Goal: Task Accomplishment & Management: Manage account settings

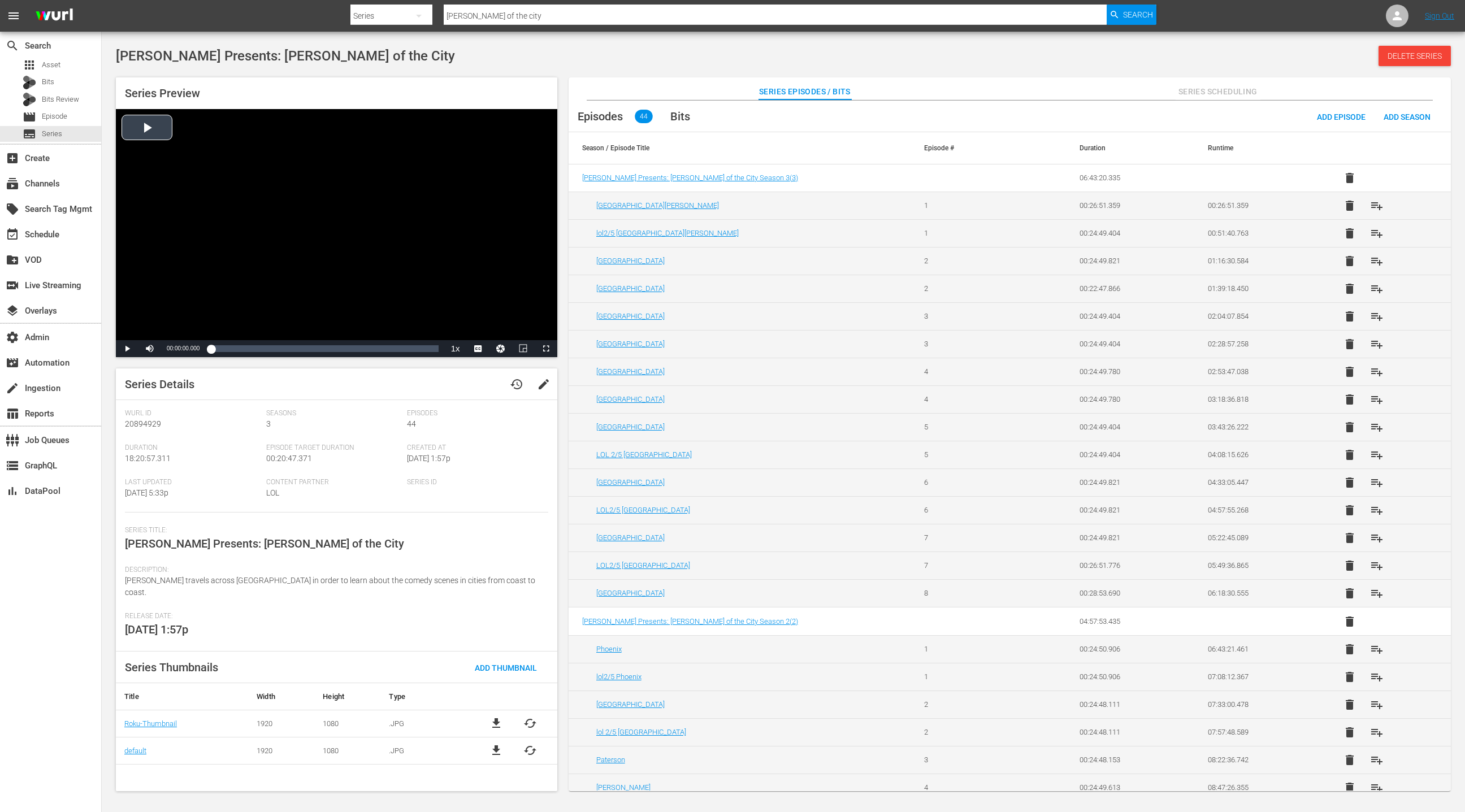
click at [372, 304] on div "Video Player" at bounding box center [336, 224] width 441 height 231
click at [128, 348] on span "Video Player" at bounding box center [128, 348] width 0 height 0
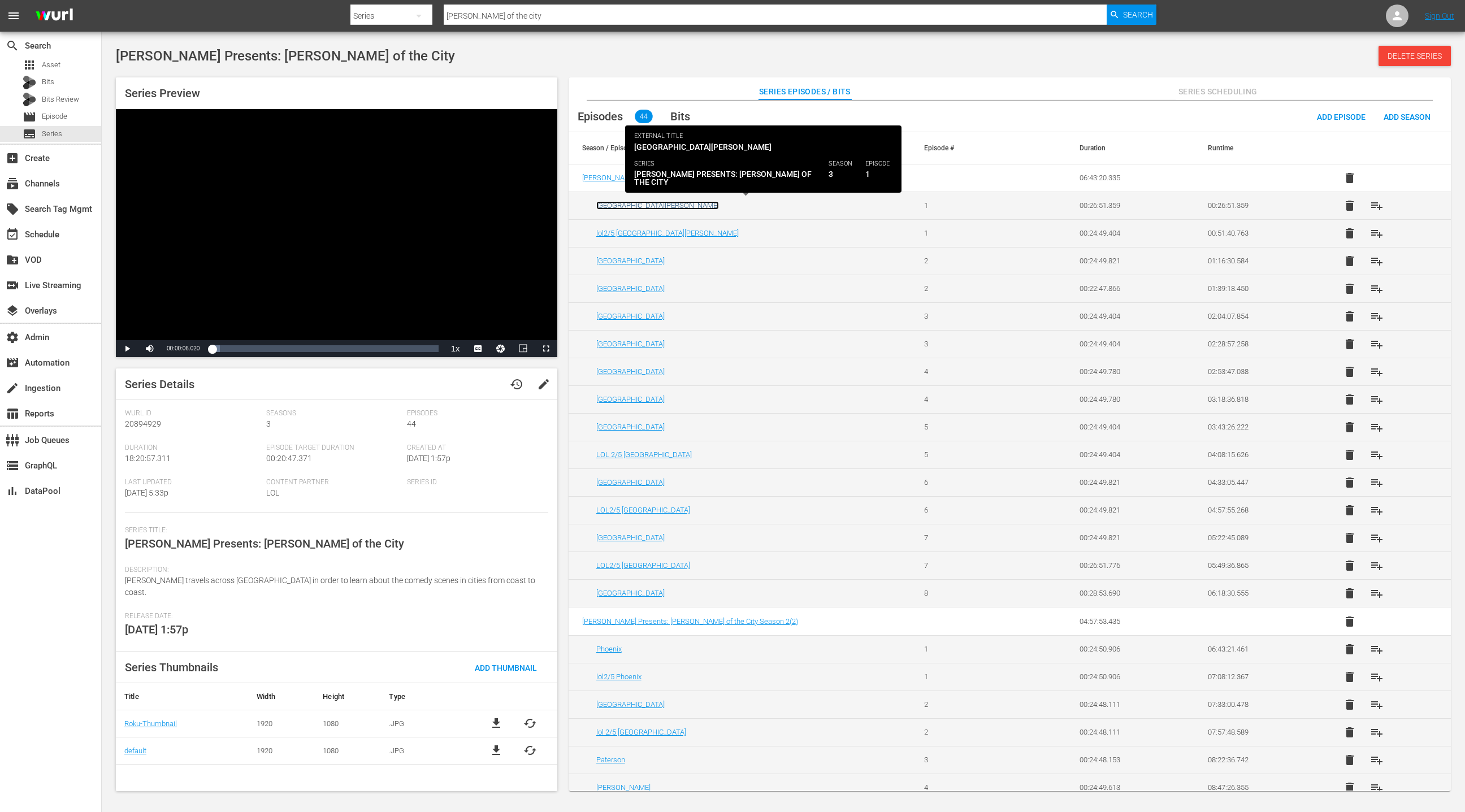
click at [616, 208] on link "[GEOGRAPHIC_DATA][PERSON_NAME]" at bounding box center [658, 205] width 123 height 8
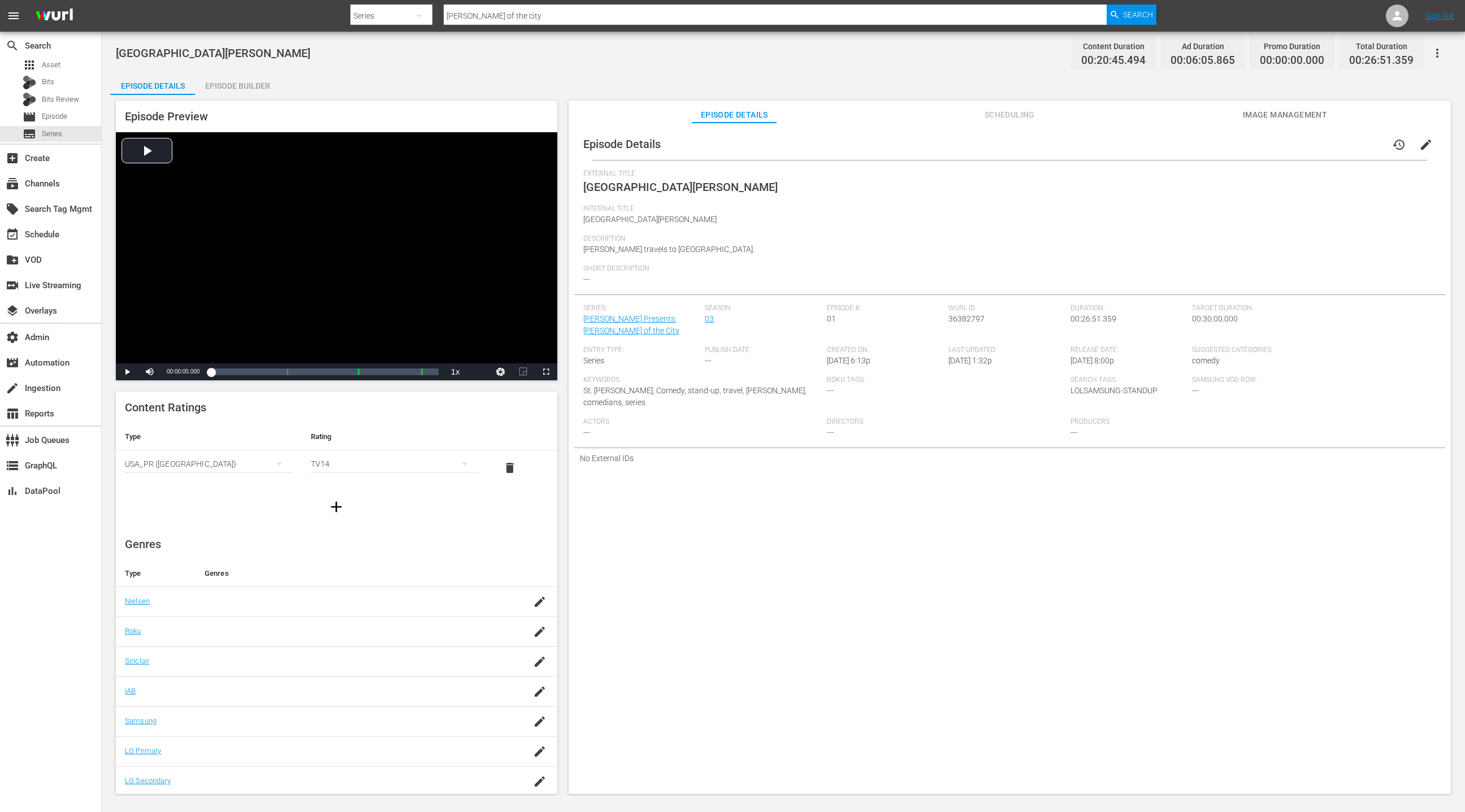
click at [1006, 116] on span "Scheduling" at bounding box center [1009, 115] width 85 height 14
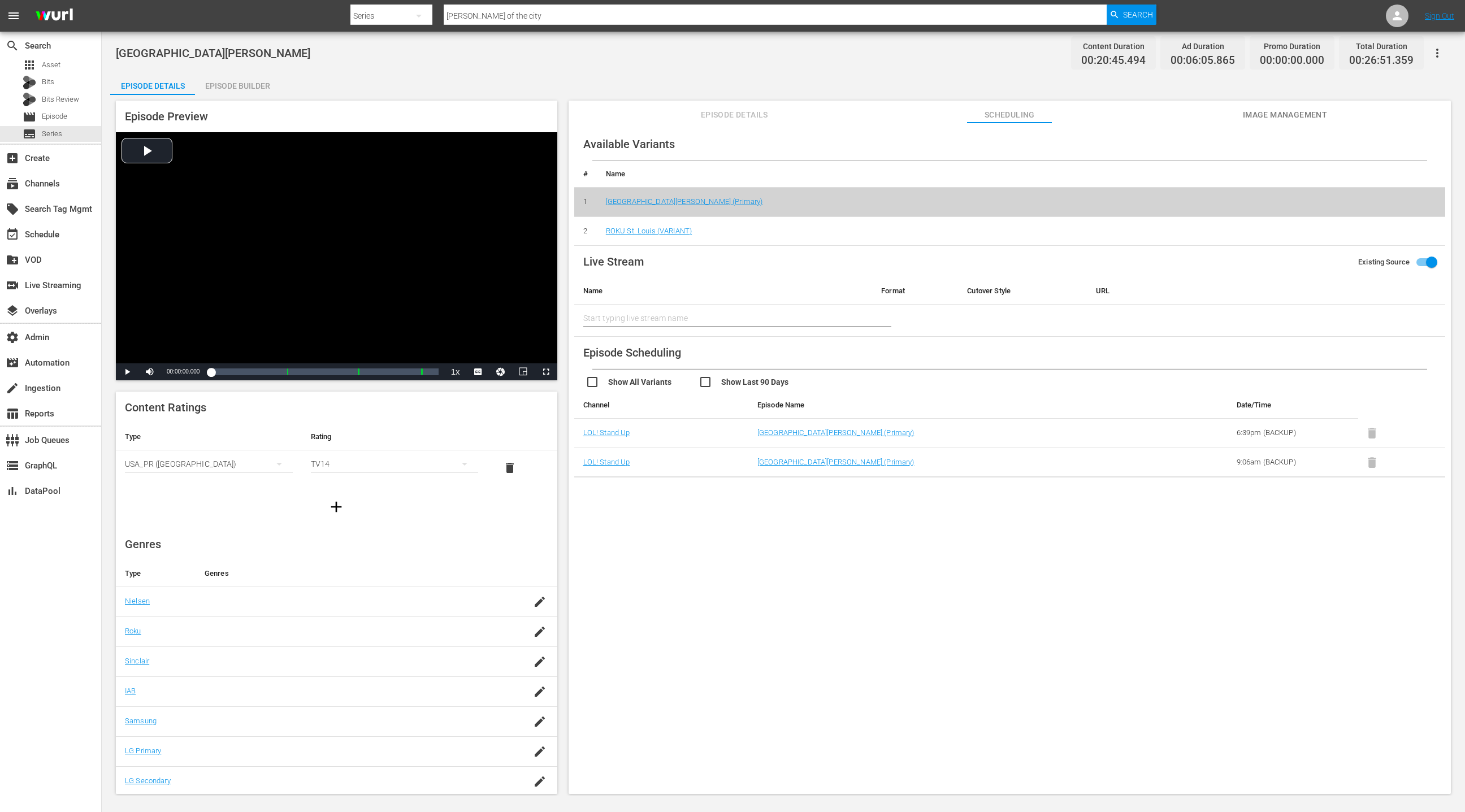
click at [1442, 47] on icon "button" at bounding box center [1437, 53] width 14 height 14
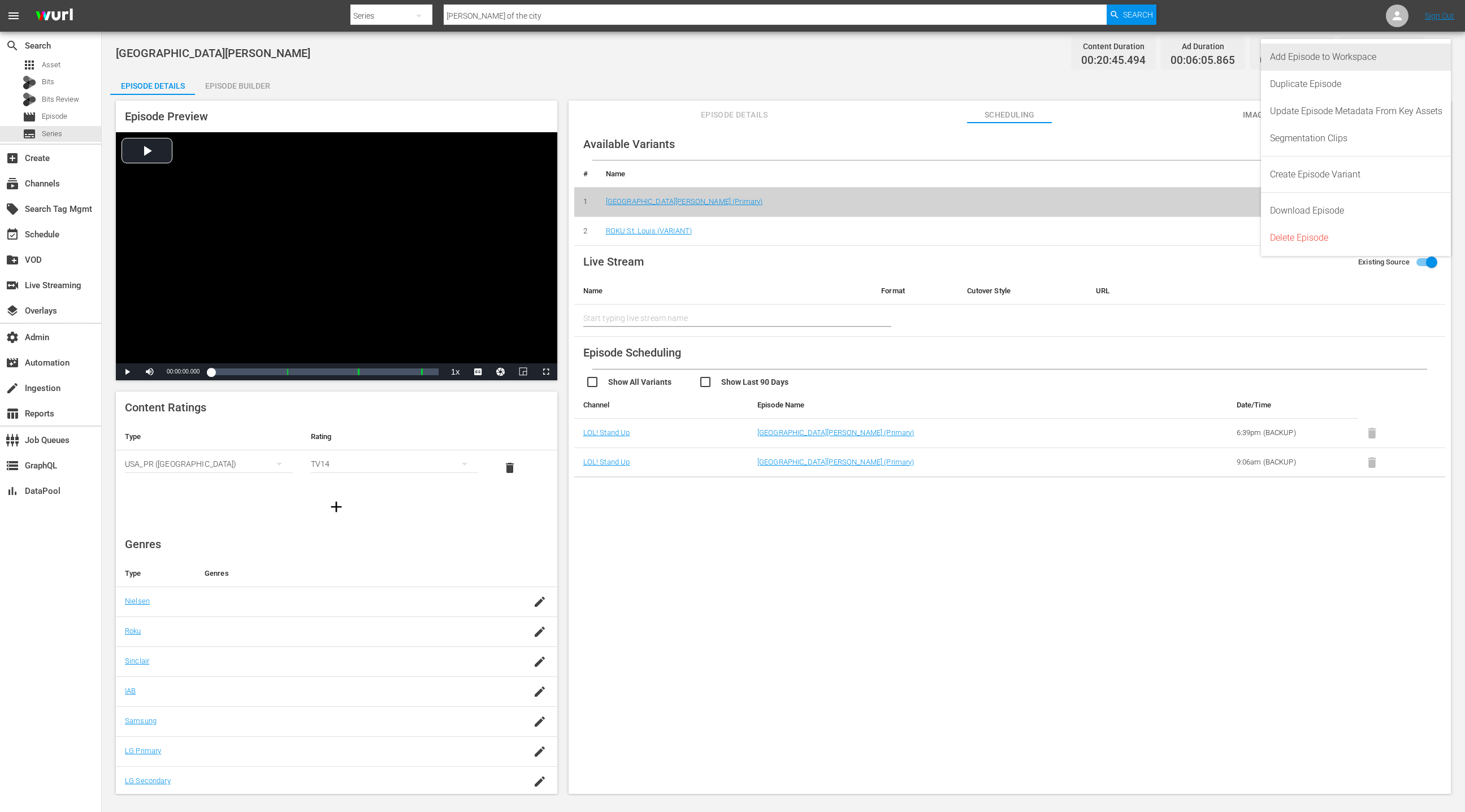
click at [1401, 63] on div "Add Episode to Workspace" at bounding box center [1356, 57] width 172 height 27
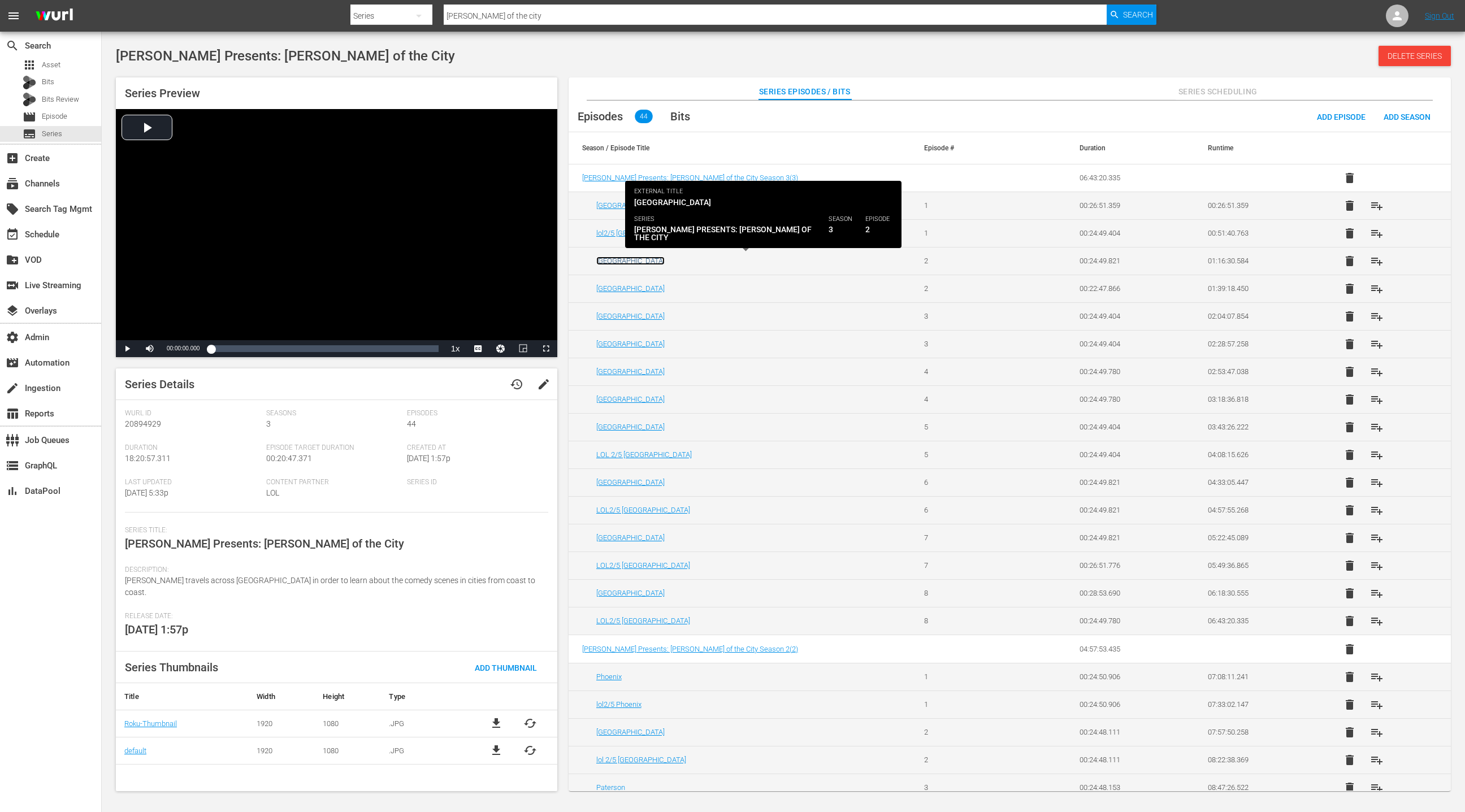
click at [608, 260] on link "[GEOGRAPHIC_DATA]" at bounding box center [630, 261] width 68 height 8
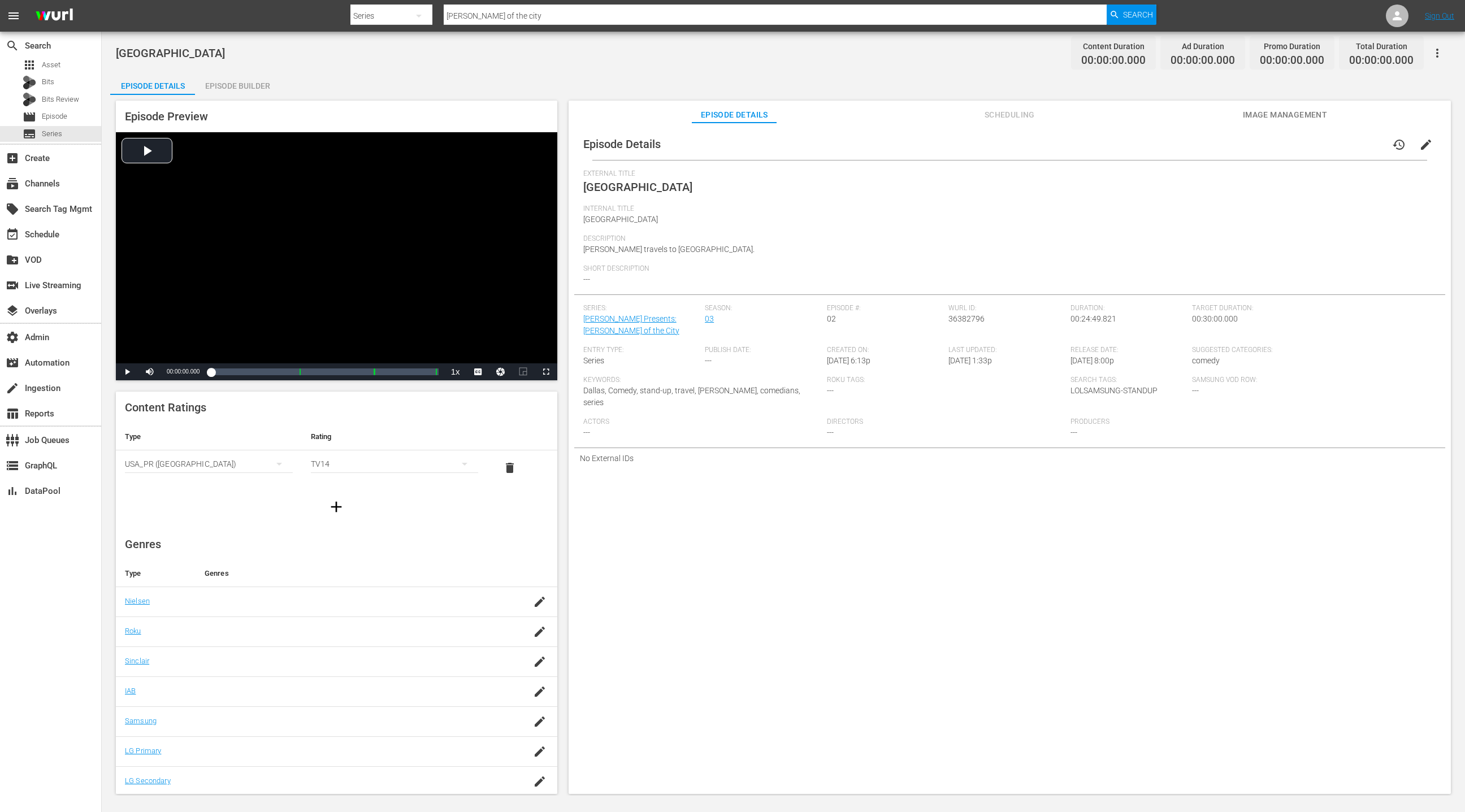
click at [1001, 117] on span "Scheduling" at bounding box center [1009, 115] width 85 height 14
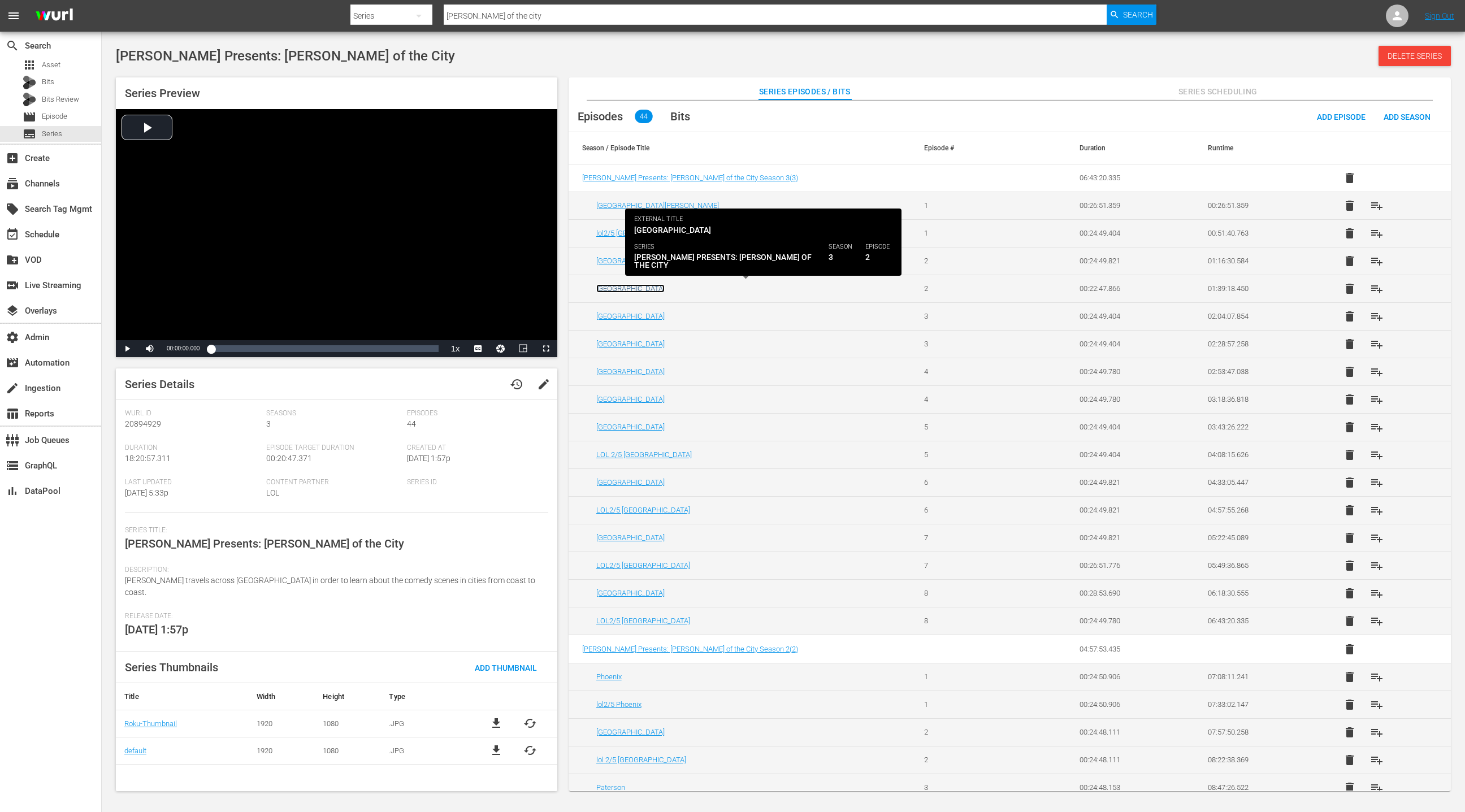
click at [605, 285] on link "[GEOGRAPHIC_DATA]" at bounding box center [630, 288] width 68 height 8
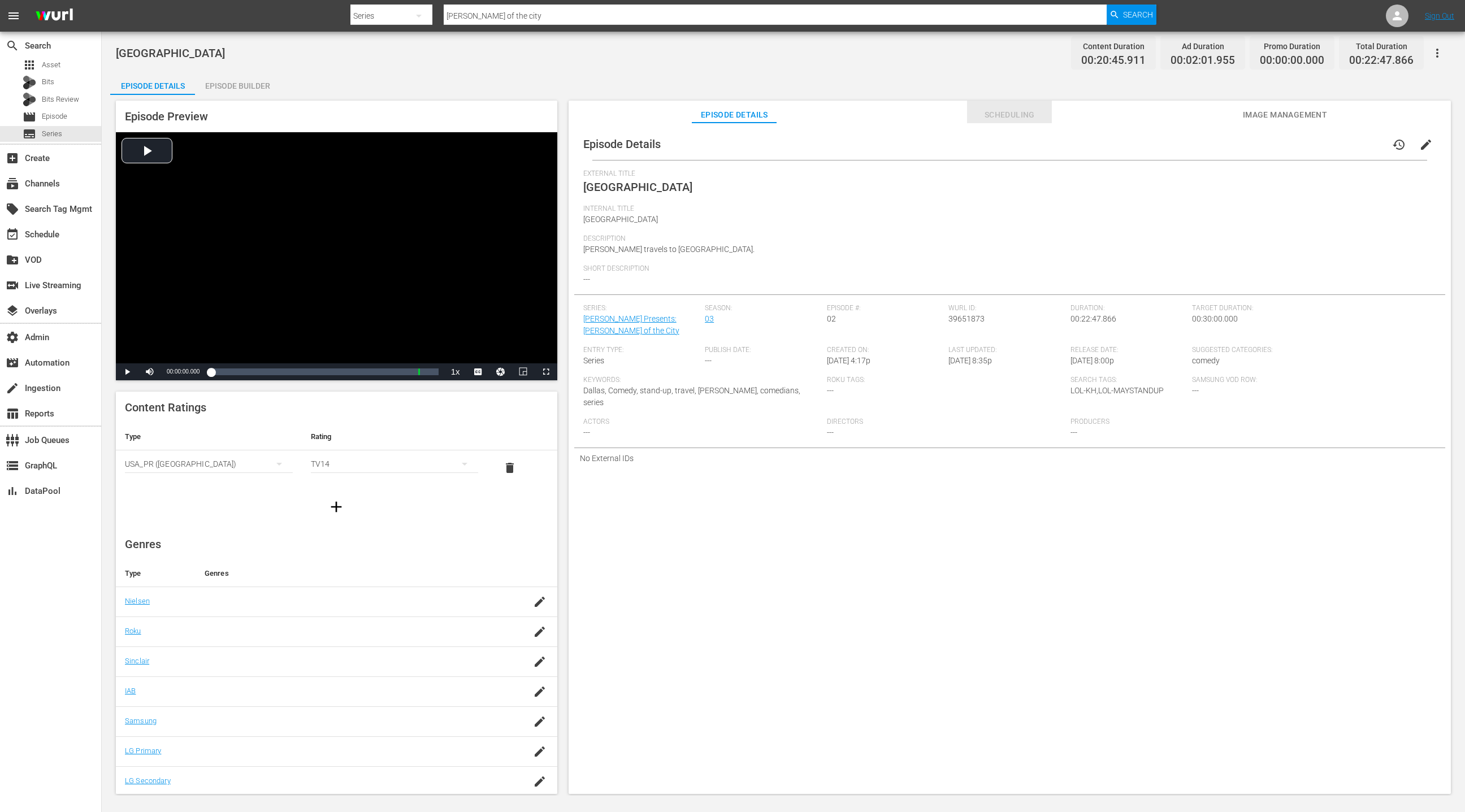
click at [998, 116] on span "Scheduling" at bounding box center [1009, 115] width 85 height 14
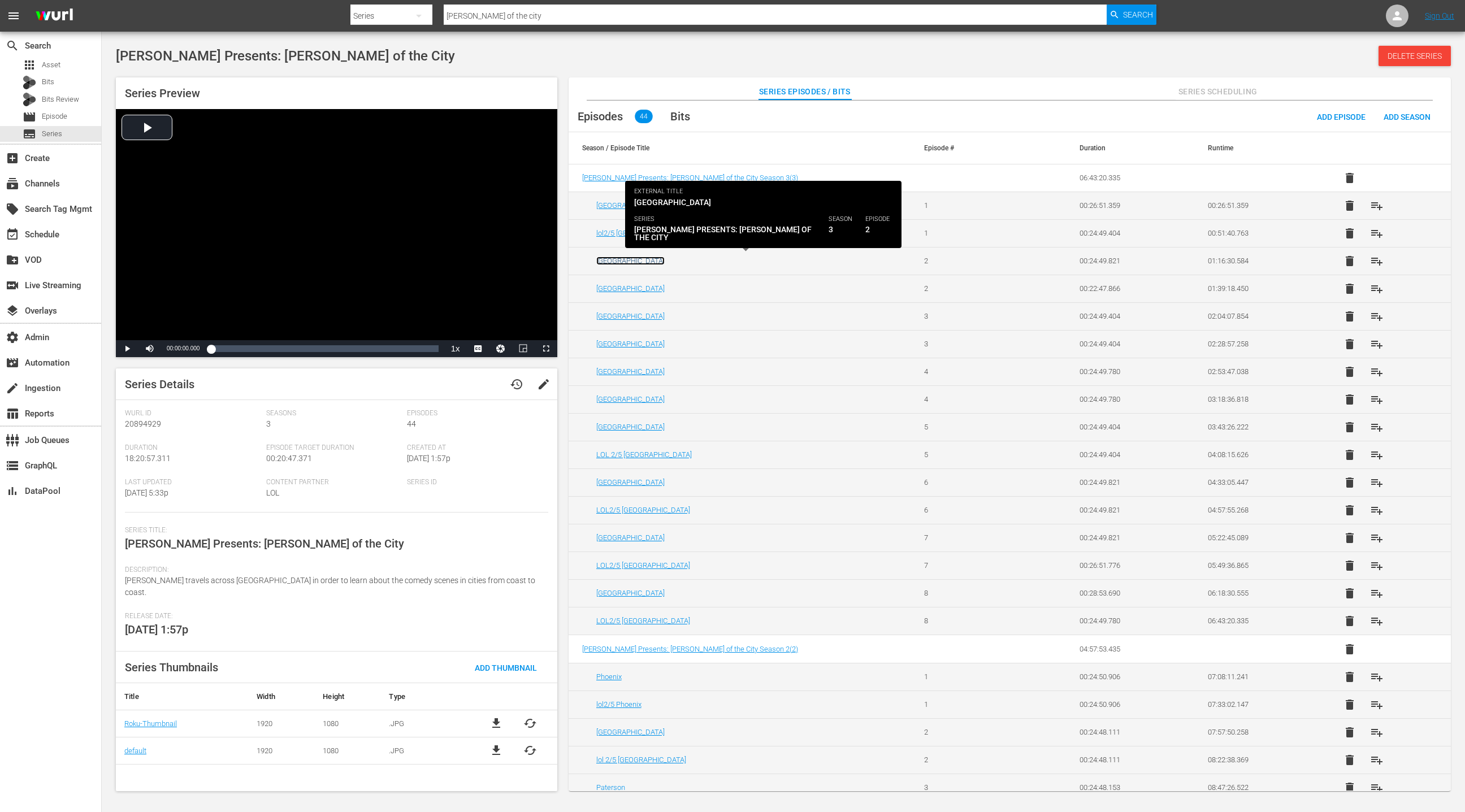
click at [602, 261] on link "[GEOGRAPHIC_DATA]" at bounding box center [630, 261] width 68 height 8
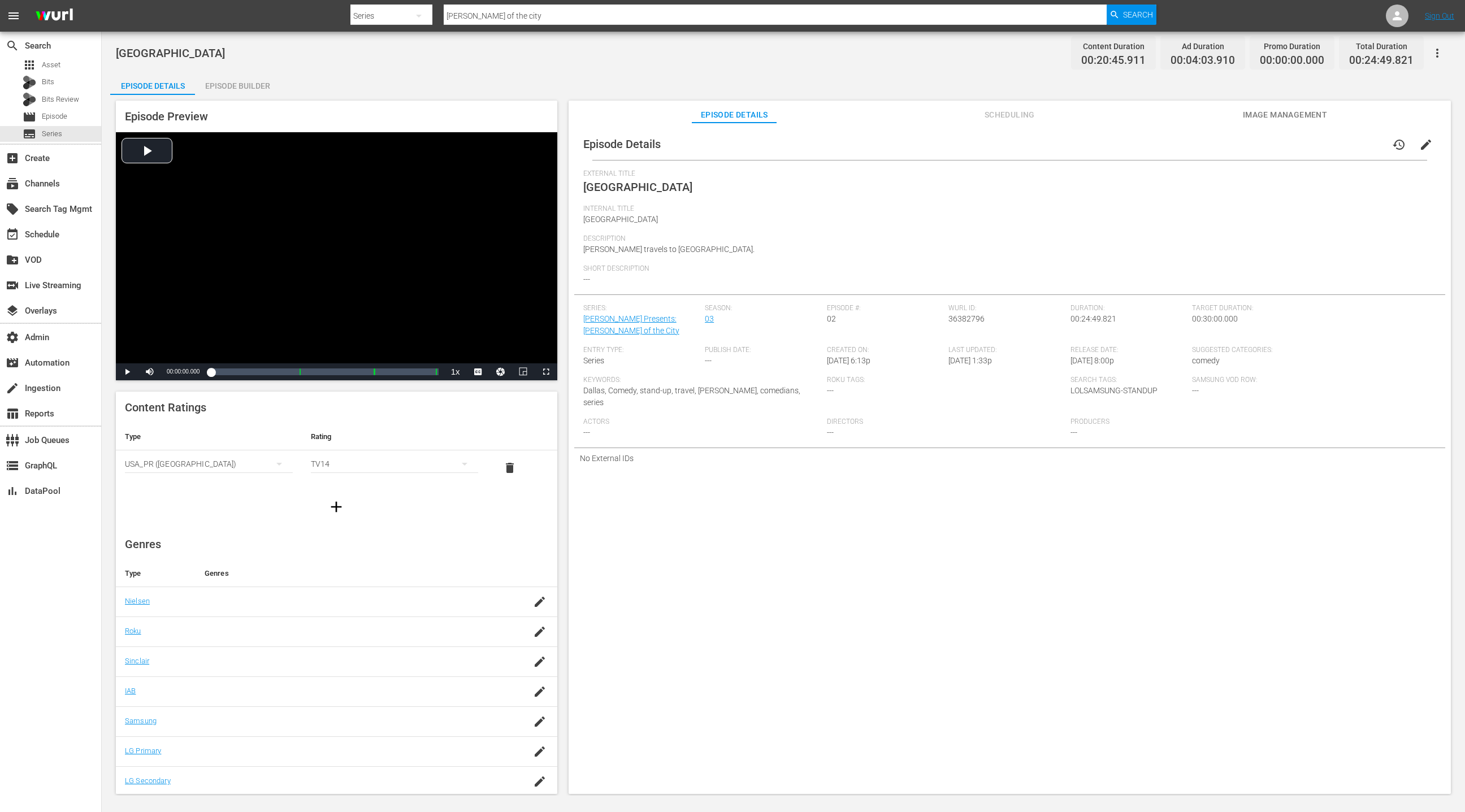
click at [1008, 120] on span "Scheduling" at bounding box center [1009, 115] width 85 height 14
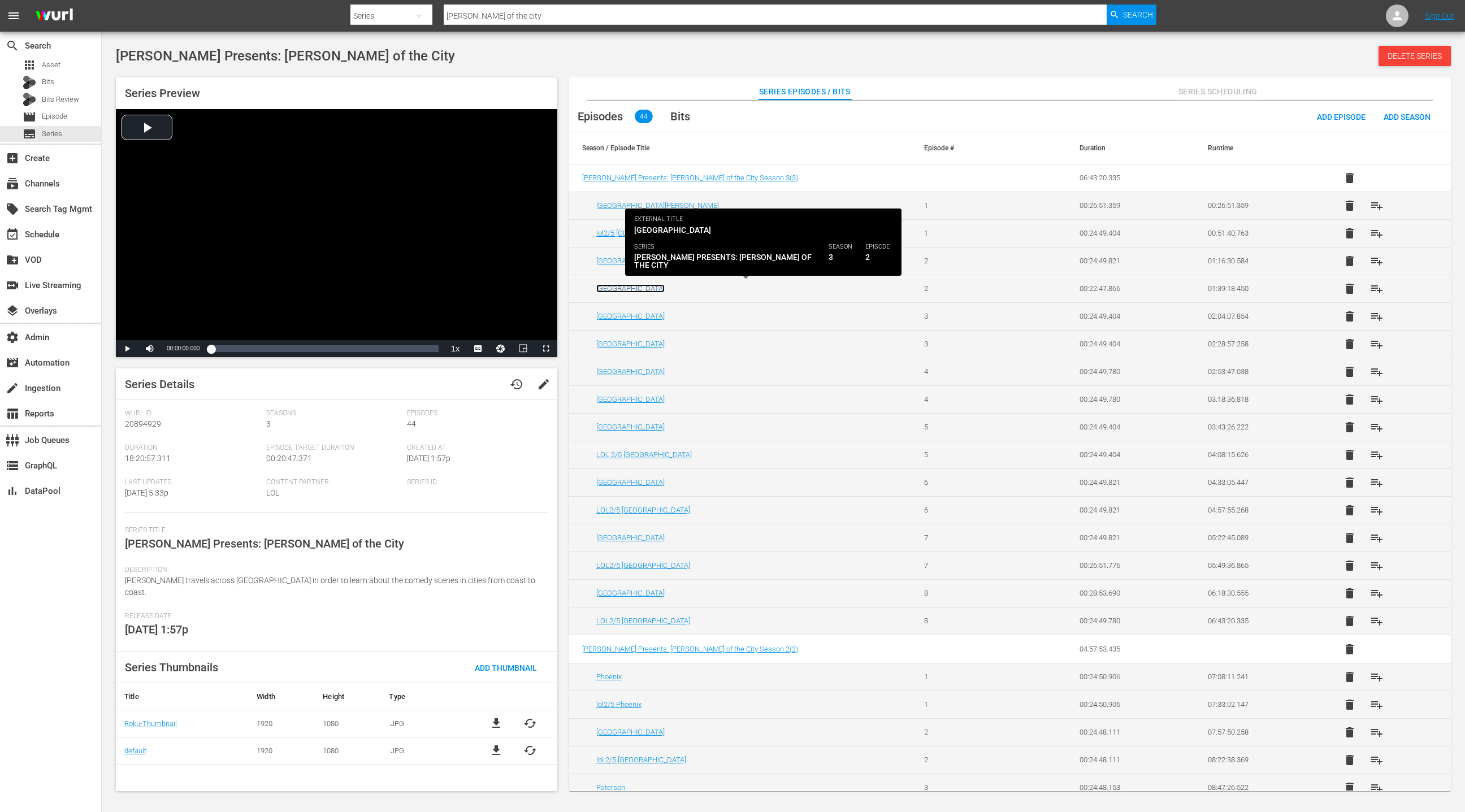
click at [609, 290] on link "[GEOGRAPHIC_DATA]" at bounding box center [630, 288] width 68 height 8
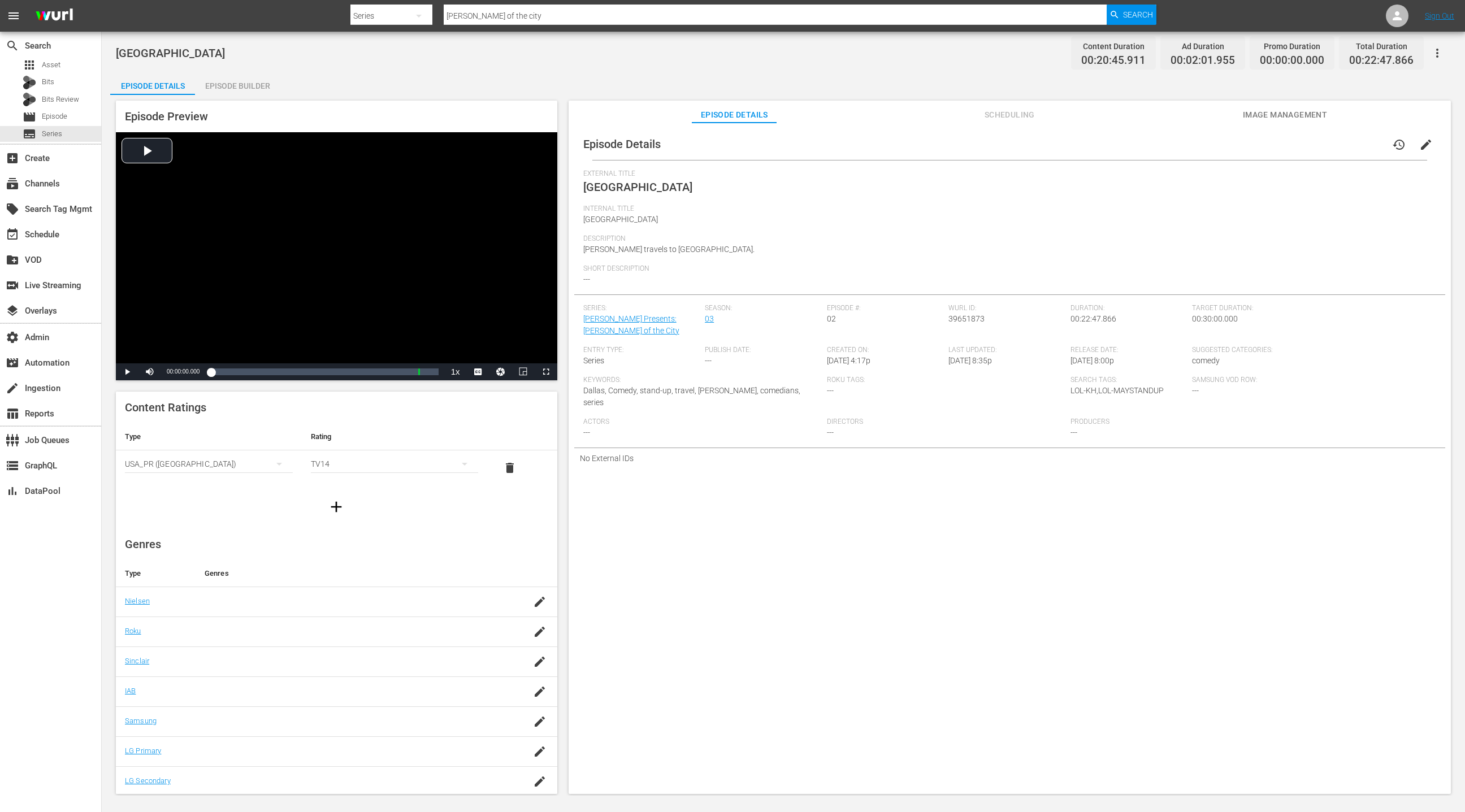
click at [995, 122] on button "Scheduling" at bounding box center [1009, 112] width 85 height 22
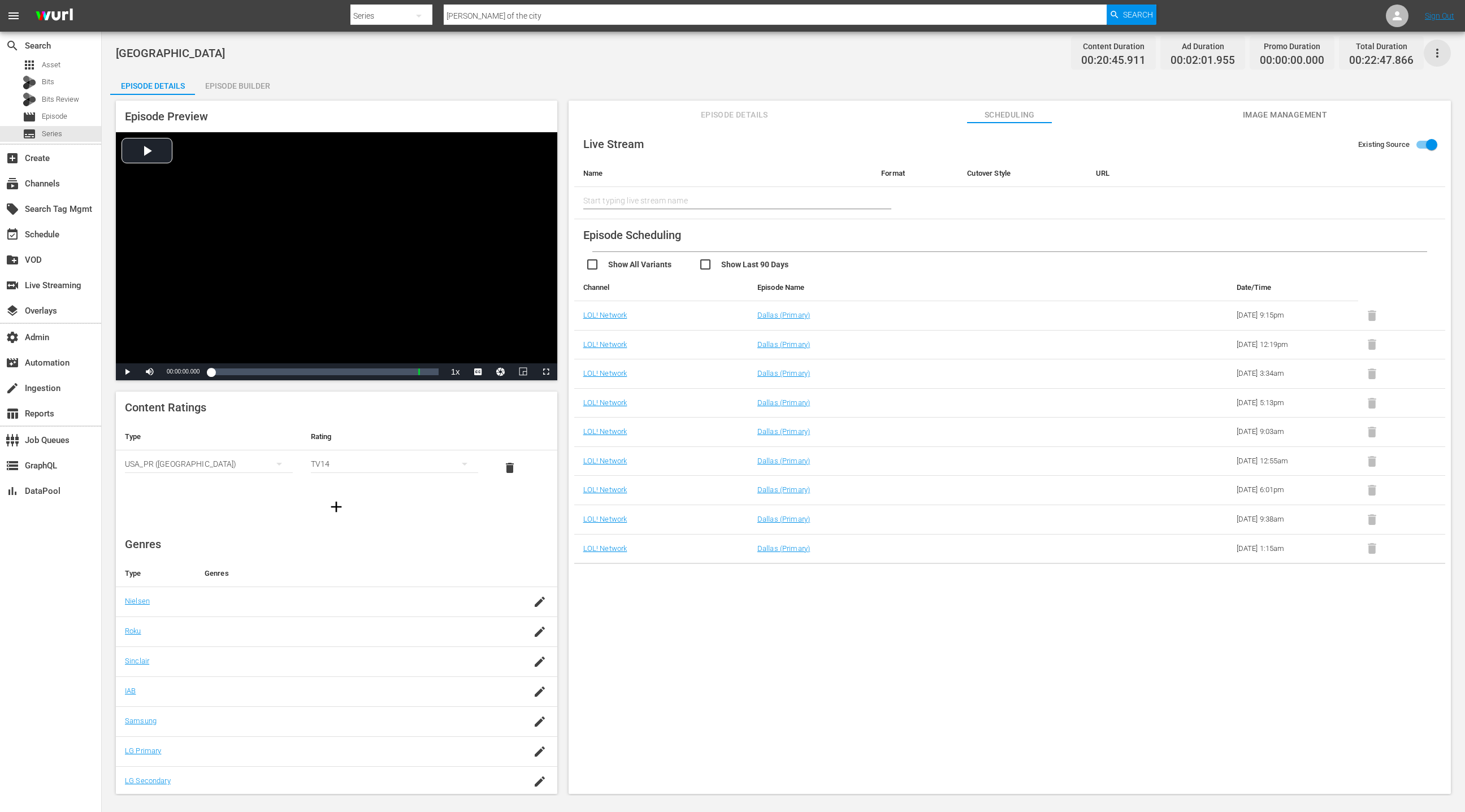
click at [1439, 57] on icon "button" at bounding box center [1437, 53] width 14 height 14
drag, startPoint x: 1408, startPoint y: 59, endPoint x: 1141, endPoint y: 44, distance: 267.4
click at [1408, 59] on div "Add Episode to Workspace" at bounding box center [1356, 57] width 172 height 27
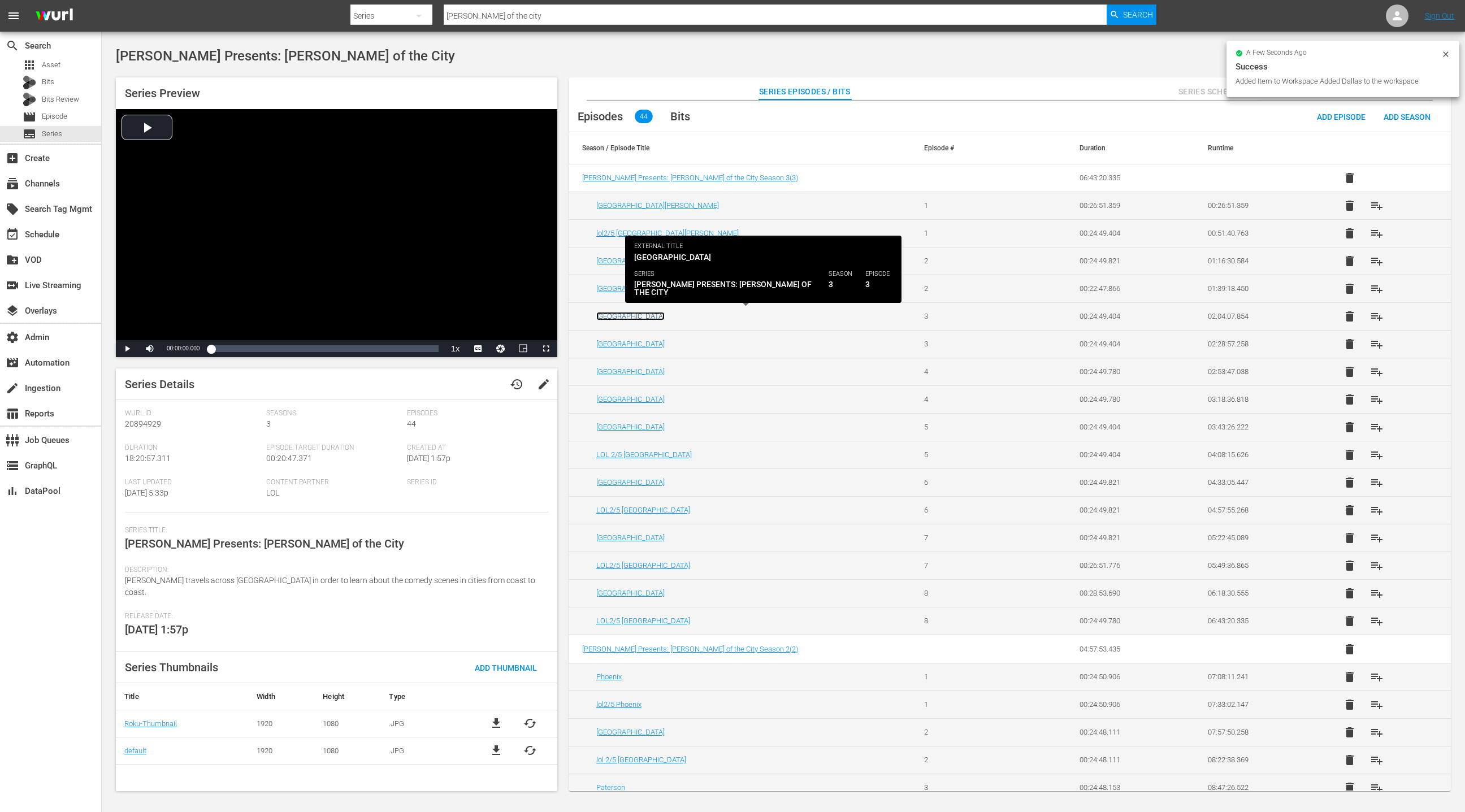
click at [623, 317] on link "[GEOGRAPHIC_DATA]" at bounding box center [630, 316] width 68 height 8
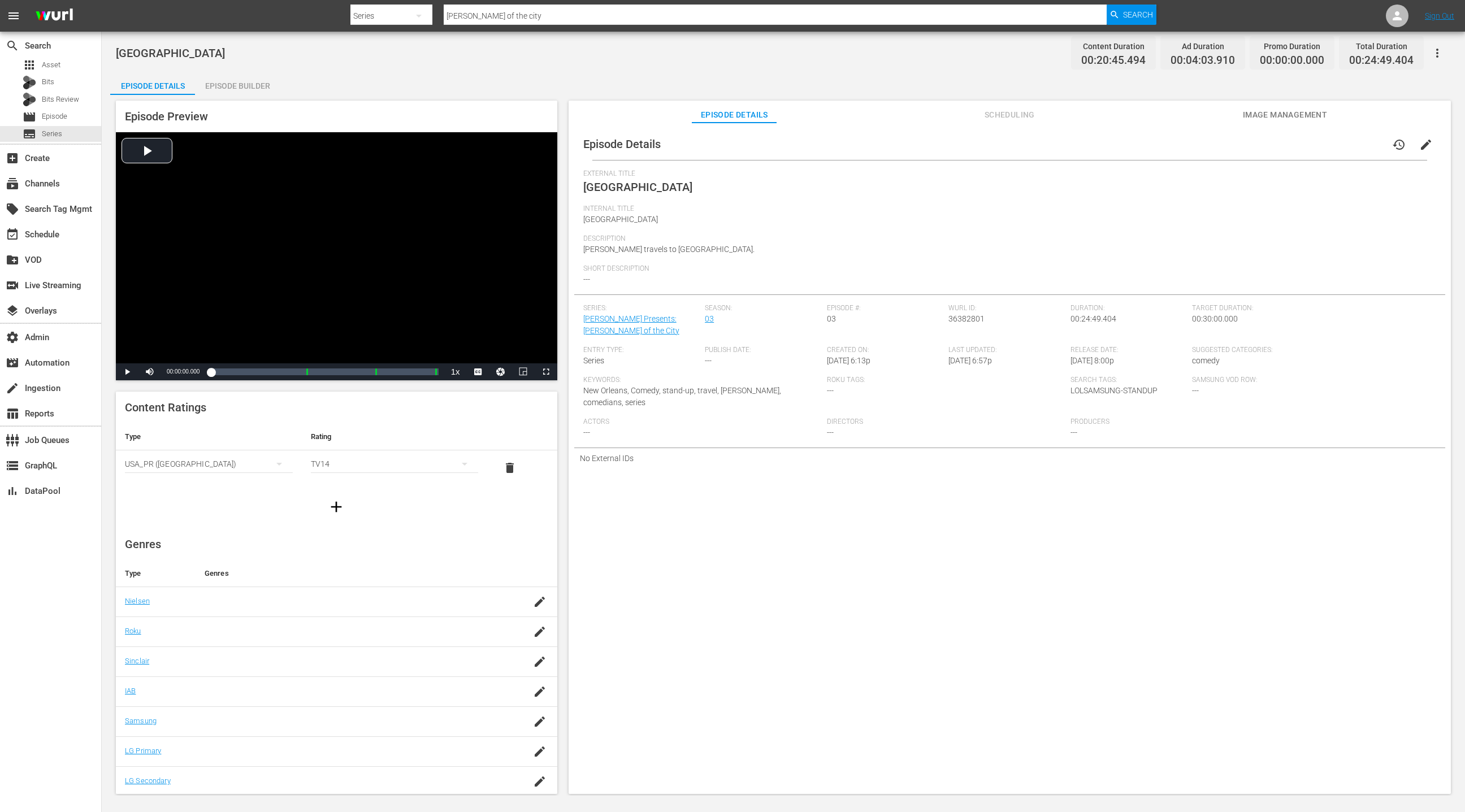
click at [1000, 114] on span "Scheduling" at bounding box center [1009, 115] width 85 height 14
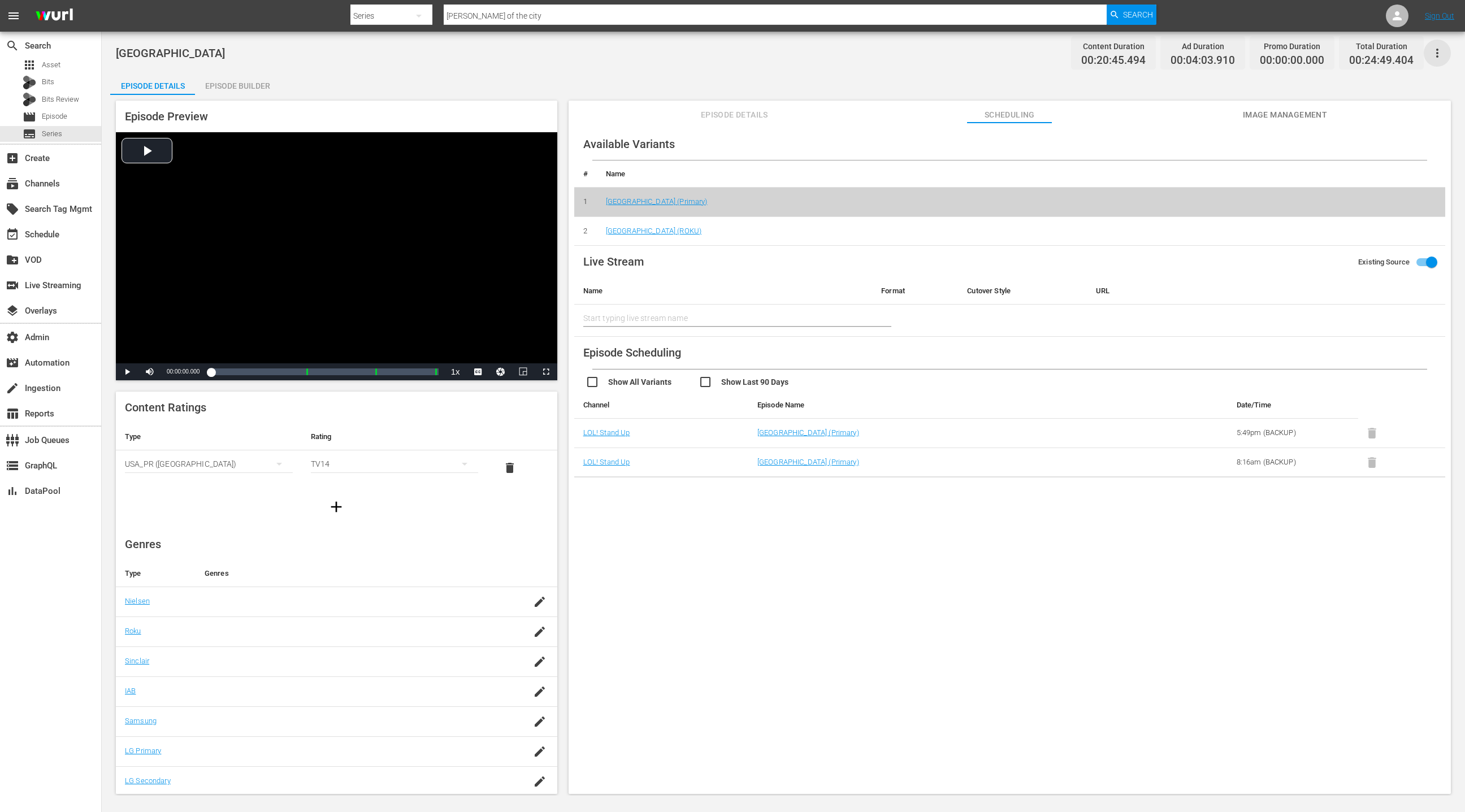
click at [1435, 58] on icon "button" at bounding box center [1437, 53] width 14 height 14
click at [1388, 64] on div "Add Episode to Workspace" at bounding box center [1356, 57] width 172 height 27
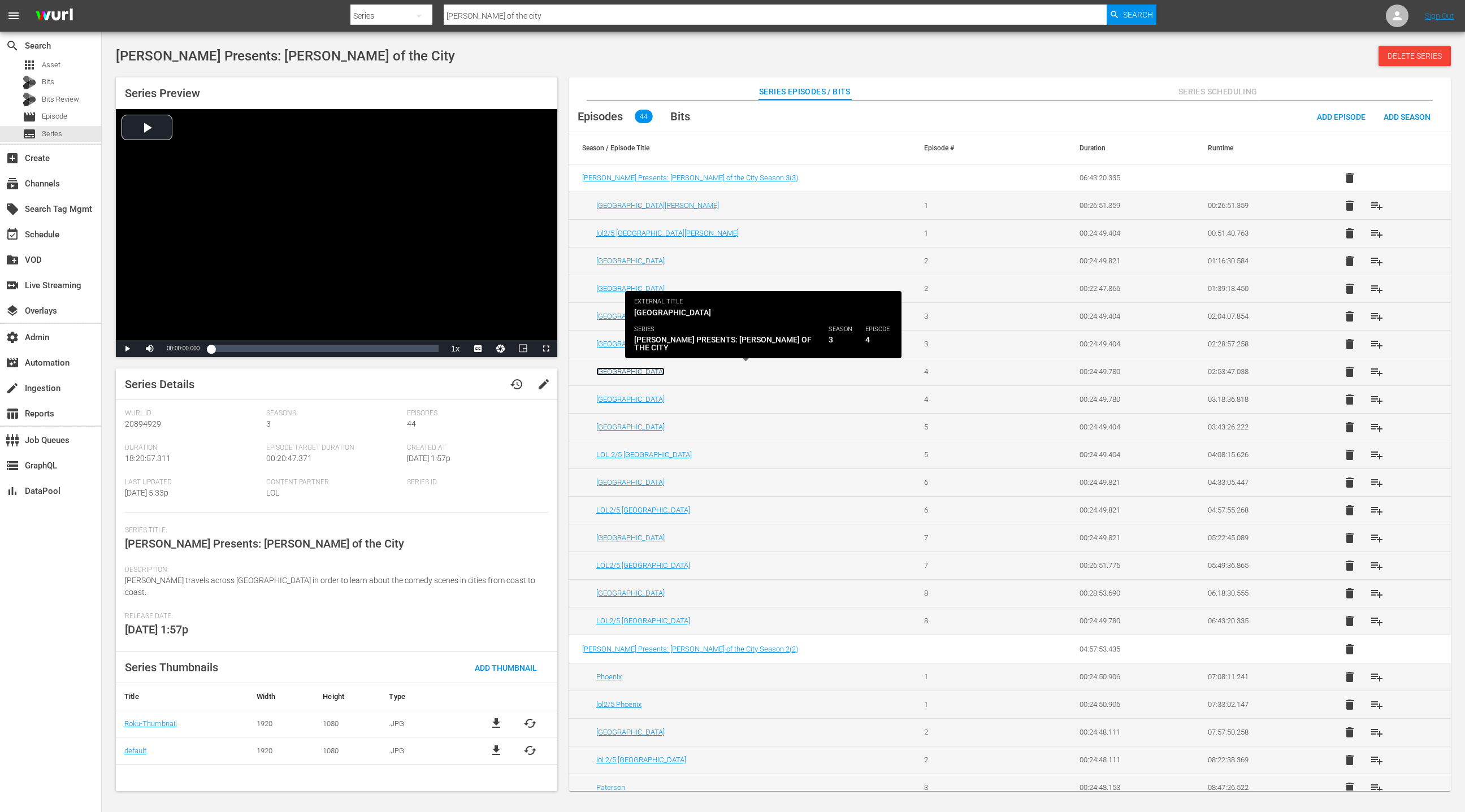
click at [623, 367] on link "[GEOGRAPHIC_DATA]" at bounding box center [630, 371] width 68 height 8
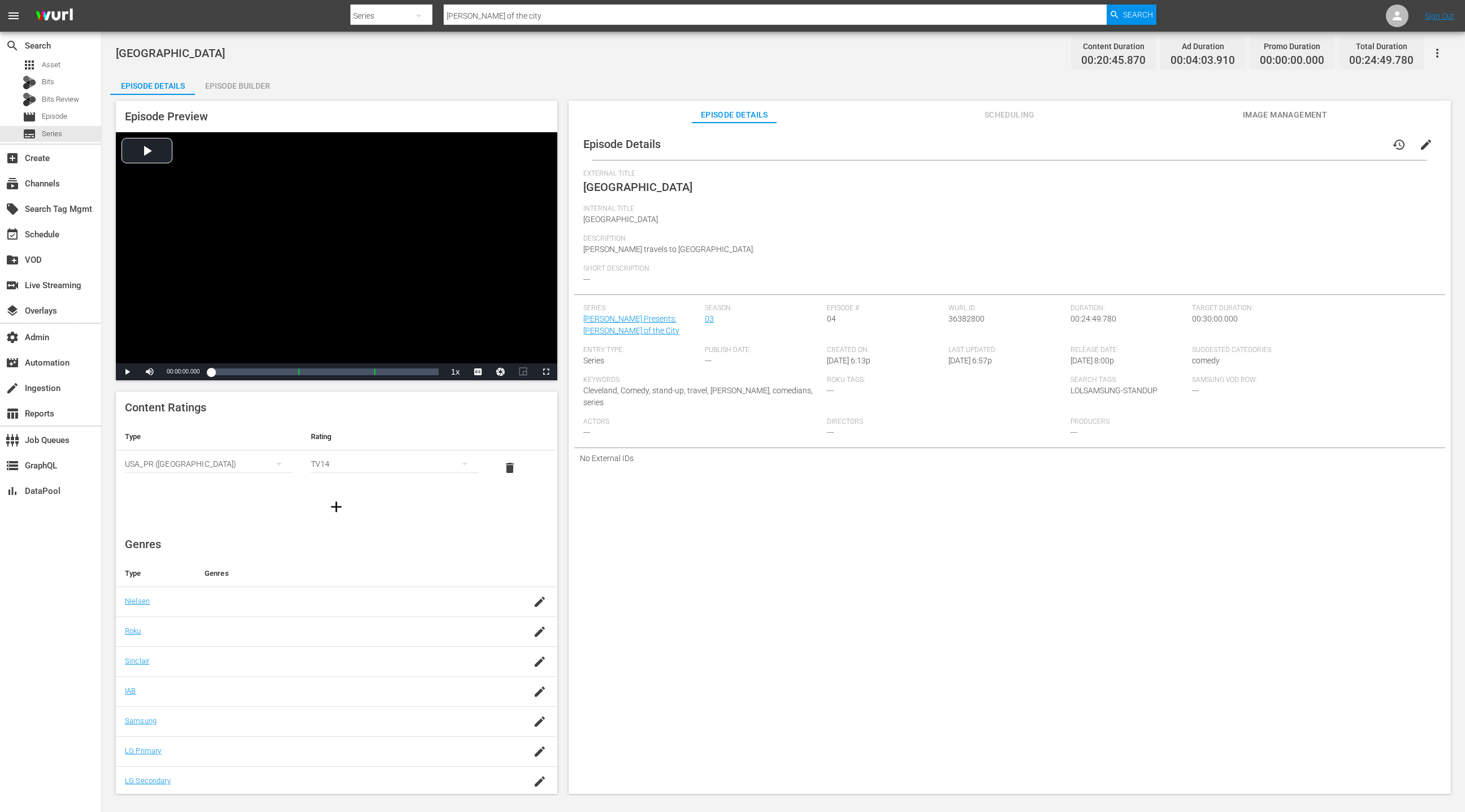
click at [998, 115] on span "Scheduling" at bounding box center [1009, 115] width 85 height 14
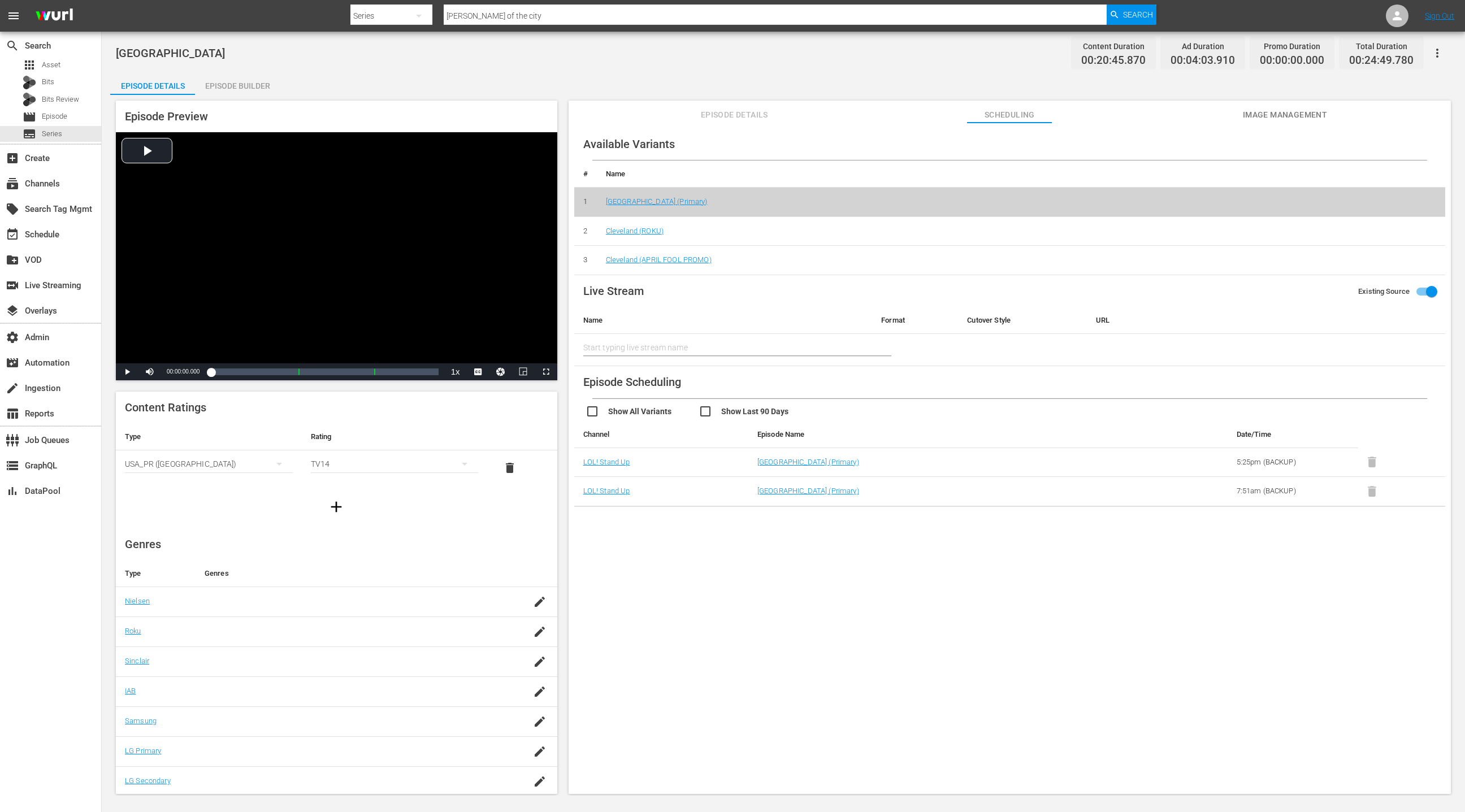
click at [1435, 54] on icon "button" at bounding box center [1437, 53] width 14 height 14
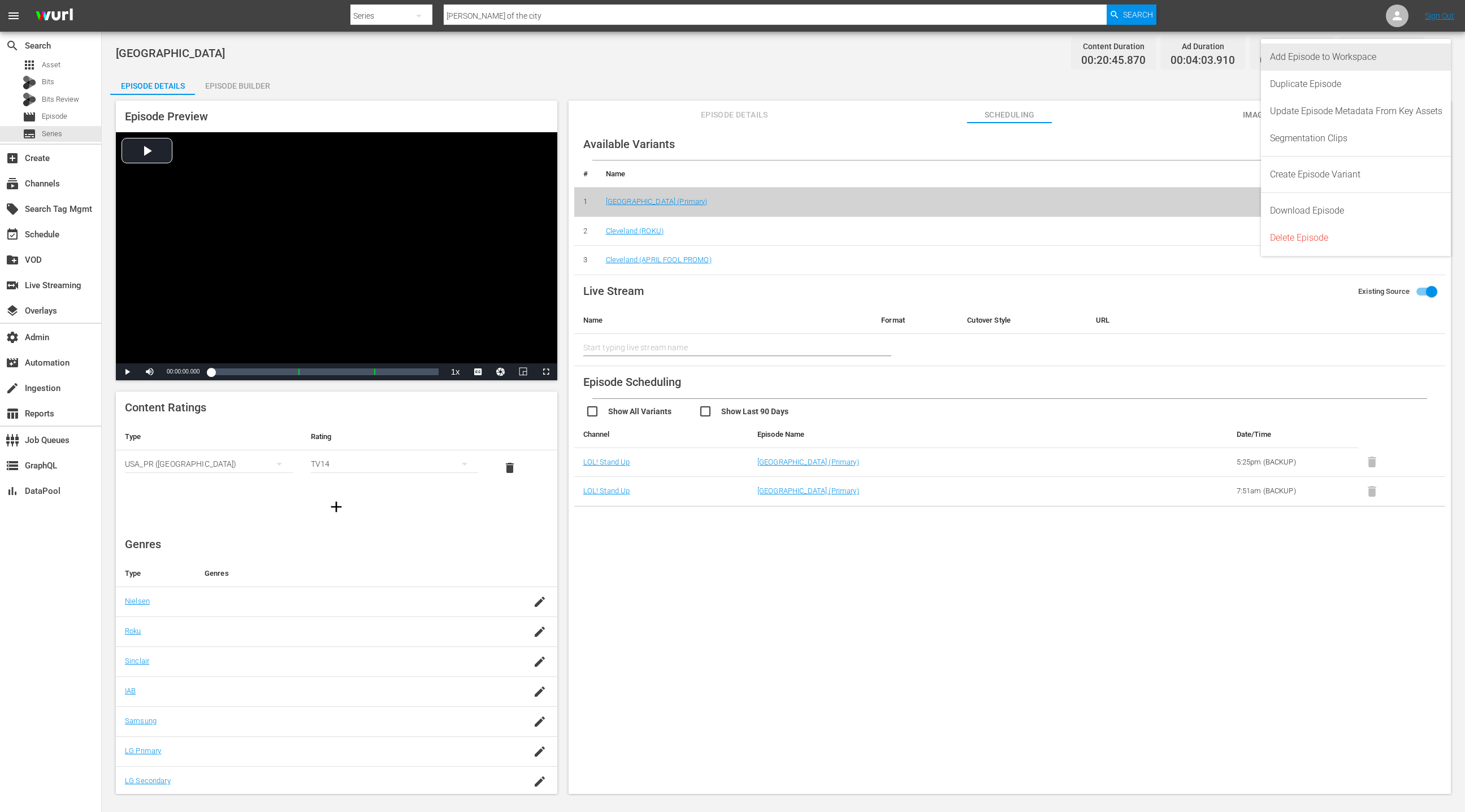
click at [1336, 63] on div "Add Episode to Workspace" at bounding box center [1356, 57] width 172 height 27
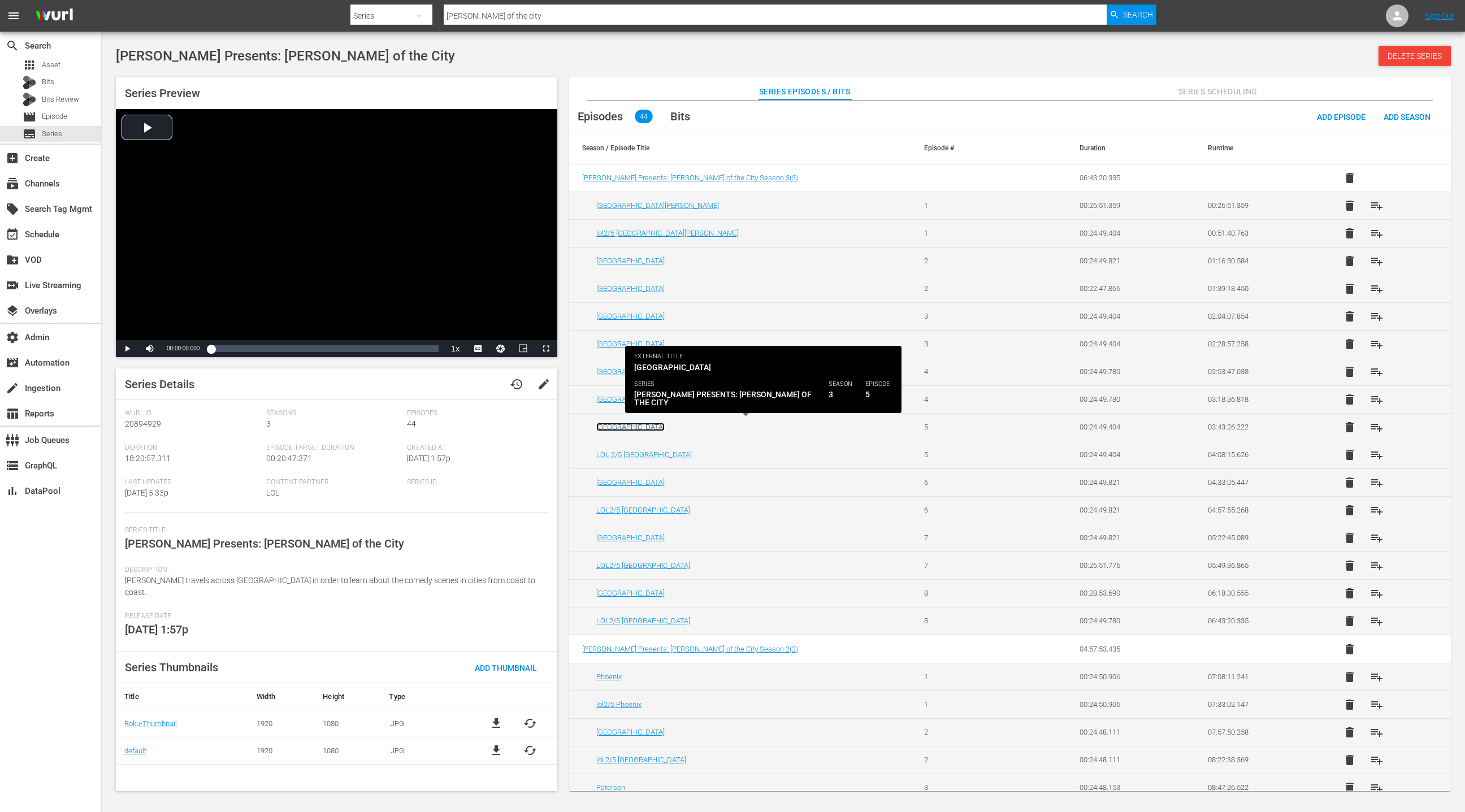
click at [619, 426] on link "[GEOGRAPHIC_DATA]" at bounding box center [630, 426] width 68 height 8
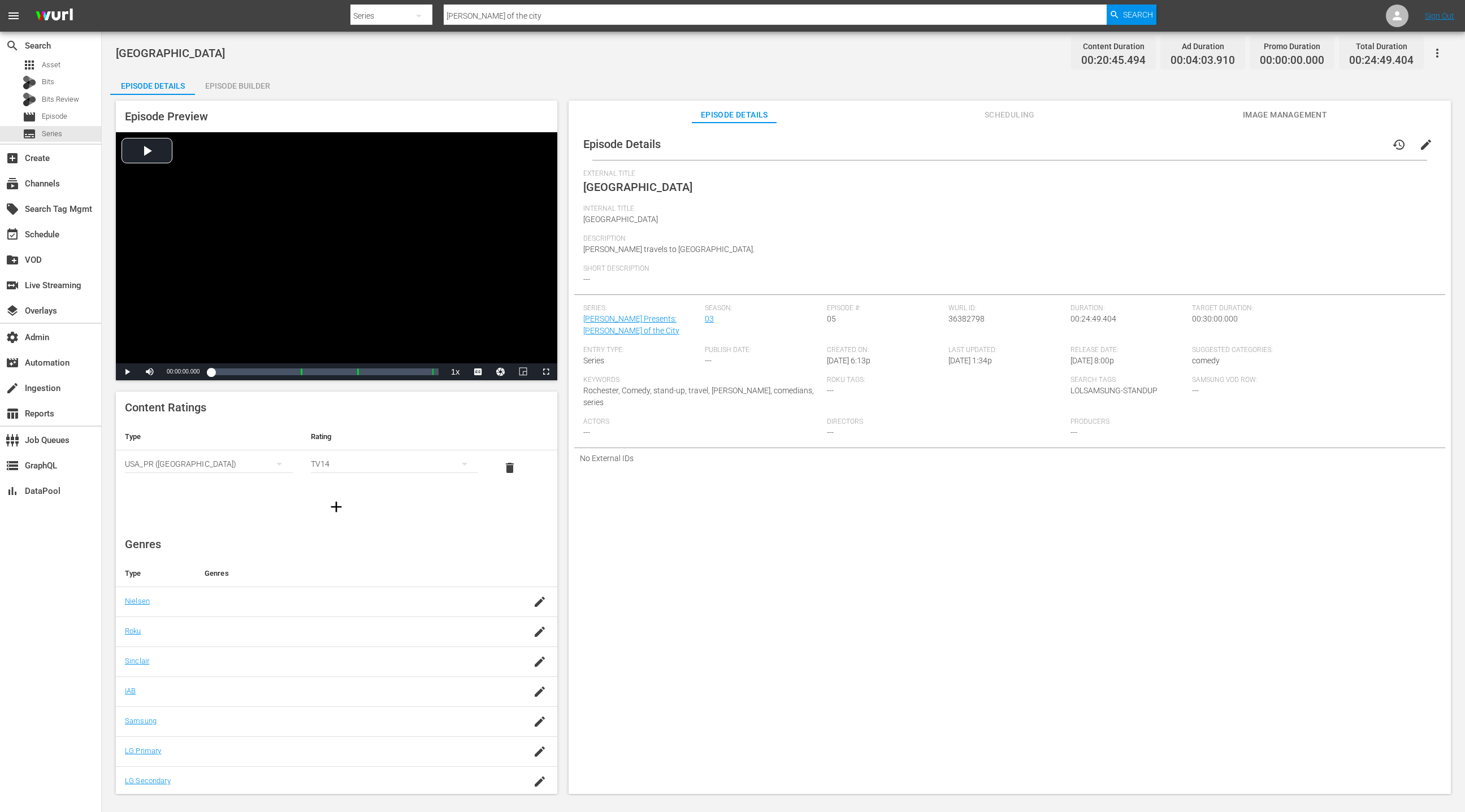
click at [1445, 56] on button "button" at bounding box center [1437, 52] width 27 height 27
click at [1445, 56] on div "Add Episode to Workspace" at bounding box center [1356, 57] width 191 height 27
click at [1011, 117] on span "Scheduling" at bounding box center [1009, 115] width 85 height 14
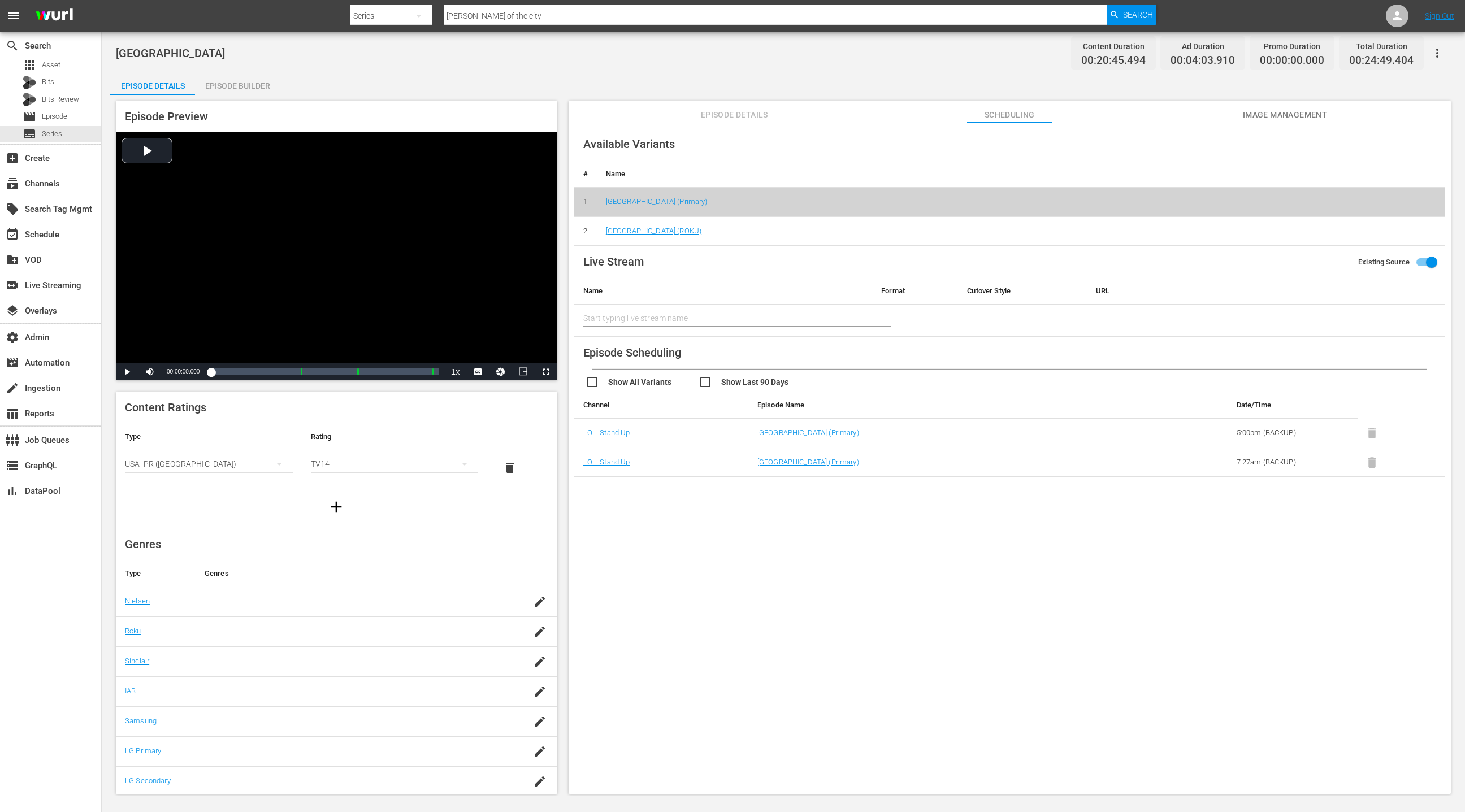
click at [1447, 52] on button "button" at bounding box center [1437, 52] width 27 height 27
click at [1366, 66] on div "Add Episode to Workspace" at bounding box center [1356, 57] width 172 height 27
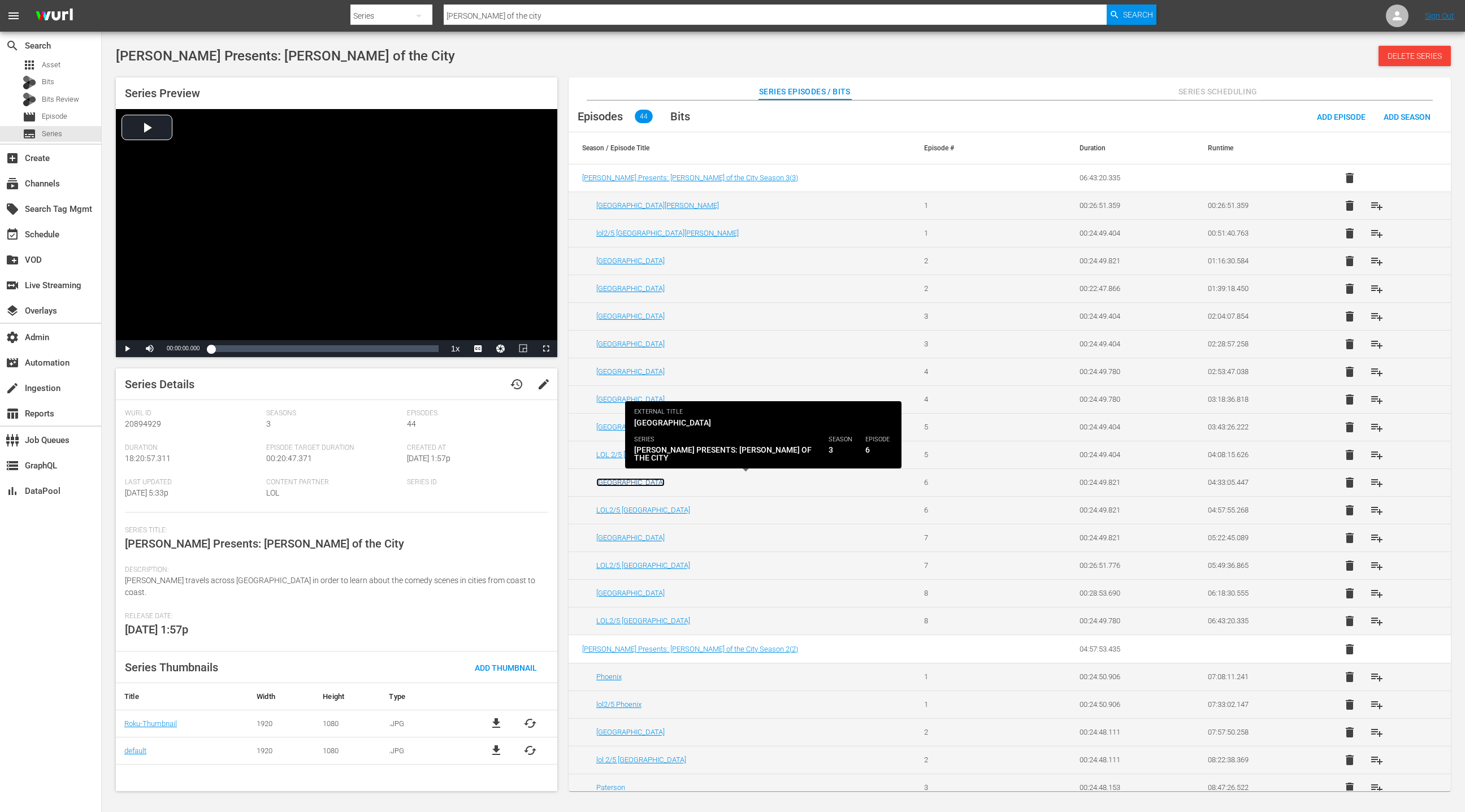
click at [618, 480] on link "[GEOGRAPHIC_DATA]" at bounding box center [630, 481] width 68 height 8
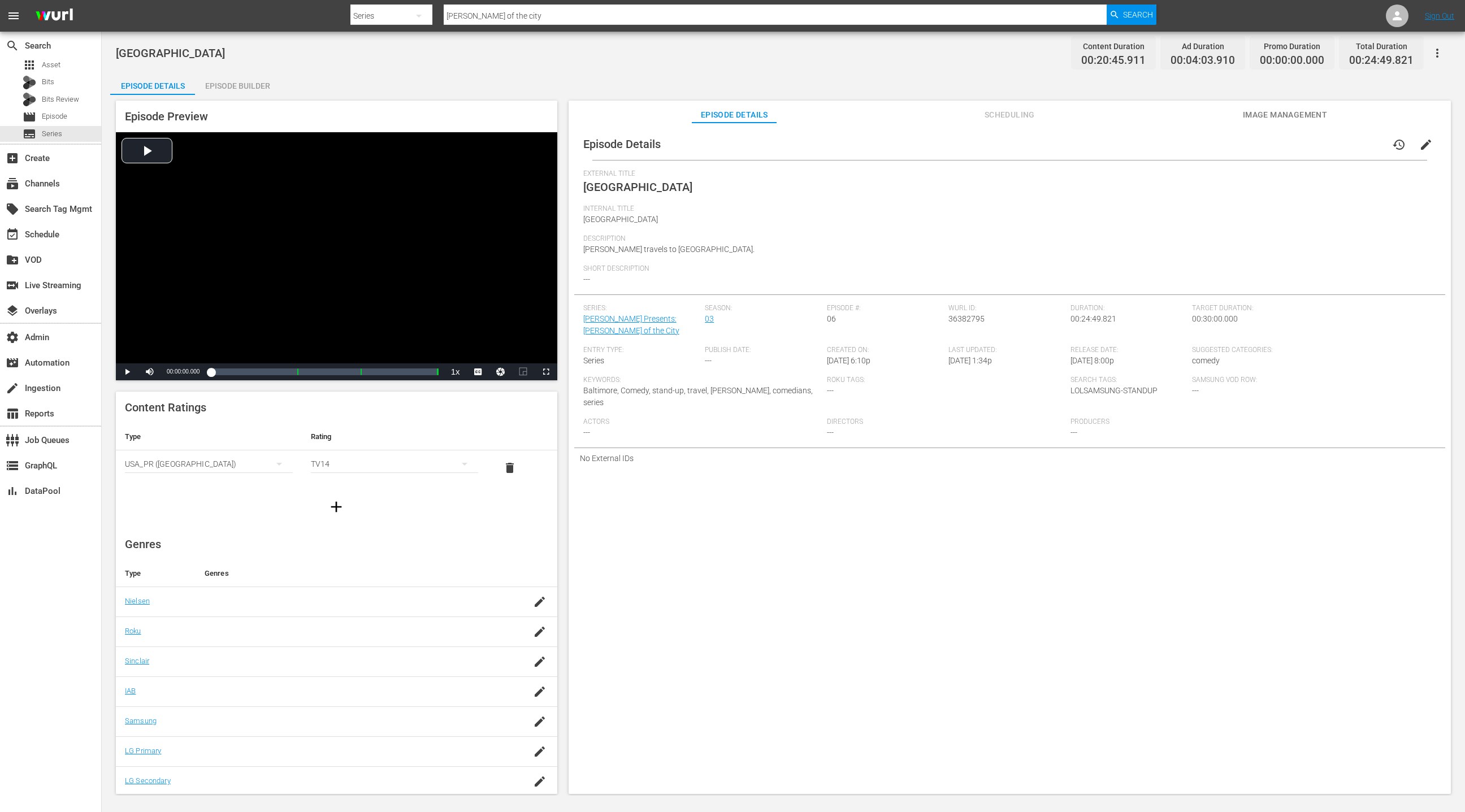
click at [1022, 123] on div "Episode Details history edit External Title Baltimore Internal Title Baltimore …" at bounding box center [1010, 464] width 882 height 683
click at [1003, 115] on span "Scheduling" at bounding box center [1009, 115] width 85 height 14
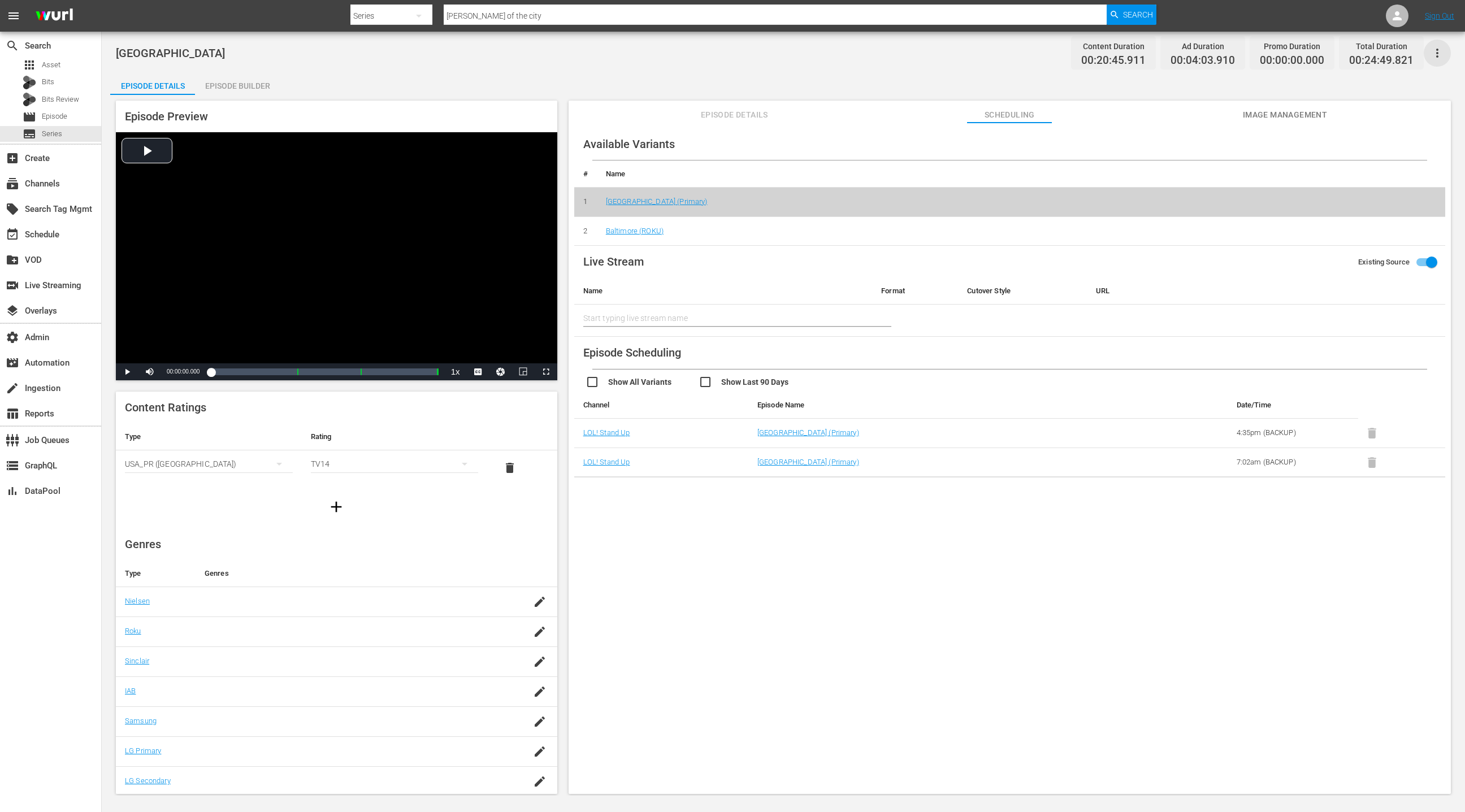
click at [1437, 54] on icon "button" at bounding box center [1437, 53] width 14 height 14
click at [1387, 60] on div "Add Episode to Workspace" at bounding box center [1356, 57] width 172 height 27
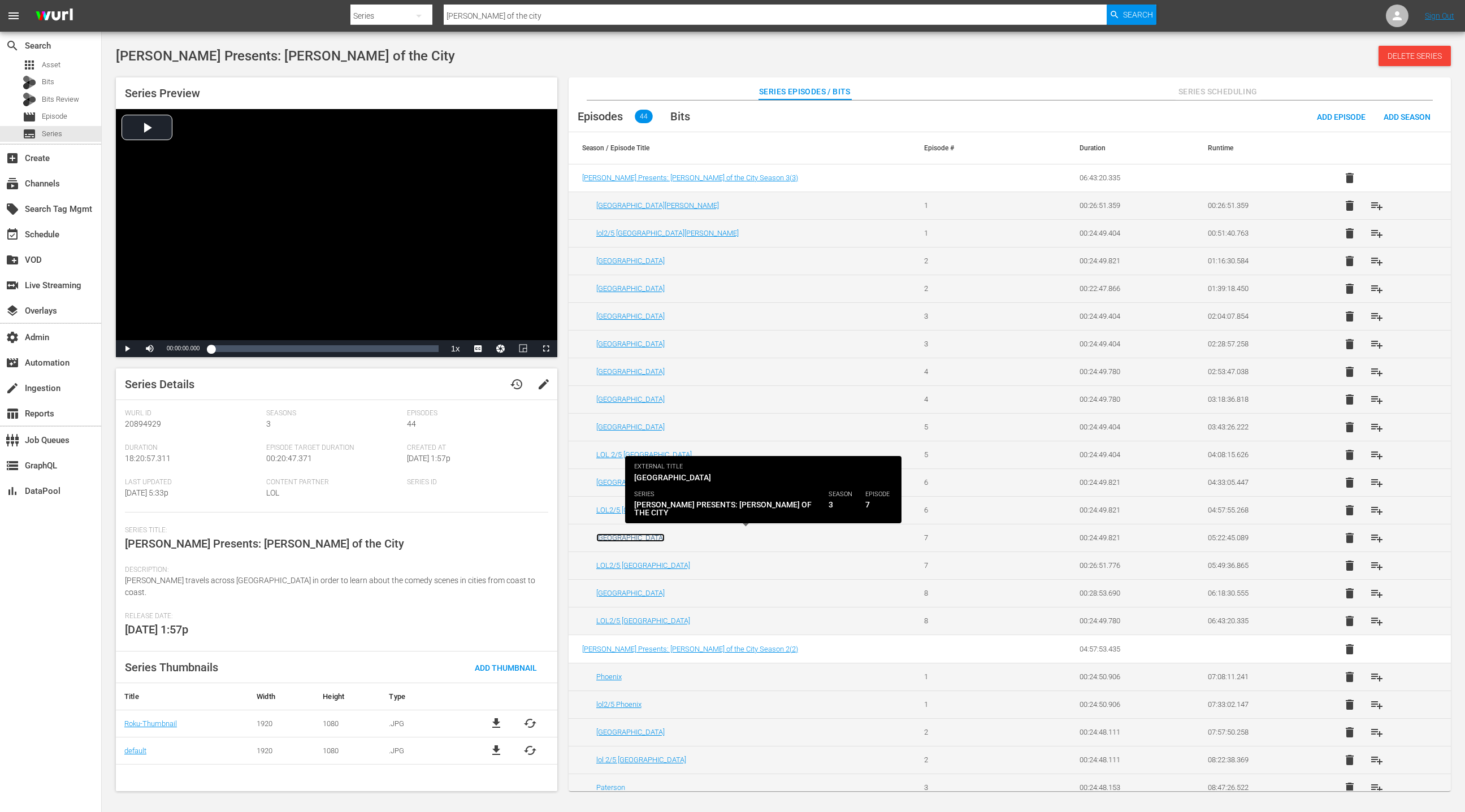
click at [613, 535] on link "[GEOGRAPHIC_DATA]" at bounding box center [630, 537] width 68 height 8
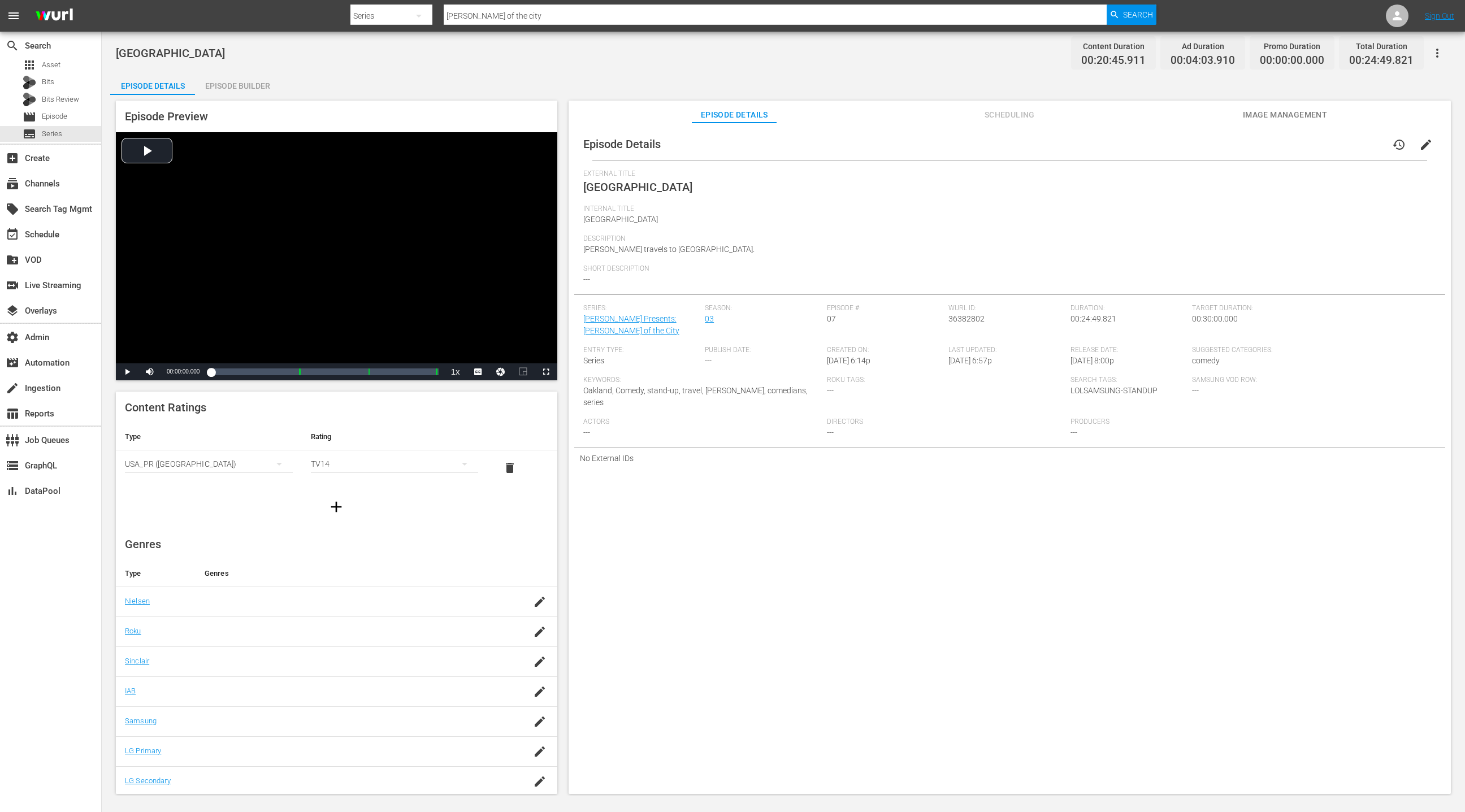
click at [998, 115] on span "Scheduling" at bounding box center [1009, 115] width 85 height 14
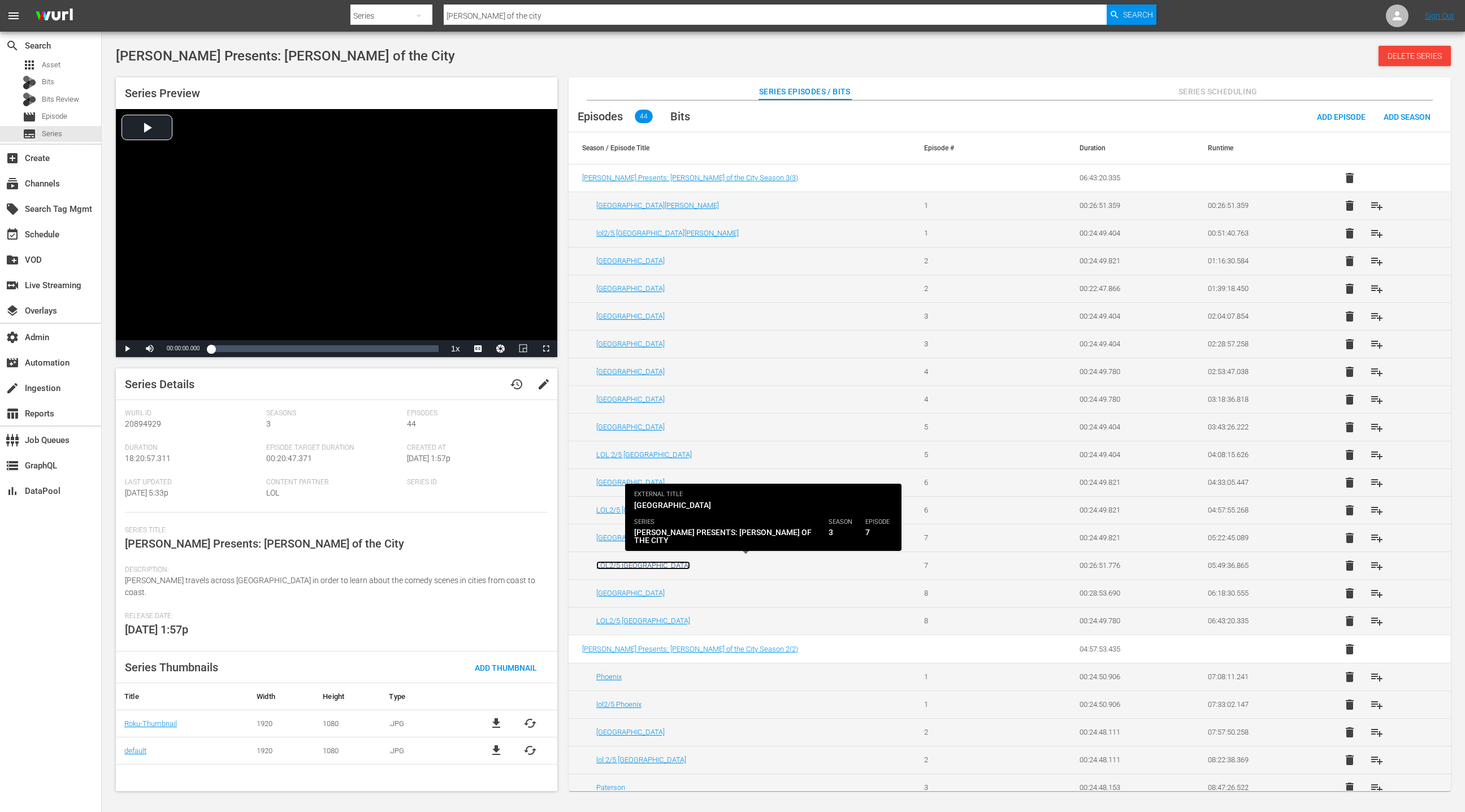
click at [629, 564] on link "LOL2/5 Oakland" at bounding box center [643, 565] width 94 height 8
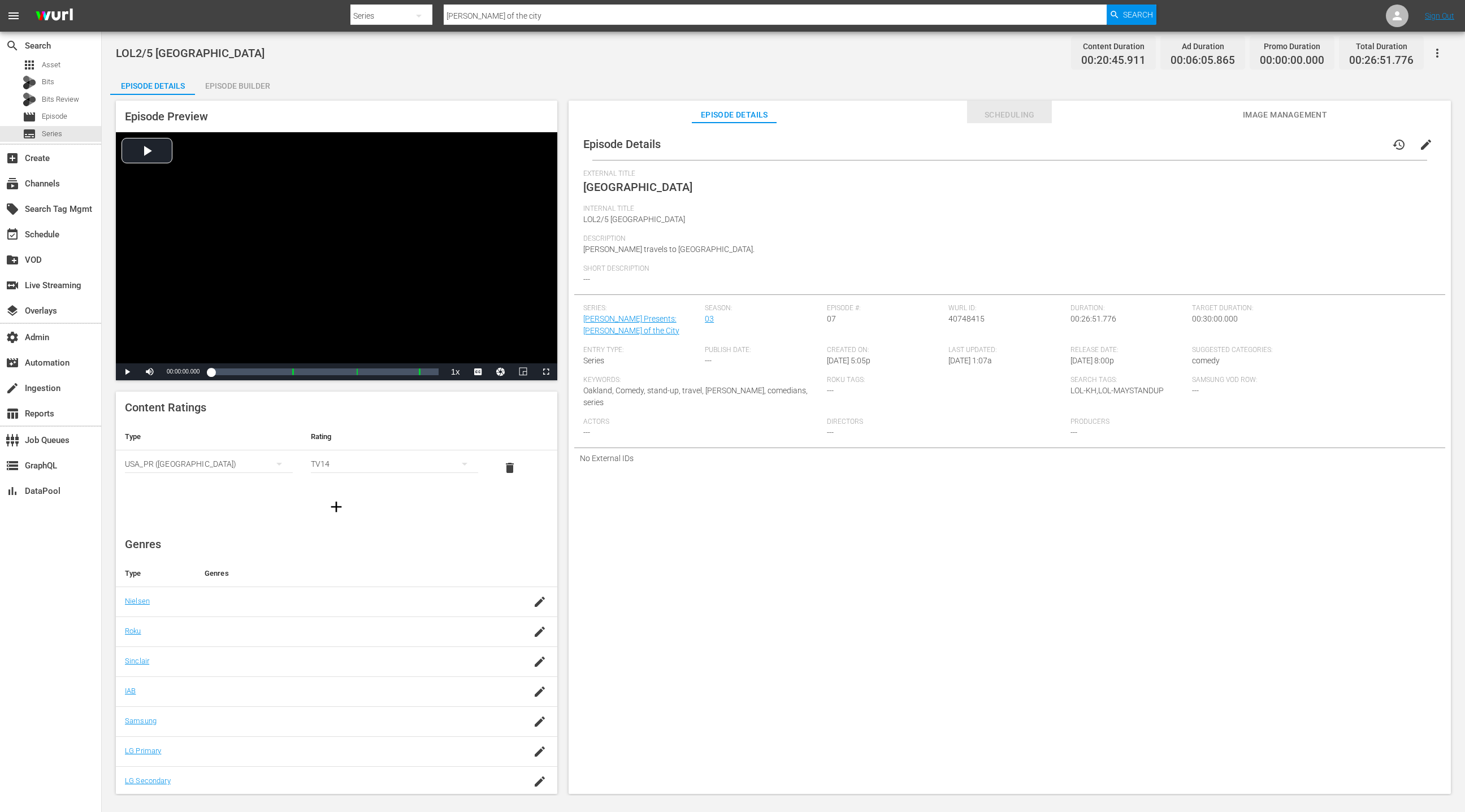
click at [1011, 114] on span "Scheduling" at bounding box center [1009, 115] width 85 height 14
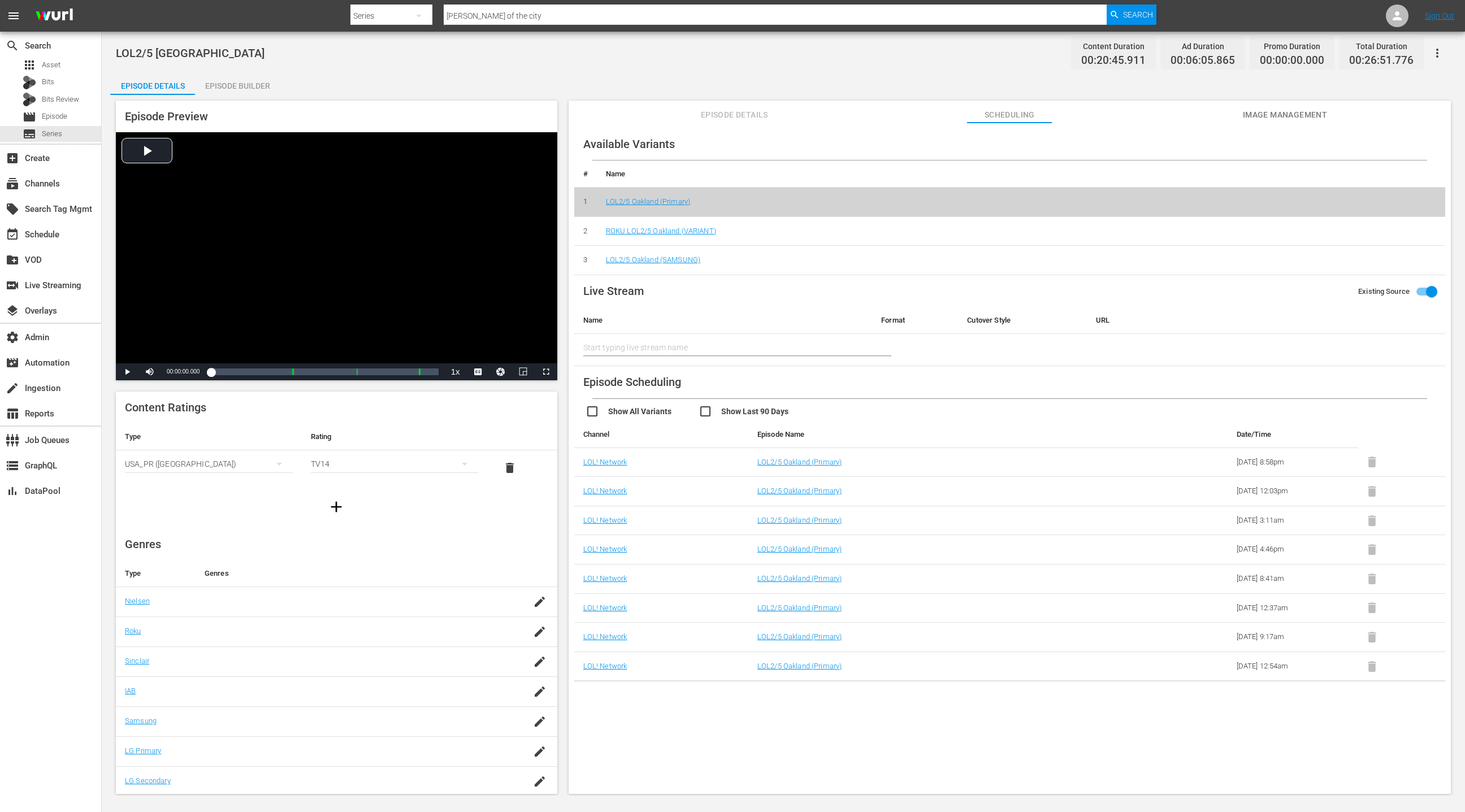
click at [1436, 55] on icon "button" at bounding box center [1437, 53] width 14 height 14
click at [1381, 64] on div "Add Episode to Workspace" at bounding box center [1356, 57] width 172 height 27
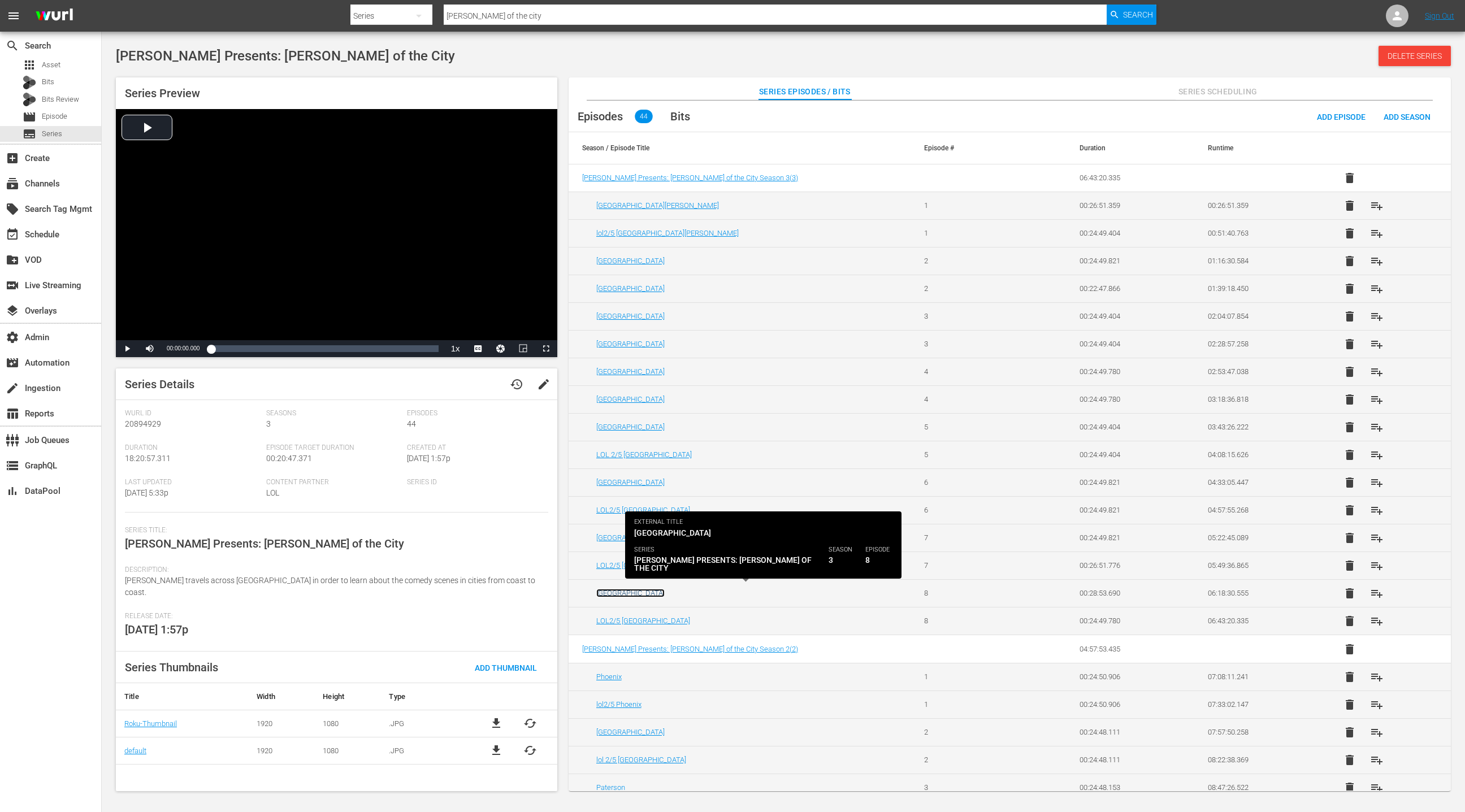
click at [617, 590] on link "San Diego" at bounding box center [630, 592] width 68 height 8
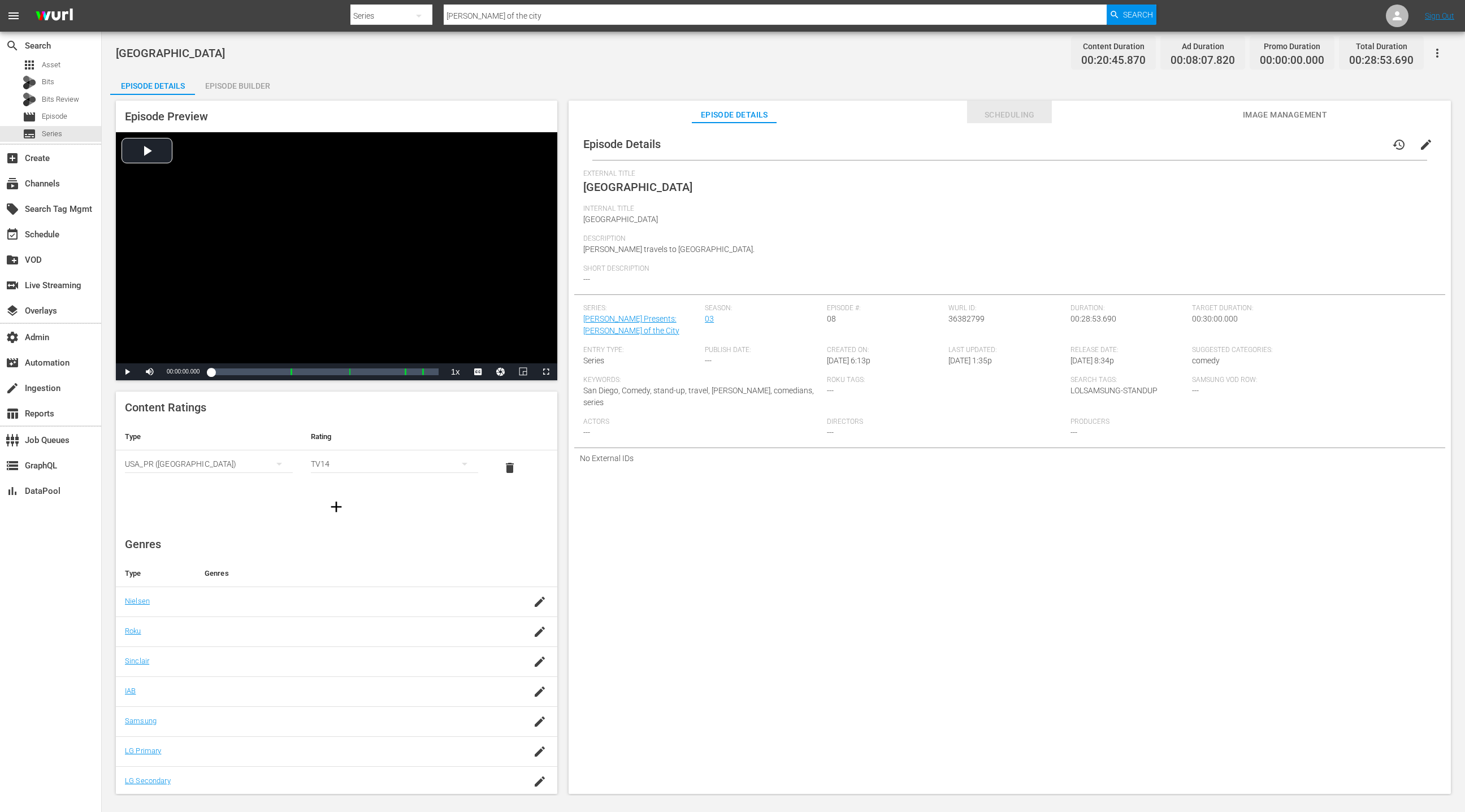
click at [1001, 120] on span "Scheduling" at bounding box center [1009, 115] width 85 height 14
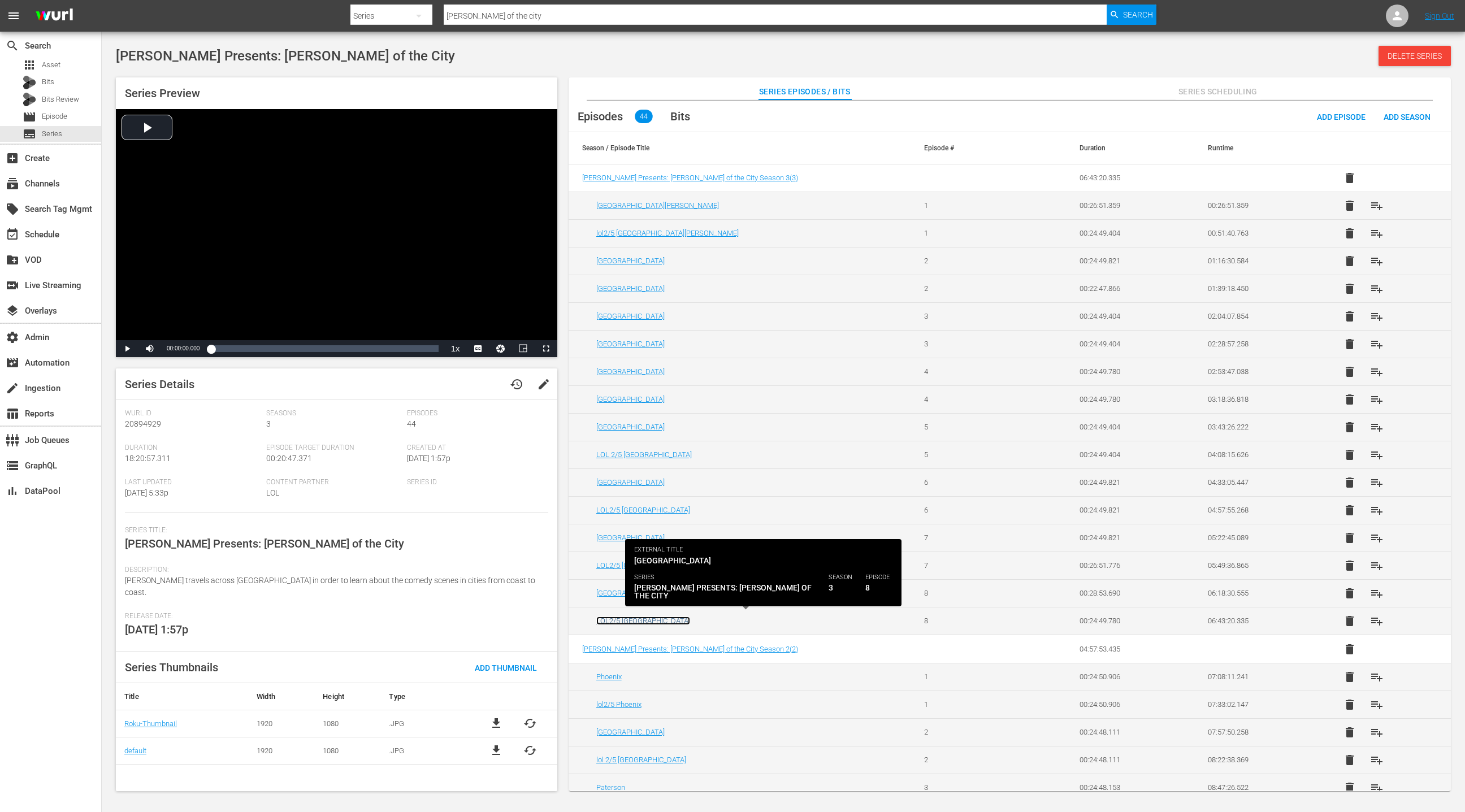
click at [622, 616] on link "LOL2/5 San Diego" at bounding box center [643, 620] width 94 height 8
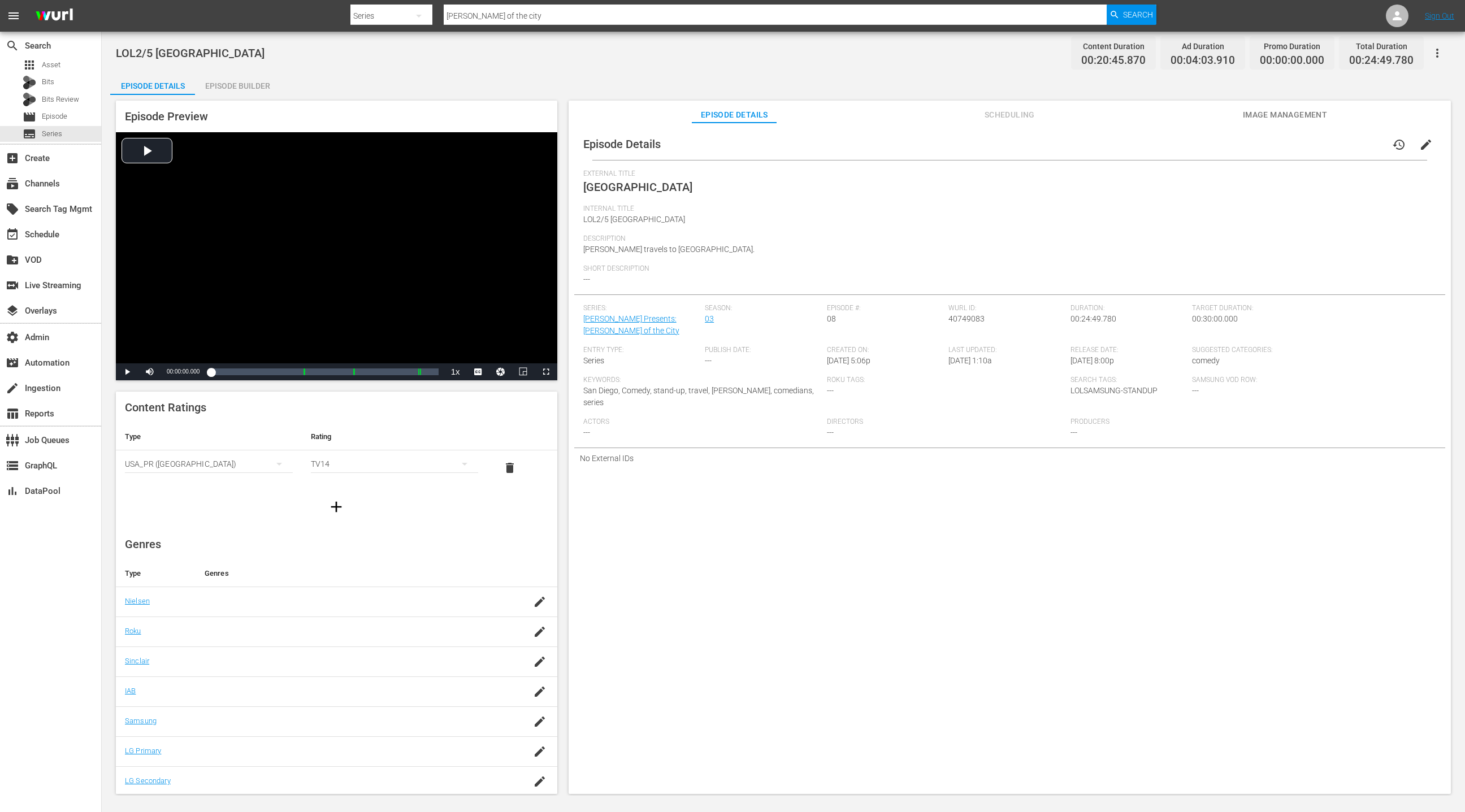
click at [998, 112] on span "Scheduling" at bounding box center [1009, 115] width 85 height 14
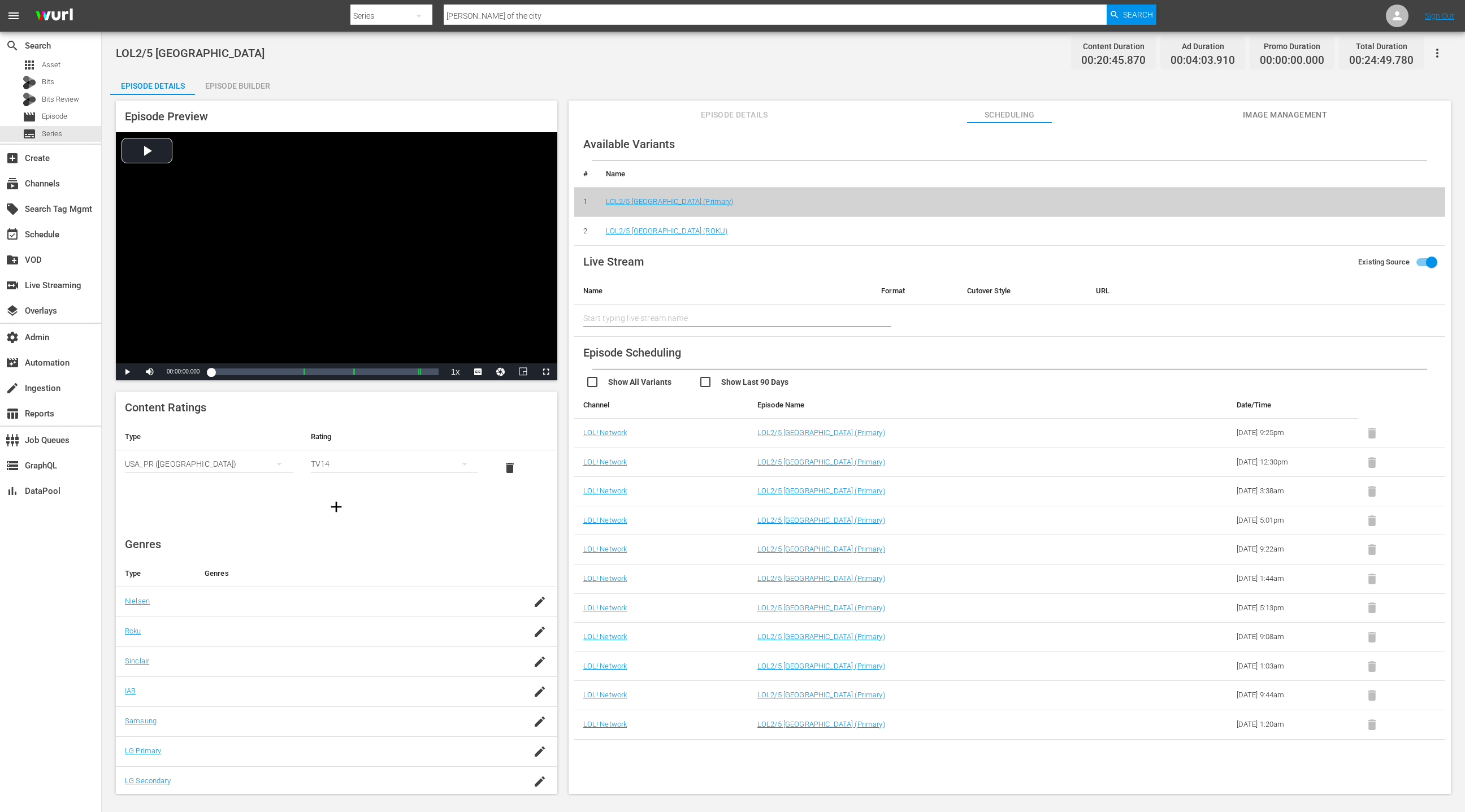
click at [1443, 60] on button "button" at bounding box center [1437, 52] width 27 height 27
click at [1426, 57] on div "Add Episode to Workspace" at bounding box center [1356, 57] width 172 height 27
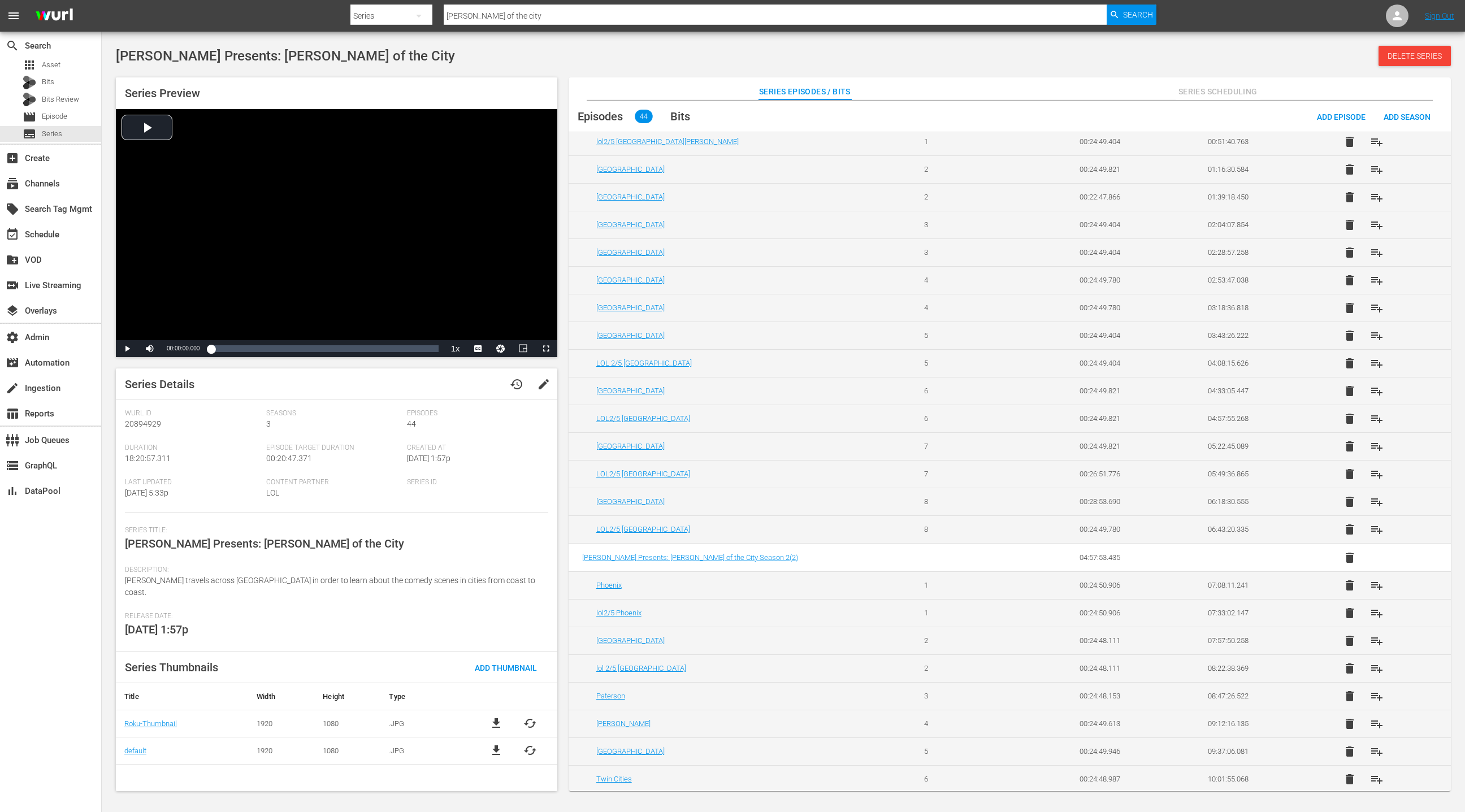
scroll to position [323, 0]
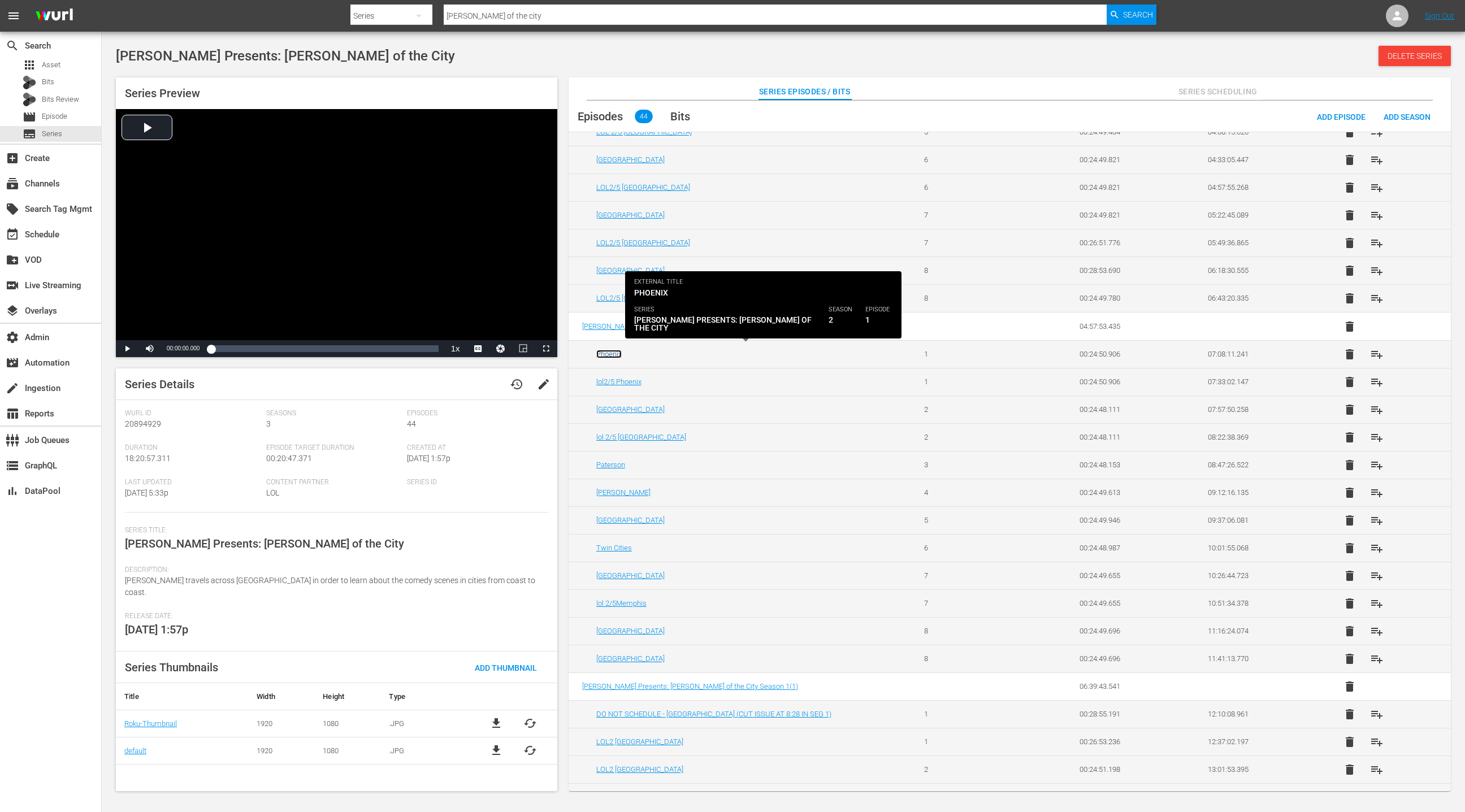
click at [611, 352] on link "Phoenix" at bounding box center [608, 354] width 25 height 8
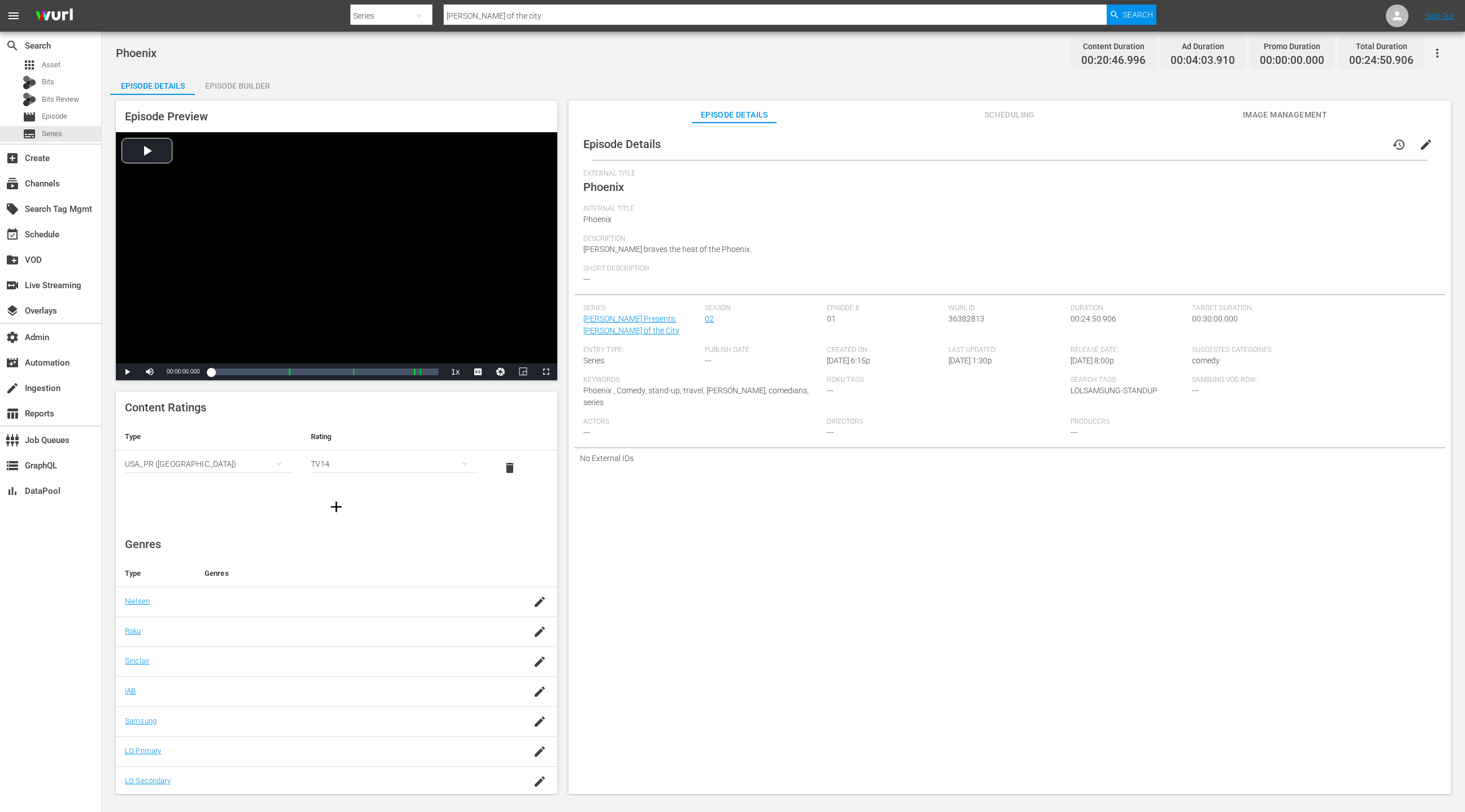
click at [1016, 117] on span "Scheduling" at bounding box center [1009, 115] width 85 height 14
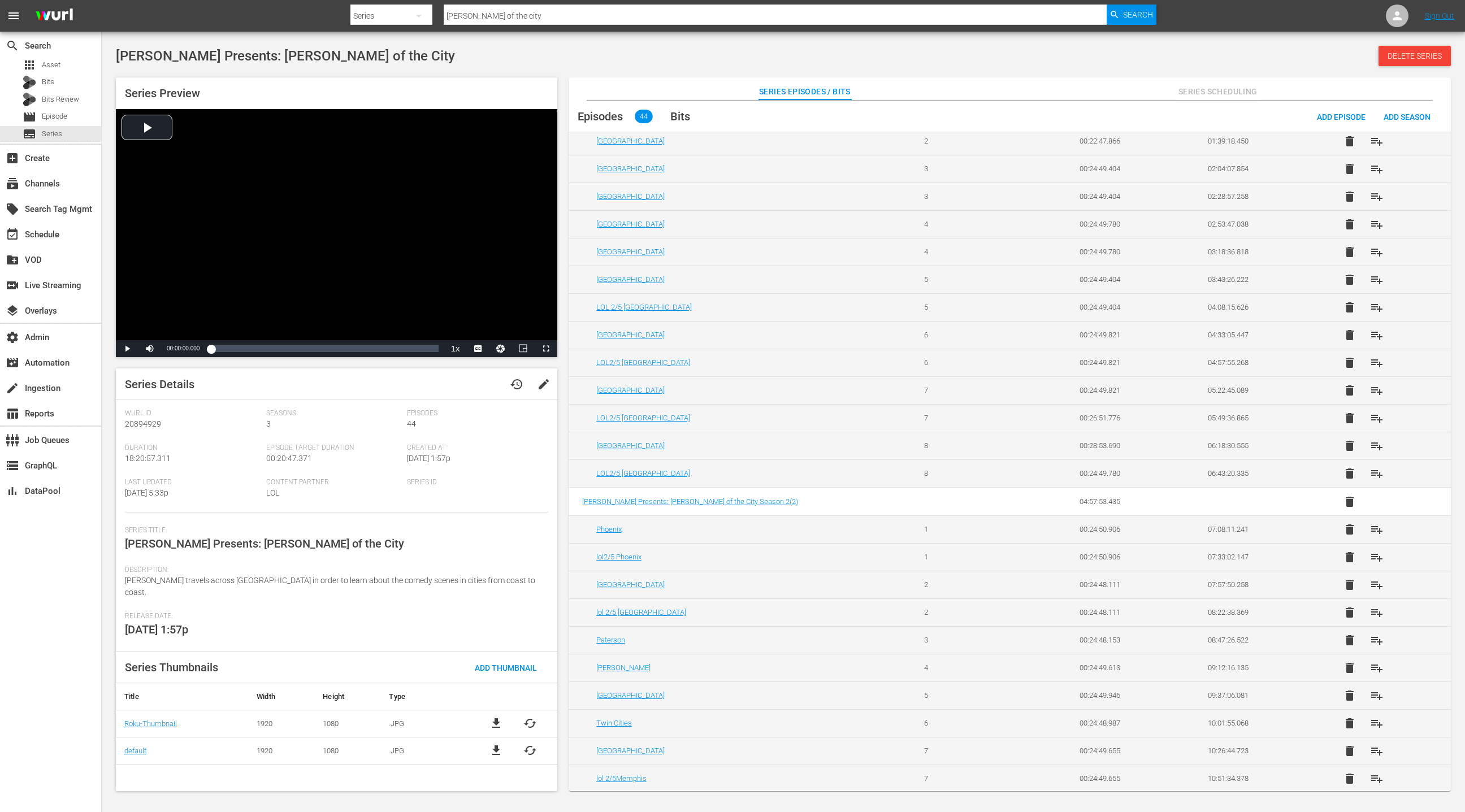
scroll to position [483, 0]
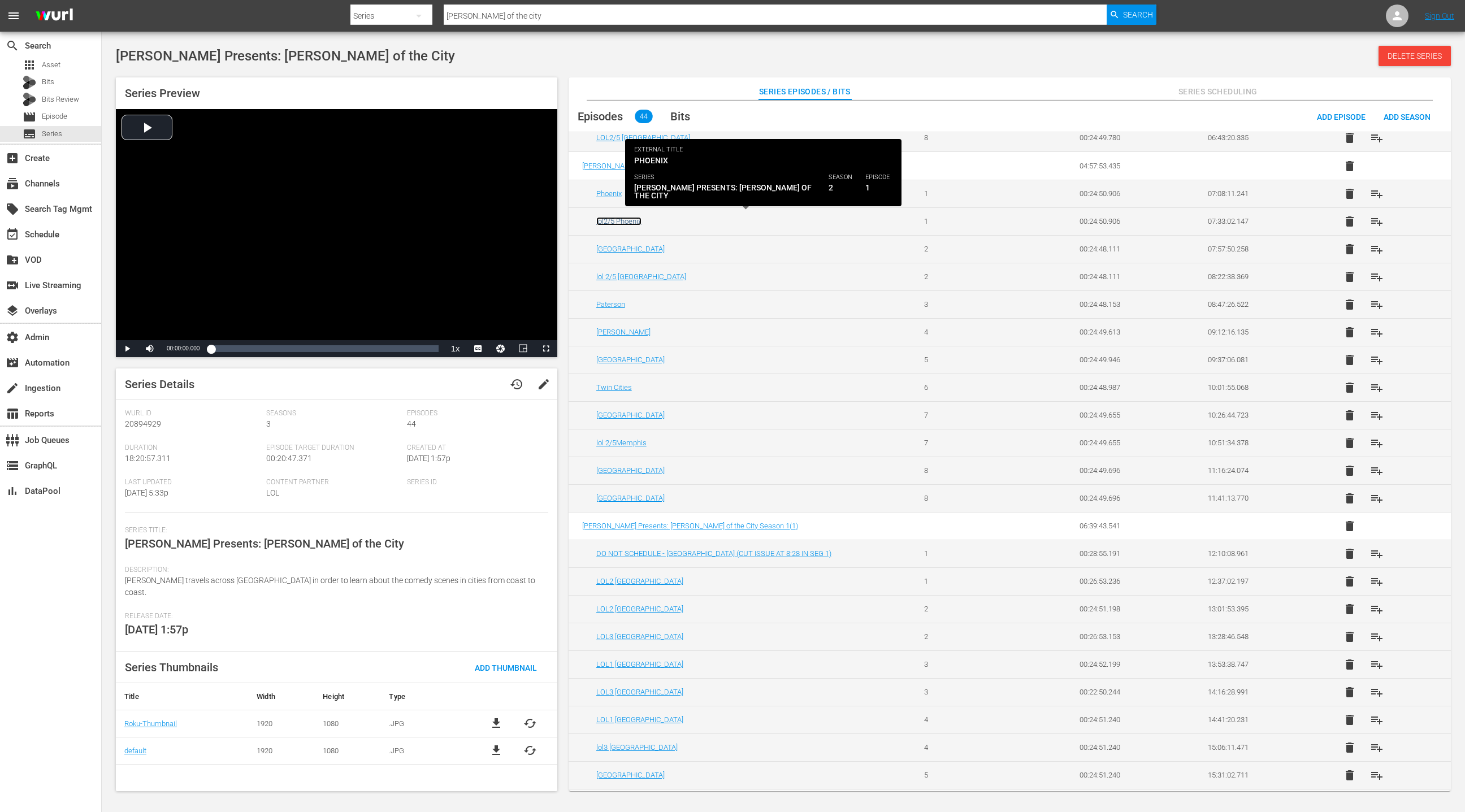
click at [622, 218] on link "lol2/5 Phoenix" at bounding box center [618, 221] width 46 height 8
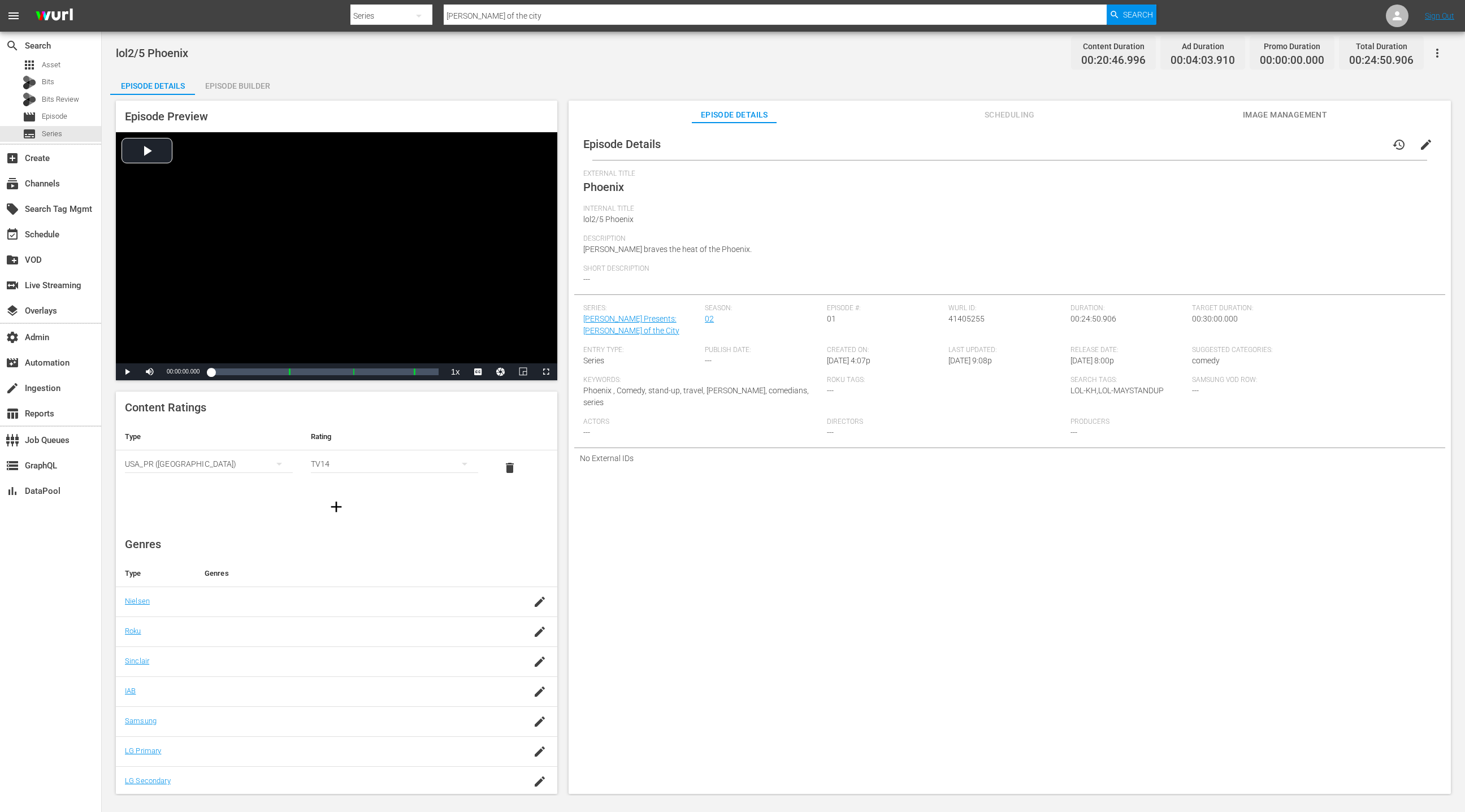
click at [995, 118] on span "Scheduling" at bounding box center [1009, 115] width 85 height 14
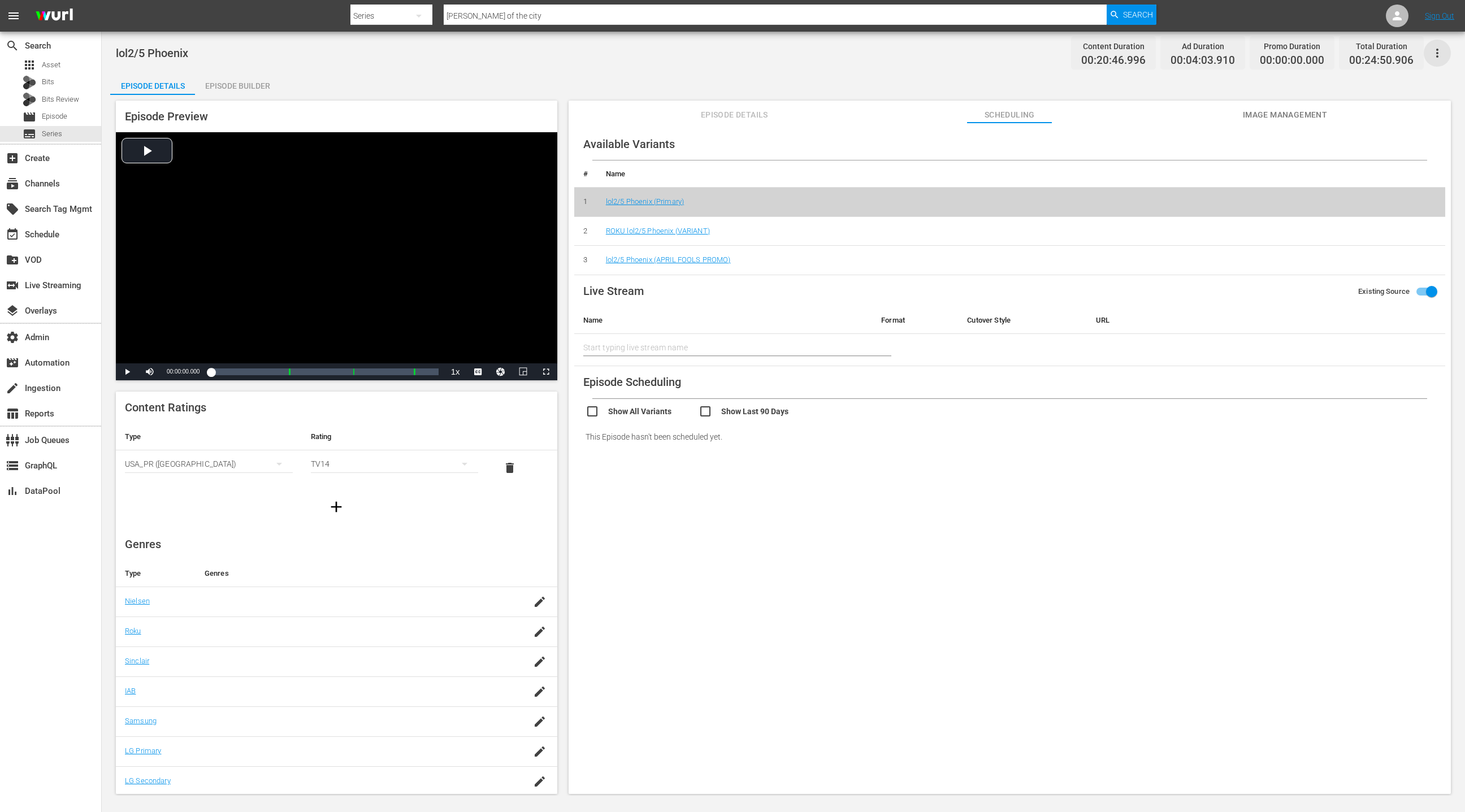
click at [1439, 54] on icon "button" at bounding box center [1437, 53] width 14 height 14
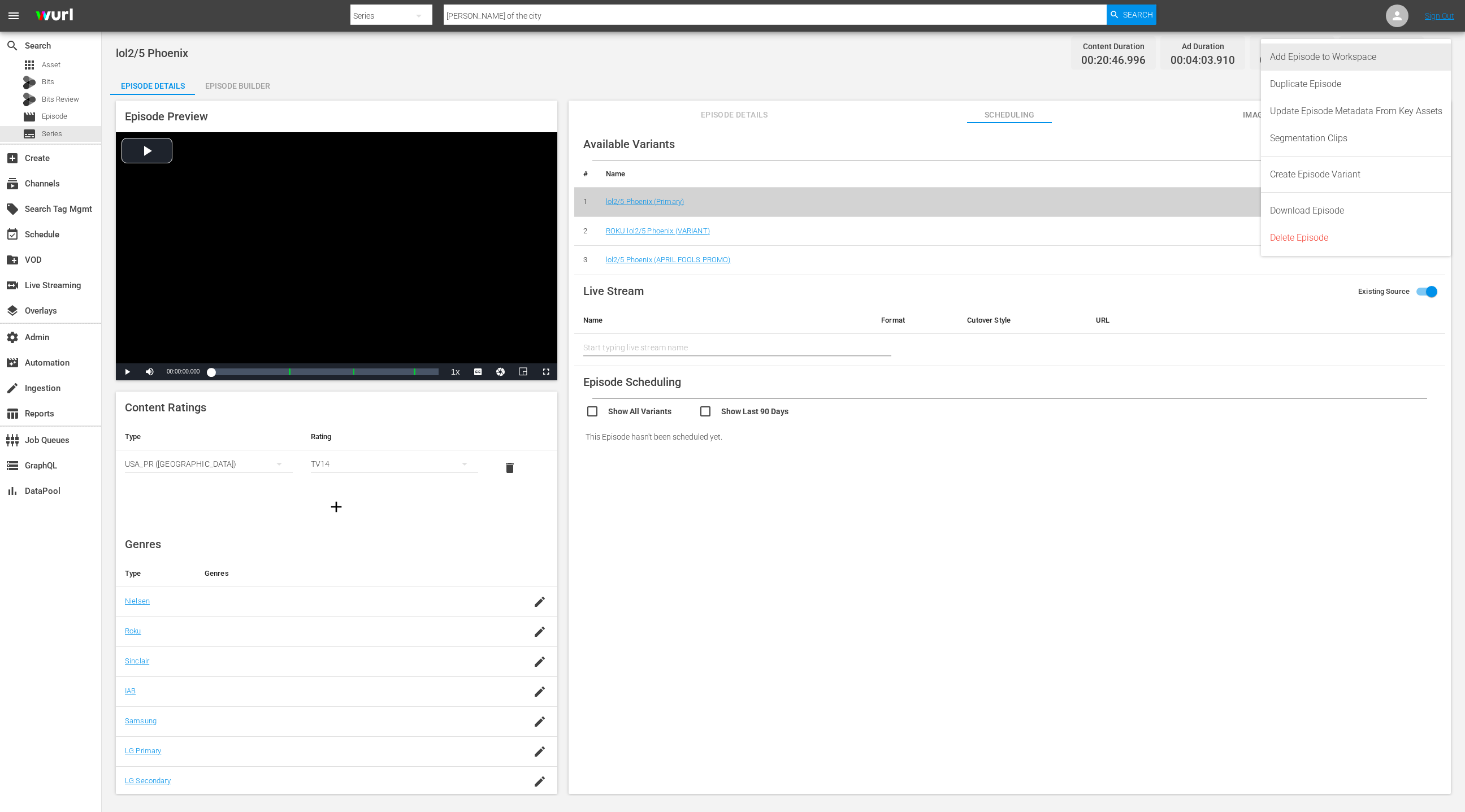
drag, startPoint x: 1395, startPoint y: 59, endPoint x: 1217, endPoint y: 43, distance: 178.7
click at [1395, 59] on div "Add Episode to Workspace" at bounding box center [1356, 57] width 172 height 27
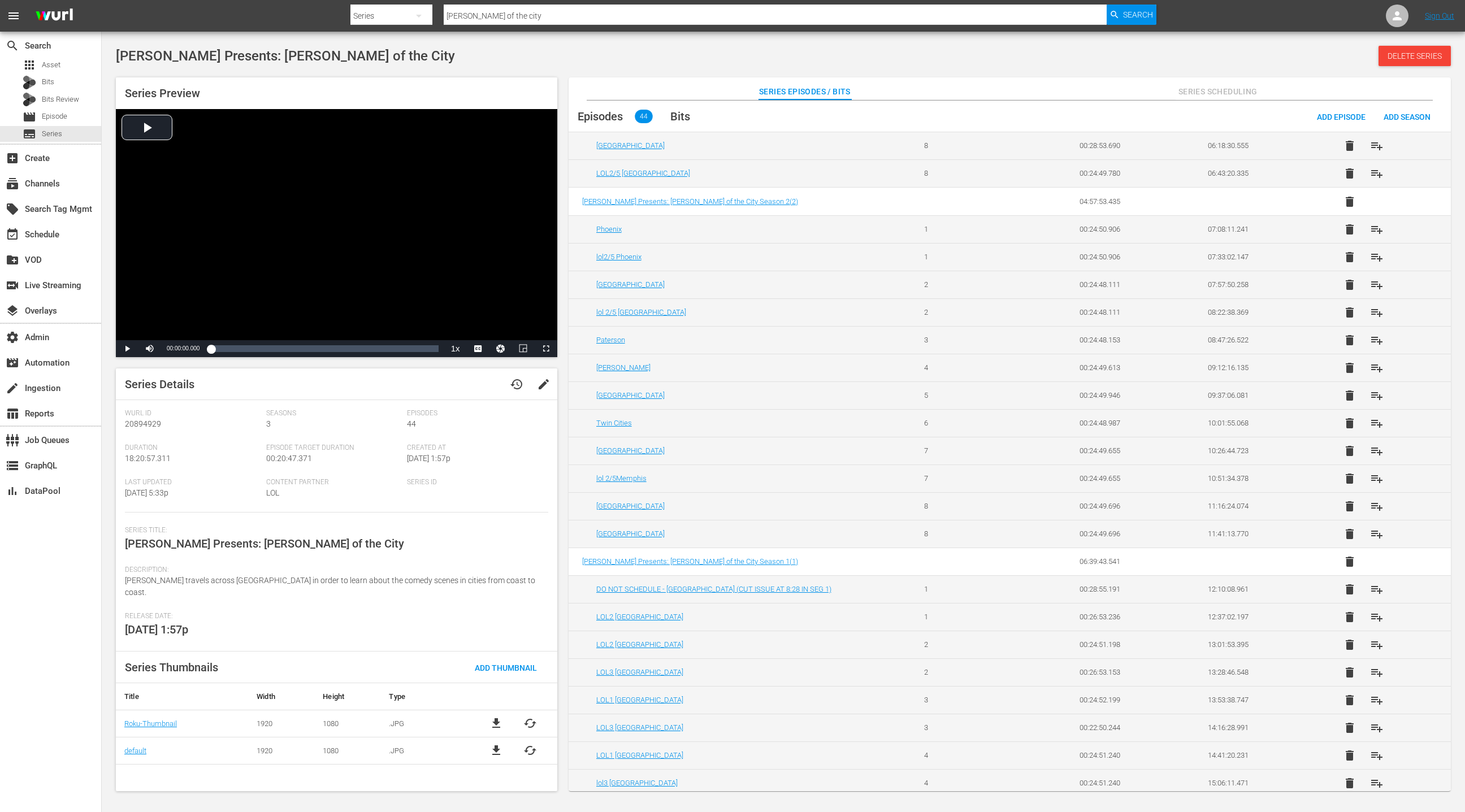
scroll to position [463, 0]
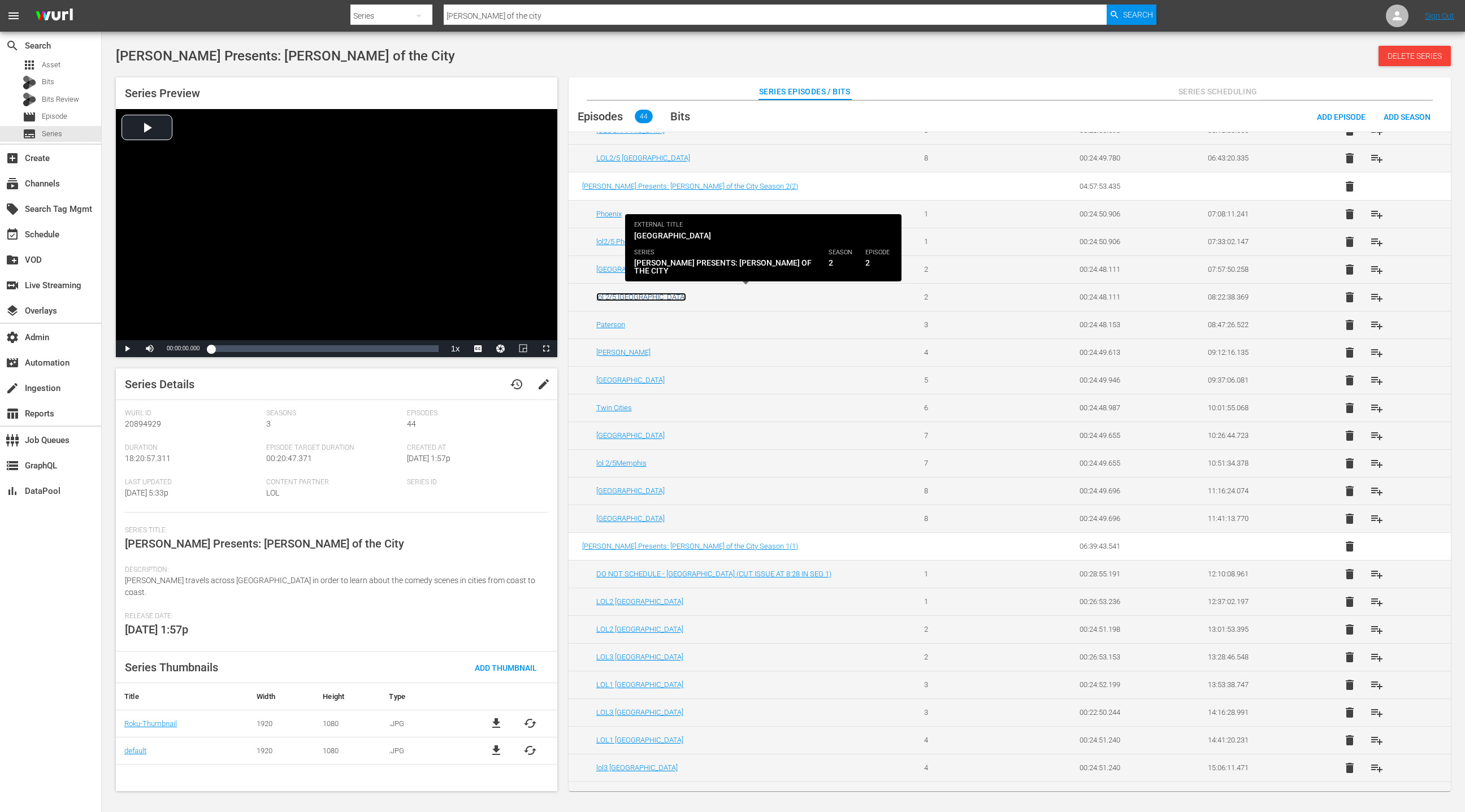
click at [628, 295] on link "lol 2/5 Seattle" at bounding box center [641, 296] width 89 height 8
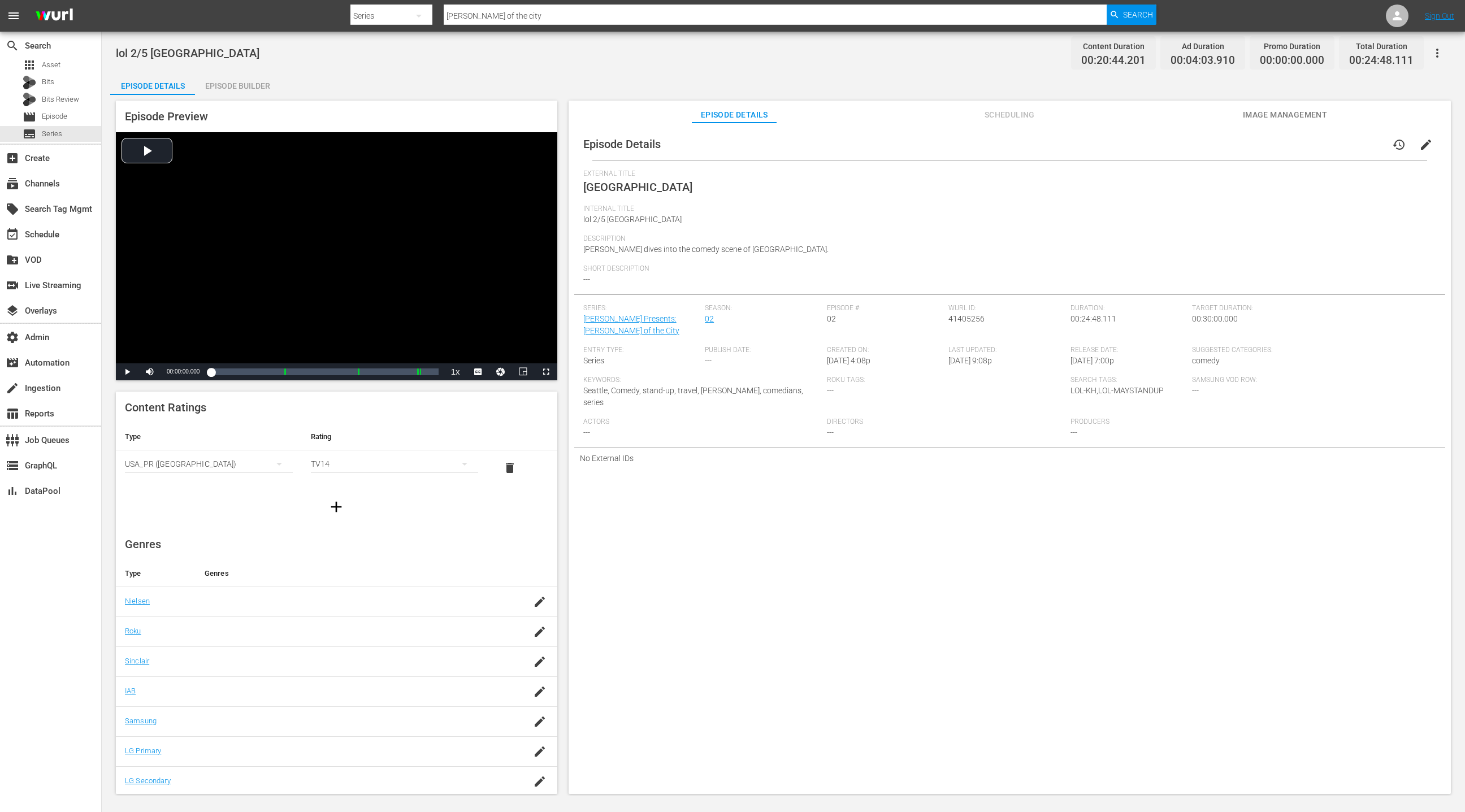
click at [1007, 115] on span "Scheduling" at bounding box center [1009, 115] width 85 height 14
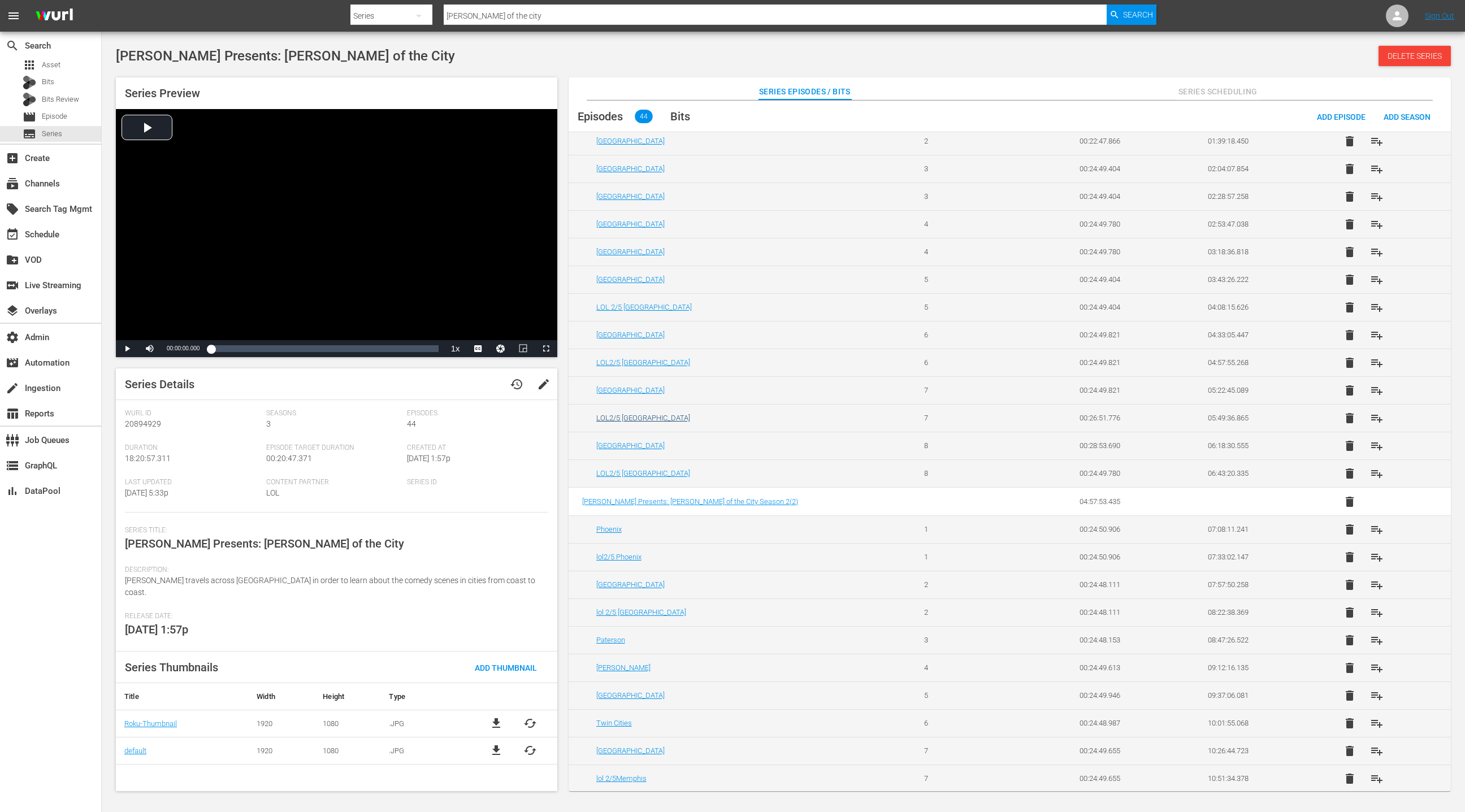
scroll to position [406, 0]
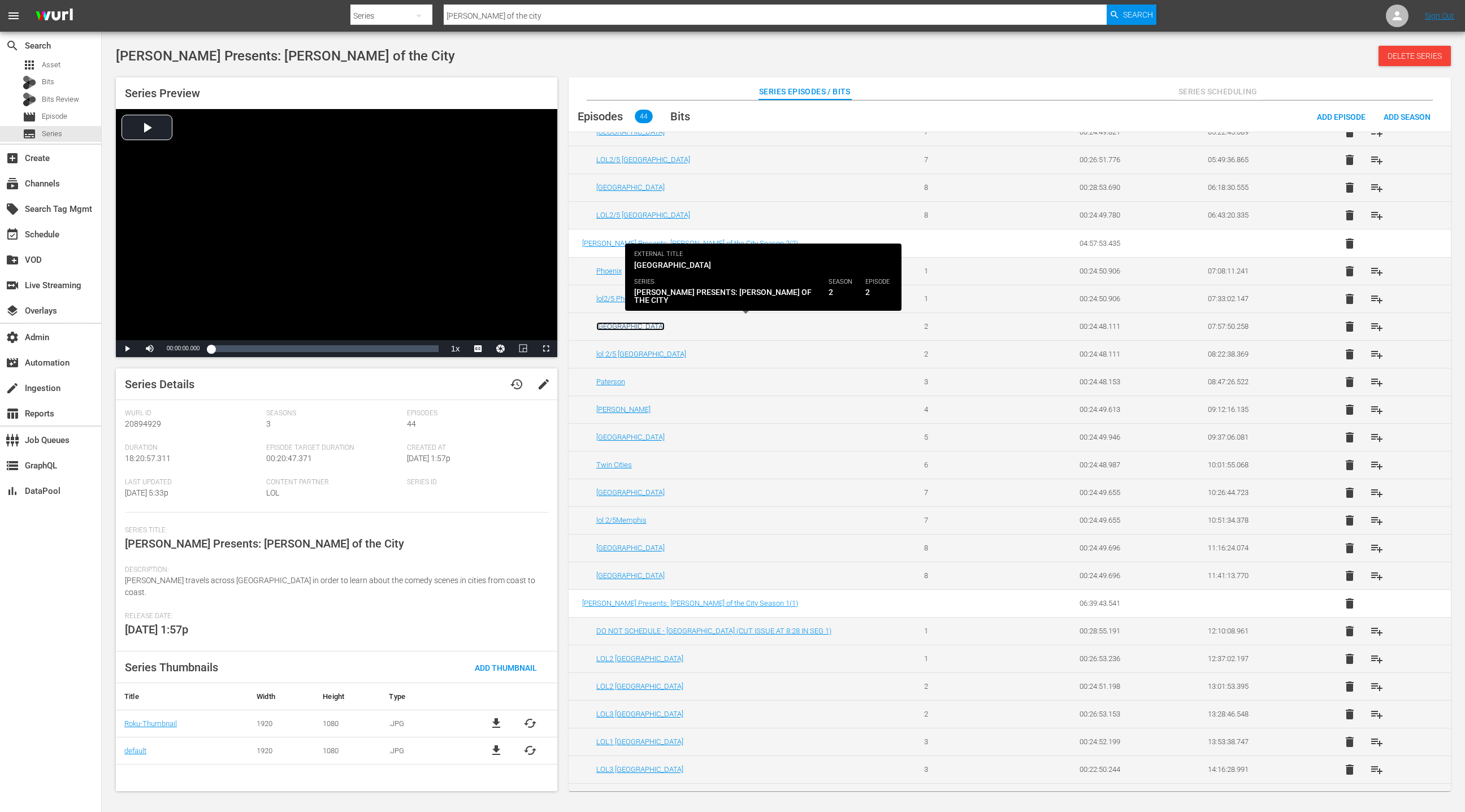
click at [611, 326] on link "[GEOGRAPHIC_DATA]" at bounding box center [630, 326] width 68 height 8
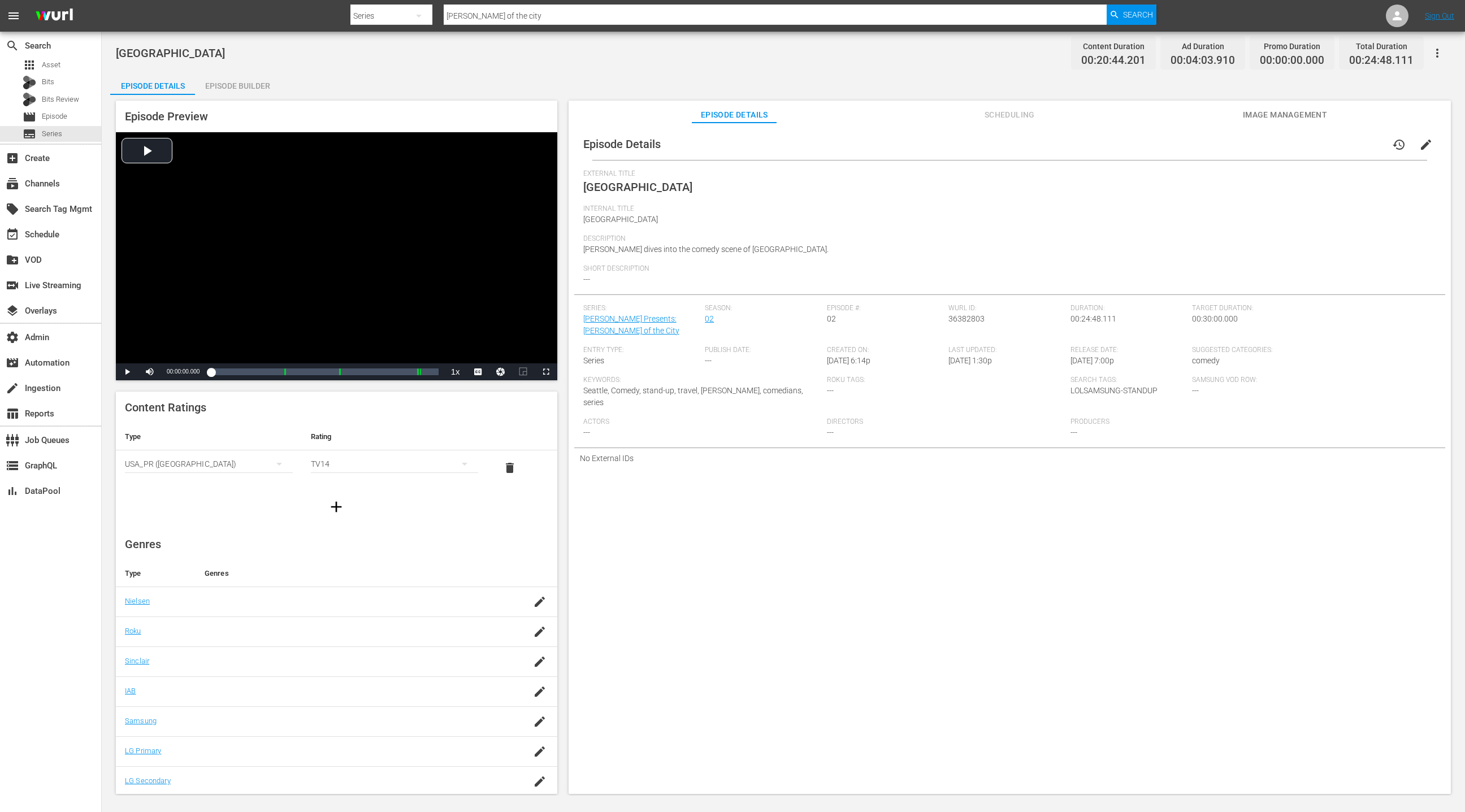
click at [1020, 114] on span "Scheduling" at bounding box center [1009, 115] width 85 height 14
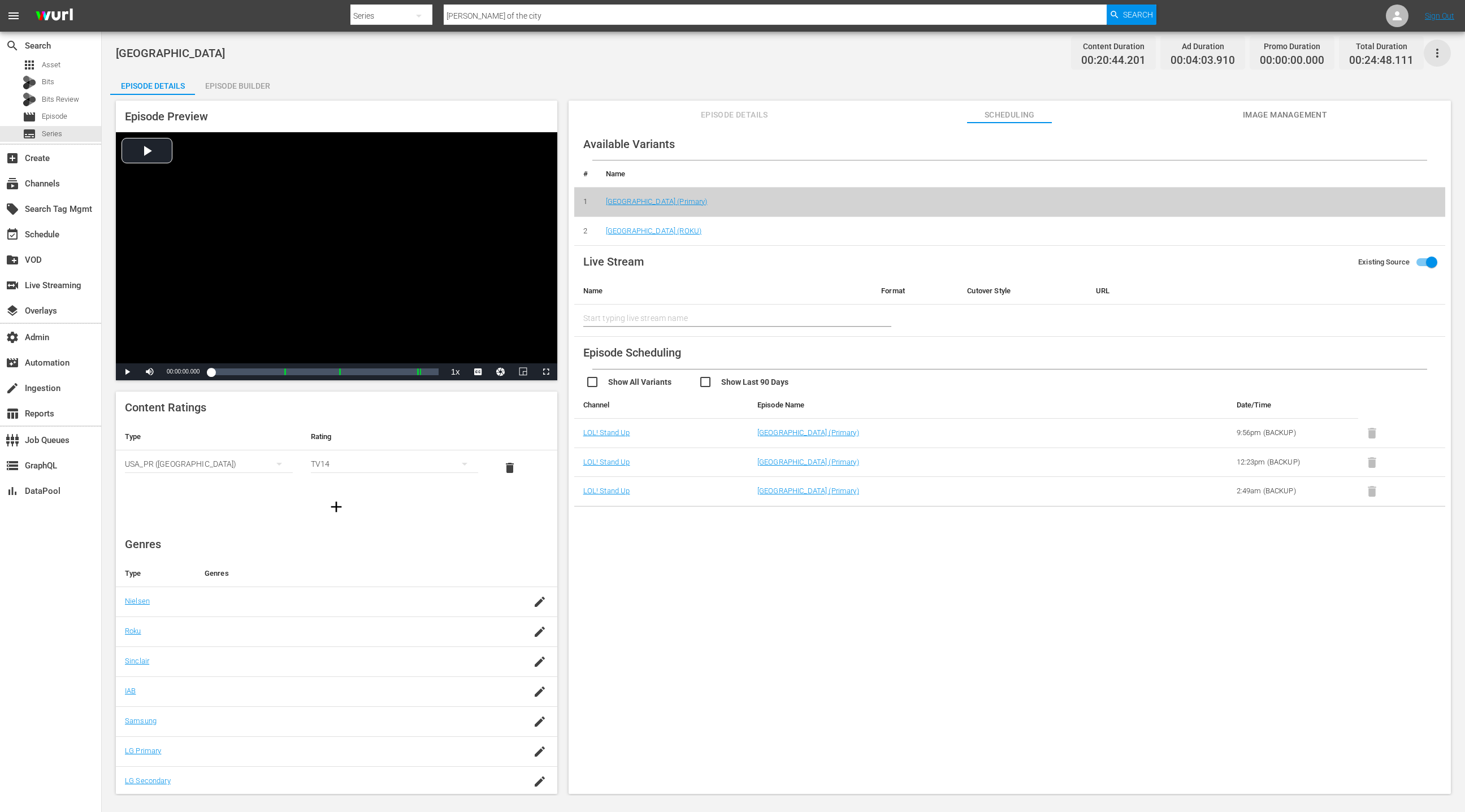
click at [1435, 54] on icon "button" at bounding box center [1437, 53] width 14 height 14
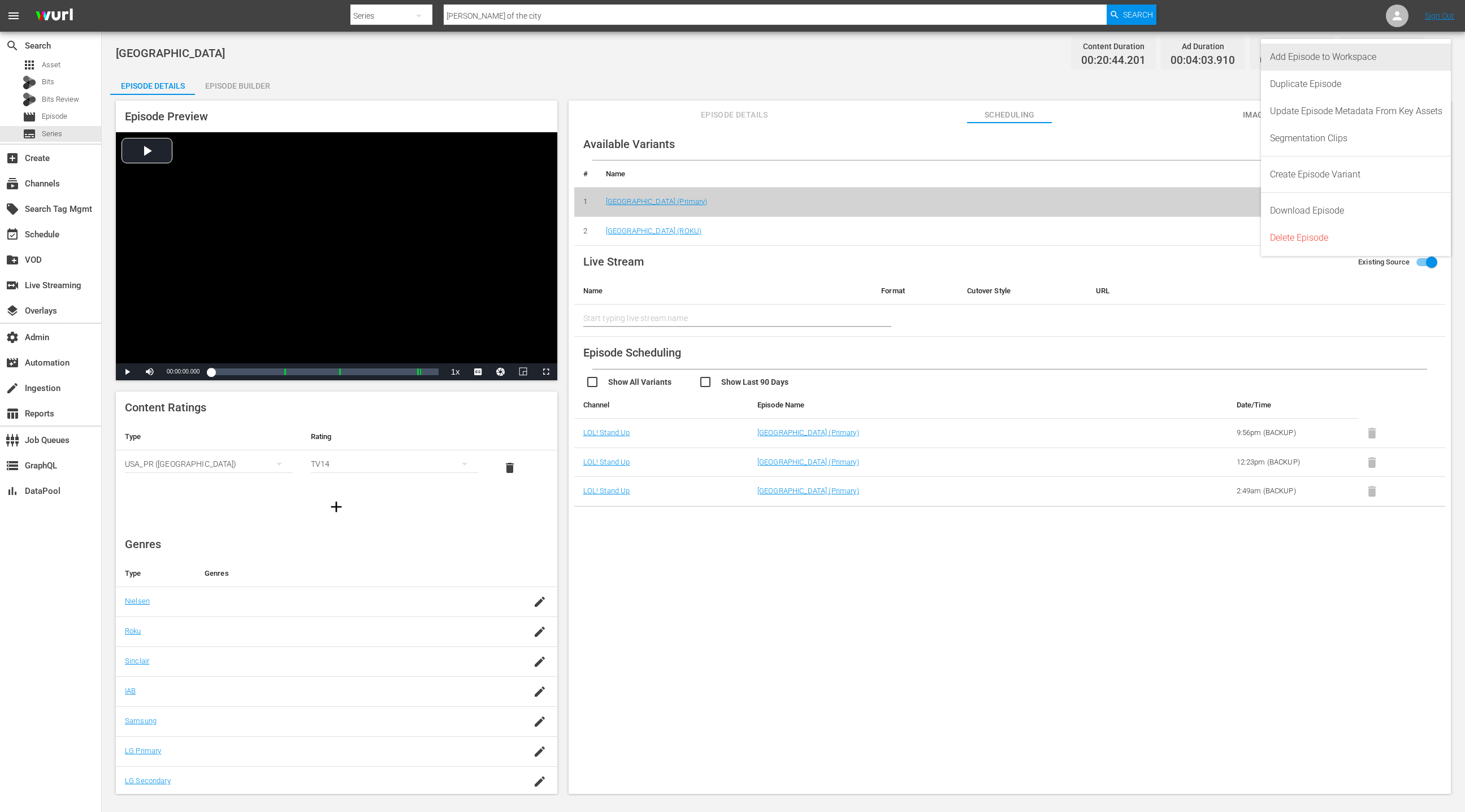
click at [1413, 58] on div "Add Episode to Workspace" at bounding box center [1356, 57] width 172 height 27
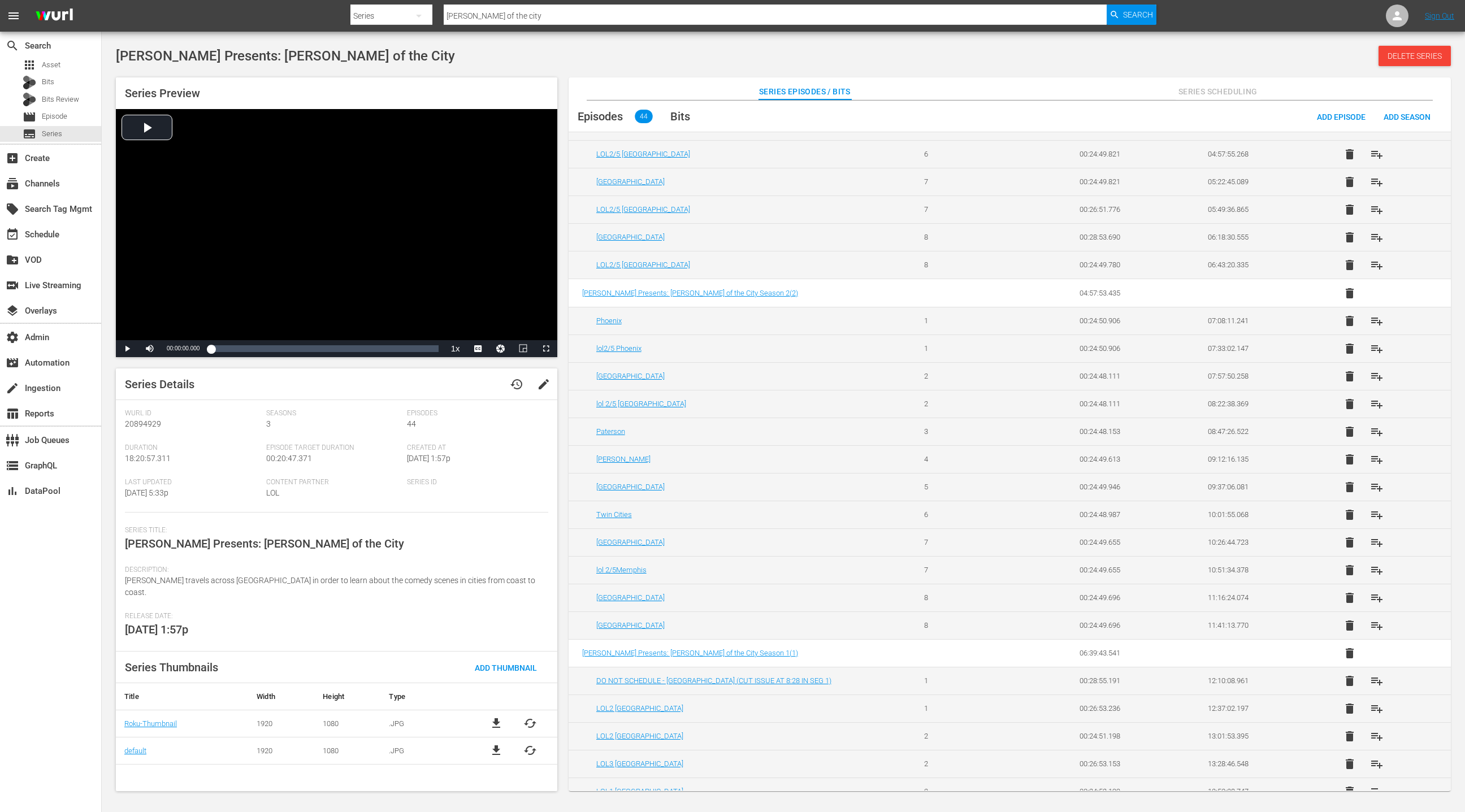
scroll to position [414, 0]
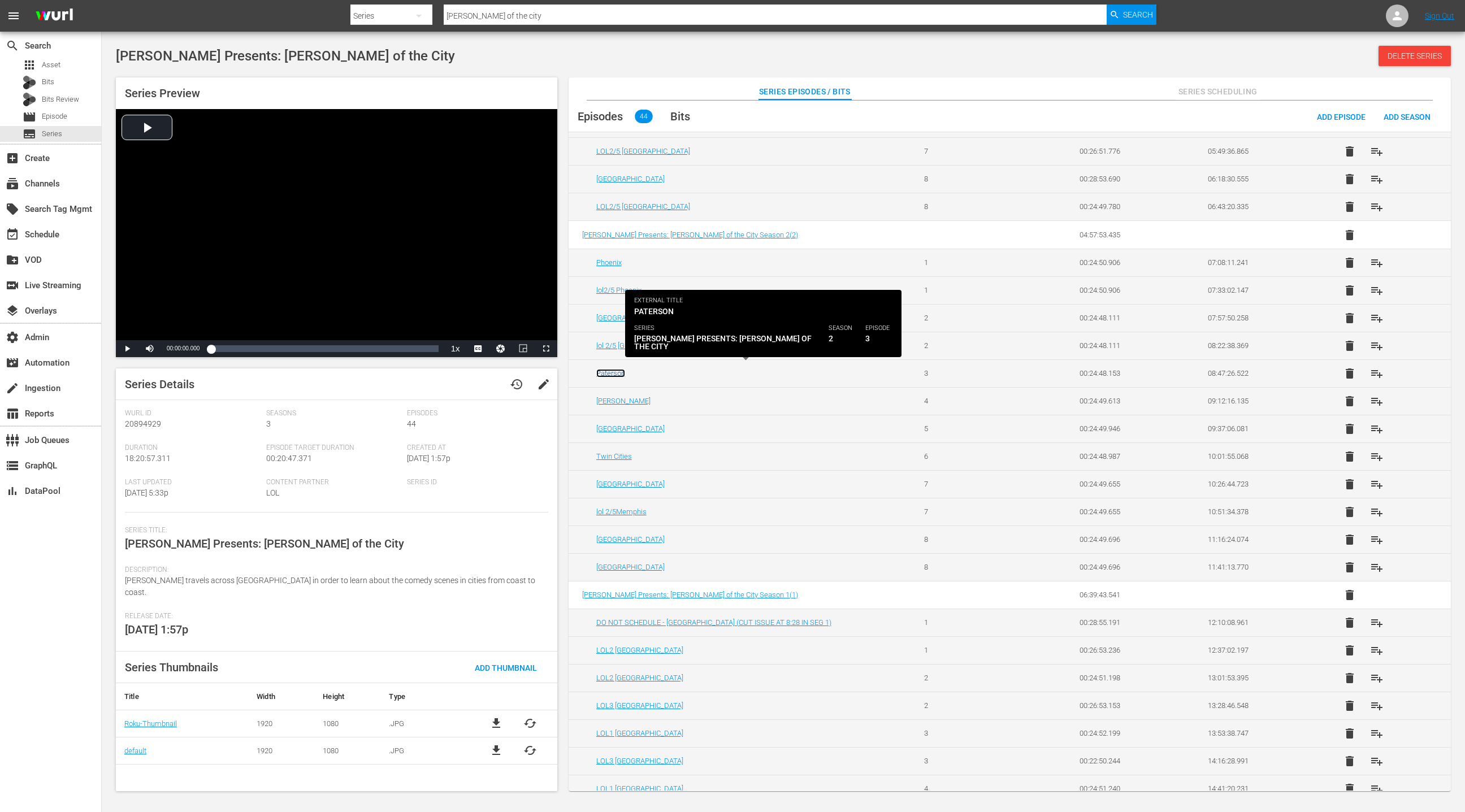
click at [616, 369] on link "Paterson" at bounding box center [610, 372] width 29 height 8
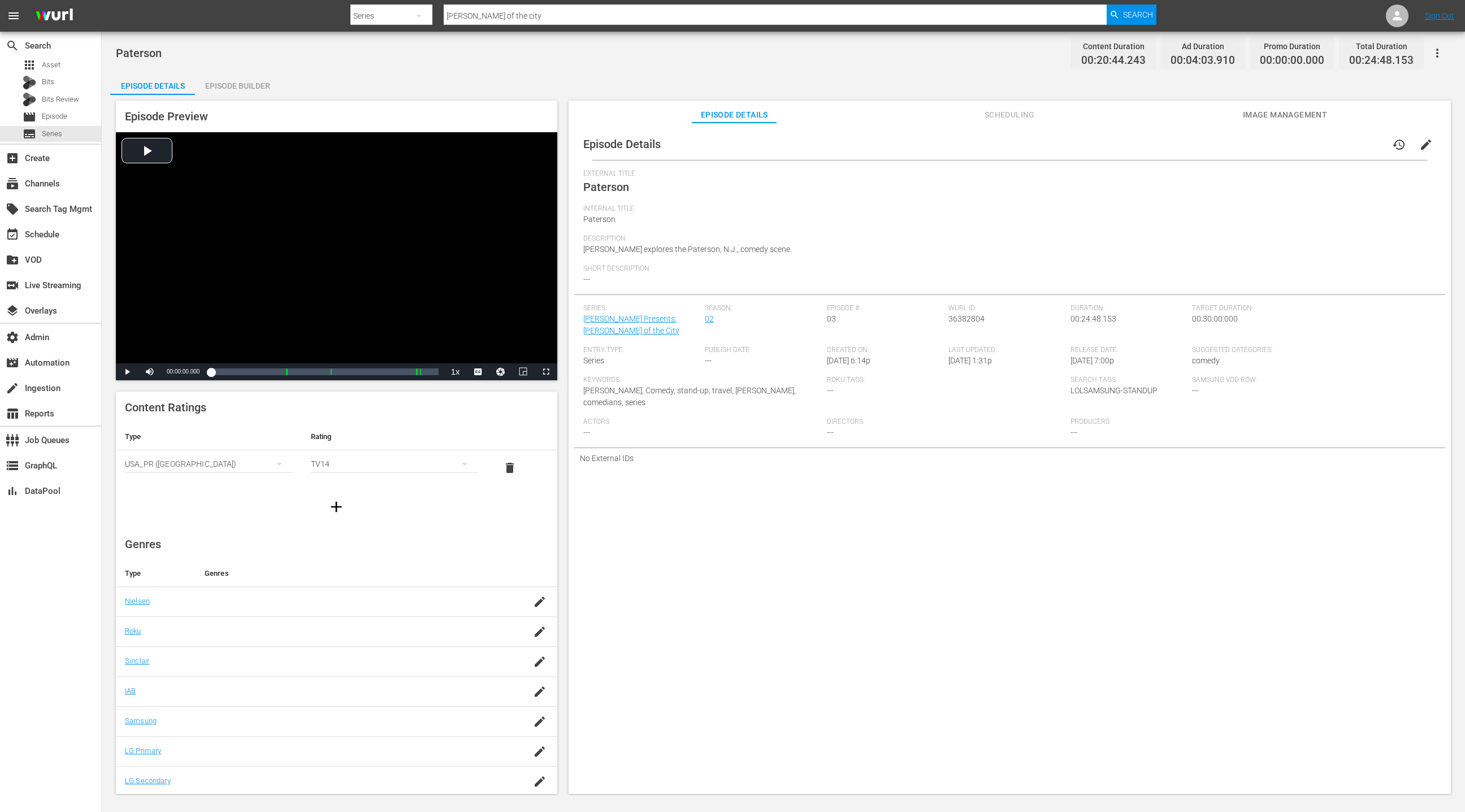
click at [1002, 117] on span "Scheduling" at bounding box center [1009, 115] width 85 height 14
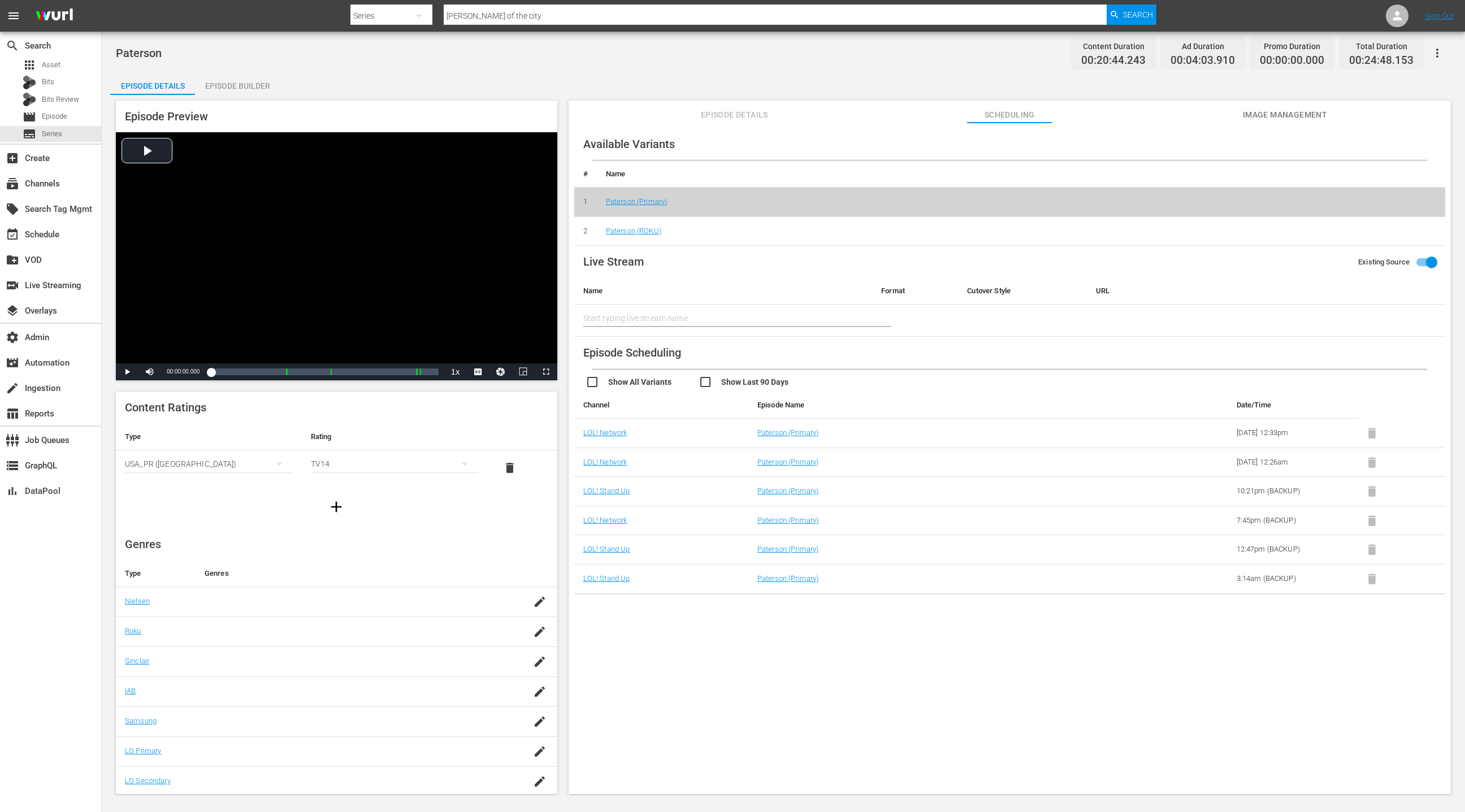
click at [1435, 54] on icon "button" at bounding box center [1437, 53] width 14 height 14
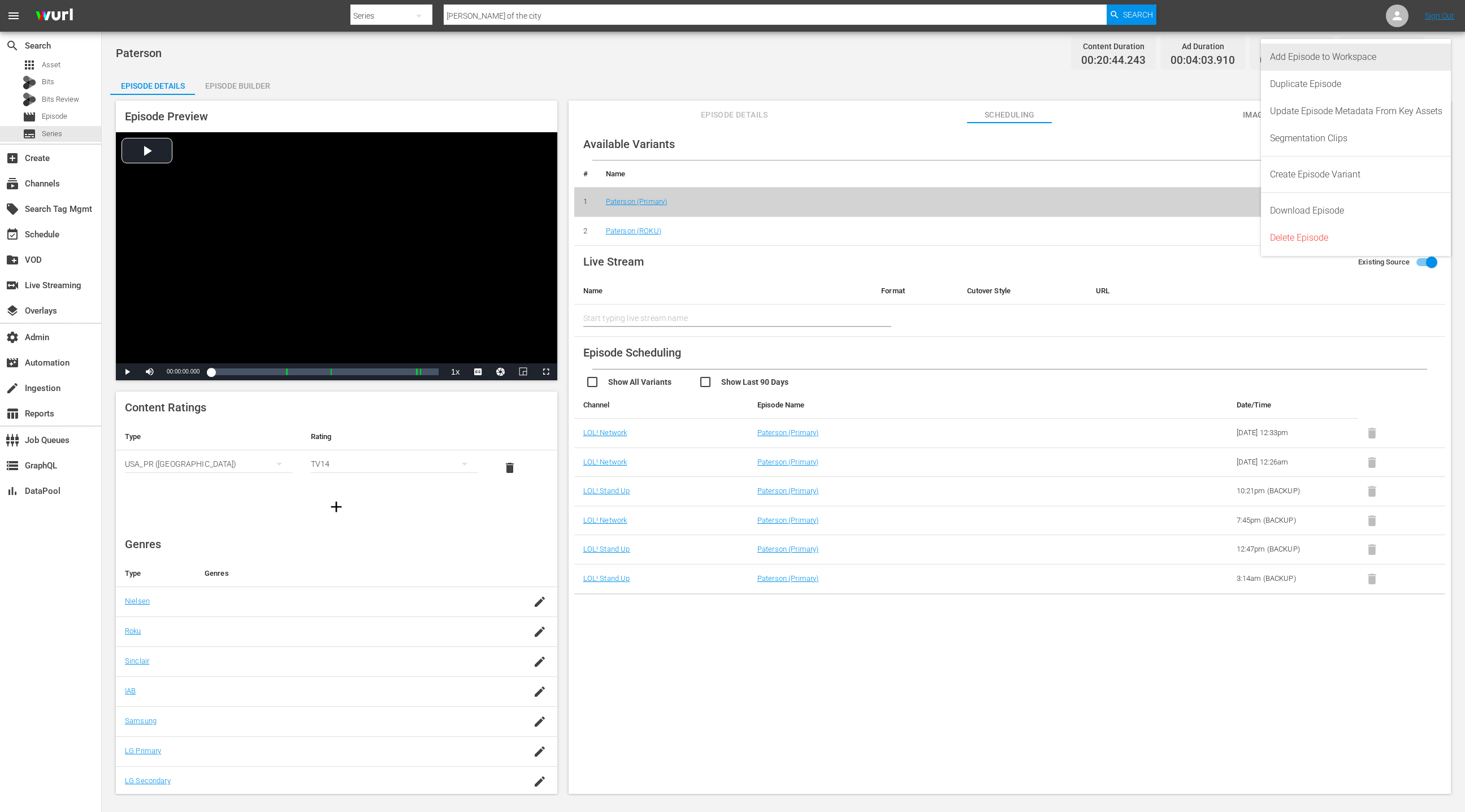
drag, startPoint x: 1400, startPoint y: 59, endPoint x: 1065, endPoint y: 49, distance: 335.1
click at [1398, 58] on div "Add Episode to Workspace" at bounding box center [1356, 57] width 172 height 27
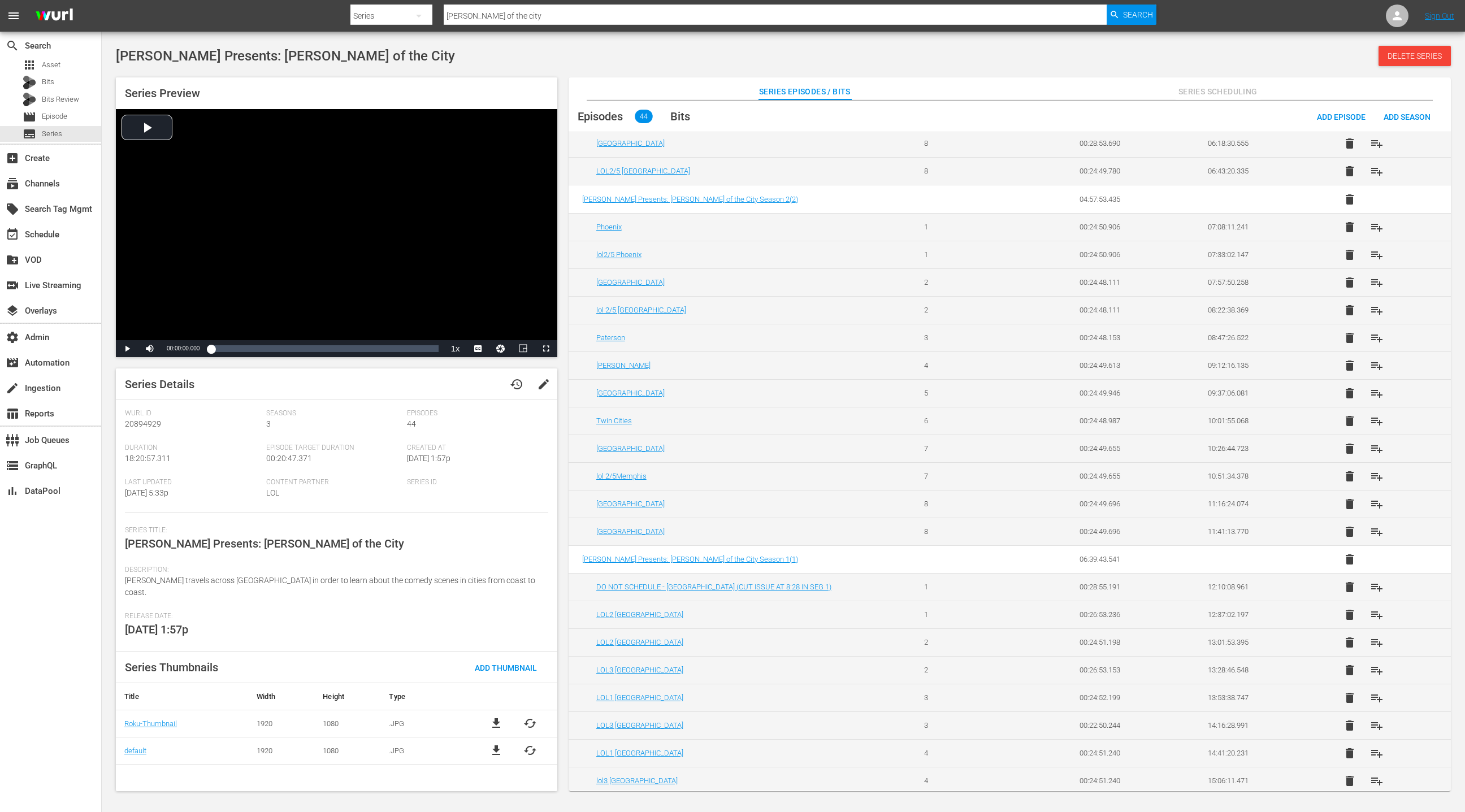
scroll to position [491, 0]
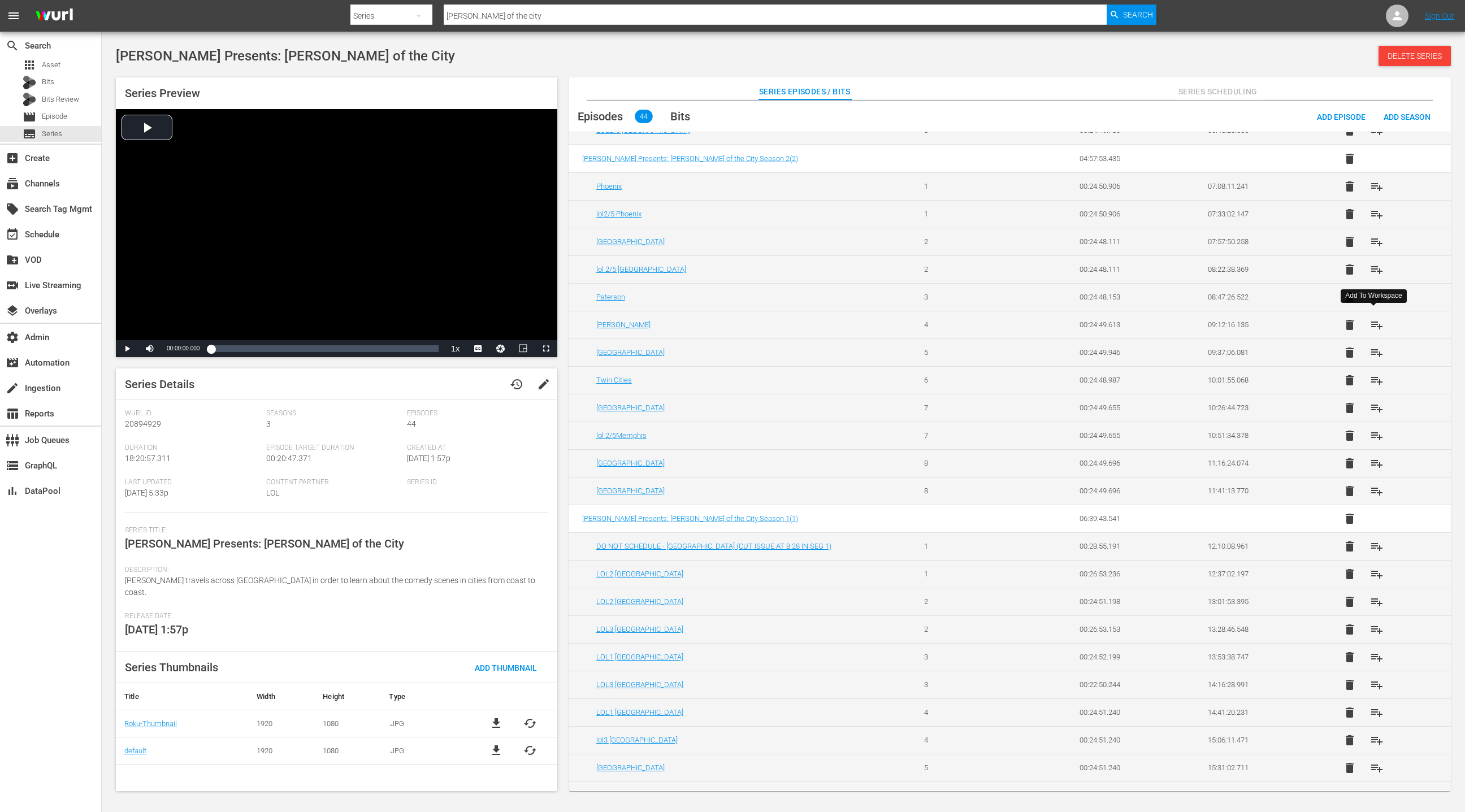
click at [1381, 327] on button "playlist_add" at bounding box center [1377, 324] width 27 height 27
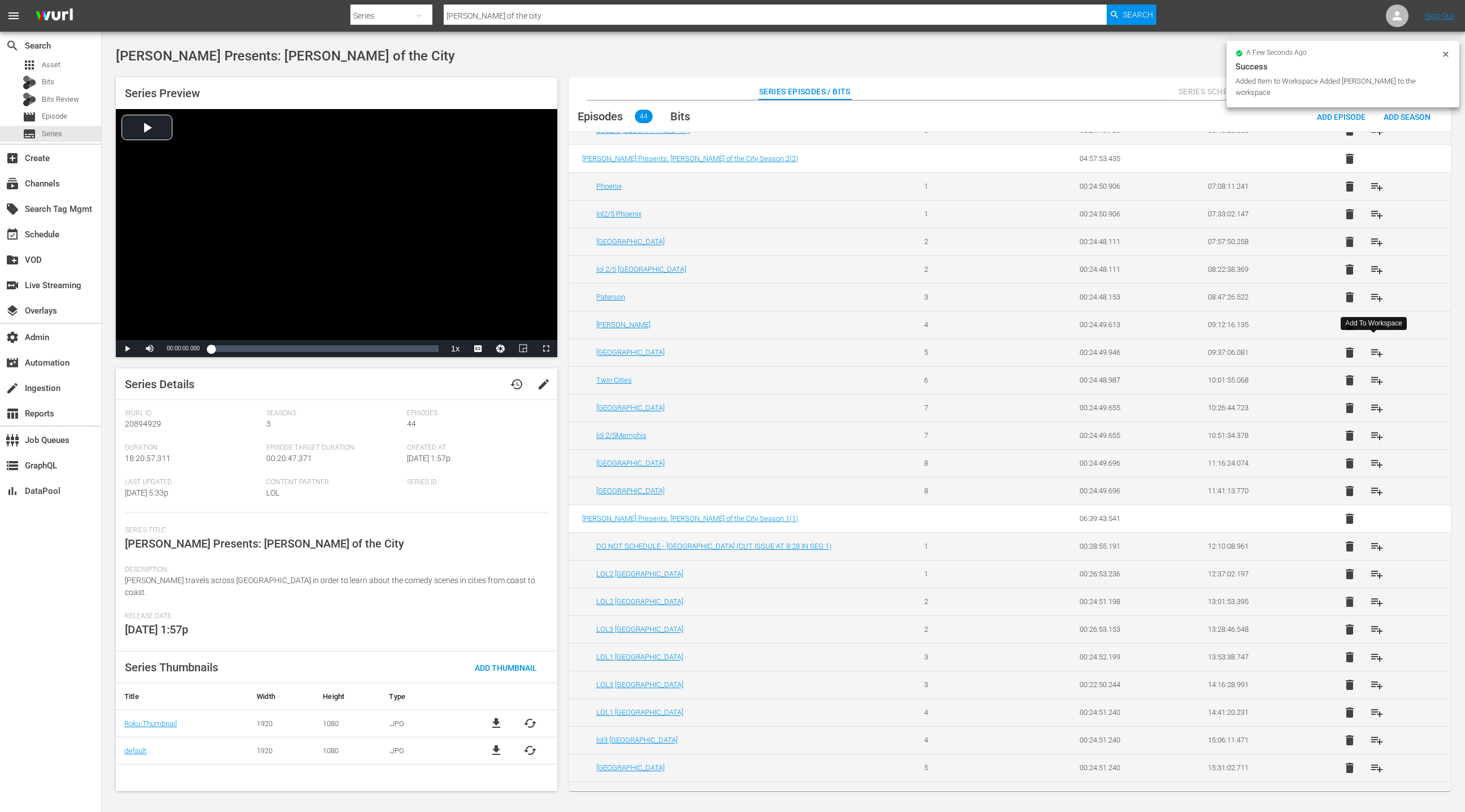
click at [1378, 353] on span "playlist_add" at bounding box center [1377, 352] width 14 height 14
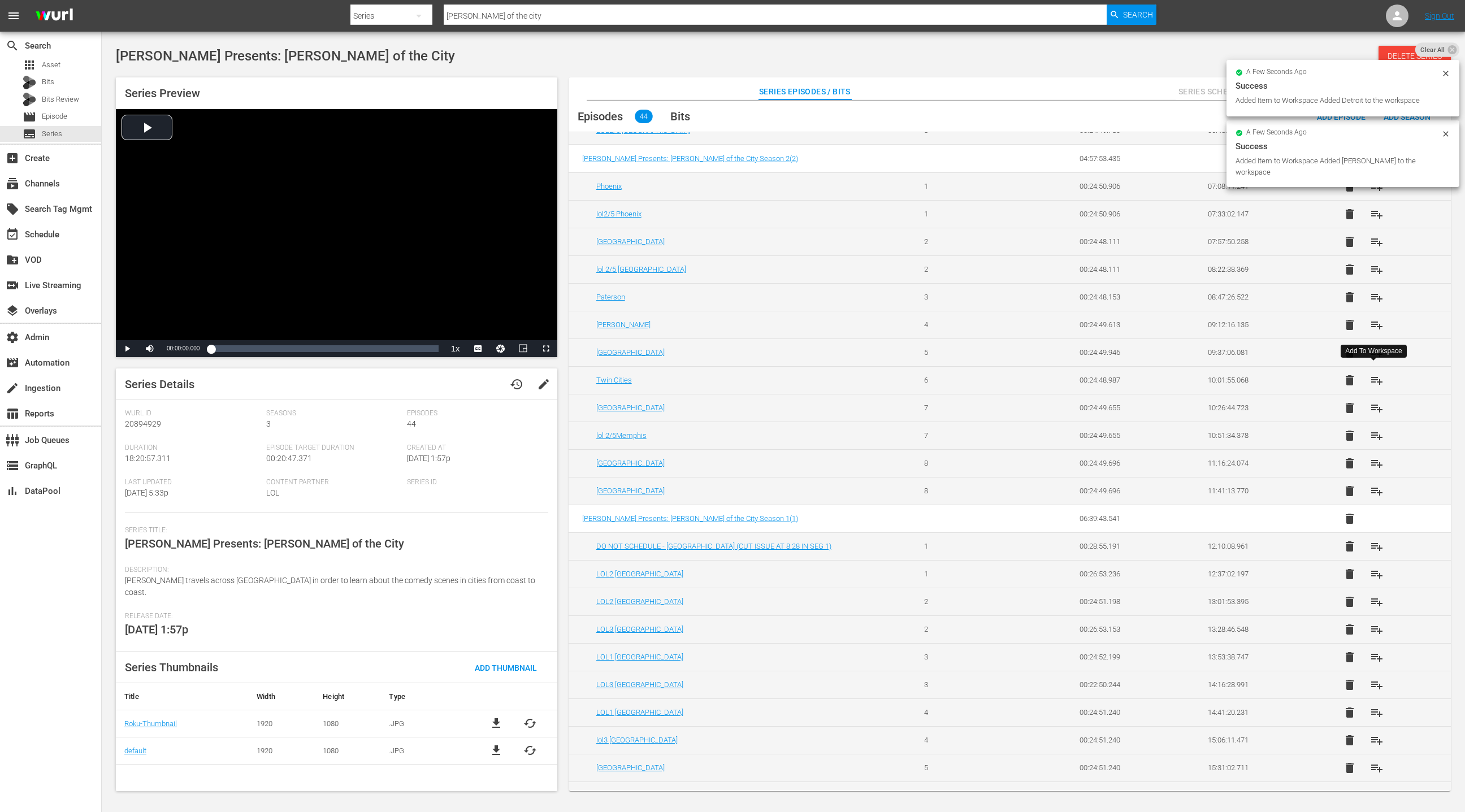
click at [1377, 381] on span "playlist_add" at bounding box center [1377, 380] width 14 height 14
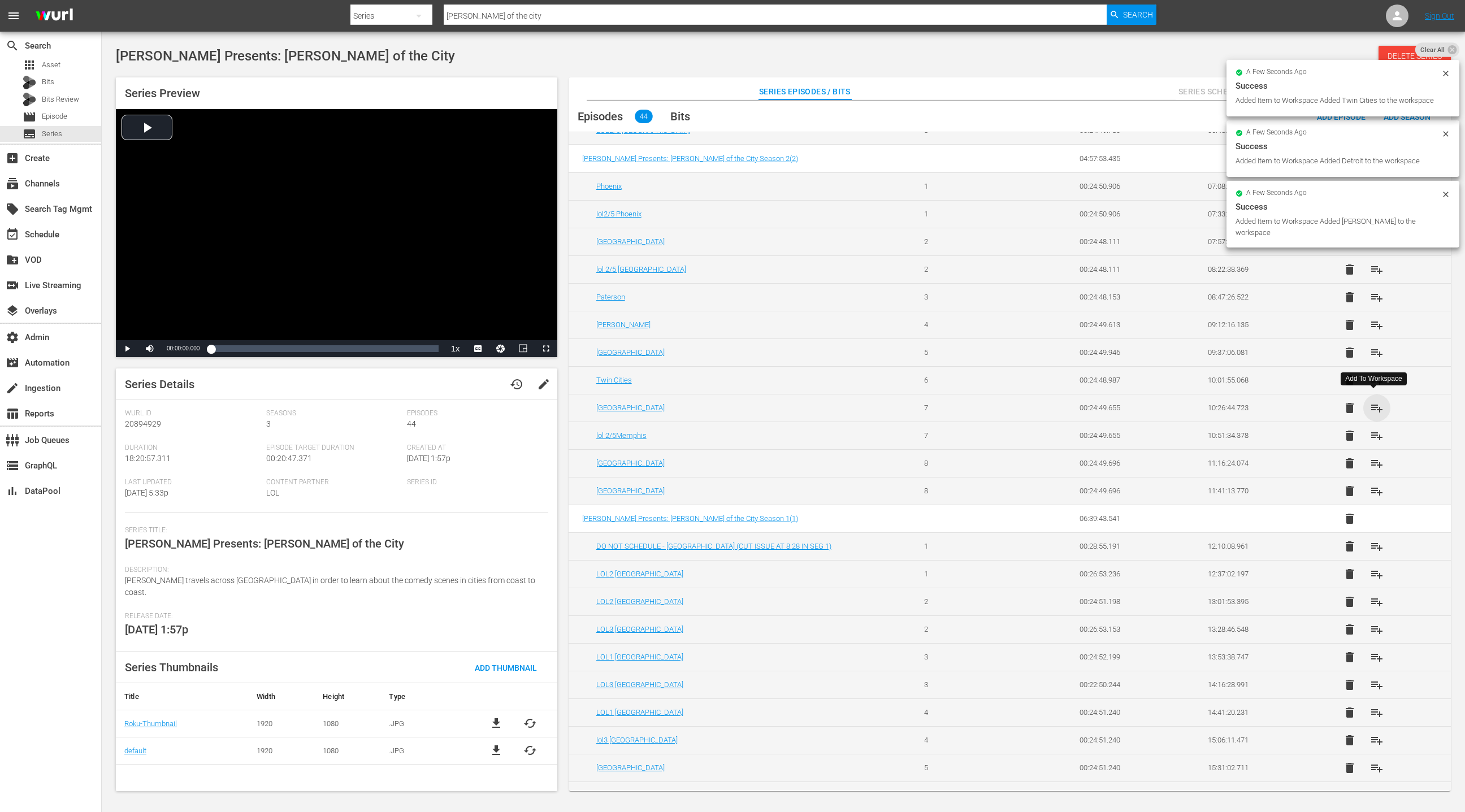
click at [1376, 403] on span "playlist_add" at bounding box center [1377, 408] width 14 height 14
click at [1377, 459] on span "playlist_add" at bounding box center [1377, 463] width 14 height 14
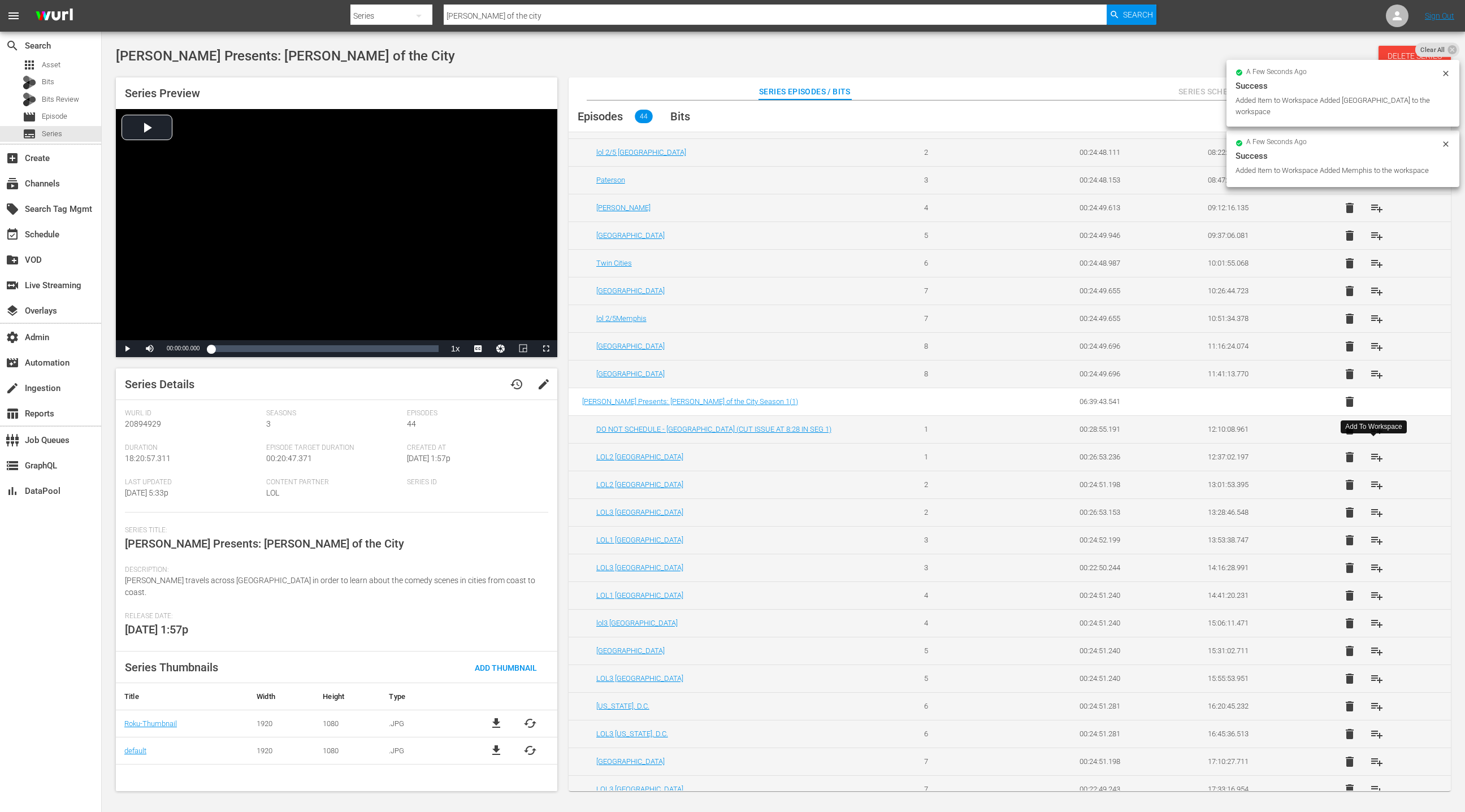
scroll to position [663, 0]
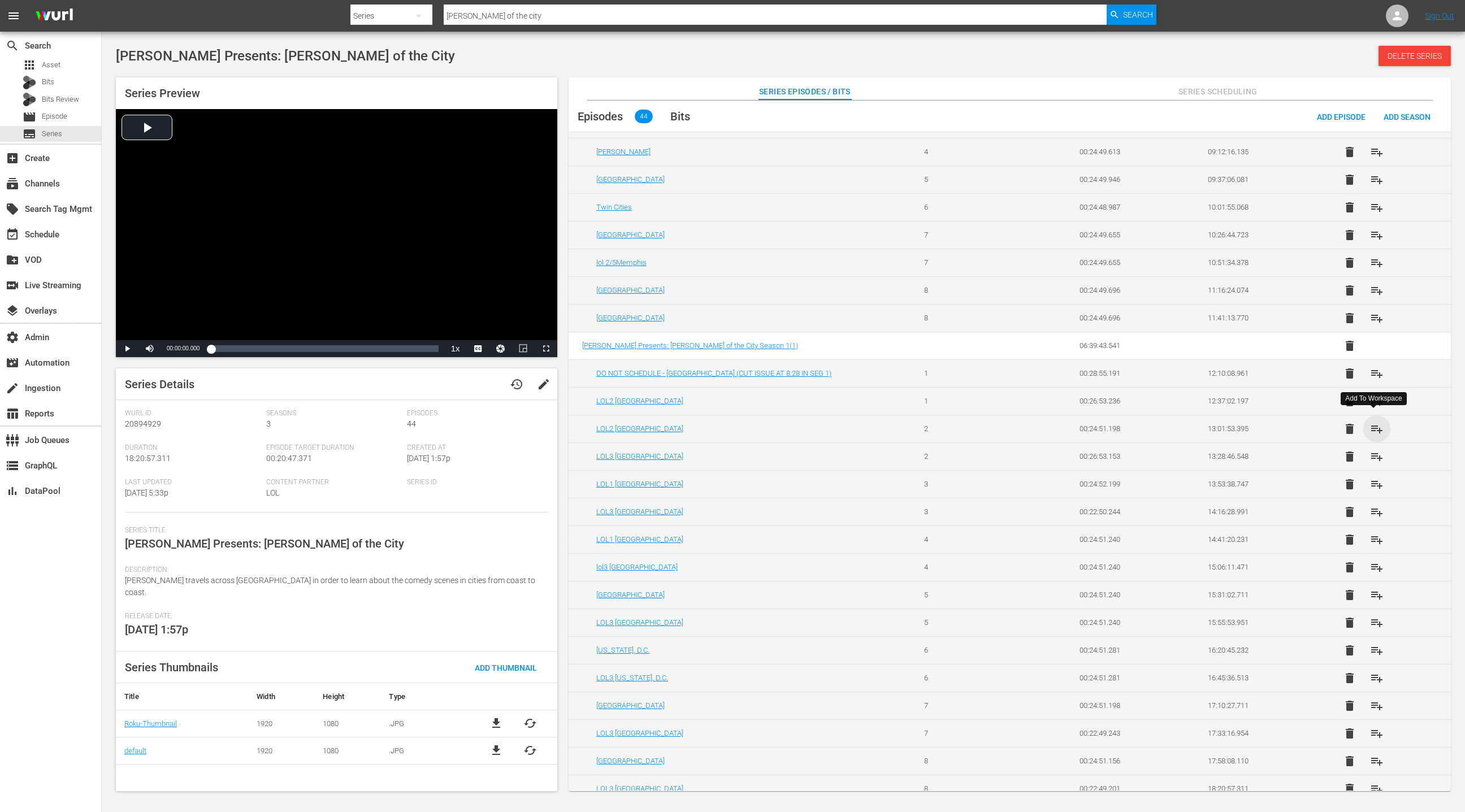
click at [1374, 423] on span "playlist_add" at bounding box center [1377, 428] width 14 height 14
click at [1377, 480] on span "playlist_add" at bounding box center [1377, 484] width 14 height 14
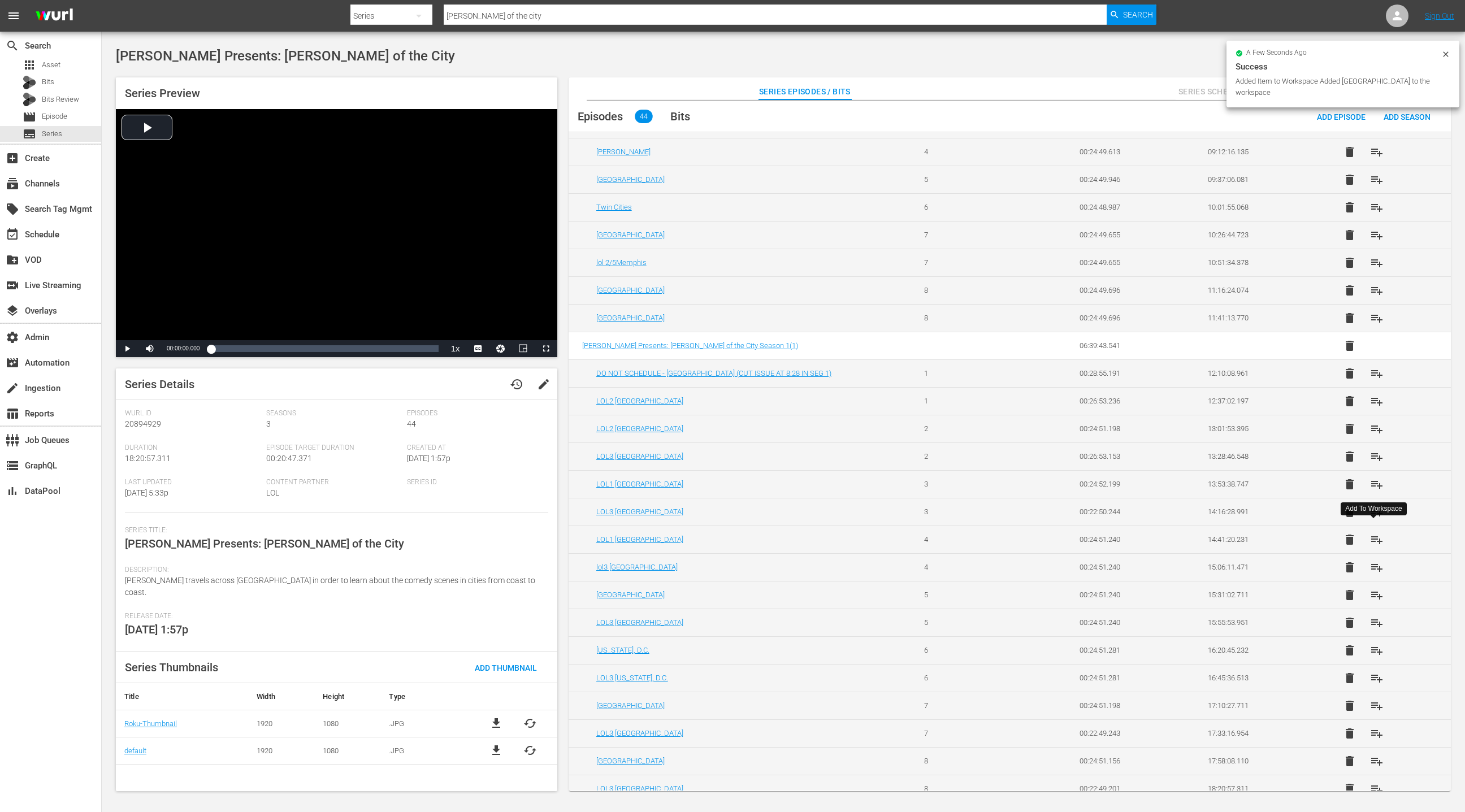
click at [1377, 536] on span "playlist_add" at bounding box center [1377, 539] width 14 height 14
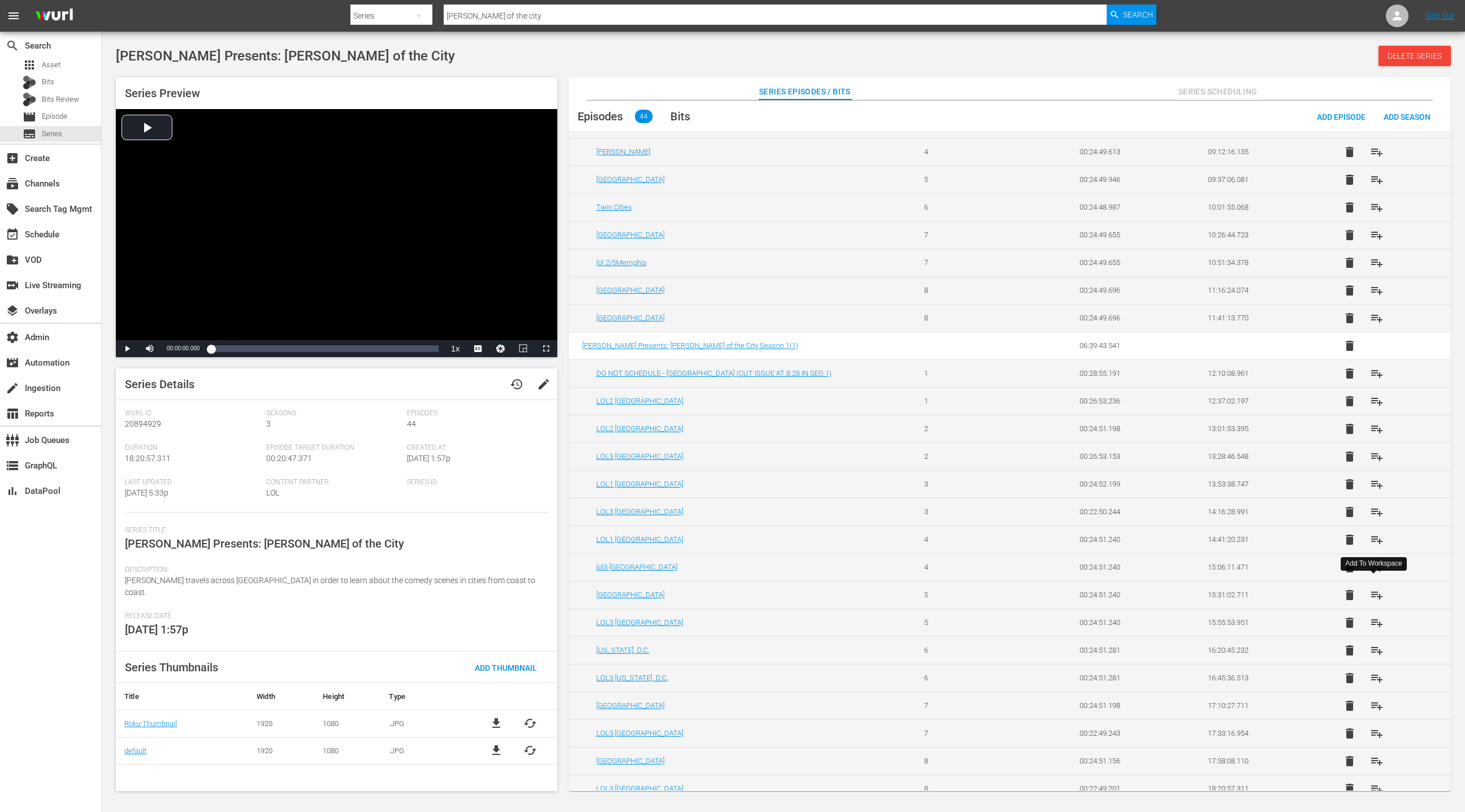
click at [1377, 590] on span "playlist_add" at bounding box center [1377, 595] width 14 height 14
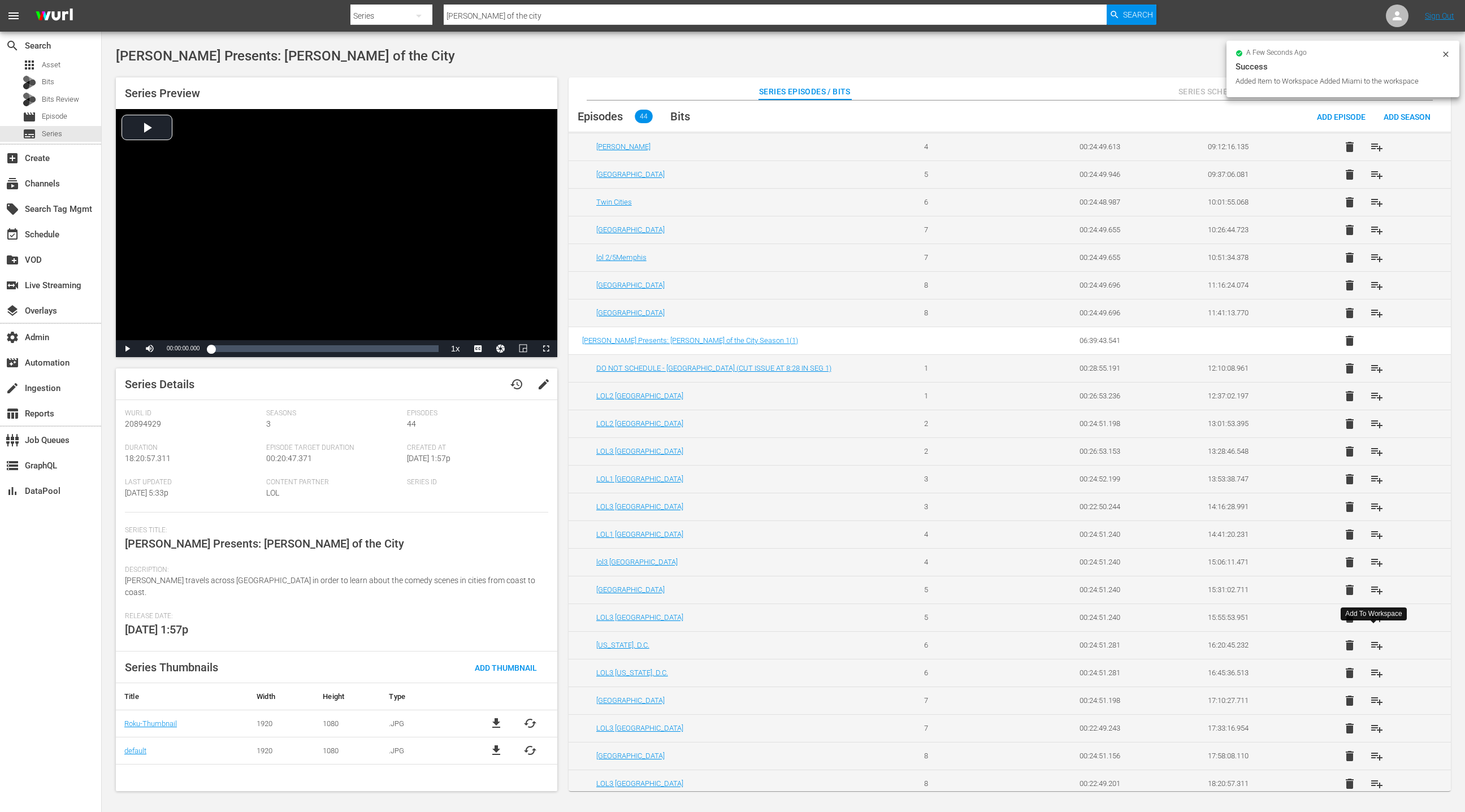
click at [1377, 639] on span "playlist_add" at bounding box center [1377, 645] width 14 height 14
click at [1373, 694] on span "playlist_add" at bounding box center [1377, 700] width 14 height 14
click at [1379, 750] on span "playlist_add" at bounding box center [1377, 756] width 14 height 14
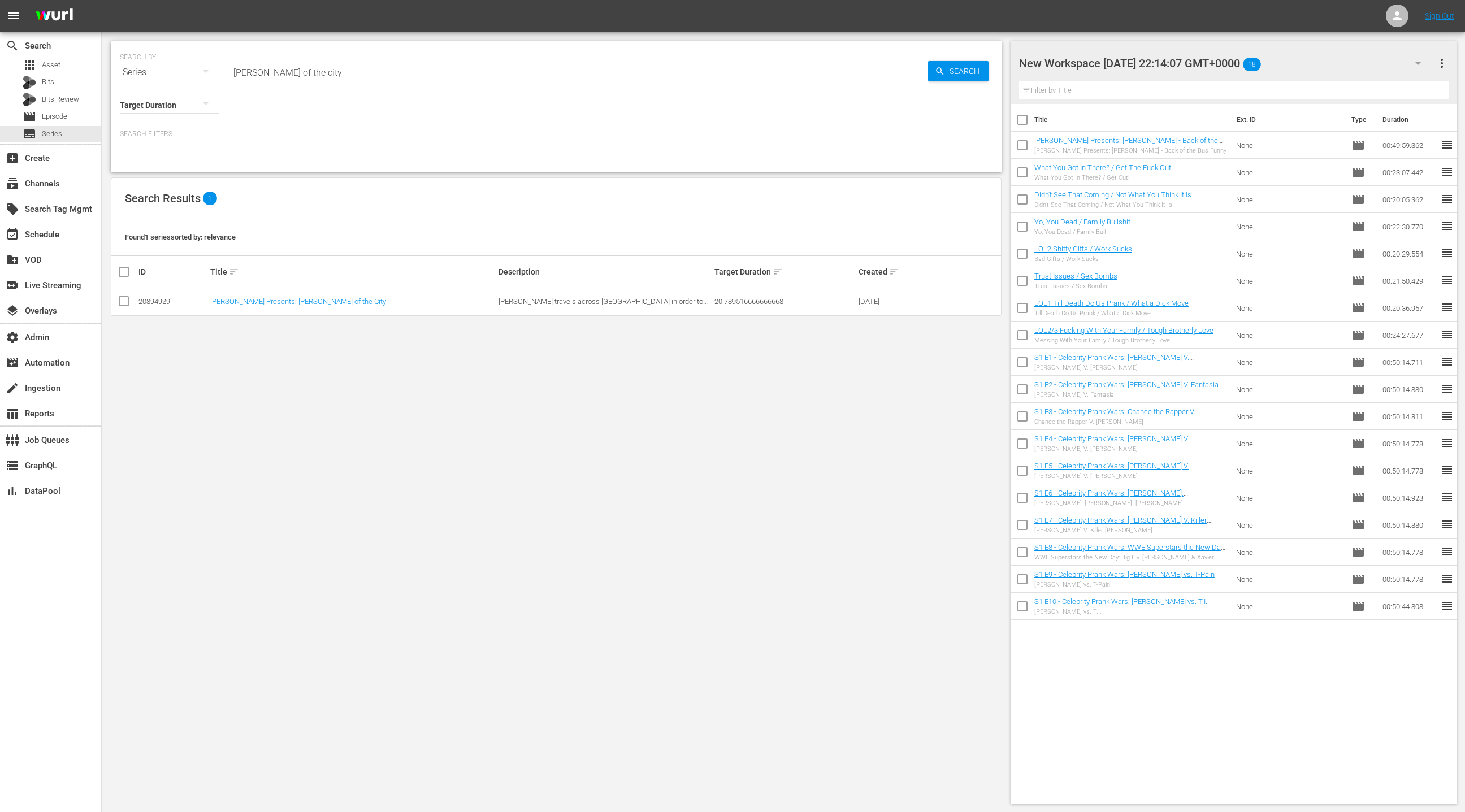
click at [1363, 66] on div "New Workspace Mon Aug 18 2025 22:14:07 GMT+0000 18" at bounding box center [1225, 63] width 413 height 32
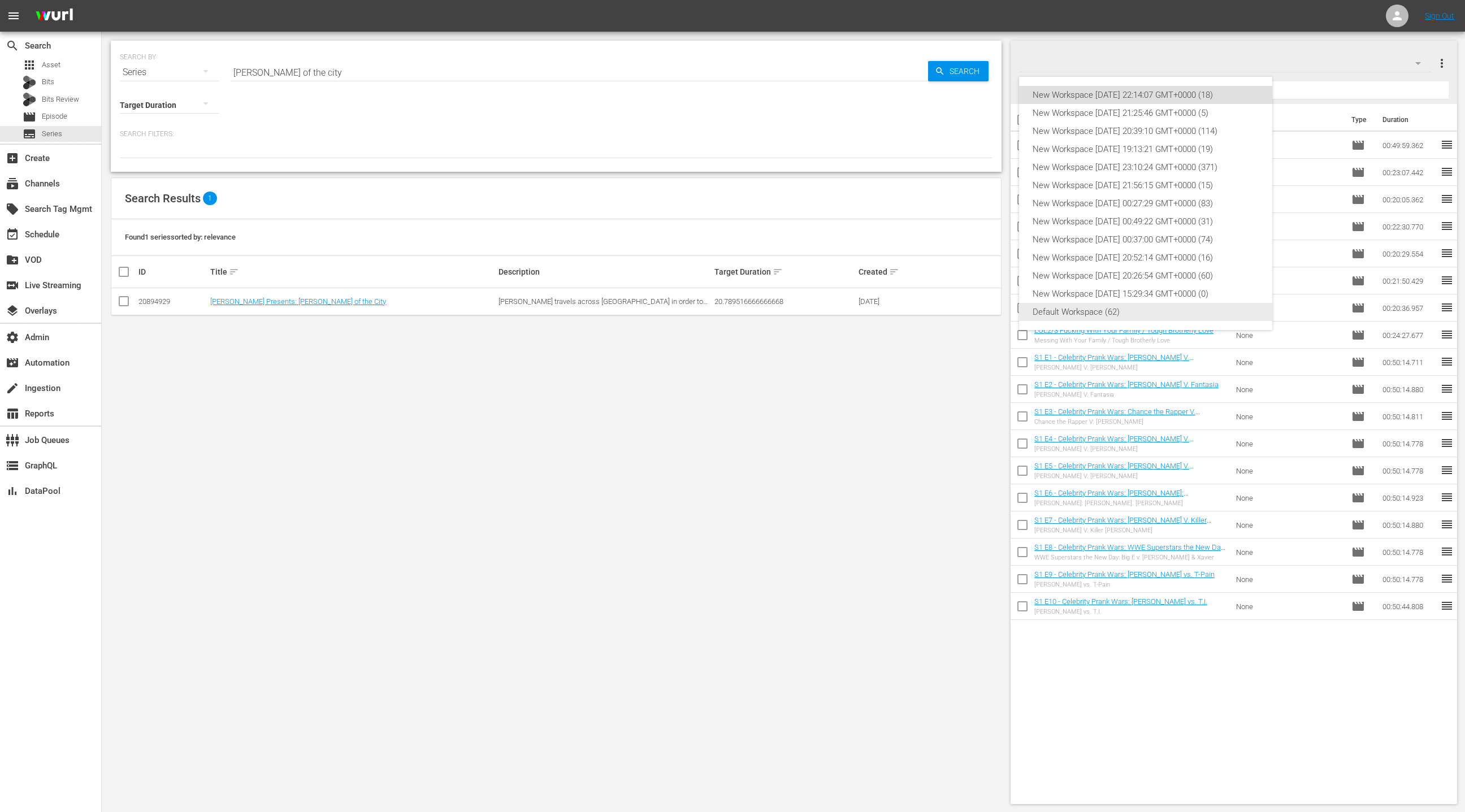
click at [1146, 307] on div "Default Workspace (62)" at bounding box center [1146, 311] width 226 height 18
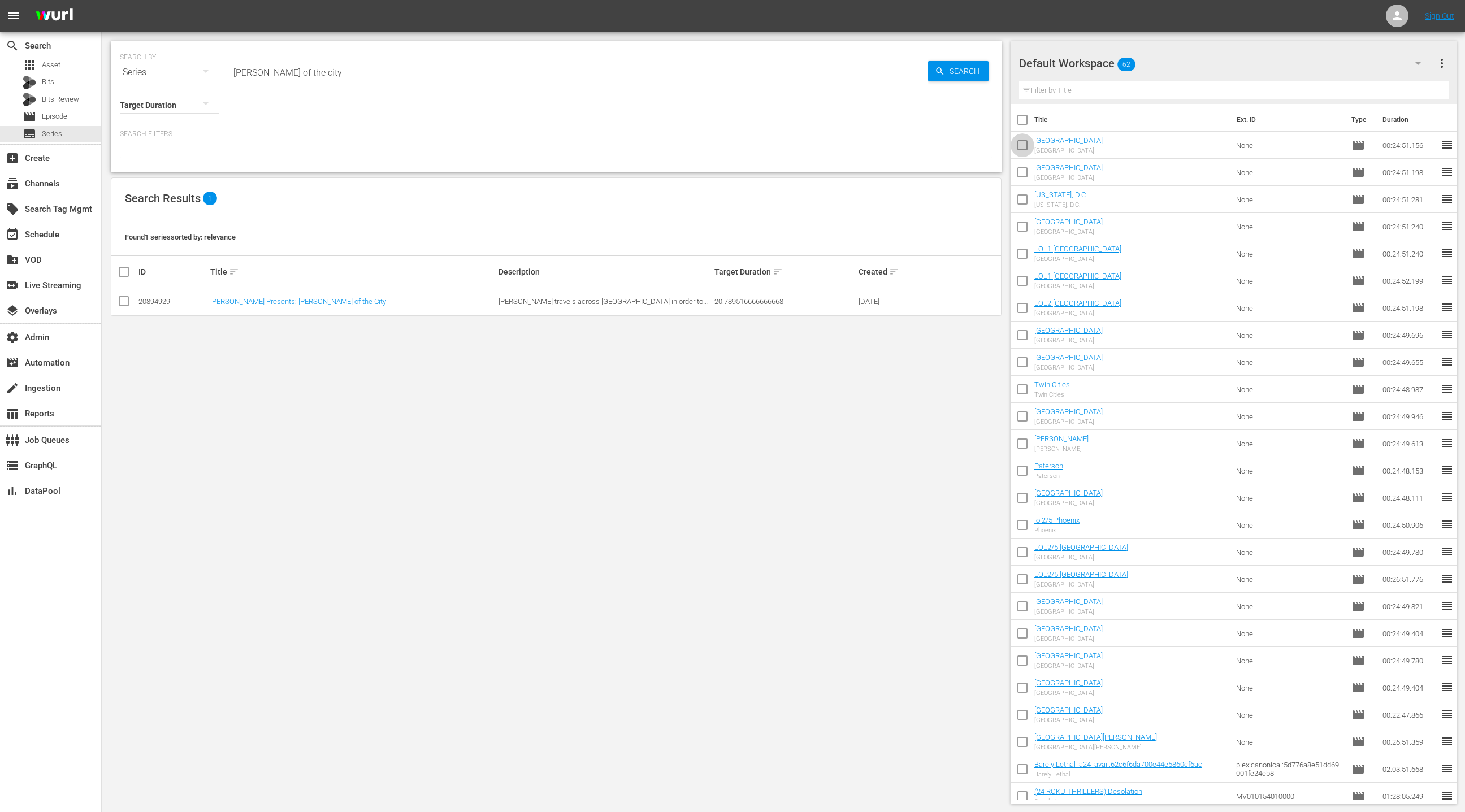
drag, startPoint x: 1024, startPoint y: 148, endPoint x: 1026, endPoint y: 154, distance: 6.3
click at [1024, 148] on input "checkbox" at bounding box center [1022, 147] width 23 height 23
checkbox input "true"
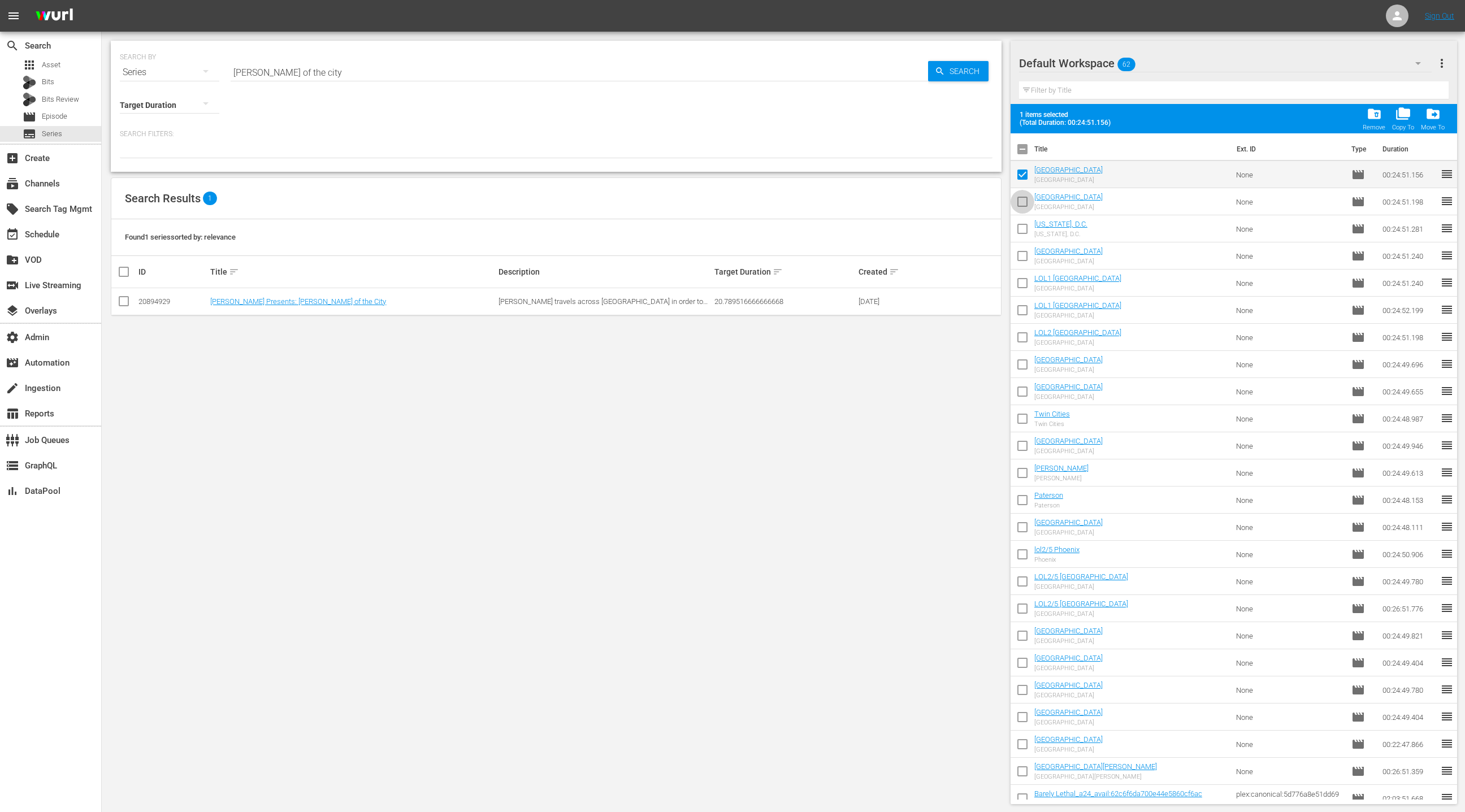
click at [1022, 199] on input "checkbox" at bounding box center [1022, 203] width 23 height 23
checkbox input "true"
click at [1022, 236] on input "checkbox" at bounding box center [1022, 230] width 23 height 23
checkbox input "true"
drag, startPoint x: 1022, startPoint y: 252, endPoint x: 1020, endPoint y: 273, distance: 21.1
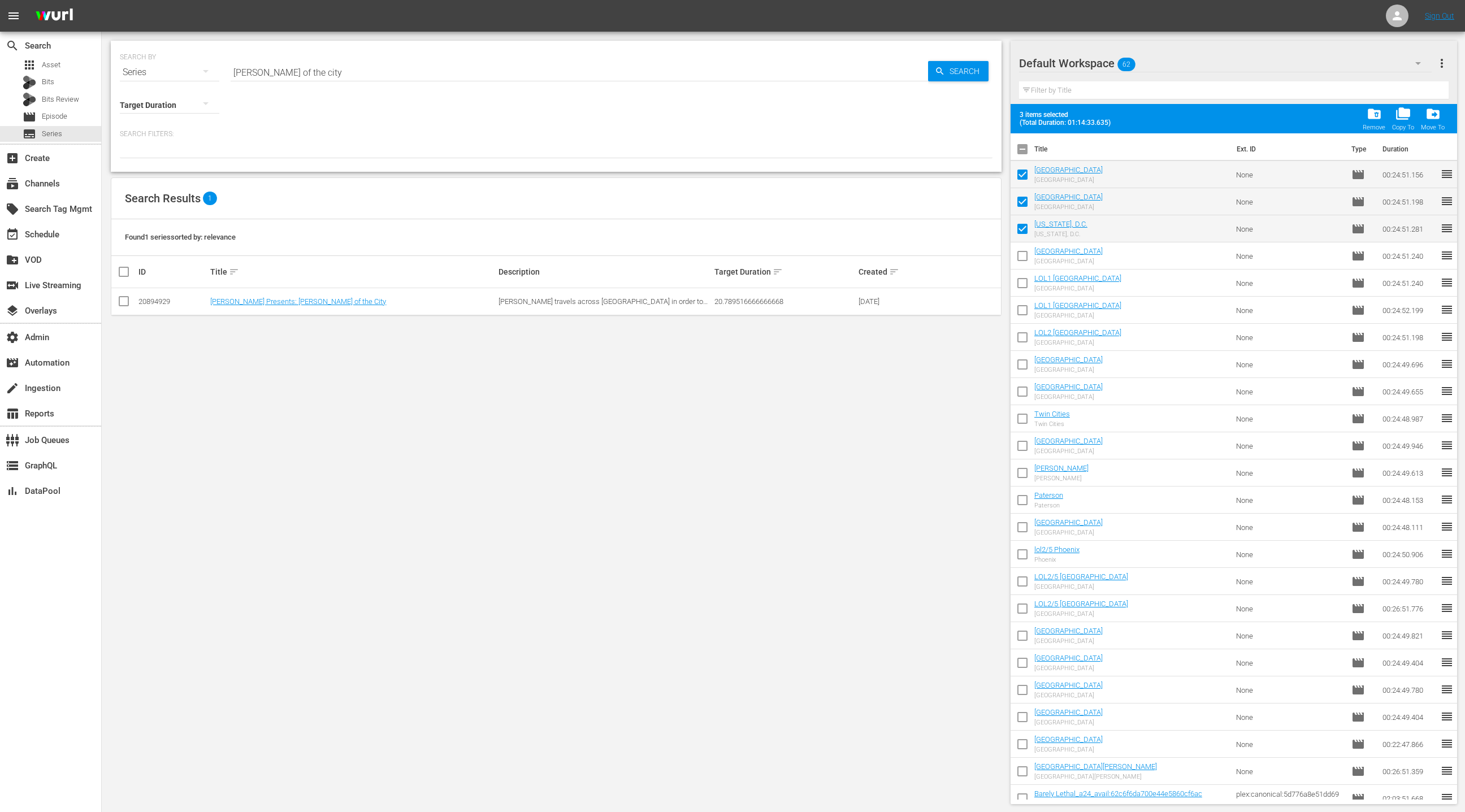
click at [1022, 252] on input "checkbox" at bounding box center [1022, 258] width 23 height 23
checkbox input "true"
click at [1019, 280] on input "checkbox" at bounding box center [1022, 285] width 23 height 23
checkbox input "true"
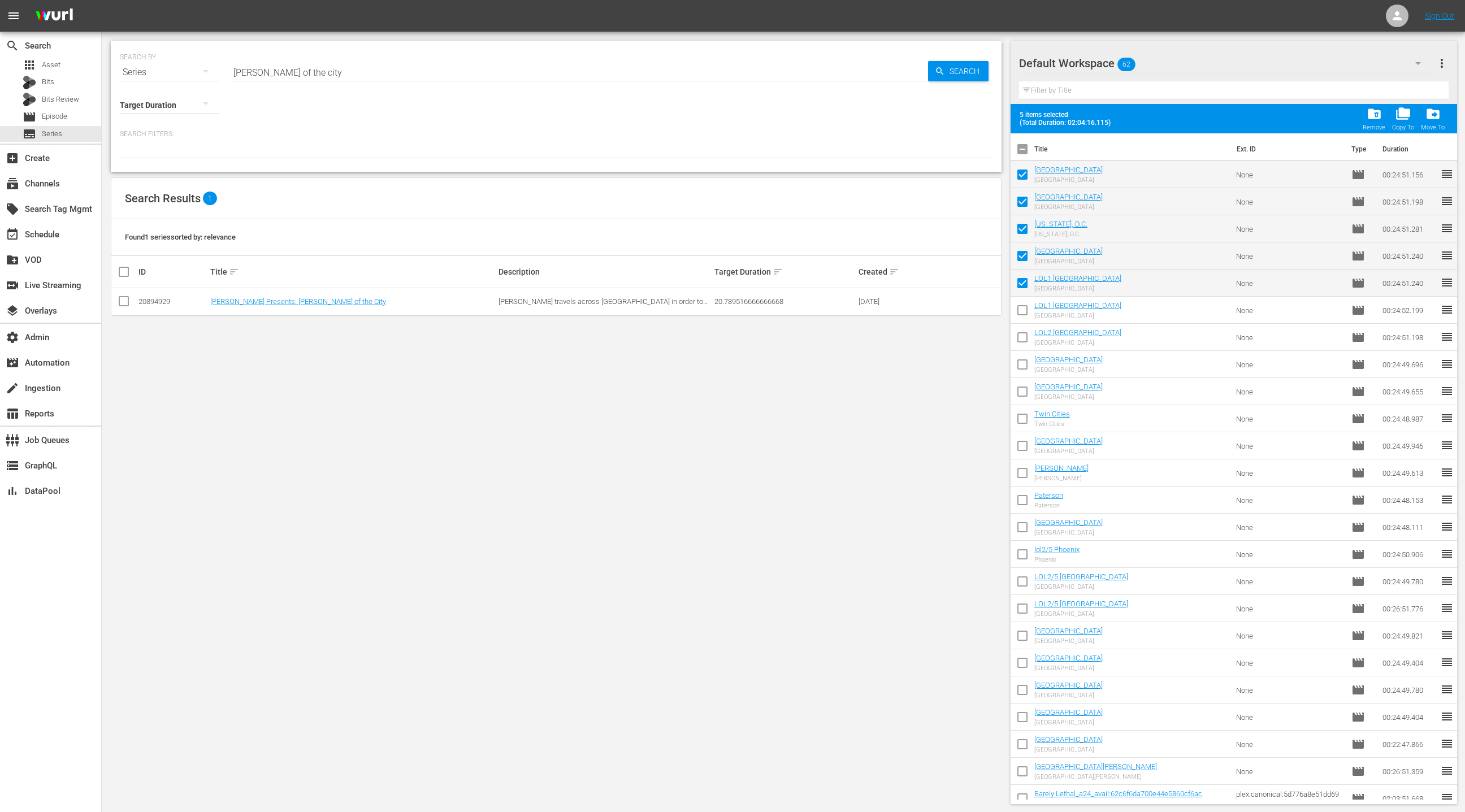
drag, startPoint x: 1019, startPoint y: 307, endPoint x: 1019, endPoint y: 318, distance: 11.0
click at [1018, 335] on input "checkbox" at bounding box center [1022, 339] width 23 height 23
checkbox input "true"
drag, startPoint x: 1023, startPoint y: 311, endPoint x: 1020, endPoint y: 332, distance: 21.2
click at [1023, 311] on input "checkbox" at bounding box center [1022, 312] width 23 height 23
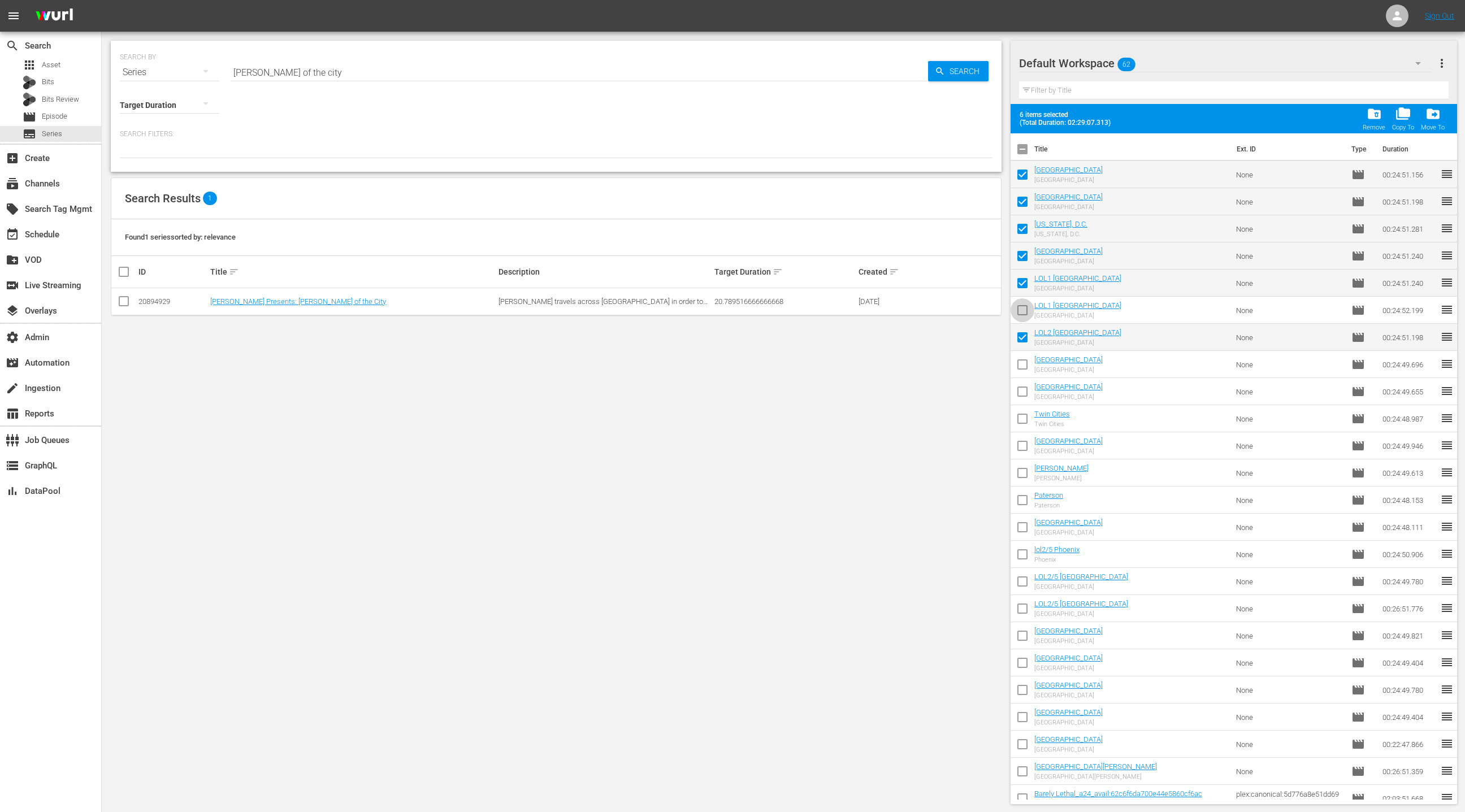
checkbox input "true"
click at [1023, 363] on input "checkbox" at bounding box center [1022, 366] width 23 height 23
checkbox input "true"
drag, startPoint x: 1024, startPoint y: 398, endPoint x: 1023, endPoint y: 411, distance: 13.0
click at [1024, 399] on input "checkbox" at bounding box center [1022, 393] width 23 height 23
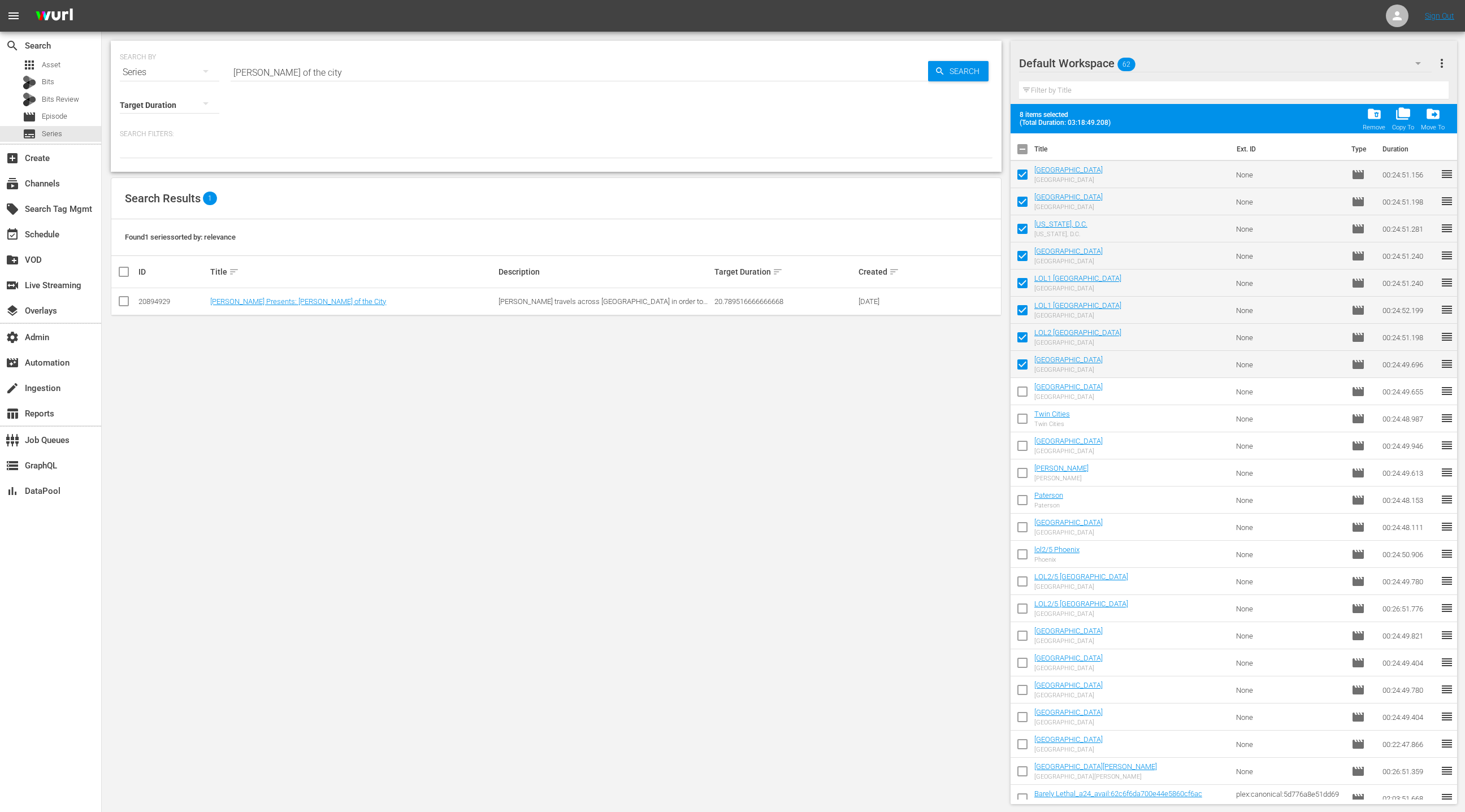
checkbox input "true"
click at [1023, 417] on input "checkbox" at bounding box center [1022, 420] width 23 height 23
checkbox input "true"
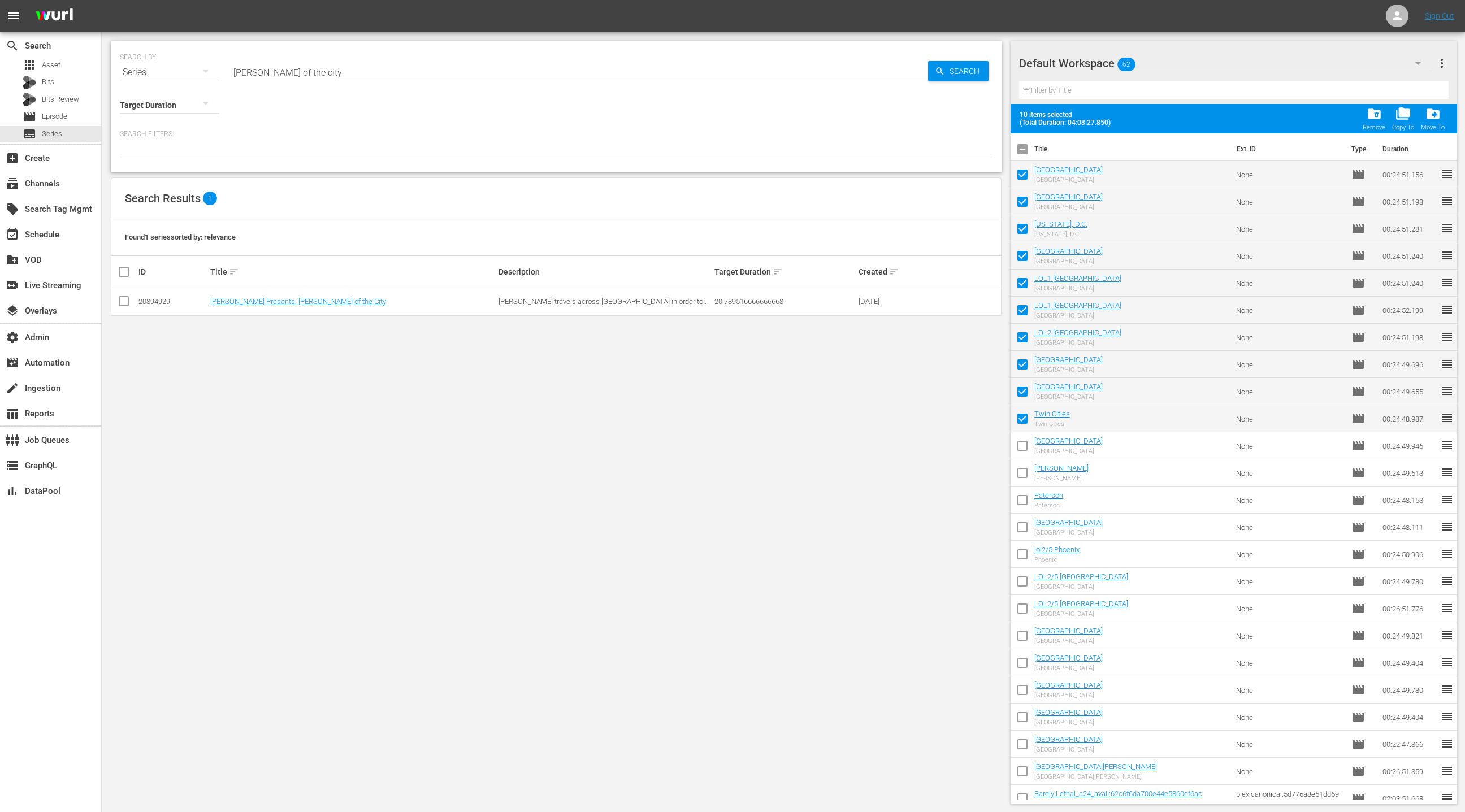
click at [1020, 474] on input "checkbox" at bounding box center [1022, 475] width 23 height 23
checkbox input "true"
drag, startPoint x: 1019, startPoint y: 495, endPoint x: 1025, endPoint y: 462, distance: 33.5
click at [1020, 445] on input "checkbox" at bounding box center [1022, 448] width 23 height 23
checkbox input "true"
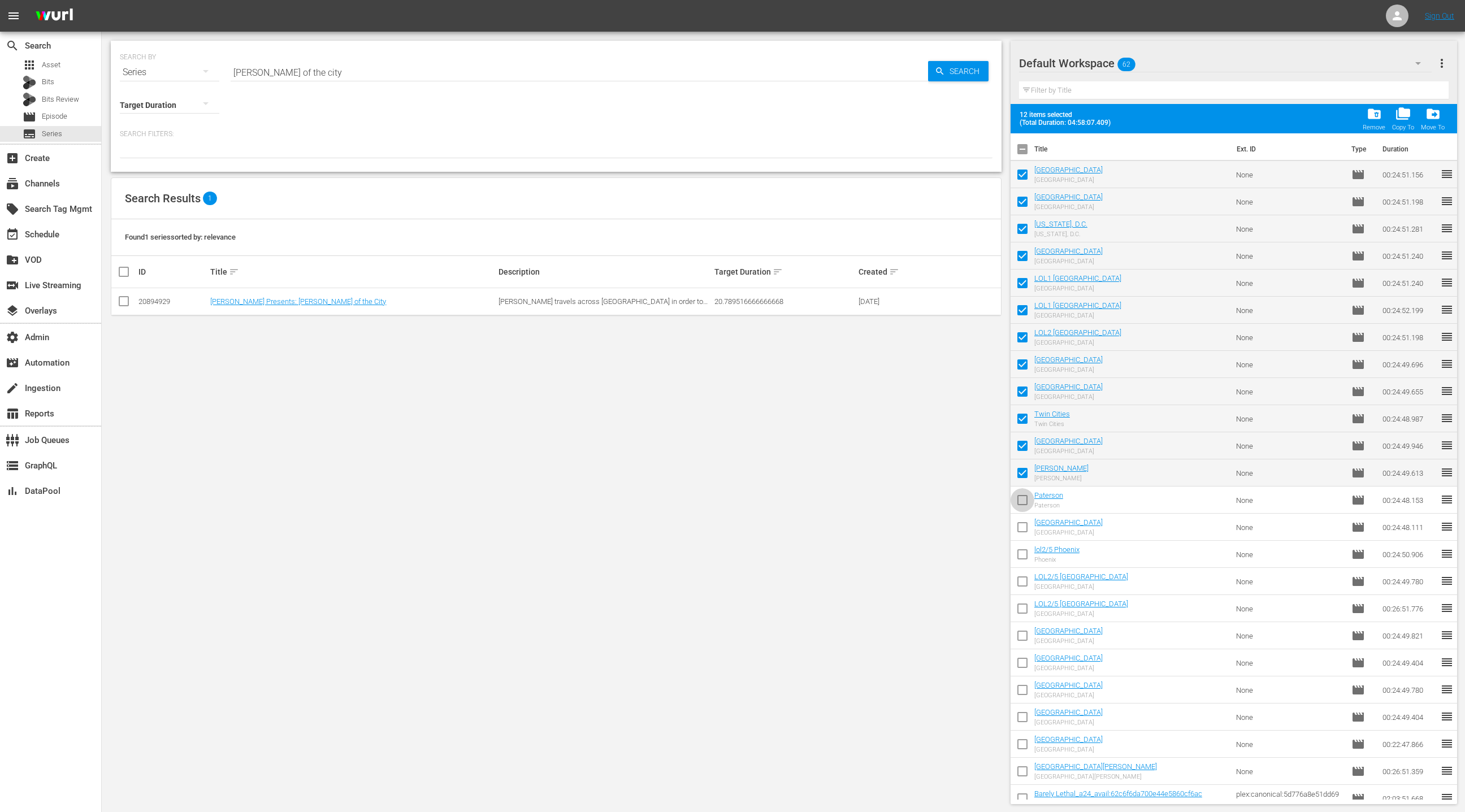
drag, startPoint x: 1023, startPoint y: 498, endPoint x: 1022, endPoint y: 528, distance: 30.0
click at [1023, 498] on input "checkbox" at bounding box center [1022, 502] width 23 height 23
checkbox input "true"
click at [1022, 530] on input "checkbox" at bounding box center [1022, 529] width 23 height 23
checkbox input "true"
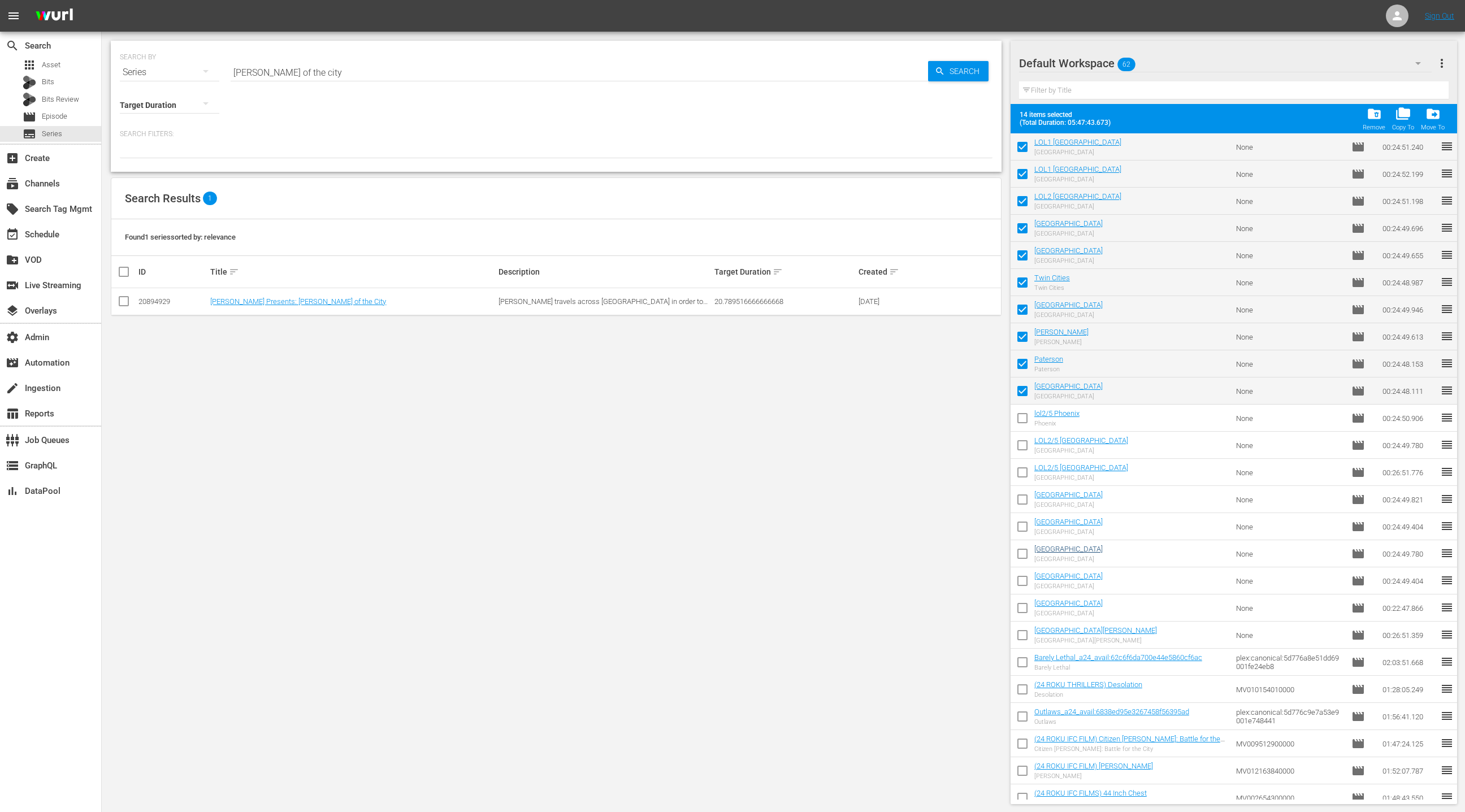
scroll to position [199, 0]
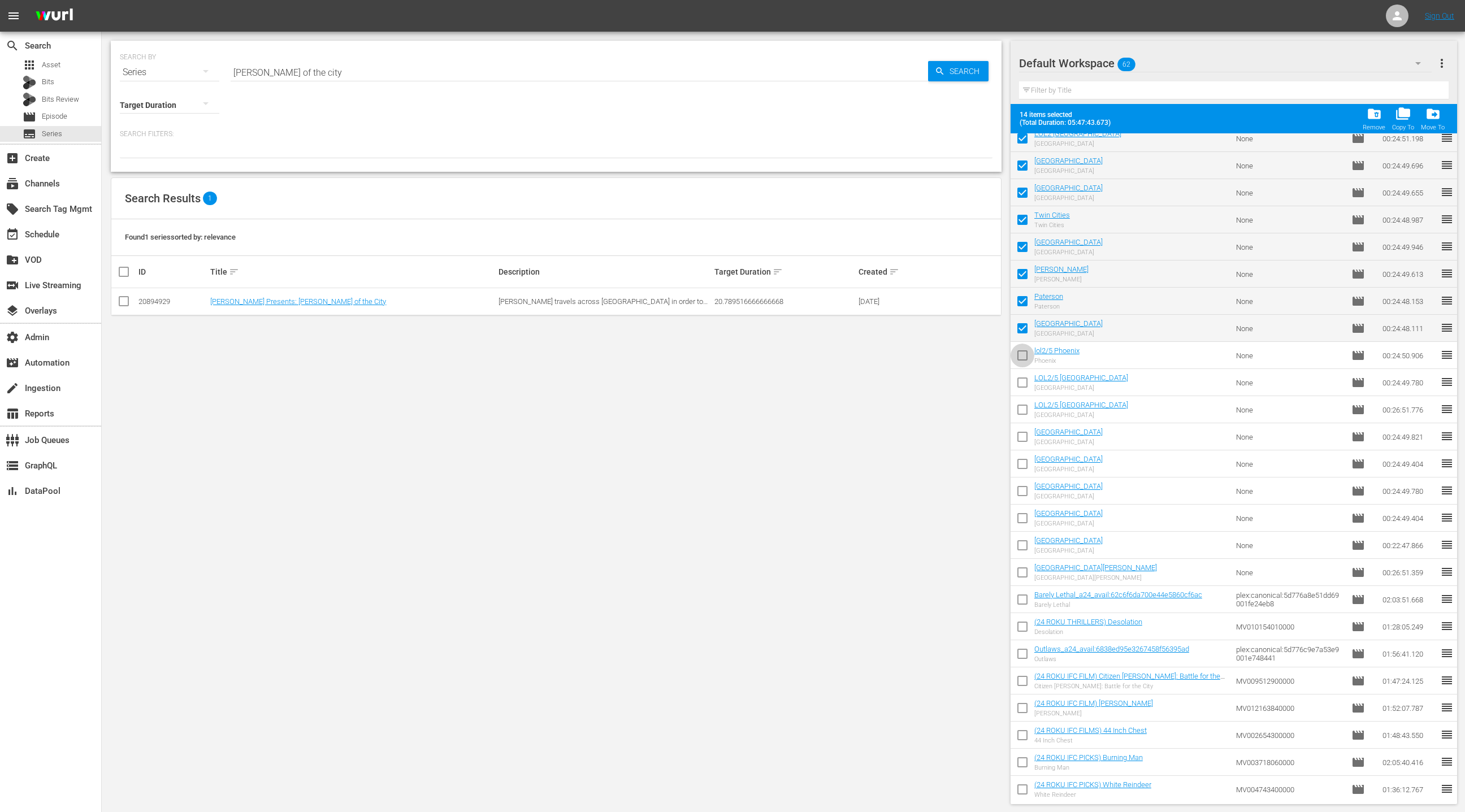
click at [1021, 353] on input "checkbox" at bounding box center [1022, 357] width 23 height 23
checkbox input "true"
click at [1022, 384] on input "checkbox" at bounding box center [1022, 385] width 23 height 23
checkbox input "true"
click at [1020, 410] on input "checkbox" at bounding box center [1022, 412] width 23 height 23
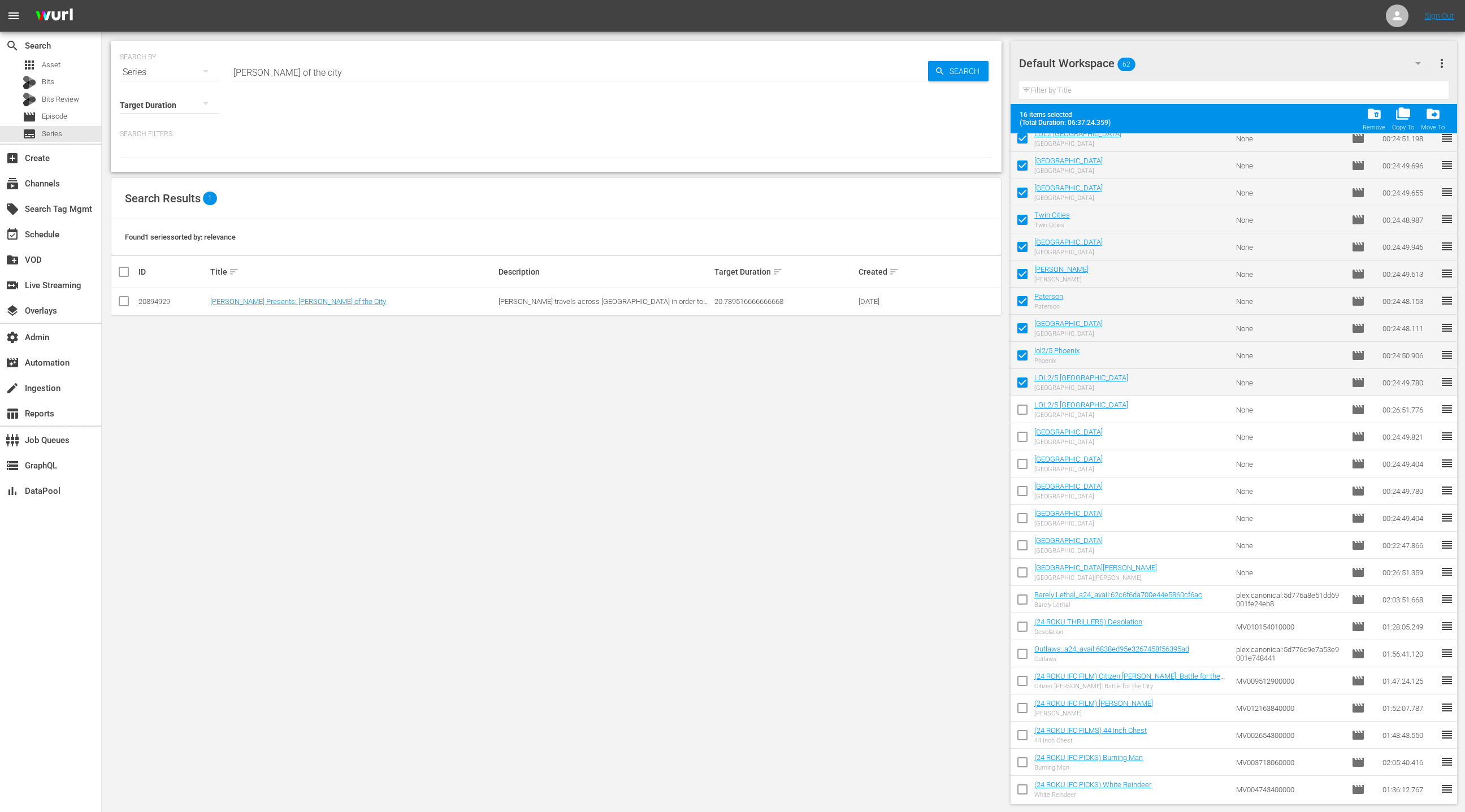
checkbox input "true"
drag, startPoint x: 1020, startPoint y: 427, endPoint x: 1018, endPoint y: 462, distance: 35.1
click at [1019, 427] on input "checkbox" at bounding box center [1022, 439] width 23 height 23
checkbox input "true"
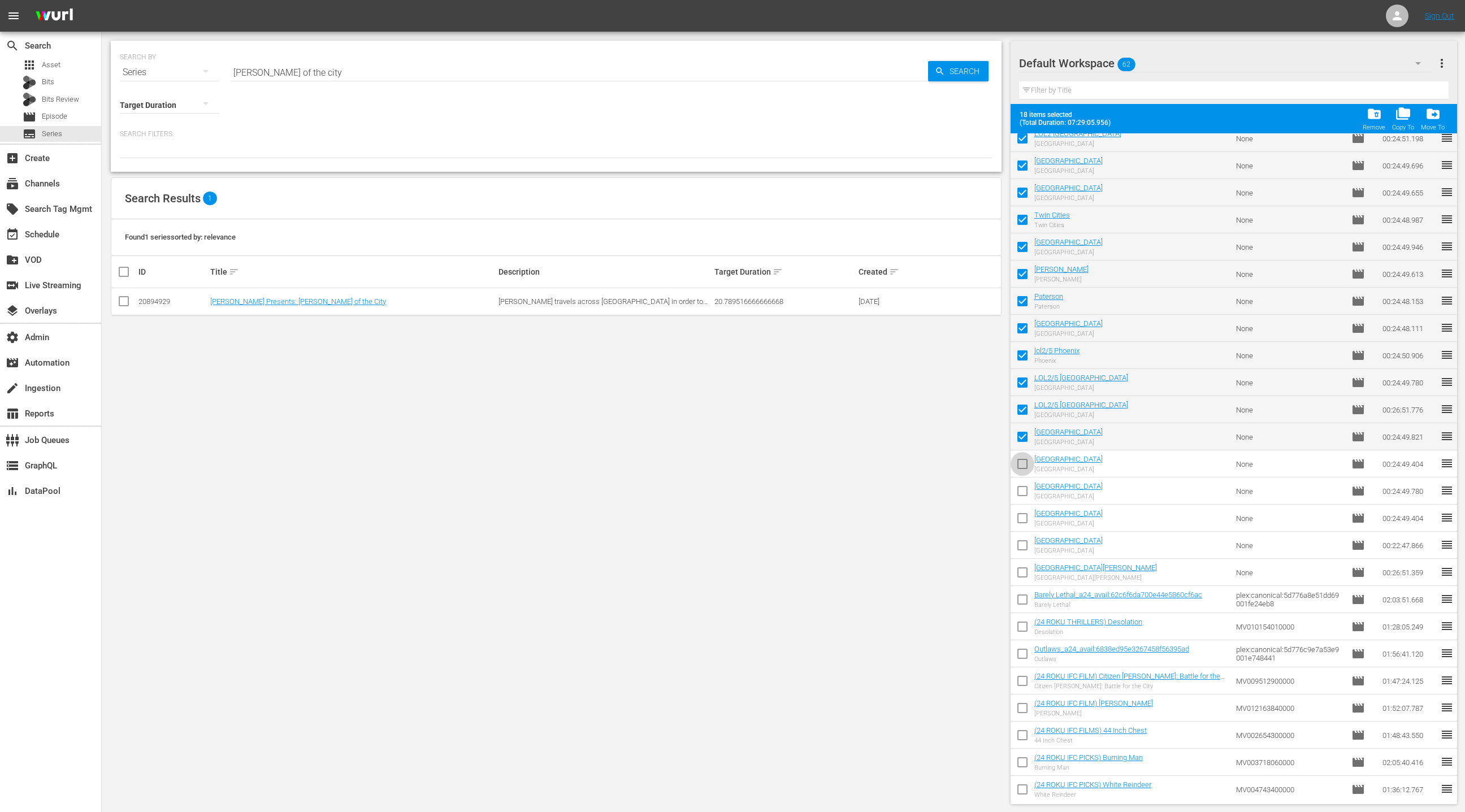
click at [1018, 466] on input "checkbox" at bounding box center [1022, 466] width 23 height 23
checkbox input "true"
drag, startPoint x: 1022, startPoint y: 487, endPoint x: 1020, endPoint y: 504, distance: 17.1
click at [1022, 487] on input "checkbox" at bounding box center [1022, 493] width 23 height 23
checkbox input "true"
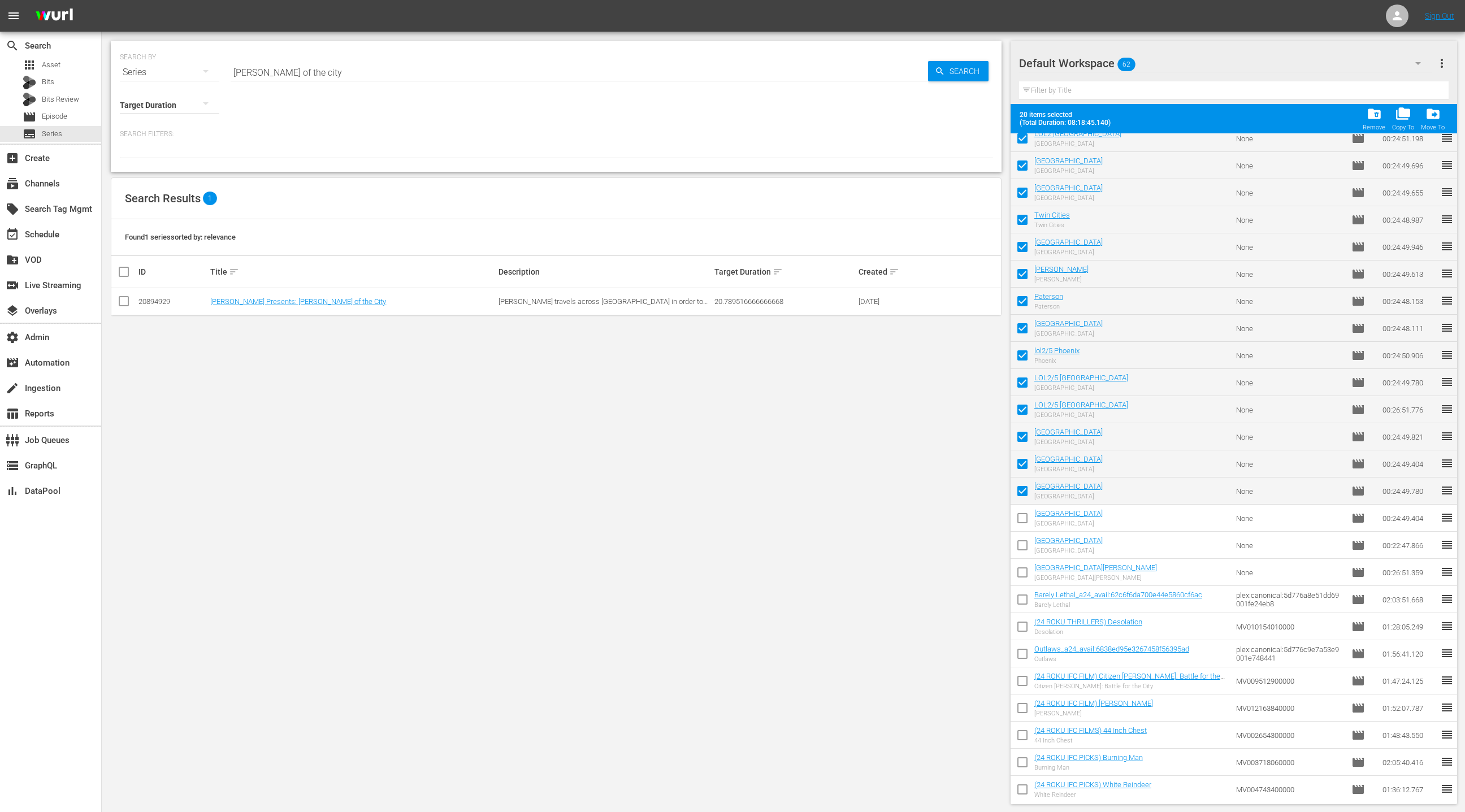
drag, startPoint x: 1023, startPoint y: 520, endPoint x: 1023, endPoint y: 545, distance: 25.0
click at [1023, 520] on input "checkbox" at bounding box center [1022, 520] width 23 height 23
checkbox input "true"
click at [1023, 548] on input "checkbox" at bounding box center [1022, 547] width 23 height 23
checkbox input "true"
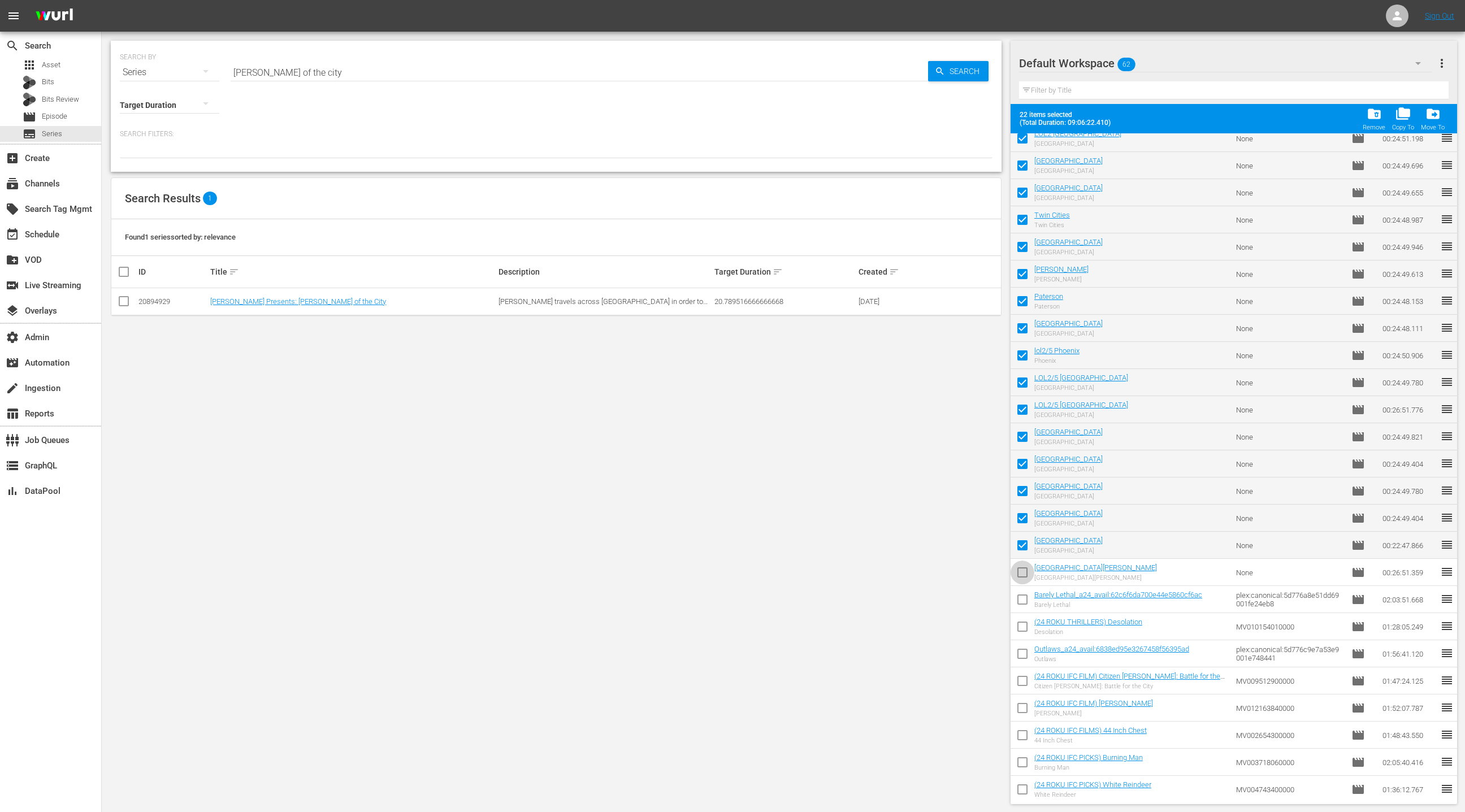
drag, startPoint x: 1025, startPoint y: 573, endPoint x: 1091, endPoint y: 440, distance: 148.5
click at [1024, 572] on input "checkbox" at bounding box center [1022, 574] width 23 height 23
checkbox input "true"
click at [1434, 115] on span "drive_file_move" at bounding box center [1433, 114] width 15 height 15
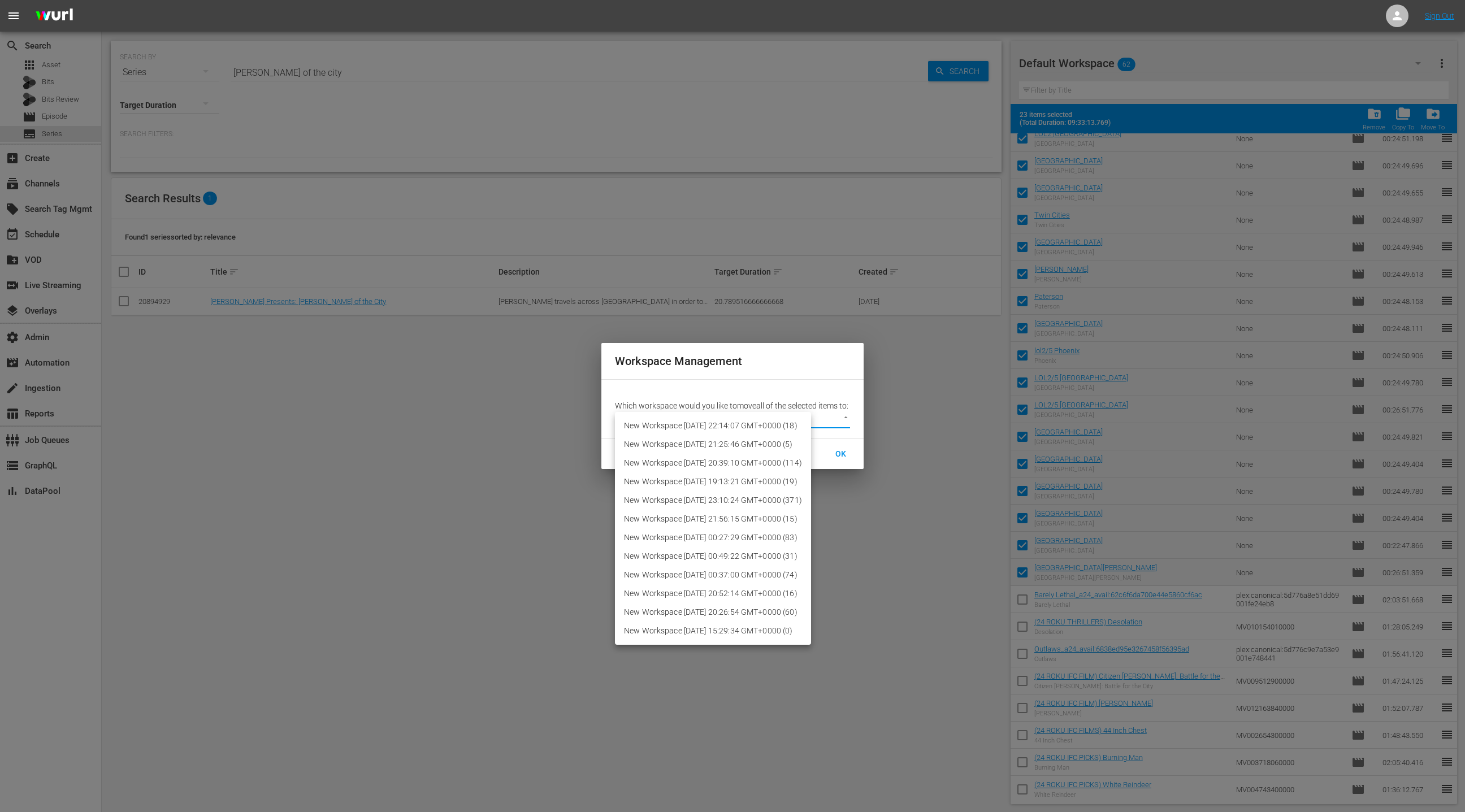
click at [822, 428] on body "menu Sign Out search Search apps Asset Bits Bits Review movie Episode subtitles…" at bounding box center [732, 406] width 1465 height 812
click at [783, 422] on li "New Workspace Mon Aug 18 2025 22:14:07 GMT+0000 (18)" at bounding box center [712, 426] width 197 height 19
type input "3678"
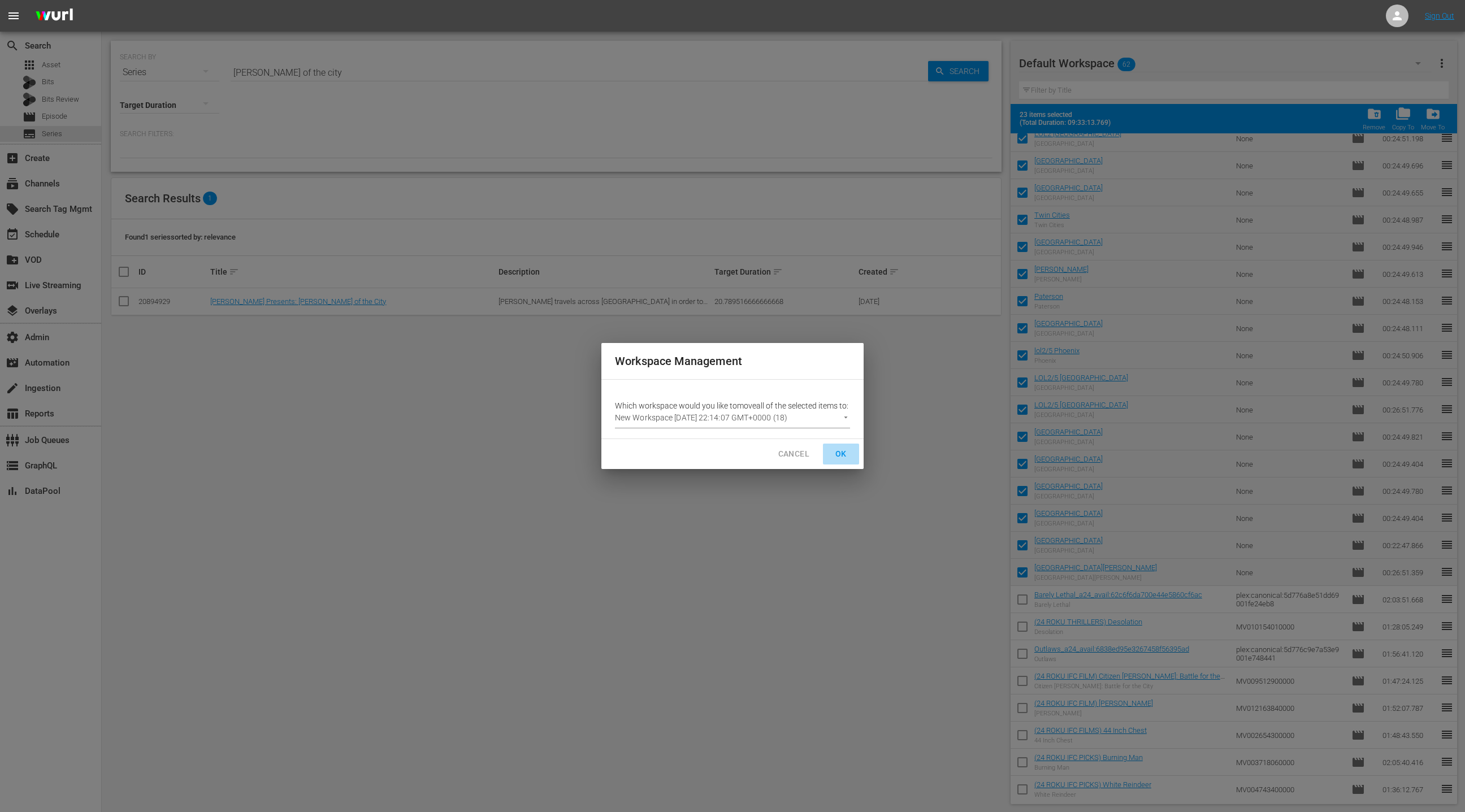
click at [837, 460] on span "OK" at bounding box center [840, 453] width 18 height 14
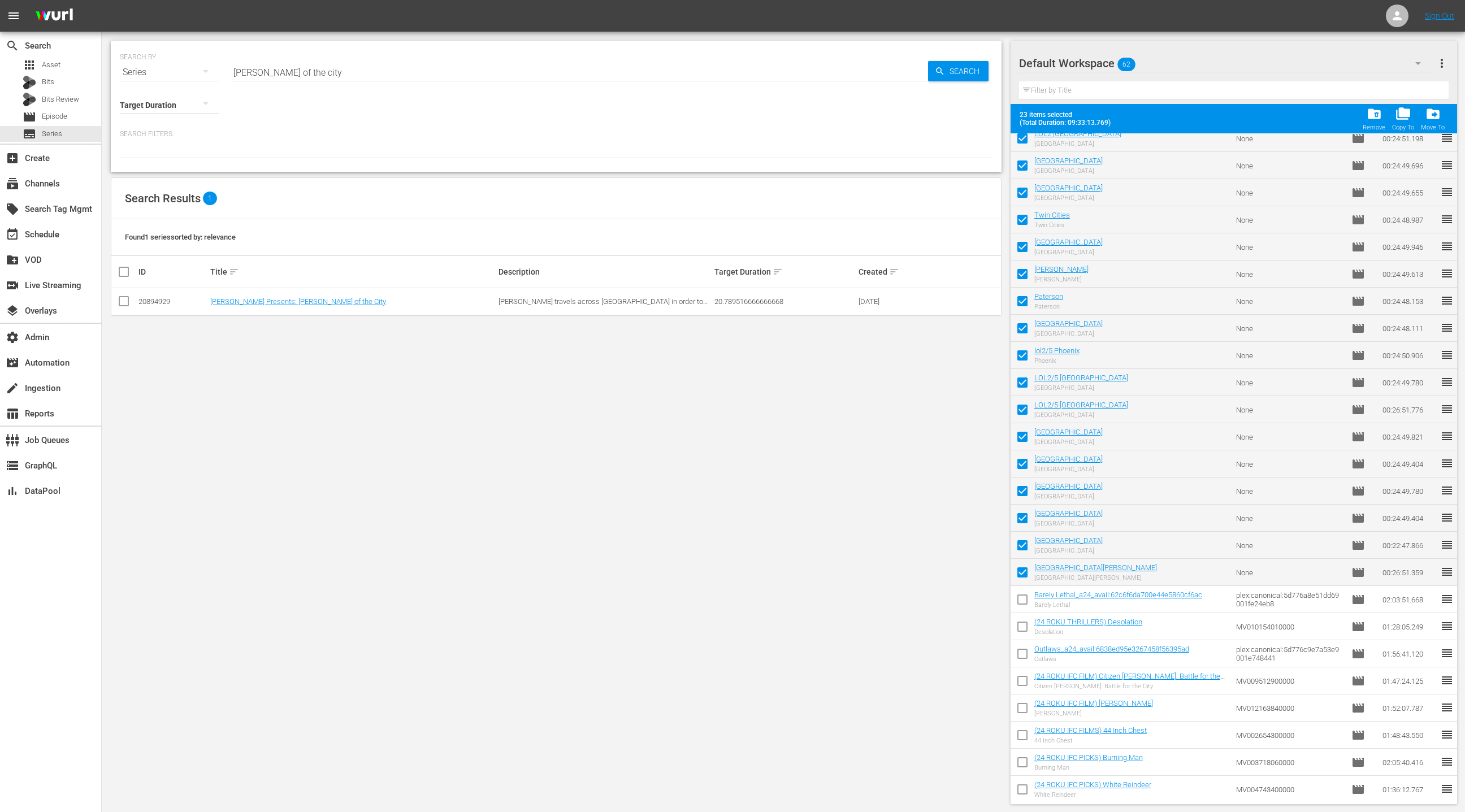
checkbox input "false"
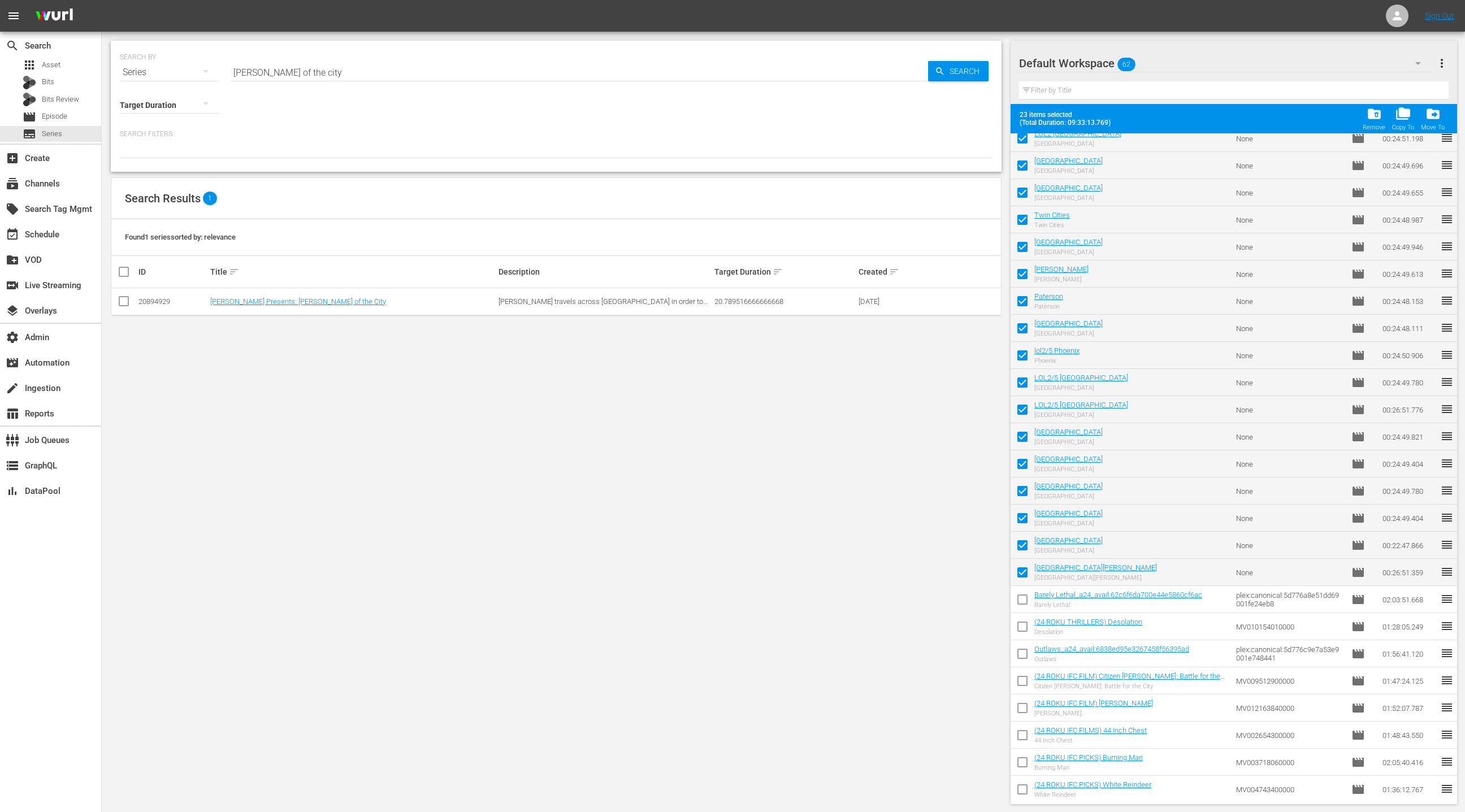
checkbox input "false"
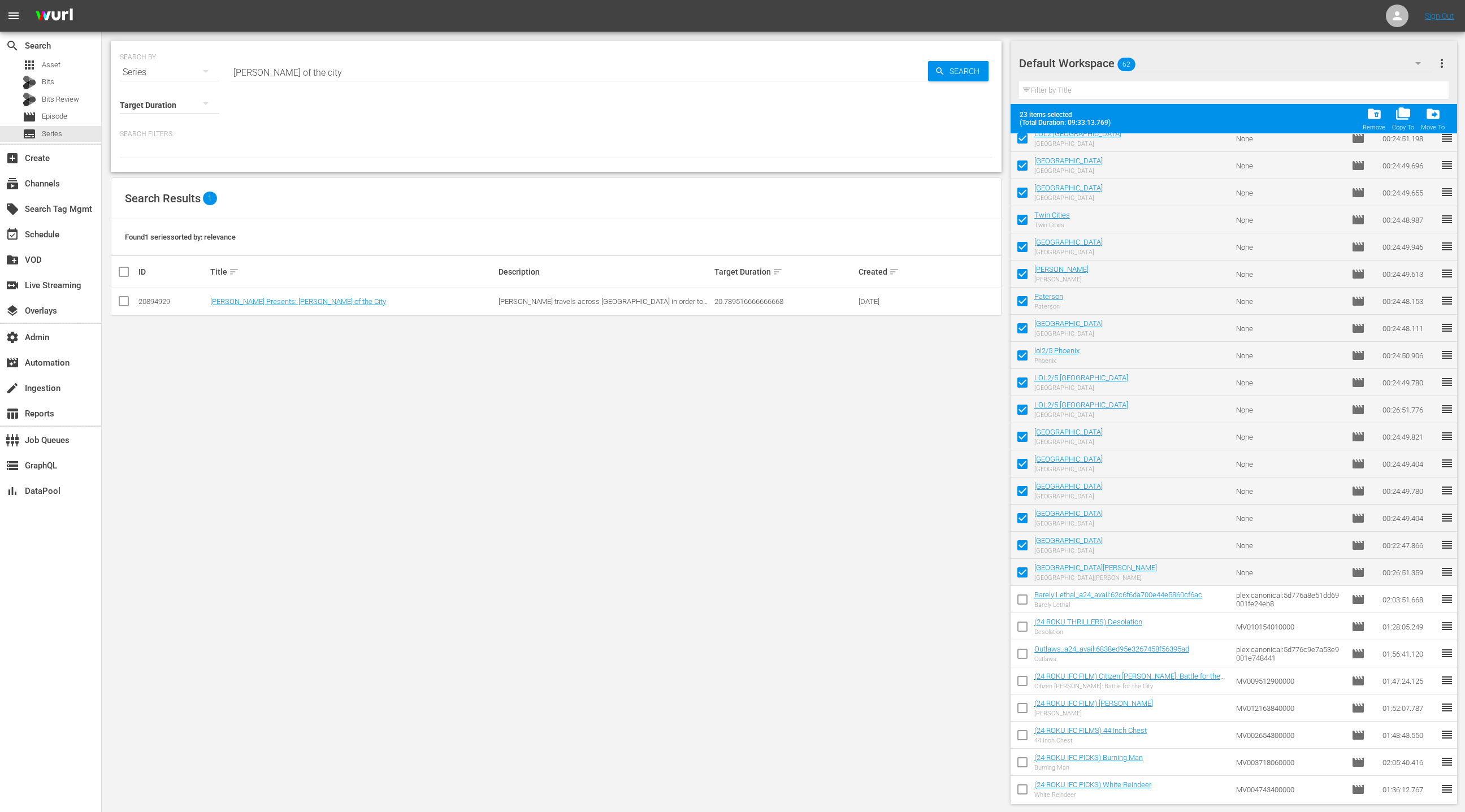
checkbox input "false"
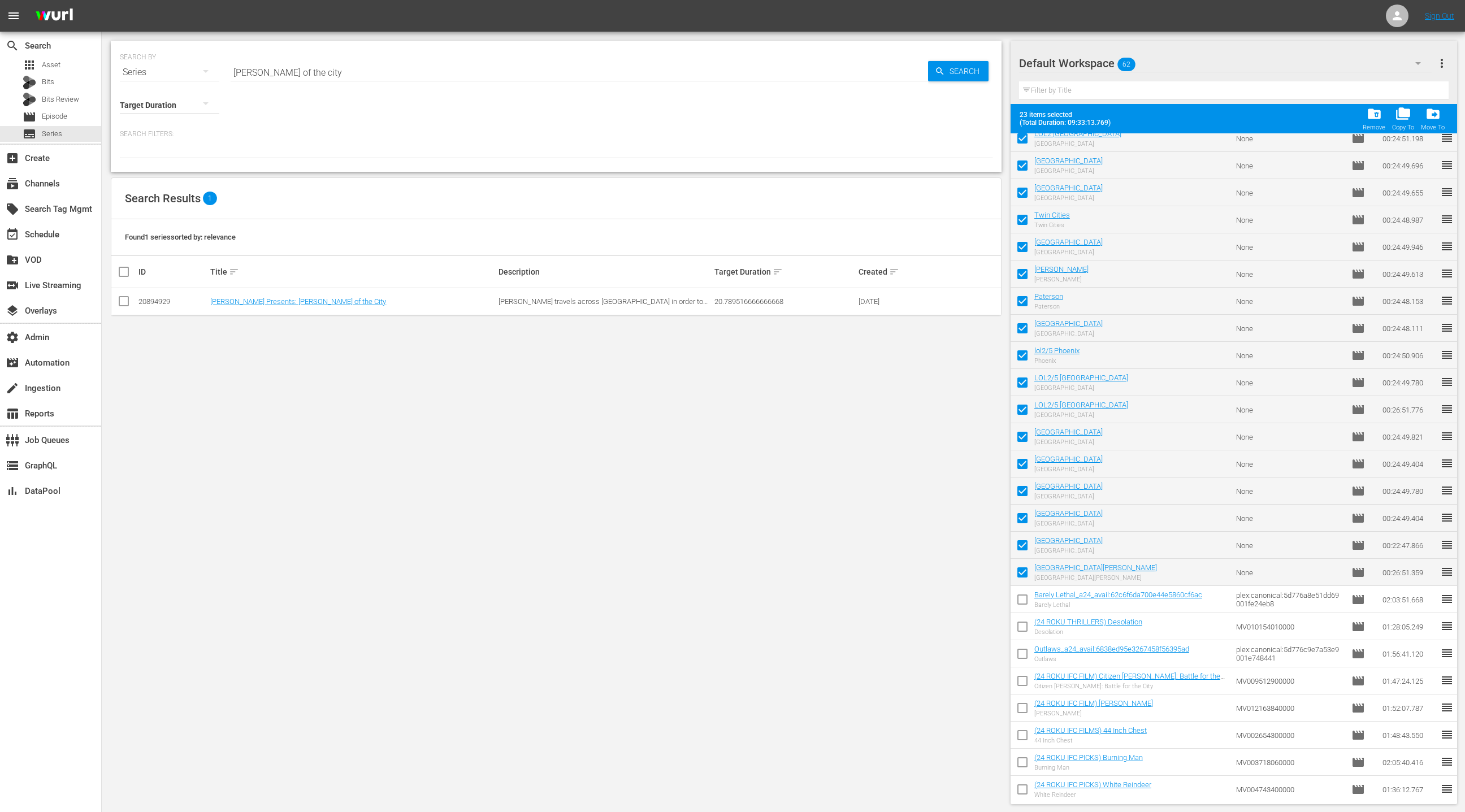
checkbox input "false"
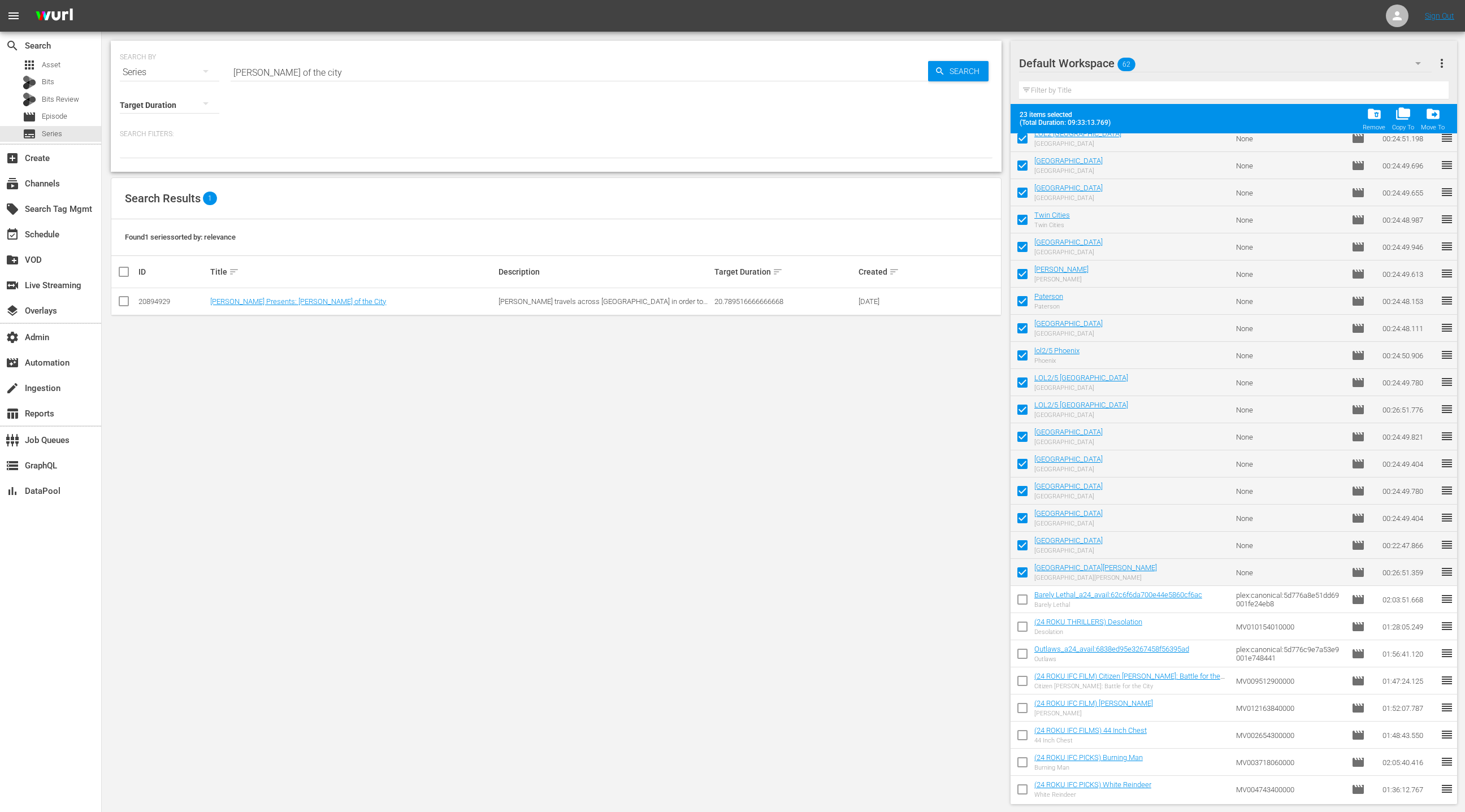
checkbox input "false"
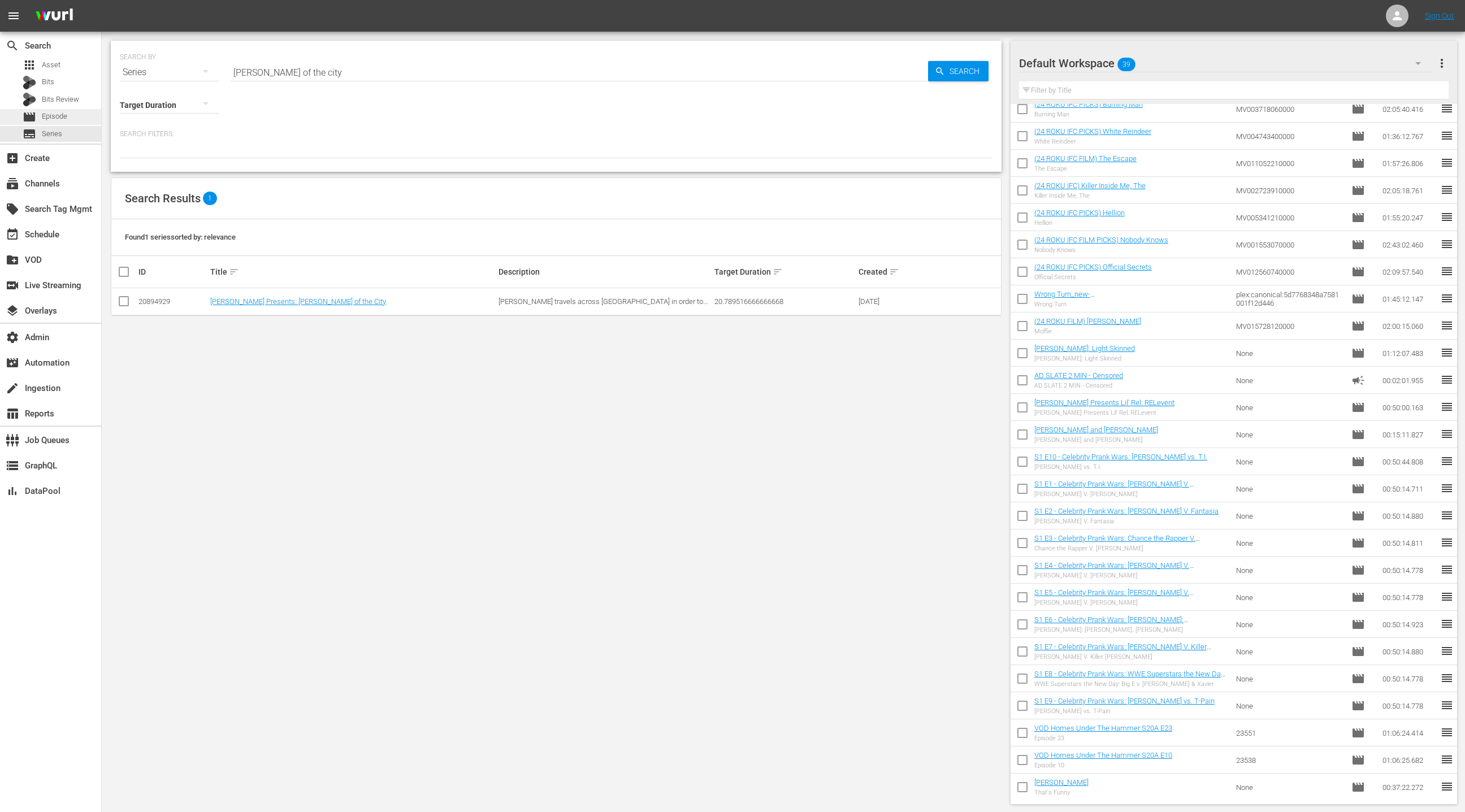
click at [75, 120] on div "movie Episode" at bounding box center [50, 116] width 102 height 16
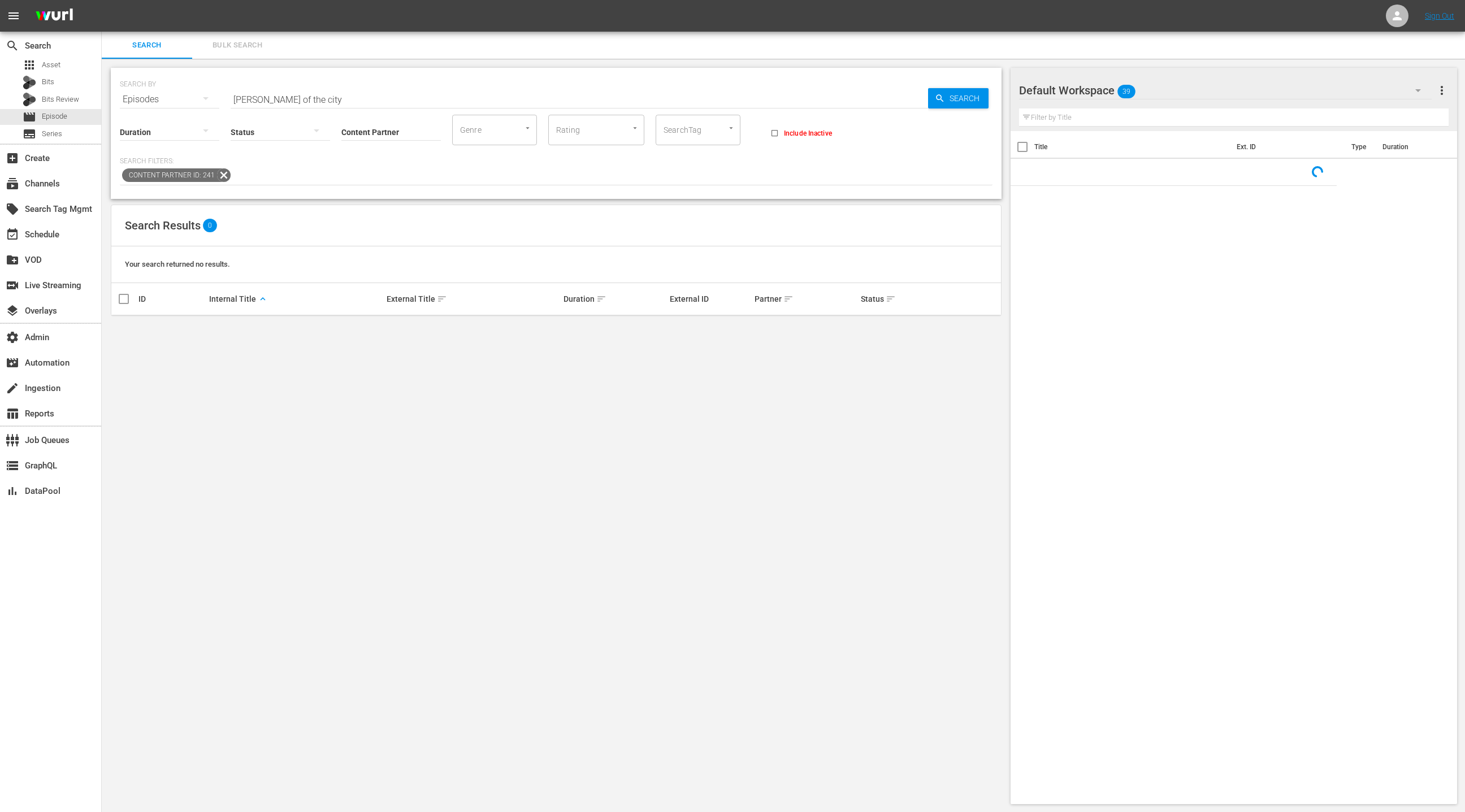
click at [238, 102] on input "hart of the city" at bounding box center [579, 99] width 698 height 27
drag, startPoint x: 239, startPoint y: 102, endPoint x: 312, endPoint y: 102, distance: 73.0
click at [312, 102] on input "hart of the city" at bounding box center [579, 99] width 698 height 27
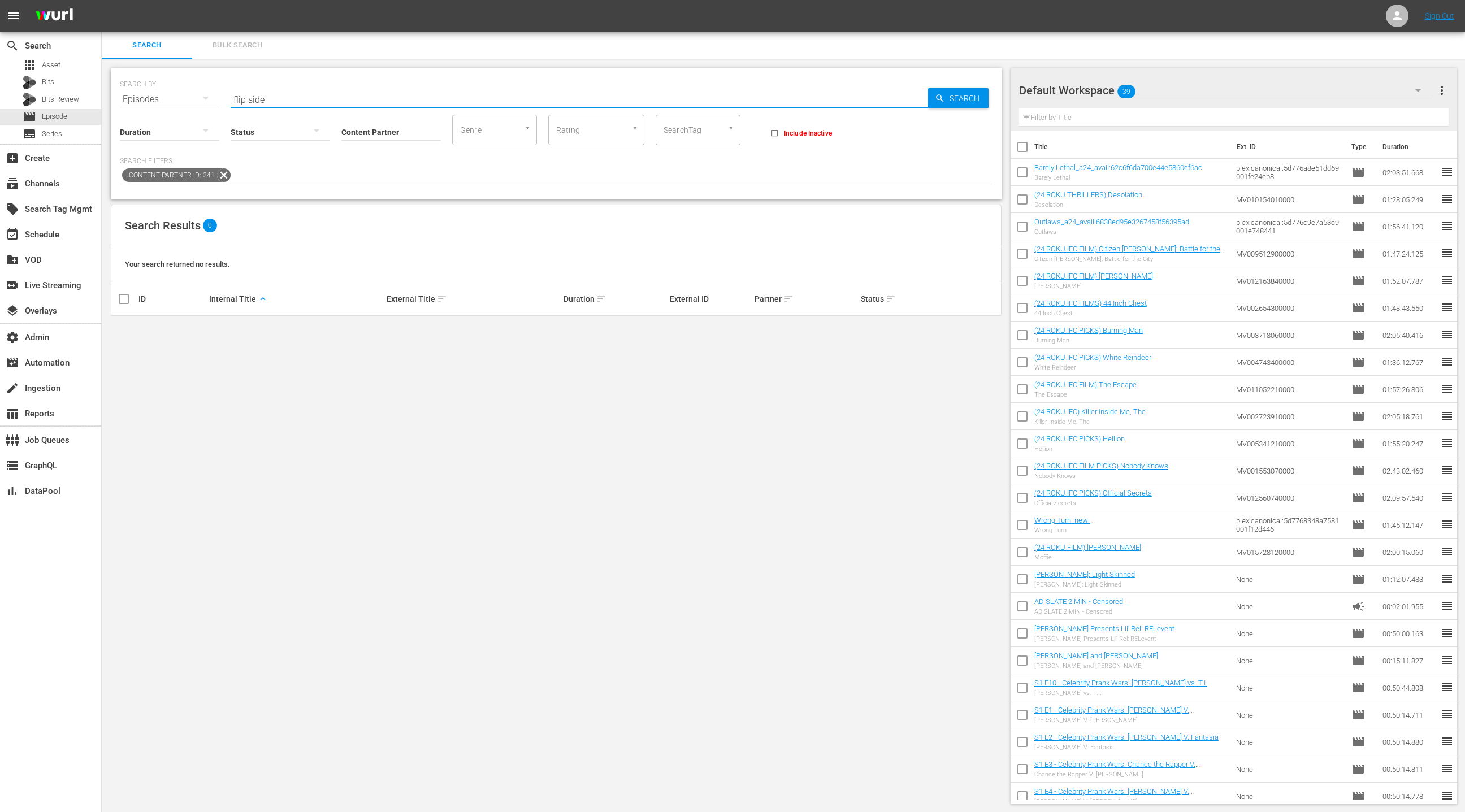
type input "flip side"
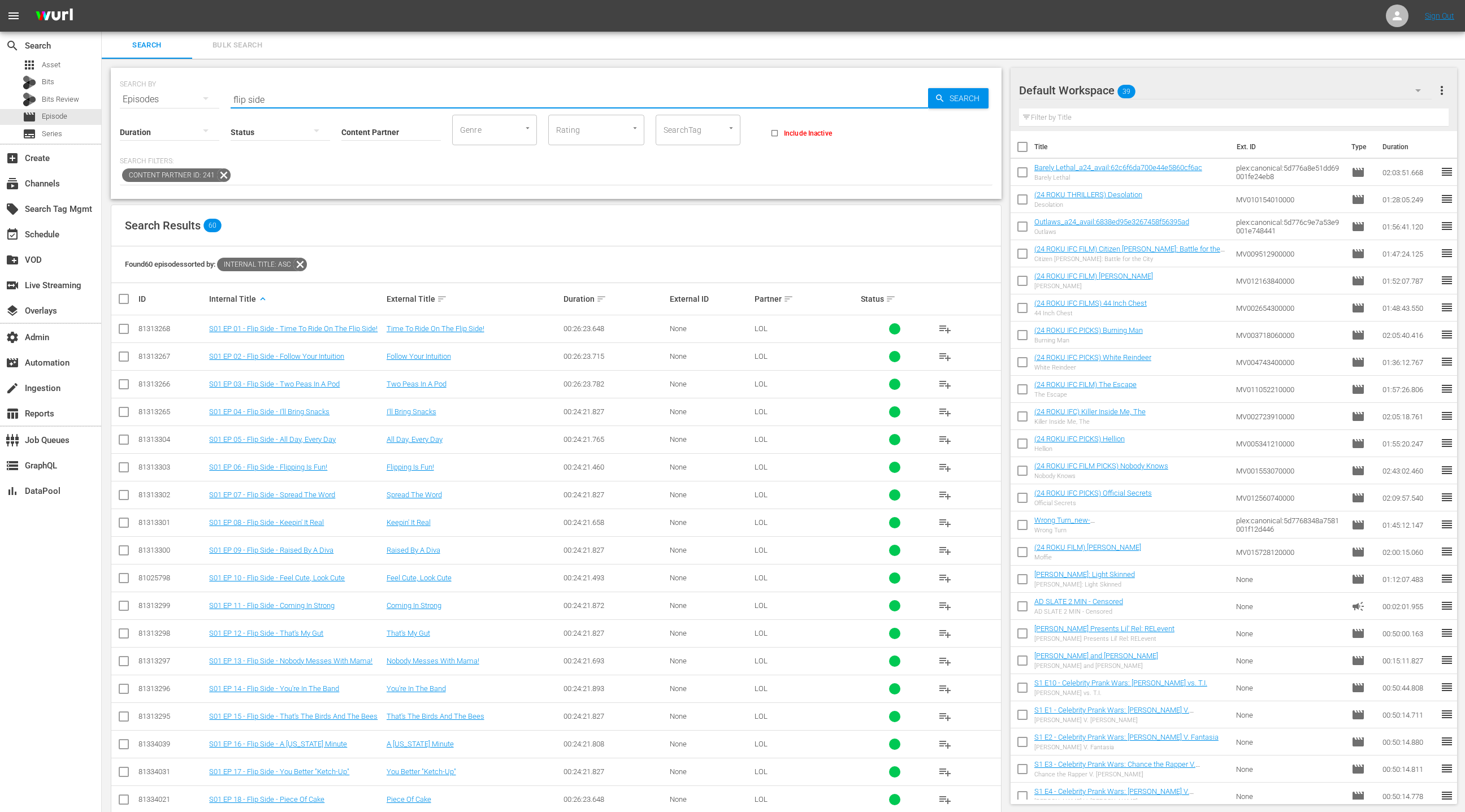
click at [1347, 94] on div "Default Workspace 39" at bounding box center [1225, 90] width 413 height 32
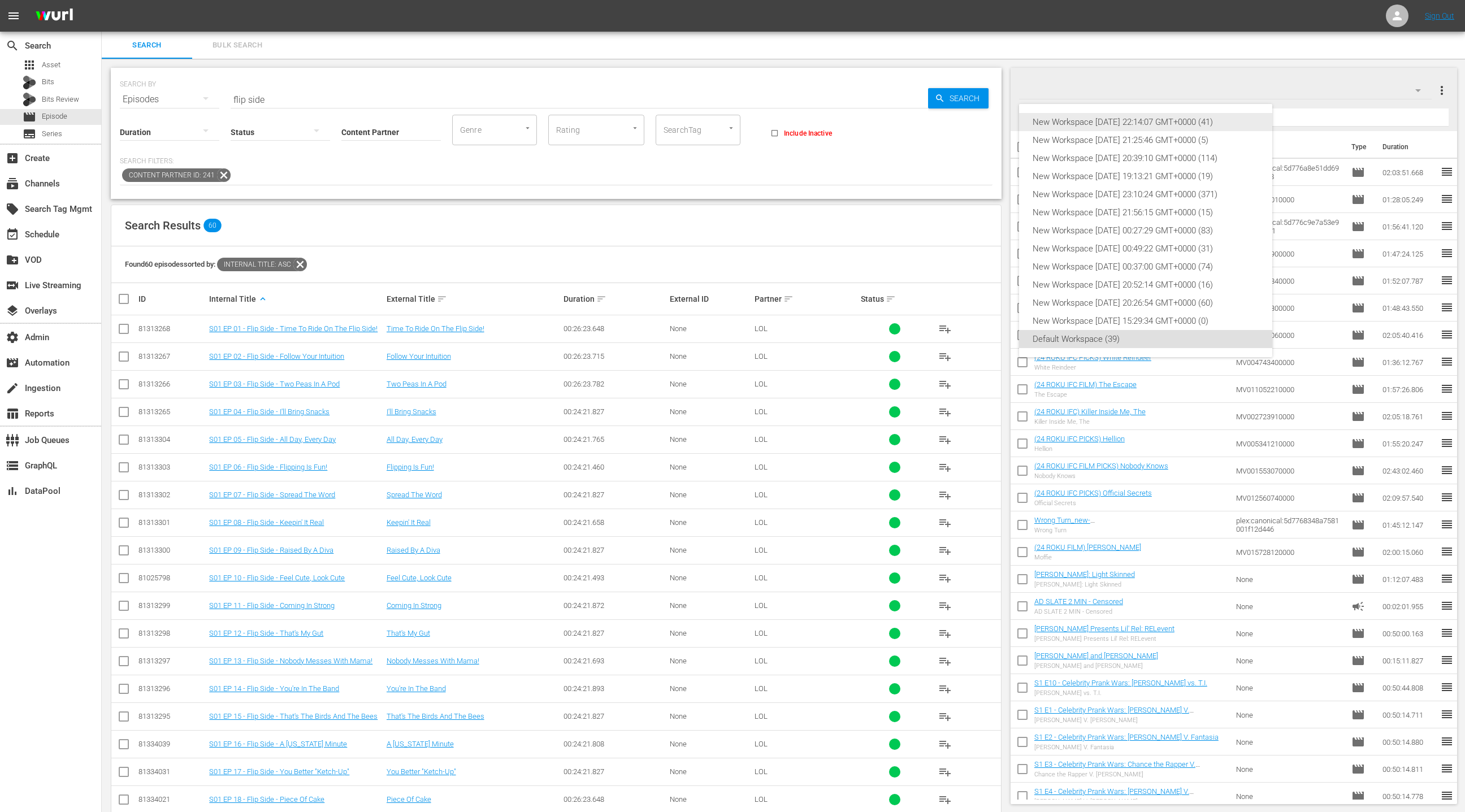
click at [1228, 118] on div "New Workspace Mon Aug 18 2025 22:14:07 GMT+0000 (41)" at bounding box center [1146, 121] width 226 height 18
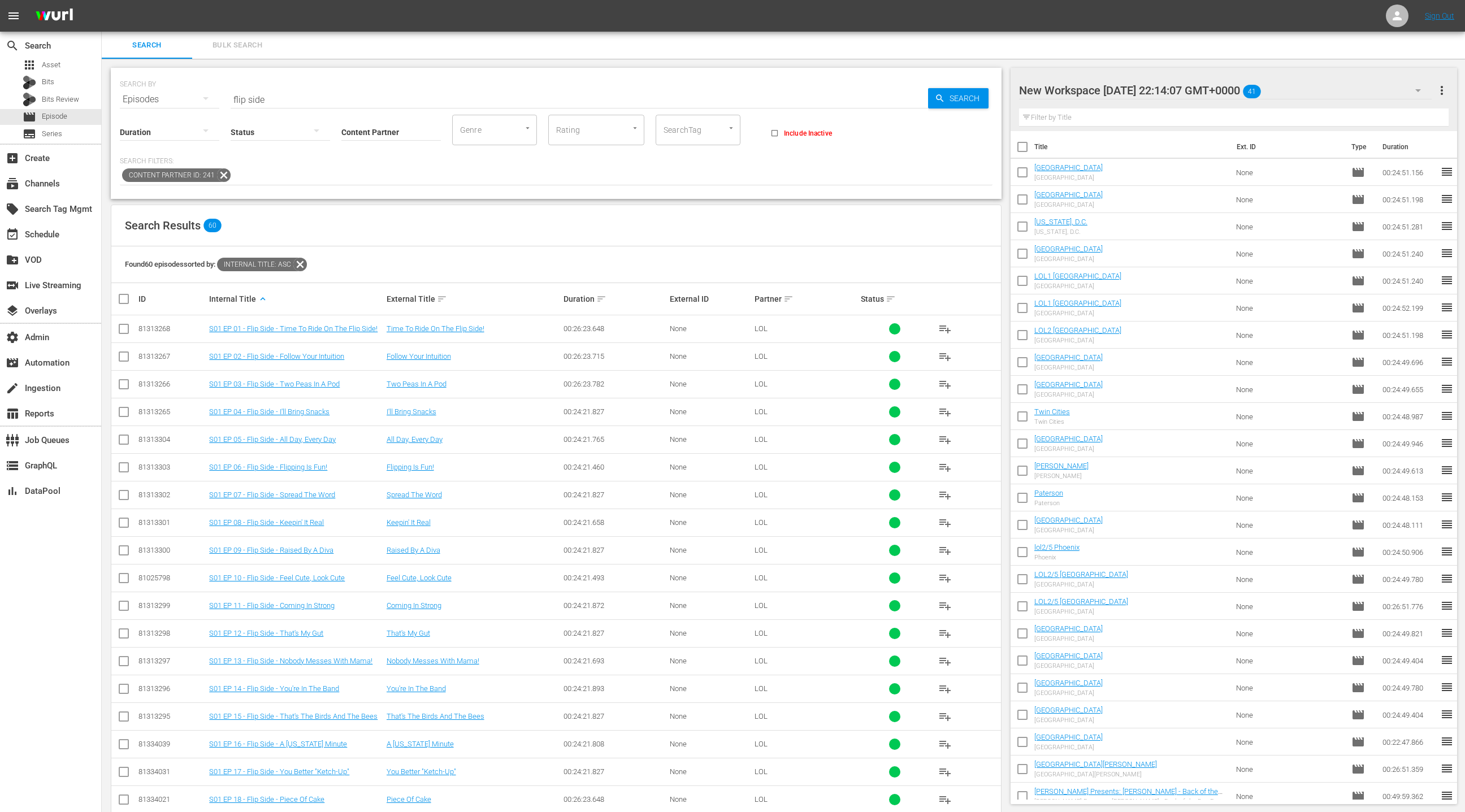
click at [123, 301] on input "checkbox" at bounding box center [129, 299] width 22 height 14
checkbox input "true"
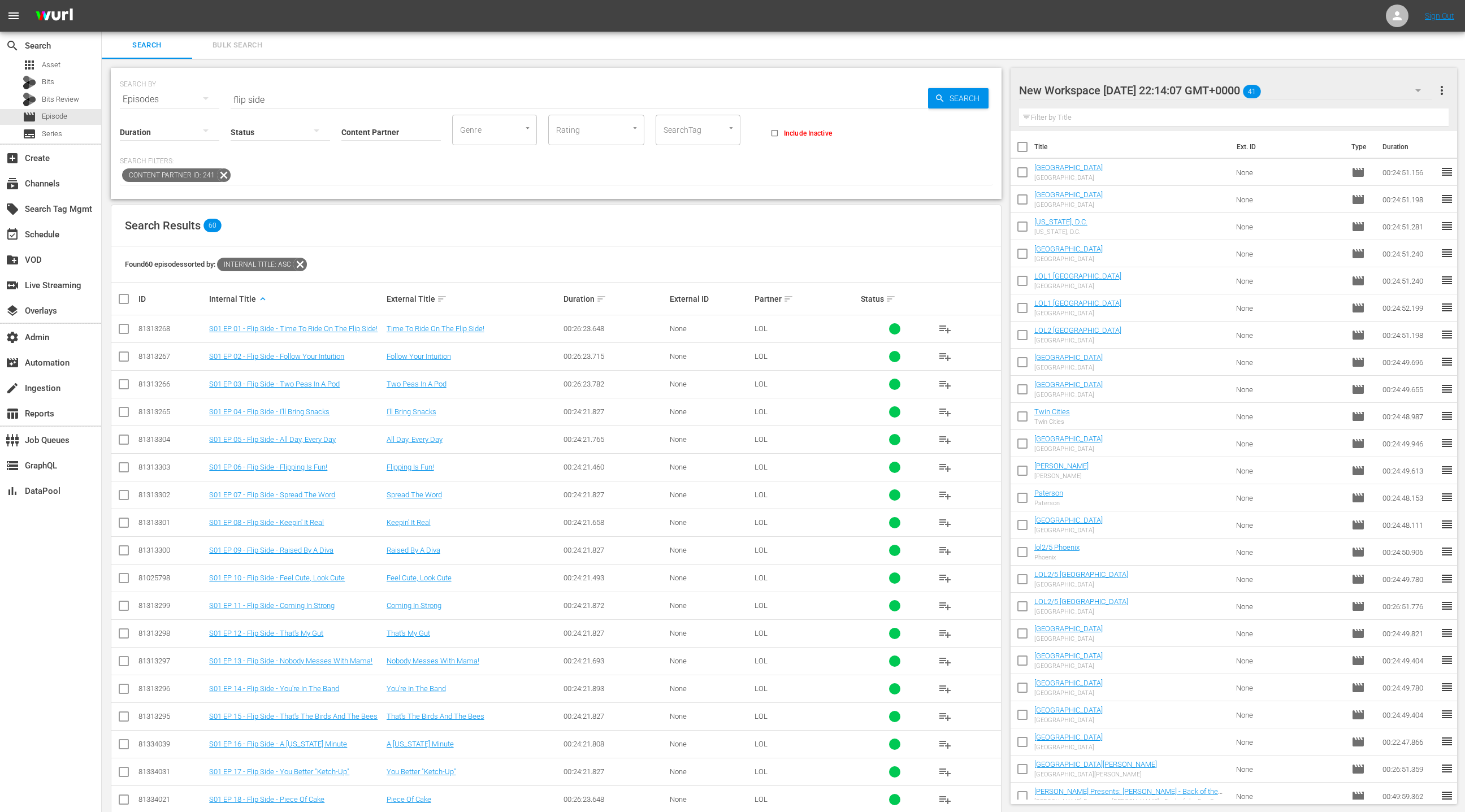
checkbox input "true"
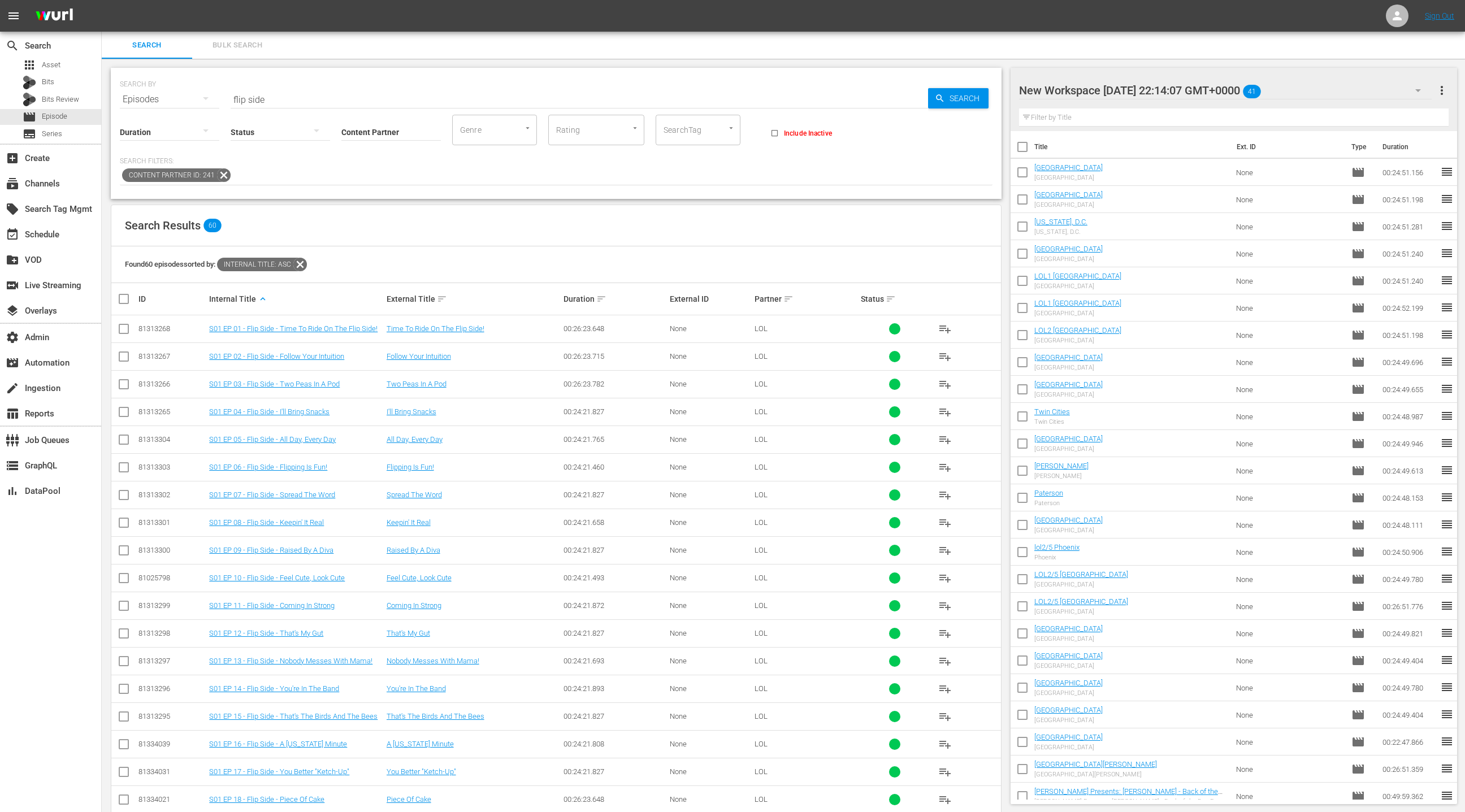
checkbox input "true"
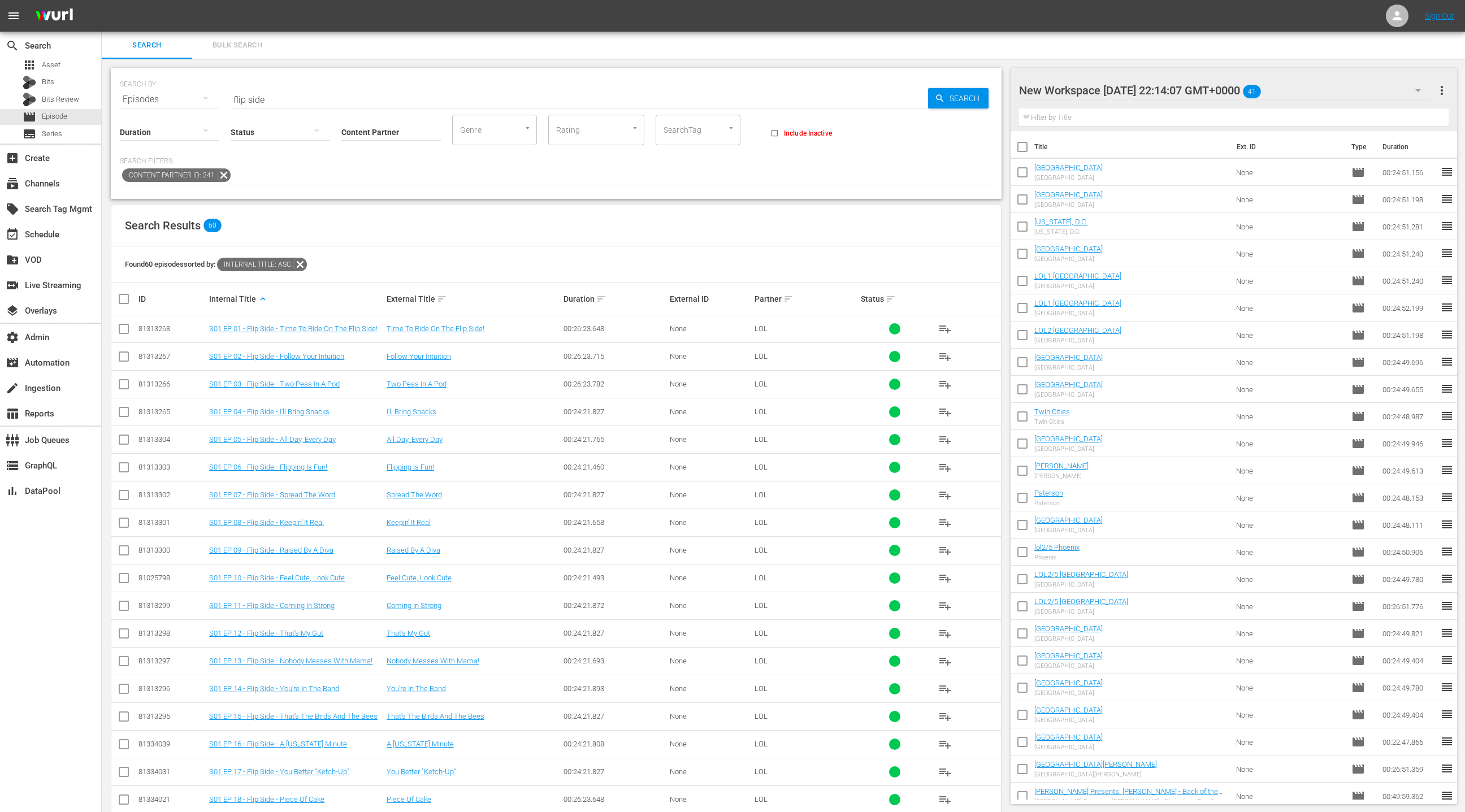
checkbox input "true"
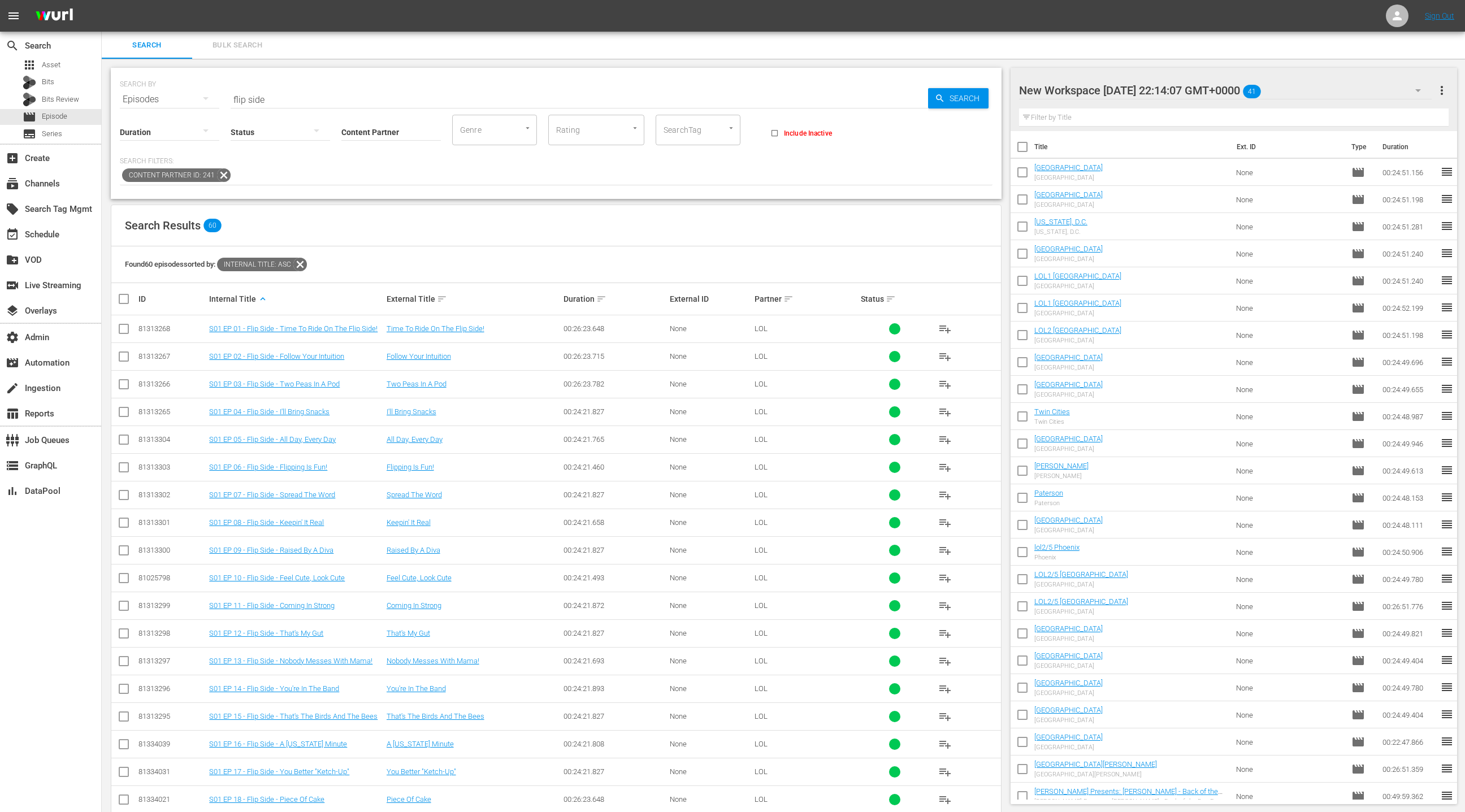
checkbox input "true"
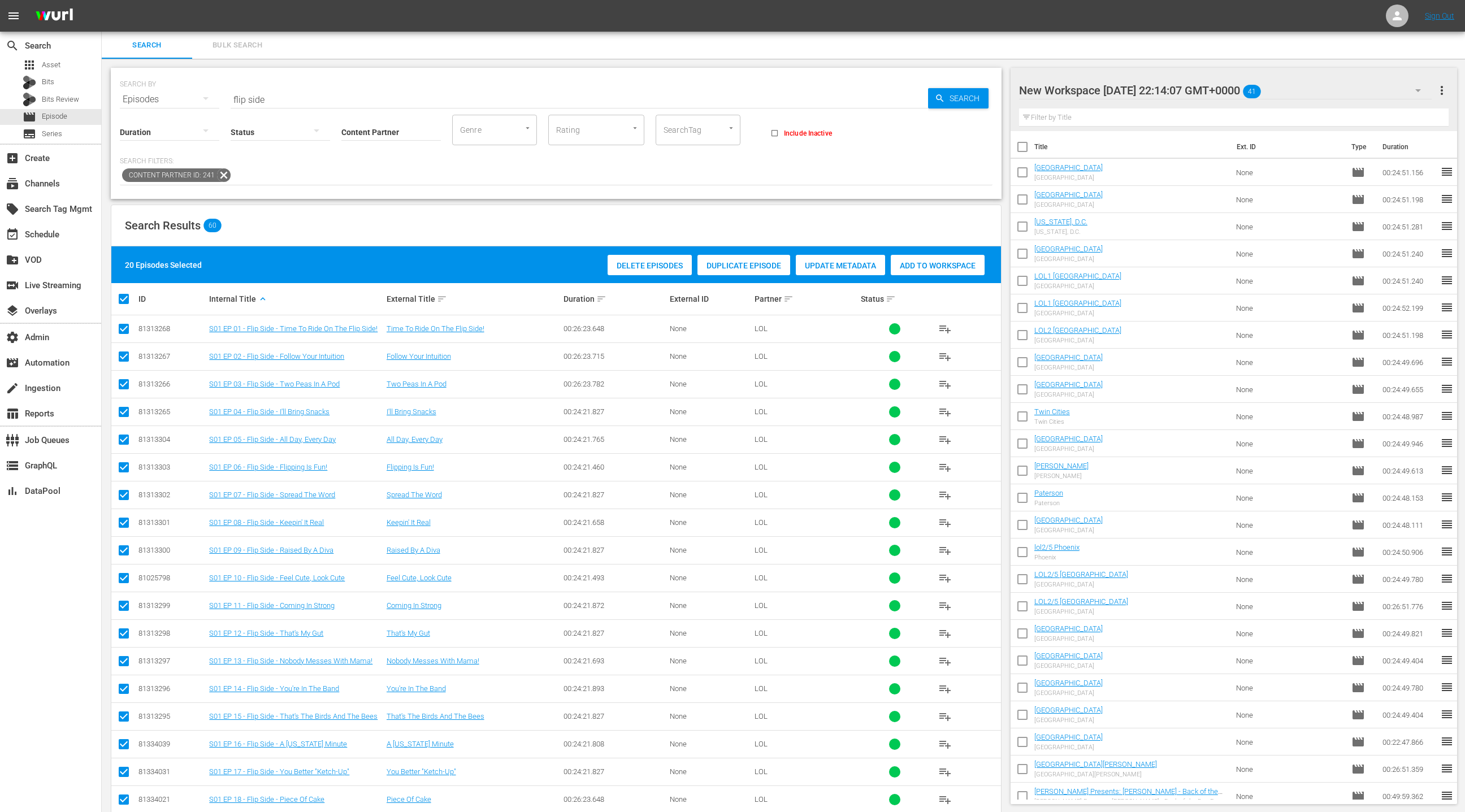
scroll to position [102, 0]
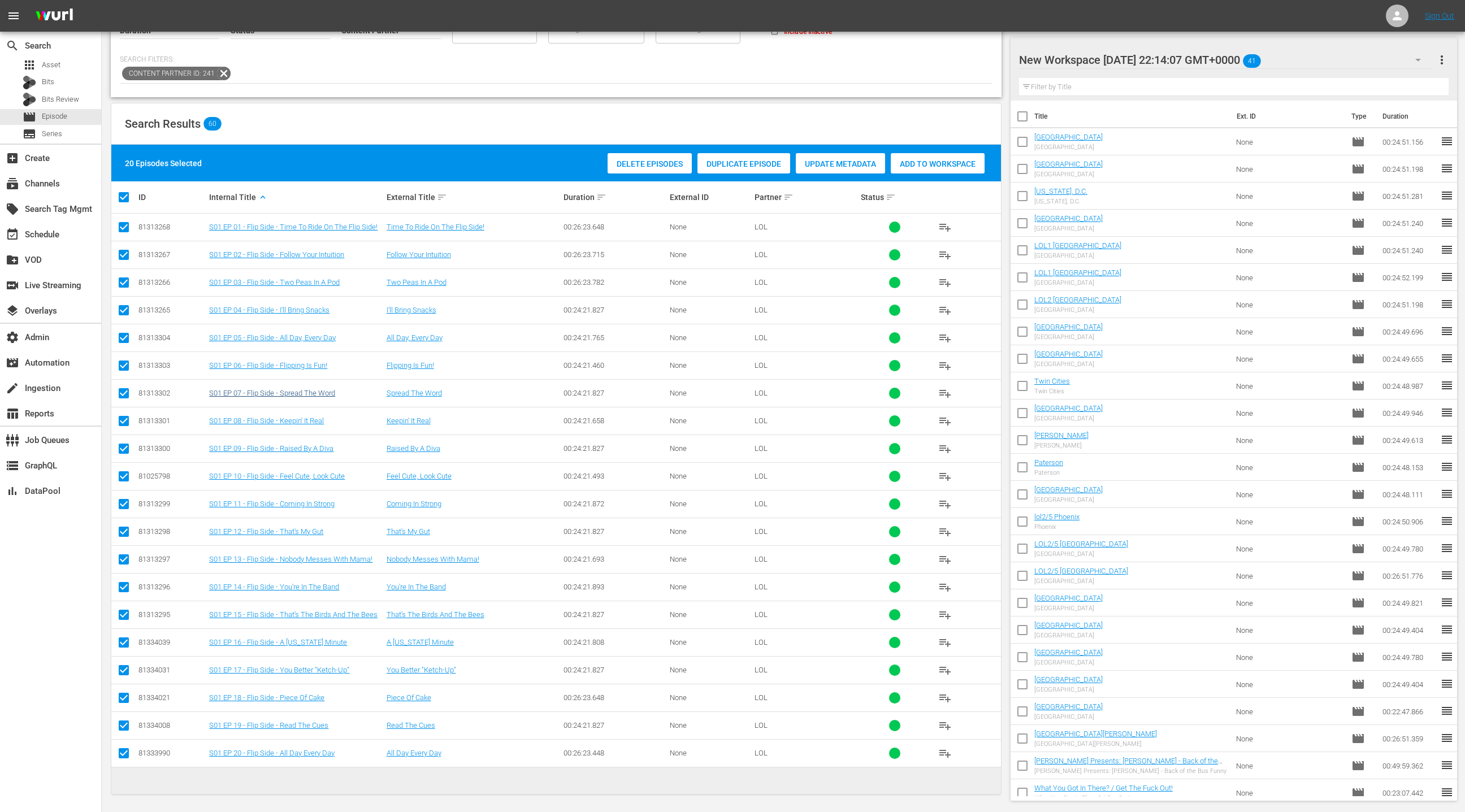
checkbox input "false"
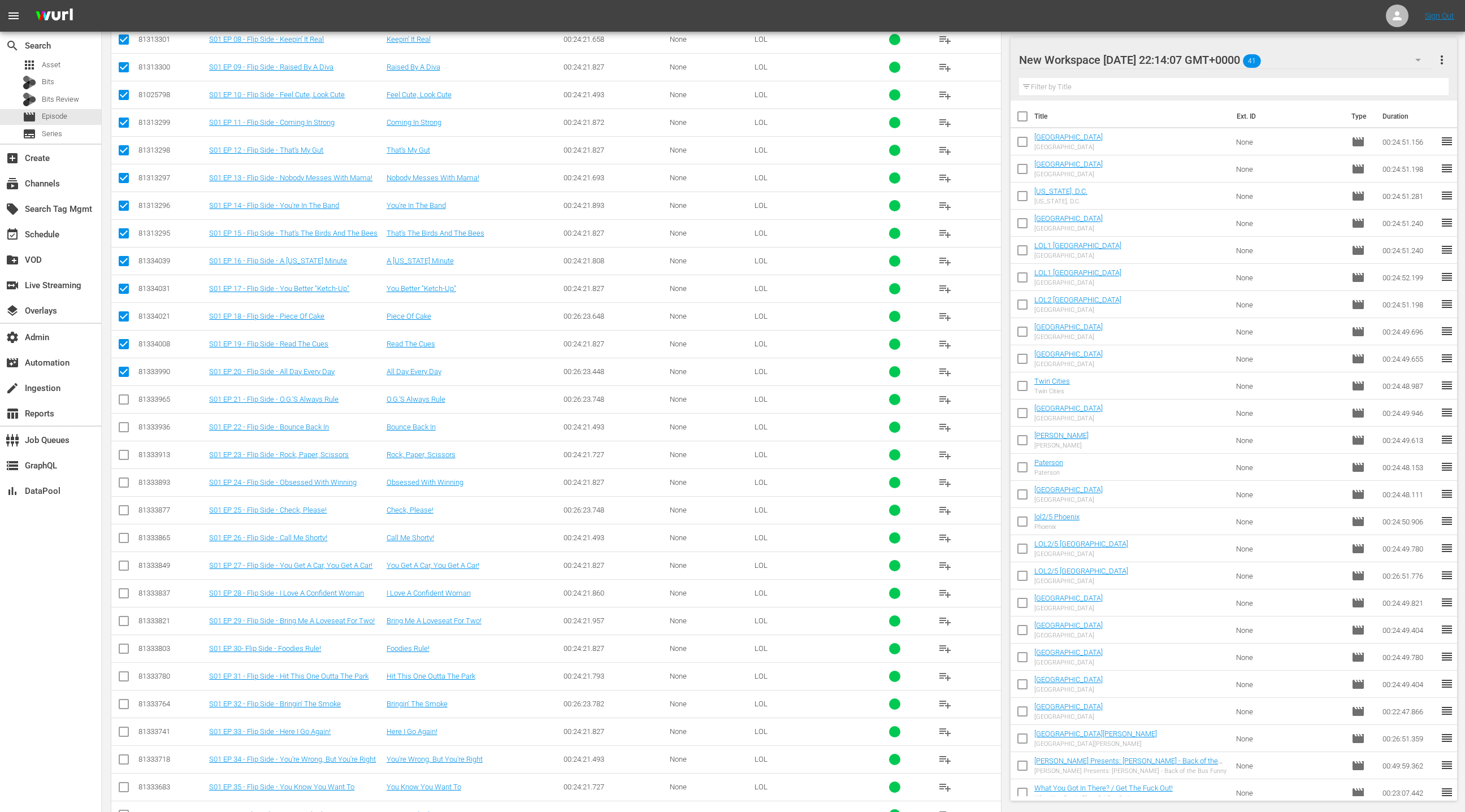
scroll to position [519, 0]
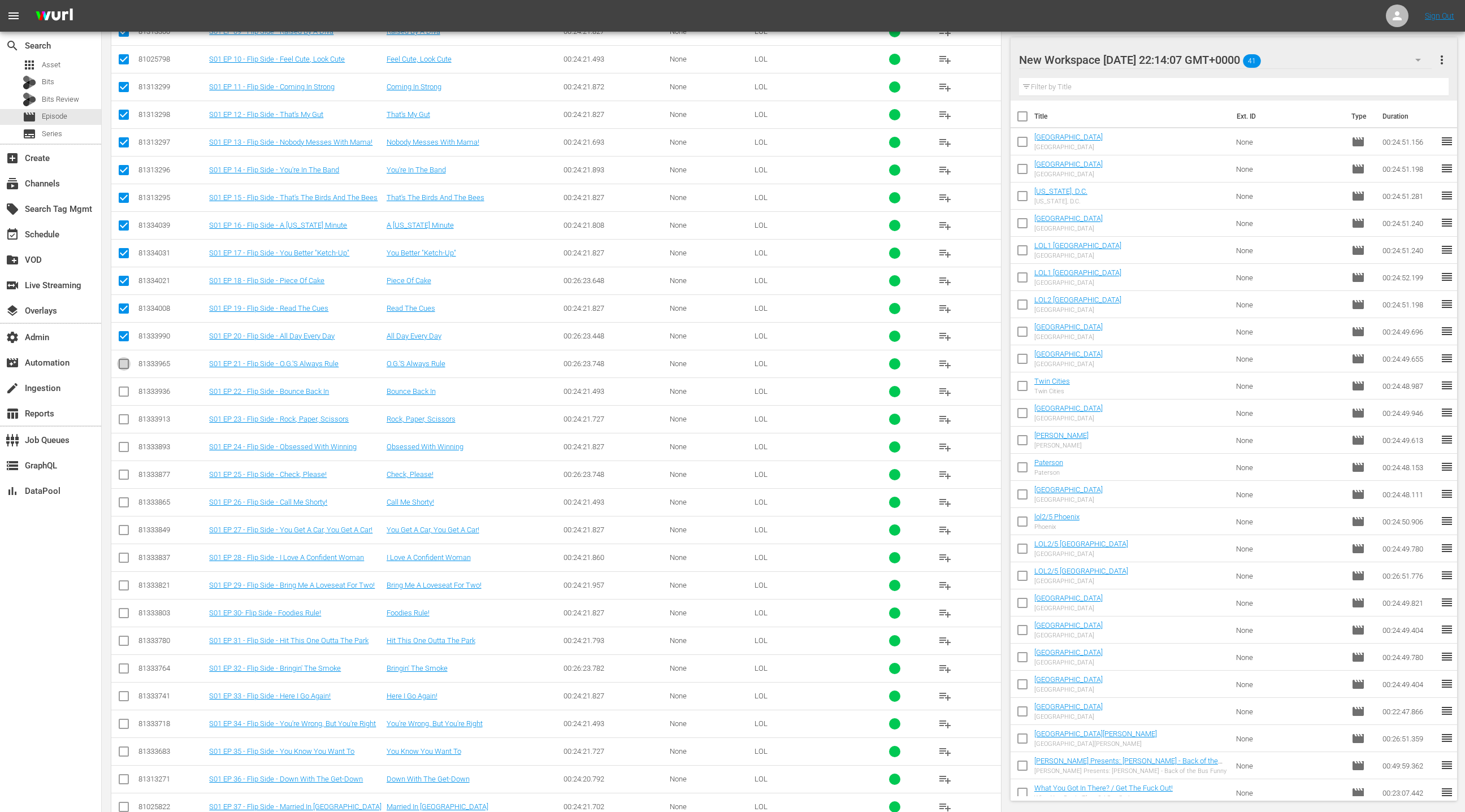
drag, startPoint x: 123, startPoint y: 360, endPoint x: 121, endPoint y: 387, distance: 27.1
click at [123, 360] on input "checkbox" at bounding box center [124, 366] width 14 height 14
checkbox input "true"
drag, startPoint x: 121, startPoint y: 389, endPoint x: 125, endPoint y: 399, distance: 10.8
click at [121, 389] on input "checkbox" at bounding box center [124, 394] width 14 height 14
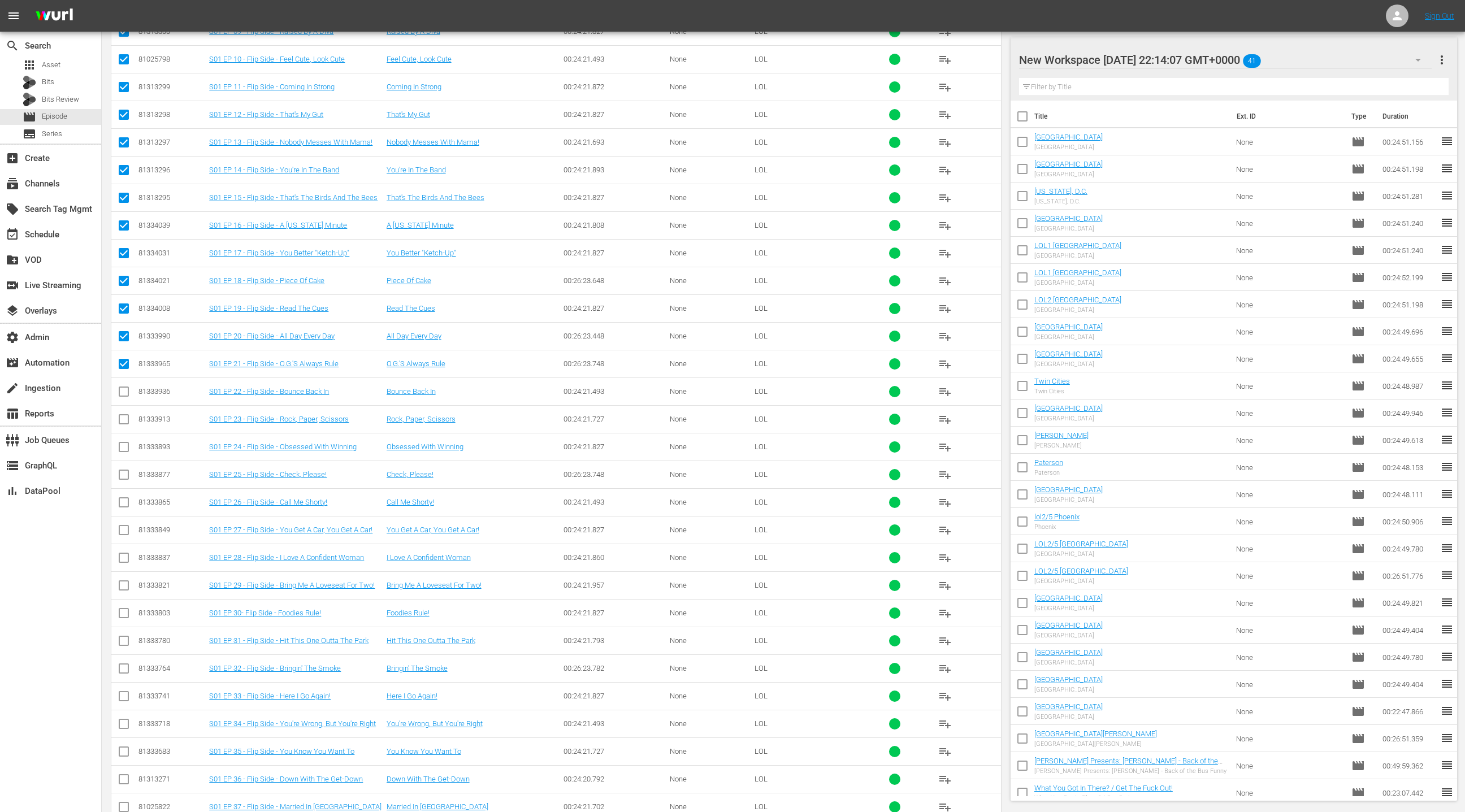
checkbox input "true"
click at [129, 415] on input "checkbox" at bounding box center [124, 421] width 14 height 14
checkbox input "true"
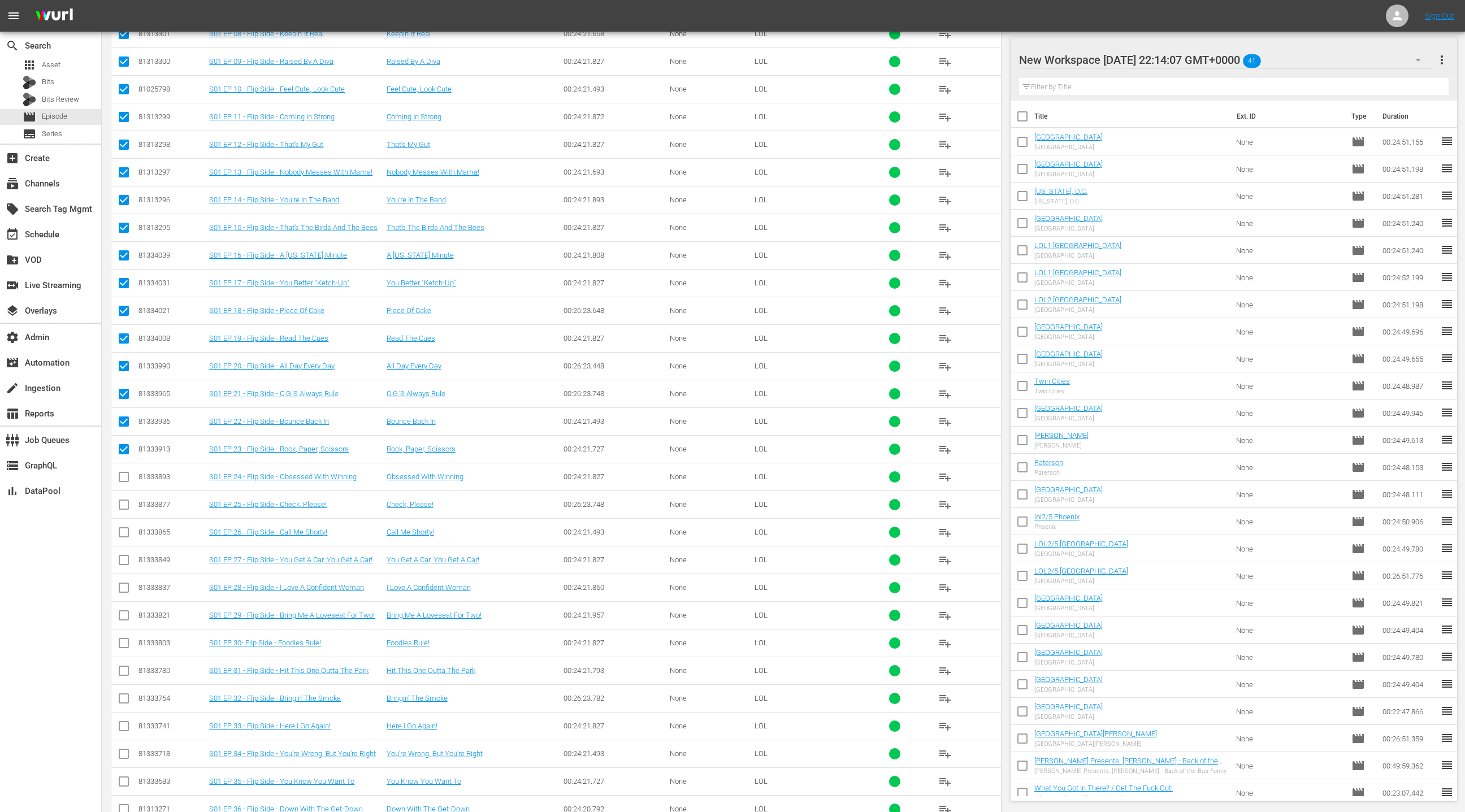
scroll to position [482, 0]
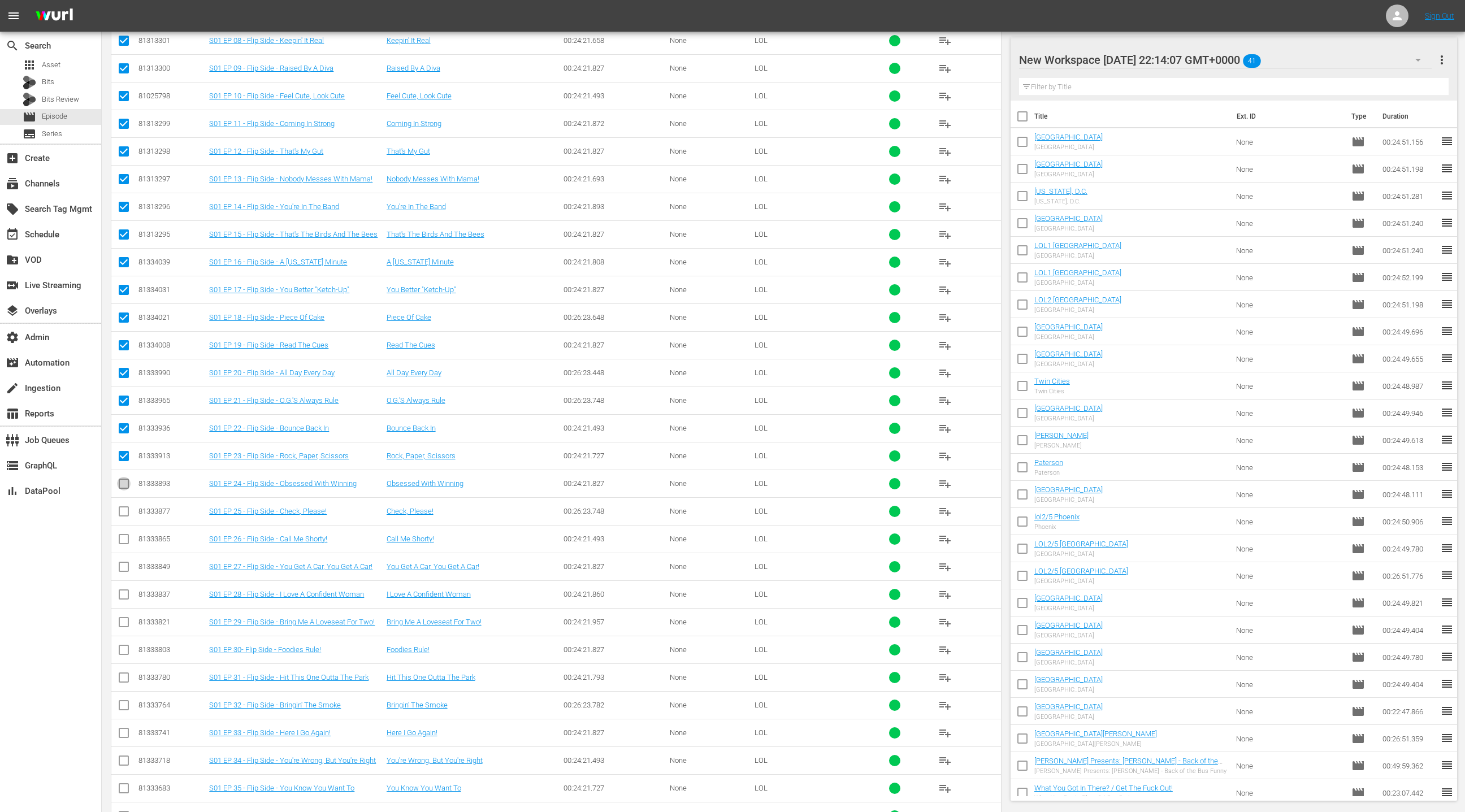
click at [123, 480] on input "checkbox" at bounding box center [124, 486] width 14 height 14
checkbox input "true"
click at [120, 509] on input "checkbox" at bounding box center [124, 513] width 14 height 14
checkbox input "true"
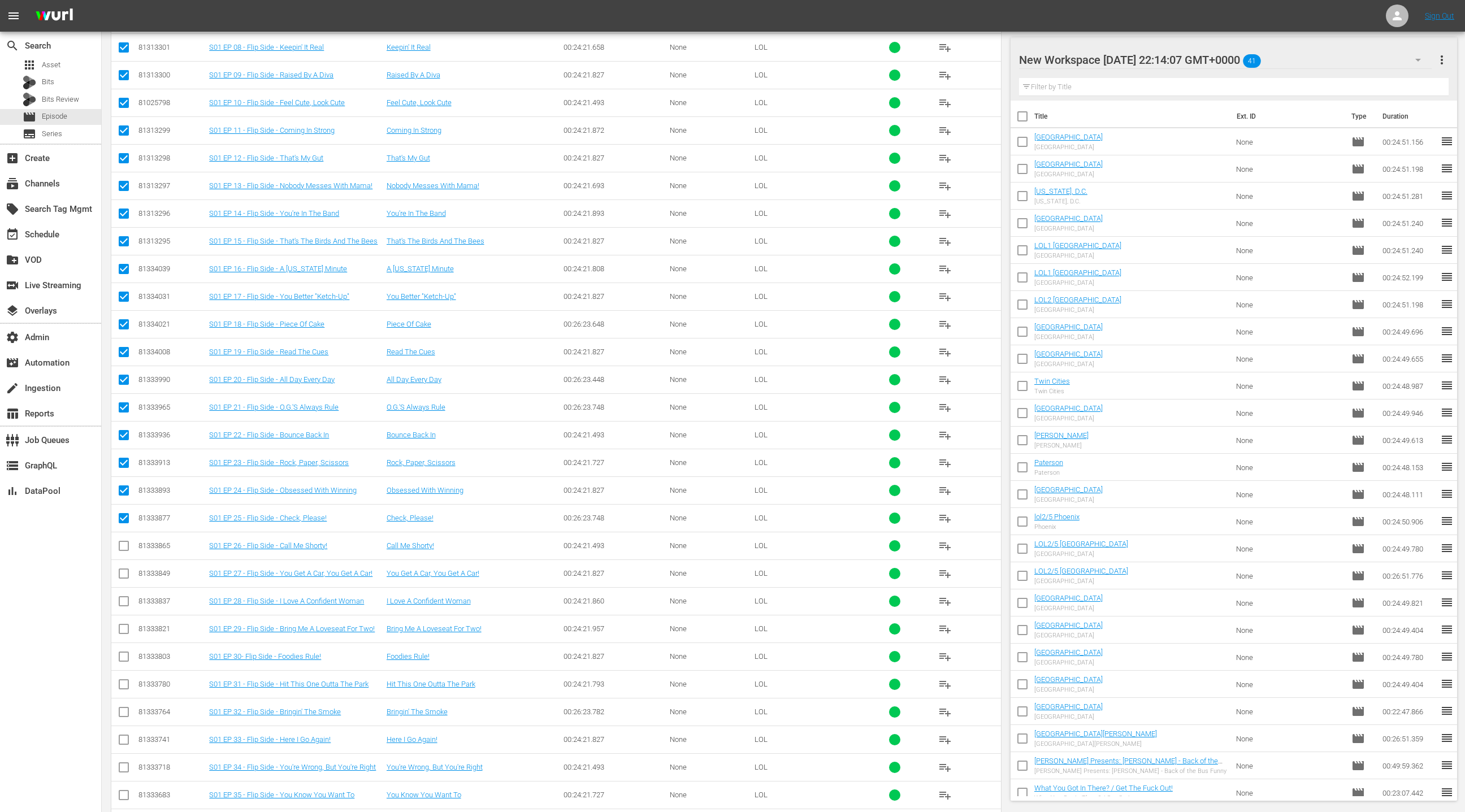
click at [122, 548] on input "checkbox" at bounding box center [124, 548] width 14 height 14
checkbox input "true"
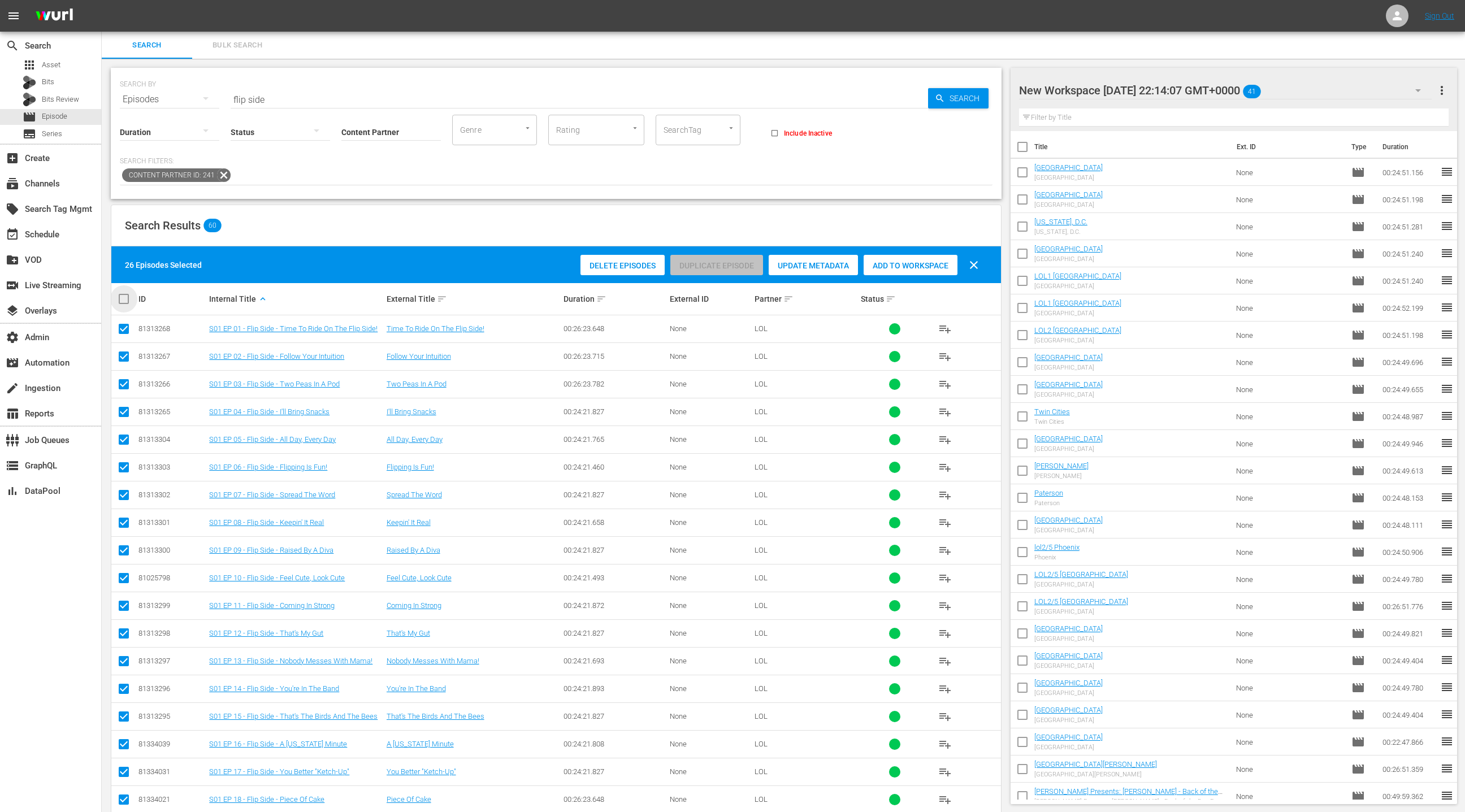
click at [126, 301] on input "checkbox" at bounding box center [129, 299] width 22 height 14
checkbox input "true"
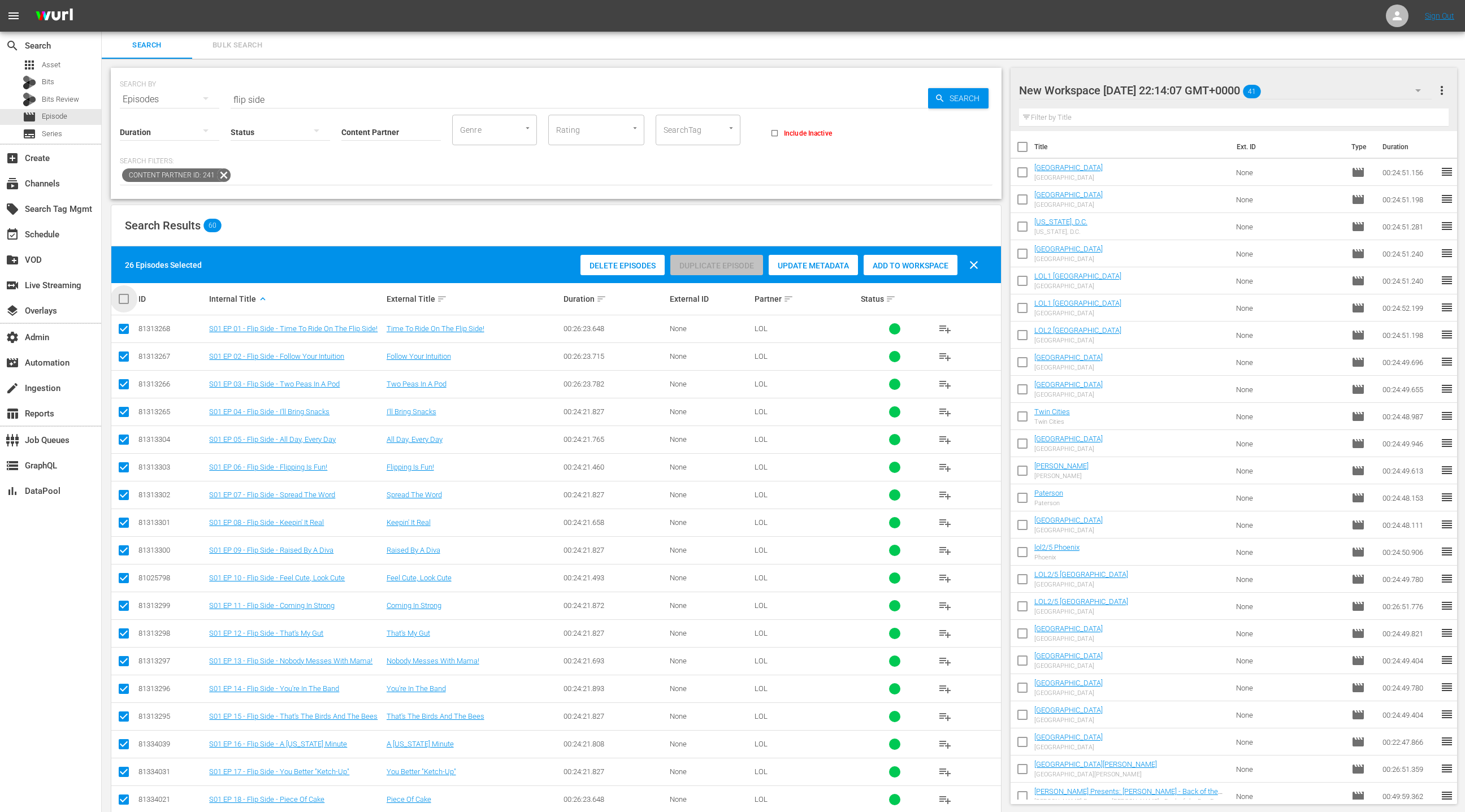
checkbox input "true"
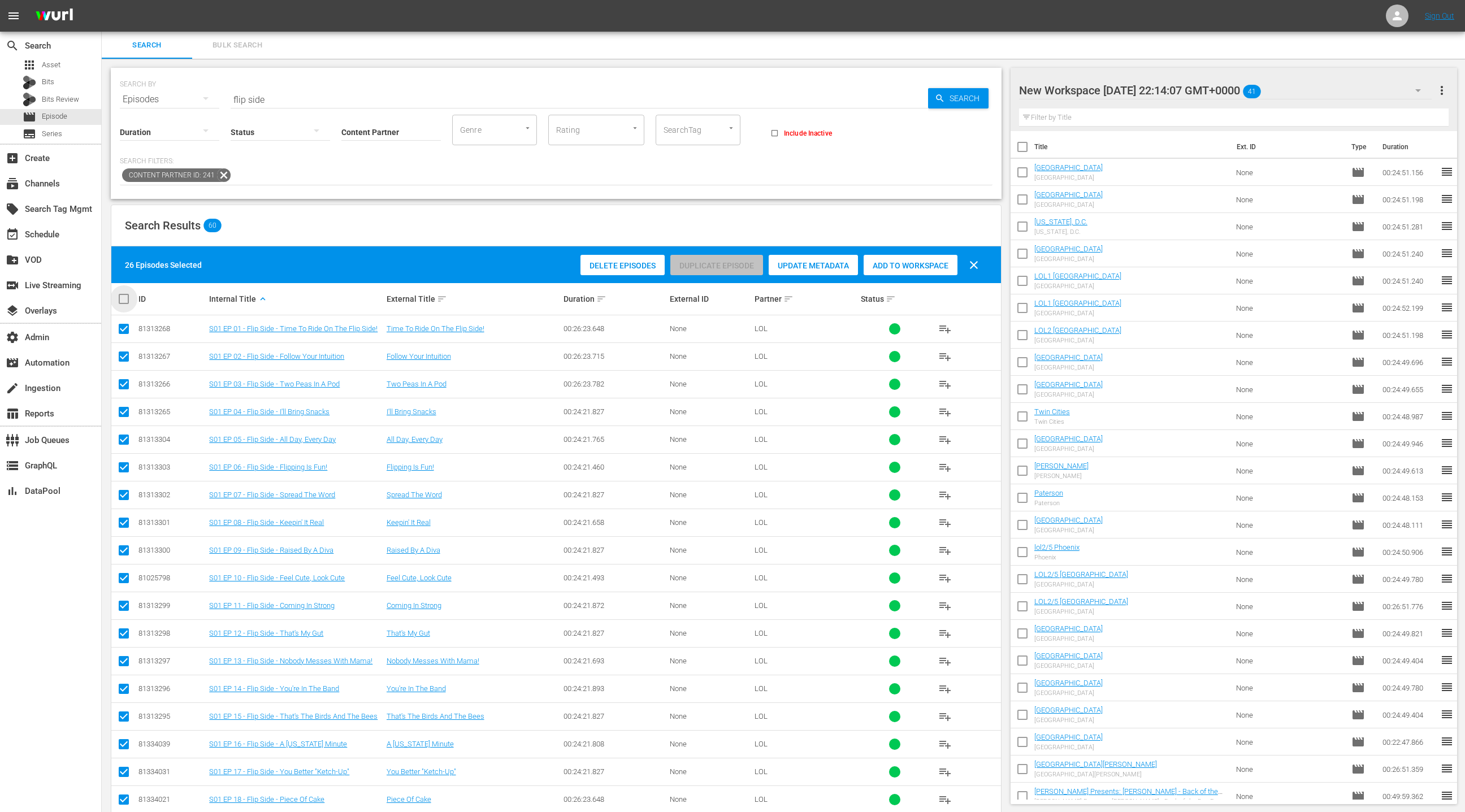
checkbox input "true"
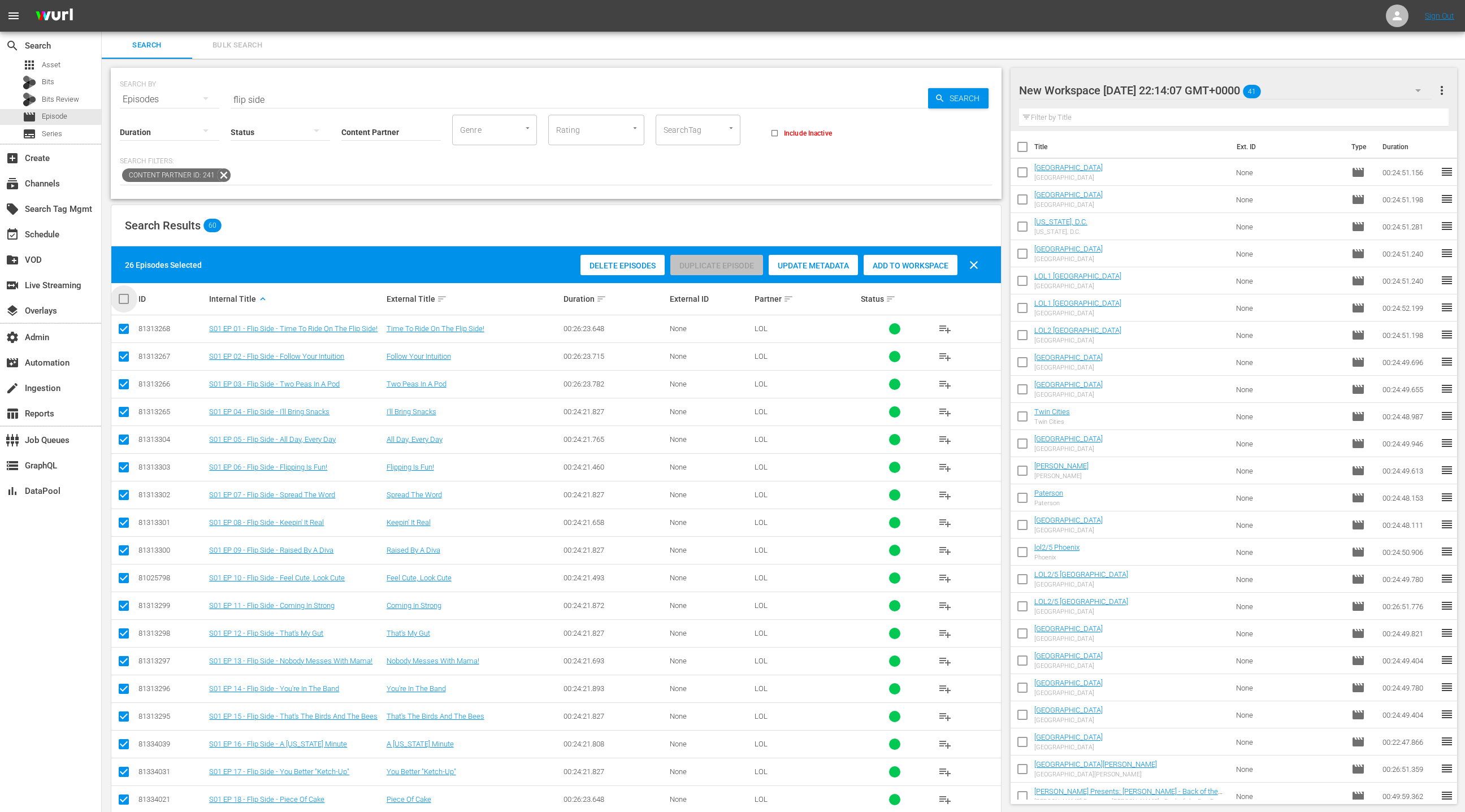
checkbox input "true"
click at [126, 301] on input "checkbox" at bounding box center [129, 299] width 22 height 14
checkbox input "false"
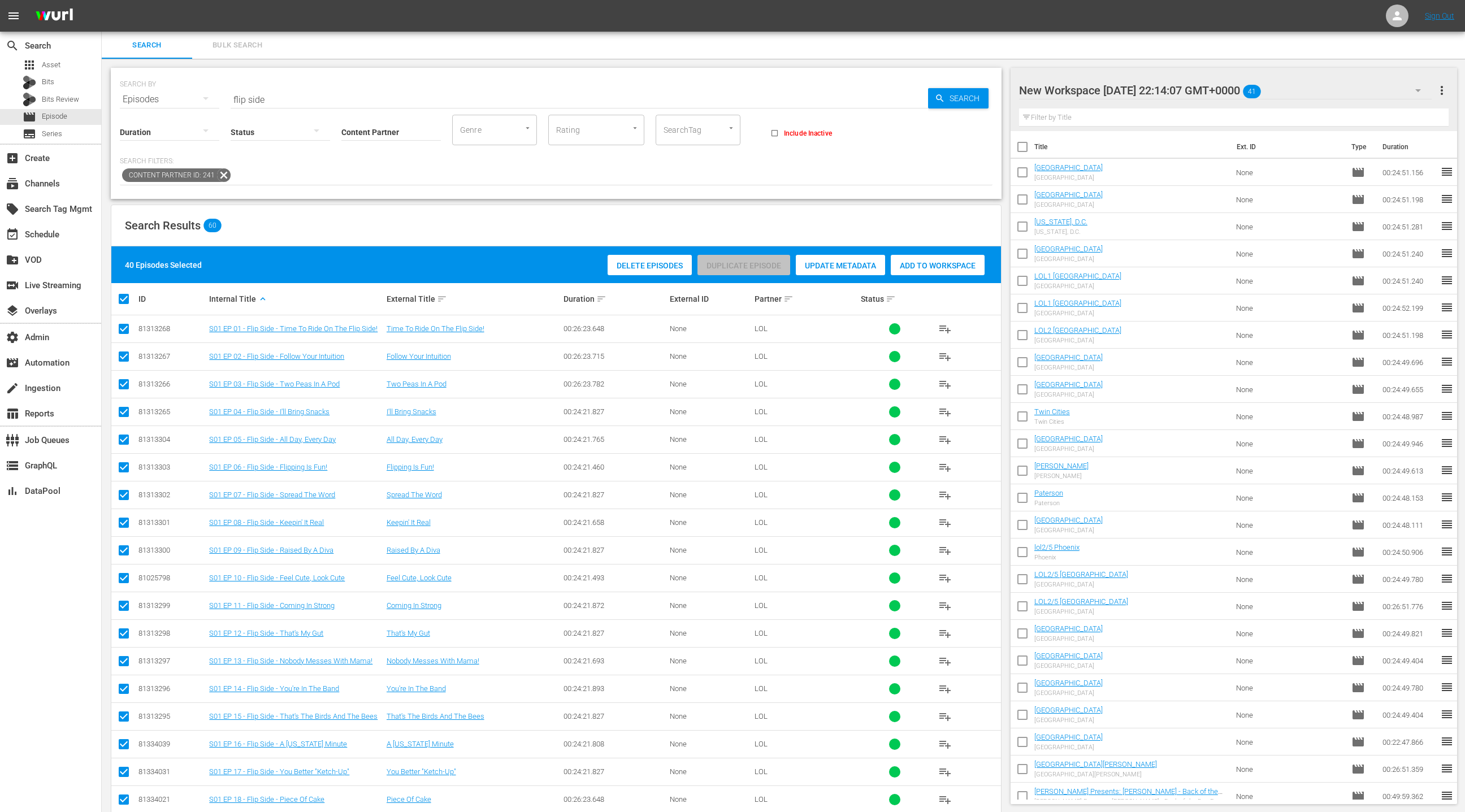
checkbox input "false"
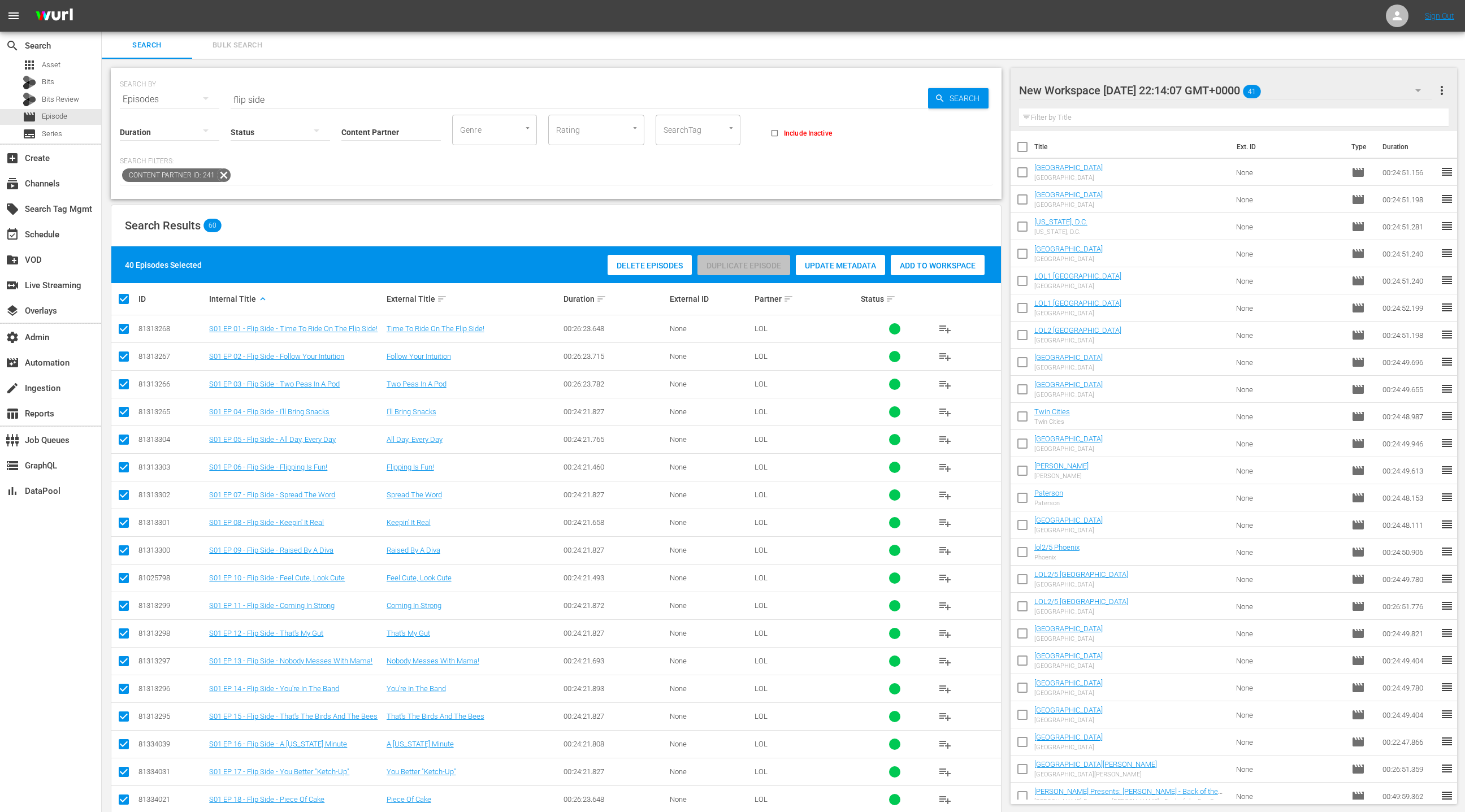
checkbox input "false"
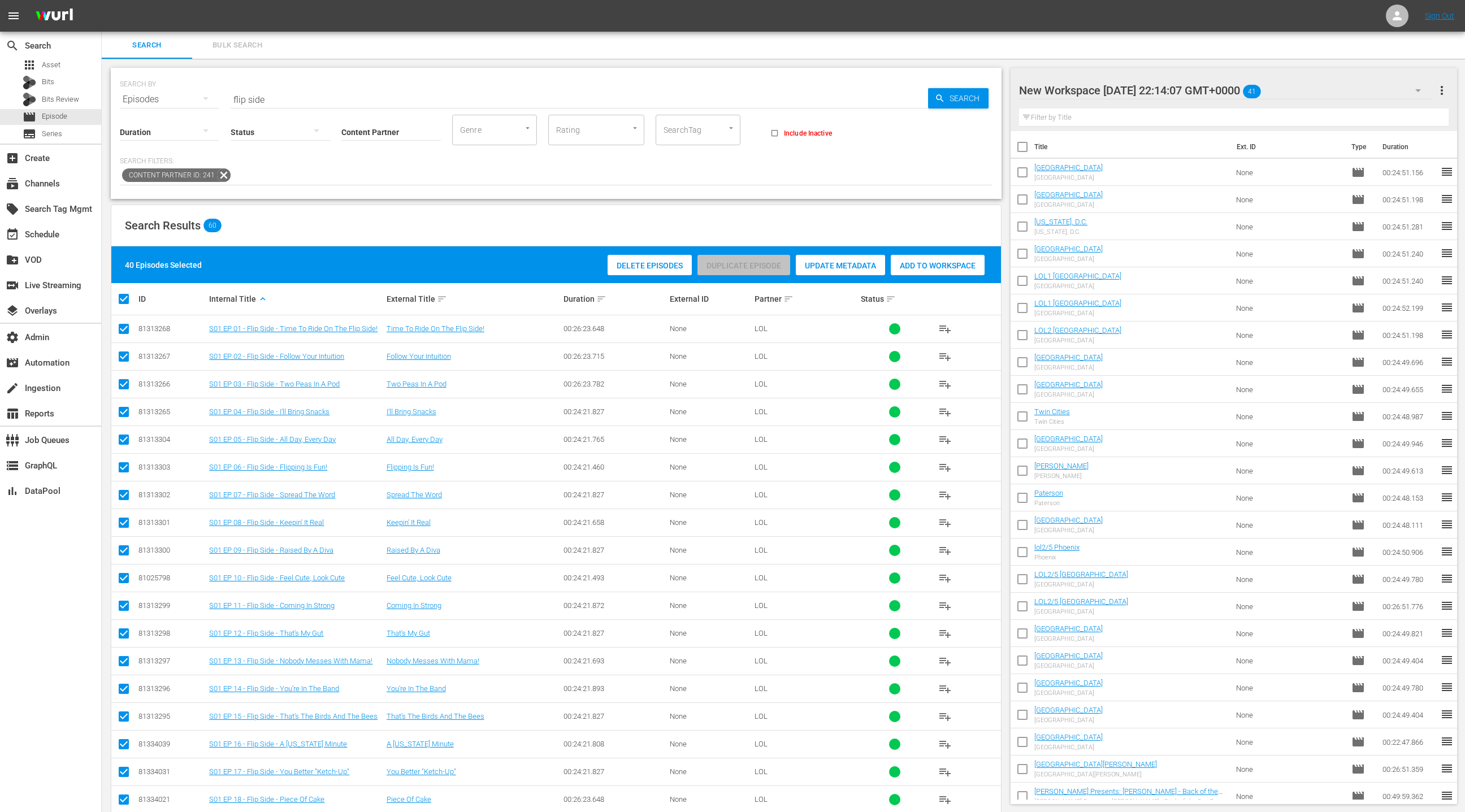
checkbox input "false"
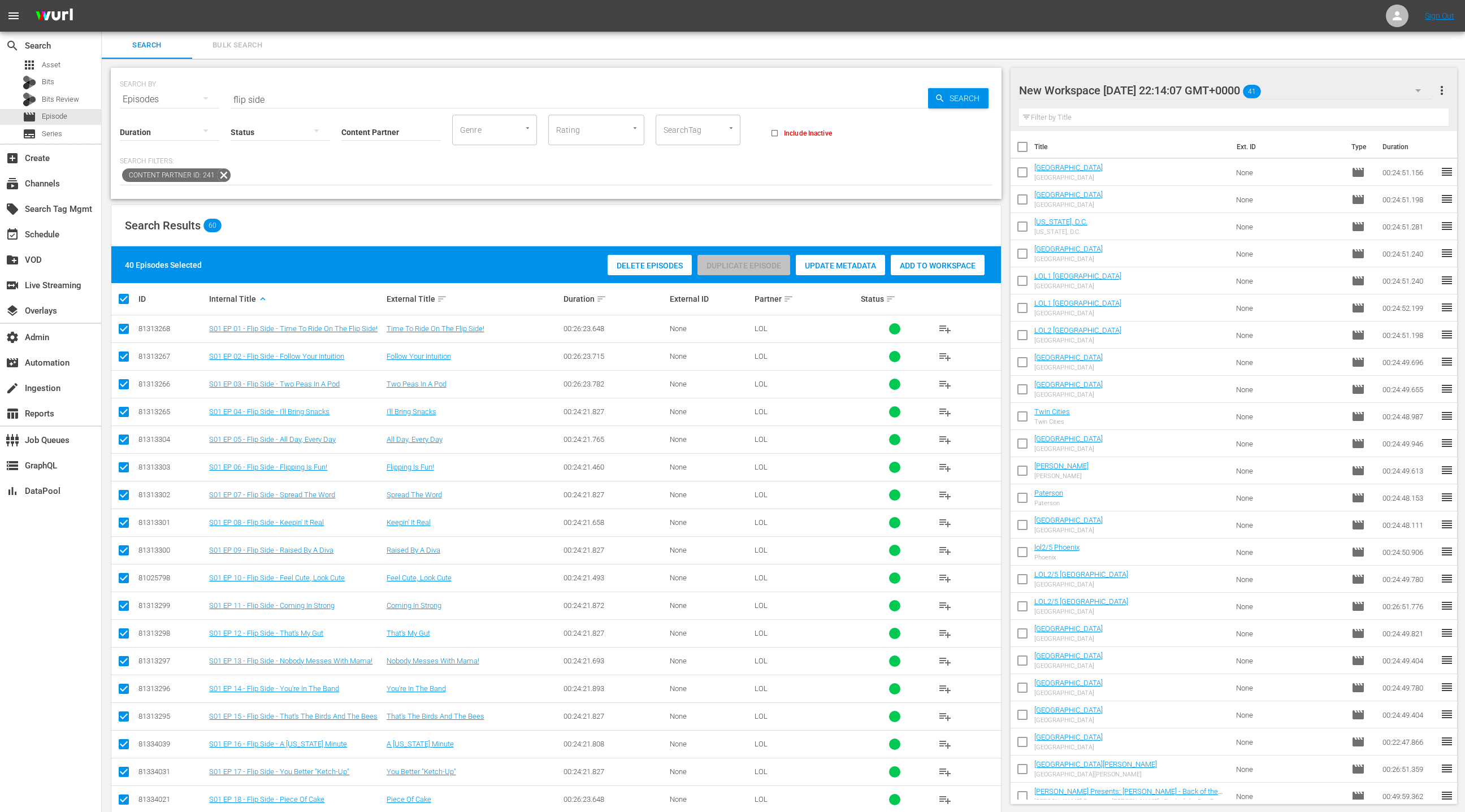
checkbox input "false"
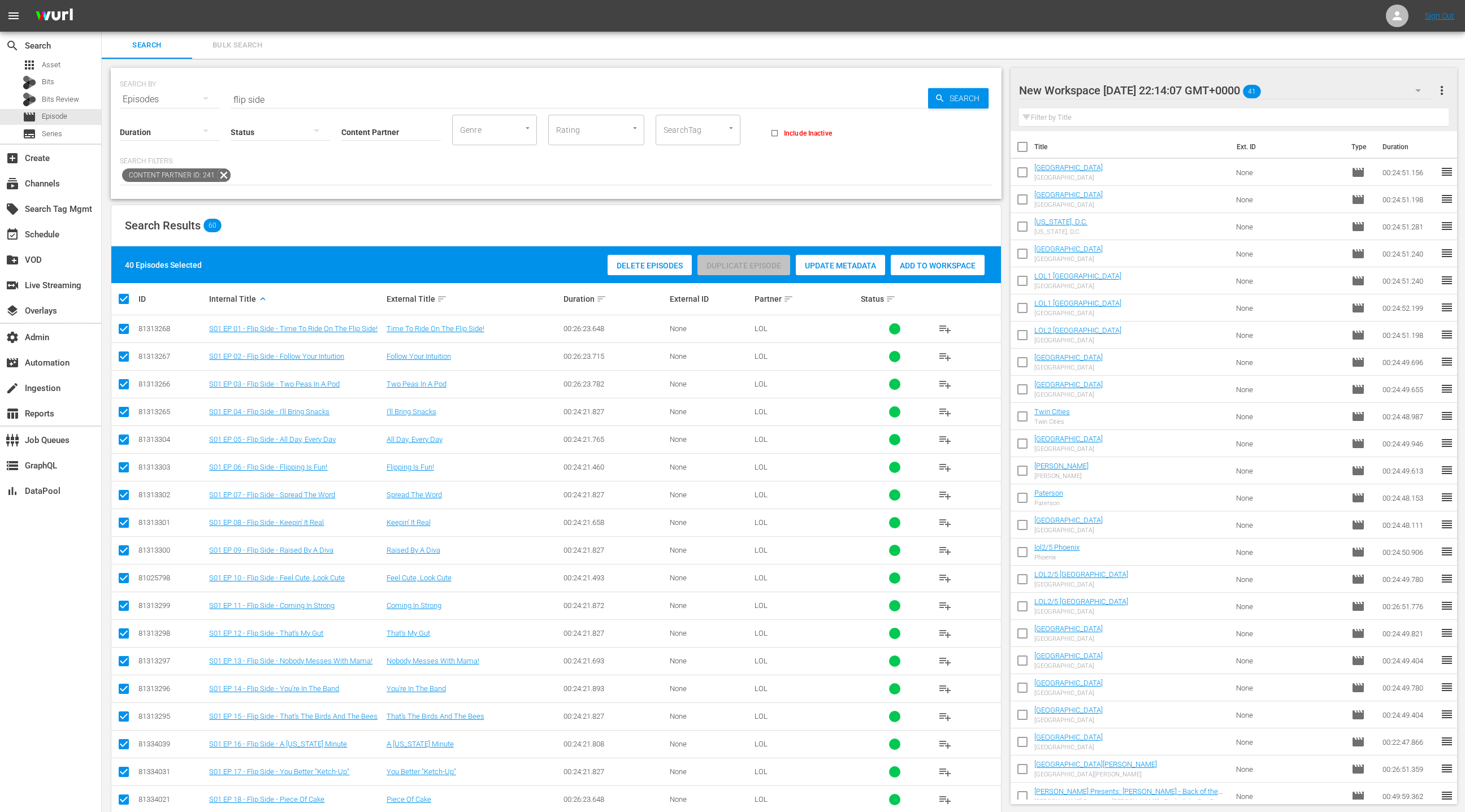
checkbox input "false"
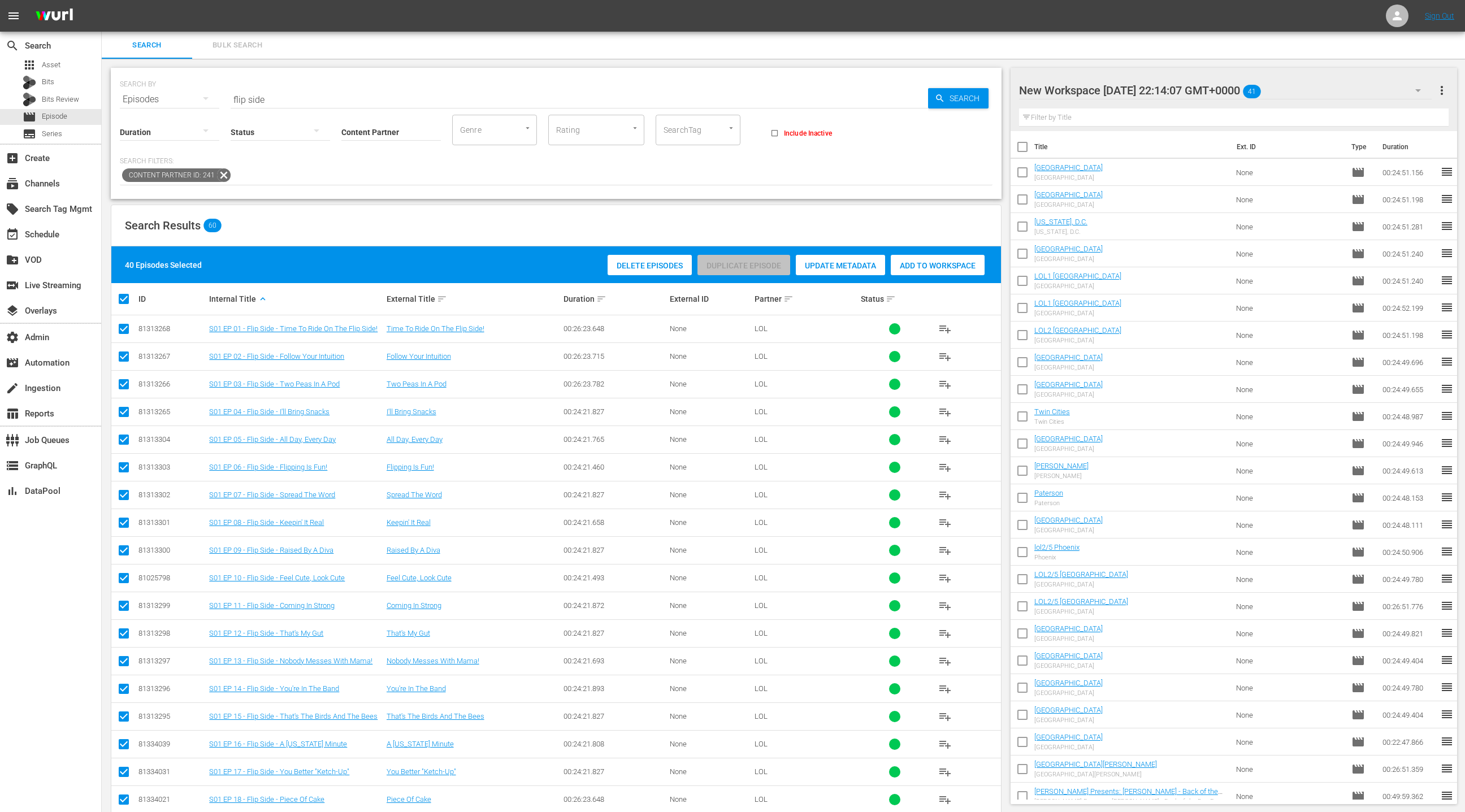
checkbox input "false"
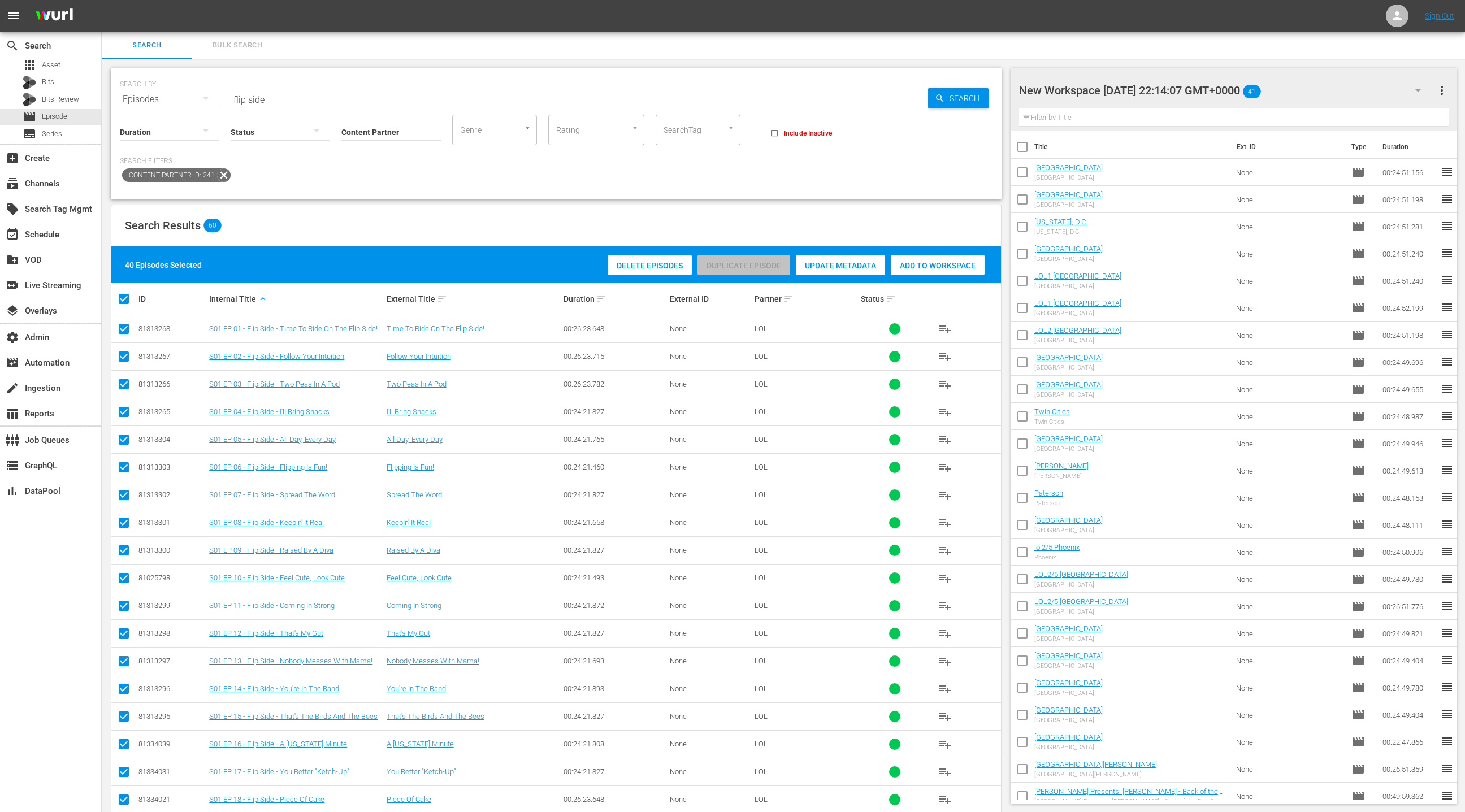
checkbox input "false"
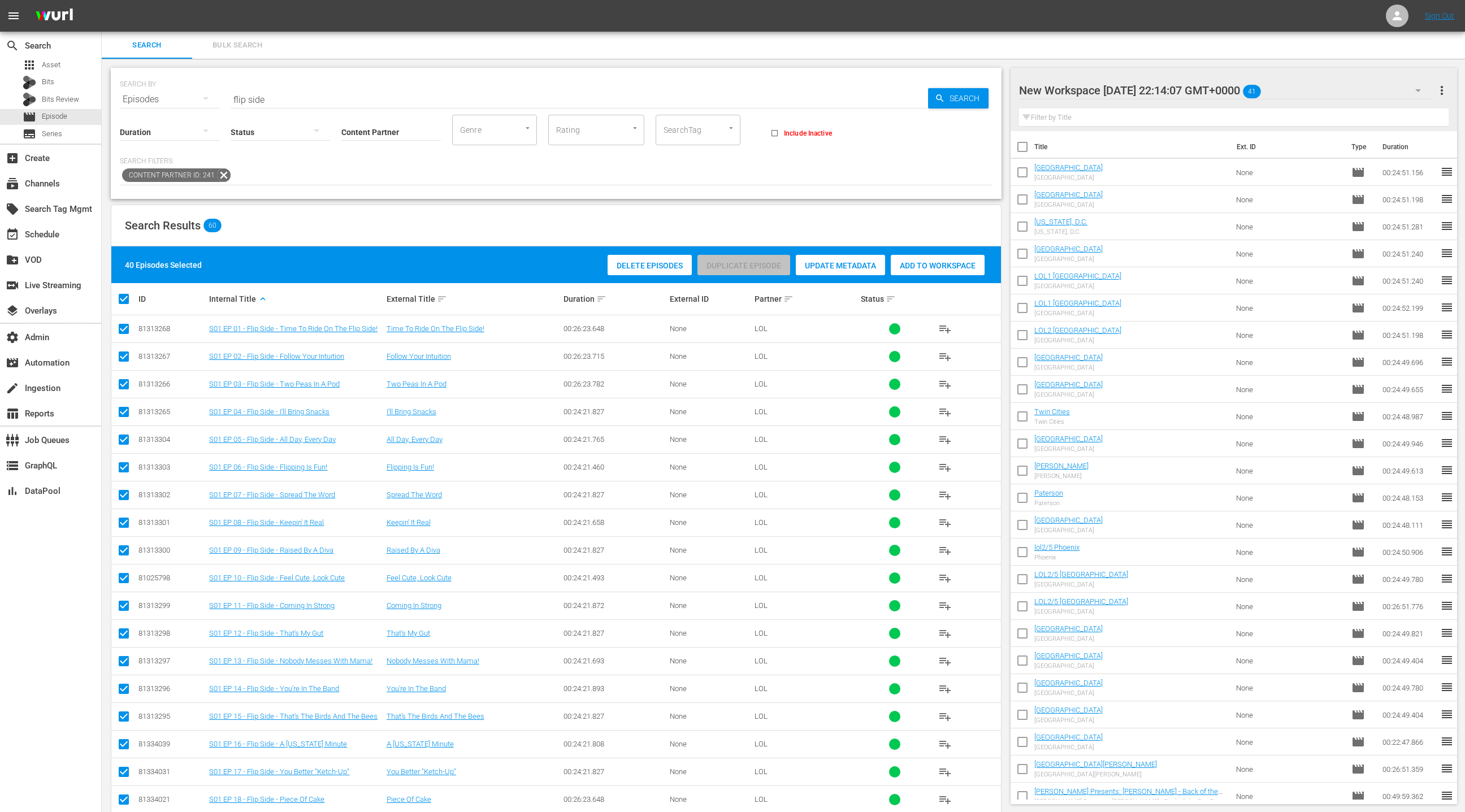
checkbox input "false"
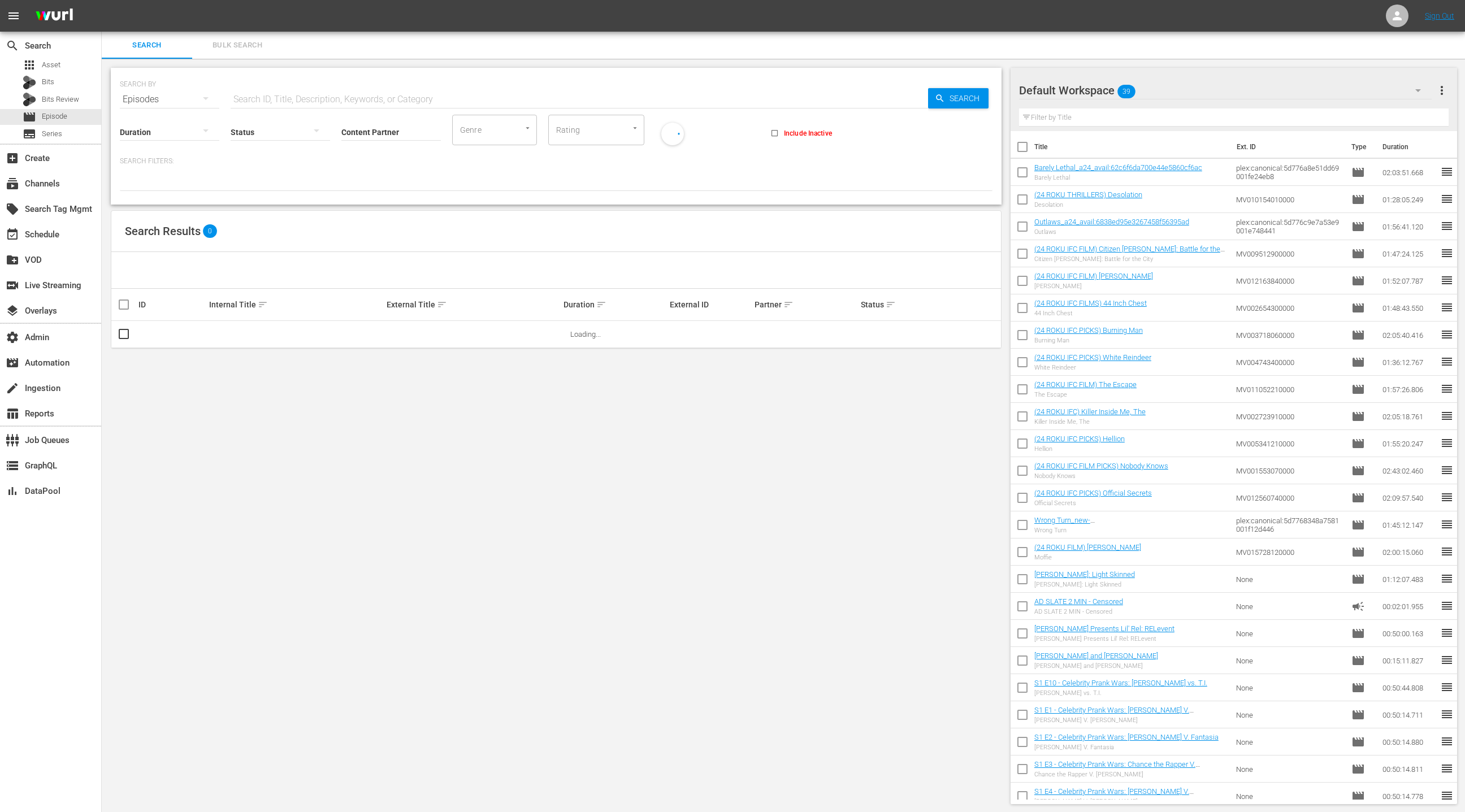
click at [1291, 91] on div "Default Workspace 39" at bounding box center [1225, 90] width 413 height 32
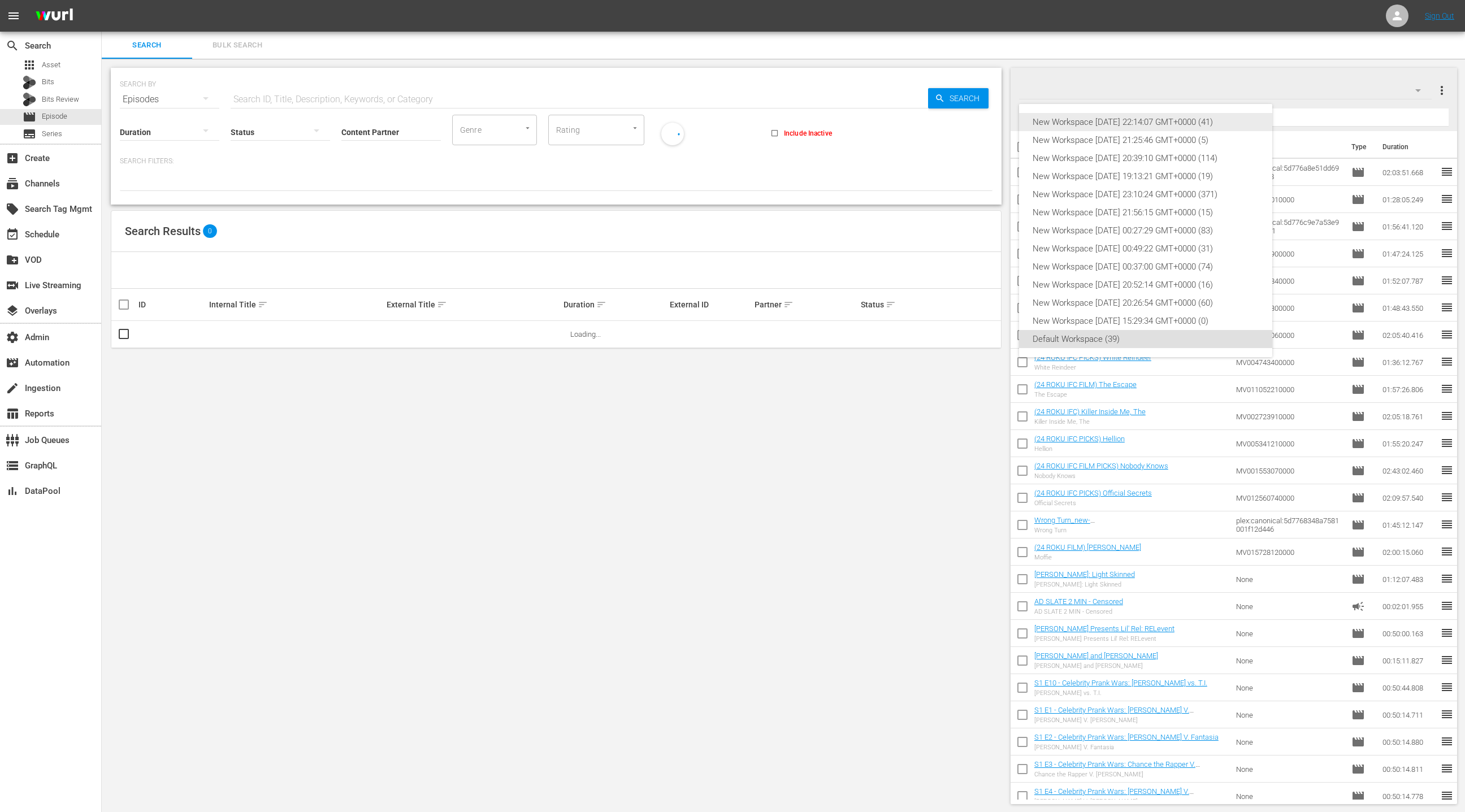
click at [1228, 126] on div "New Workspace Mon Aug 18 2025 22:14:07 GMT+0000 (41)" at bounding box center [1146, 121] width 226 height 18
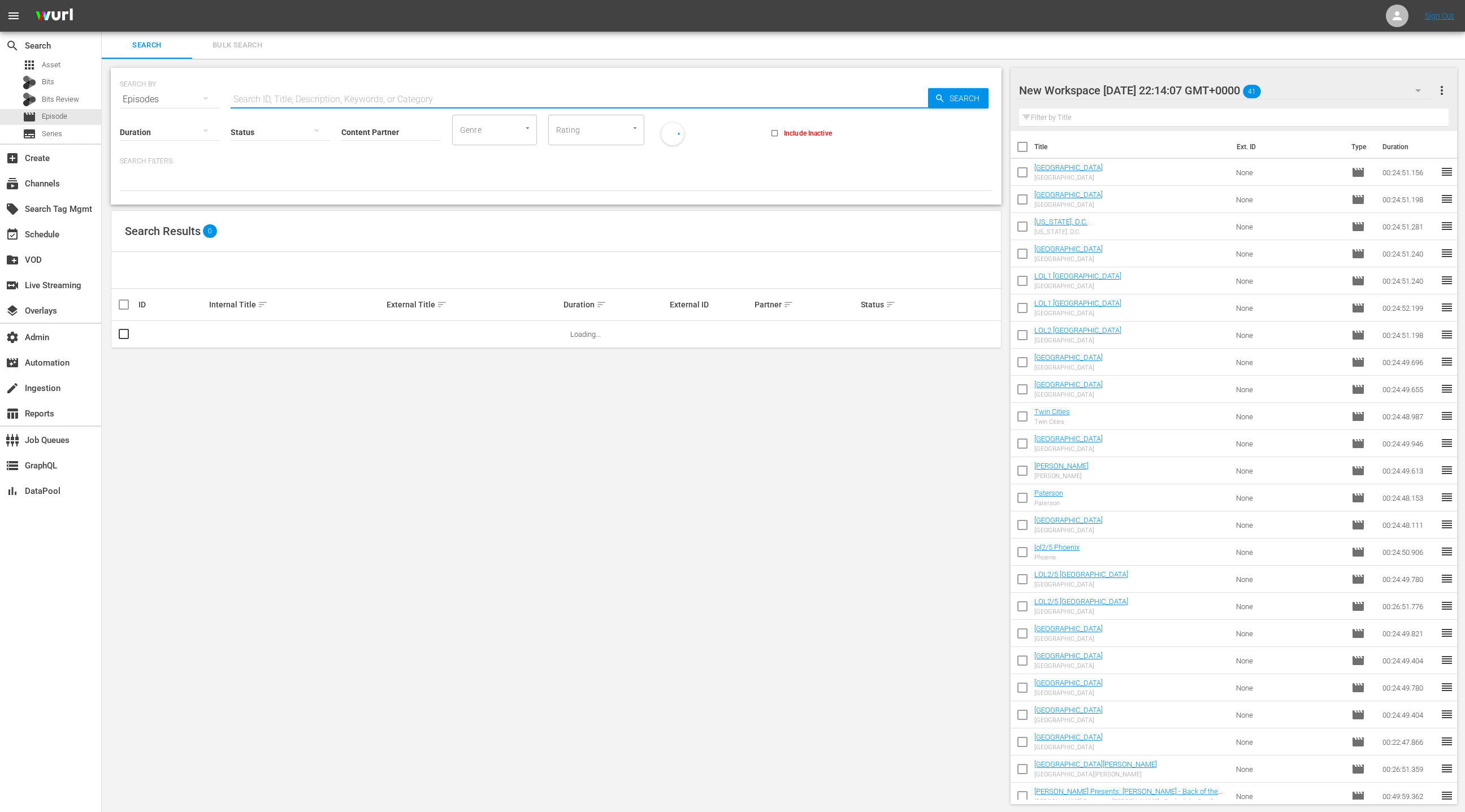
click at [316, 97] on input "text" at bounding box center [579, 99] width 698 height 27
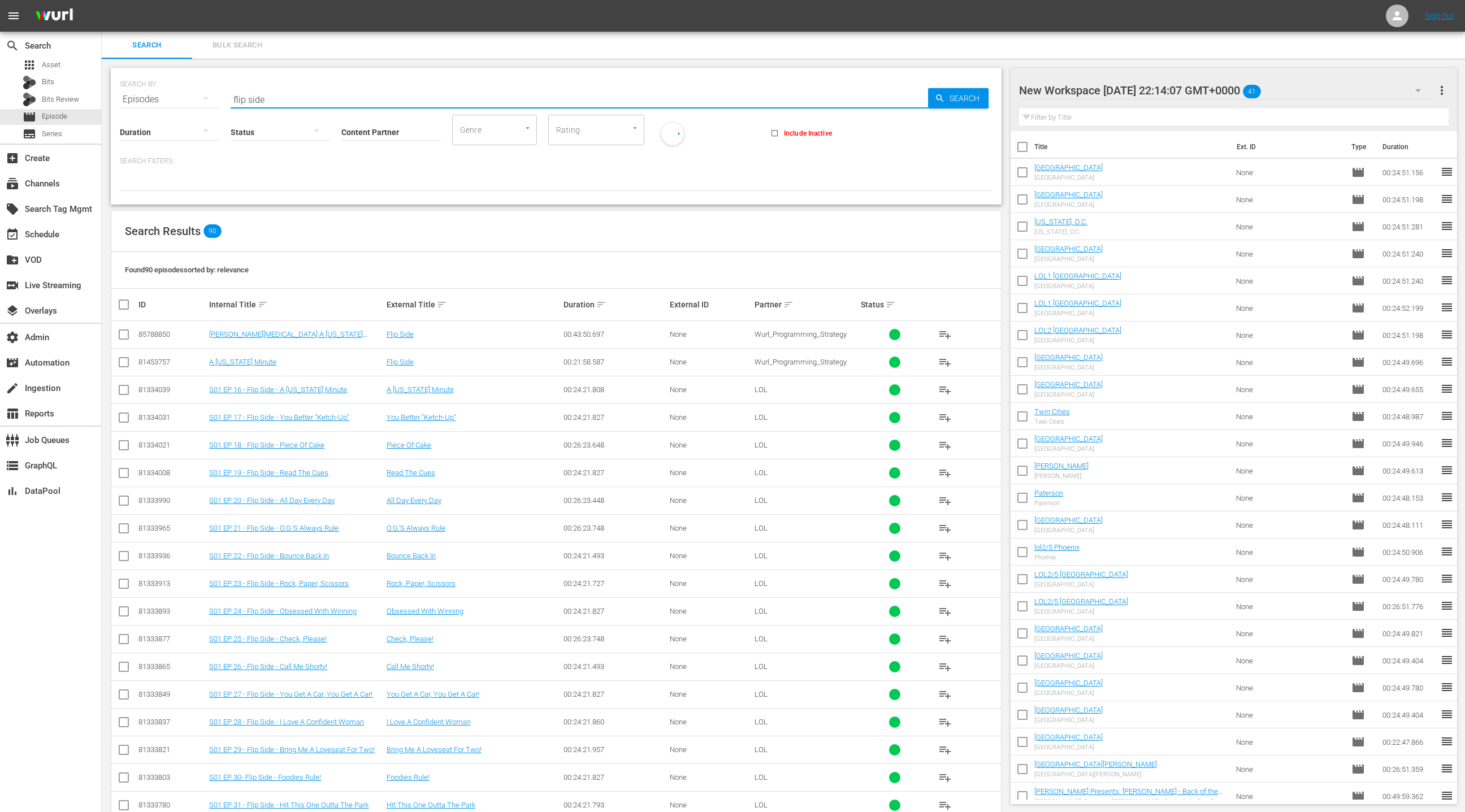
type input "flip side"
click at [122, 305] on input "checkbox" at bounding box center [129, 304] width 22 height 14
checkbox input "true"
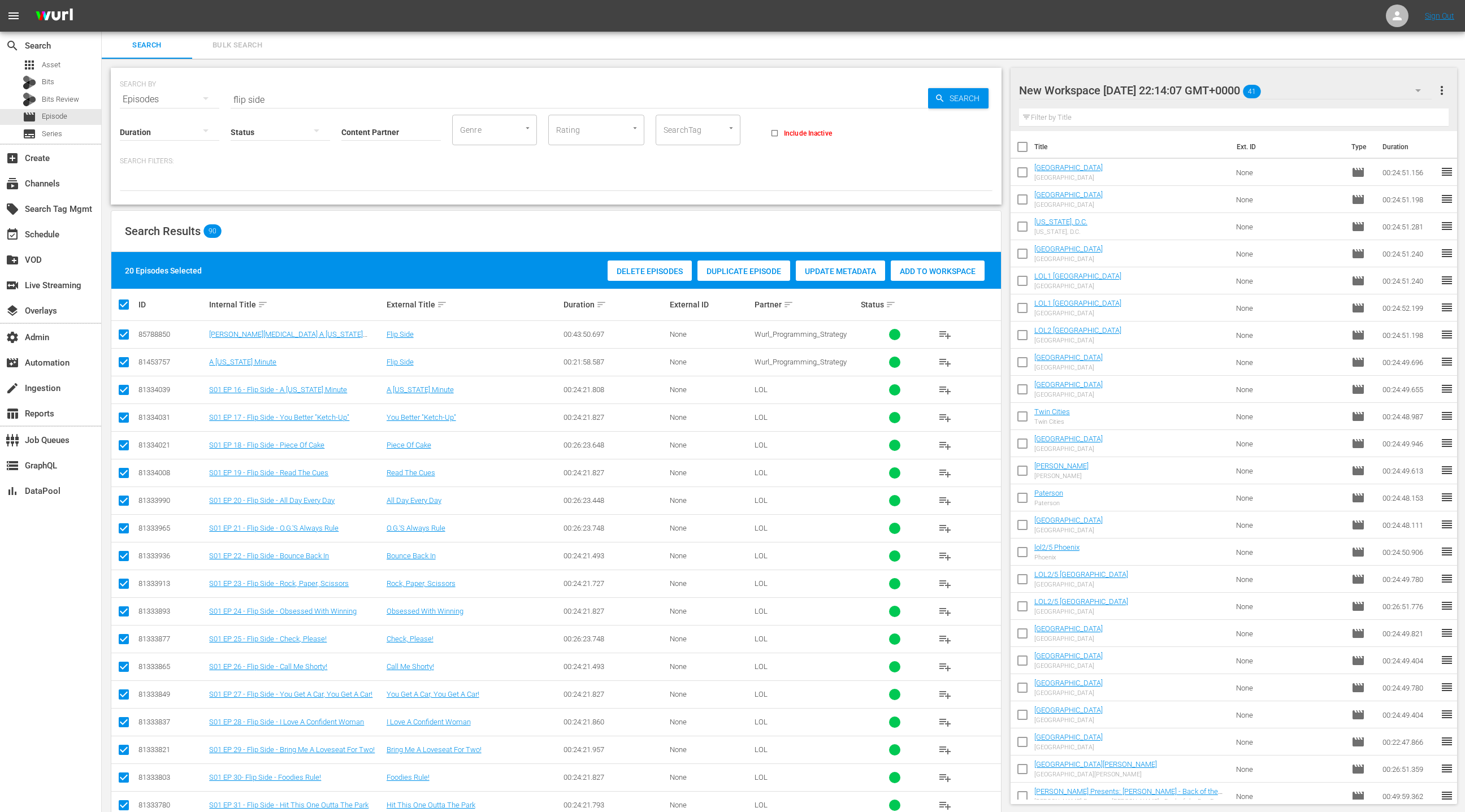
checkbox input "true"
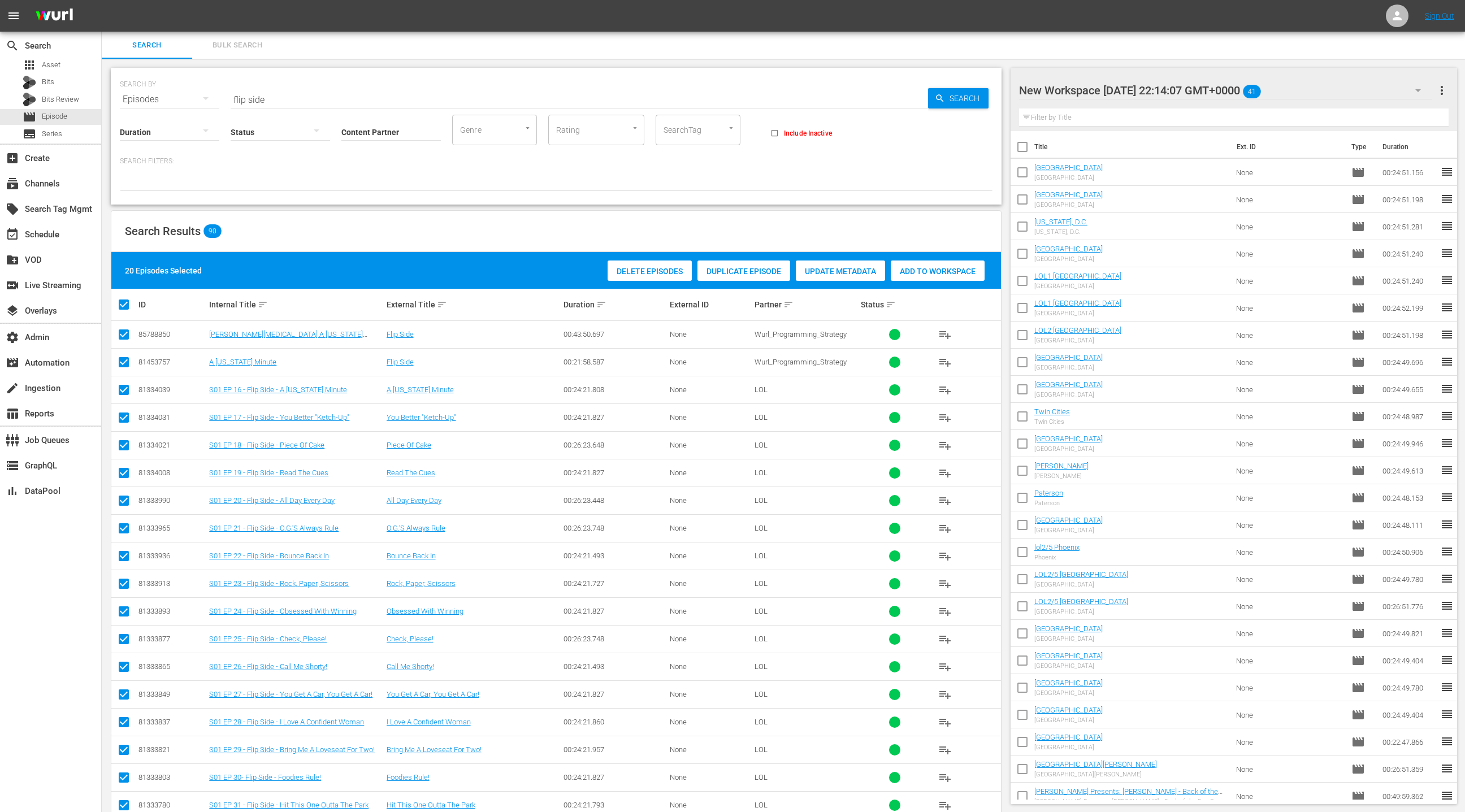
checkbox input "true"
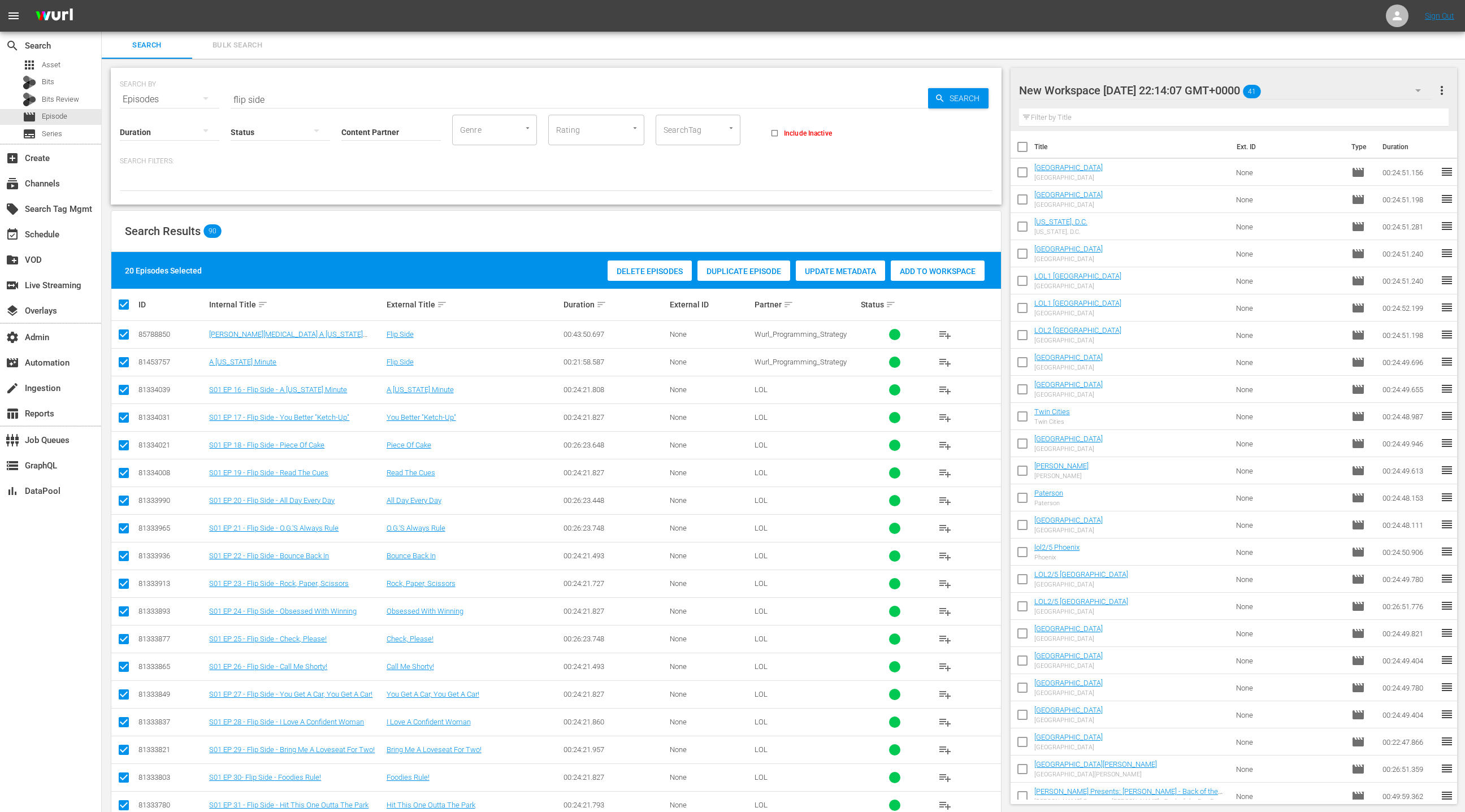
checkbox input "true"
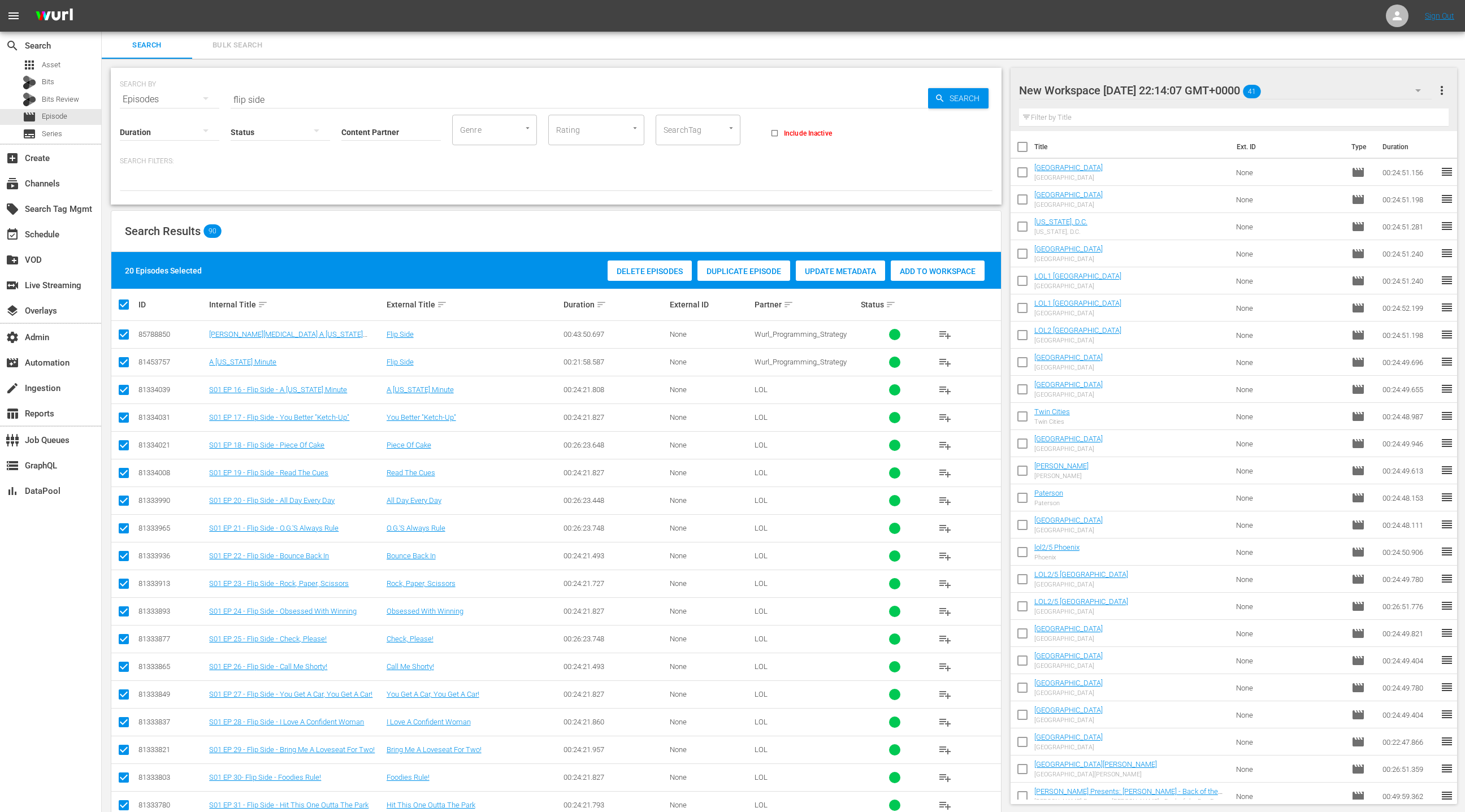
checkbox input "true"
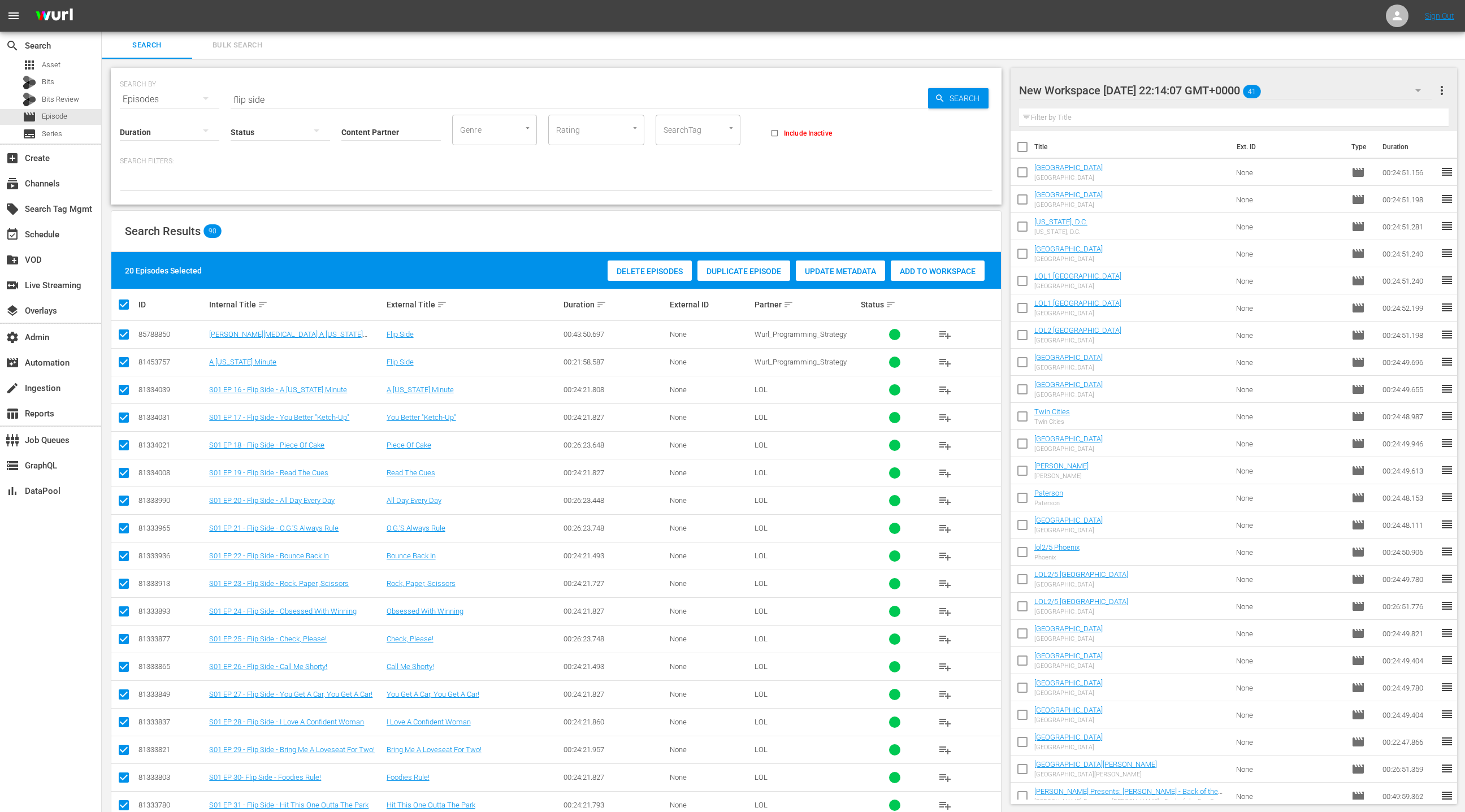
checkbox input "true"
click at [940, 277] on div "Add to Workspace" at bounding box center [937, 271] width 94 height 21
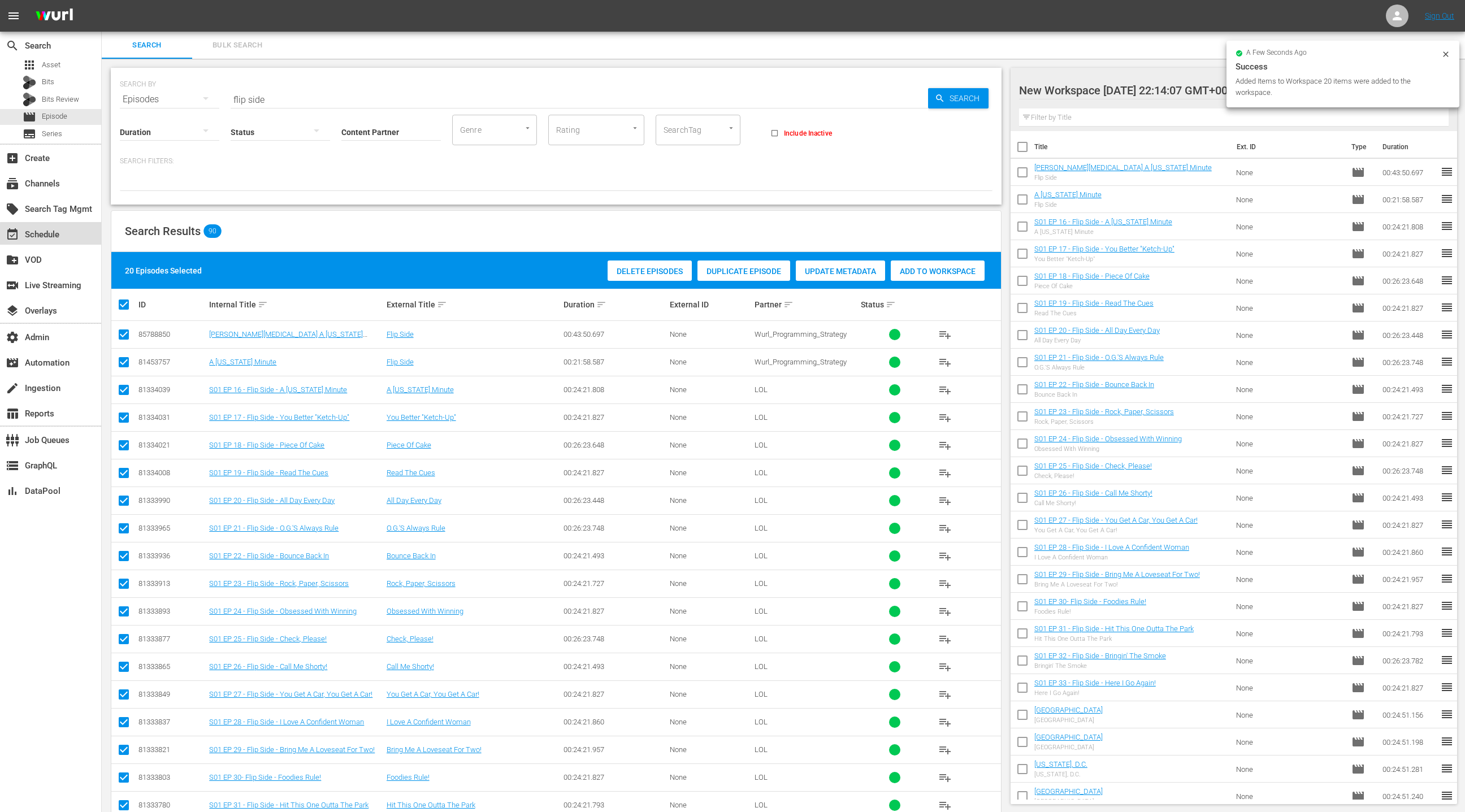
click at [72, 237] on div "event_available Schedule" at bounding box center [50, 234] width 102 height 22
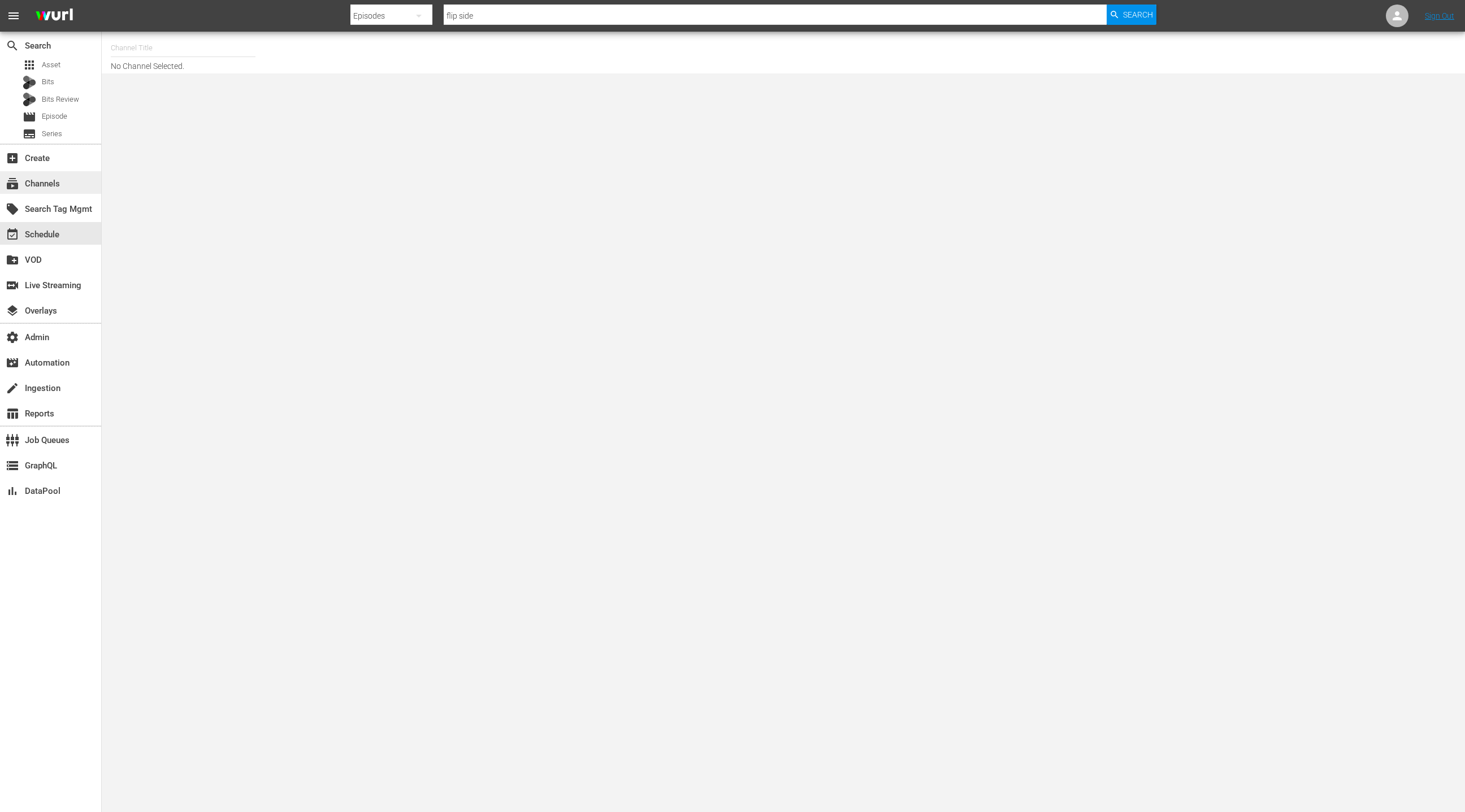
click at [64, 179] on div "subscriptions Channels" at bounding box center [50, 183] width 102 height 22
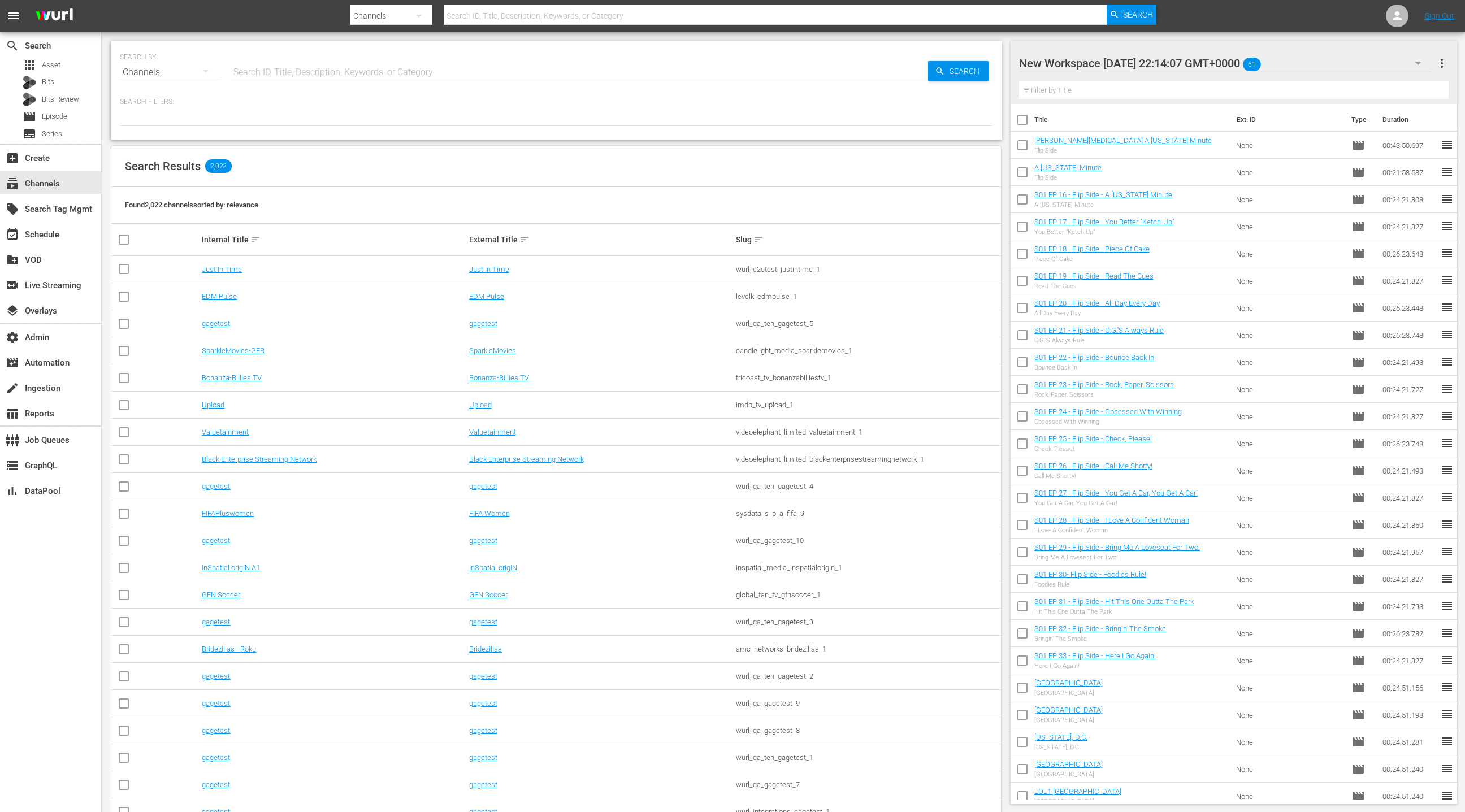
click at [1345, 65] on div "New Workspace Mon Aug 18 2025 22:14:07 GMT+0000 61" at bounding box center [1225, 63] width 413 height 32
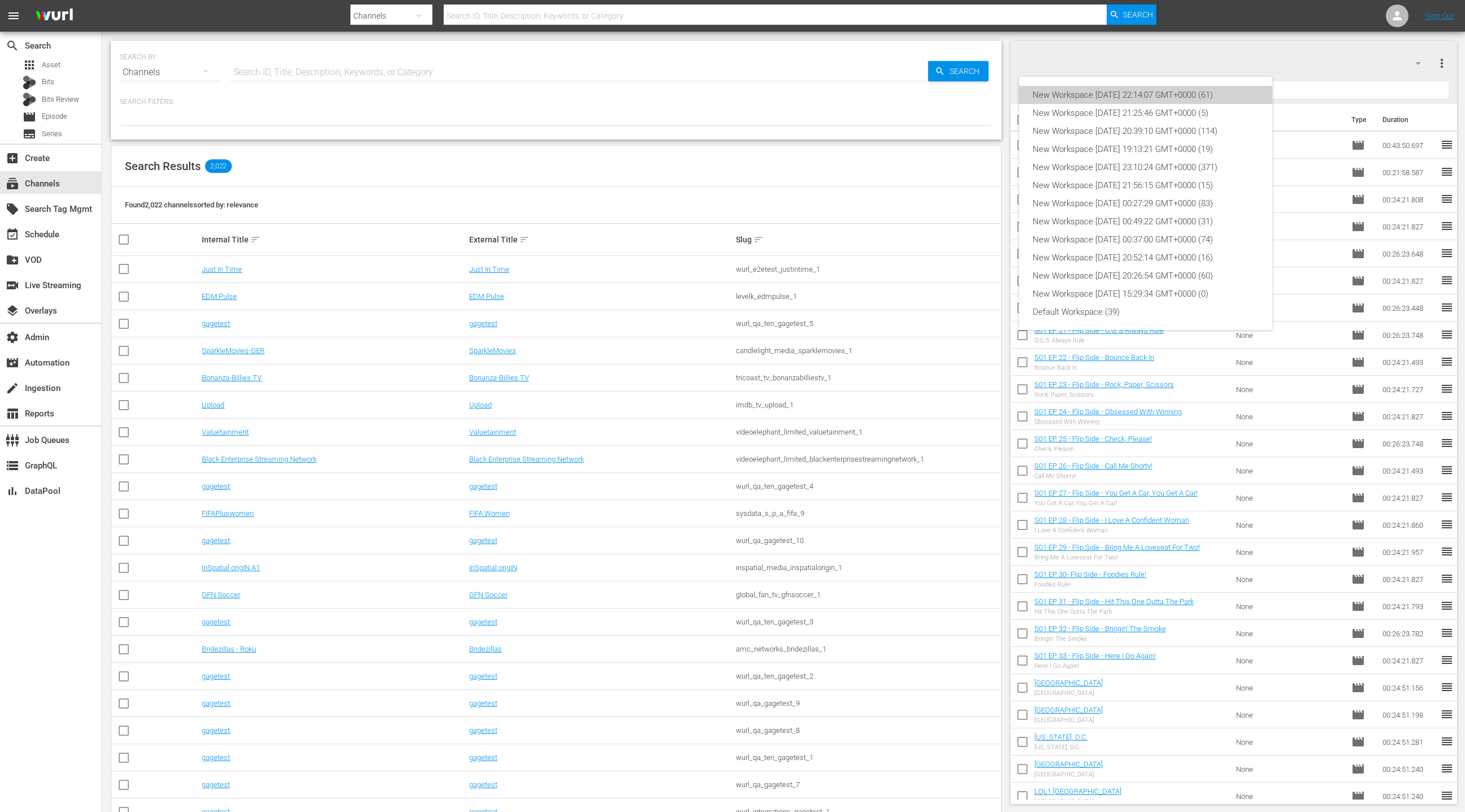
click at [1234, 93] on div "New Workspace Mon Aug 18 2025 22:14:07 GMT+0000 (61)" at bounding box center [1146, 94] width 226 height 18
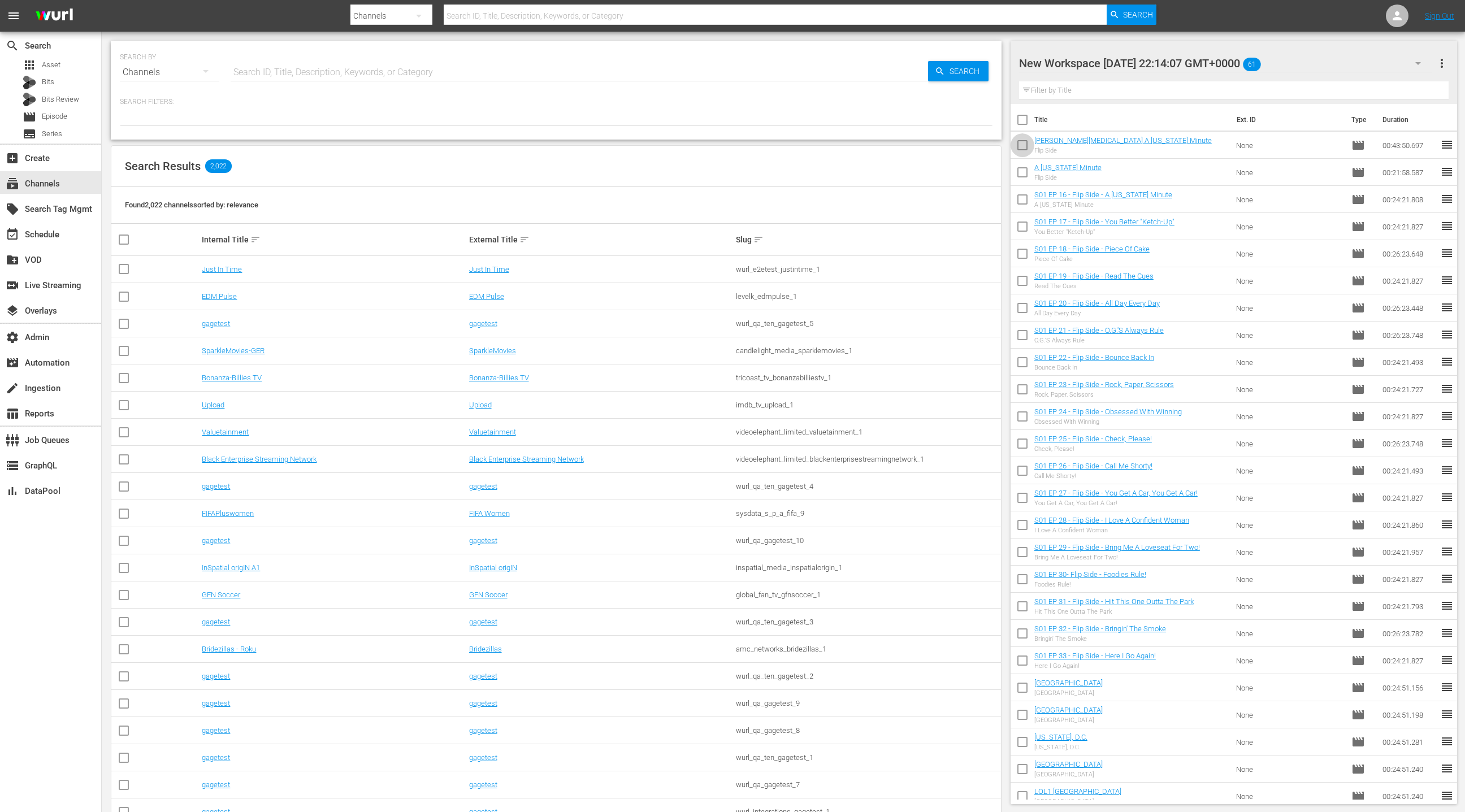
drag, startPoint x: 1025, startPoint y: 146, endPoint x: 1025, endPoint y: 153, distance: 7.0
click at [1025, 146] on input "checkbox" at bounding box center [1022, 147] width 23 height 23
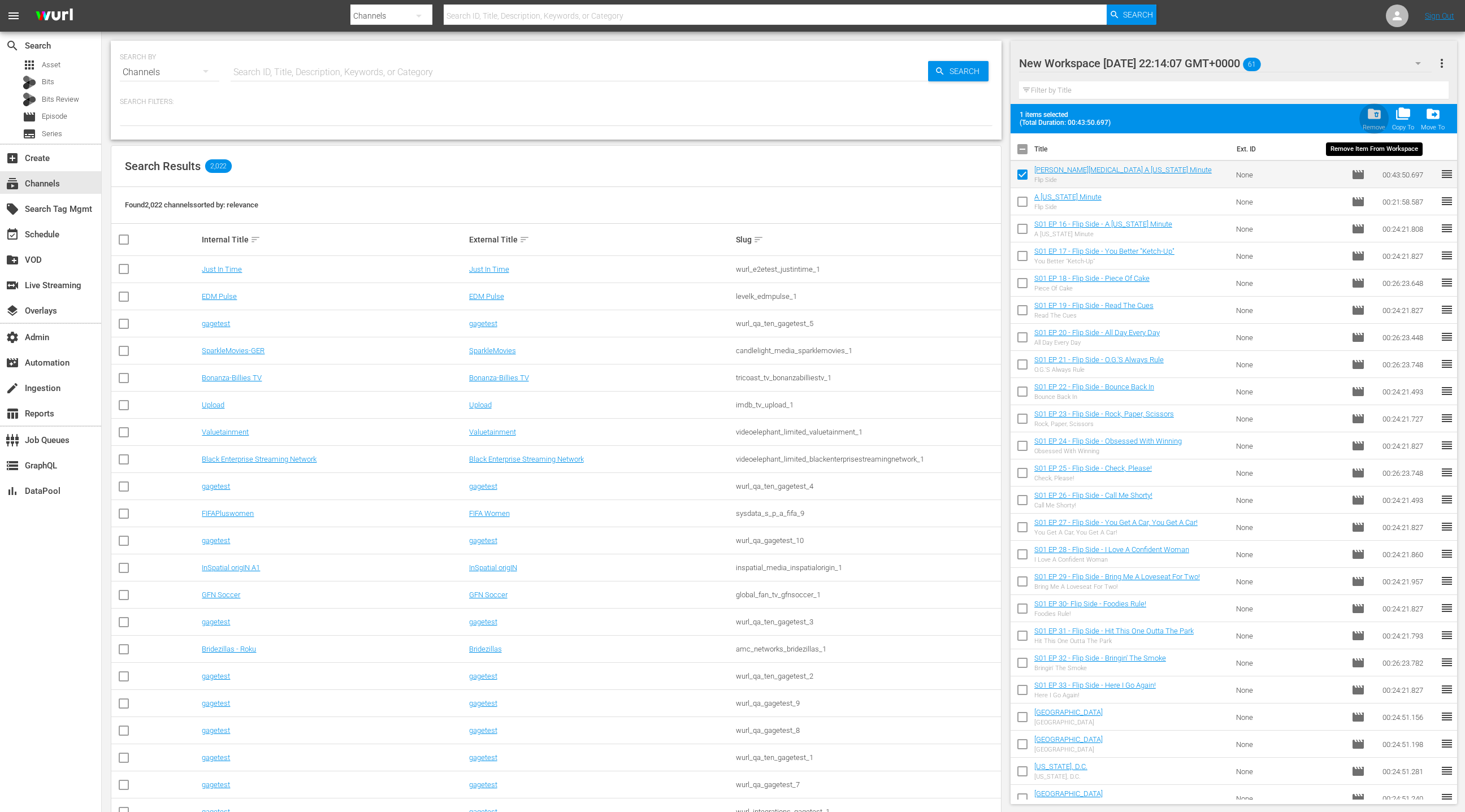
click at [1377, 121] on span "folder_delete" at bounding box center [1374, 114] width 15 height 15
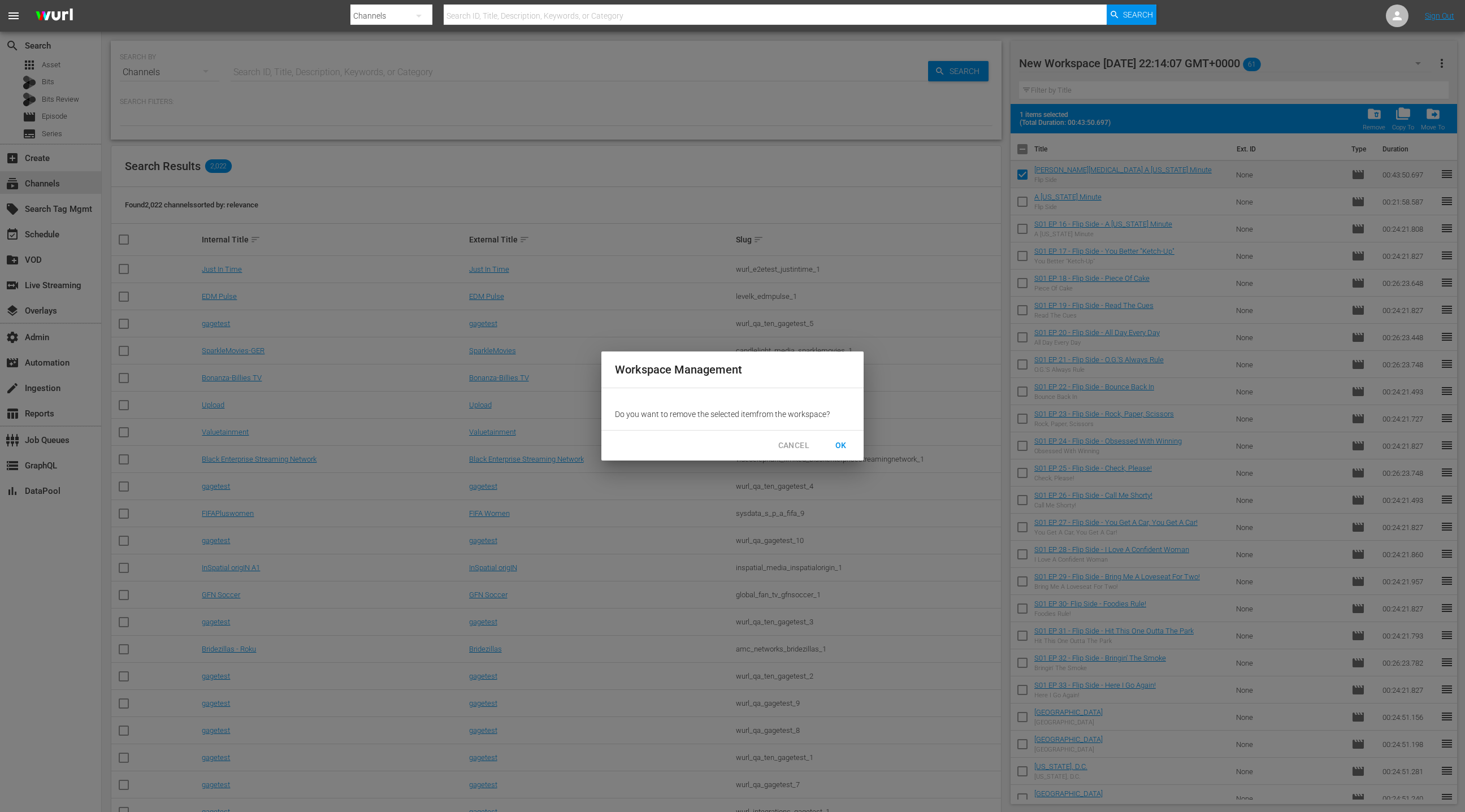
click at [843, 445] on span "OK" at bounding box center [840, 445] width 18 height 14
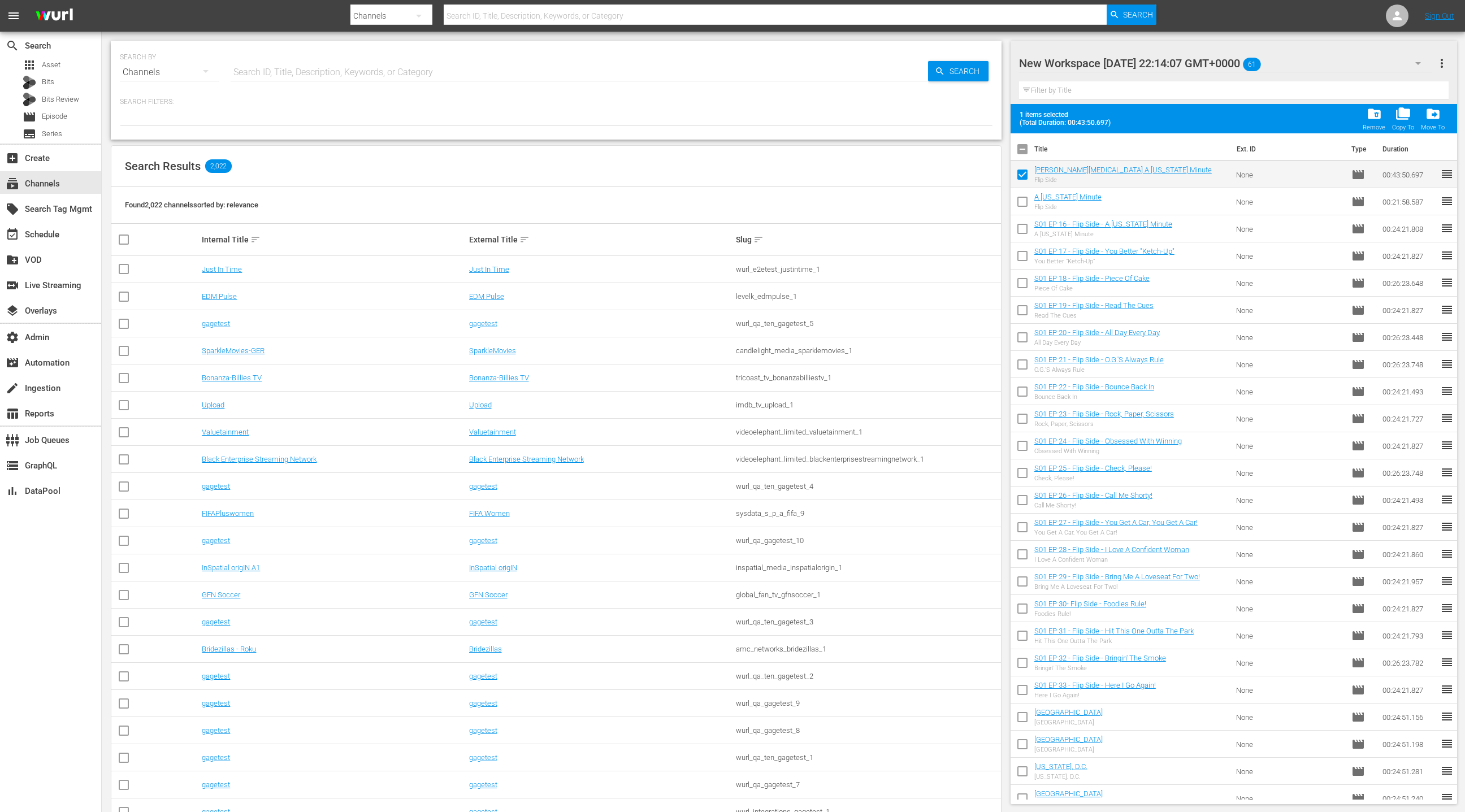
checkbox input "false"
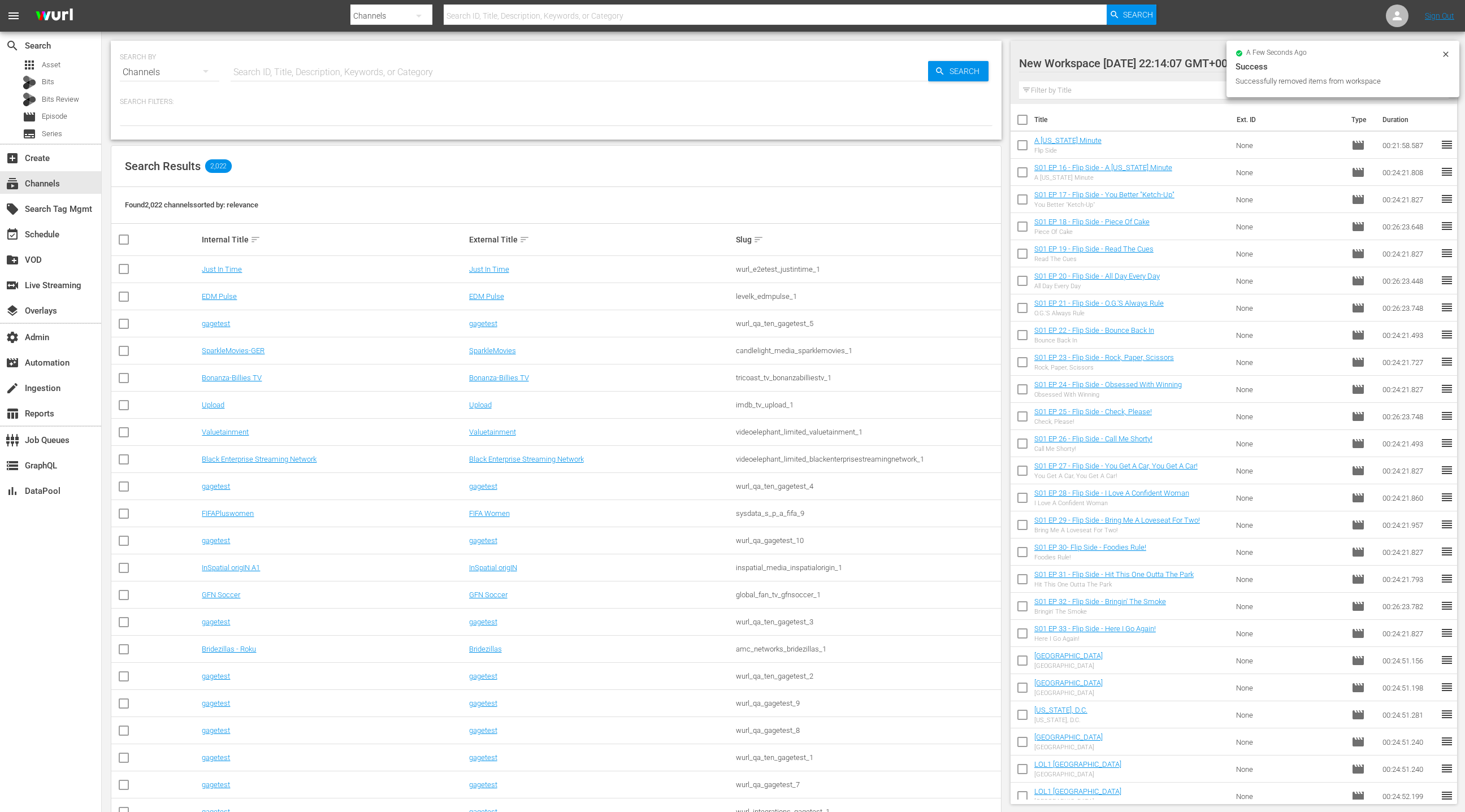
click at [1023, 147] on input "checkbox" at bounding box center [1022, 147] width 23 height 23
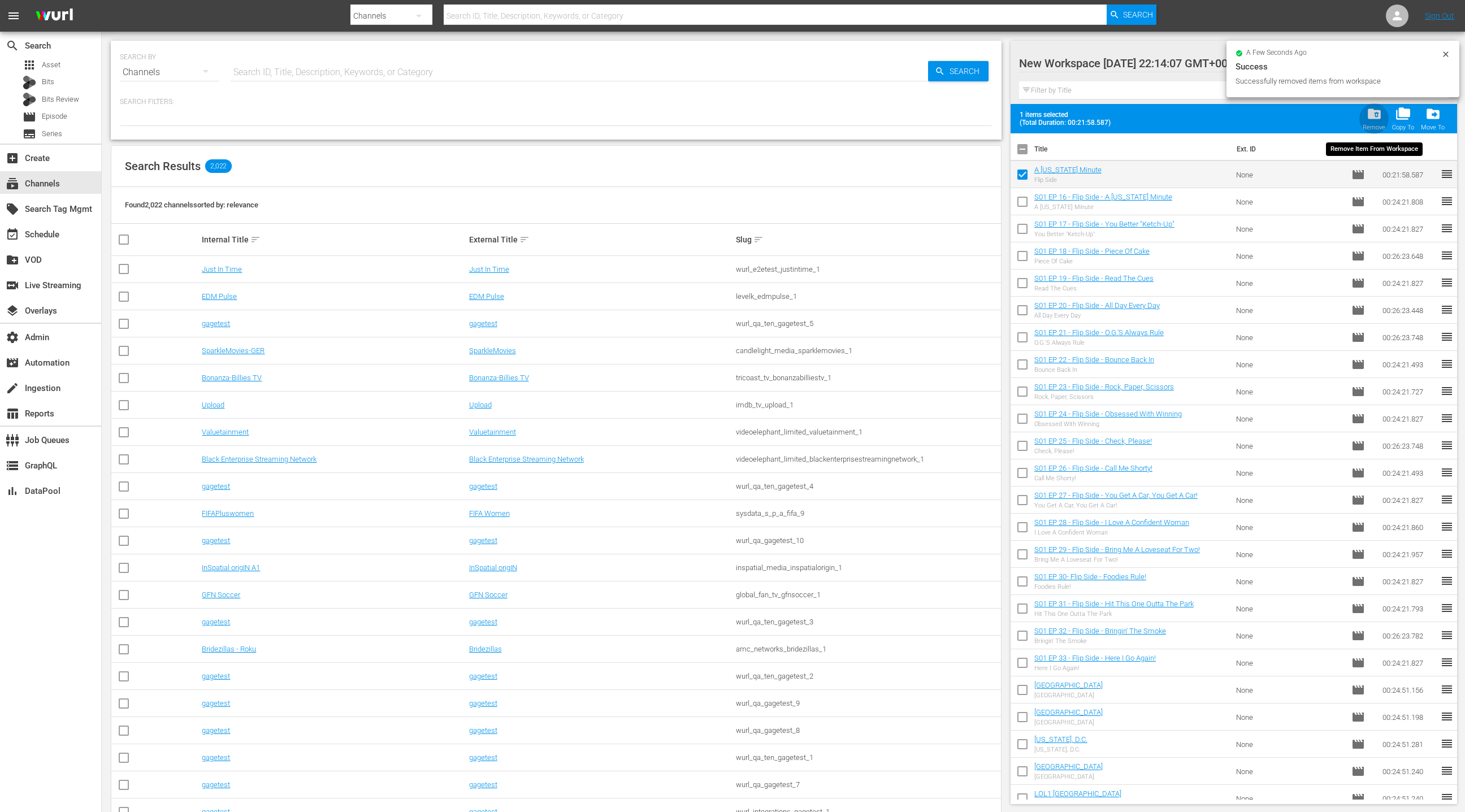
click at [1376, 121] on div "folder_delete Remove" at bounding box center [1374, 118] width 22 height 25
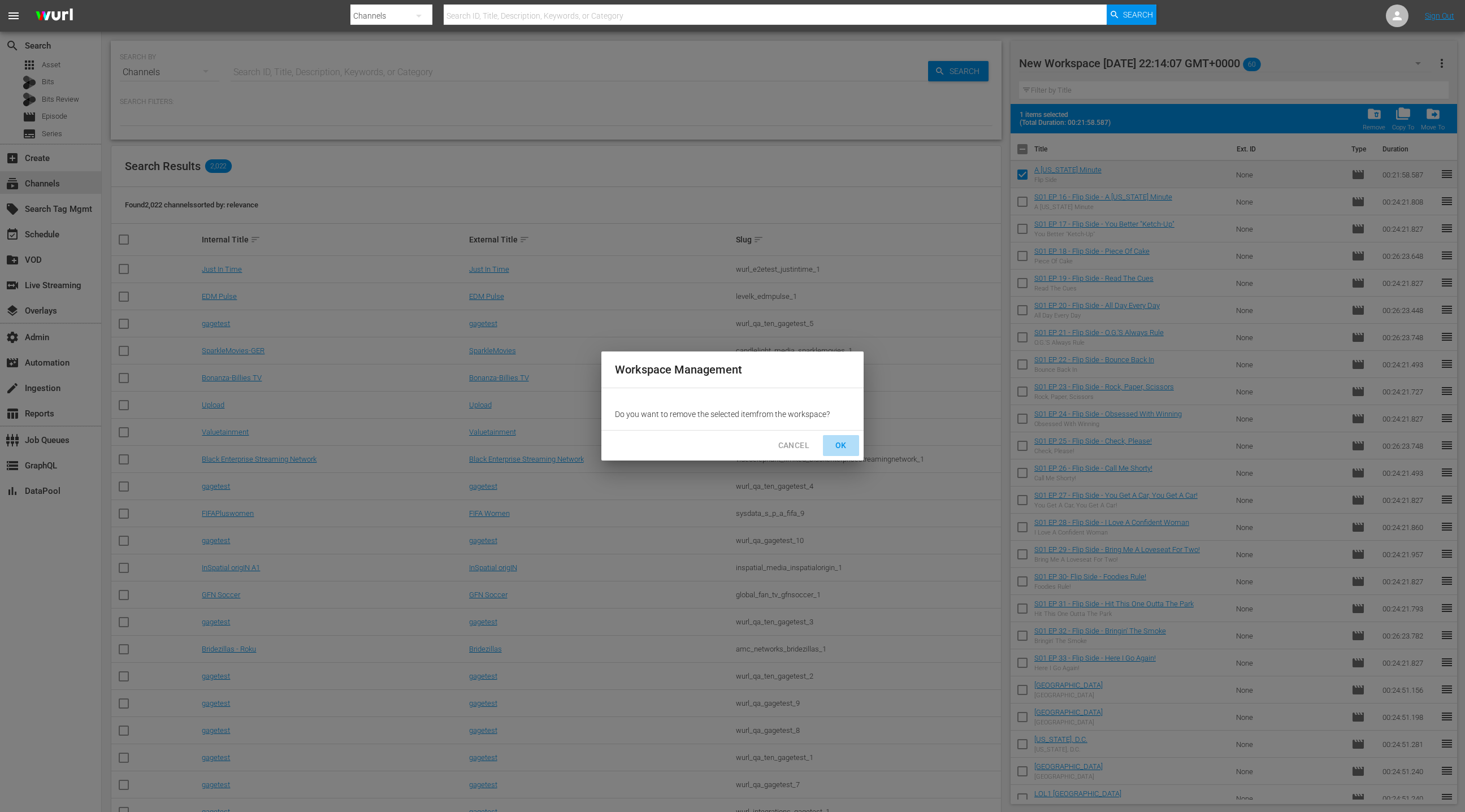
click at [834, 444] on span "OK" at bounding box center [840, 445] width 18 height 14
checkbox input "false"
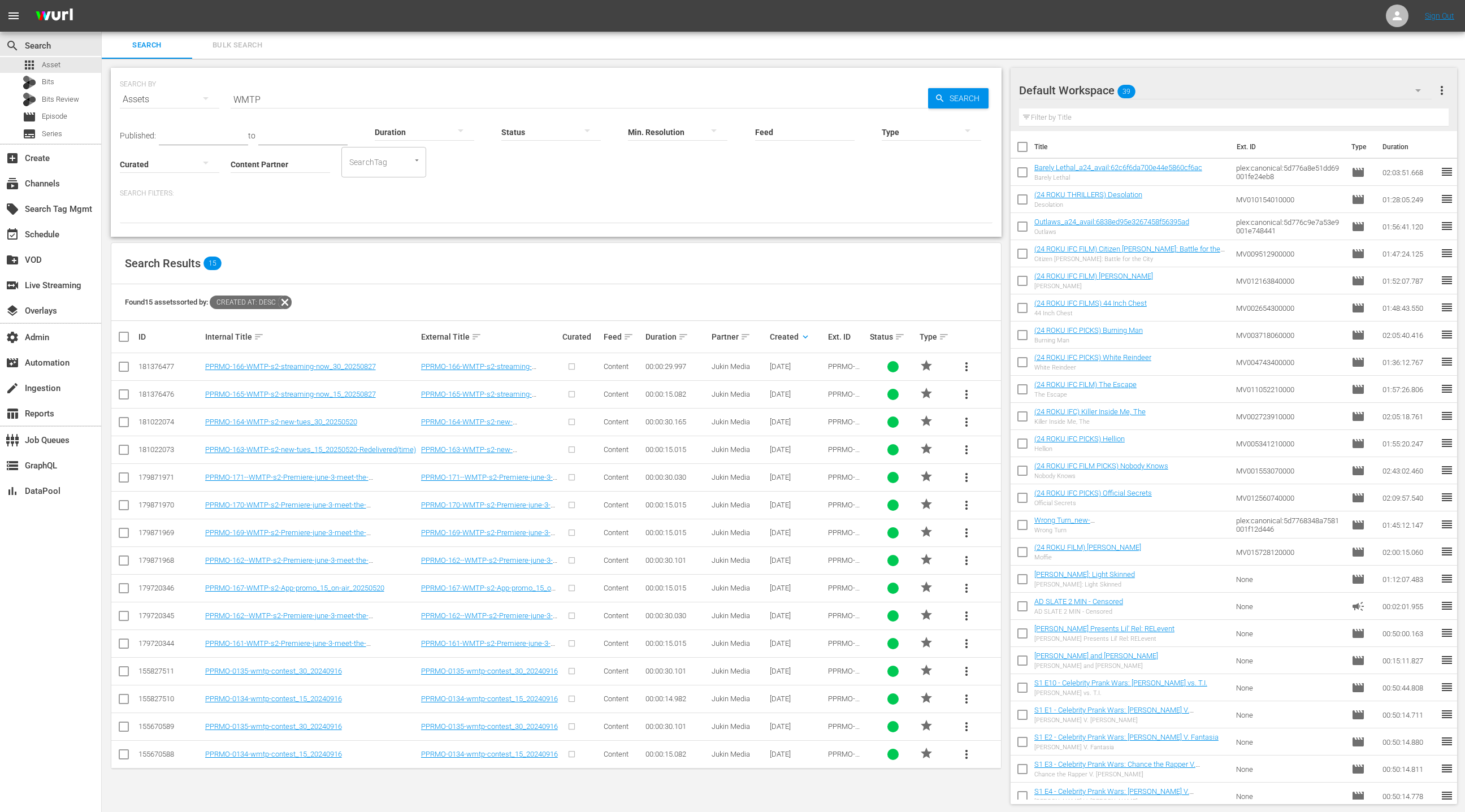
scroll to position [1, 0]
click at [1021, 146] on input "checkbox" at bounding box center [1022, 148] width 23 height 23
checkbox input "true"
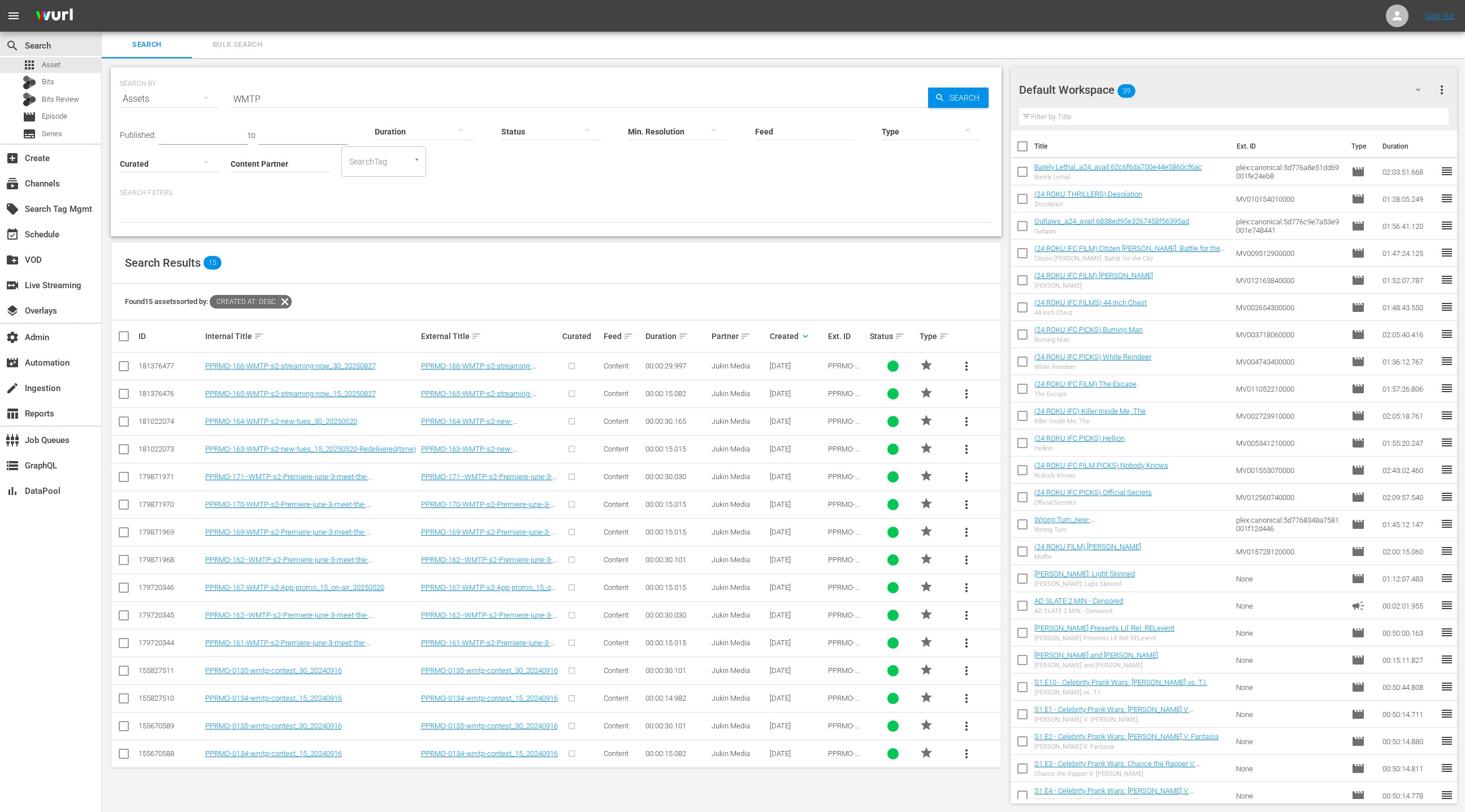
checkbox input "true"
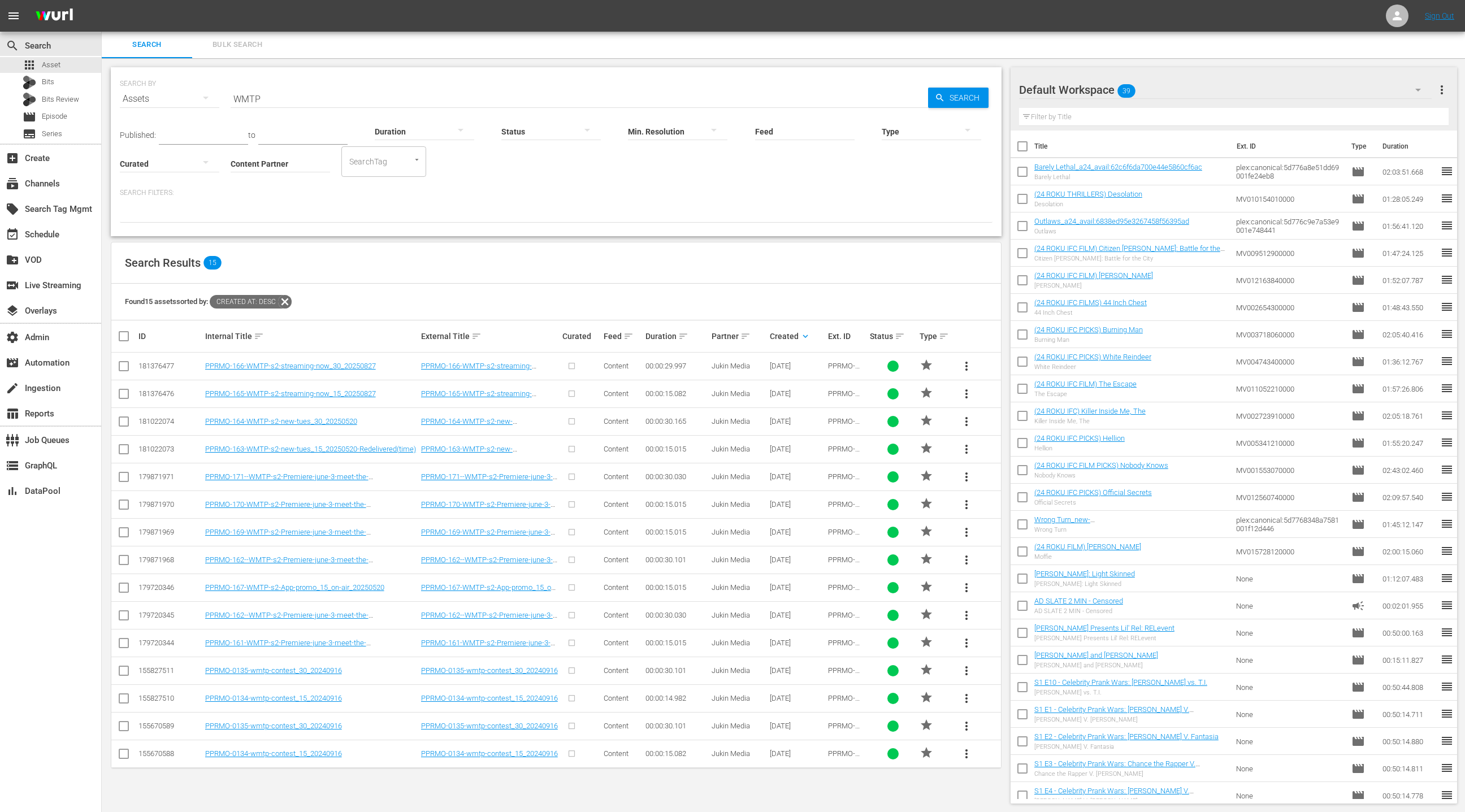
checkbox input "true"
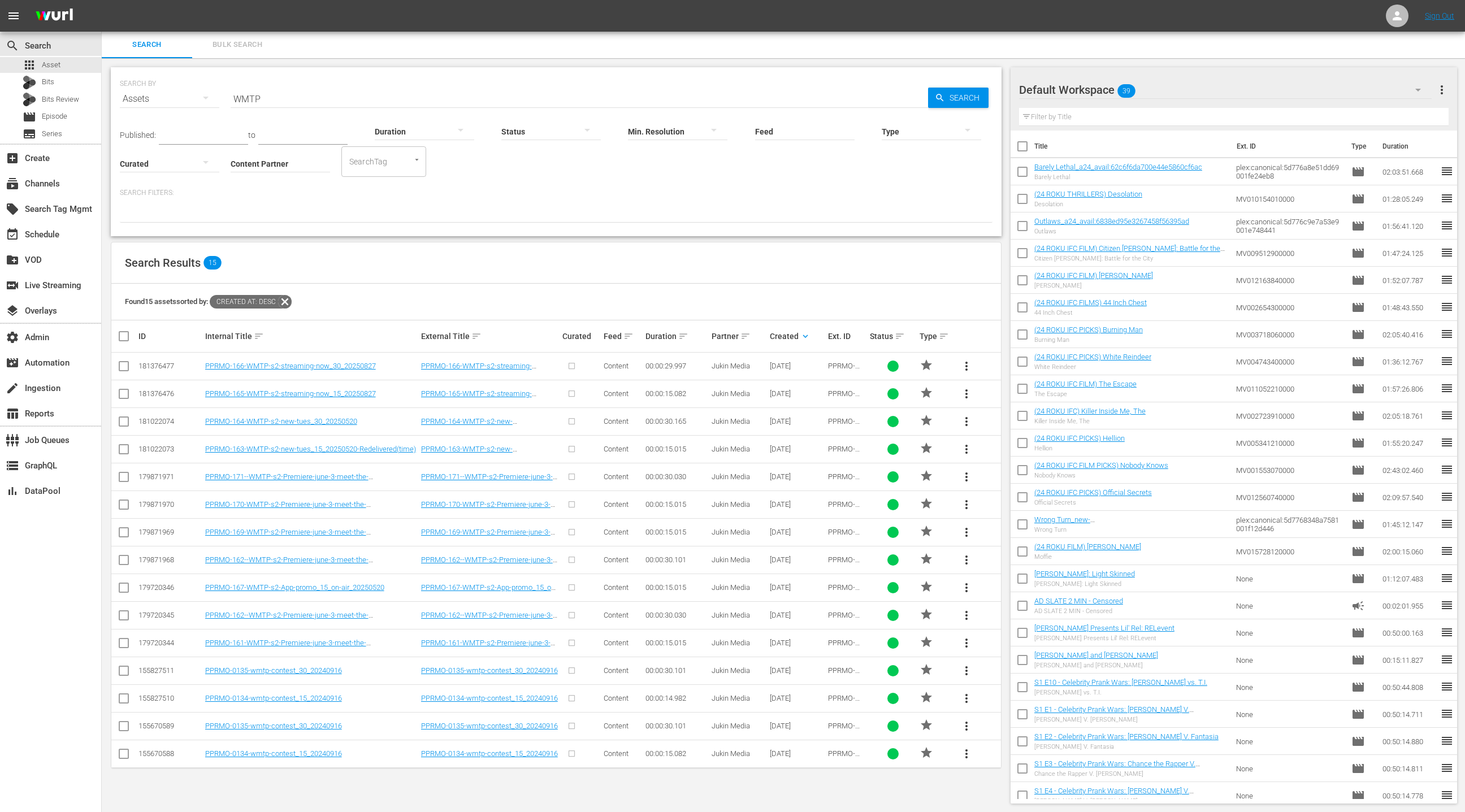
checkbox input "true"
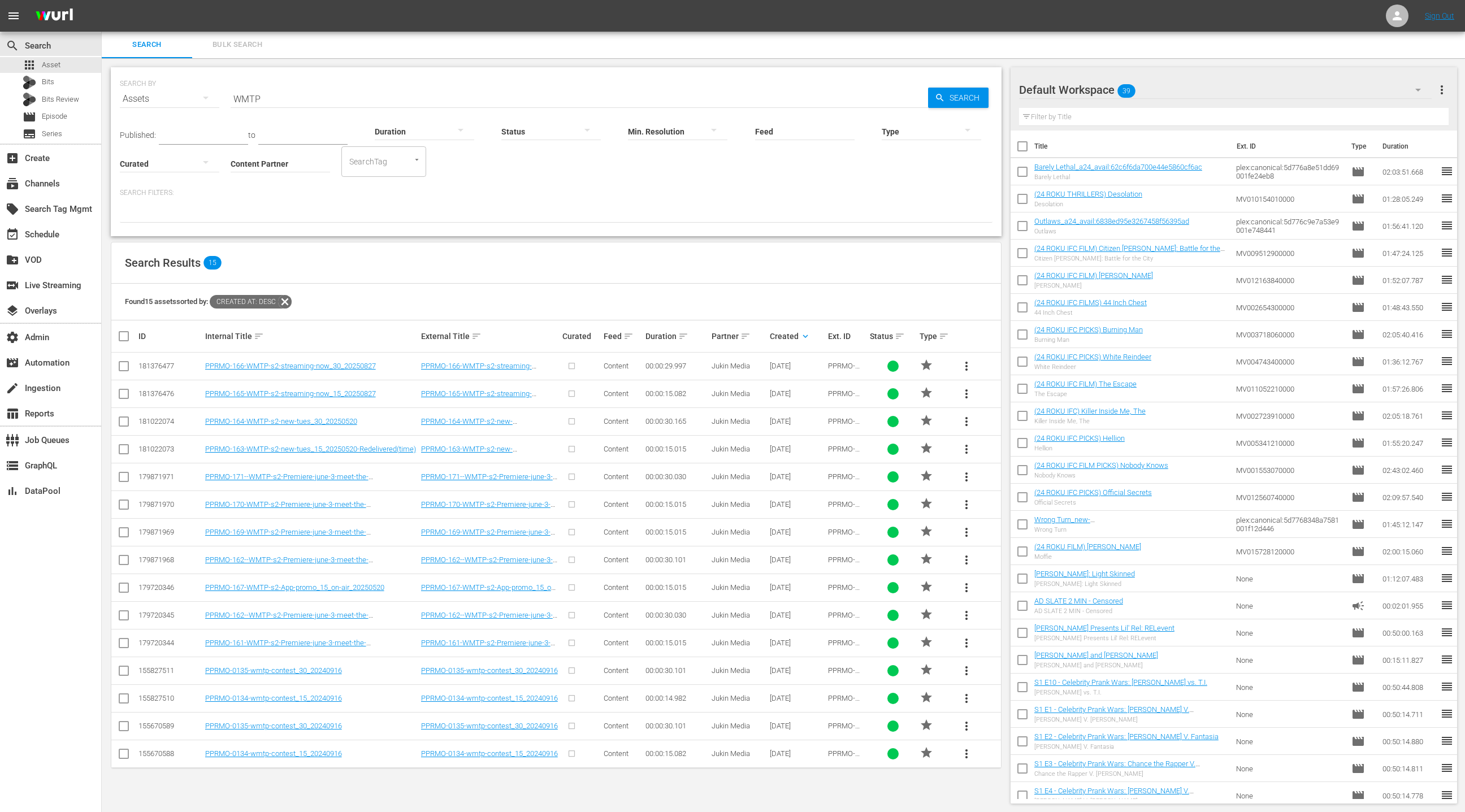
checkbox input "true"
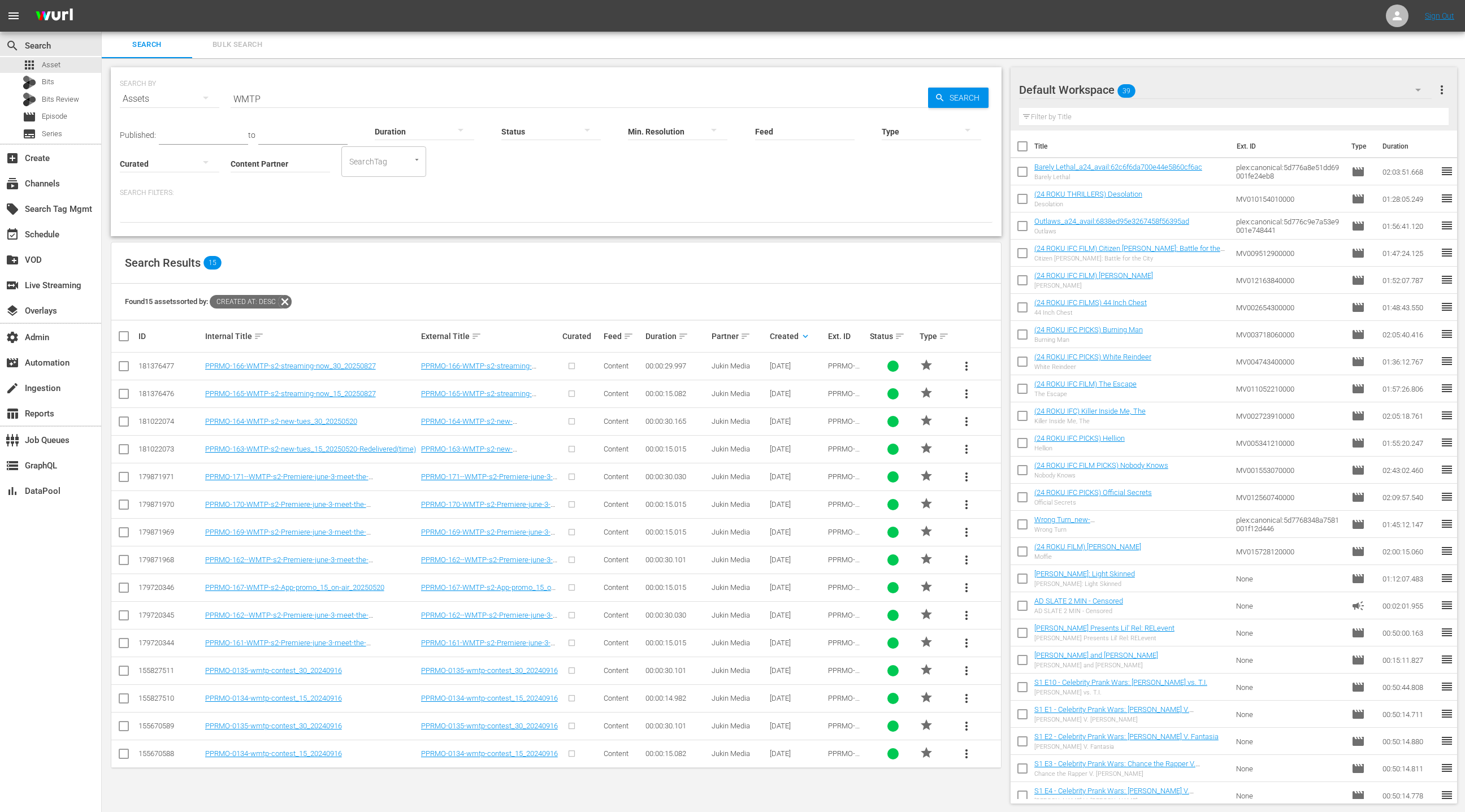
checkbox input "true"
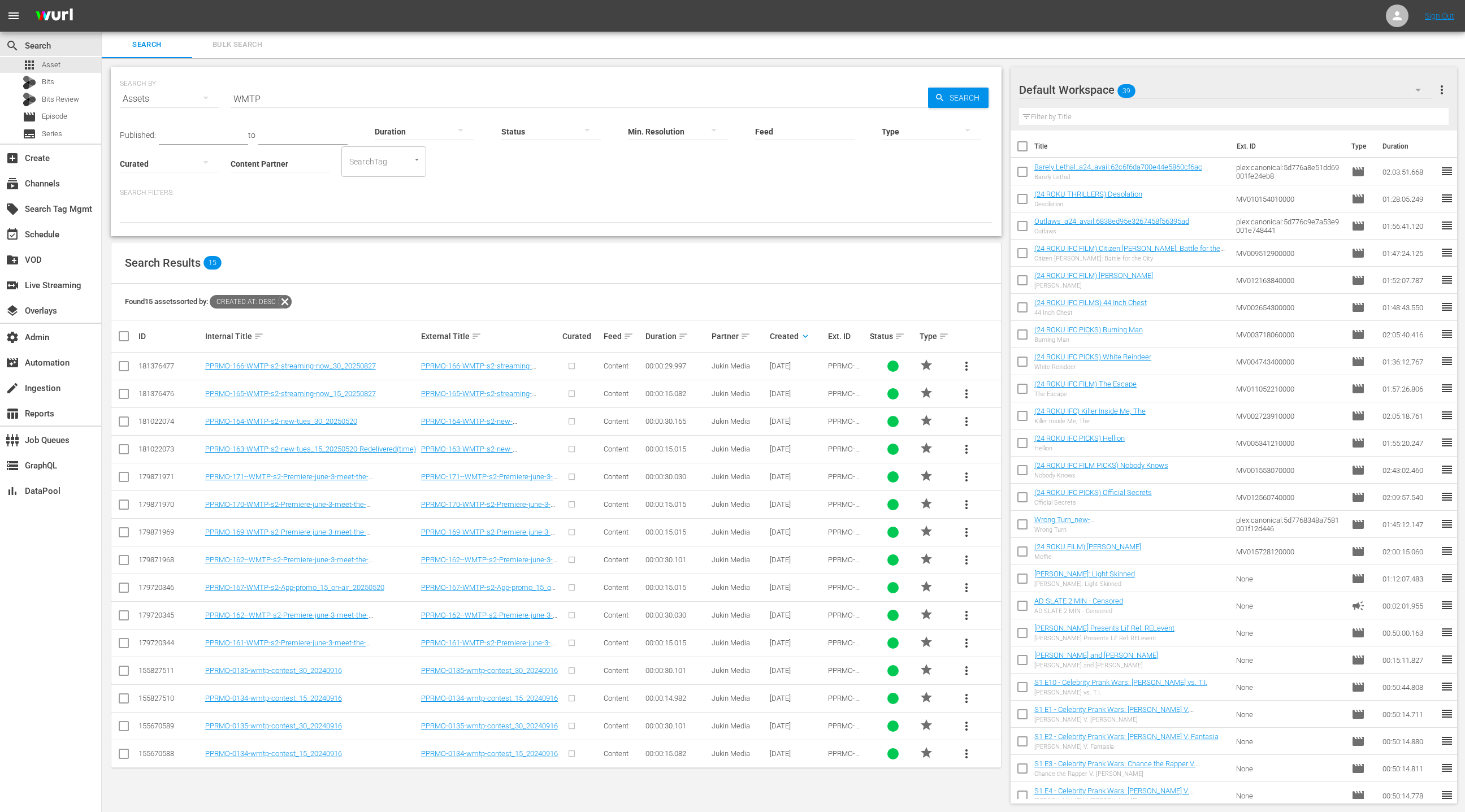
checkbox input "true"
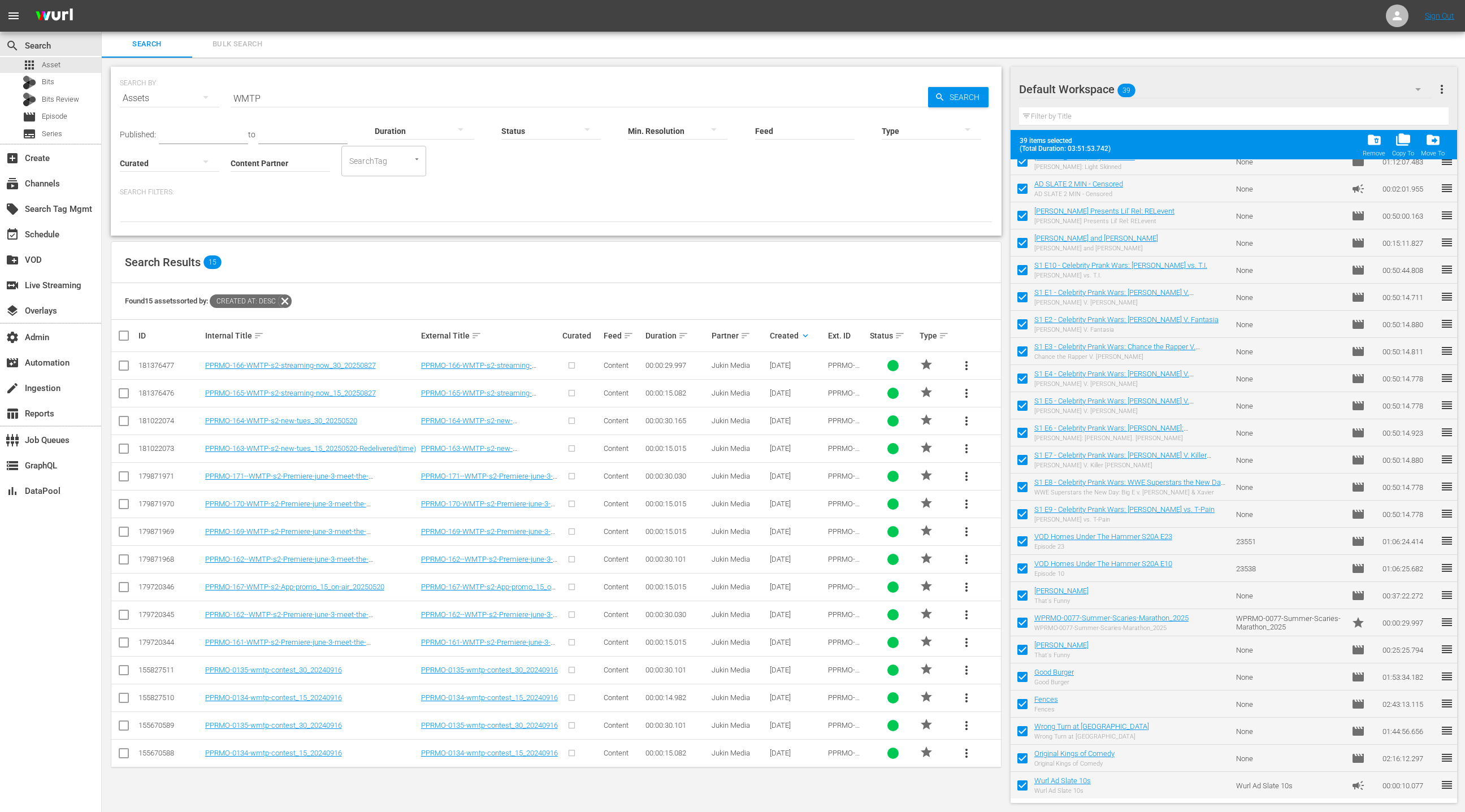
scroll to position [0, 0]
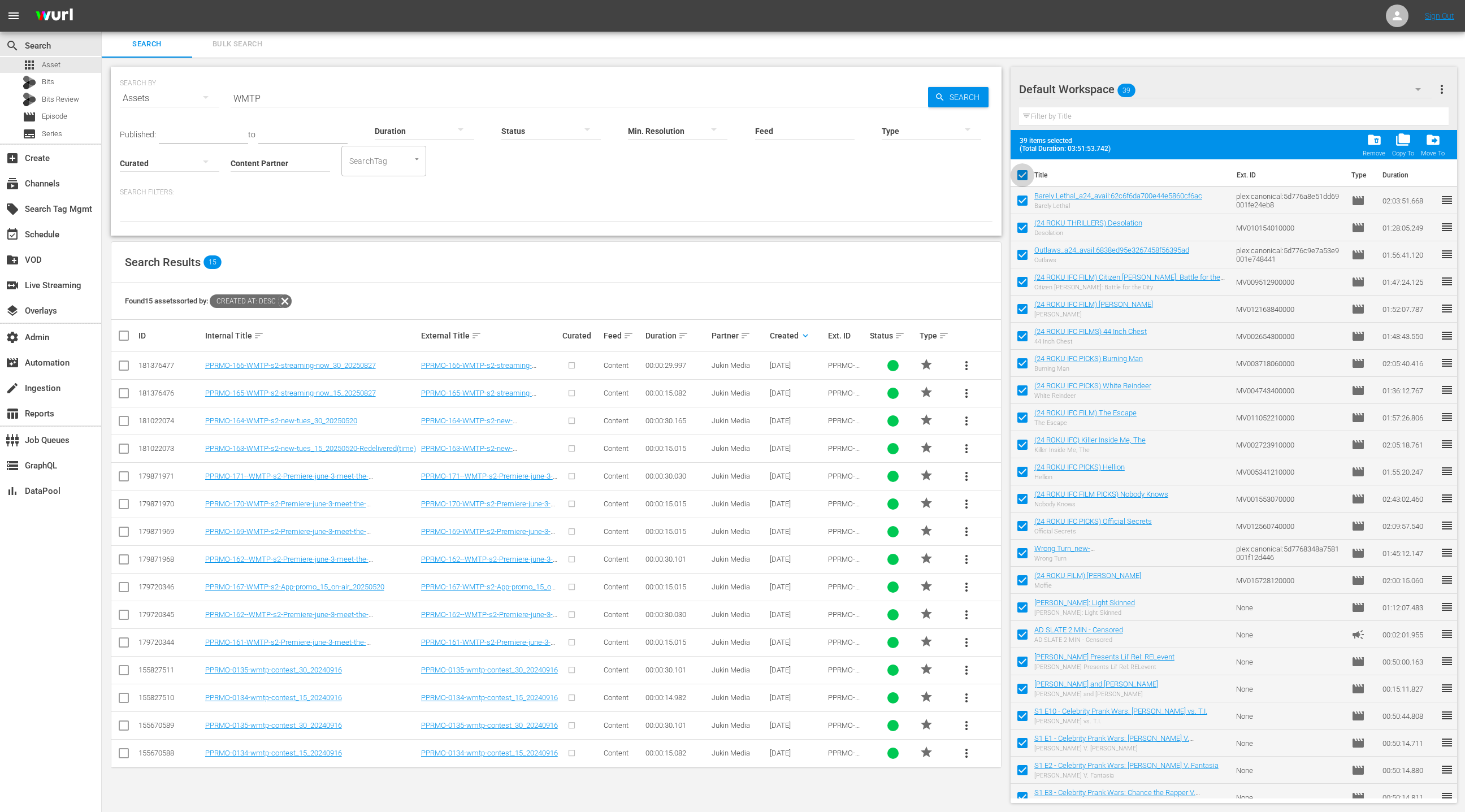
click at [1025, 174] on input "checkbox" at bounding box center [1022, 177] width 23 height 23
checkbox input "false"
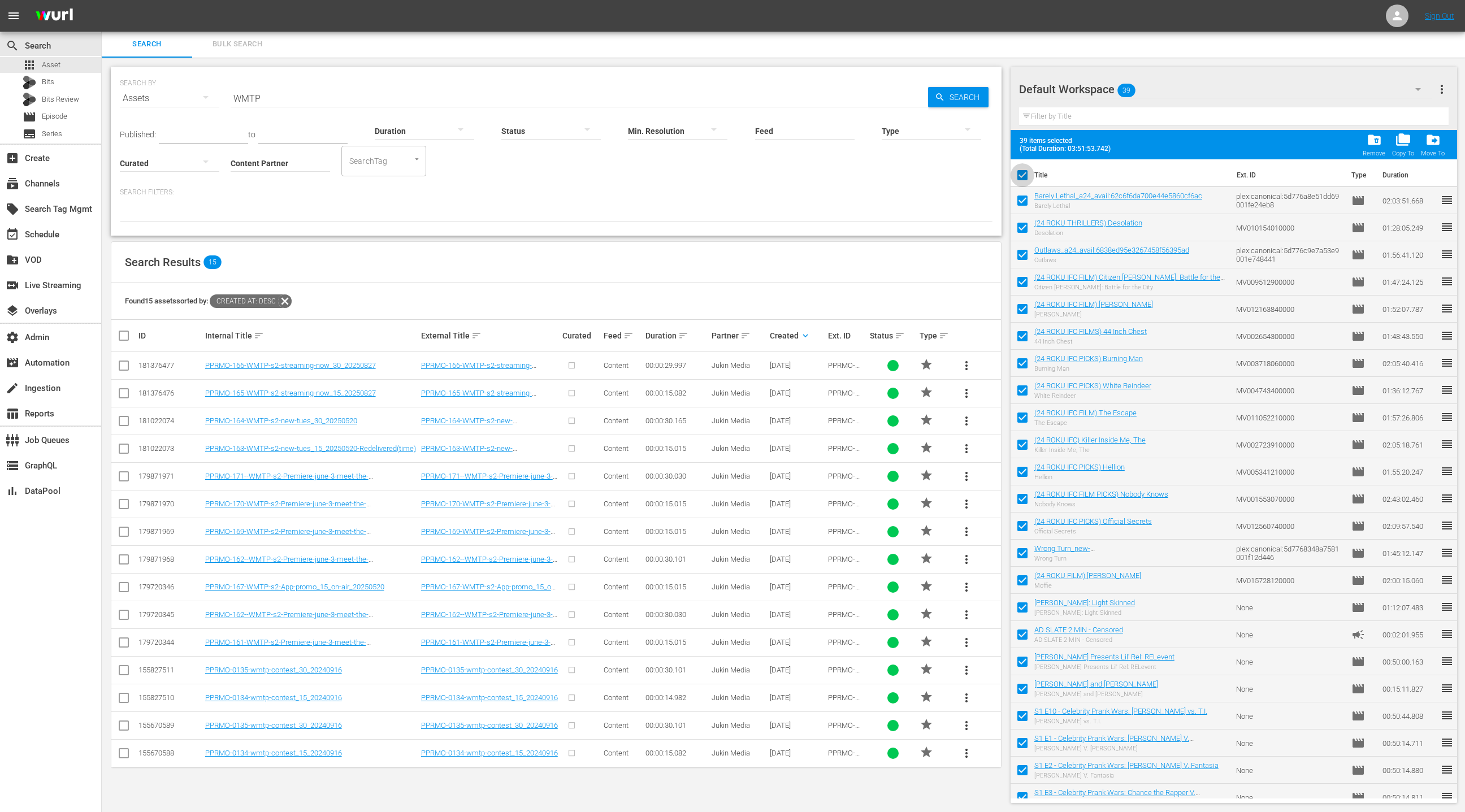
checkbox input "false"
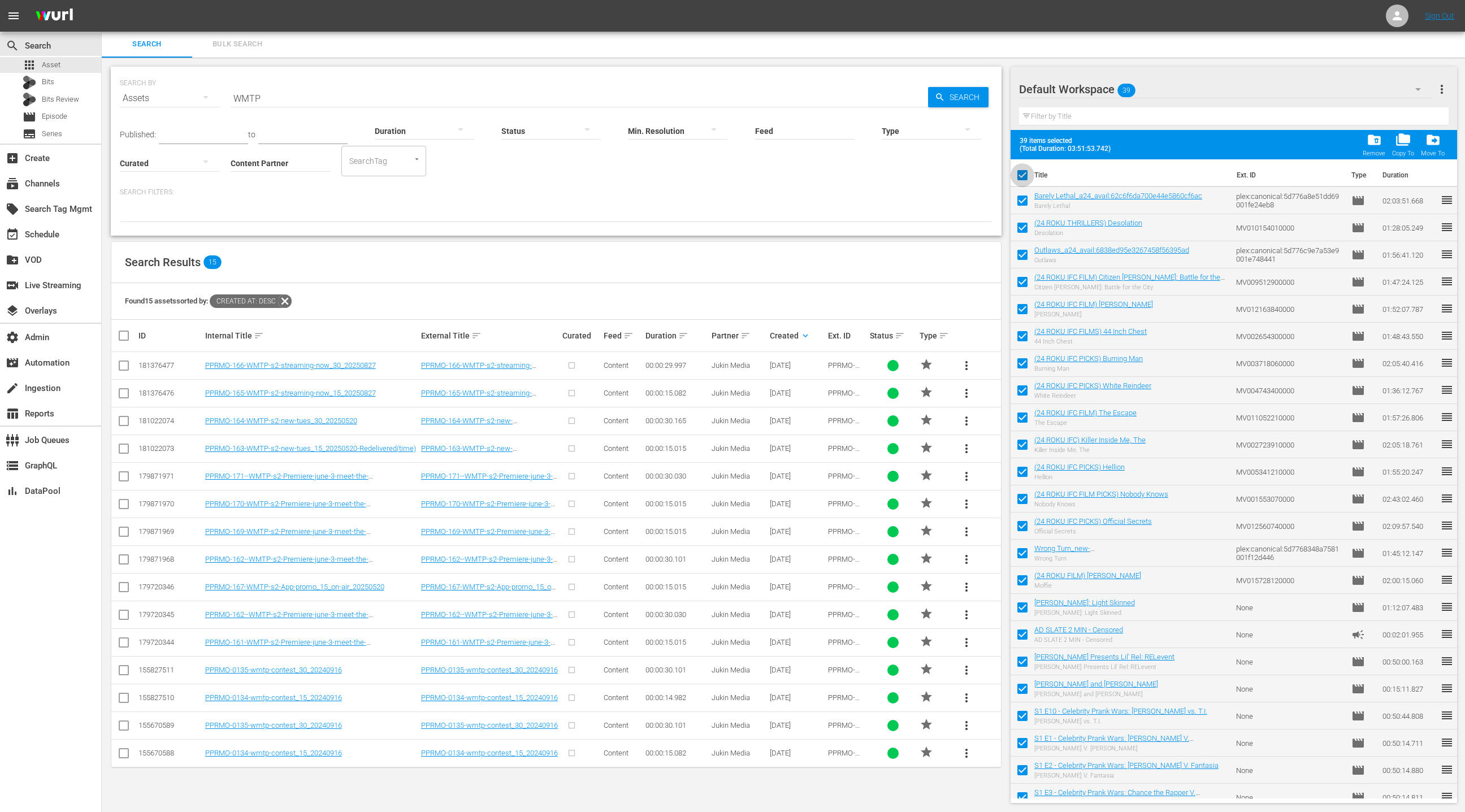
checkbox input "false"
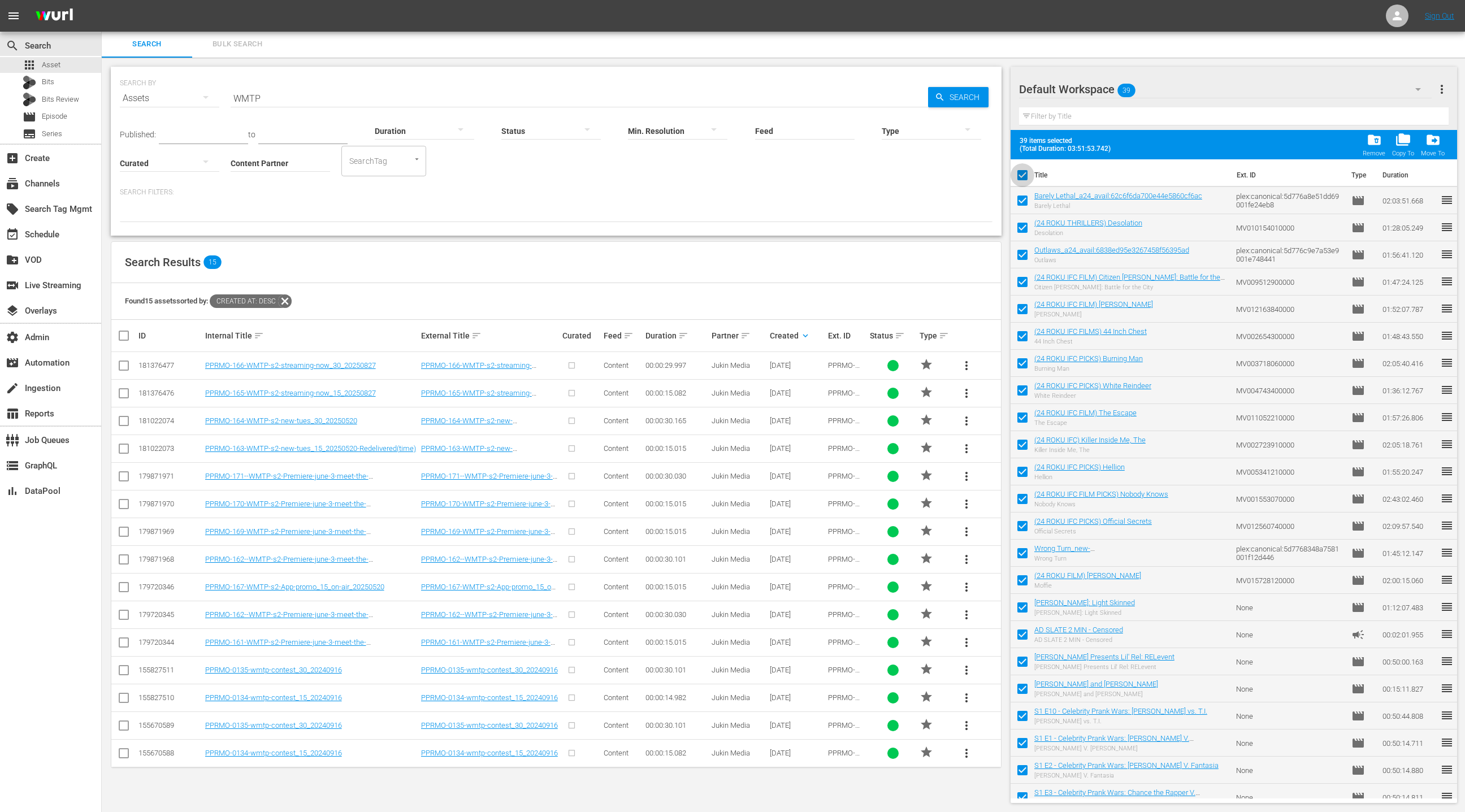
checkbox input "false"
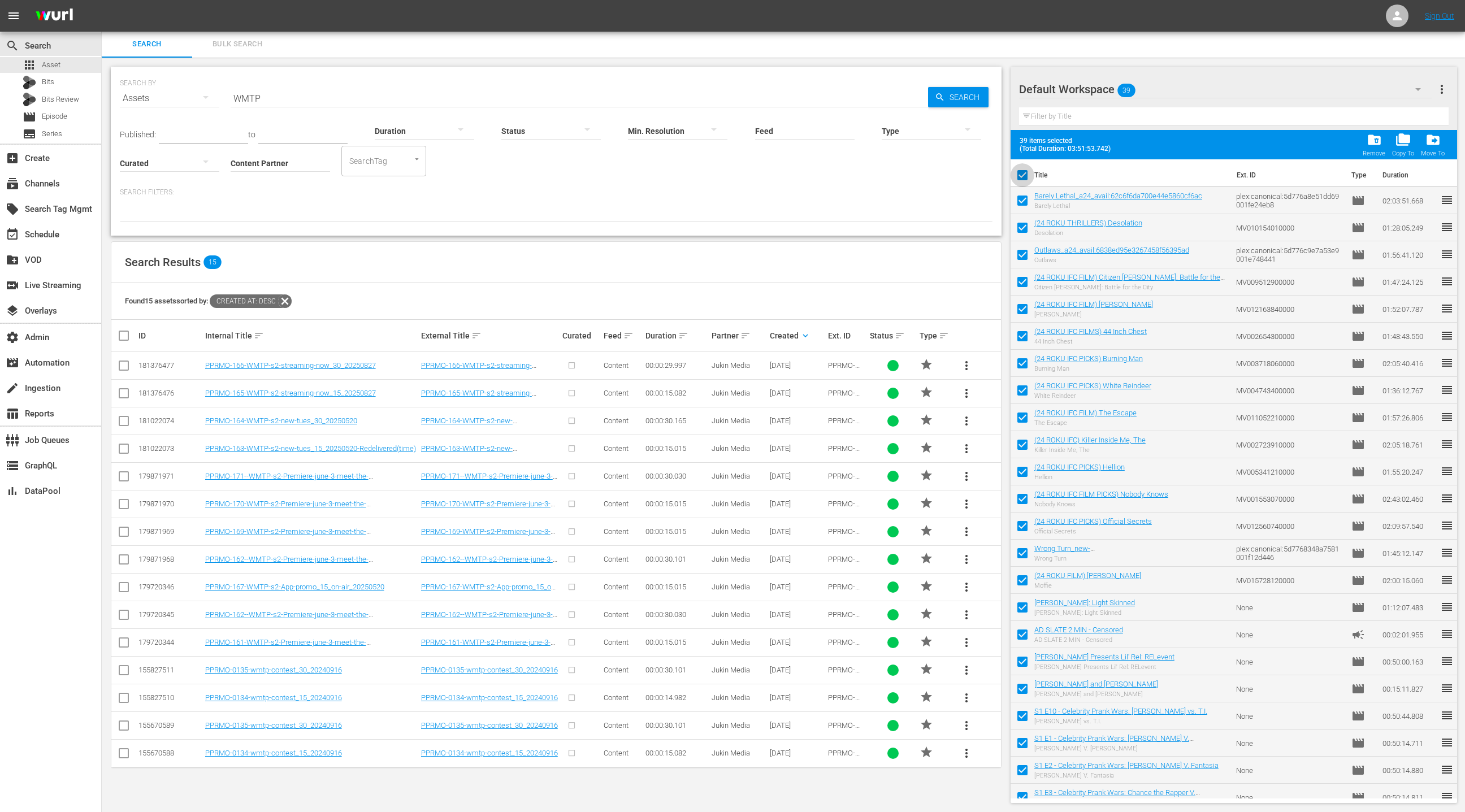
checkbox input "false"
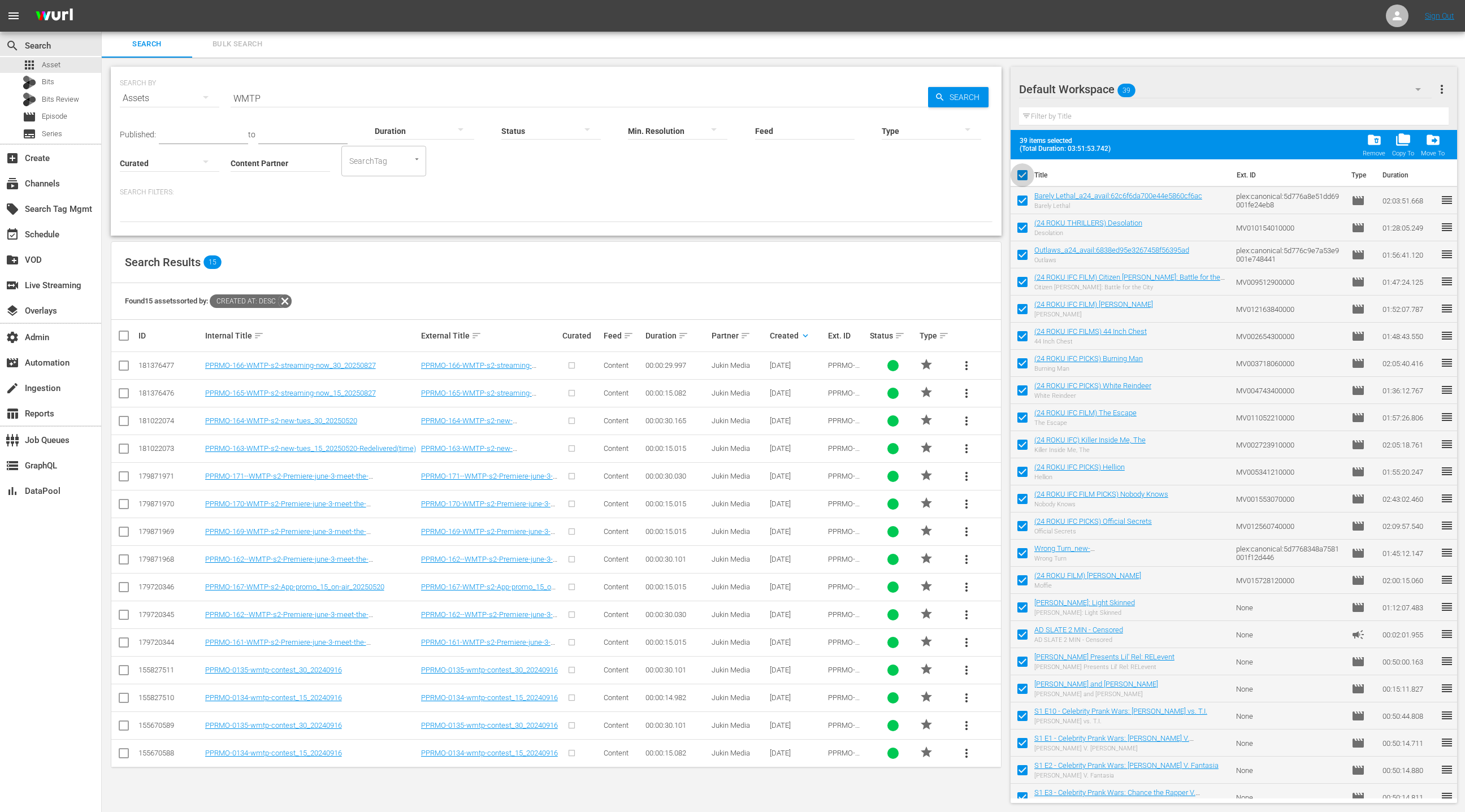
checkbox input "false"
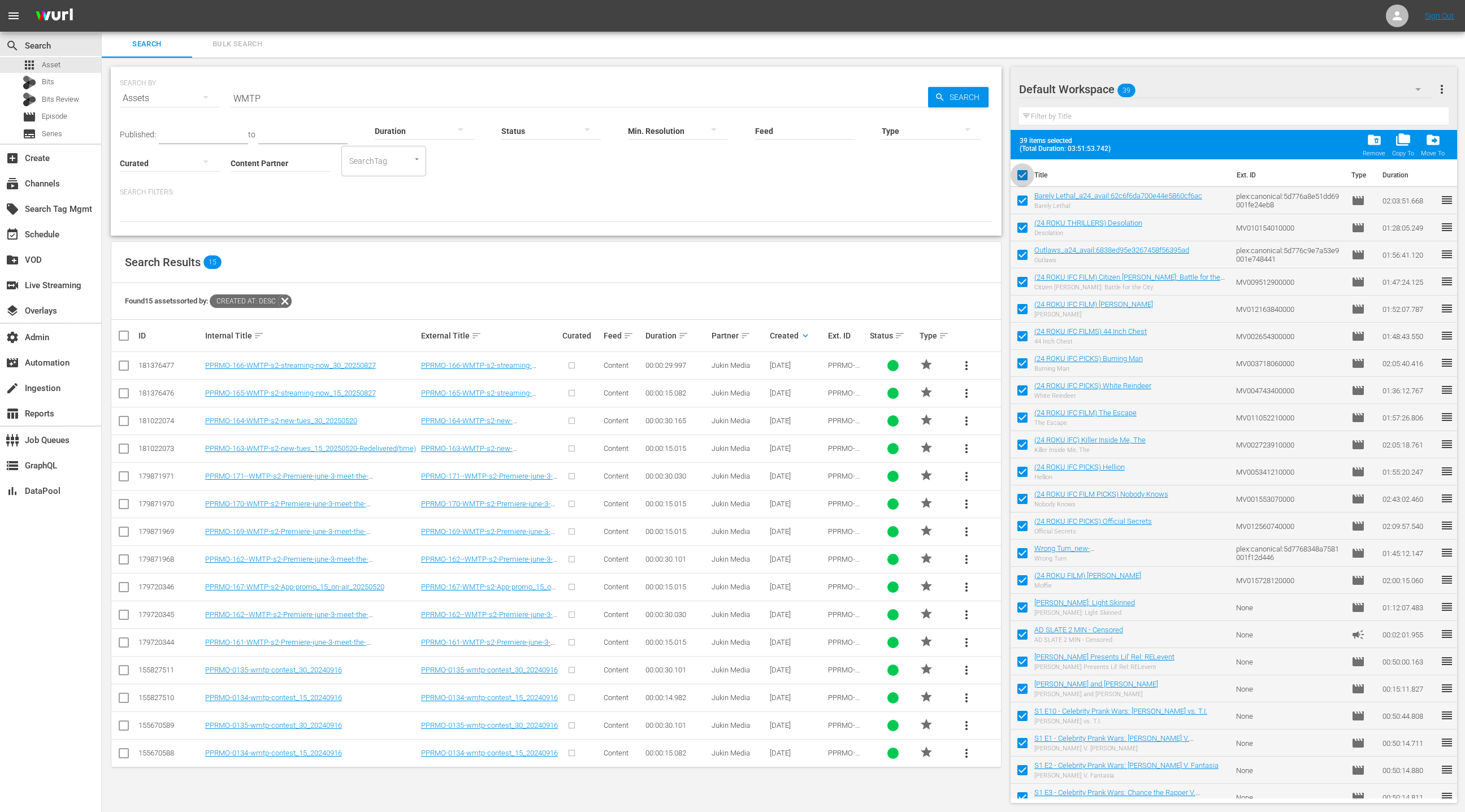
checkbox input "false"
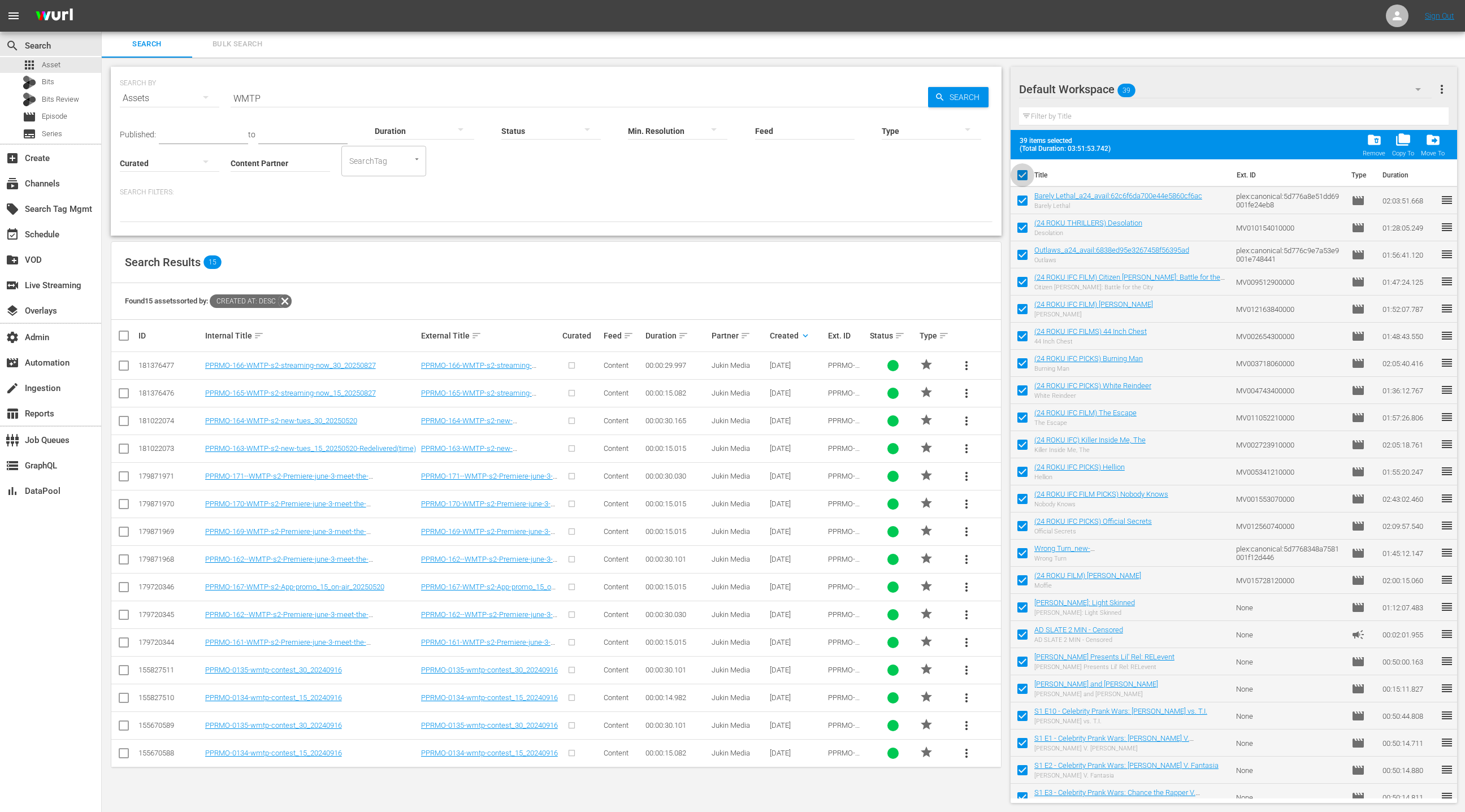
checkbox input "false"
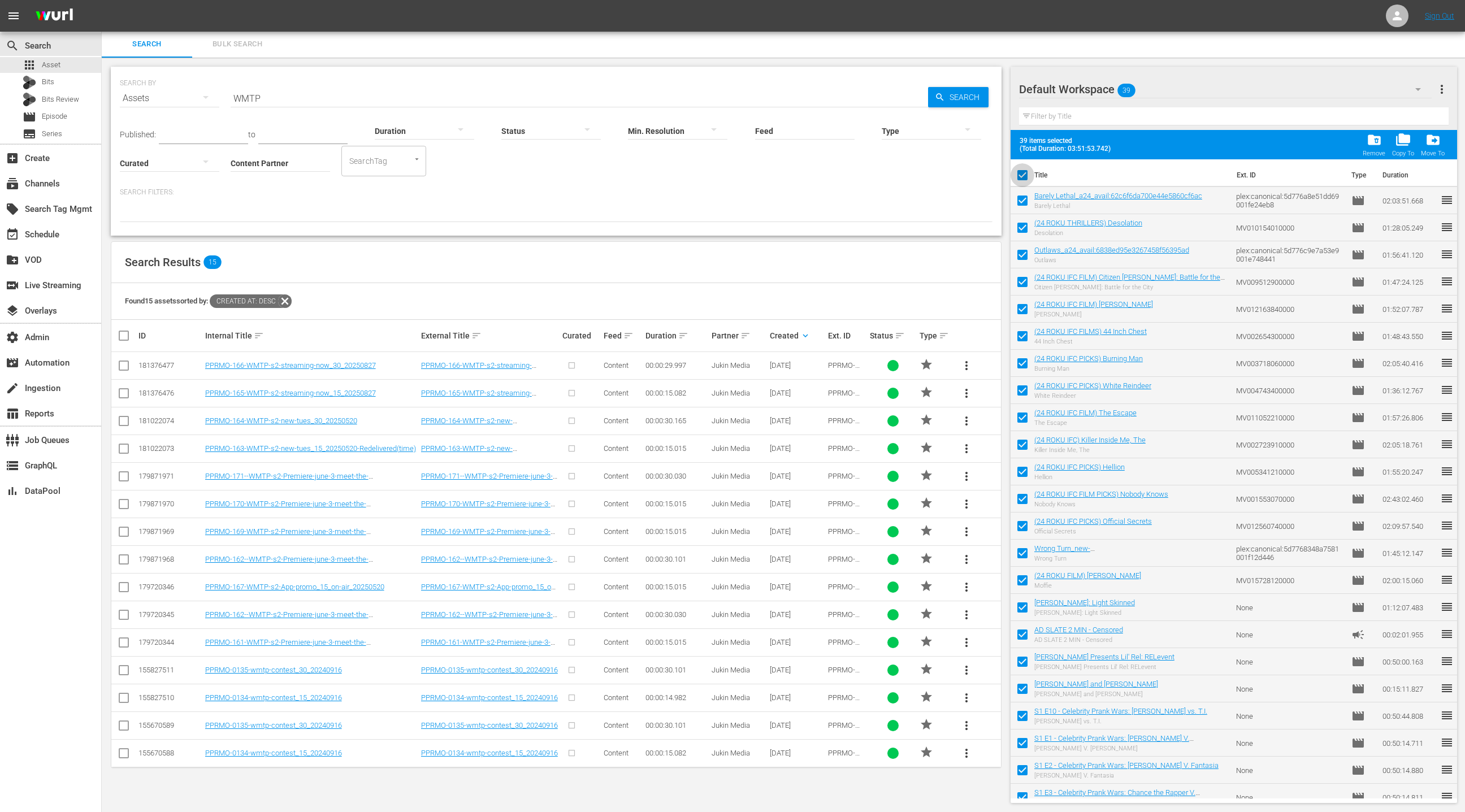
checkbox input "false"
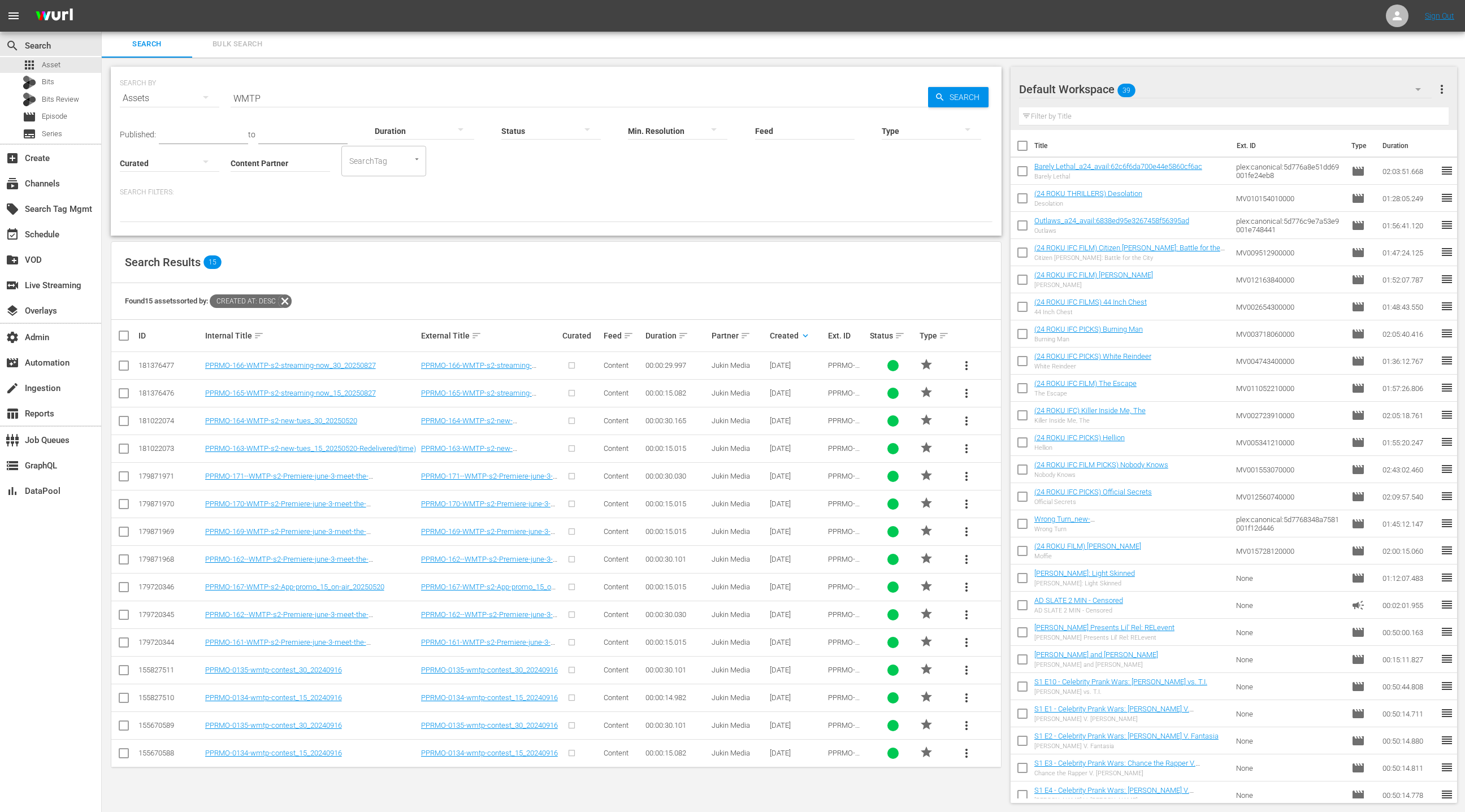
click at [1268, 96] on div "Default Workspace 39" at bounding box center [1225, 89] width 413 height 32
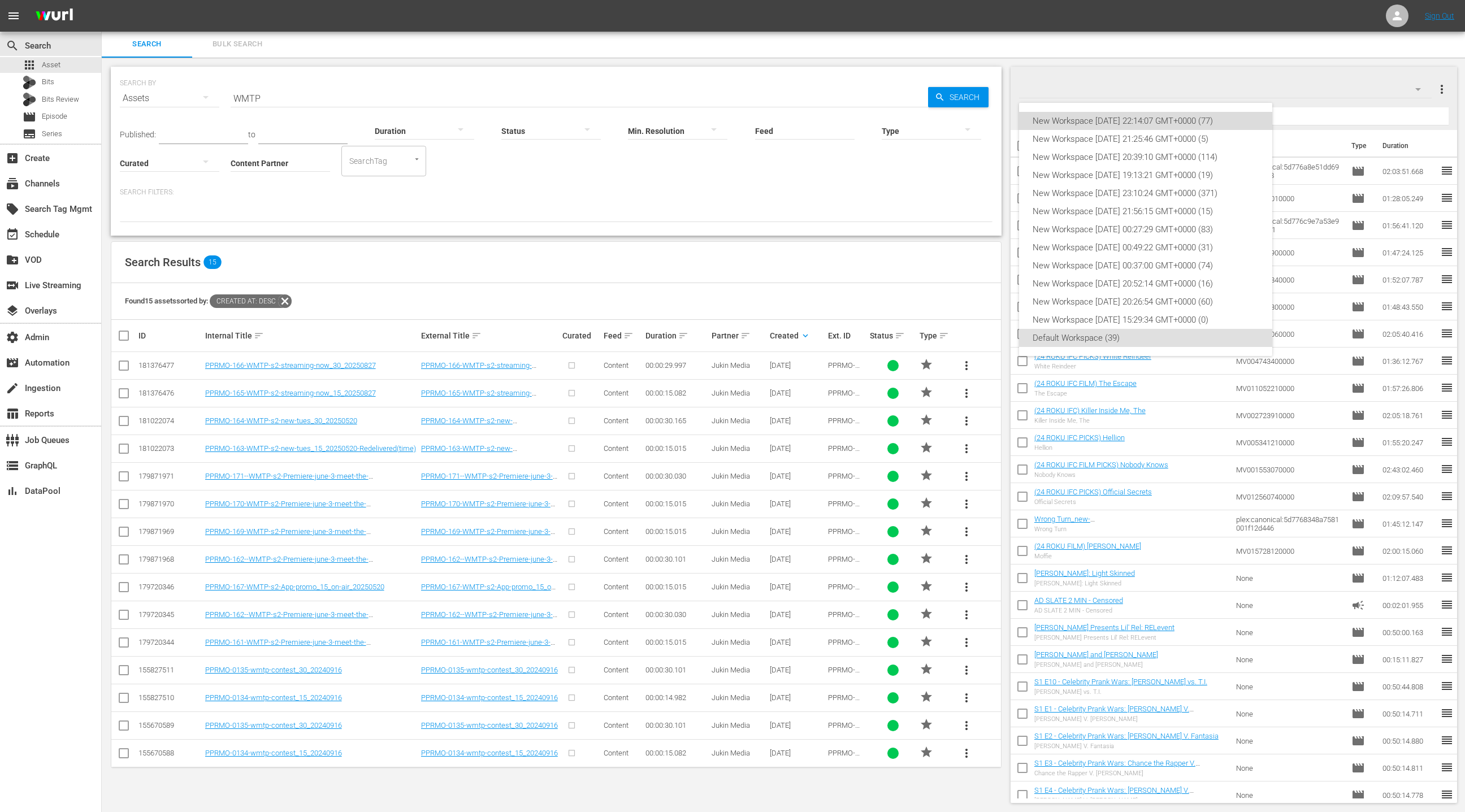
click at [1202, 113] on div "New Workspace Mon Aug 18 2025 22:14:07 GMT+0000 (77)" at bounding box center [1146, 120] width 226 height 18
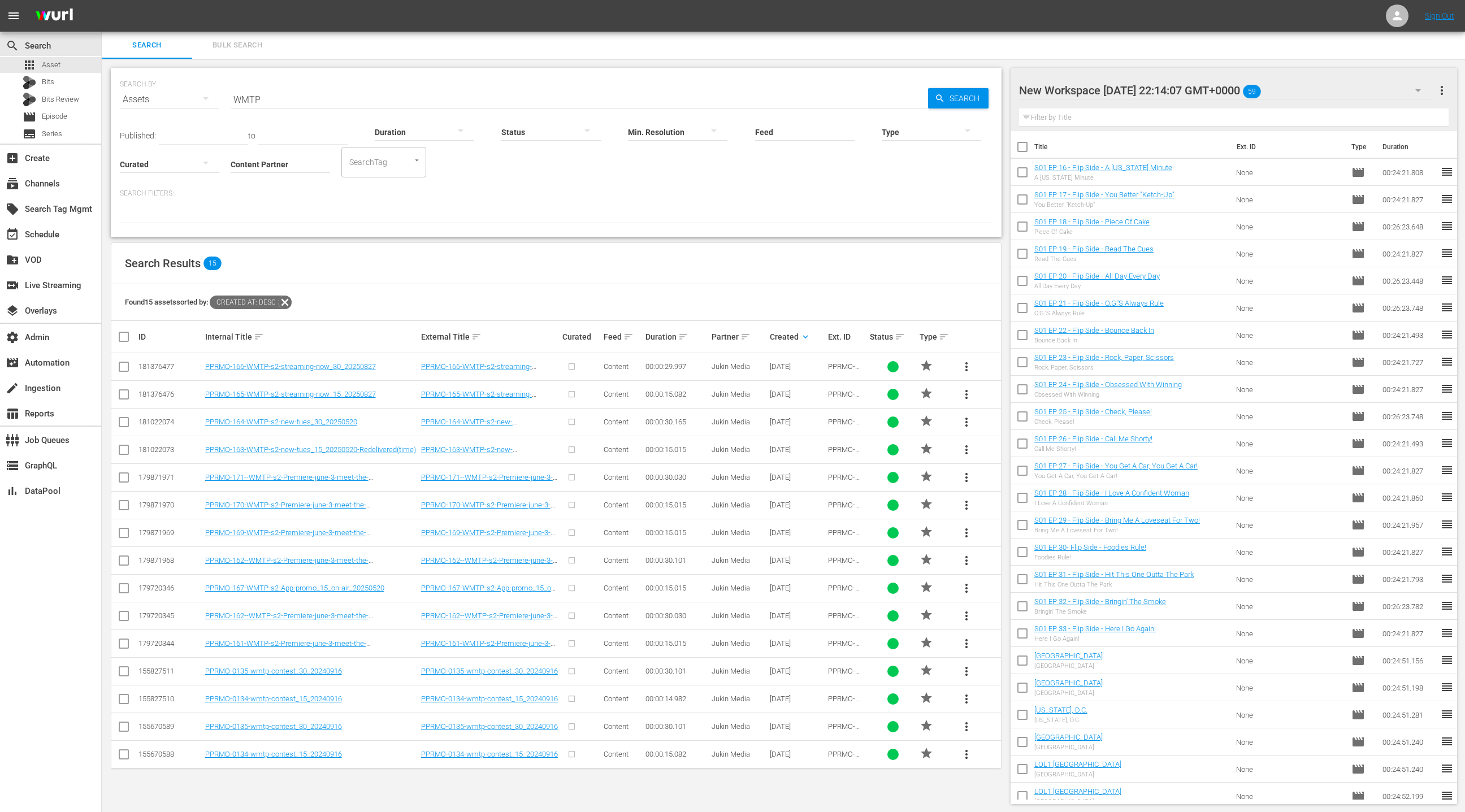
click at [1438, 88] on span "more_vert" at bounding box center [1442, 90] width 14 height 14
click at [1352, 152] on div "Bulk Edit Episodes" at bounding box center [1368, 153] width 133 height 20
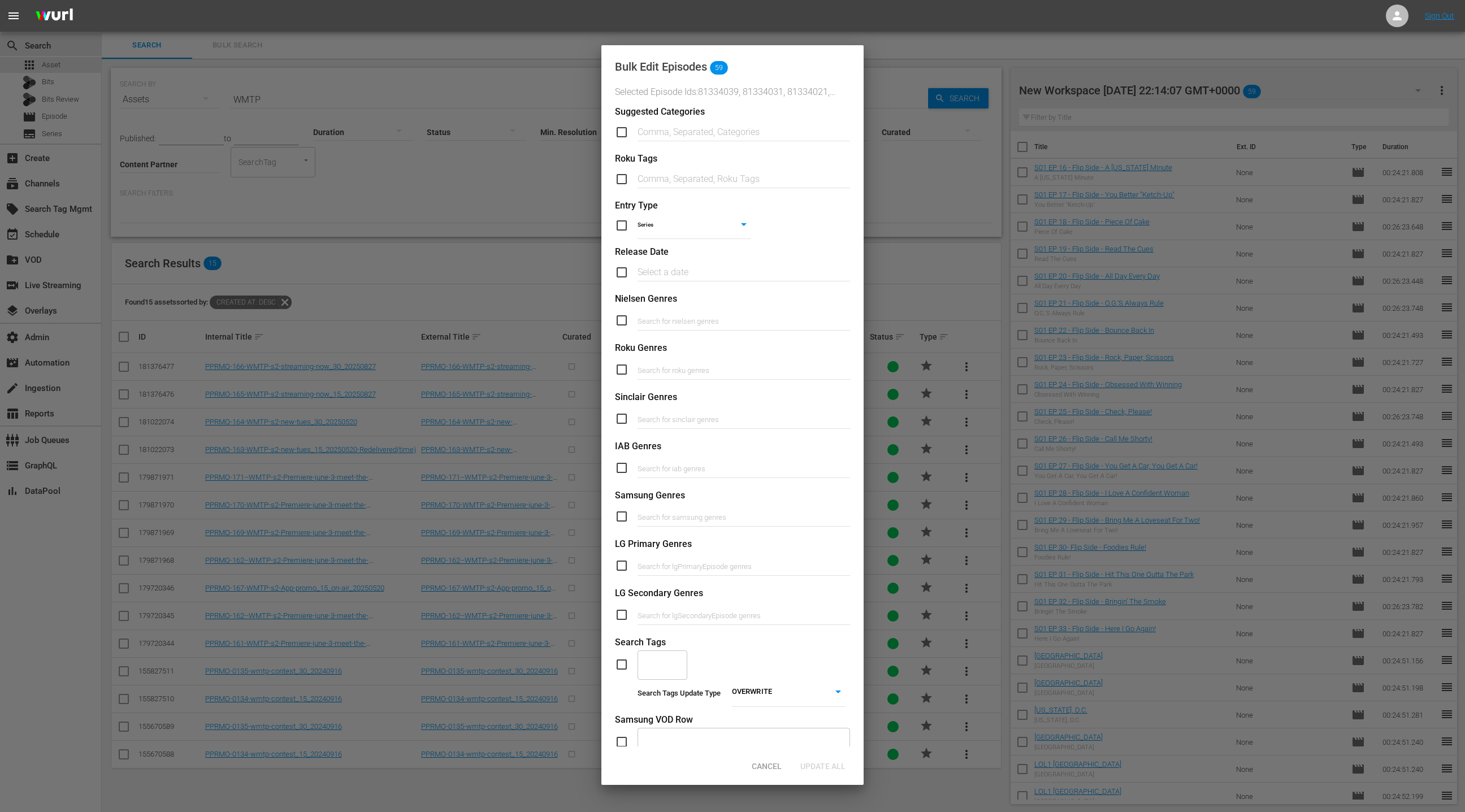
drag, startPoint x: 624, startPoint y: 665, endPoint x: 638, endPoint y: 668, distance: 14.3
click at [623, 665] on input "checkbox" at bounding box center [626, 664] width 22 height 14
checkbox input "true"
click at [663, 666] on input "text" at bounding box center [654, 665] width 22 height 20
paste input "LOL-DAYTIME"
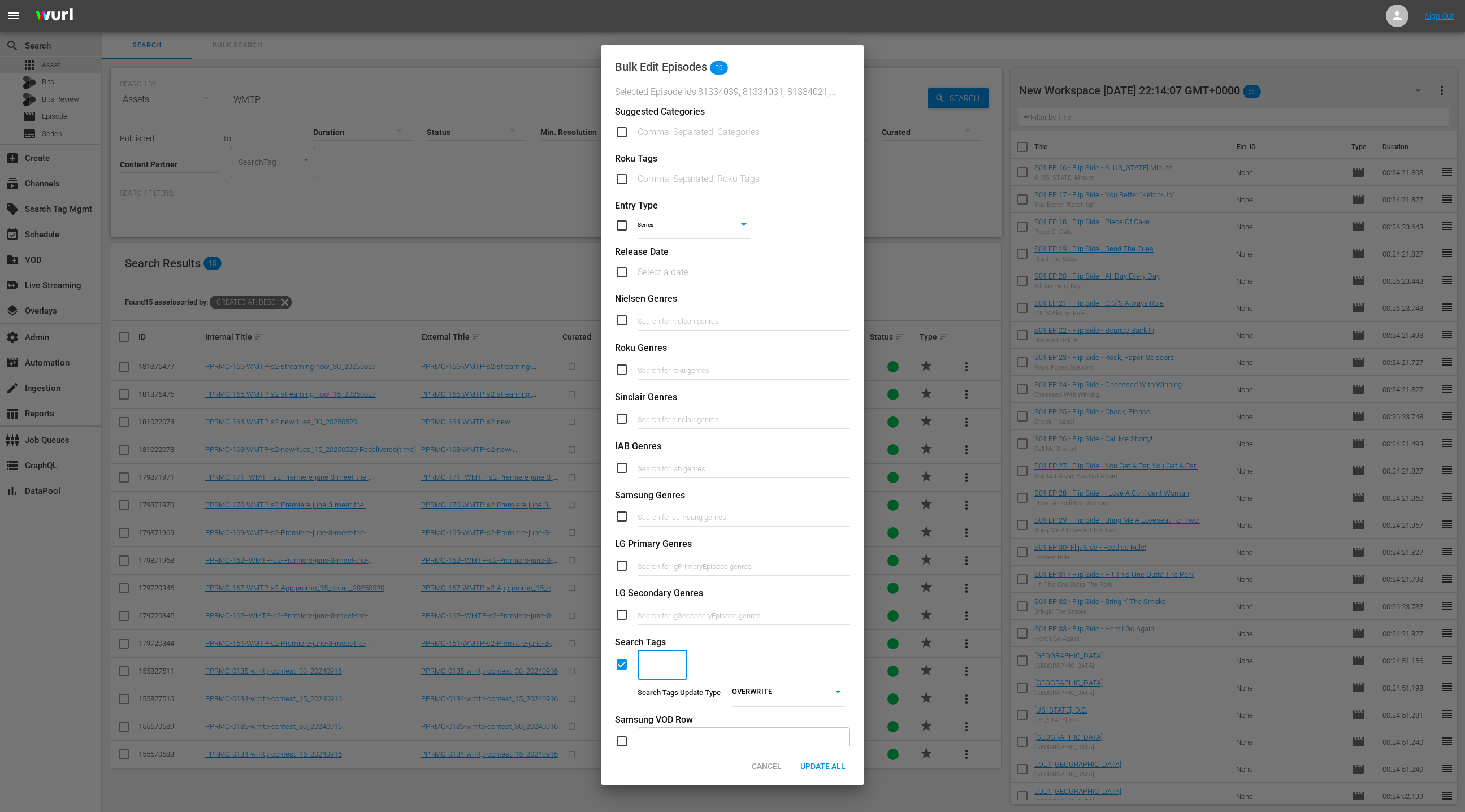
type input "LOL-DAYTIME"
click at [663, 704] on span "Add "LOL-DAYTIME"" at bounding box center [664, 701] width 35 height 23
click at [822, 690] on body "menu Sign Out search Search apps Asset Bits Bits Review movie Episode subtitles…" at bounding box center [732, 406] width 1465 height 812
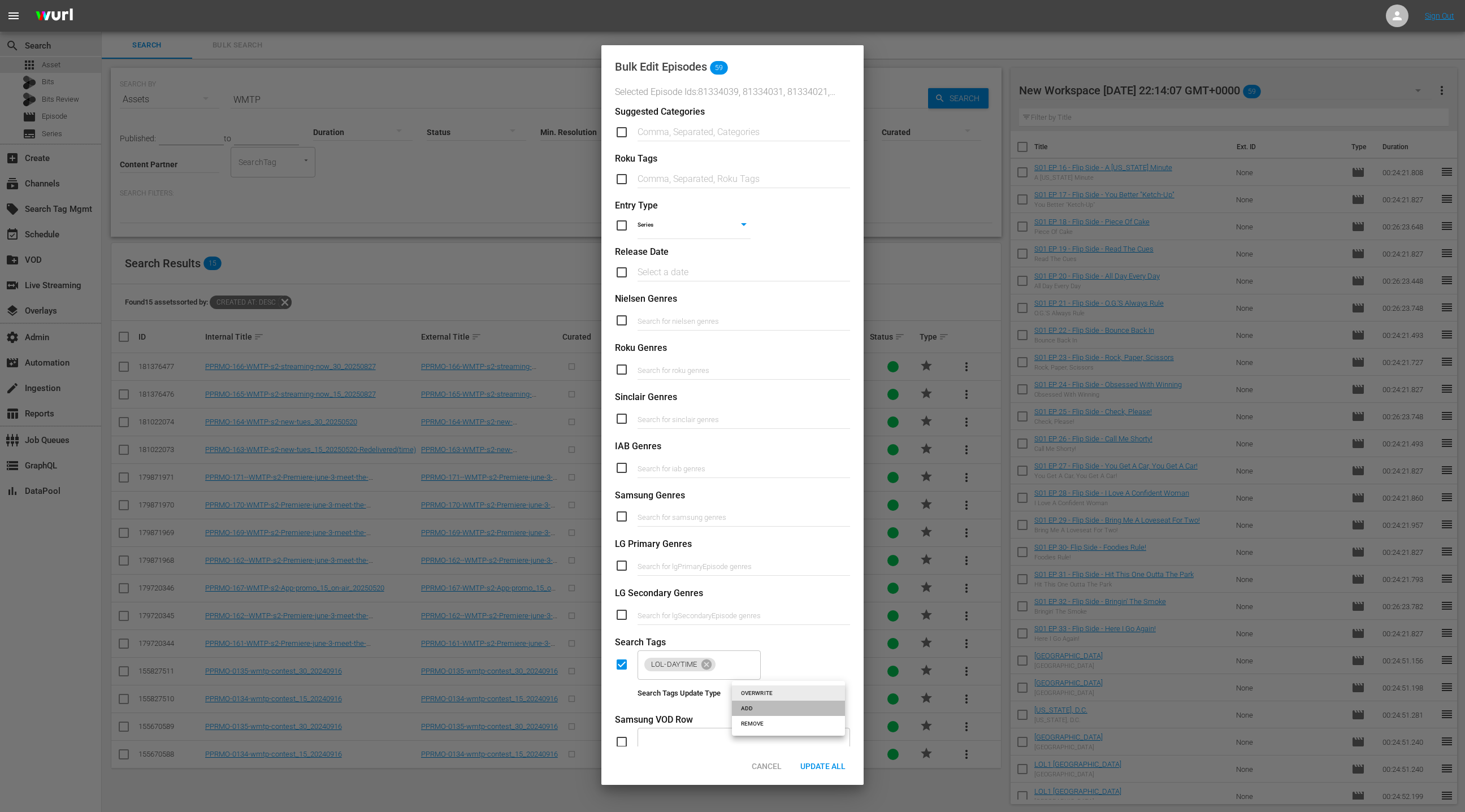
click at [815, 708] on li "ADD" at bounding box center [788, 709] width 113 height 15
type input "ADD"
click at [833, 768] on span "Update All" at bounding box center [823, 766] width 63 height 9
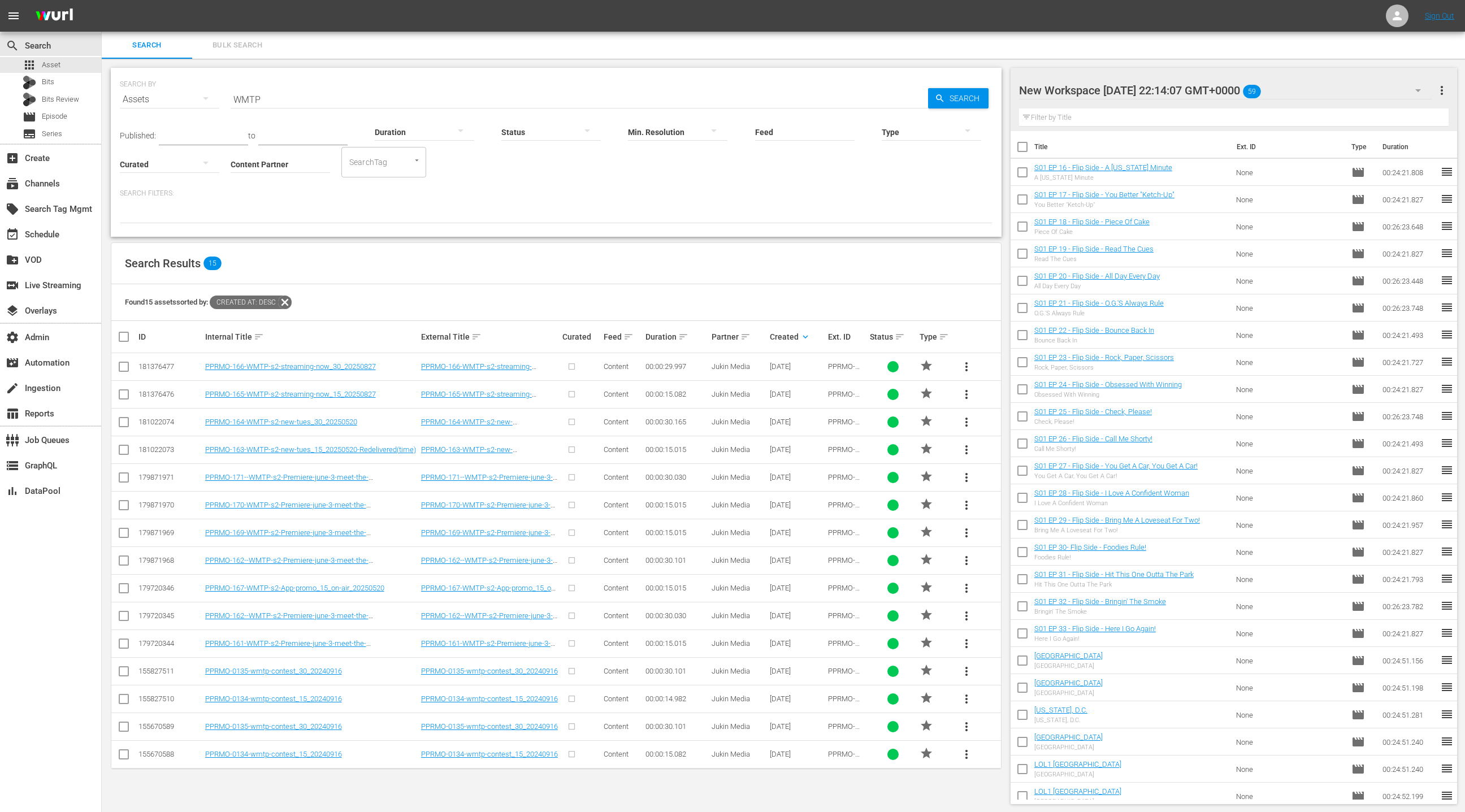
scroll to position [1, 0]
click at [1106, 169] on link "S01 EP 16 - Flip Side - A [US_STATE] Minute" at bounding box center [1104, 166] width 138 height 8
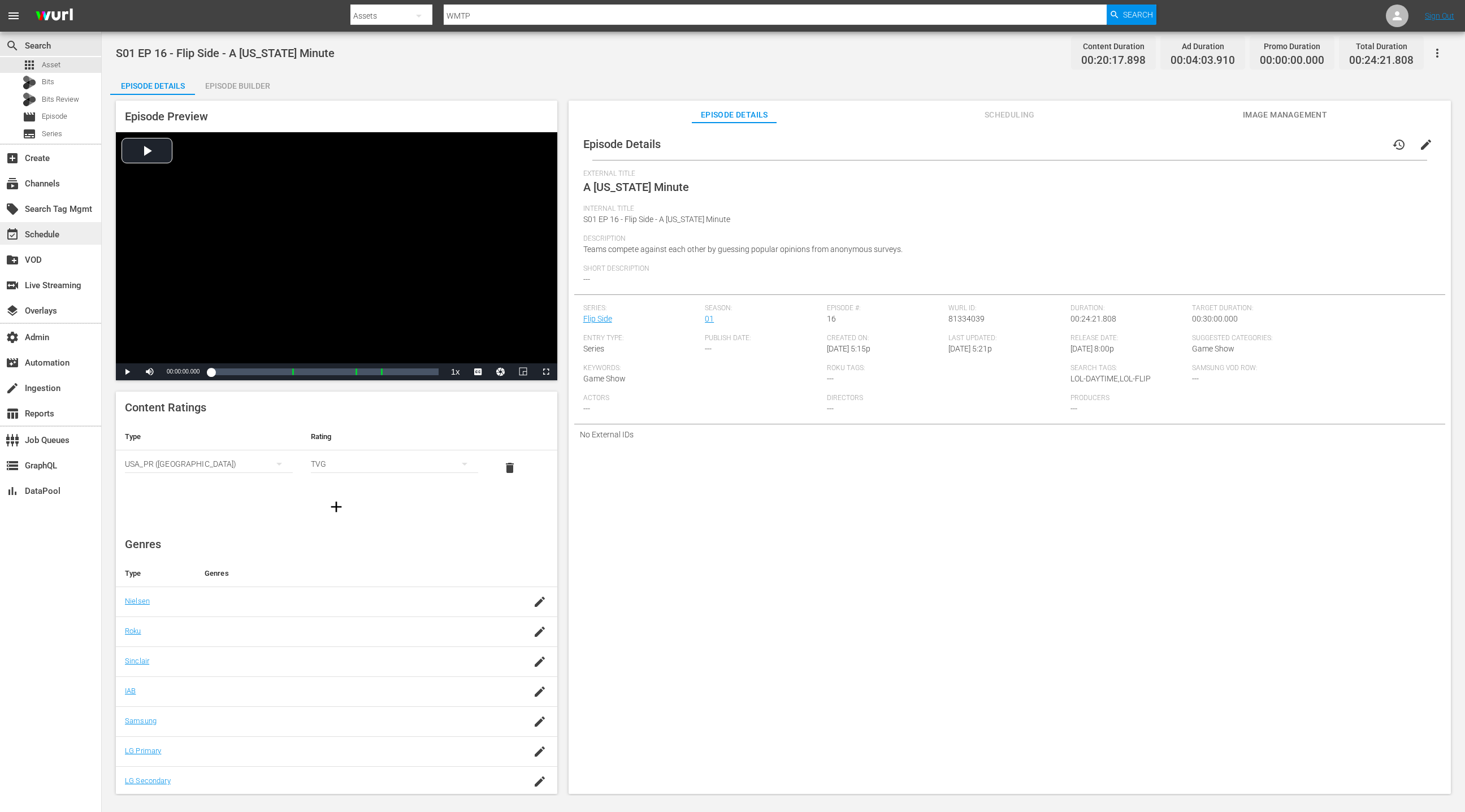
click at [75, 234] on div "event_available Schedule" at bounding box center [50, 234] width 102 height 22
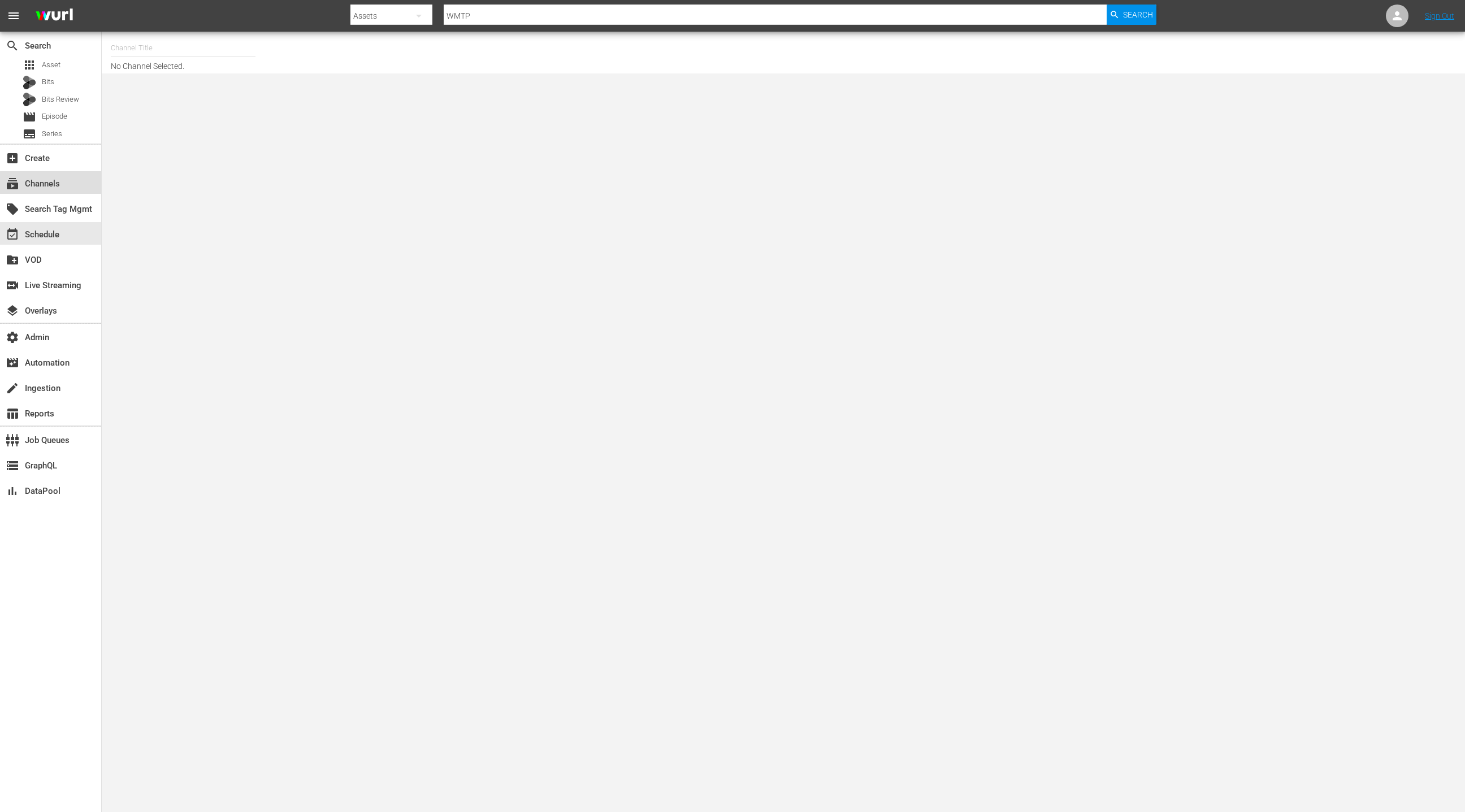
click at [63, 186] on div "subscriptions Channels" at bounding box center [50, 183] width 102 height 22
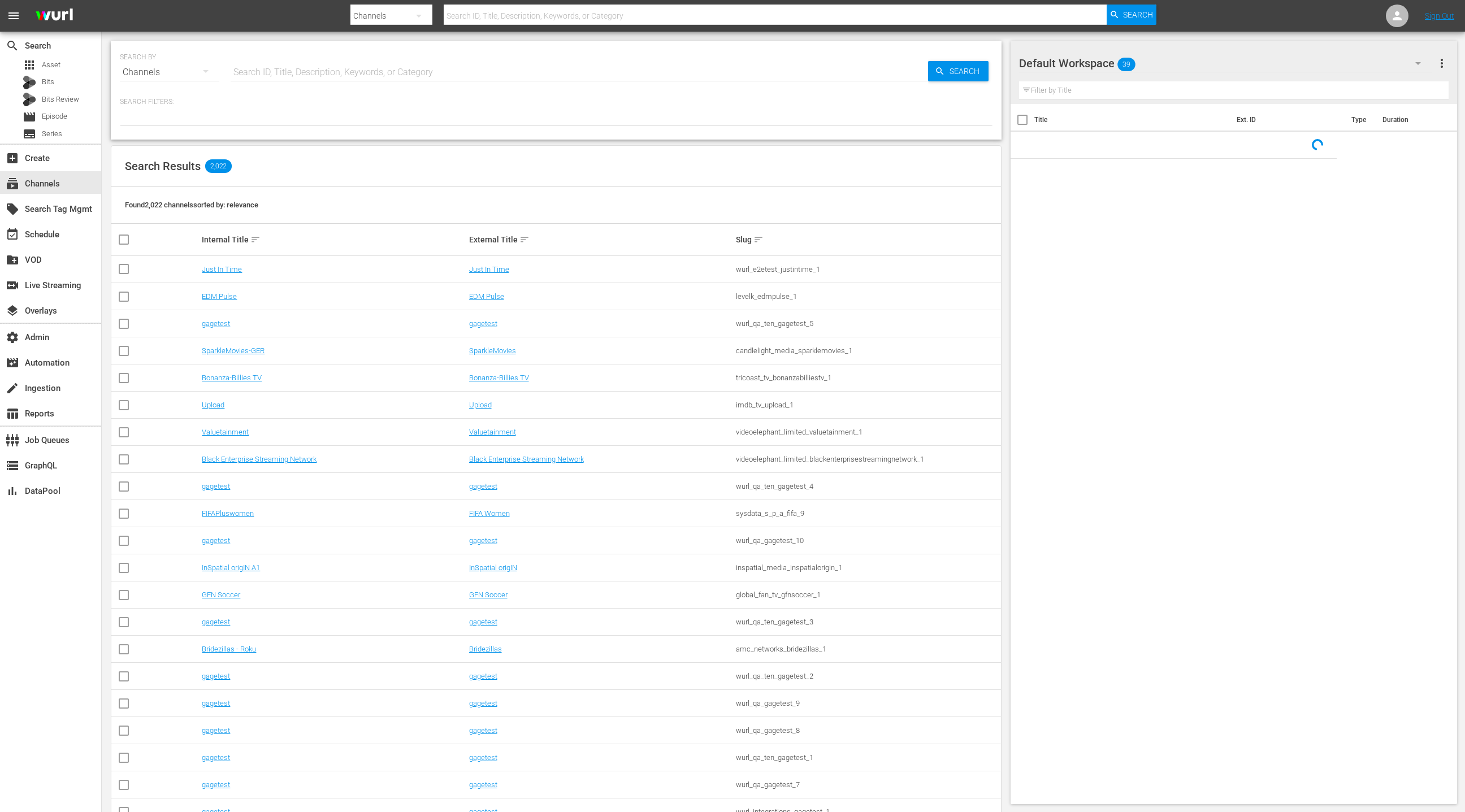
click at [276, 72] on input "text" at bounding box center [579, 72] width 698 height 27
type input "lol"
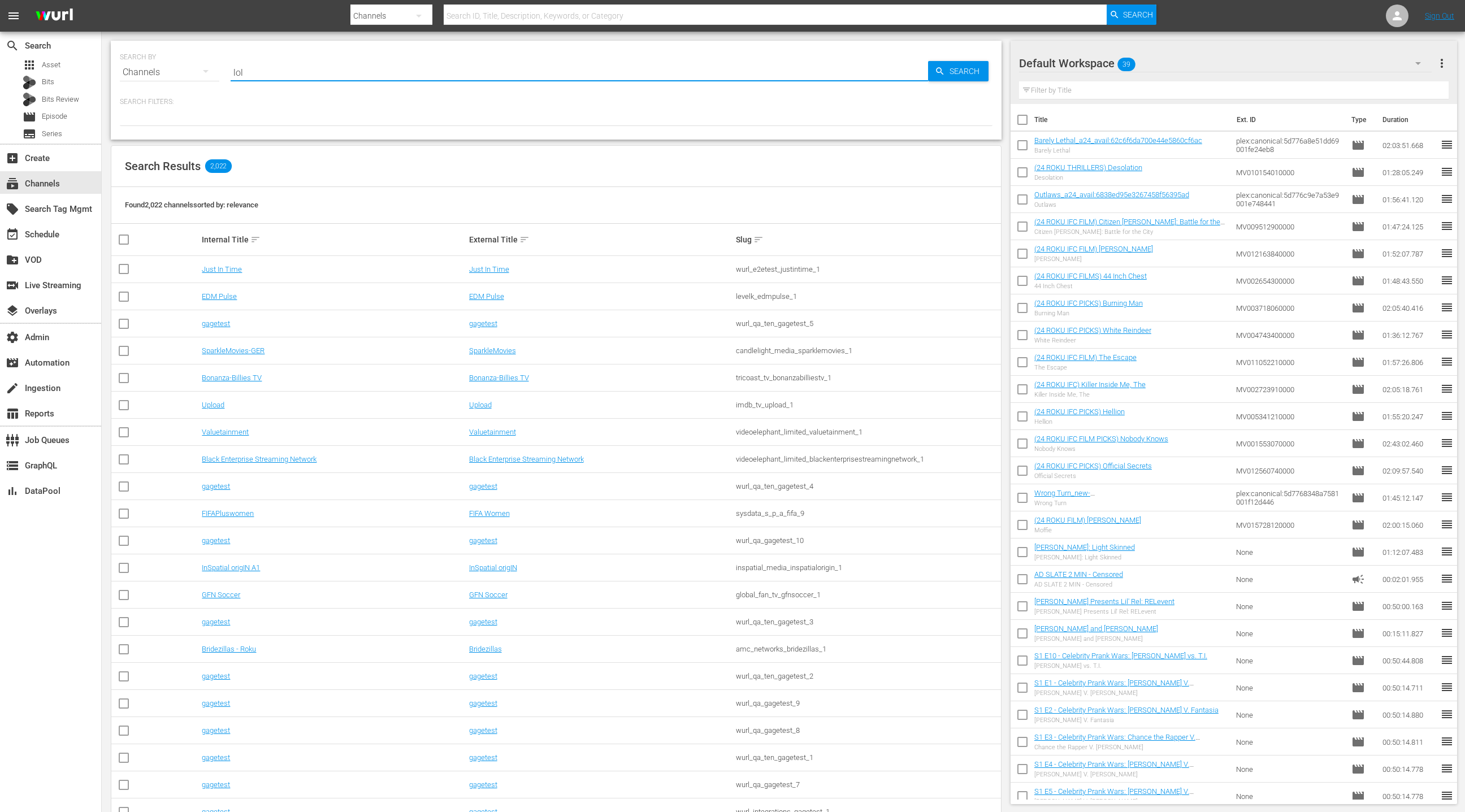
type input "lol"
type input "LOL"
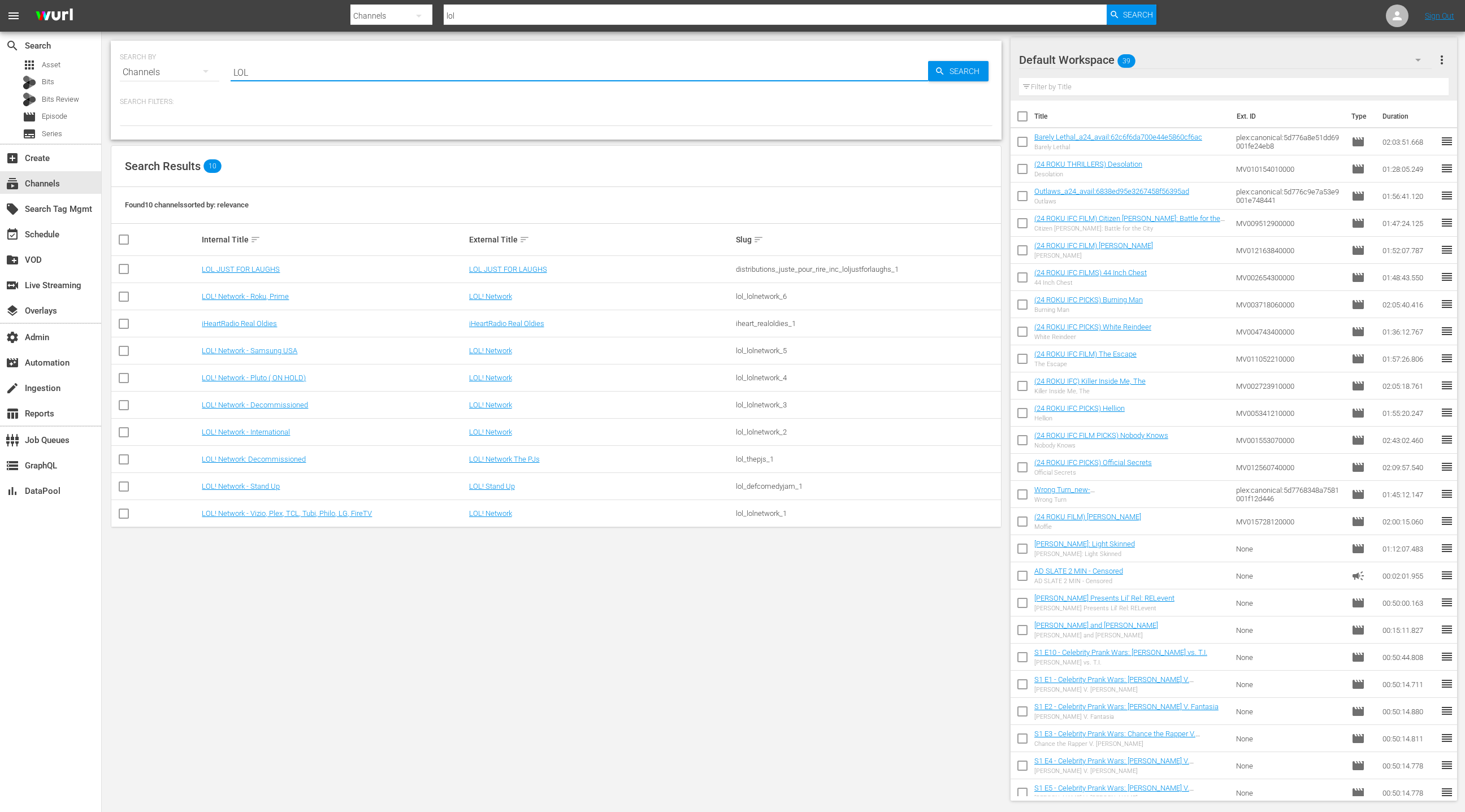
type input "LOL"
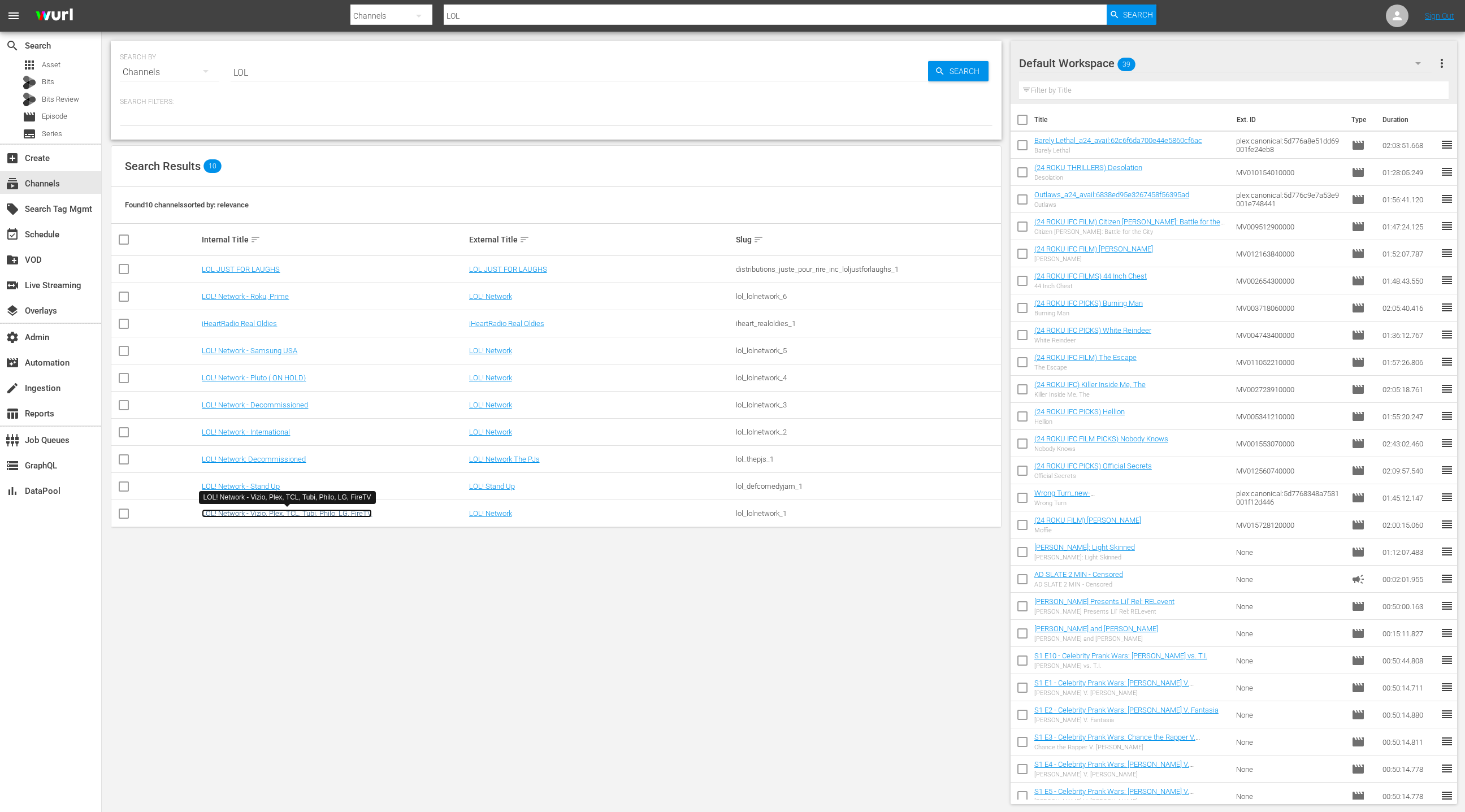
click at [296, 515] on link "LOL! Network - Vizio, Plex, TCL, Tubi, Philo, LG, FireTV" at bounding box center [287, 513] width 170 height 8
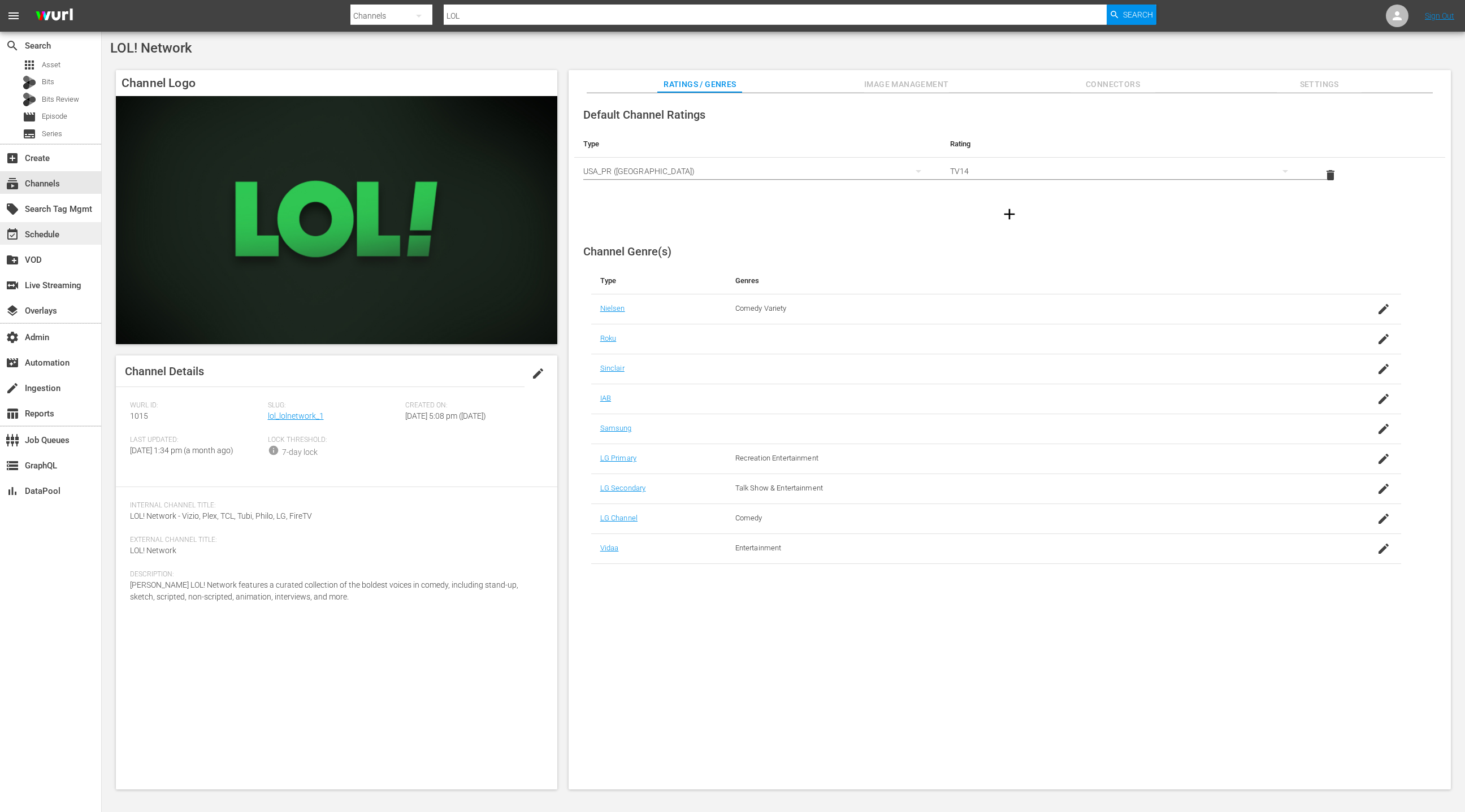
click at [81, 232] on div "event_available Schedule" at bounding box center [50, 234] width 102 height 22
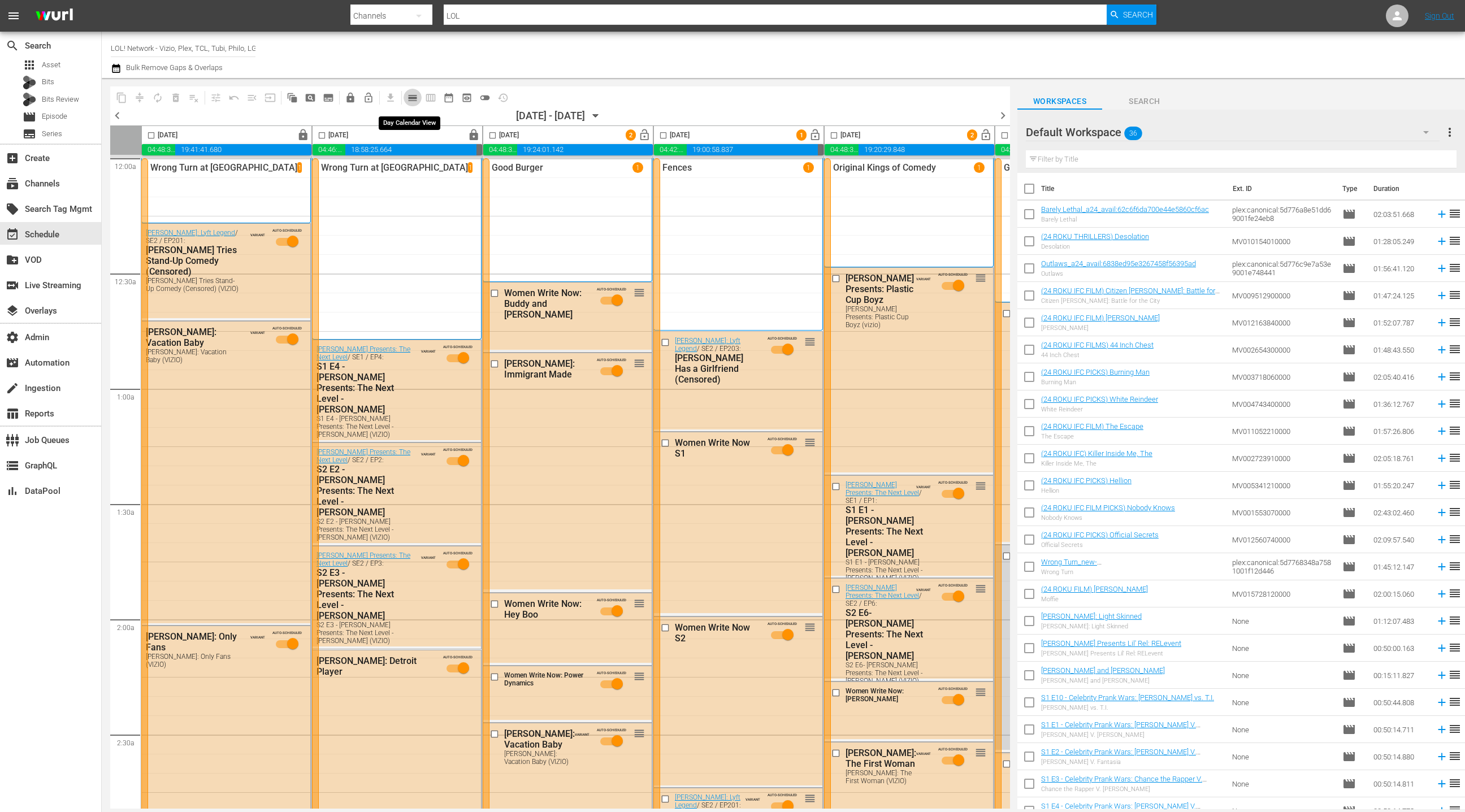
click at [411, 100] on span "calendar_view_day_outlined" at bounding box center [413, 98] width 11 height 11
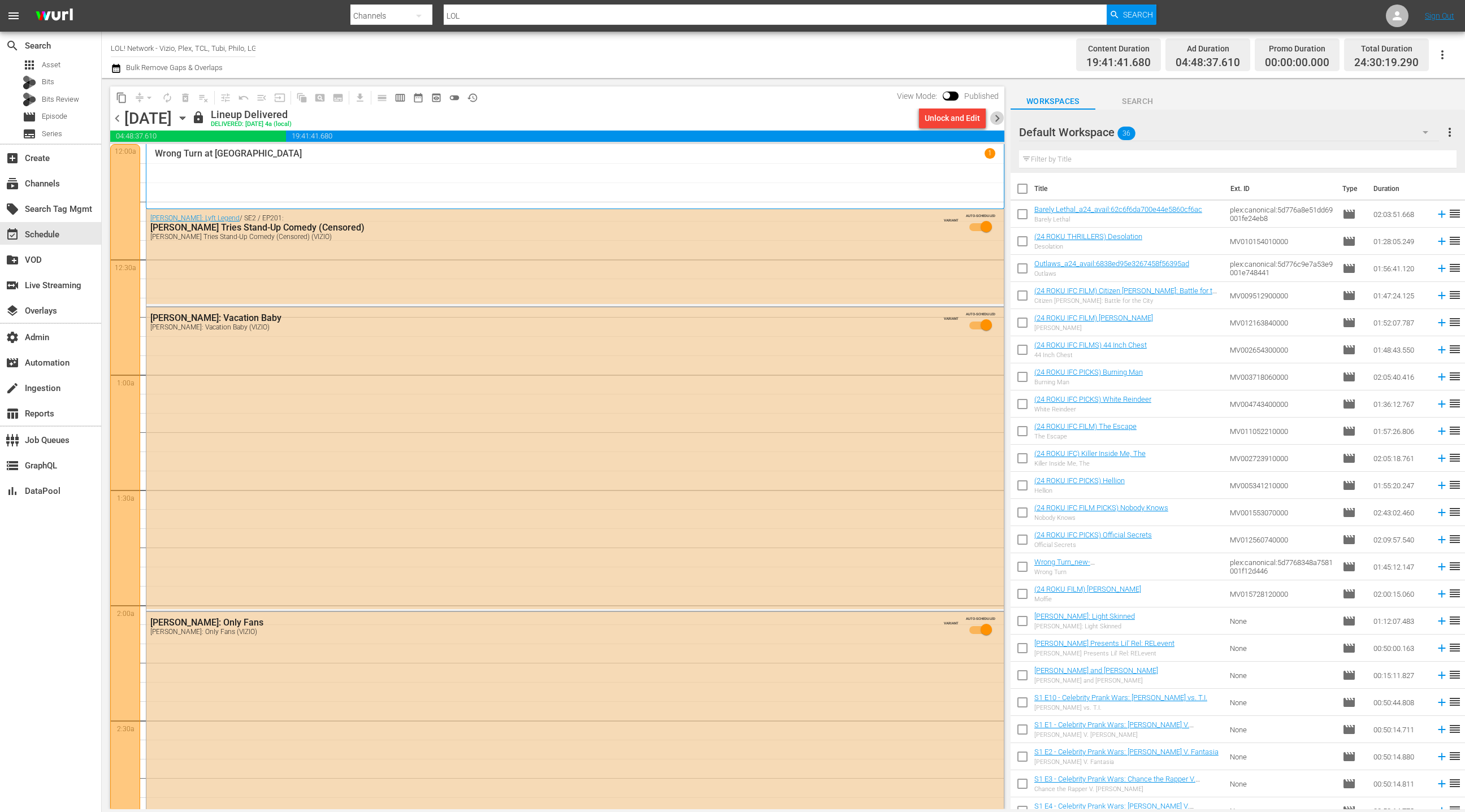
click at [997, 121] on span "chevron_right" at bounding box center [997, 118] width 14 height 14
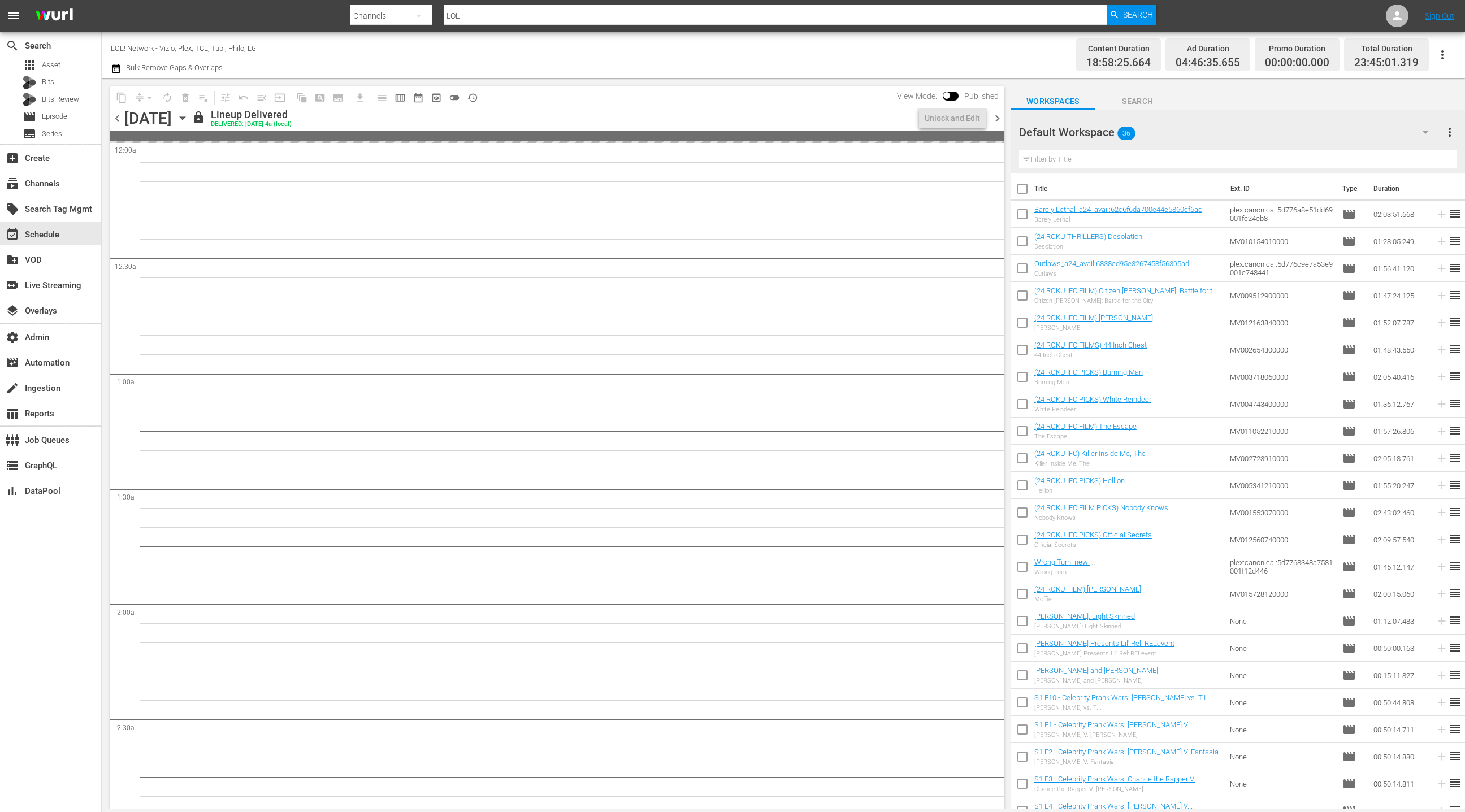
click at [997, 121] on span "chevron_right" at bounding box center [997, 118] width 14 height 14
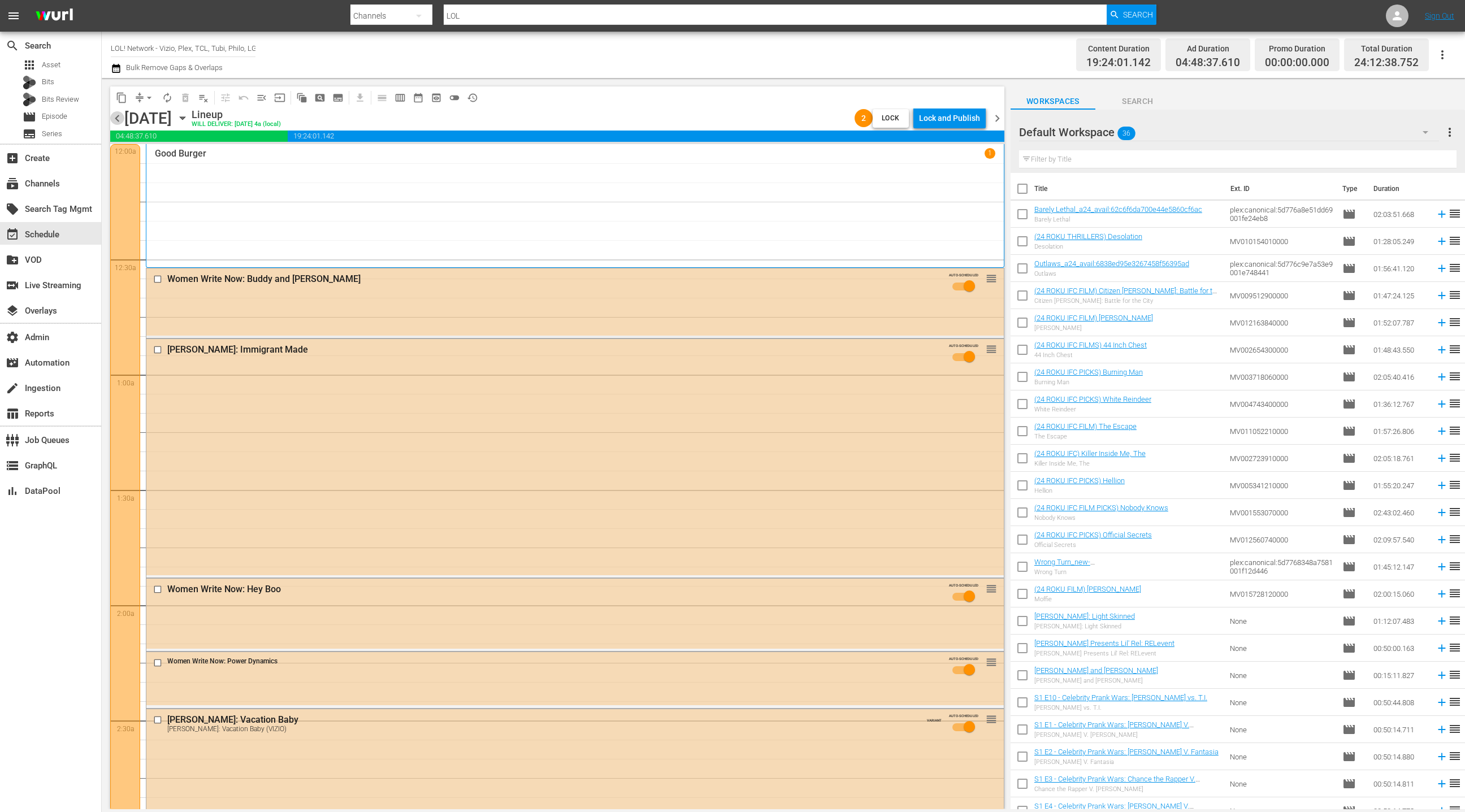
click at [119, 121] on span "chevron_left" at bounding box center [116, 118] width 14 height 14
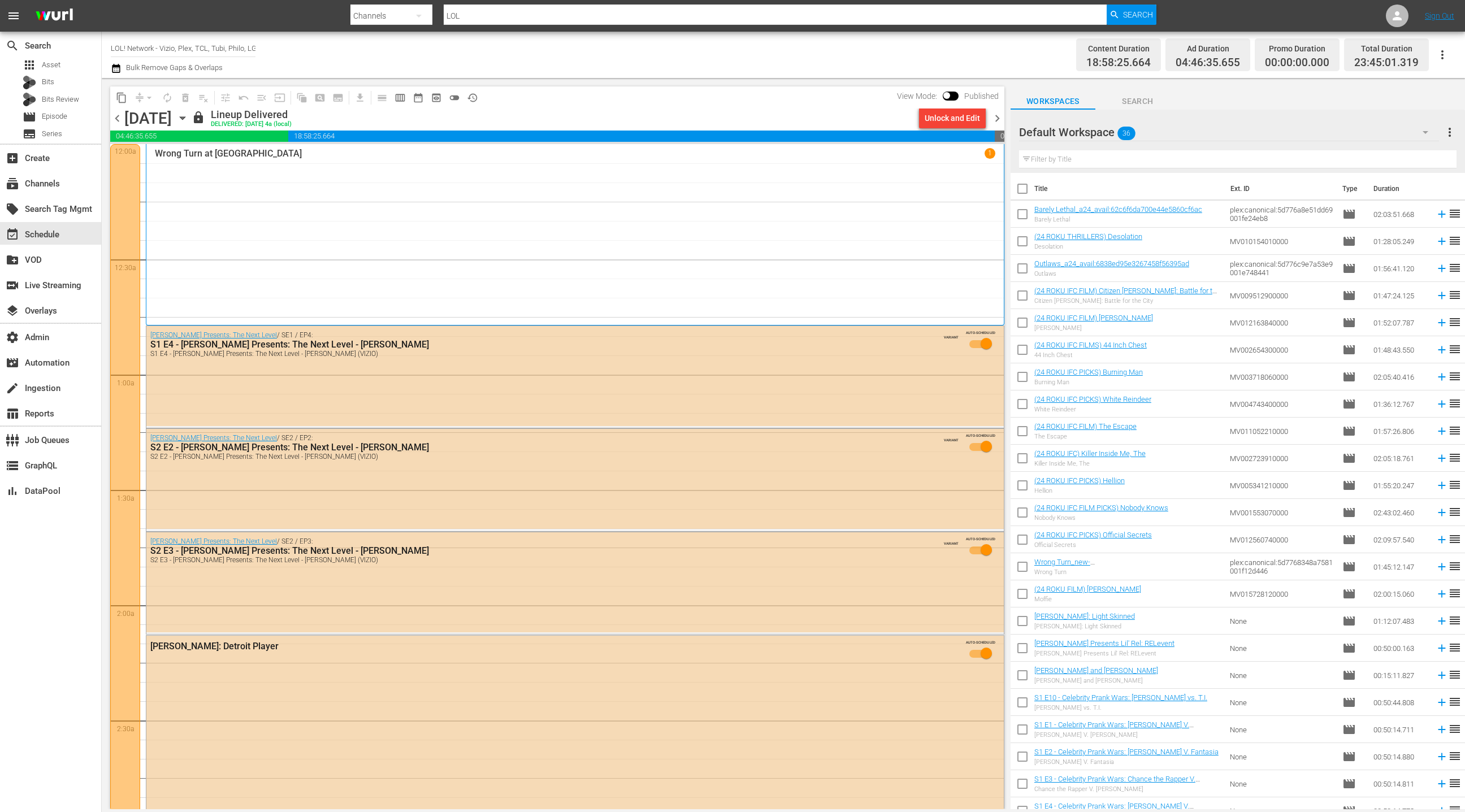
click at [996, 116] on span "chevron_right" at bounding box center [997, 118] width 14 height 14
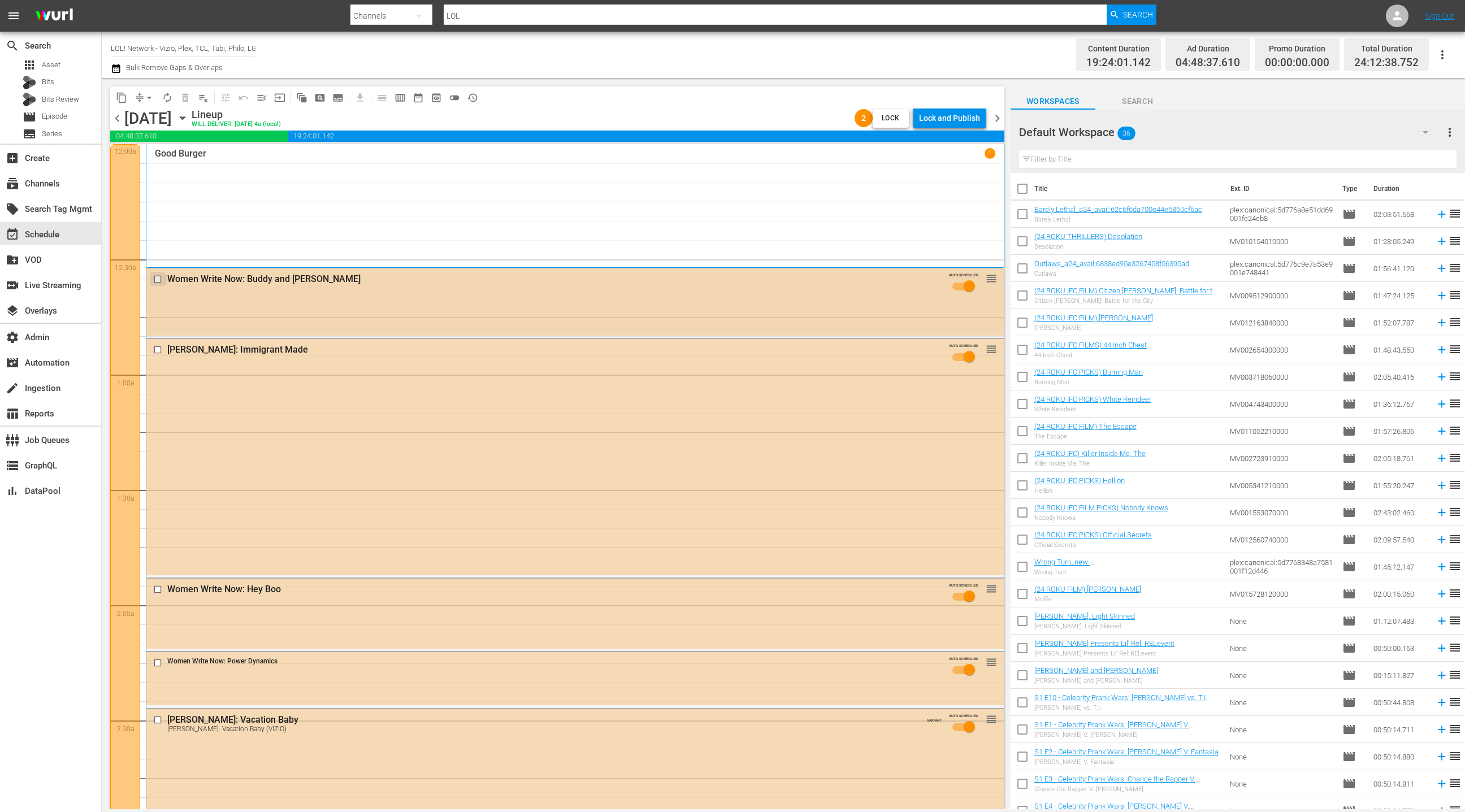
click at [159, 278] on input "checkbox" at bounding box center [158, 279] width 12 height 9
click at [159, 350] on input "checkbox" at bounding box center [158, 349] width 12 height 9
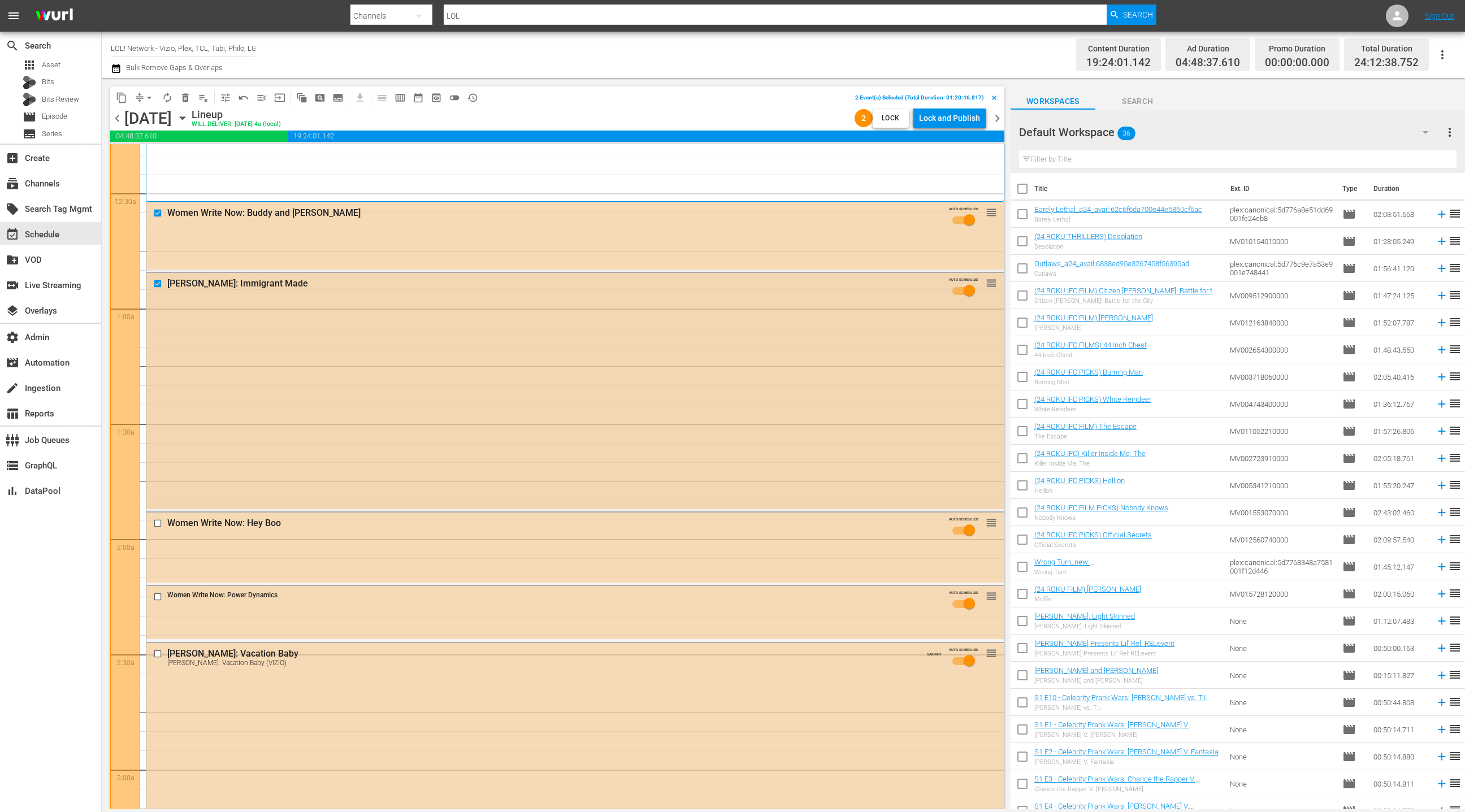
scroll to position [247, 0]
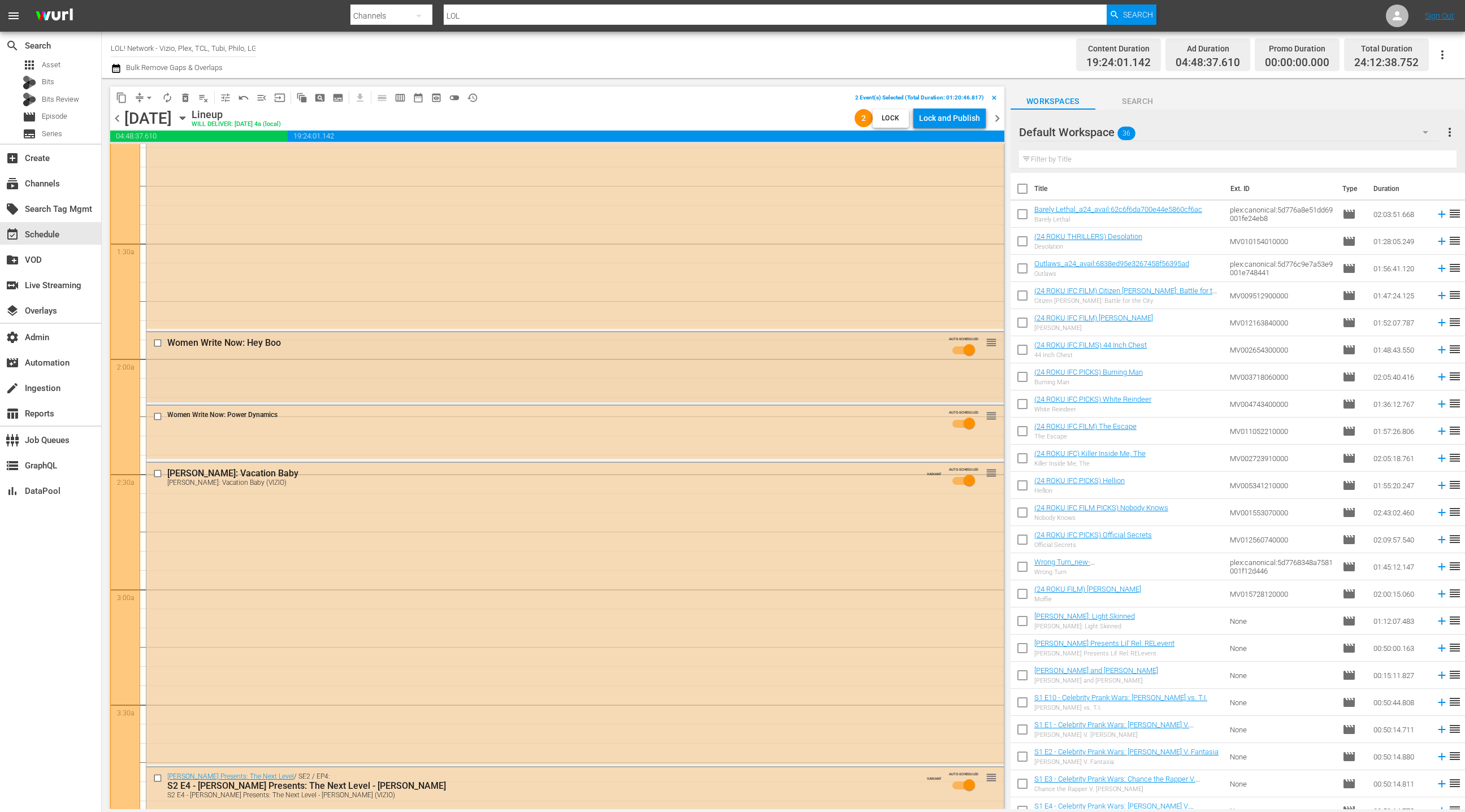
click at [161, 345] on input "checkbox" at bounding box center [158, 344] width 12 height 9
click at [161, 414] on input "checkbox" at bounding box center [158, 416] width 12 height 9
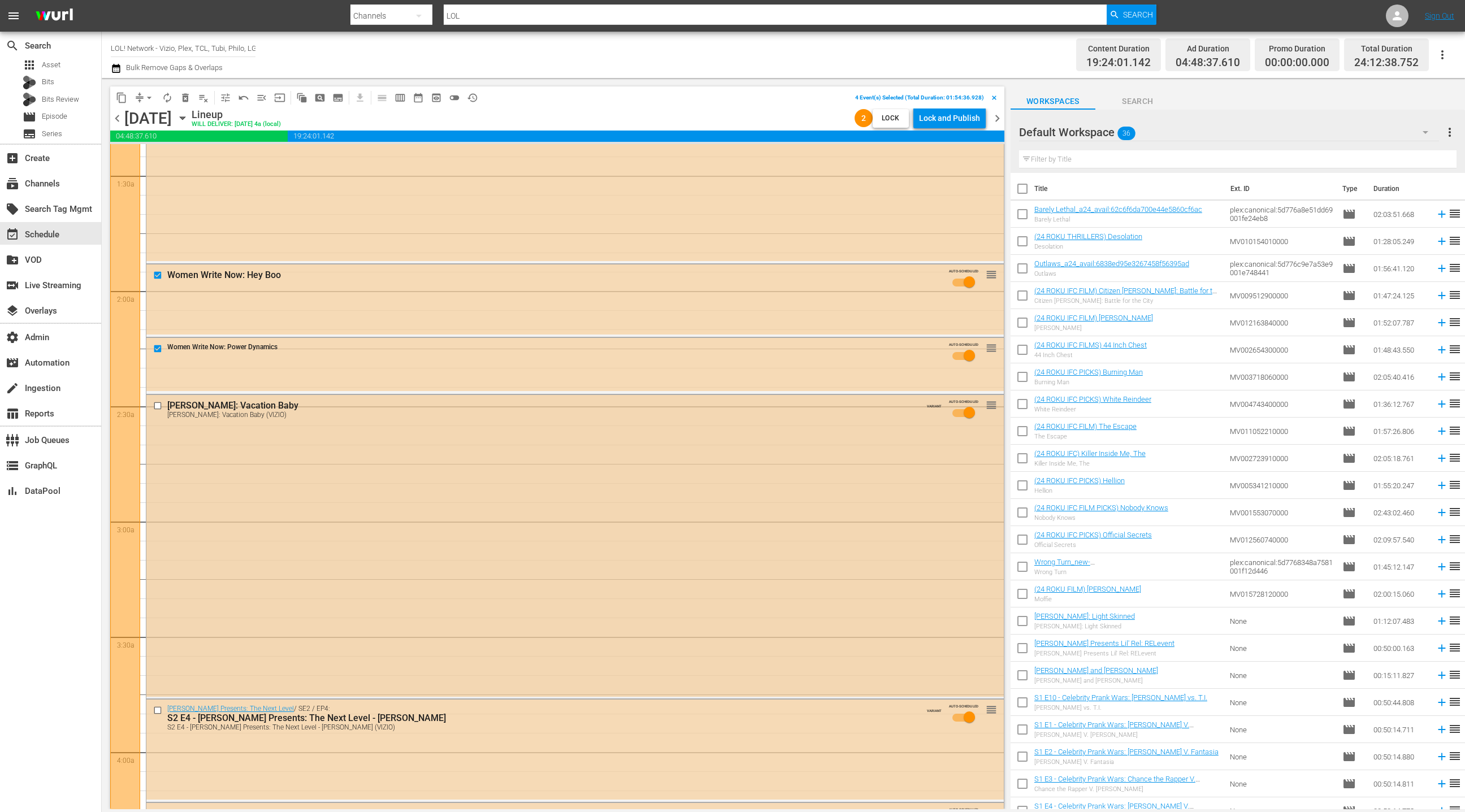
scroll to position [467, 0]
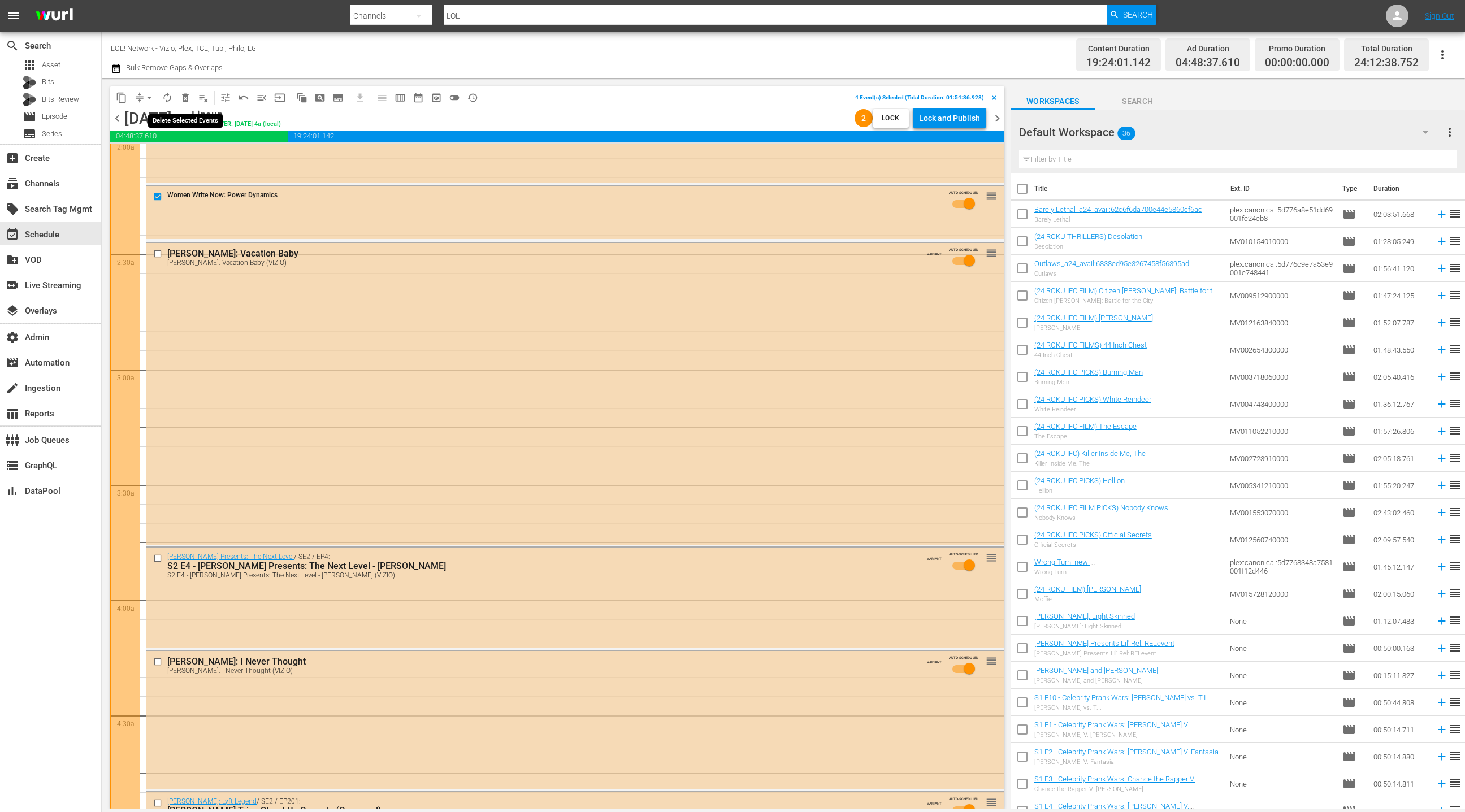
click at [186, 102] on span "delete_forever_outlined" at bounding box center [185, 98] width 11 height 11
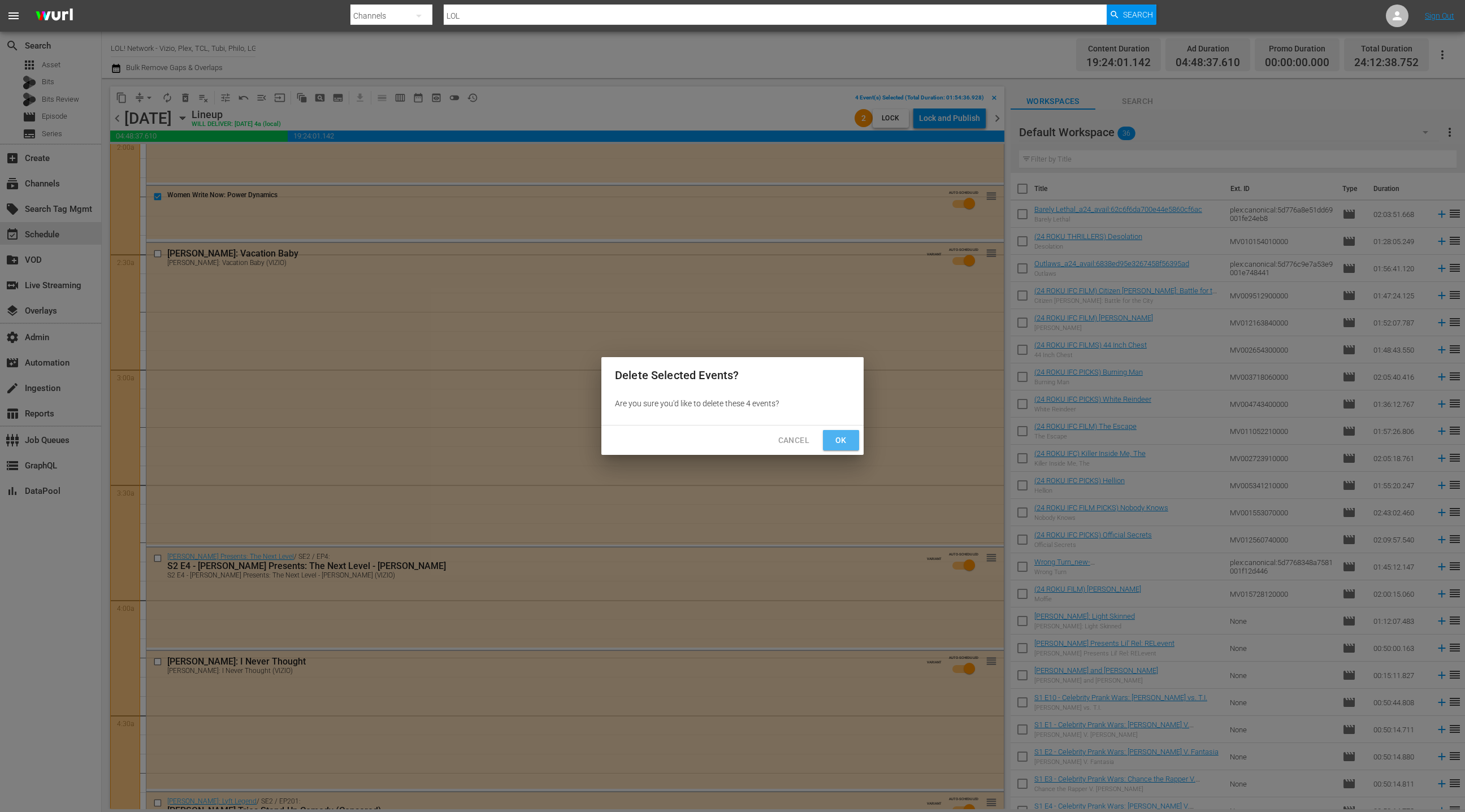
drag, startPoint x: 836, startPoint y: 440, endPoint x: 829, endPoint y: 435, distance: 8.6
click at [836, 440] on span "Ok" at bounding box center [840, 440] width 18 height 14
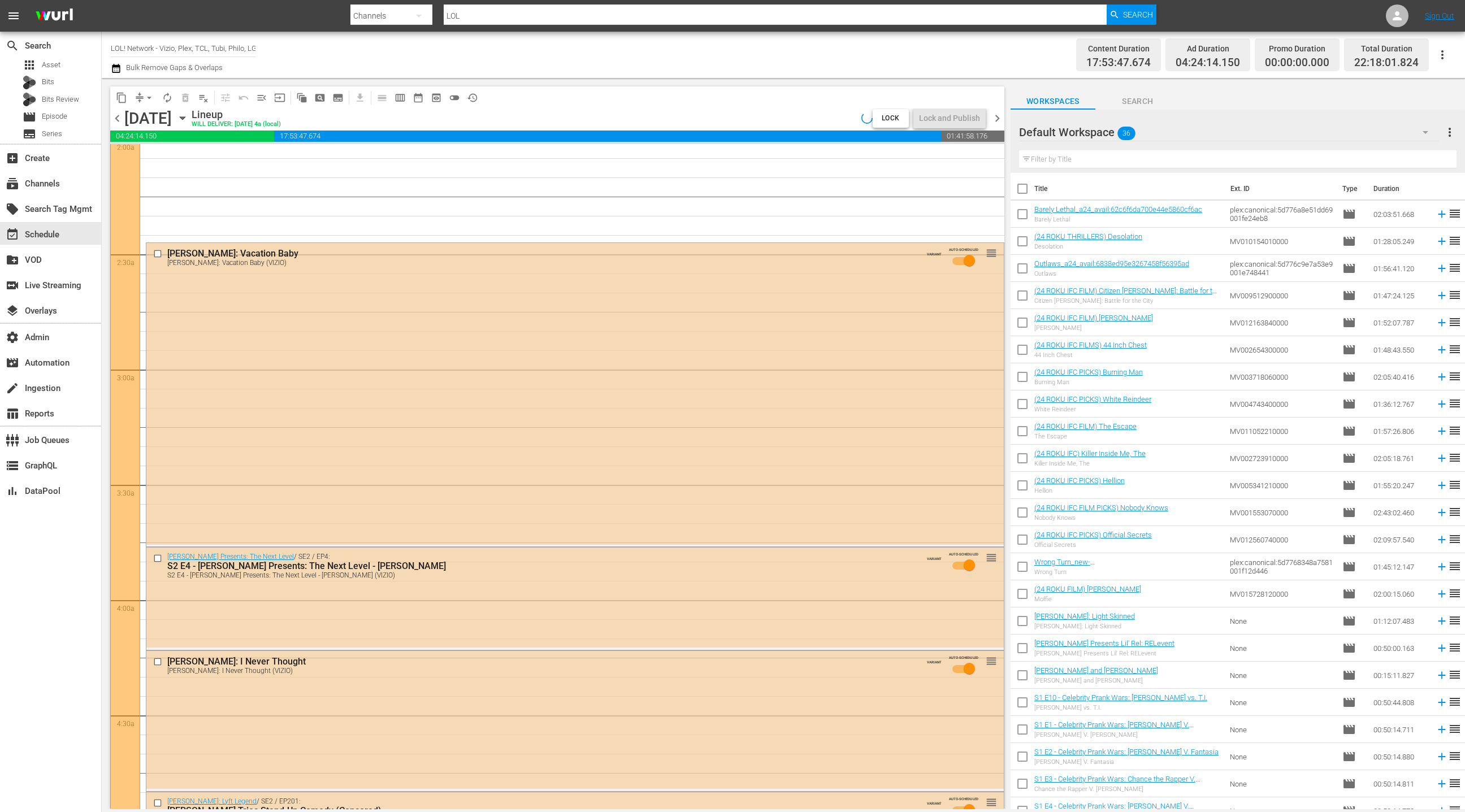
scroll to position [485, 0]
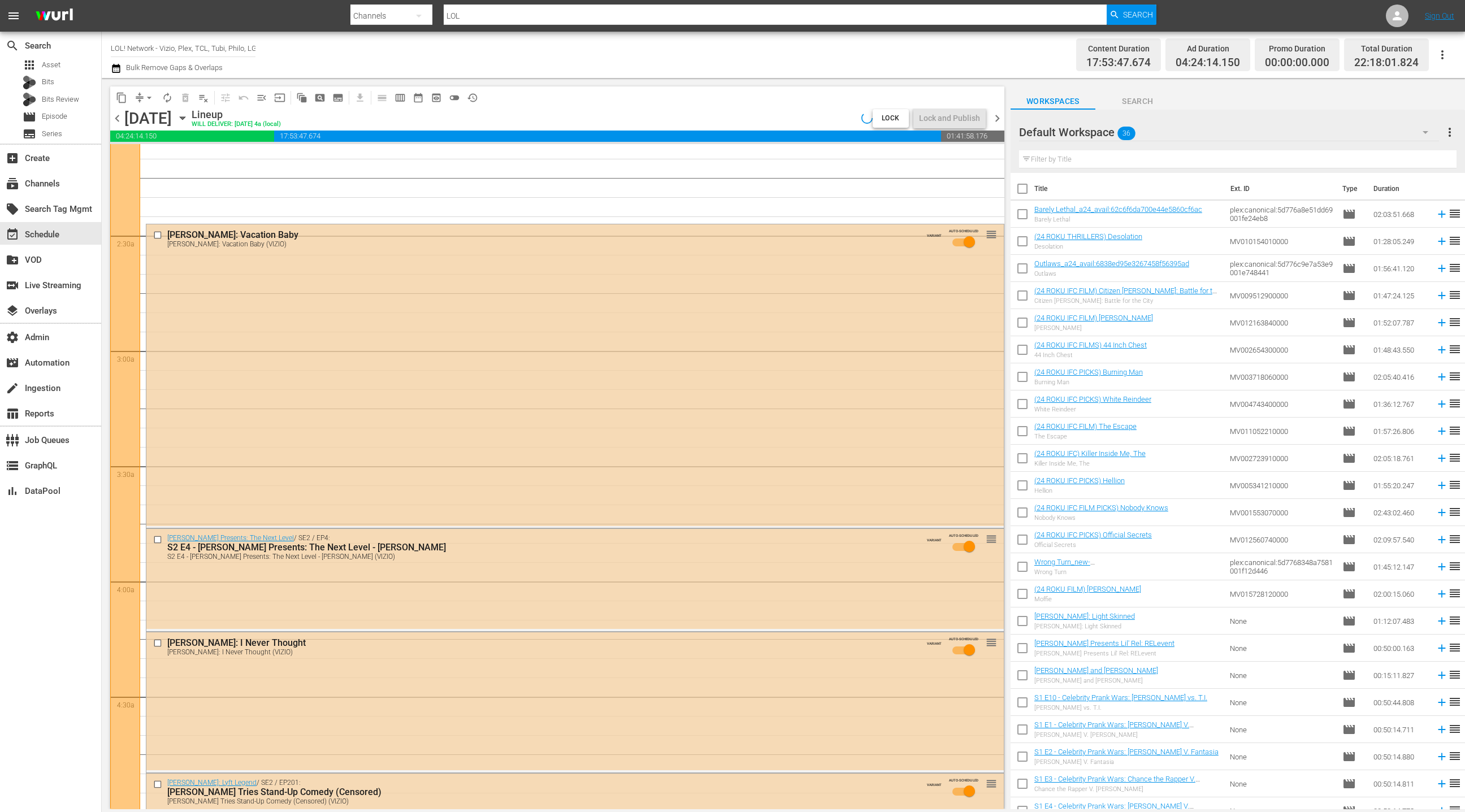
click at [1284, 146] on div "Filter by Title" at bounding box center [1238, 159] width 438 height 27
click at [1289, 134] on div "Default Workspace 36" at bounding box center [1228, 132] width 420 height 32
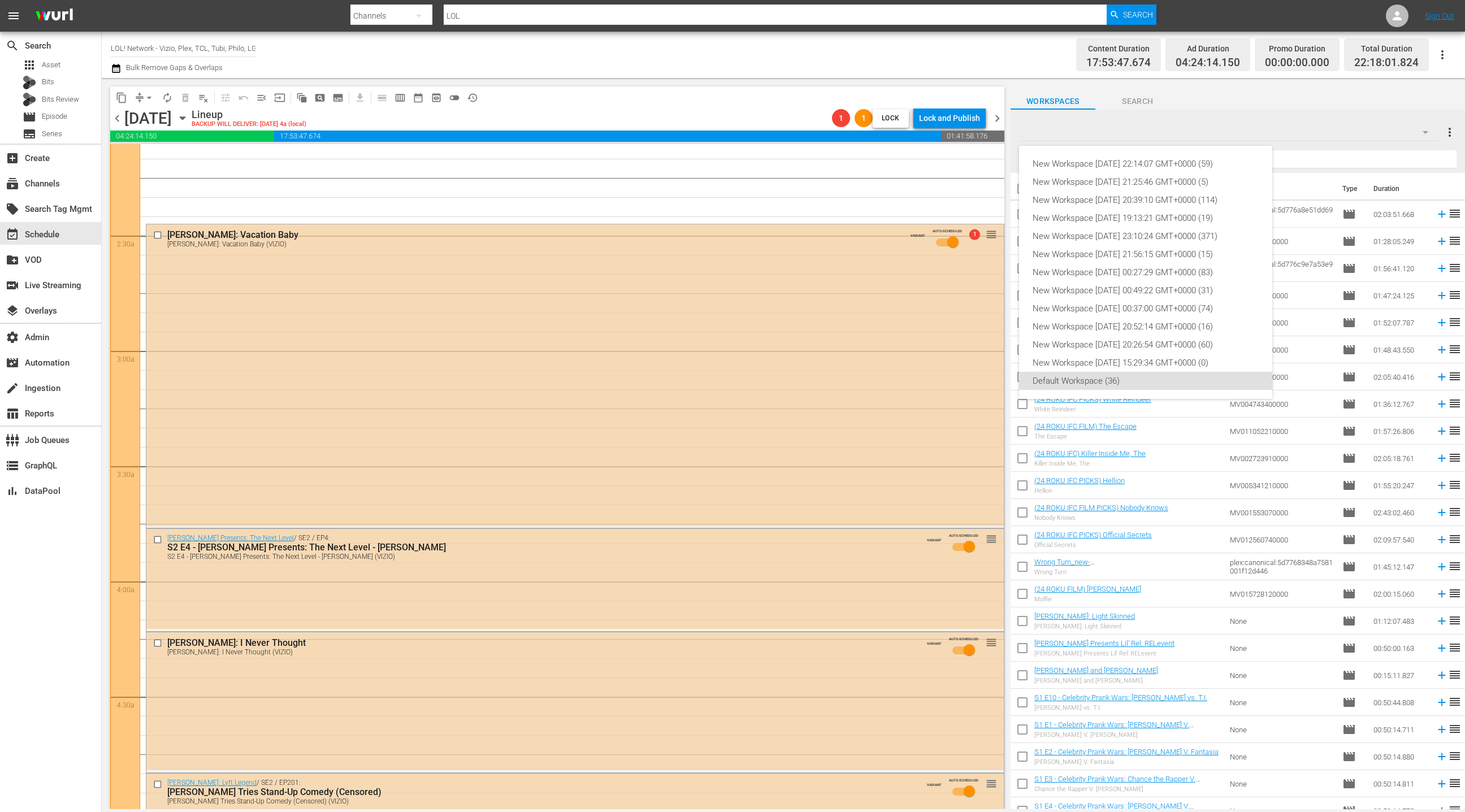
click at [1141, 385] on div "Default Workspace (36)" at bounding box center [1146, 380] width 226 height 18
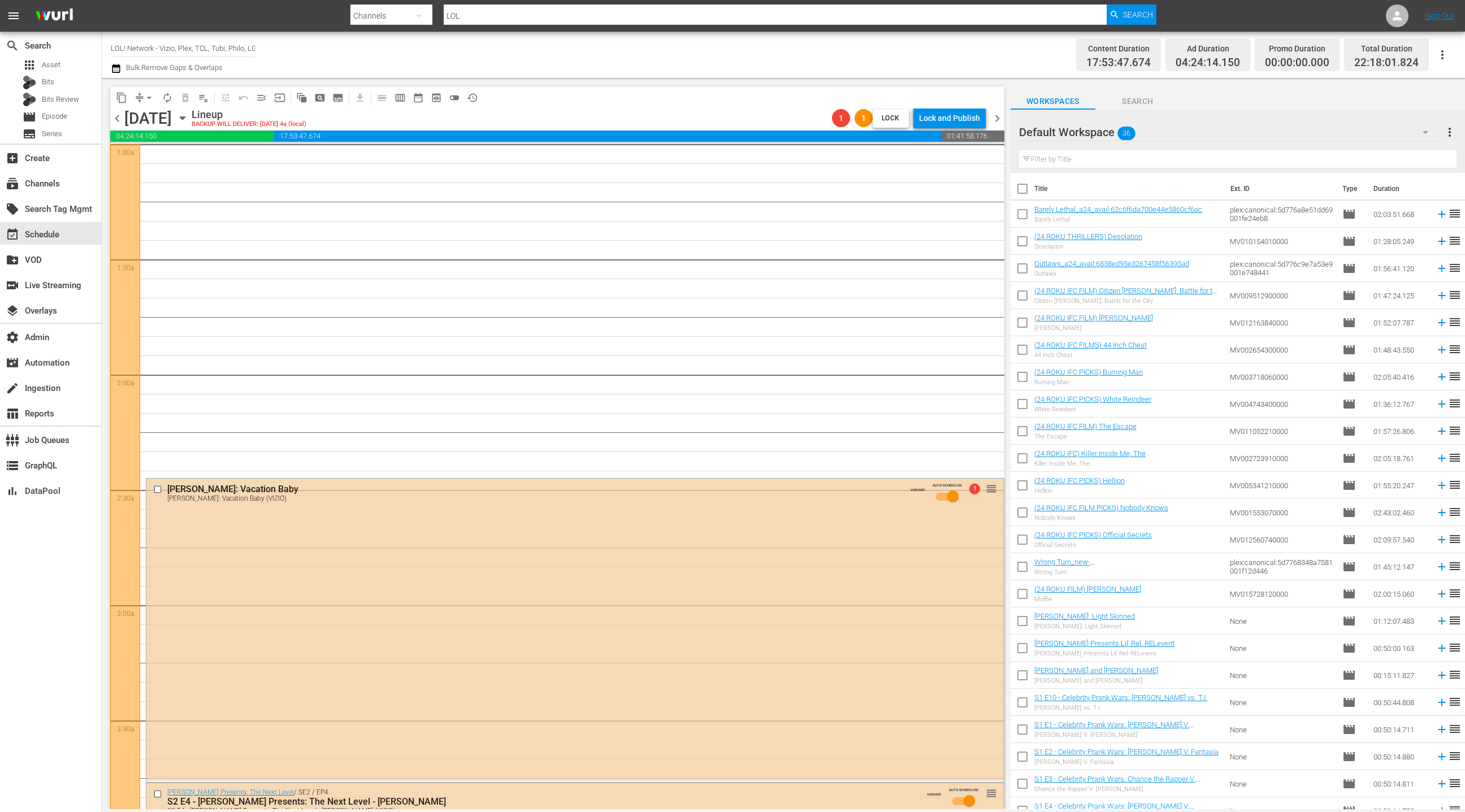
scroll to position [0, 0]
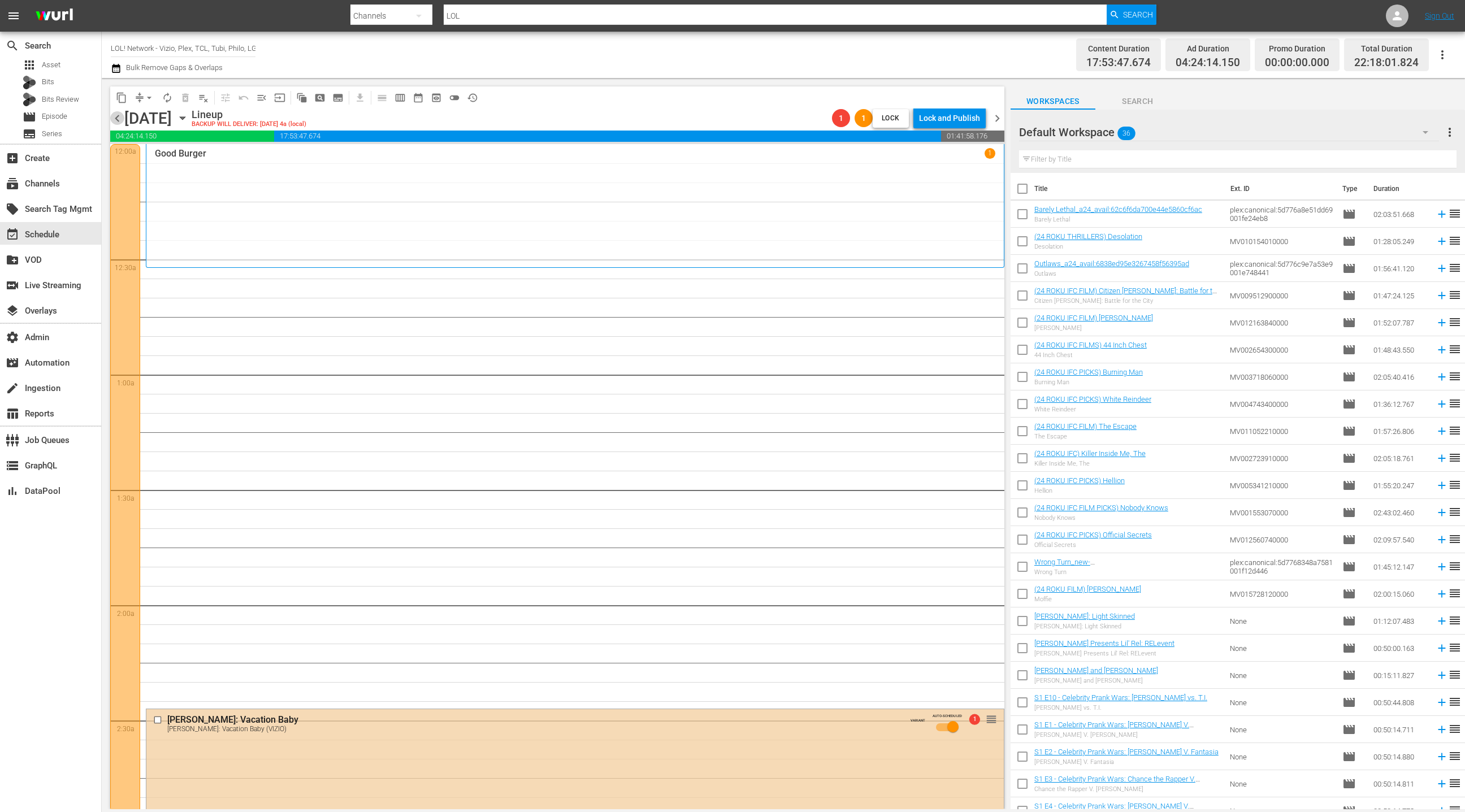
click at [117, 117] on span "chevron_left" at bounding box center [116, 118] width 14 height 14
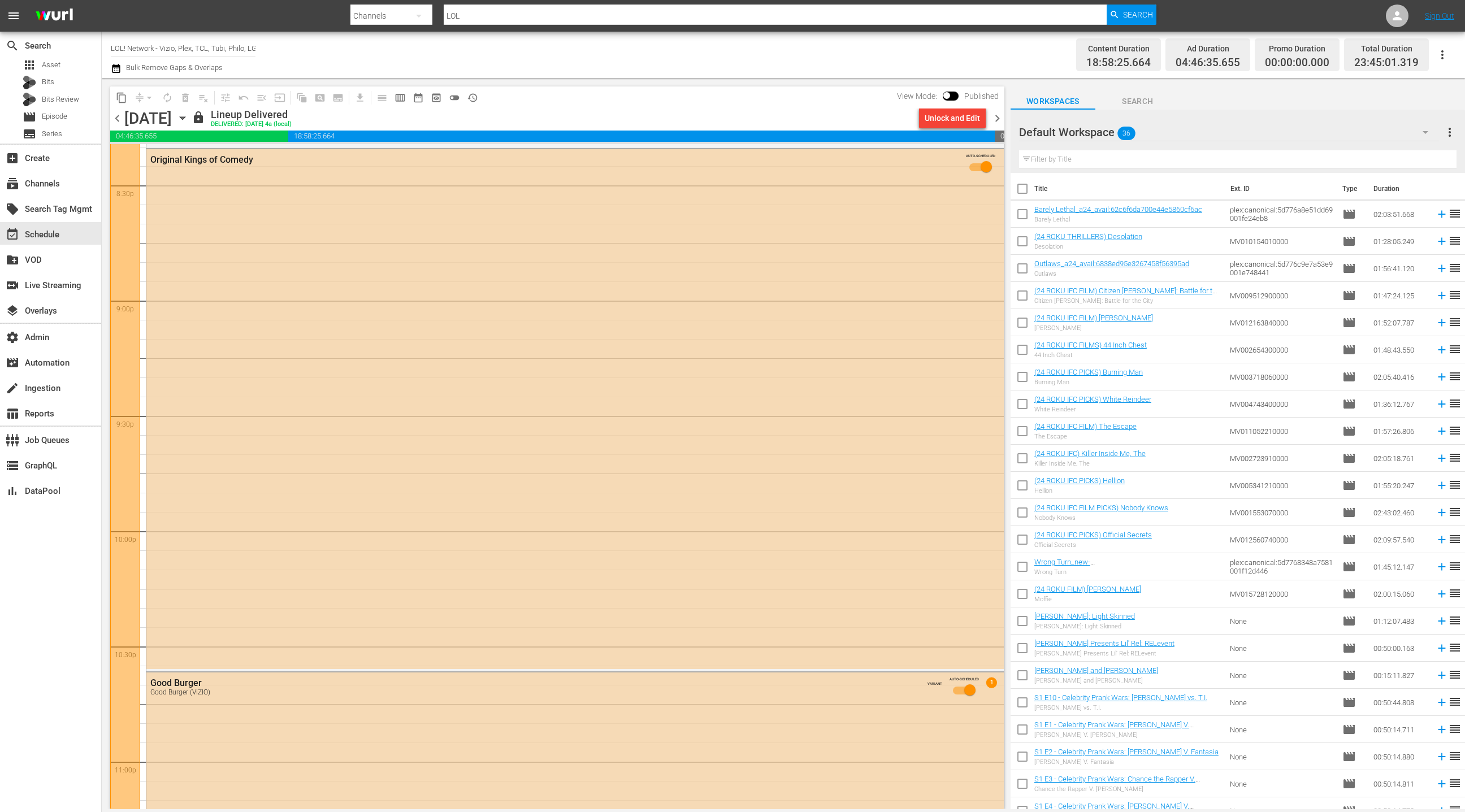
scroll to position [4992, 0]
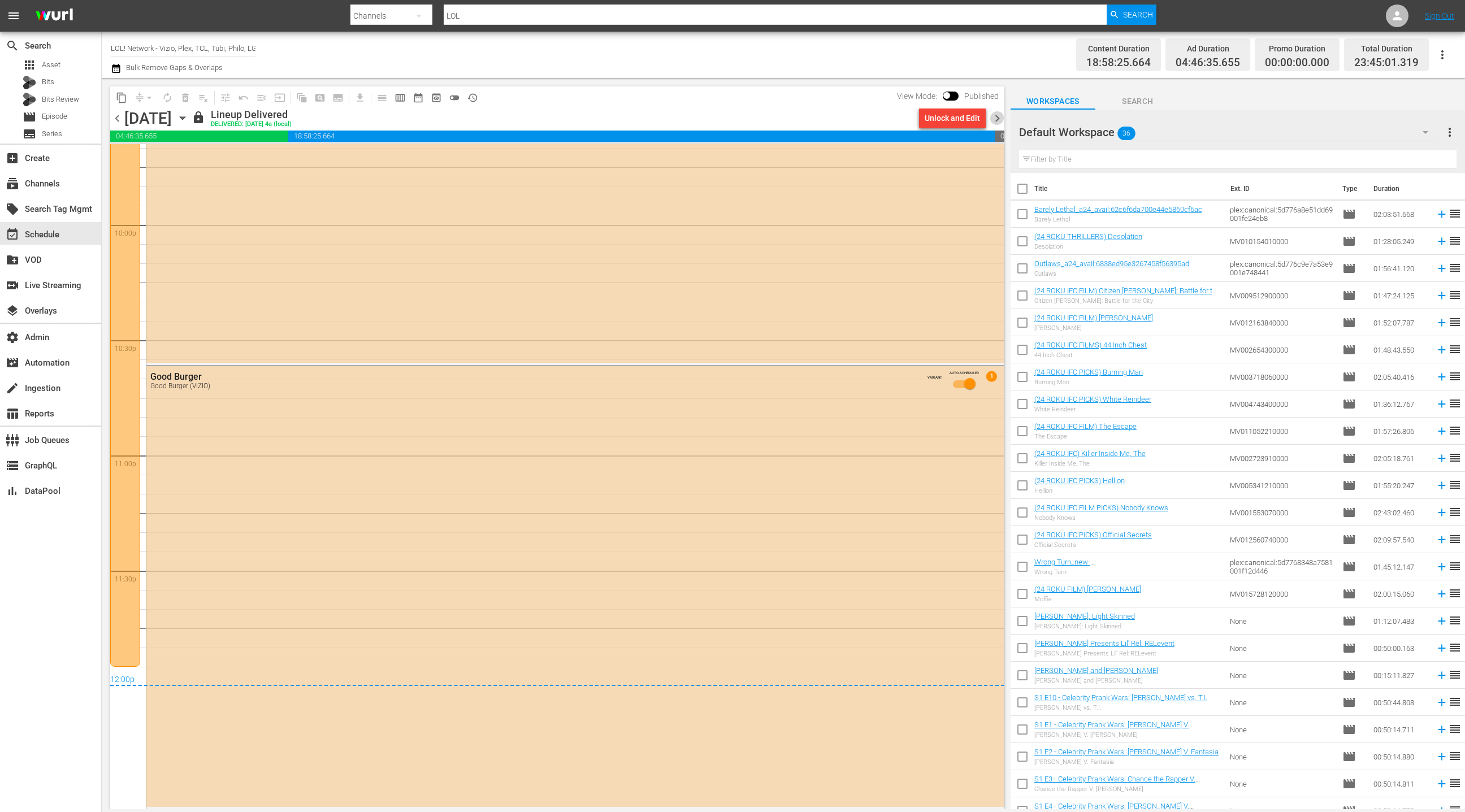
click at [999, 119] on span "chevron_right" at bounding box center [997, 118] width 14 height 14
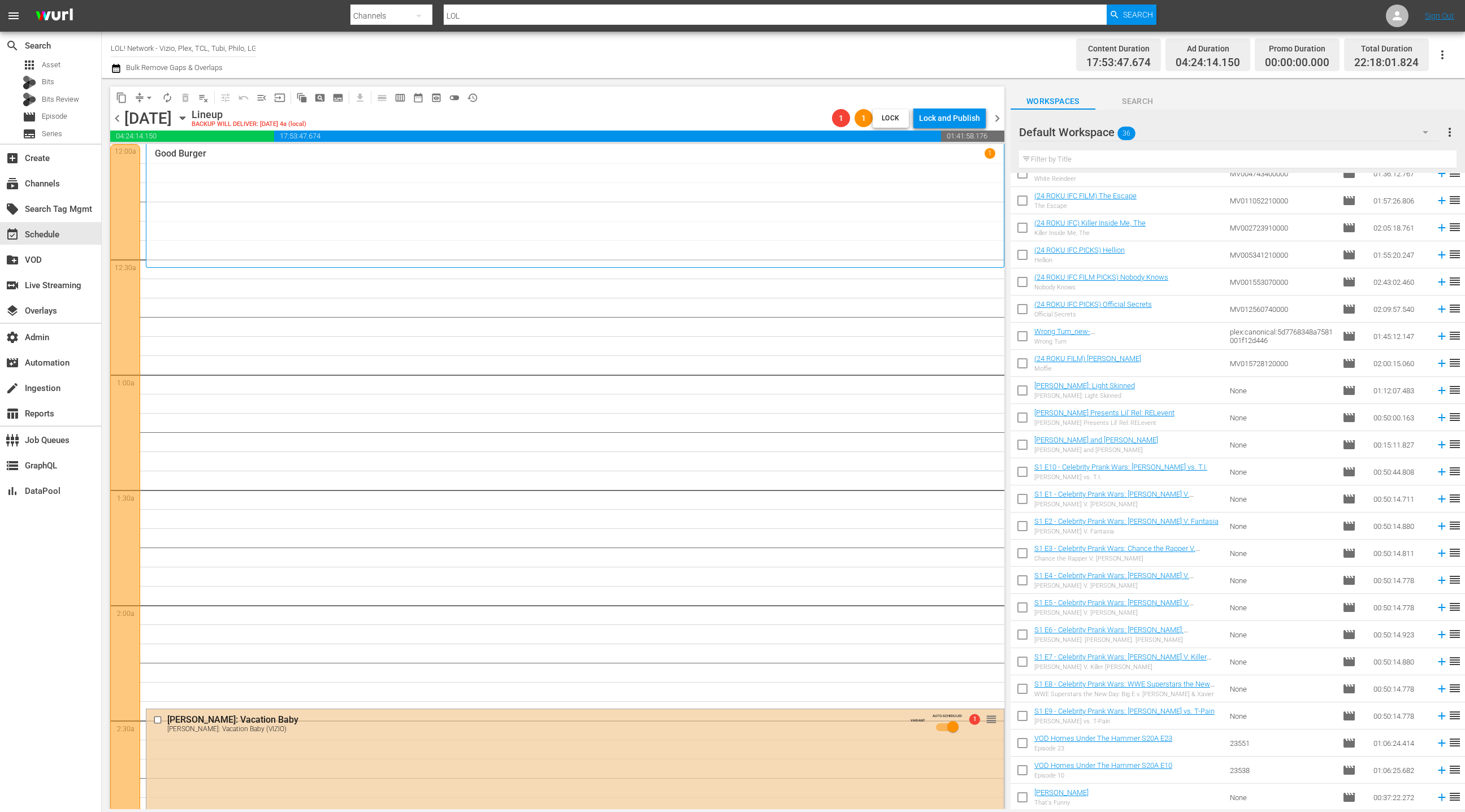
scroll to position [366, 0]
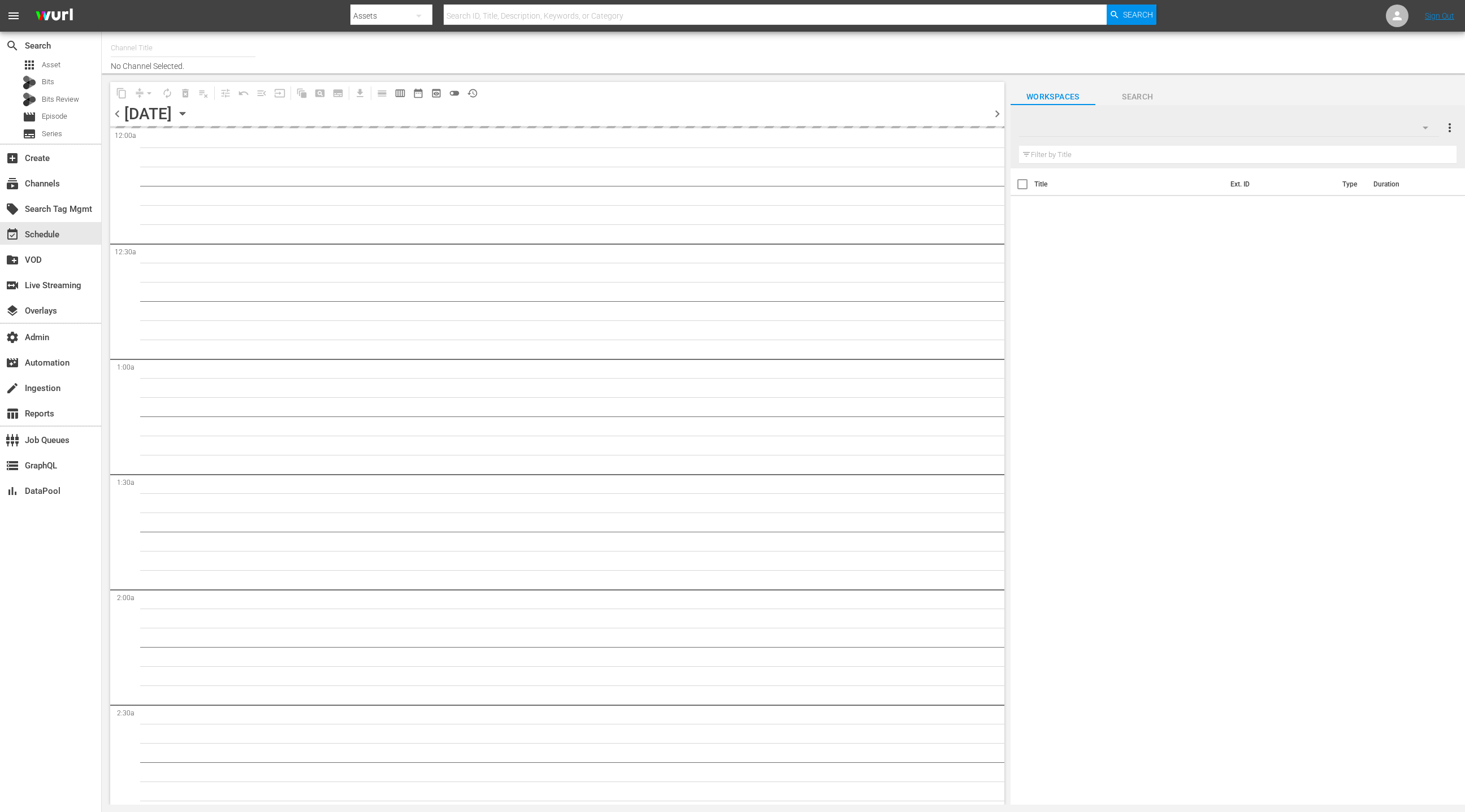
type input "LOL! Network - Vizio, Plex, TCL, Tubi, Philo, LG, FireTV (1015)"
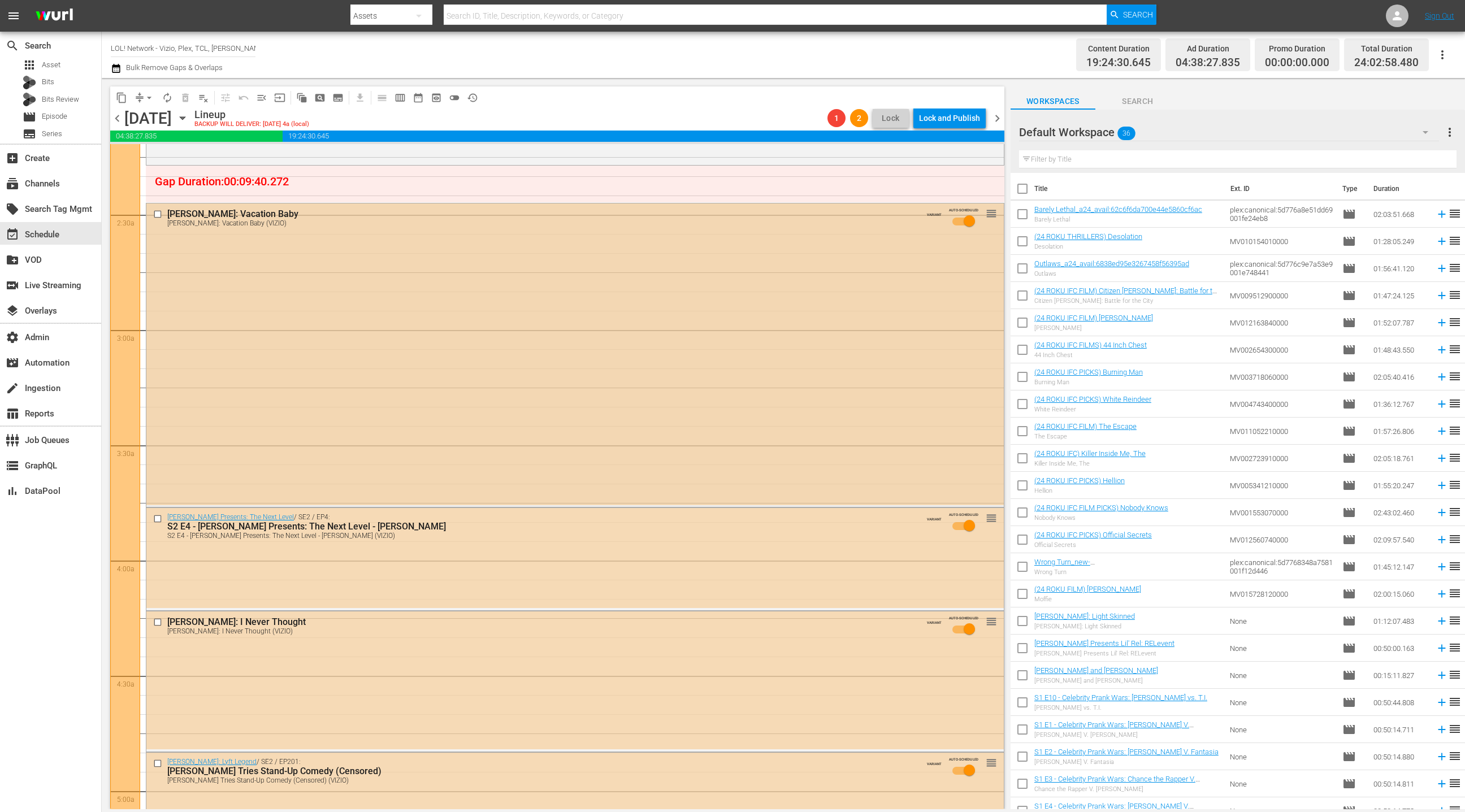
scroll to position [509, 0]
click at [153, 98] on span "arrow_drop_down" at bounding box center [149, 98] width 11 height 11
click at [156, 157] on li "Align to End of Previous Day" at bounding box center [149, 157] width 118 height 19
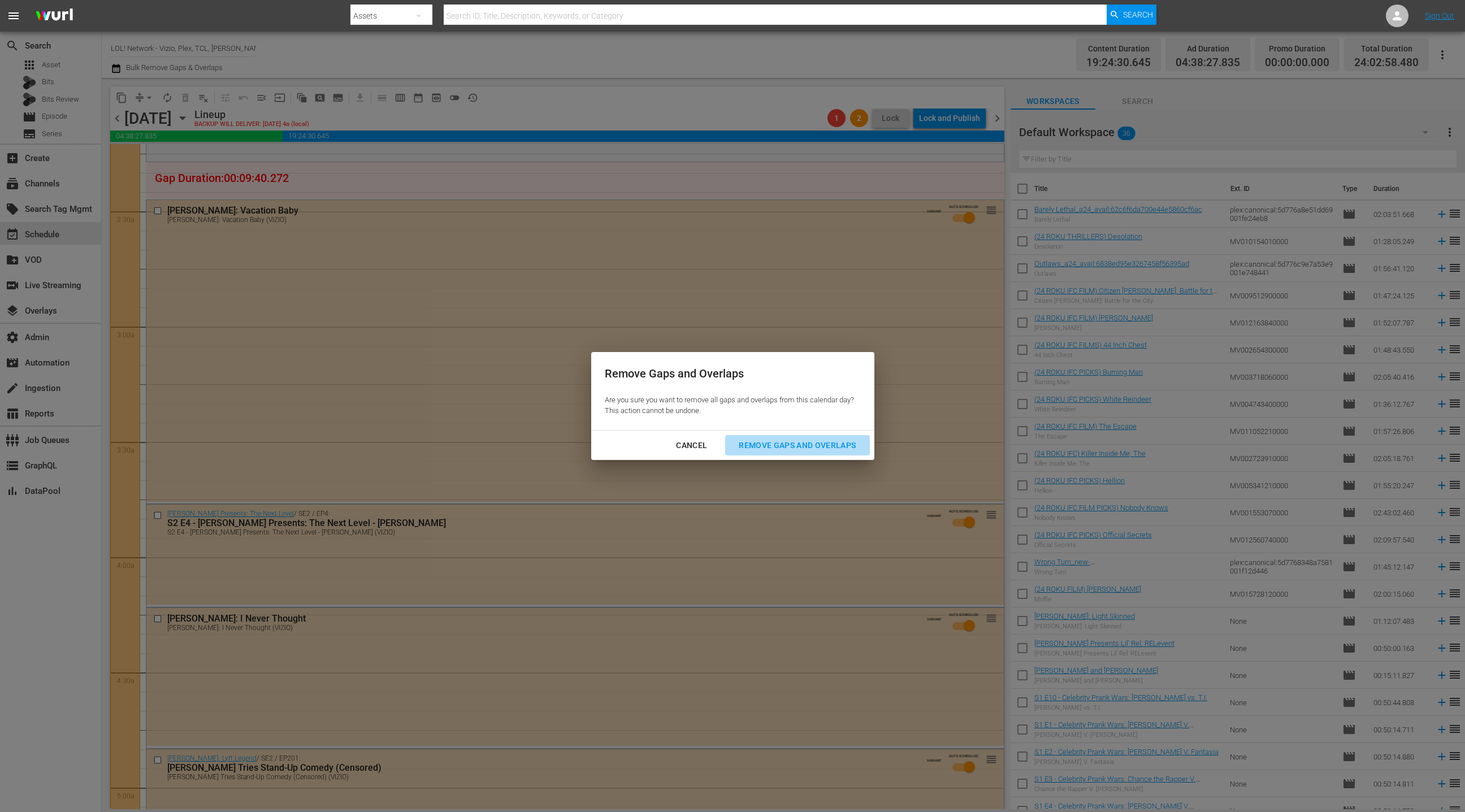
click at [760, 448] on div "Remove Gaps and Overlaps" at bounding box center [796, 445] width 135 height 14
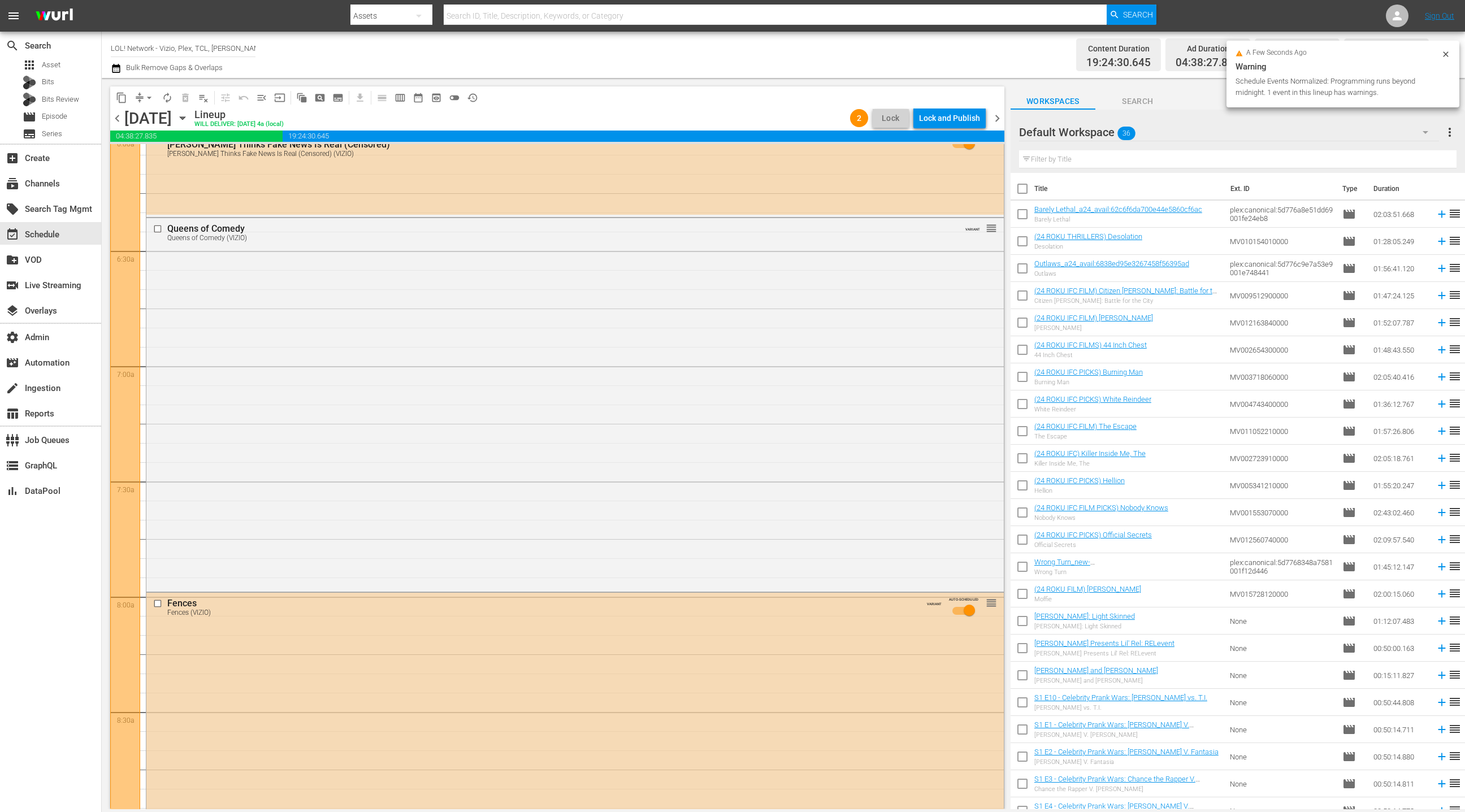
scroll to position [1426, 0]
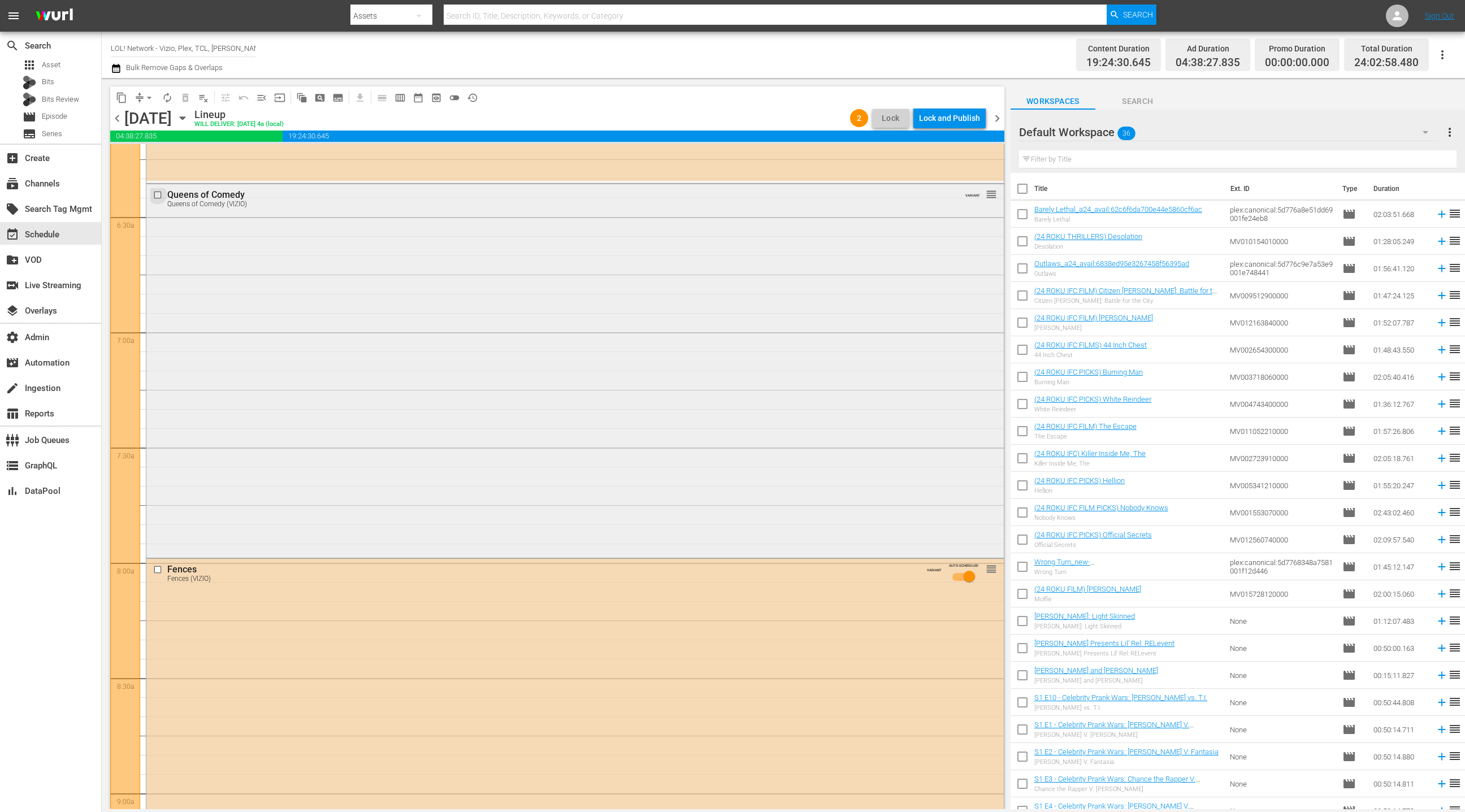
click at [159, 195] on input "checkbox" at bounding box center [158, 195] width 12 height 9
click at [159, 569] on input "checkbox" at bounding box center [158, 572] width 12 height 9
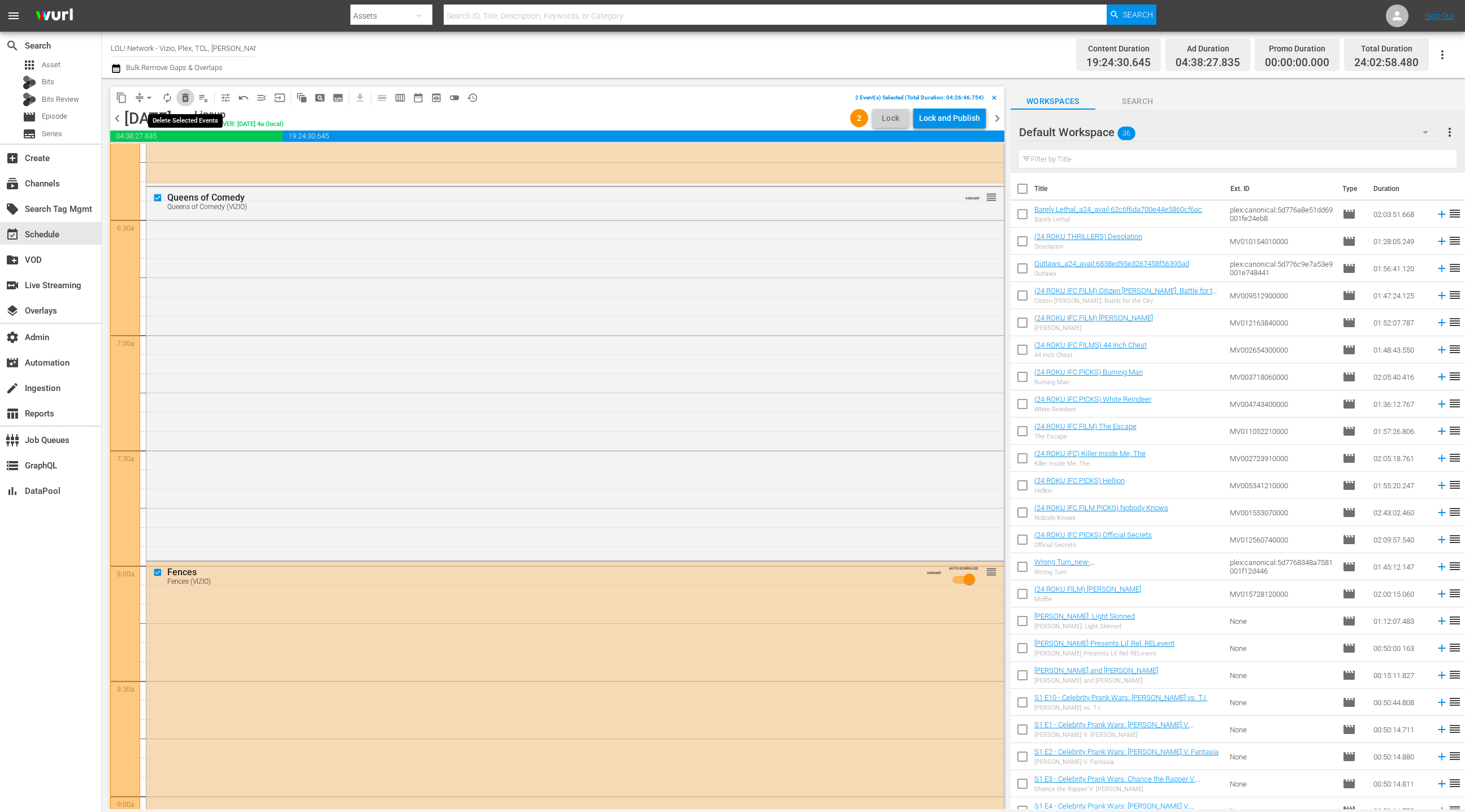
click at [189, 98] on span "delete_forever_outlined" at bounding box center [185, 98] width 11 height 11
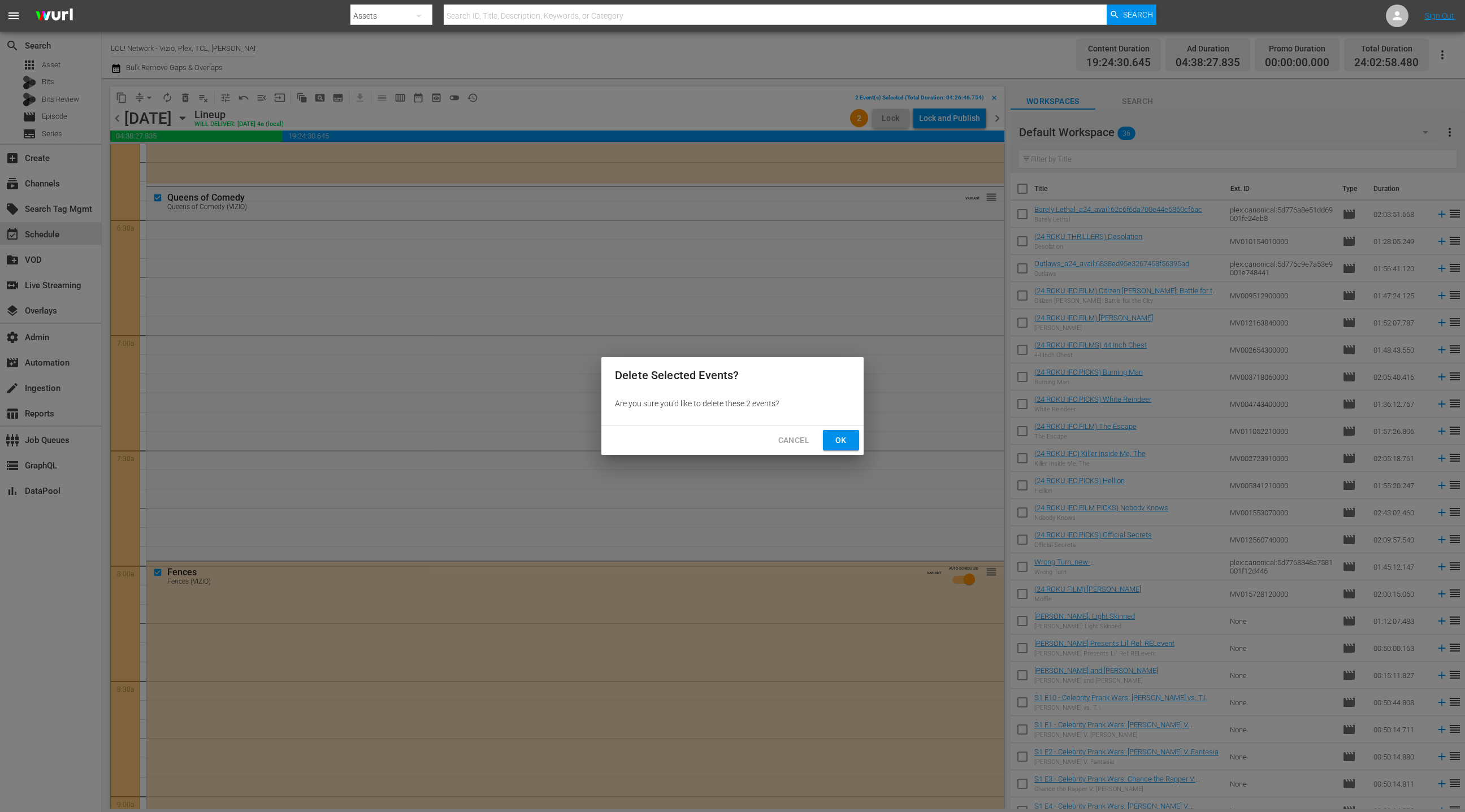
click at [831, 440] on button "Ok" at bounding box center [841, 440] width 36 height 20
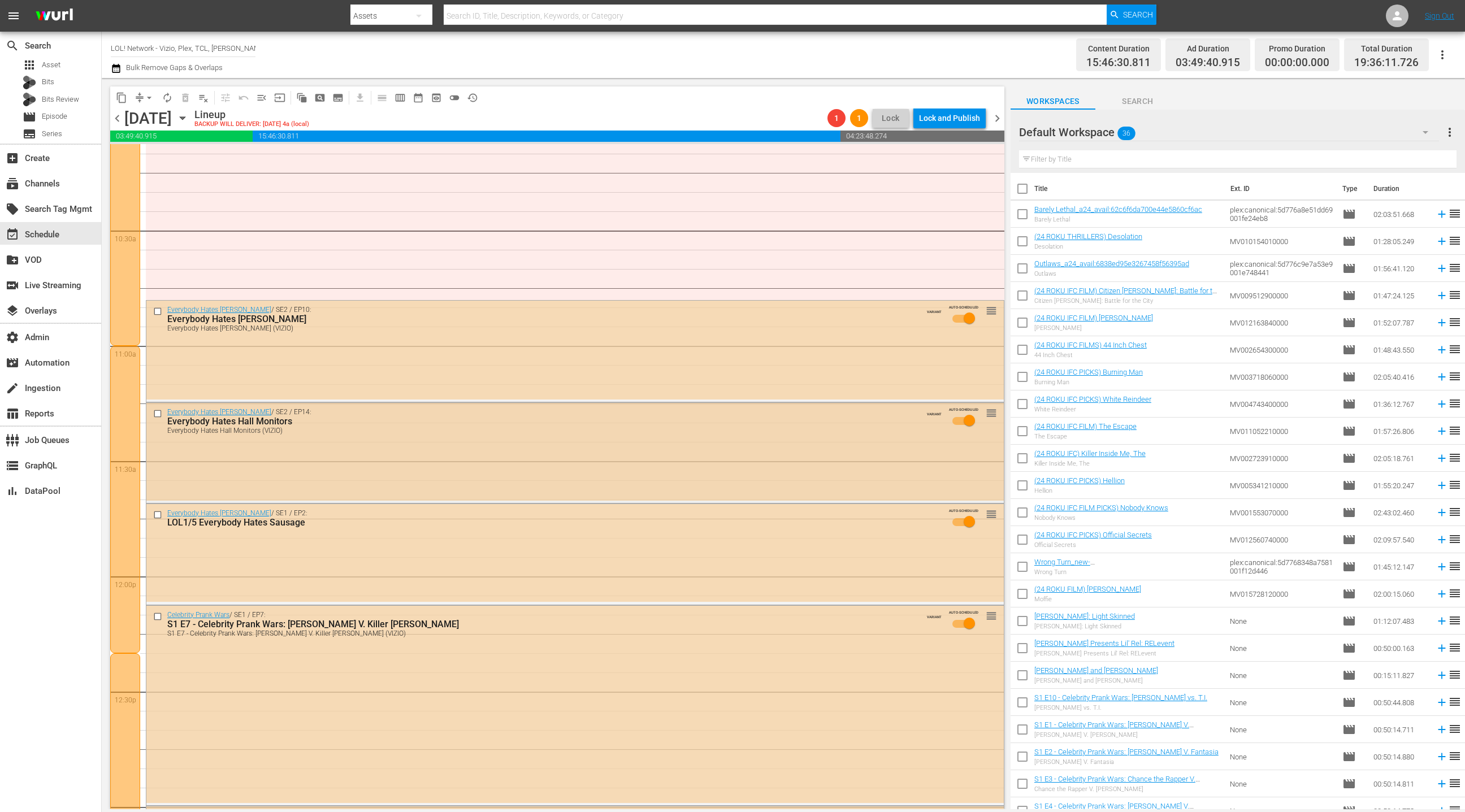
scroll to position [2311, 0]
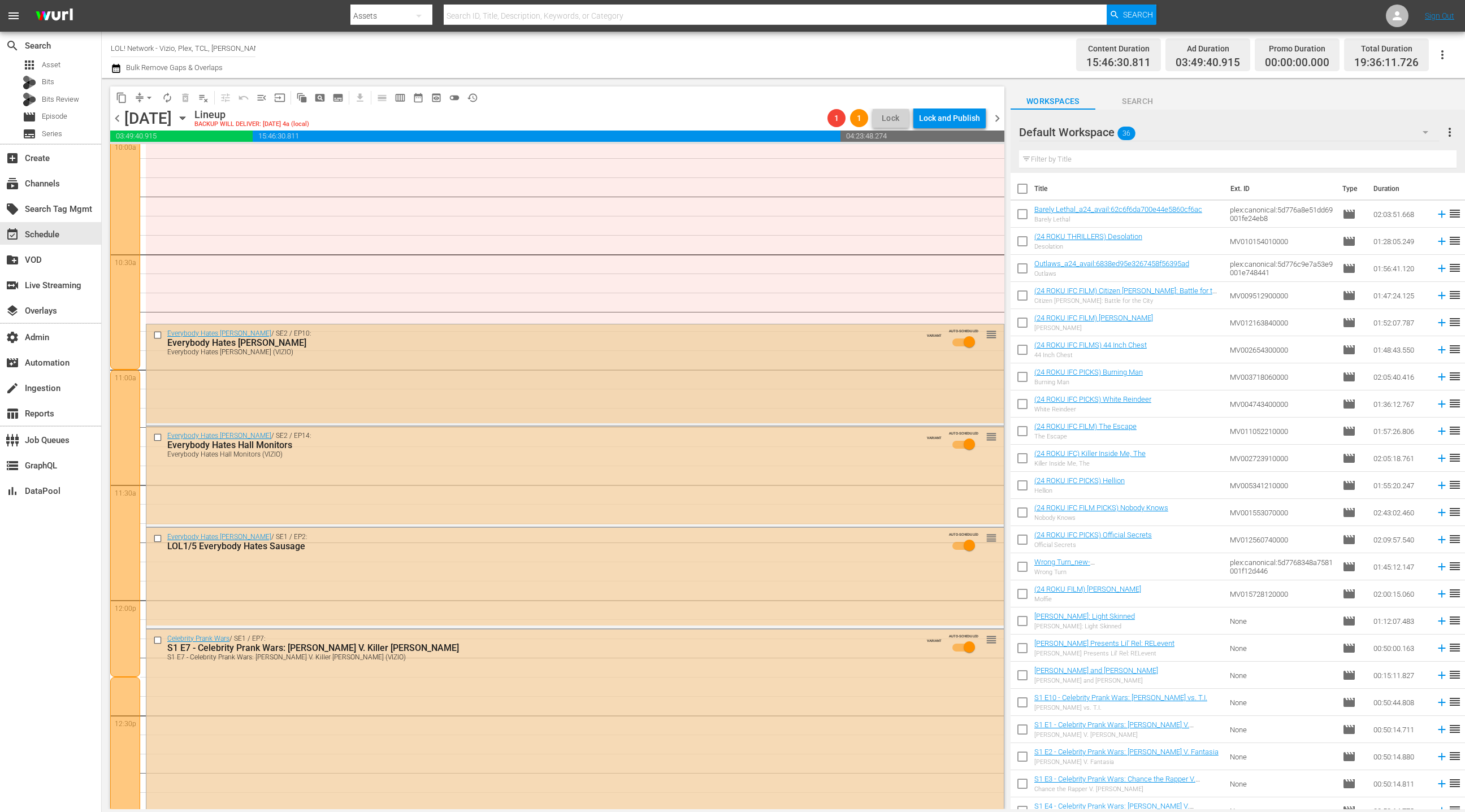
click at [158, 335] on input "checkbox" at bounding box center [158, 335] width 12 height 9
click at [158, 439] on input "checkbox" at bounding box center [158, 438] width 12 height 9
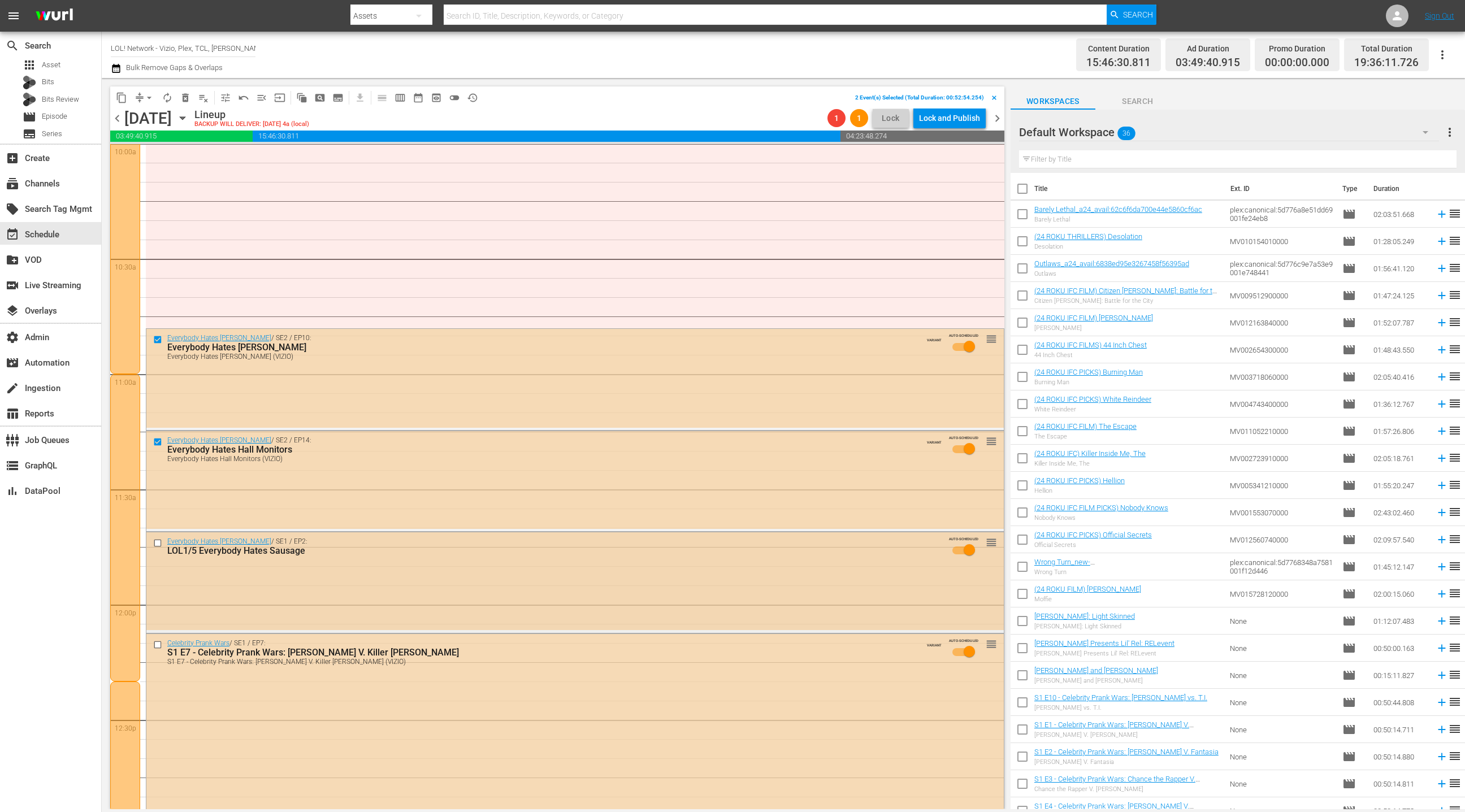
scroll to position [2307, 0]
click at [158, 544] on input "checkbox" at bounding box center [158, 542] width 12 height 9
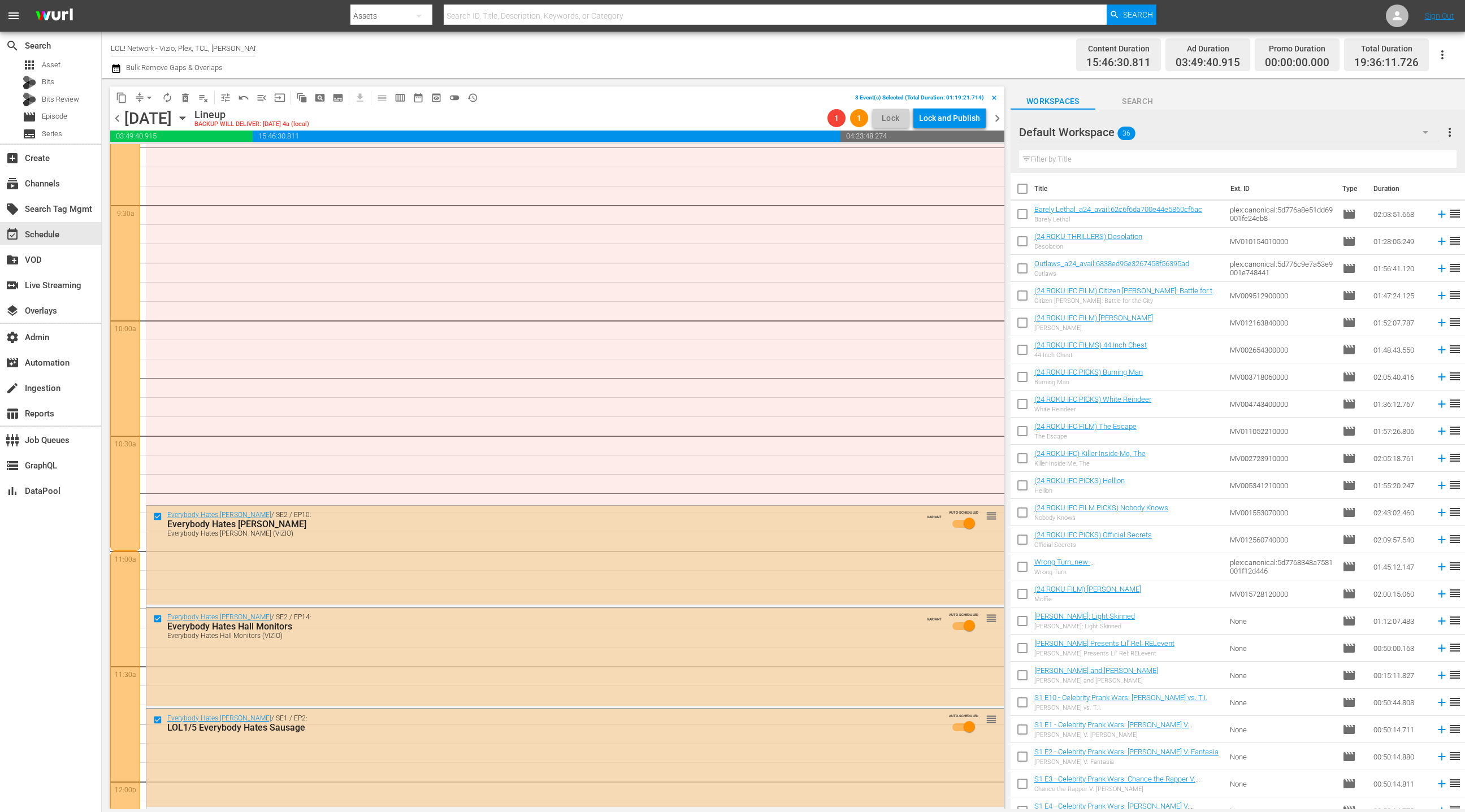
scroll to position [2053, 0]
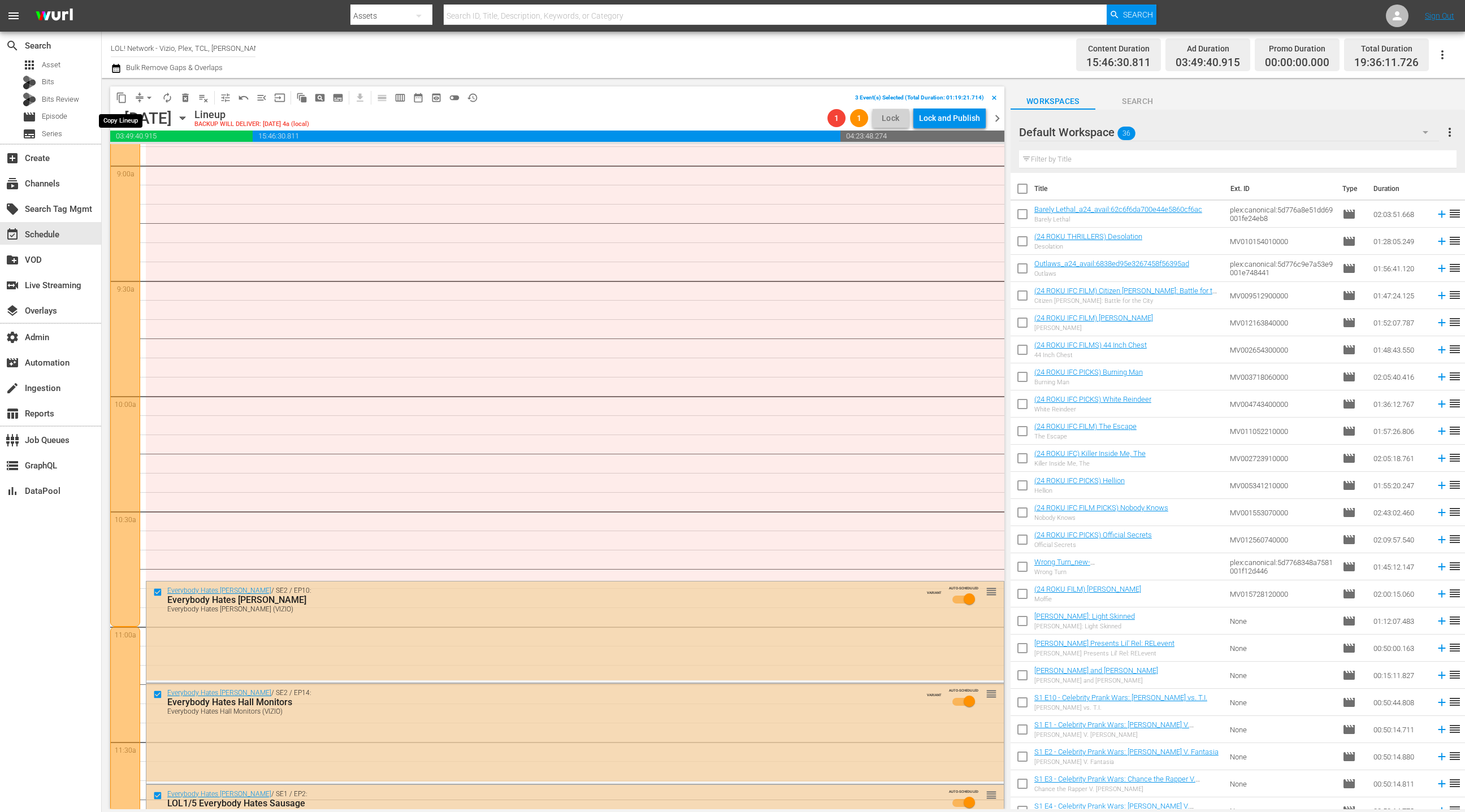
click at [125, 102] on span "content_copy" at bounding box center [121, 98] width 11 height 11
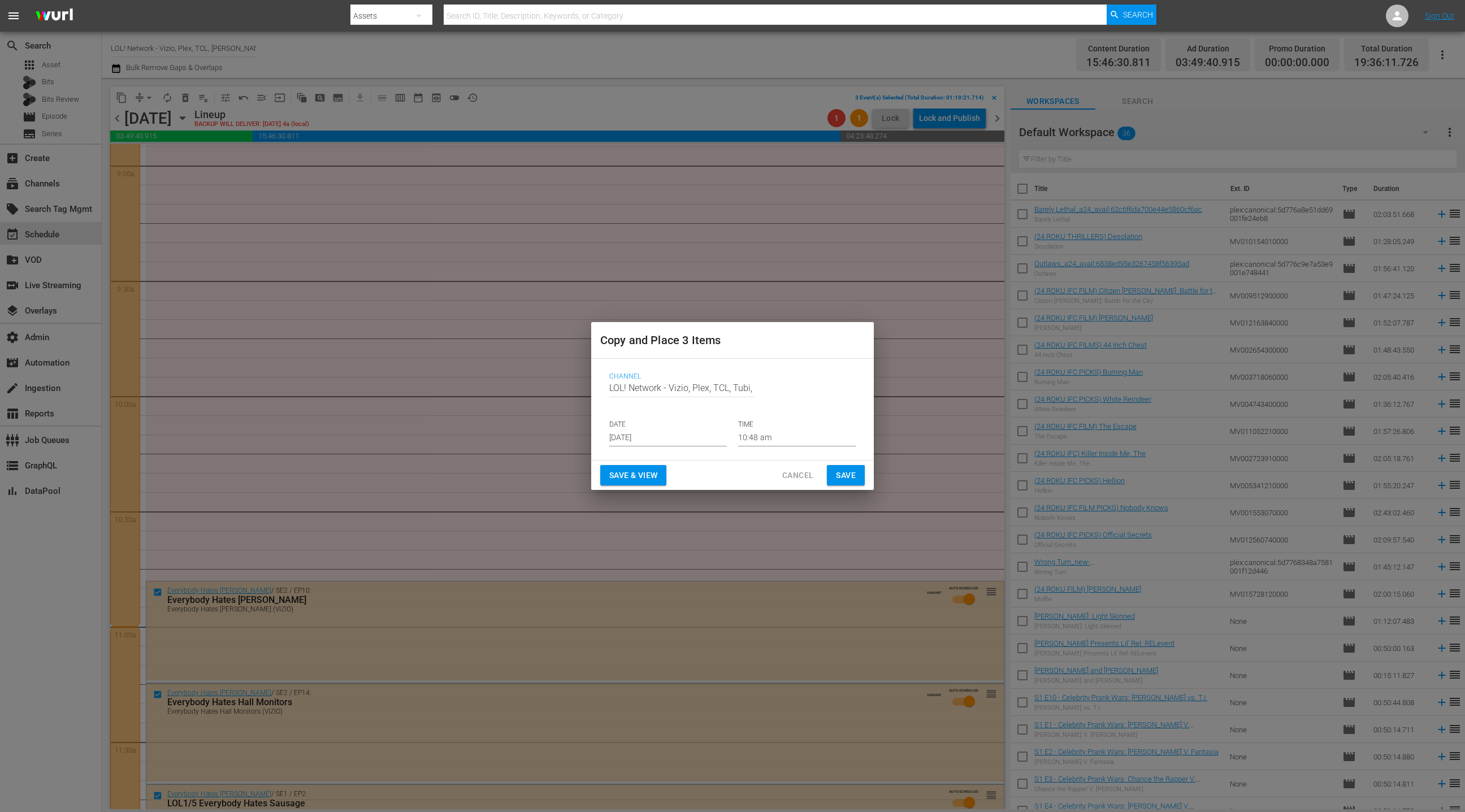
click at [763, 440] on input "10:48 am" at bounding box center [797, 438] width 117 height 17
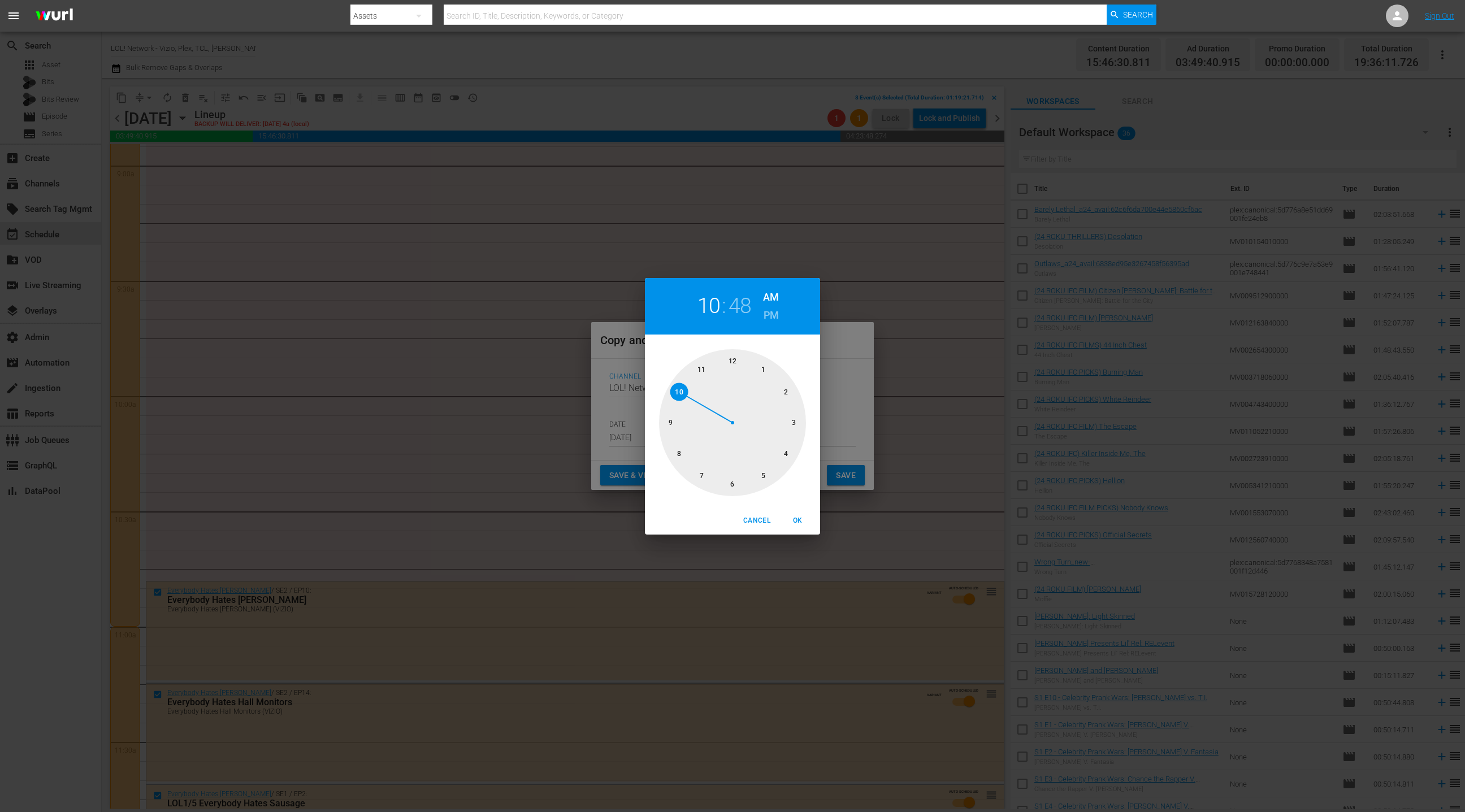
click at [731, 485] on div at bounding box center [733, 423] width 147 height 147
click at [731, 482] on div at bounding box center [733, 423] width 147 height 147
click at [800, 520] on span "OK" at bounding box center [797, 521] width 27 height 12
type input "06:30 am"
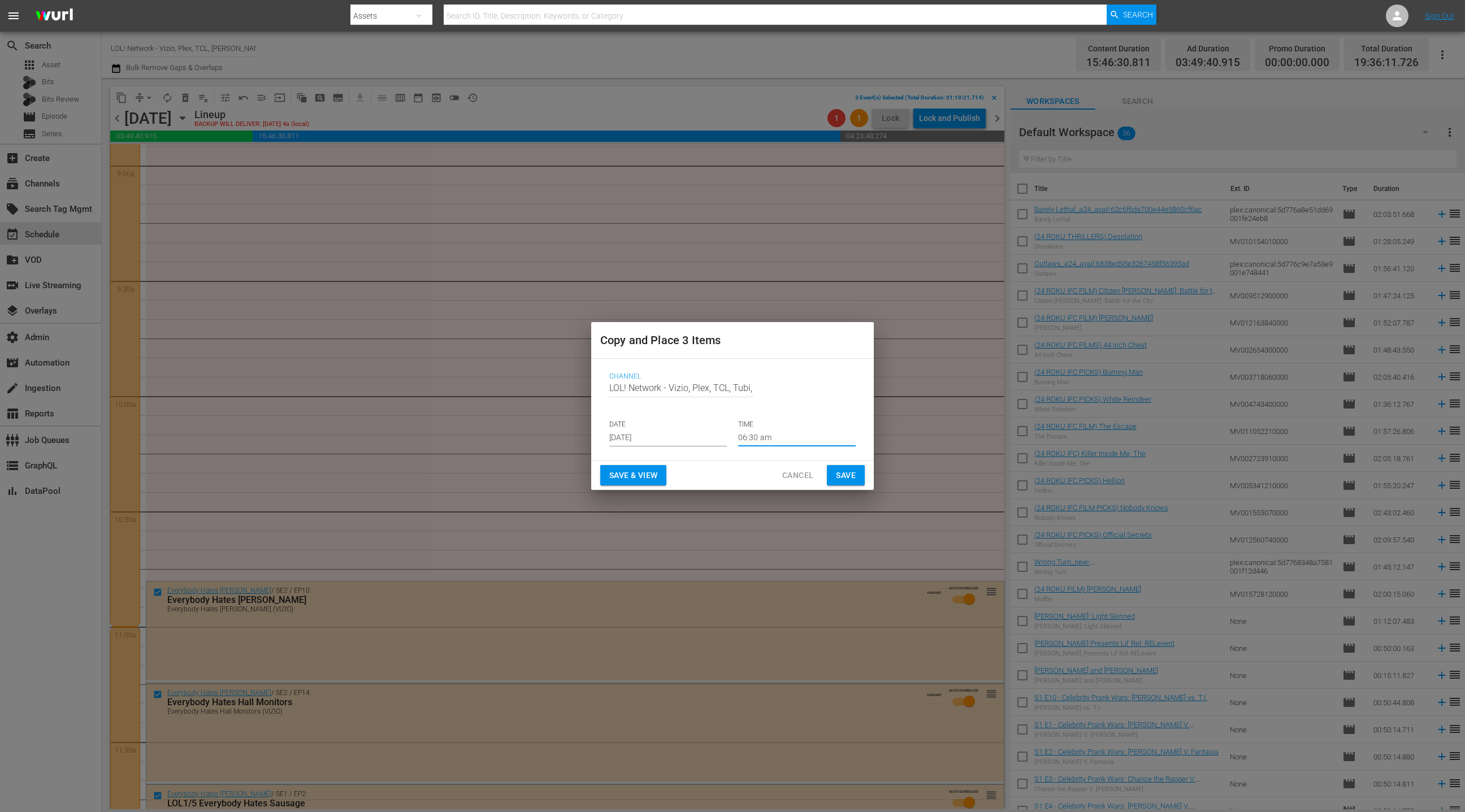
click at [844, 477] on span "Save" at bounding box center [846, 475] width 20 height 14
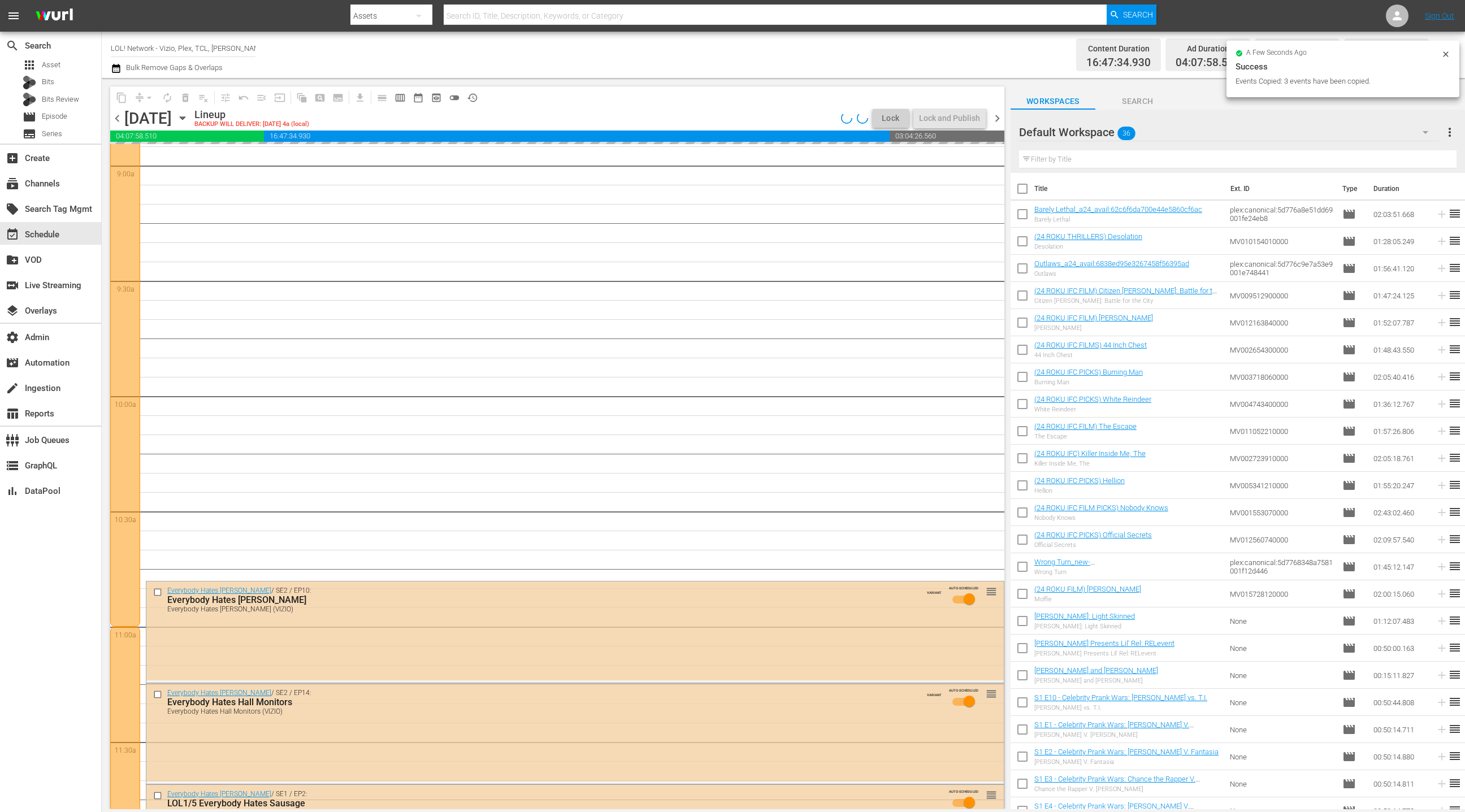
drag, startPoint x: 159, startPoint y: 593, endPoint x: 166, endPoint y: 578, distance: 16.6
click at [159, 593] on input "checkbox" at bounding box center [158, 592] width 12 height 9
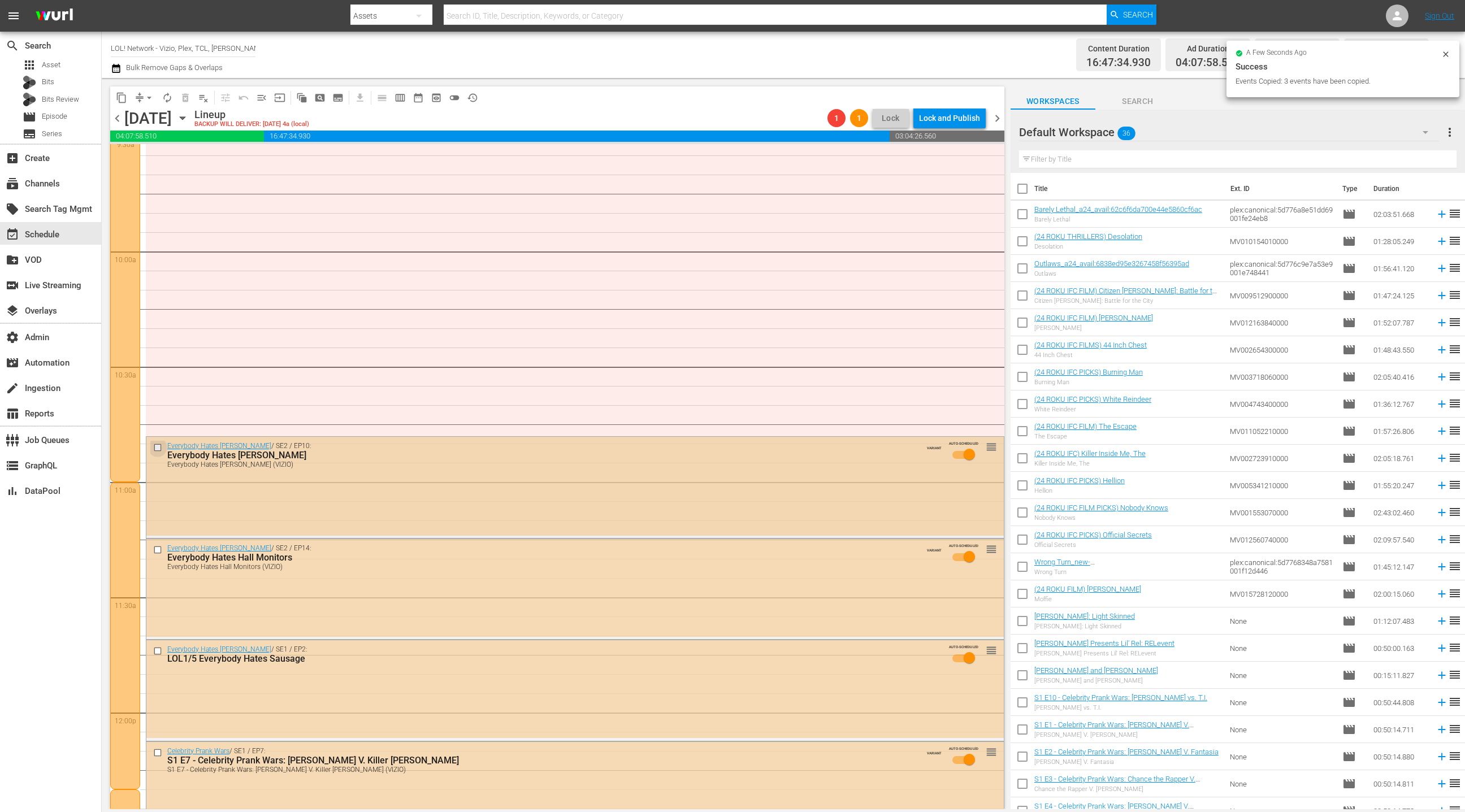
scroll to position [2193, 0]
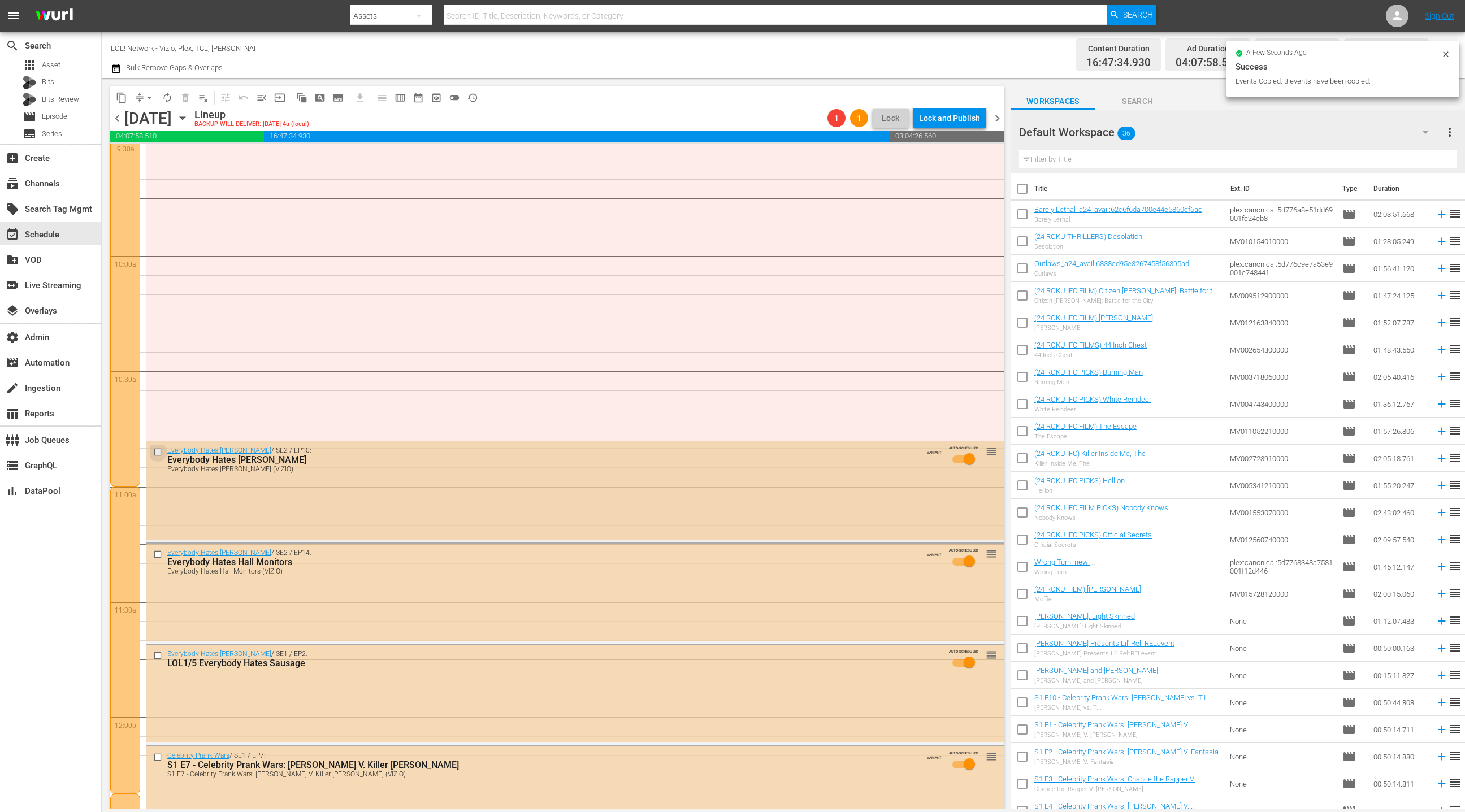
click at [159, 450] on input "checkbox" at bounding box center [158, 453] width 12 height 9
click at [160, 553] on input "checkbox" at bounding box center [158, 555] width 12 height 9
click at [159, 657] on input "checkbox" at bounding box center [158, 656] width 12 height 9
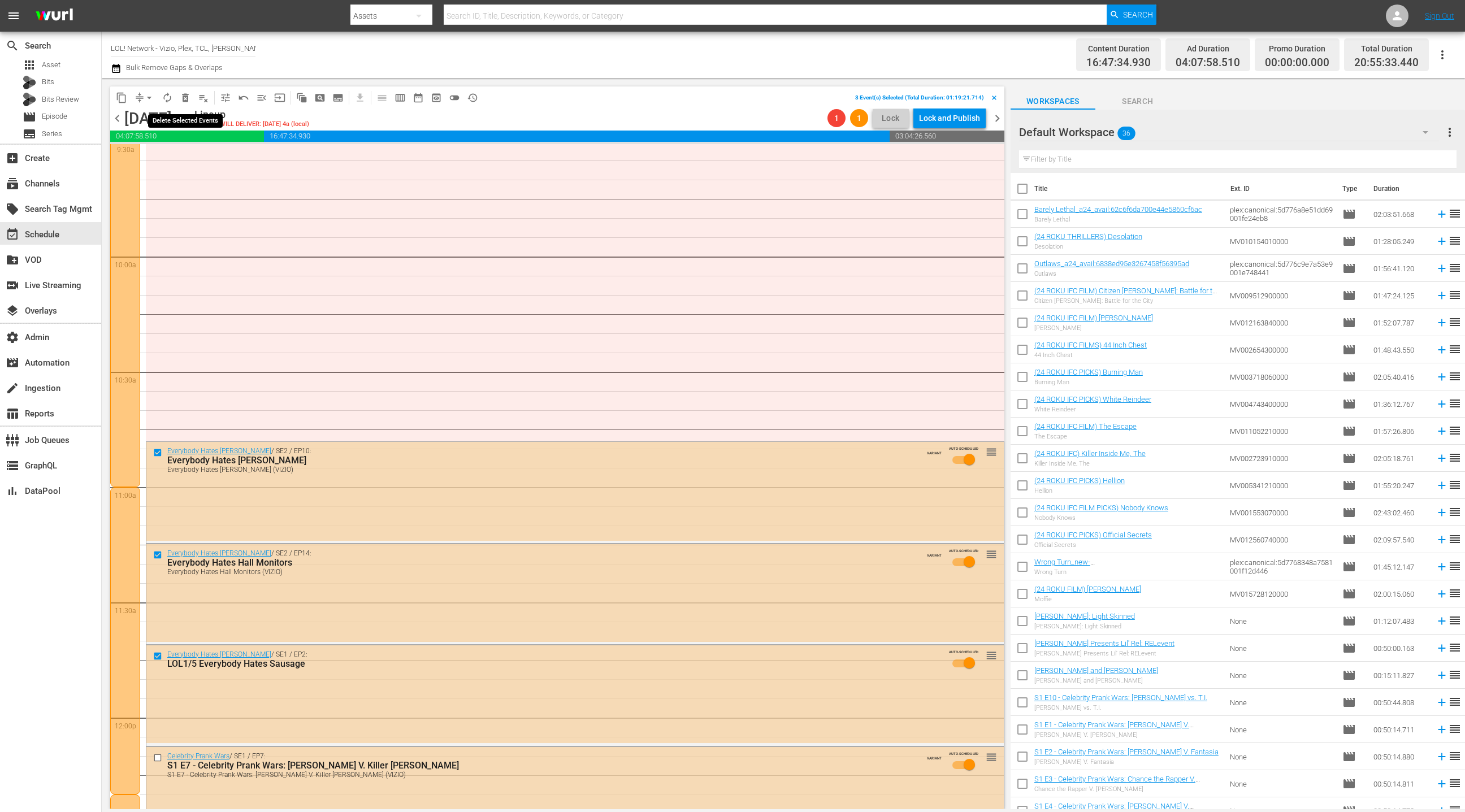
click at [189, 100] on span "delete_forever_outlined" at bounding box center [185, 98] width 11 height 11
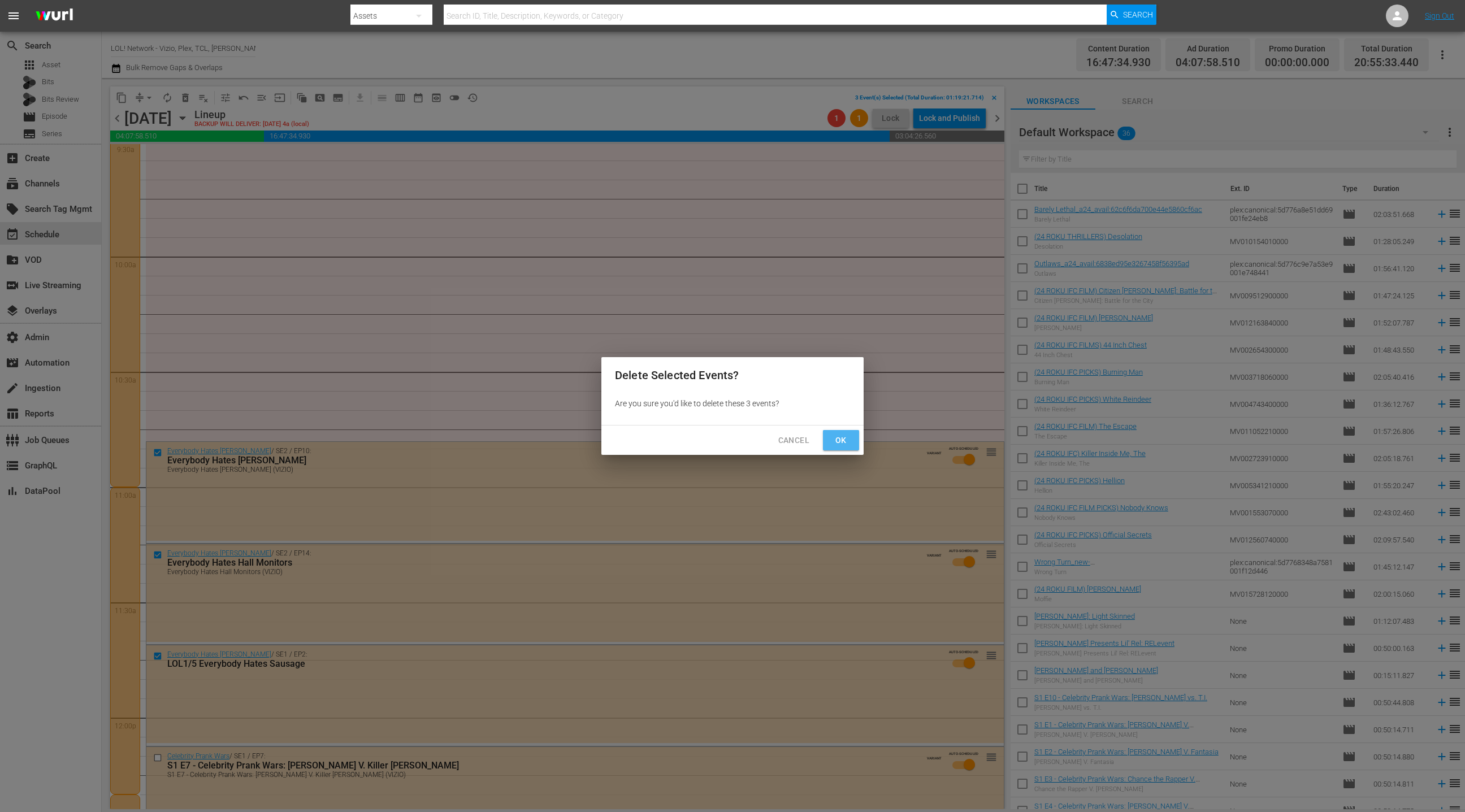
click at [836, 440] on span "Ok" at bounding box center [840, 440] width 18 height 14
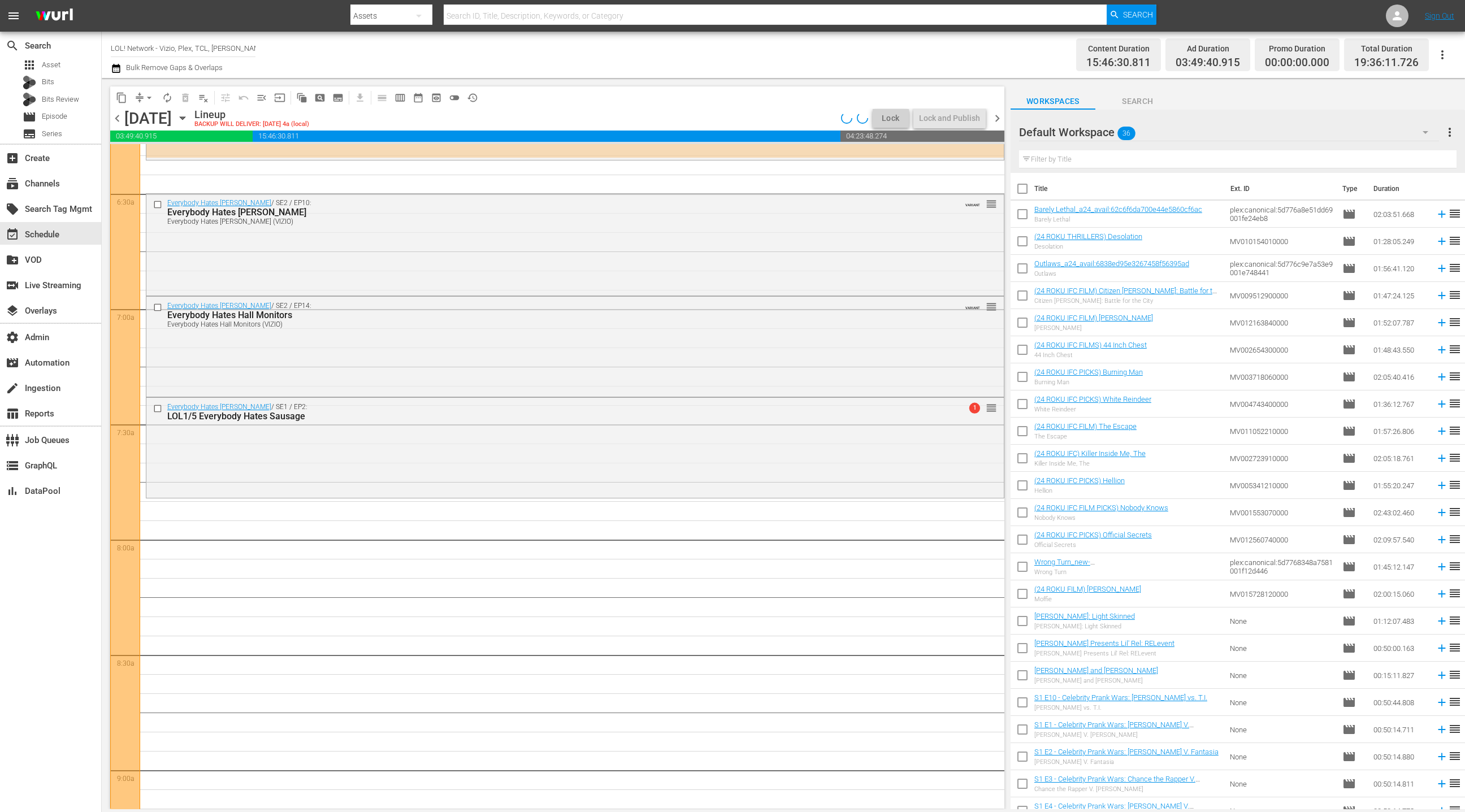
scroll to position [1385, 0]
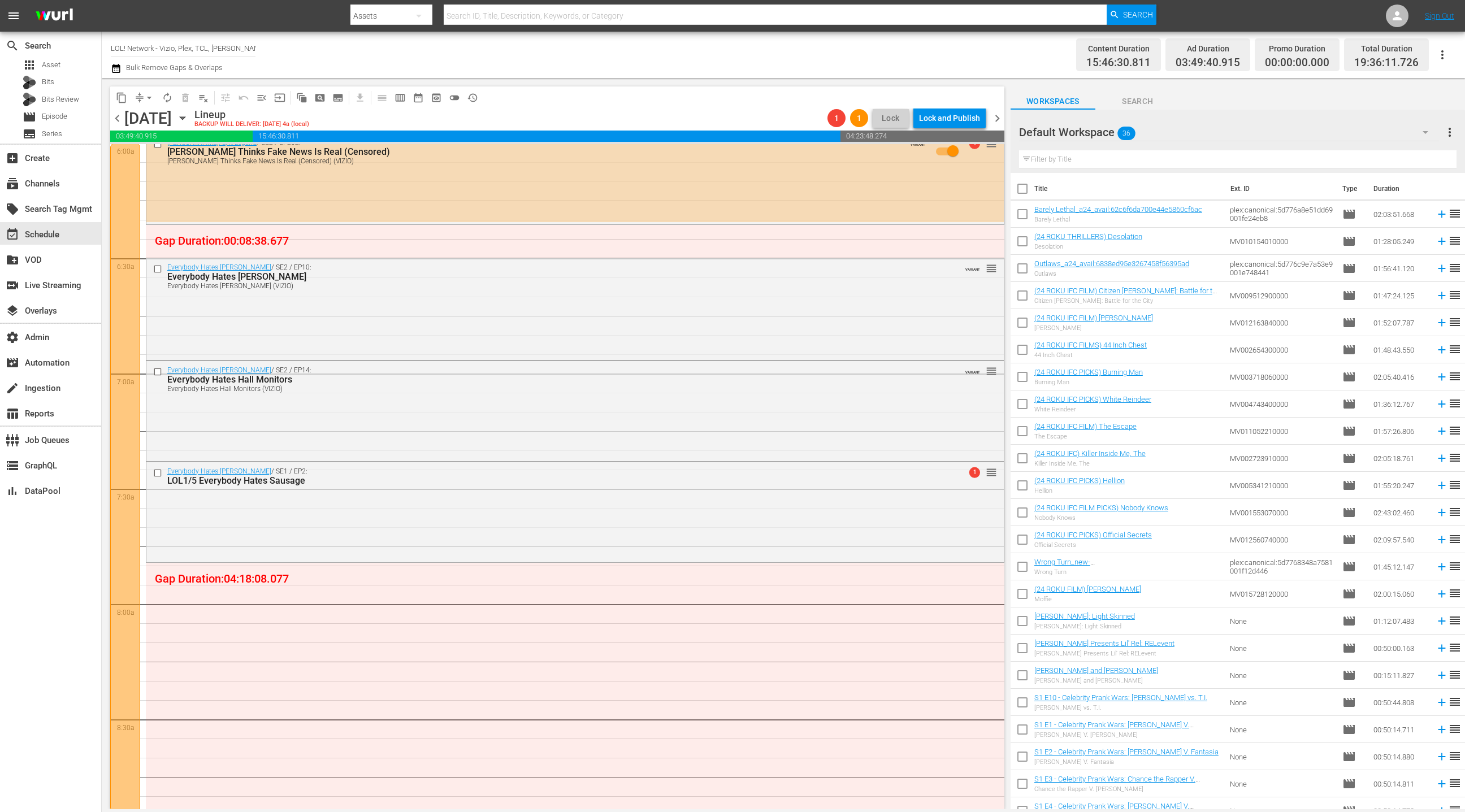
click at [1309, 130] on div "Default Workspace 36" at bounding box center [1228, 132] width 420 height 32
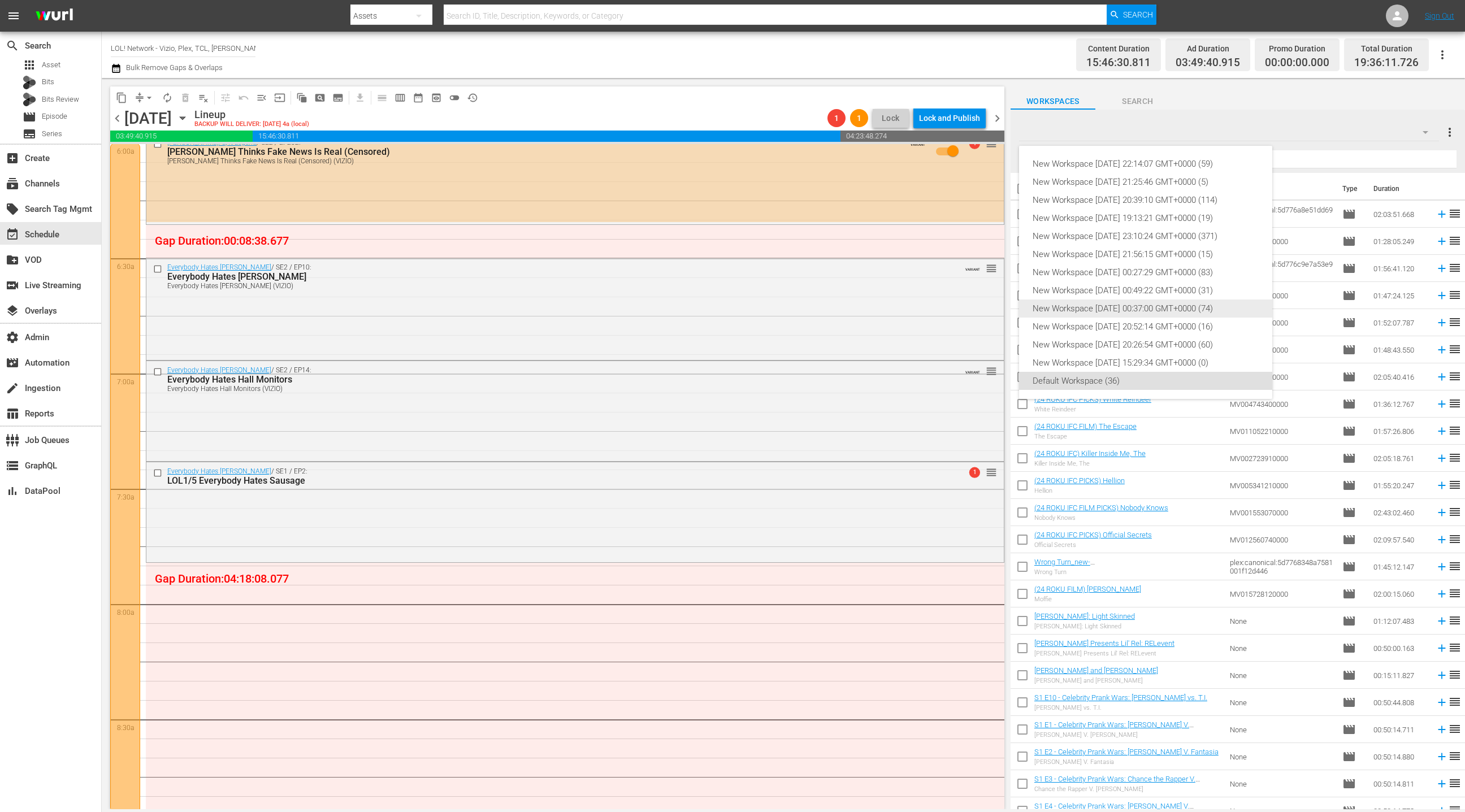
click at [1176, 307] on div "New Workspace [DATE] 00:37:00 GMT+0000 (74)" at bounding box center [1146, 308] width 226 height 18
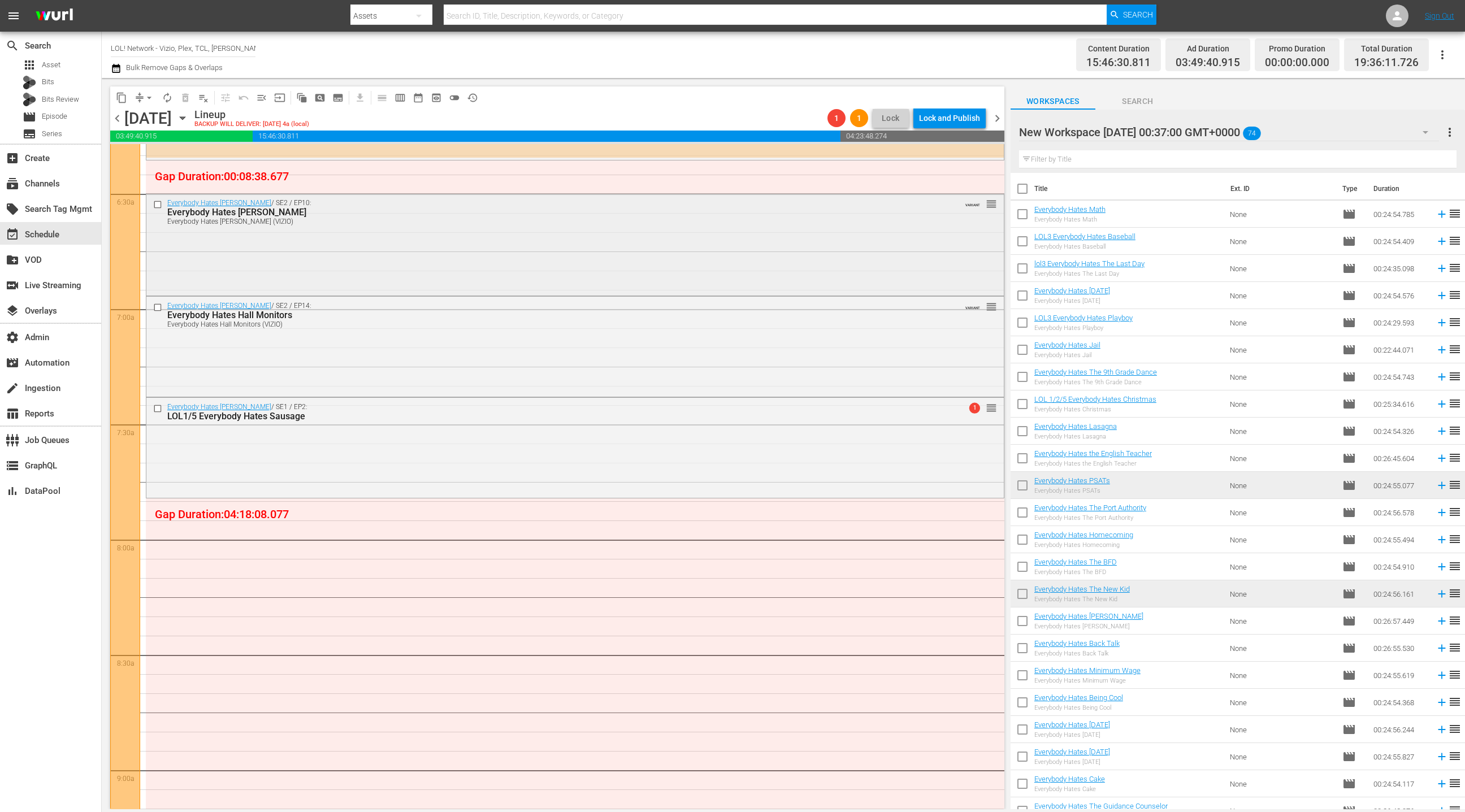
scroll to position [1590, 0]
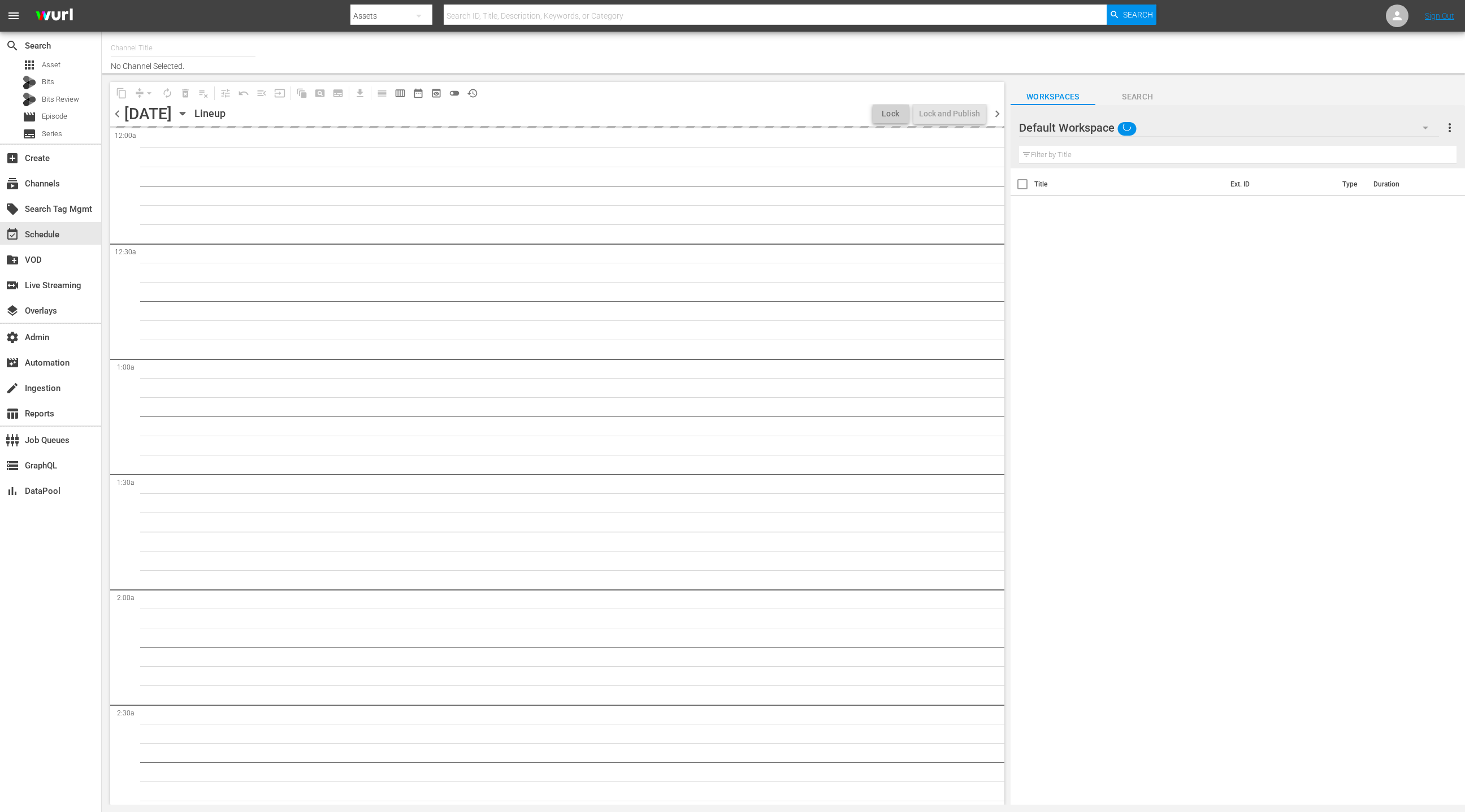
type input "LOL! Network - Vizio, Plex, TCL, [PERSON_NAME], Philo, LG, FireTV (1015)"
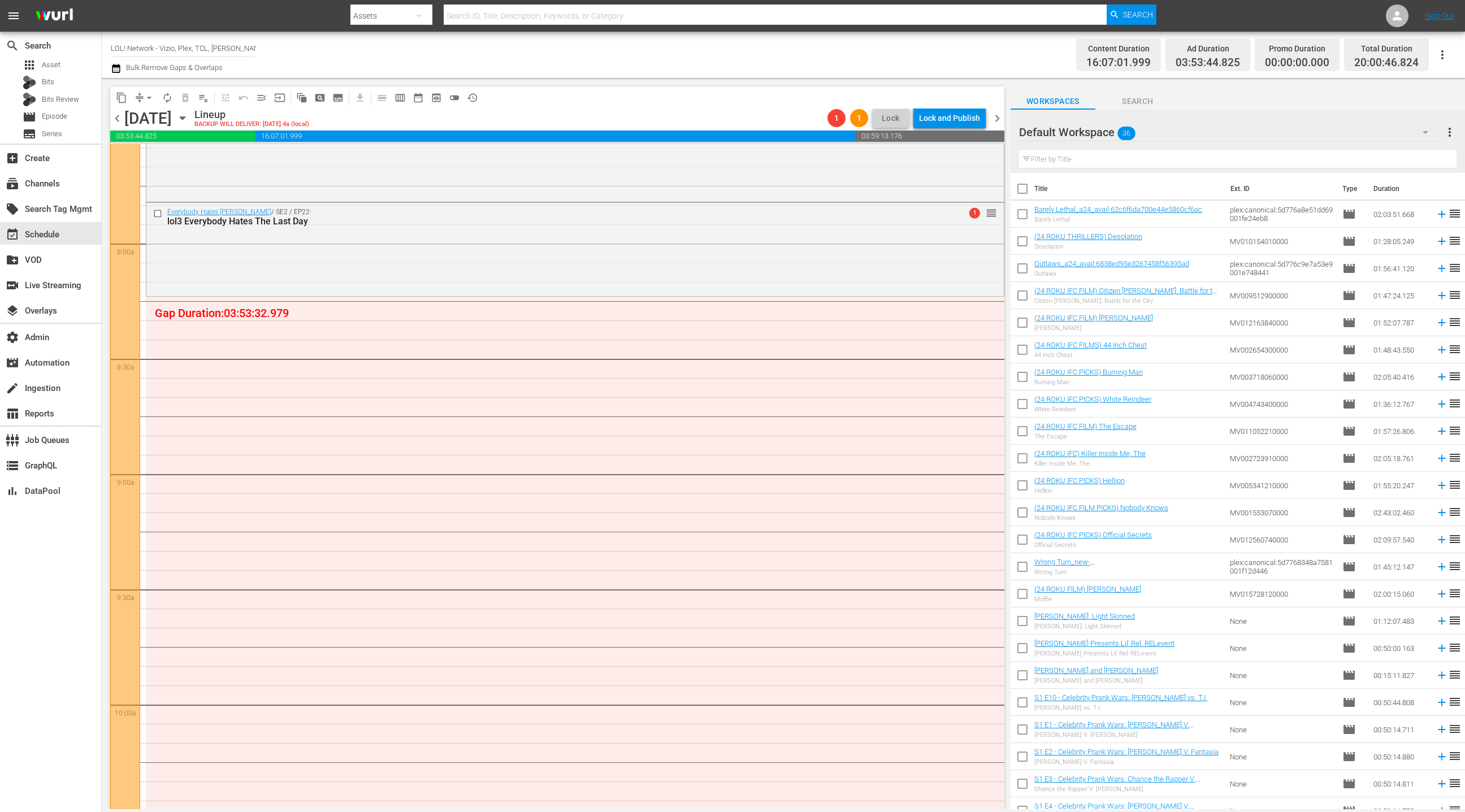
scroll to position [1783, 0]
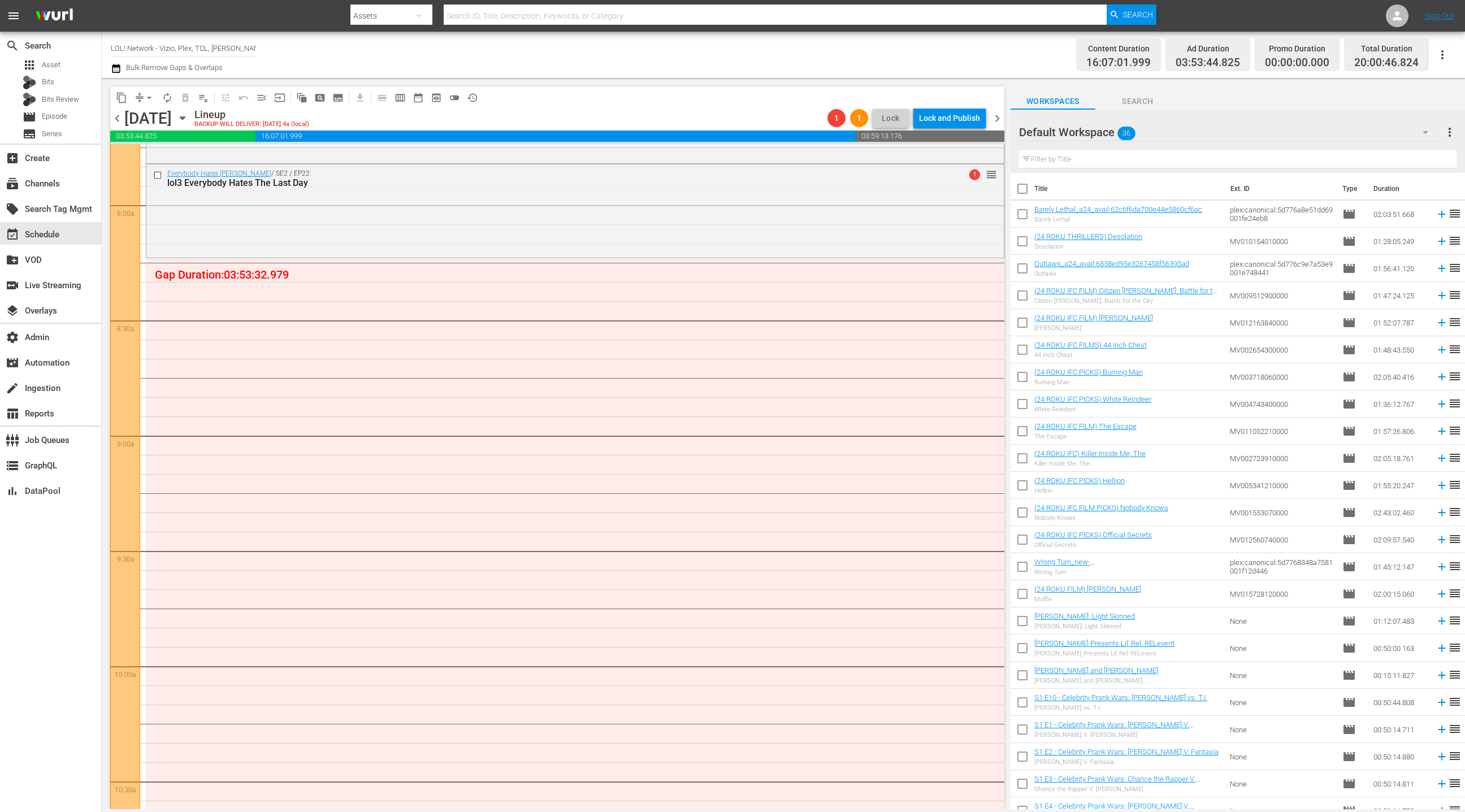
click at [1292, 130] on div "Default Workspace 36" at bounding box center [1228, 132] width 420 height 32
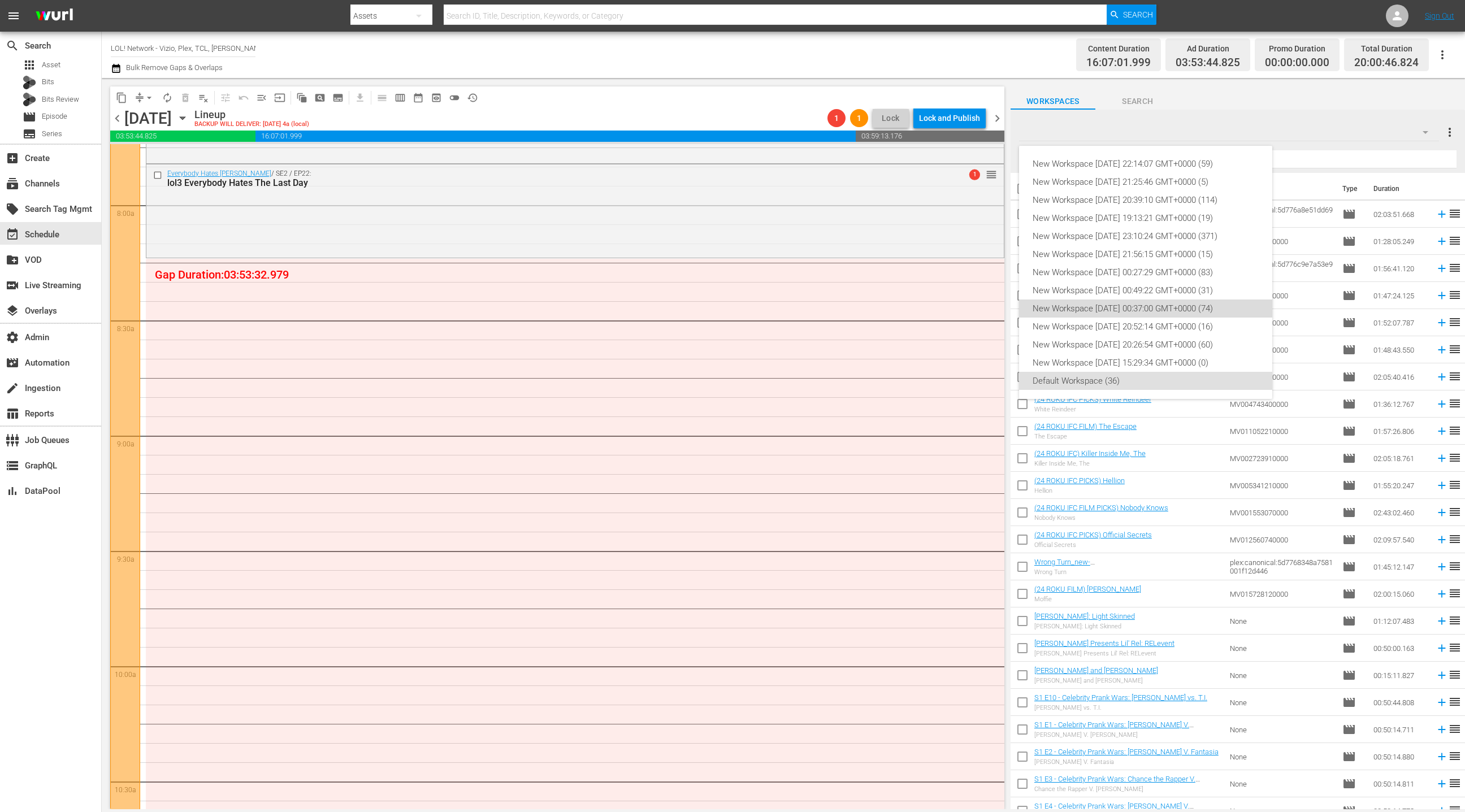
drag, startPoint x: 1174, startPoint y: 310, endPoint x: 1174, endPoint y: 303, distance: 7.0
click at [1174, 308] on div "New Workspace [DATE] 00:37:00 GMT+0000 (74)" at bounding box center [1146, 308] width 226 height 18
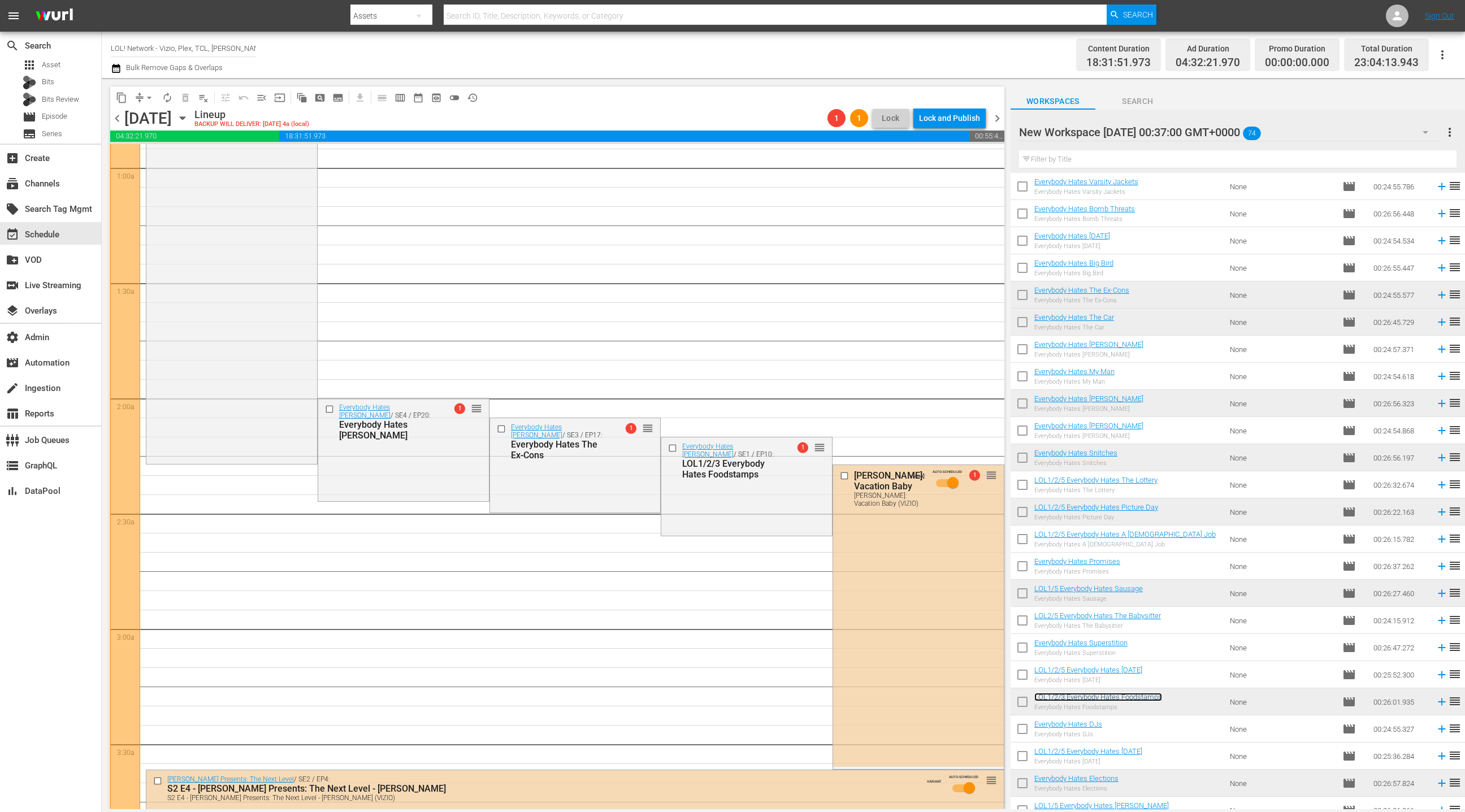
scroll to position [246, 0]
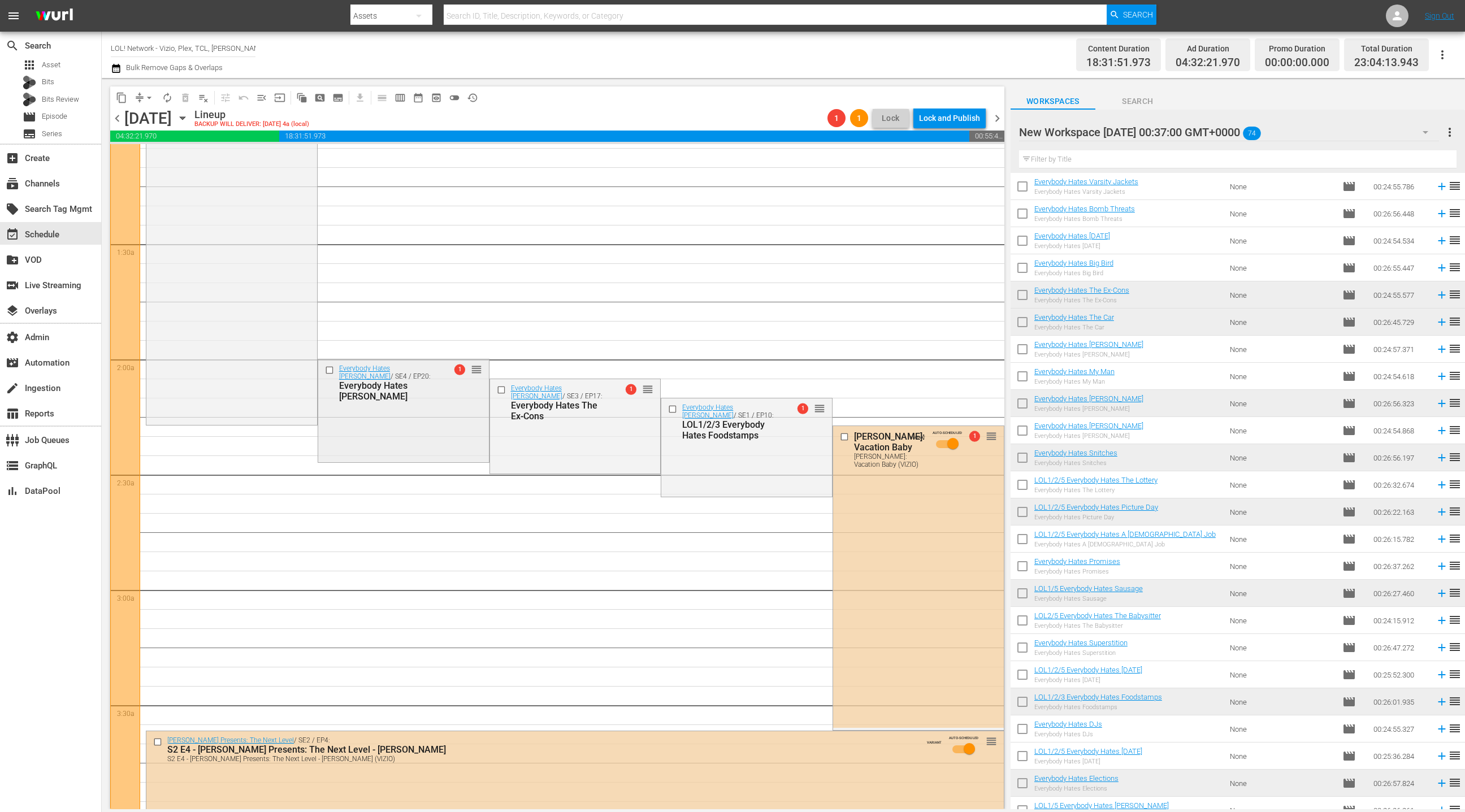
click at [332, 372] on input "checkbox" at bounding box center [330, 371] width 12 height 9
click at [500, 390] on input "checkbox" at bounding box center [502, 389] width 12 height 9
click at [674, 411] on input "checkbox" at bounding box center [673, 410] width 12 height 9
click at [186, 102] on span "delete_forever_outlined" at bounding box center [185, 98] width 11 height 11
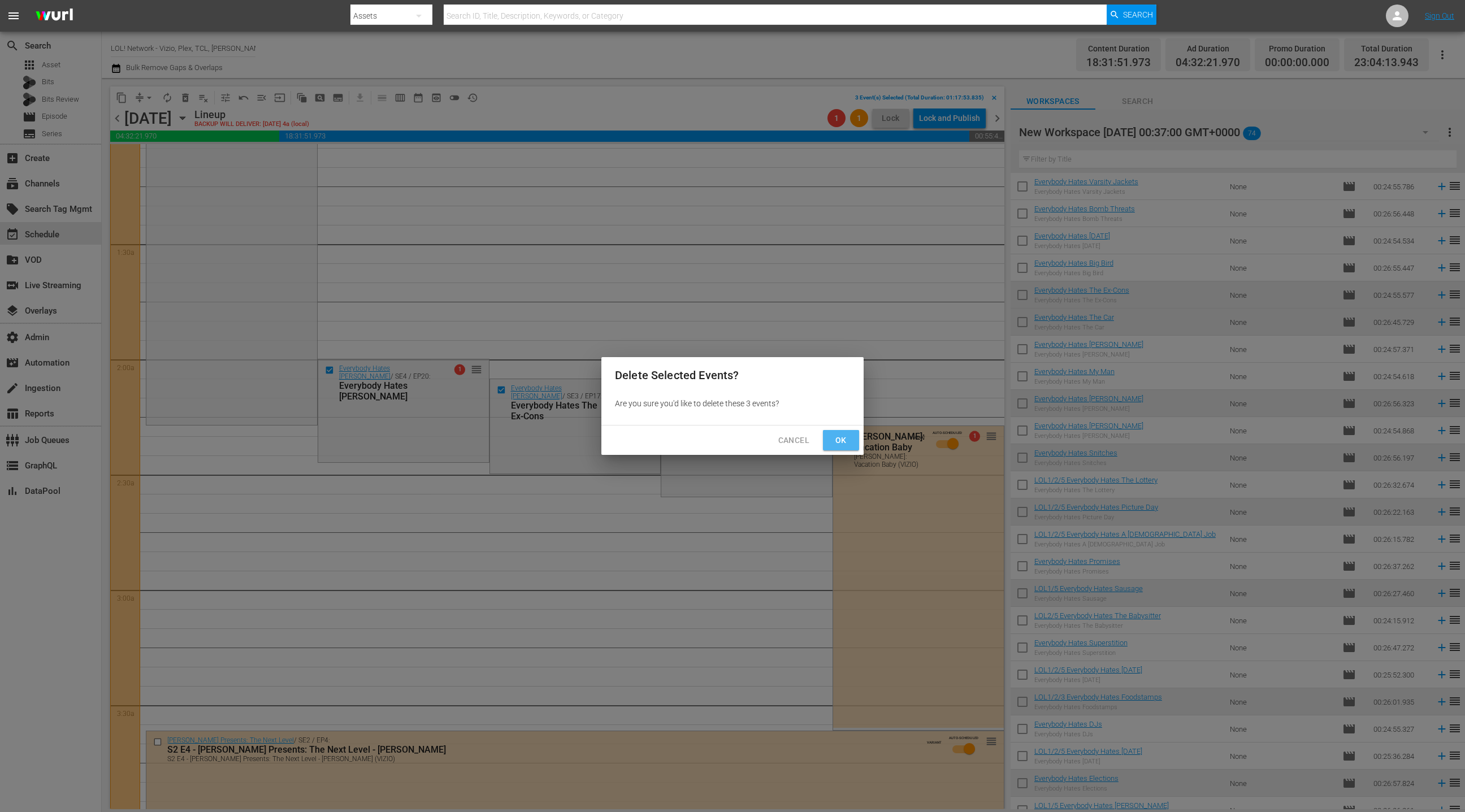
click at [845, 443] on span "Ok" at bounding box center [840, 440] width 18 height 14
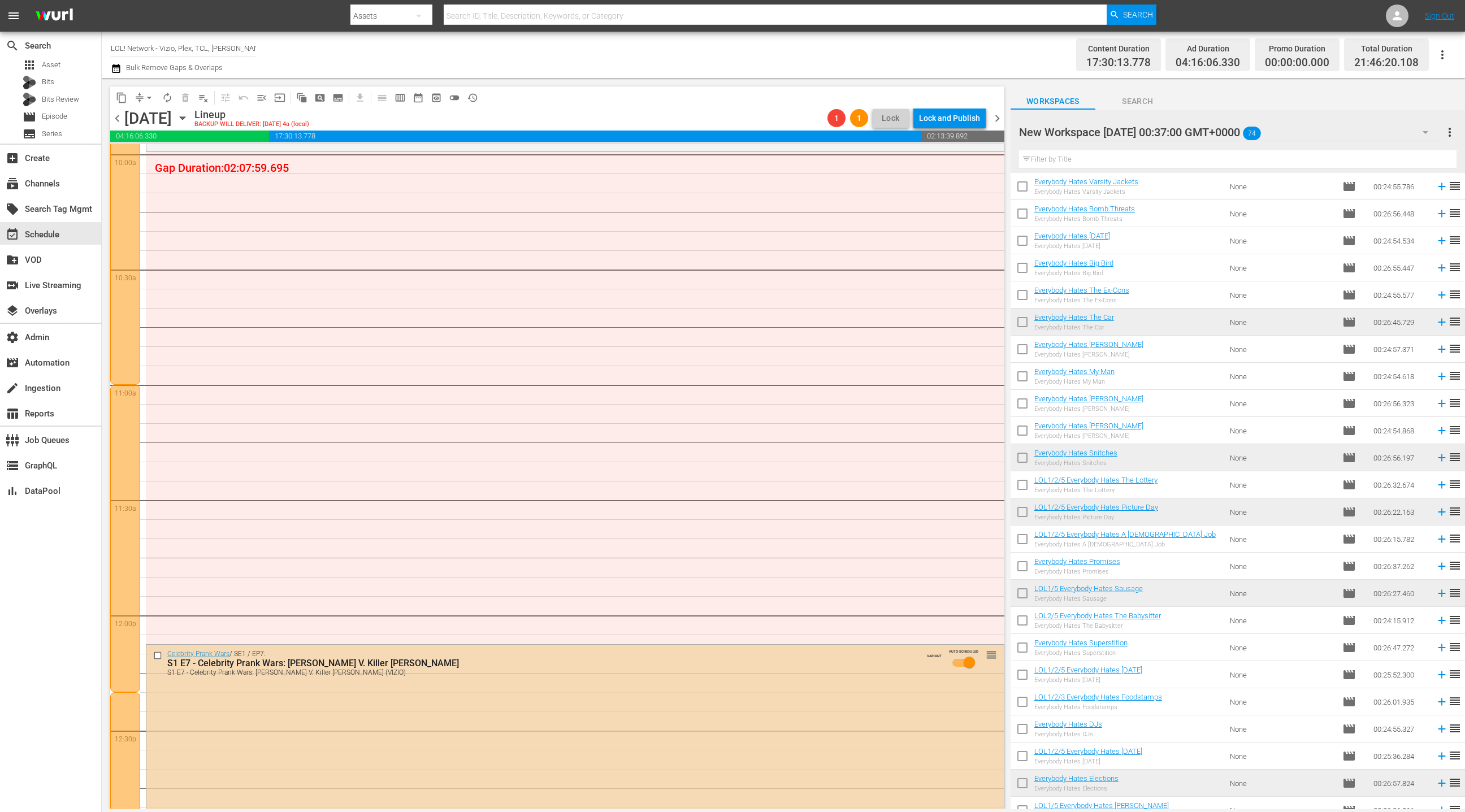
scroll to position [2279, 0]
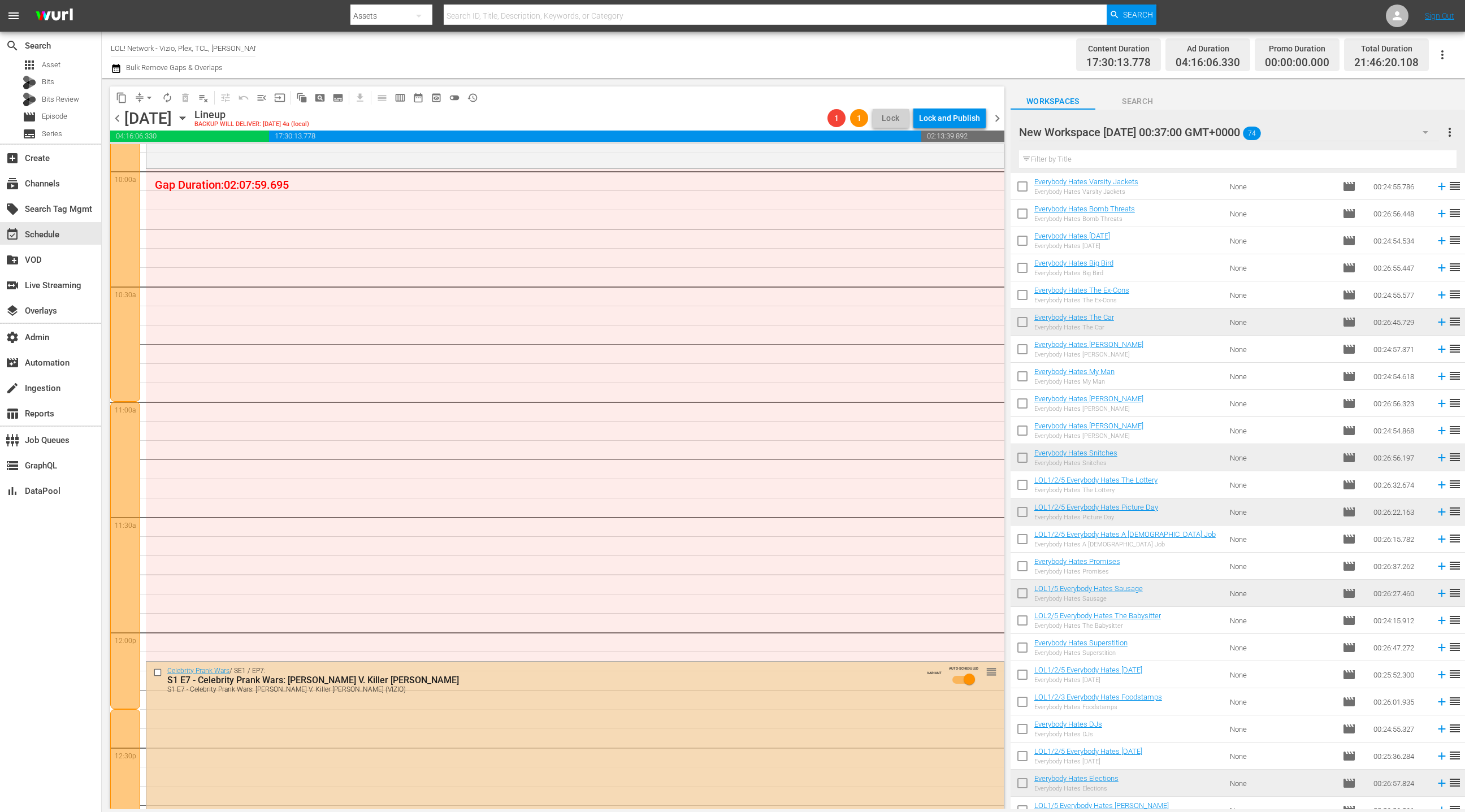
click at [1366, 131] on div "New Workspace Fri May 16 2025 00:37:00 GMT+0000 74" at bounding box center [1228, 132] width 420 height 32
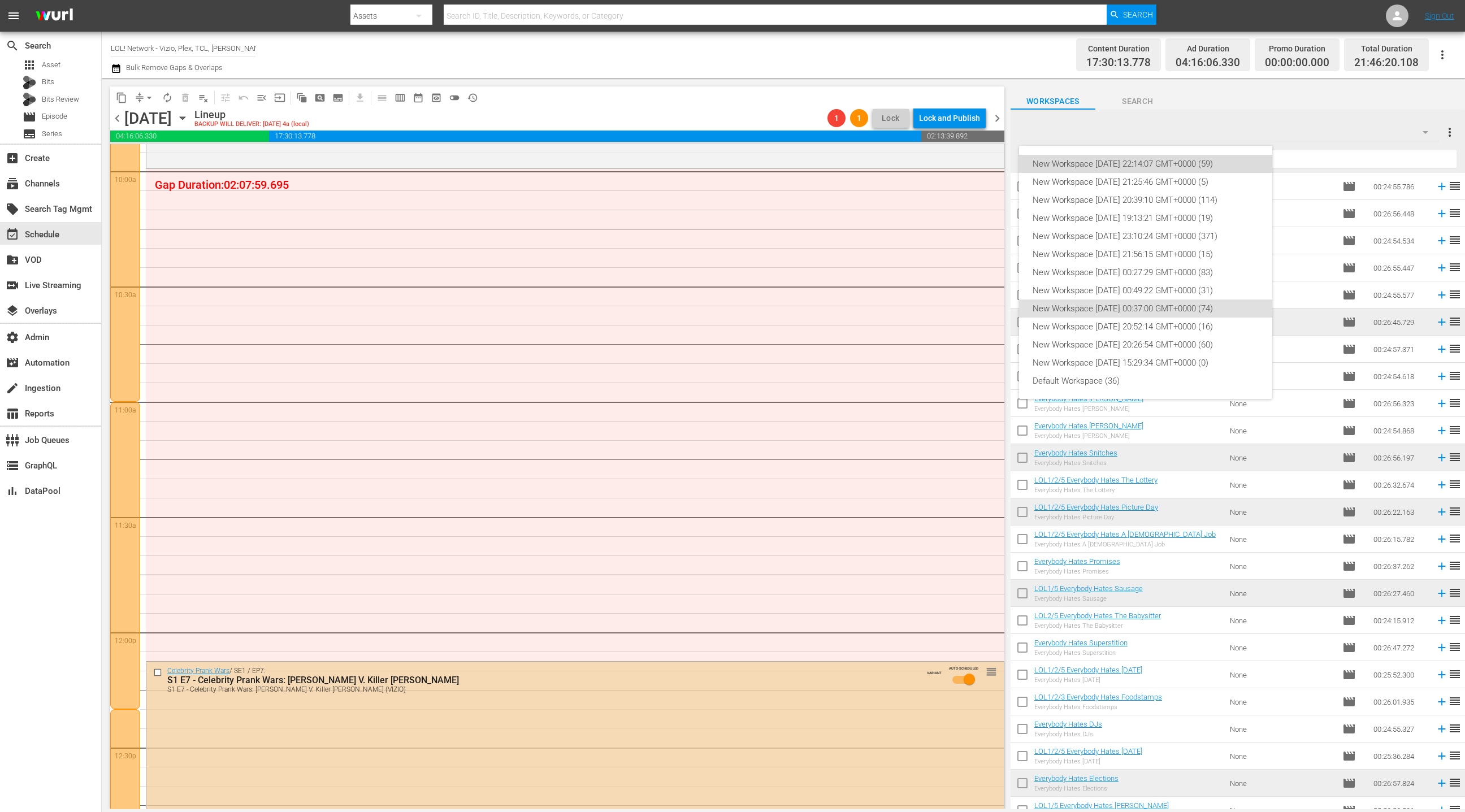
click at [1218, 162] on div "New Workspace [DATE] 22:14:07 GMT+0000 (59)" at bounding box center [1146, 163] width 226 height 18
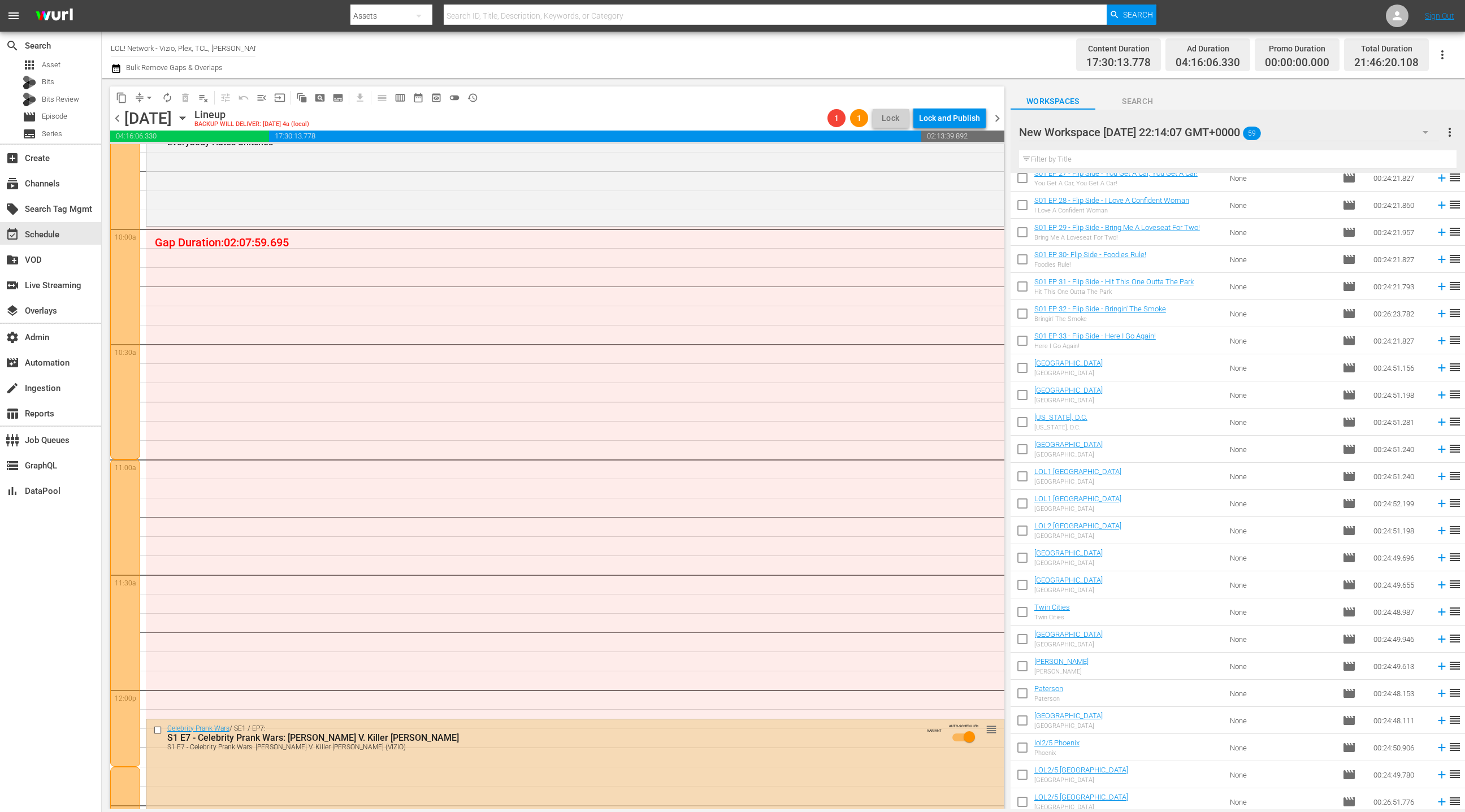
scroll to position [0, 0]
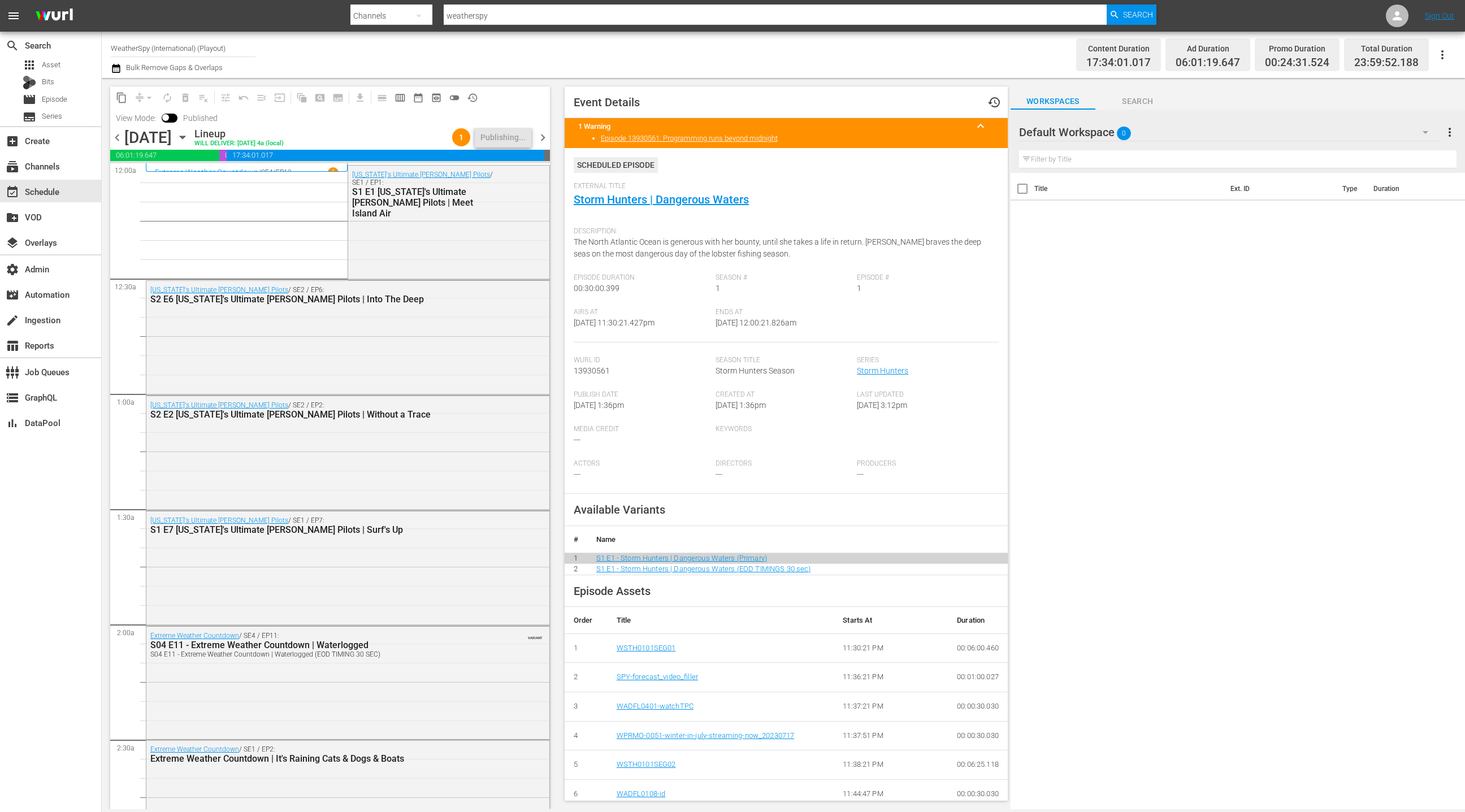
scroll to position [4869, 0]
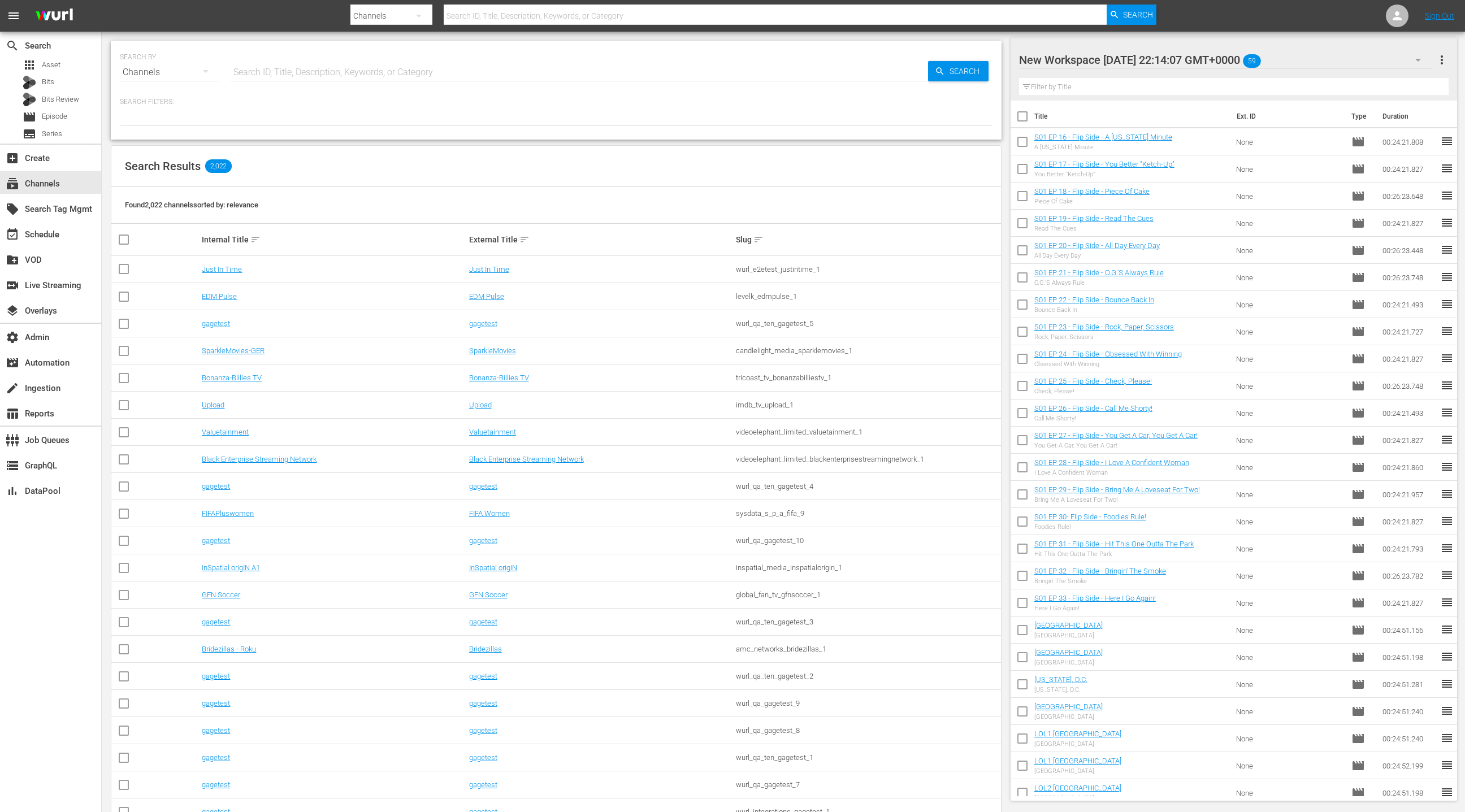
scroll to position [997, 0]
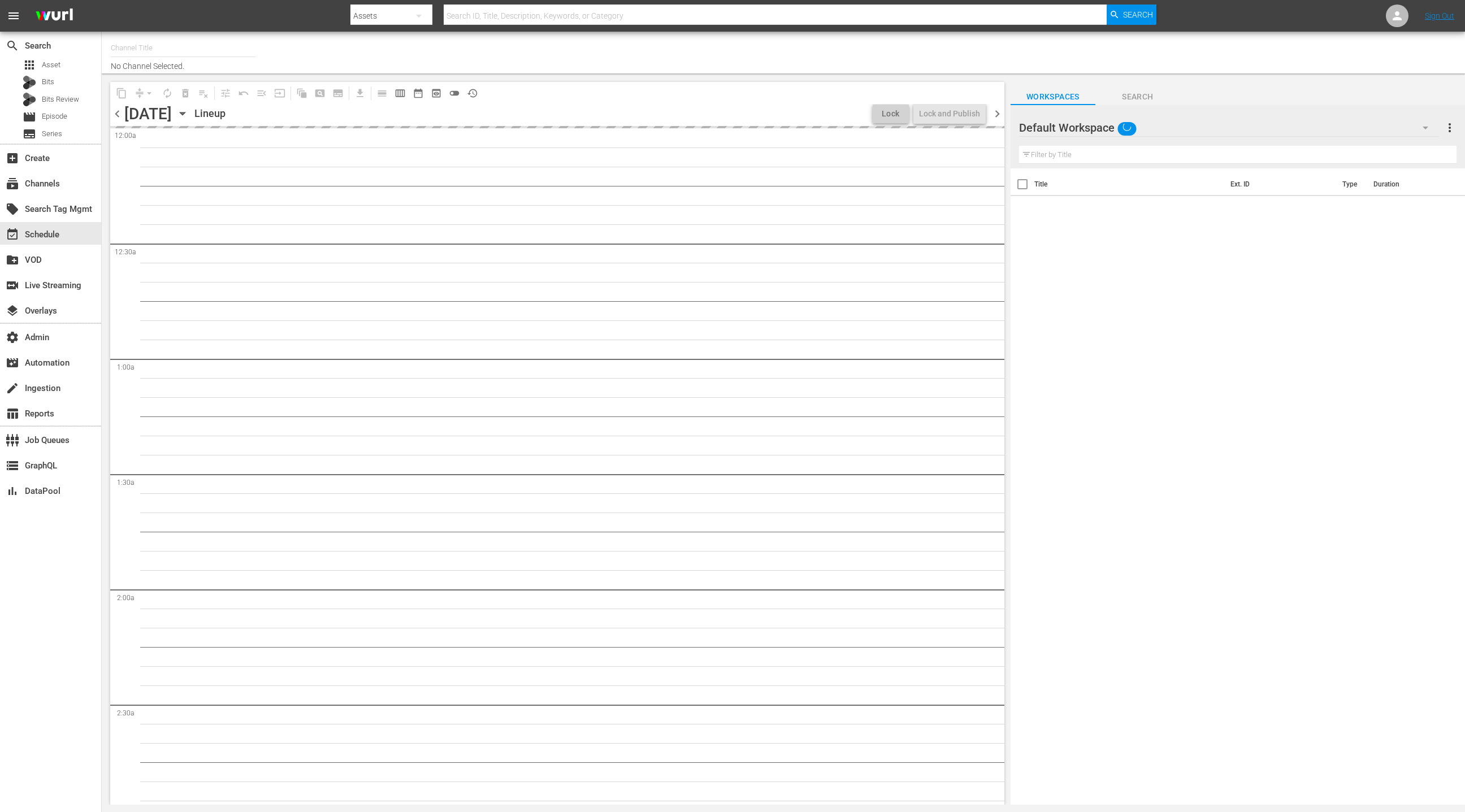
type input "LOL! Network - Vizio, Plex, TCL, [PERSON_NAME], Philo, LG, FireTV (1015)"
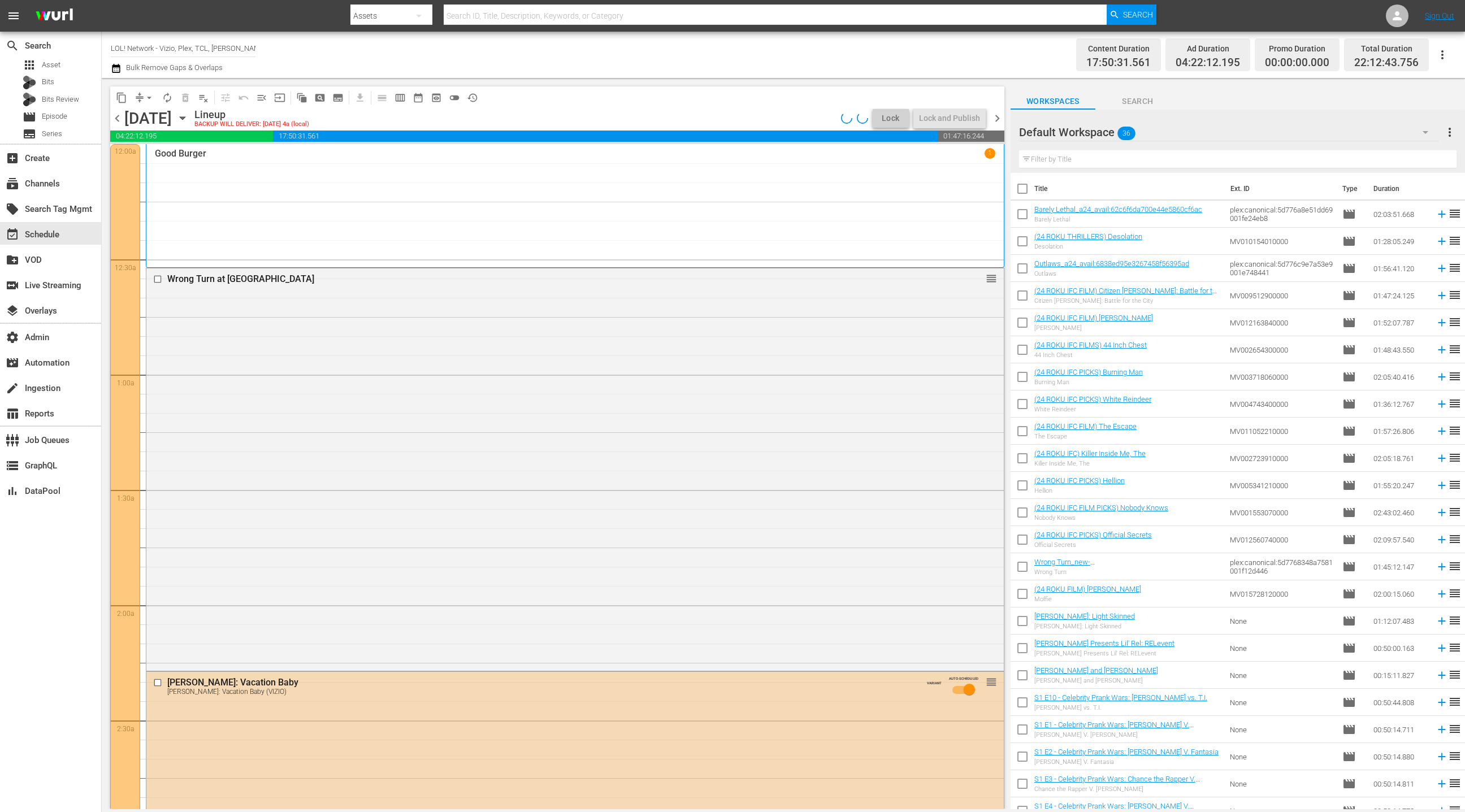
click at [1292, 131] on div "Default Workspace 36" at bounding box center [1228, 132] width 420 height 32
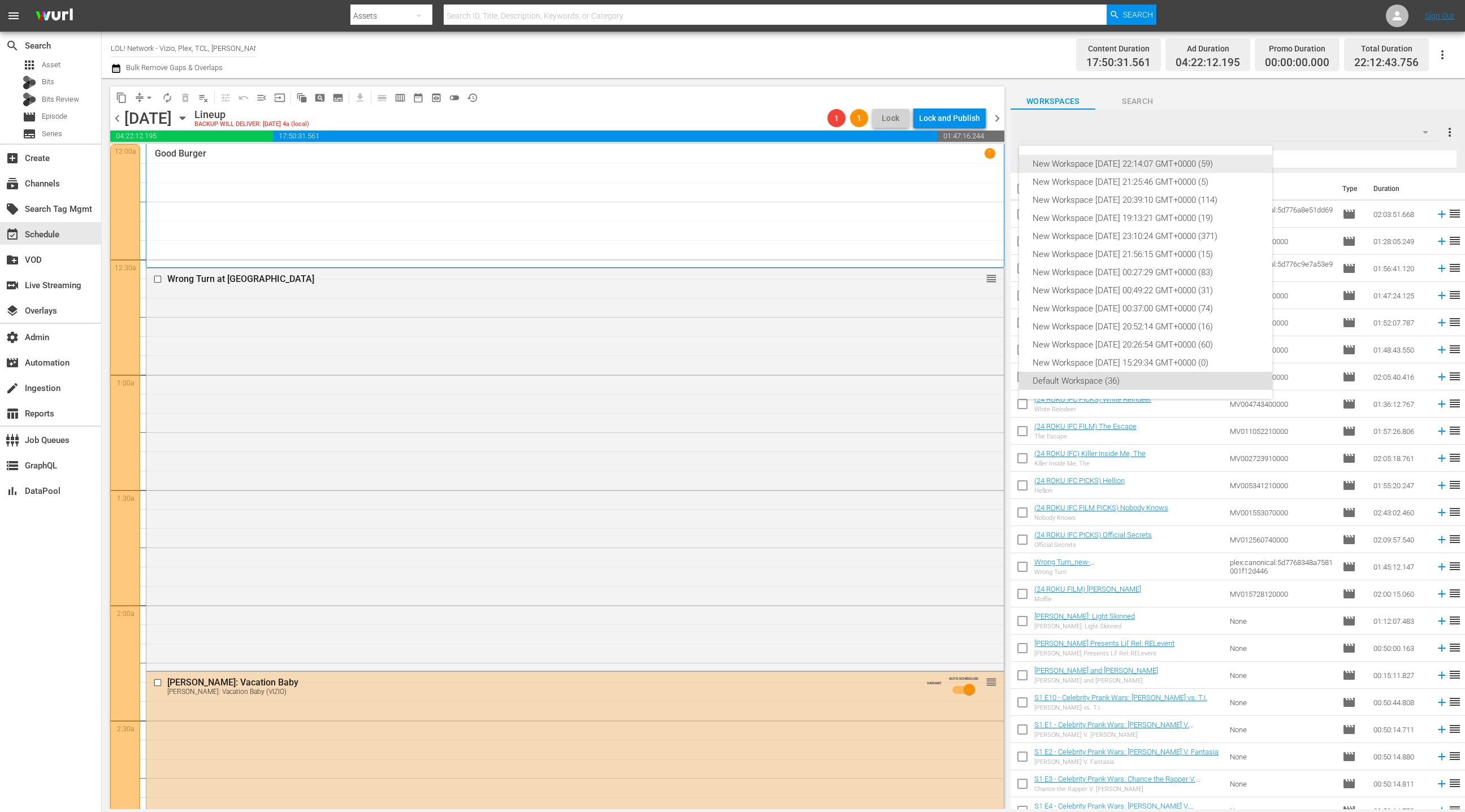
click at [1206, 168] on div "New Workspace [DATE] 22:14:07 GMT+0000 (59)" at bounding box center [1146, 163] width 226 height 18
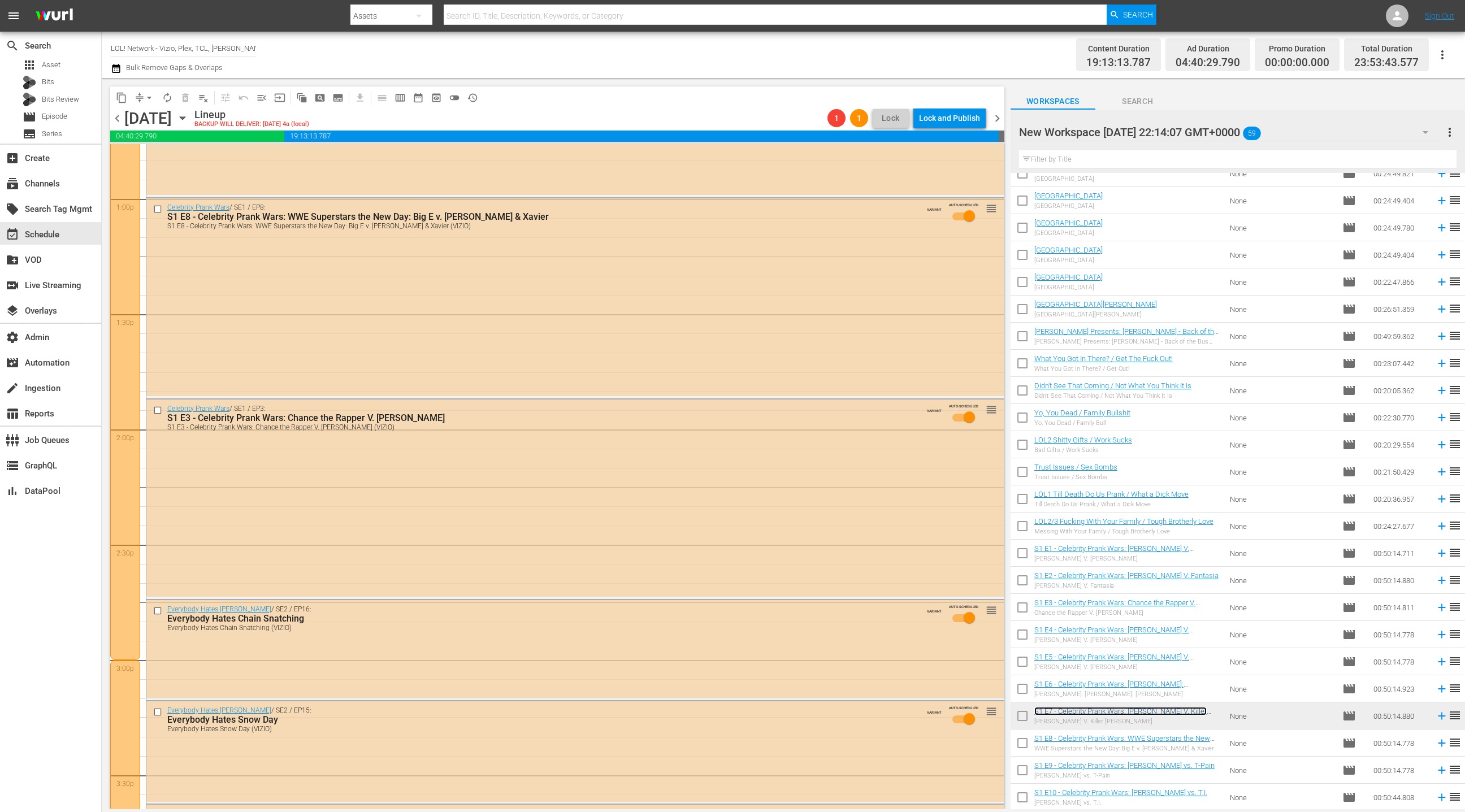
scroll to position [2957, 0]
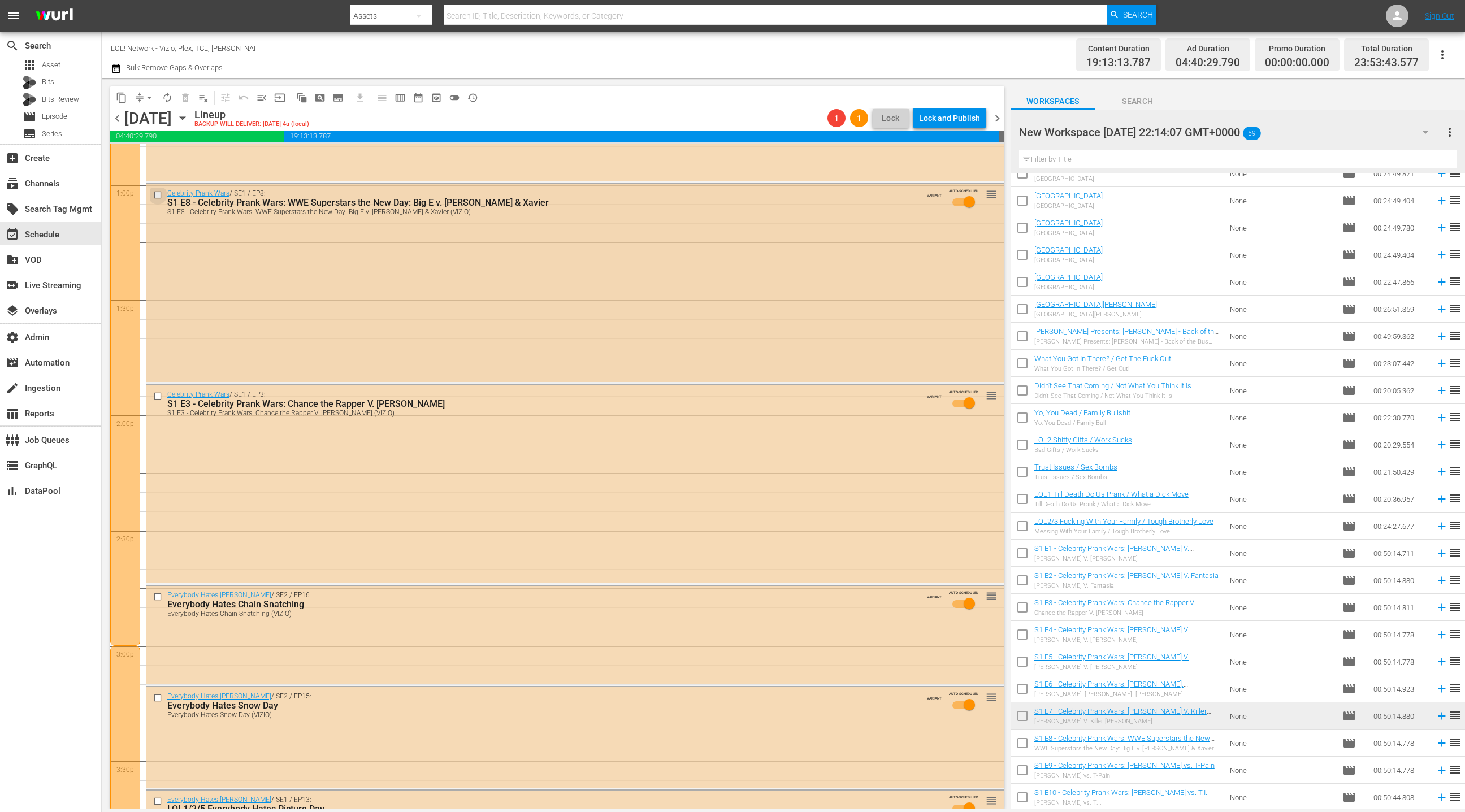
click at [158, 196] on input "checkbox" at bounding box center [158, 196] width 12 height 9
click at [156, 397] on input "checkbox" at bounding box center [158, 397] width 12 height 9
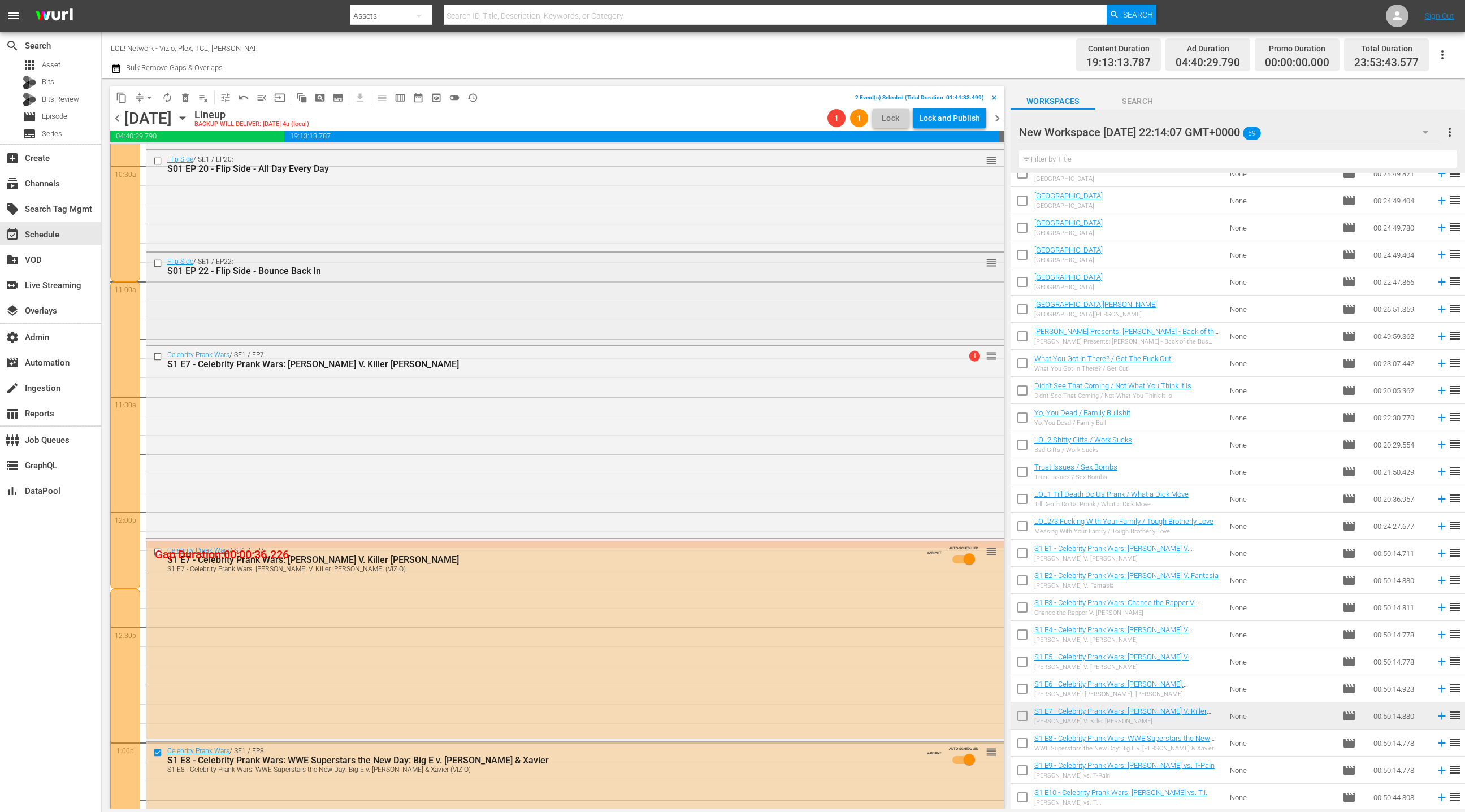
scroll to position [2349, 0]
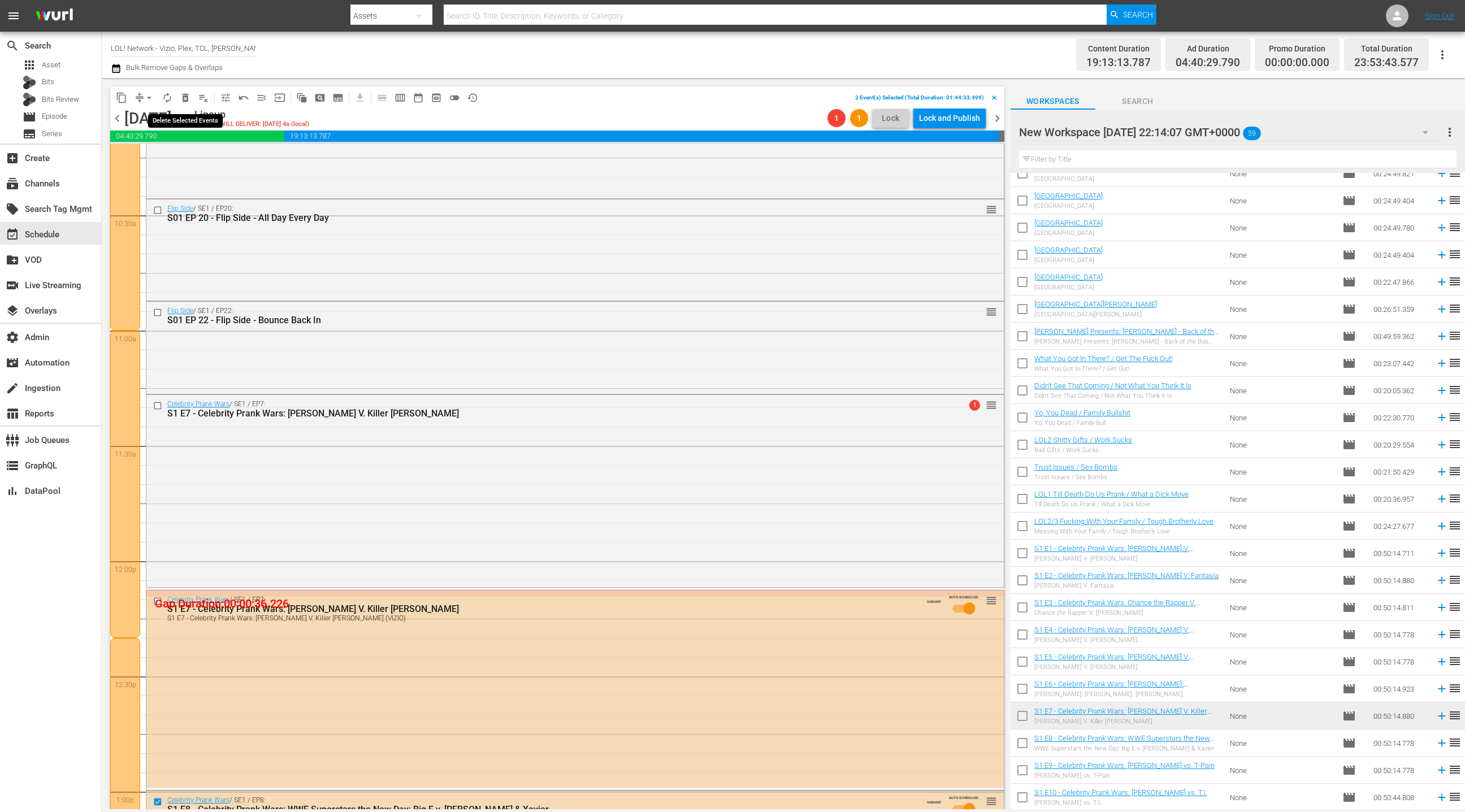
click at [187, 99] on span "delete_forever_outlined" at bounding box center [185, 98] width 11 height 11
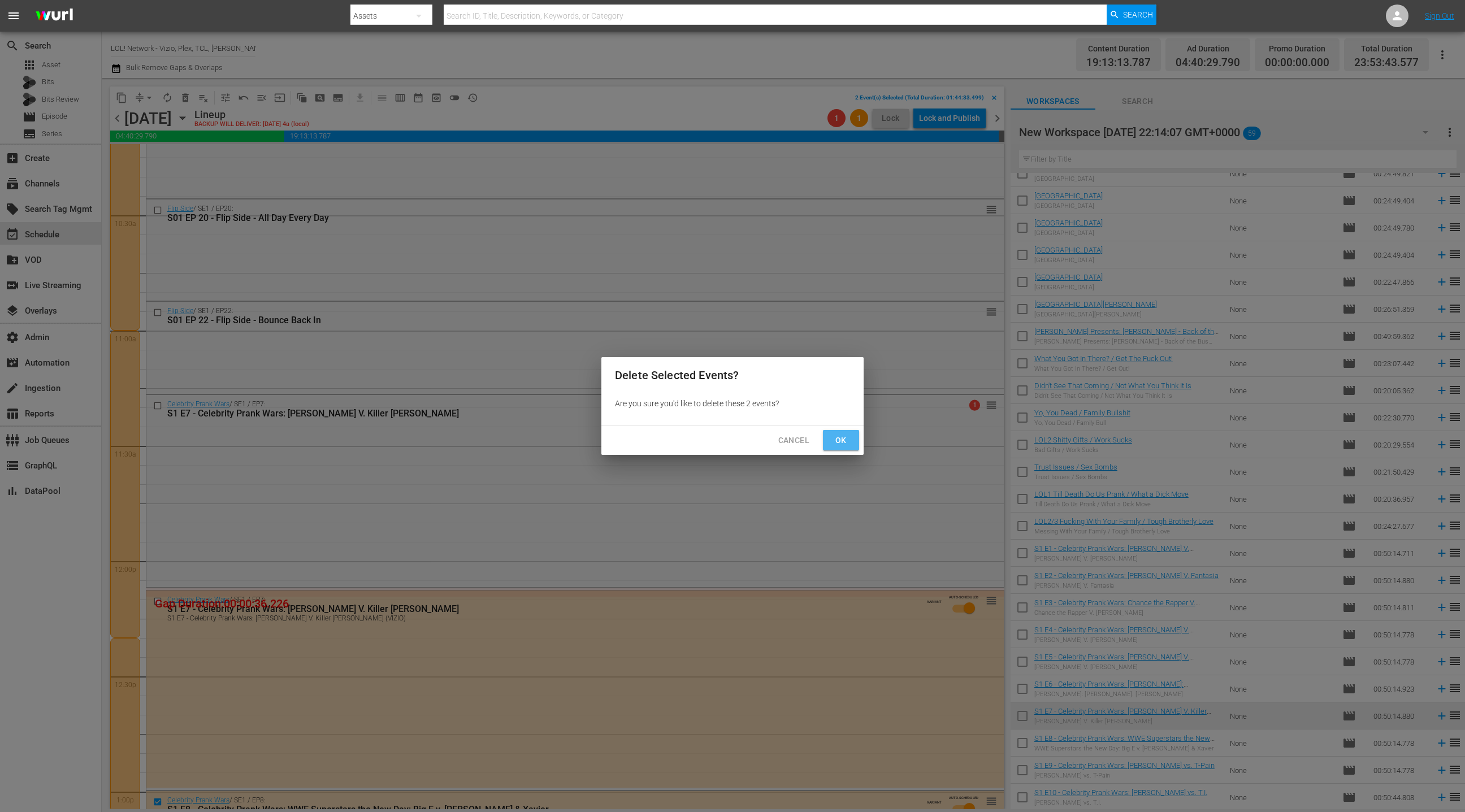
click at [844, 443] on span "Ok" at bounding box center [840, 440] width 18 height 14
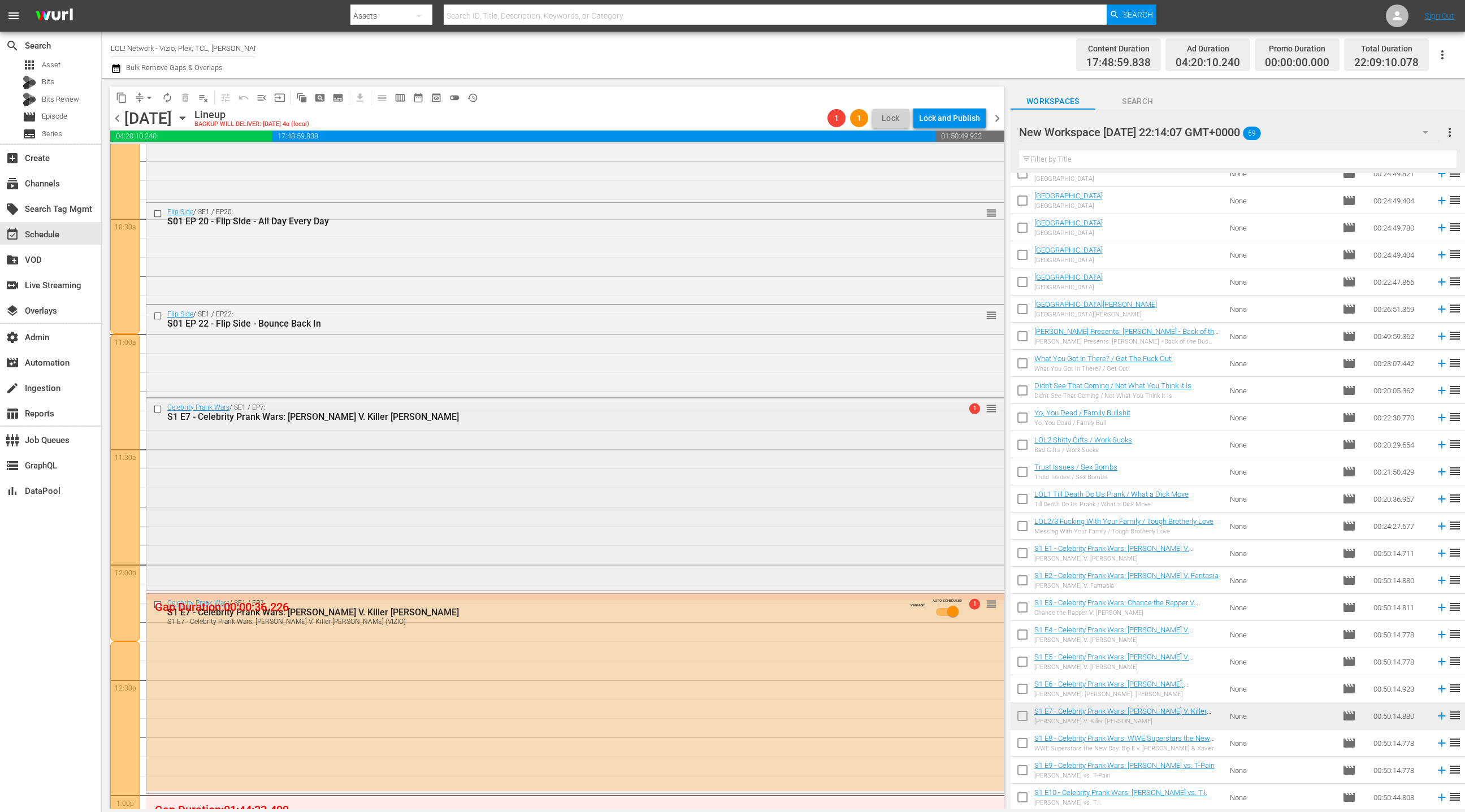
scroll to position [2541, 0]
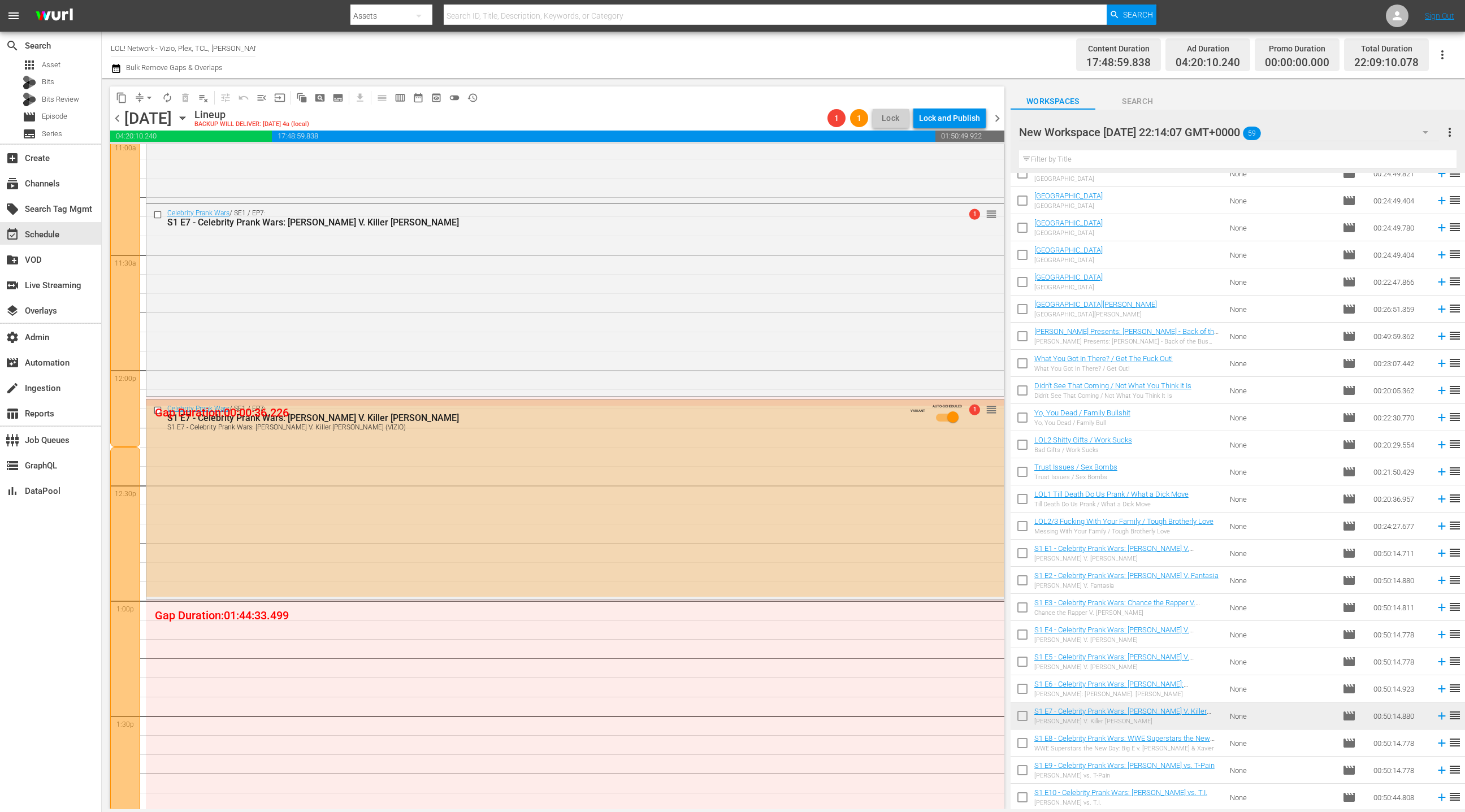
click at [550, 466] on div "Celebrity Prank Wars / SE1 / EP7: S1 E7 - Celebrity Prank Wars: [PERSON_NAME] V…" at bounding box center [575, 498] width 858 height 197
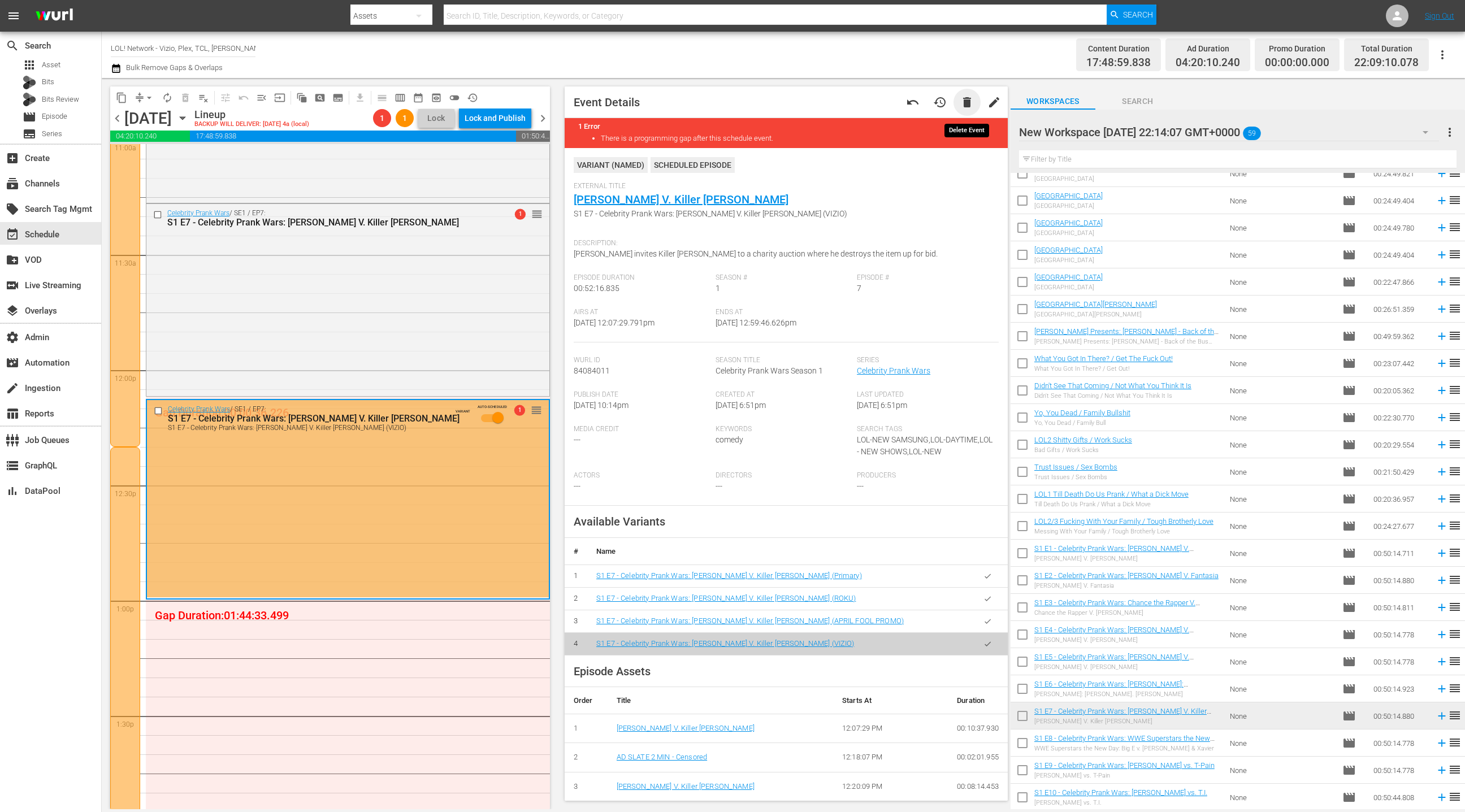
click at [969, 102] on span "delete" at bounding box center [967, 102] width 14 height 14
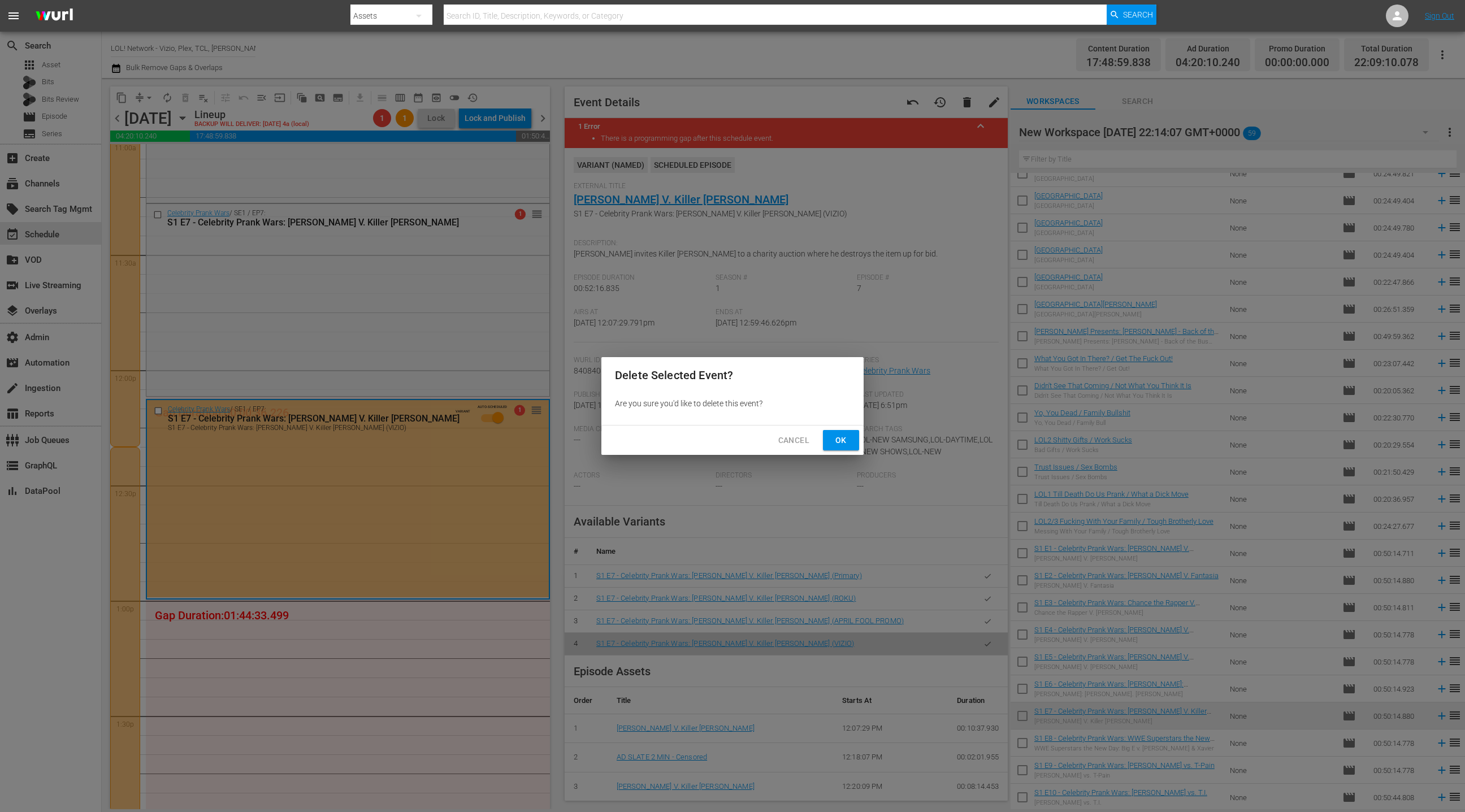
click at [852, 441] on button "Ok" at bounding box center [841, 440] width 36 height 20
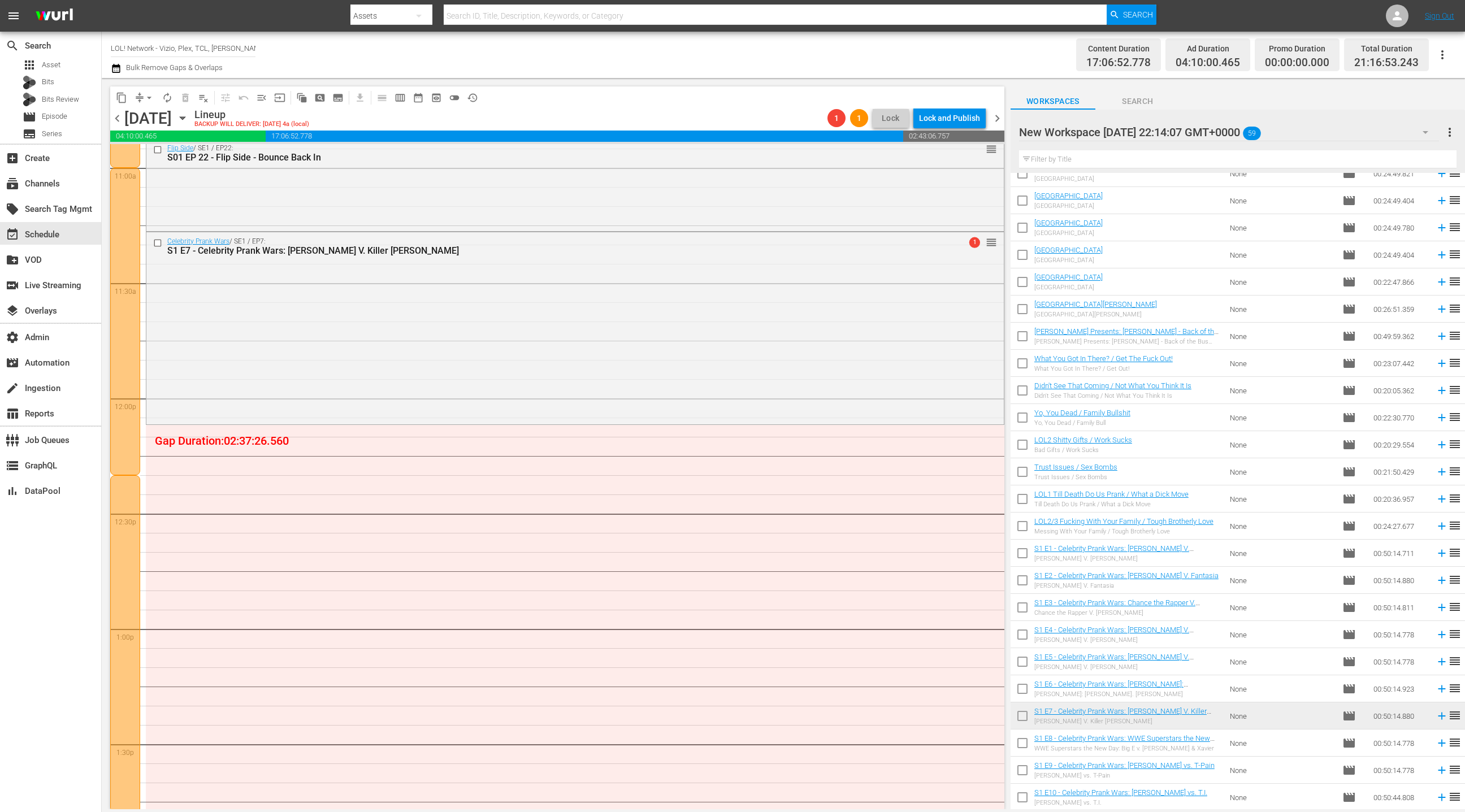
scroll to position [2524, 0]
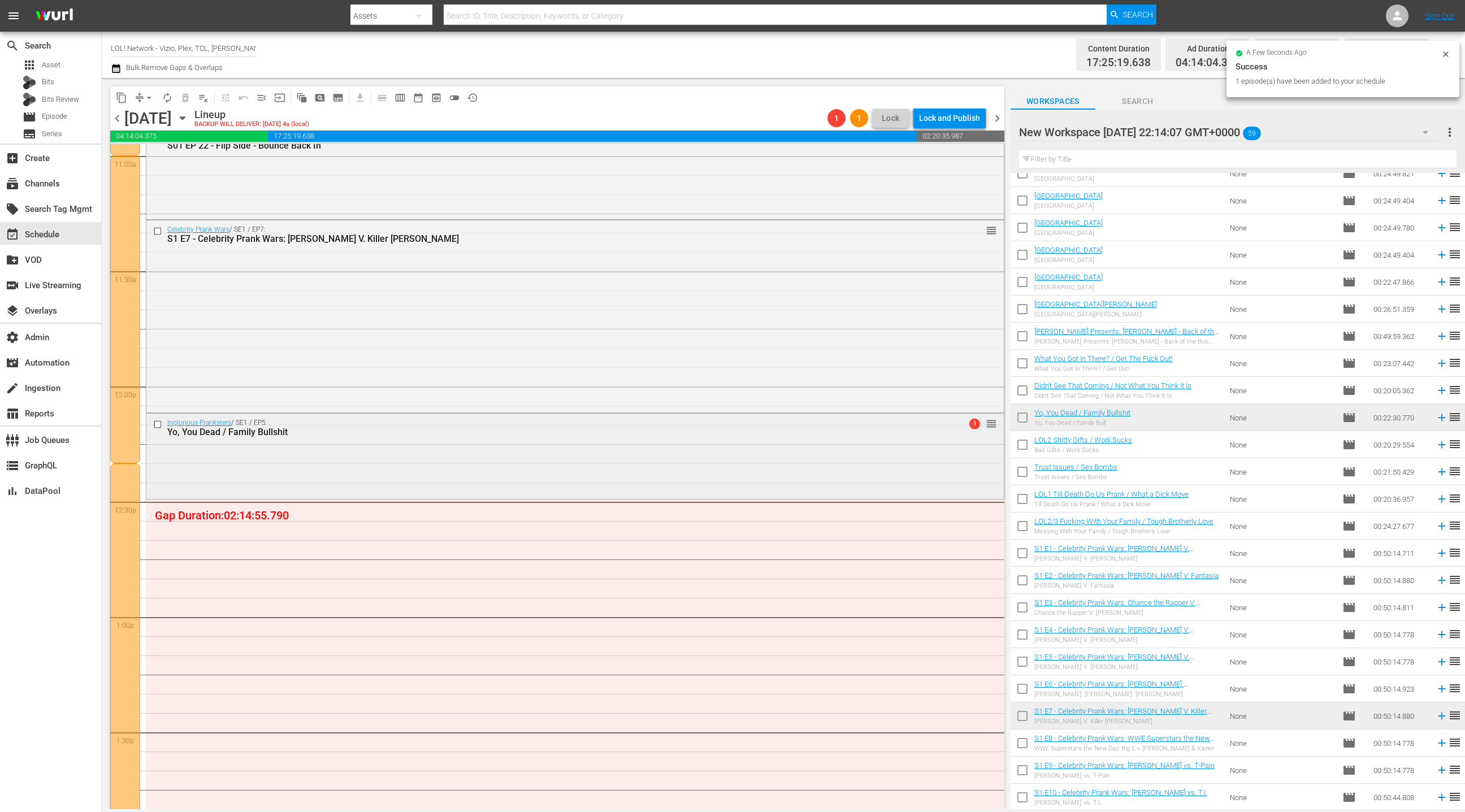
click at [712, 473] on div "Inglorious Pranksters / SE1 / EP5: Yo, You Dead / Family Bullshit 1 reorder" at bounding box center [575, 454] width 858 height 83
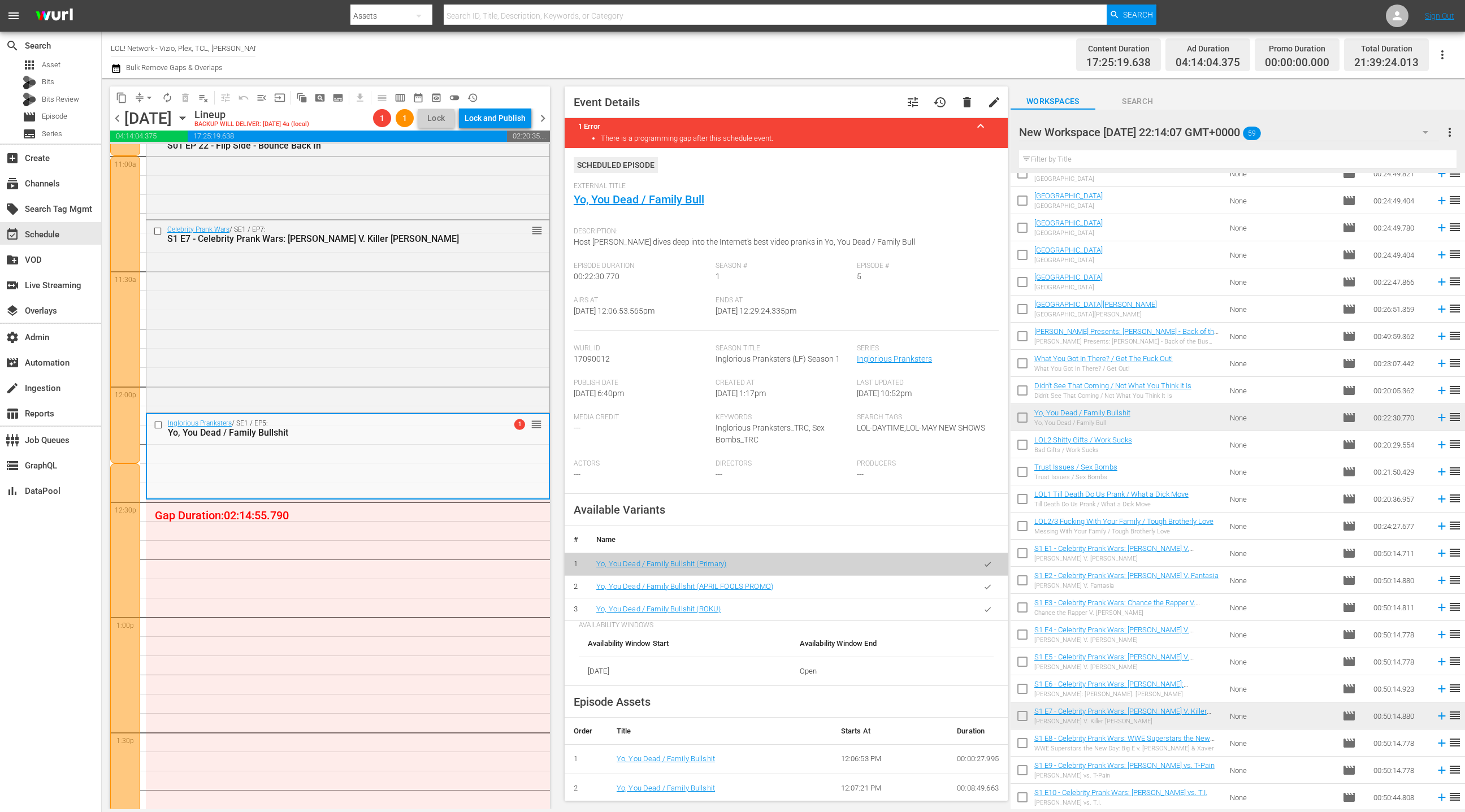
click at [969, 108] on span "delete" at bounding box center [967, 102] width 14 height 14
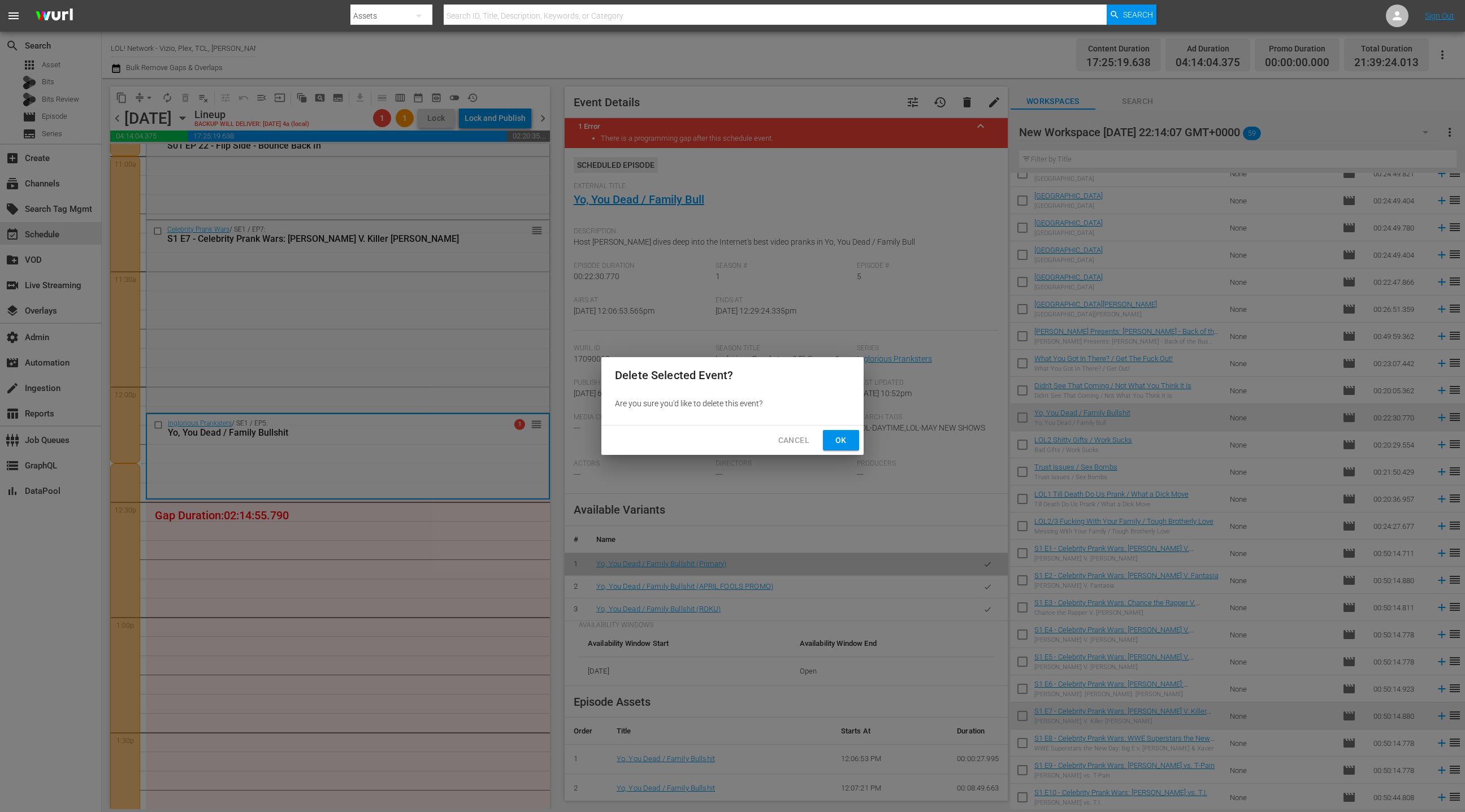
click at [850, 442] on button "Ok" at bounding box center [841, 440] width 36 height 20
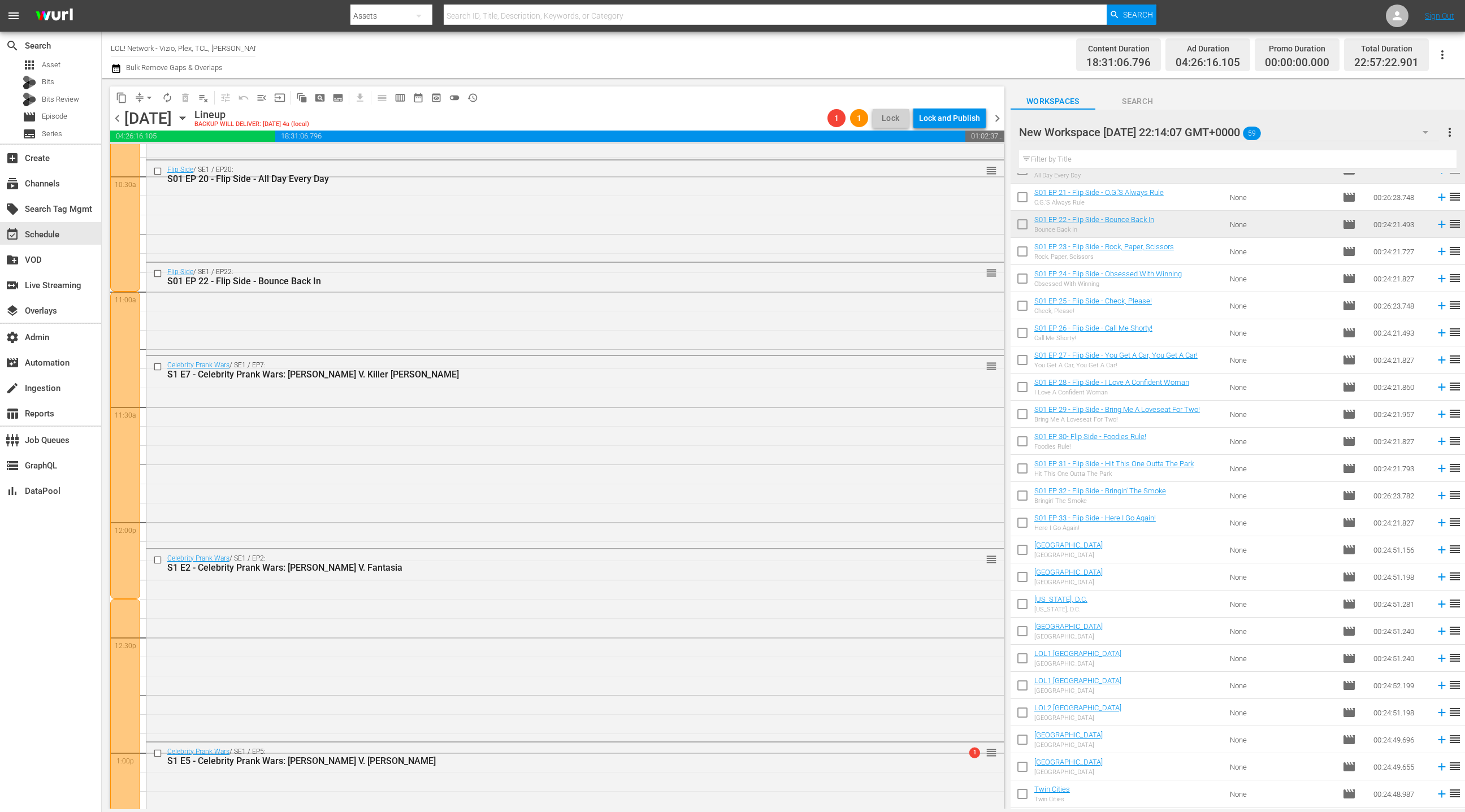
scroll to position [0, 0]
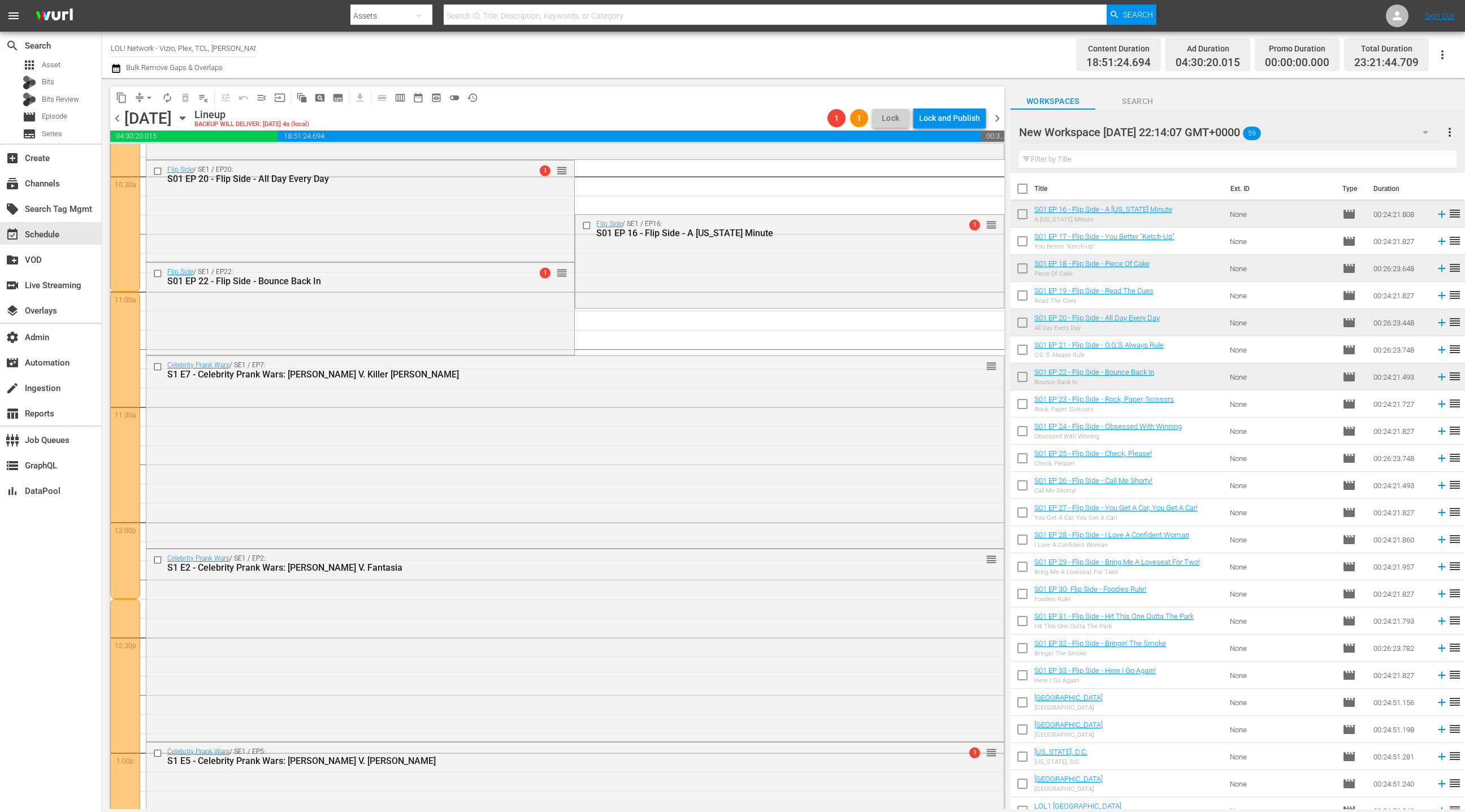
drag, startPoint x: 1114, startPoint y: 210, endPoint x: 821, endPoint y: 1, distance: 359.9
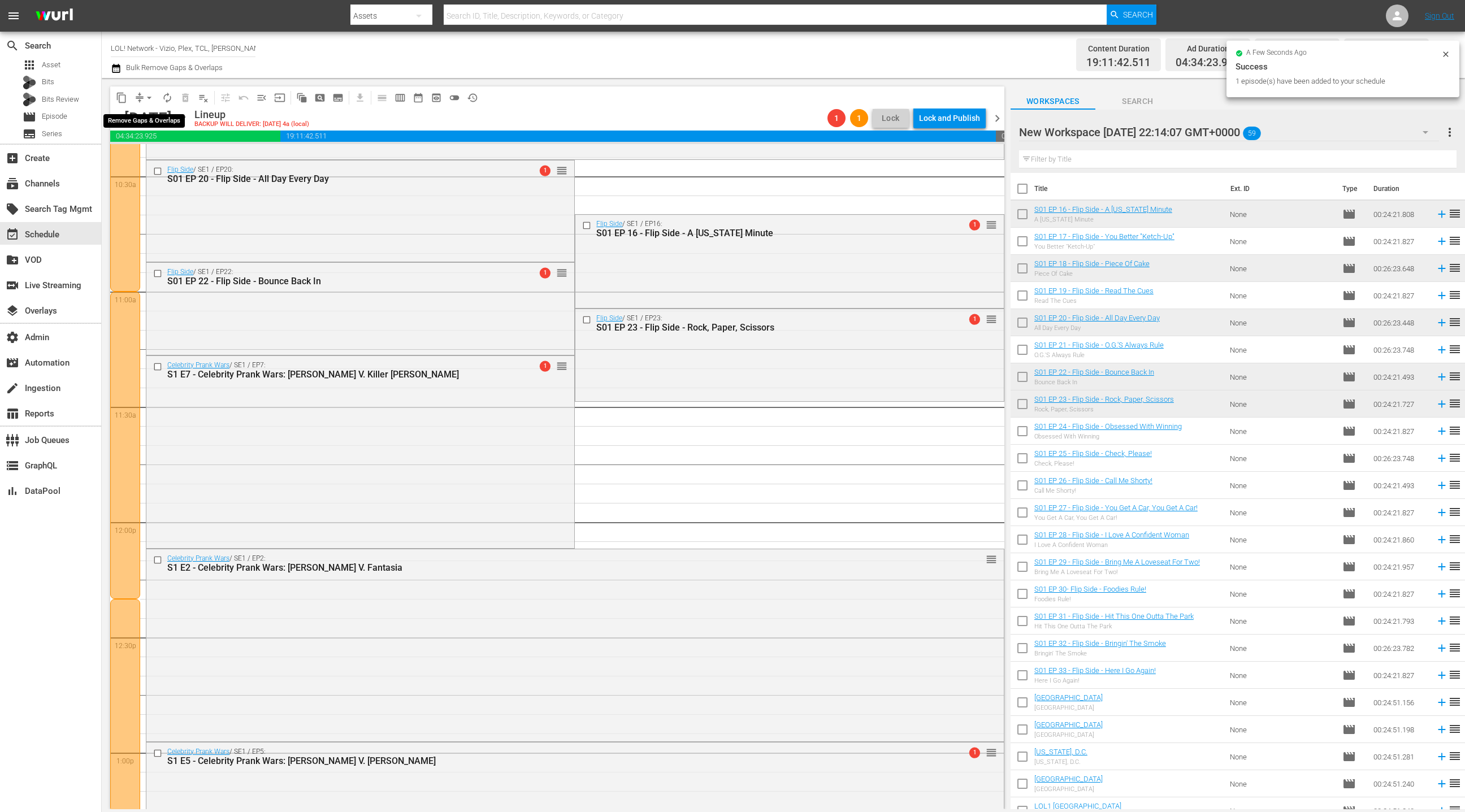
click at [145, 100] on span "arrow_drop_down" at bounding box center [149, 98] width 11 height 11
click at [171, 165] on li "Align to End of Previous Day" at bounding box center [149, 157] width 118 height 19
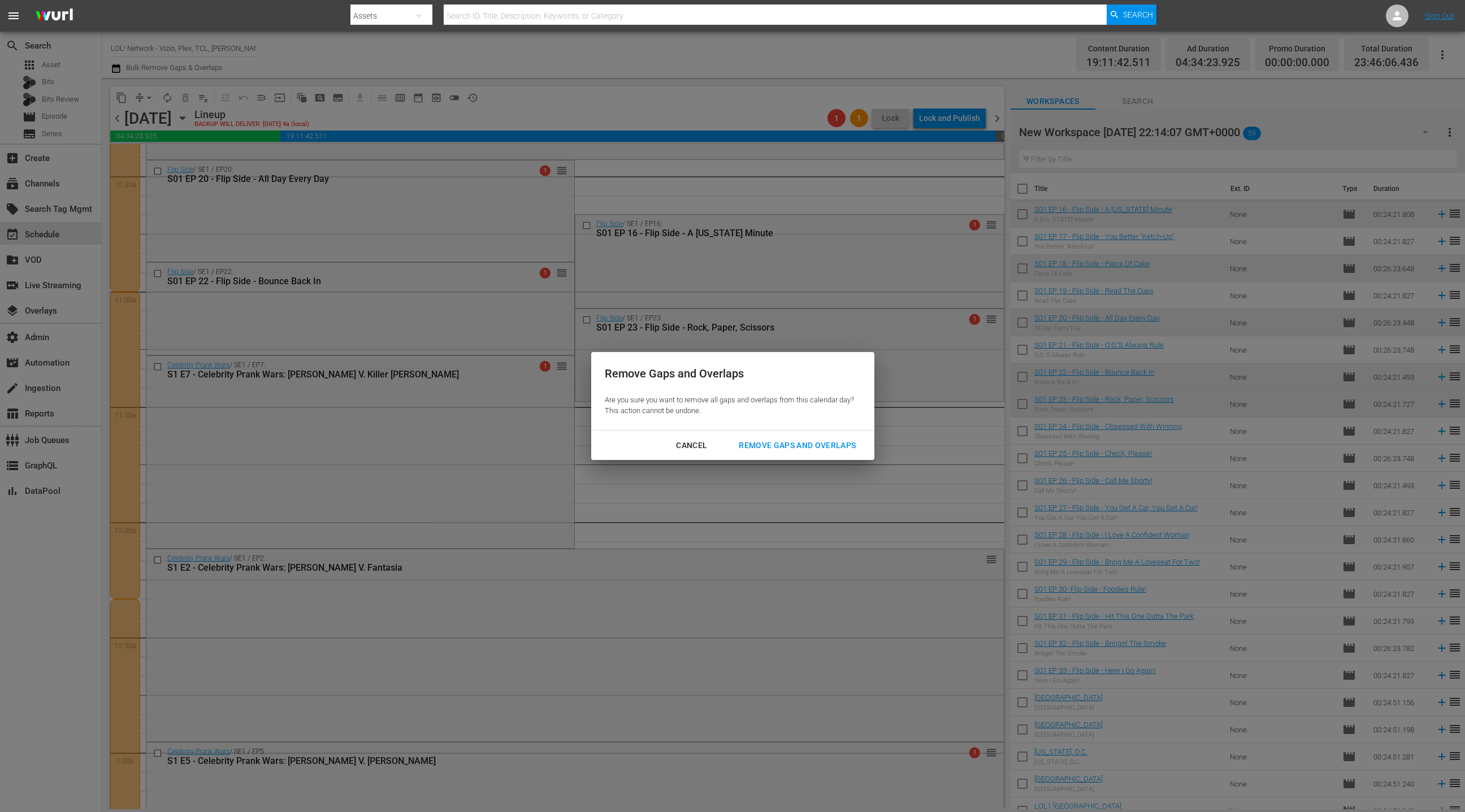
click at [825, 445] on div "Remove Gaps and Overlaps" at bounding box center [796, 445] width 135 height 14
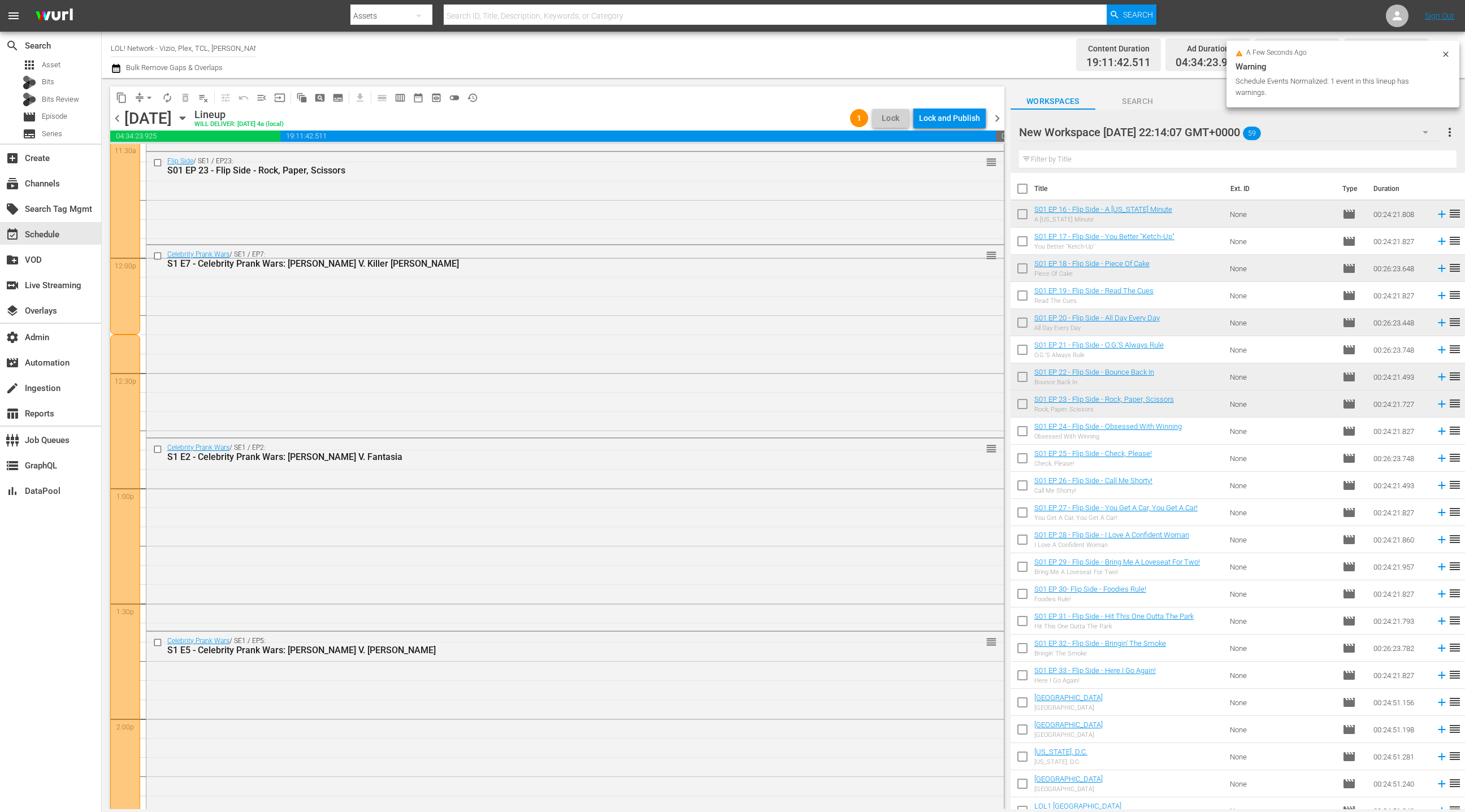
scroll to position [2505, 0]
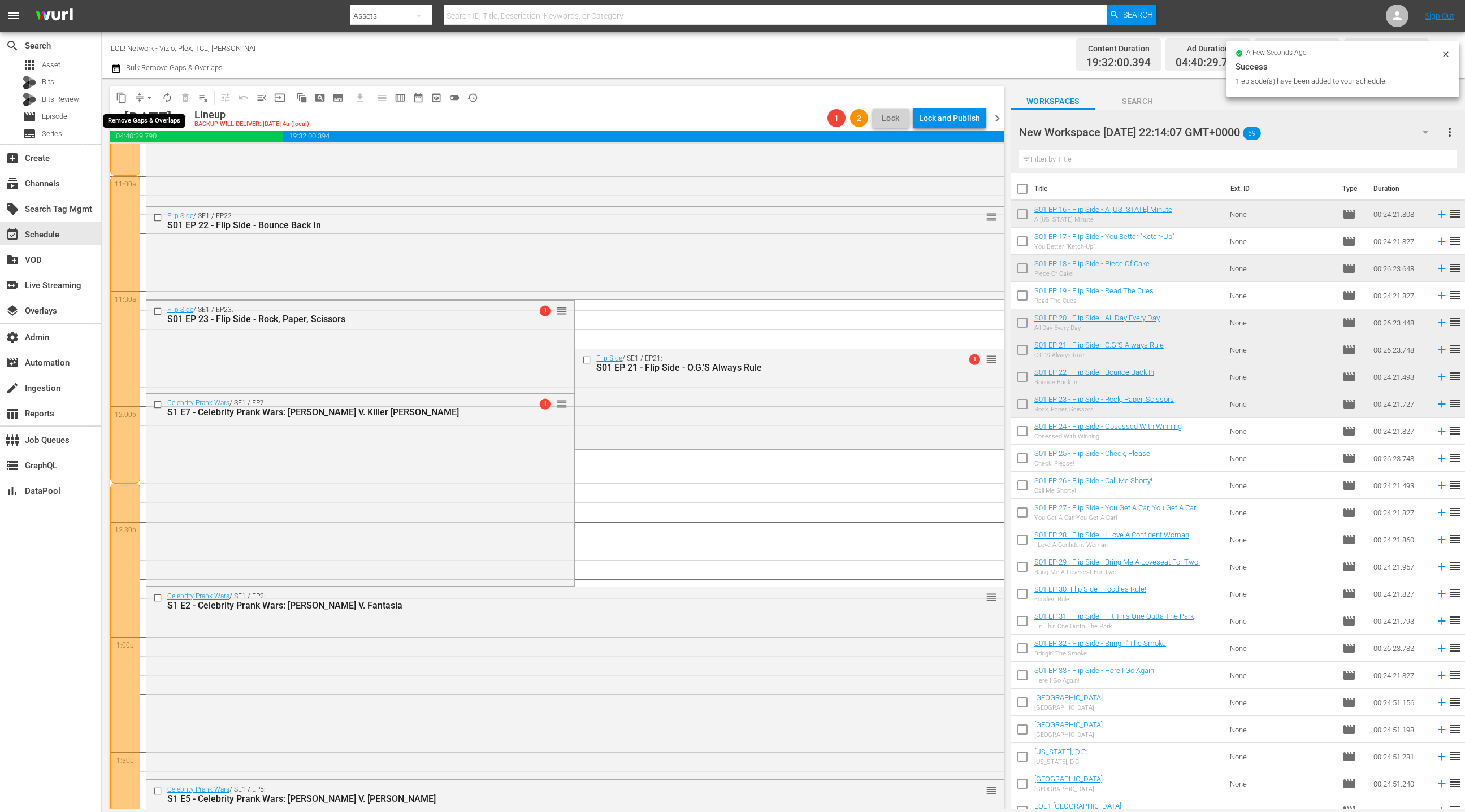
click at [141, 94] on button "arrow_drop_down" at bounding box center [149, 97] width 18 height 18
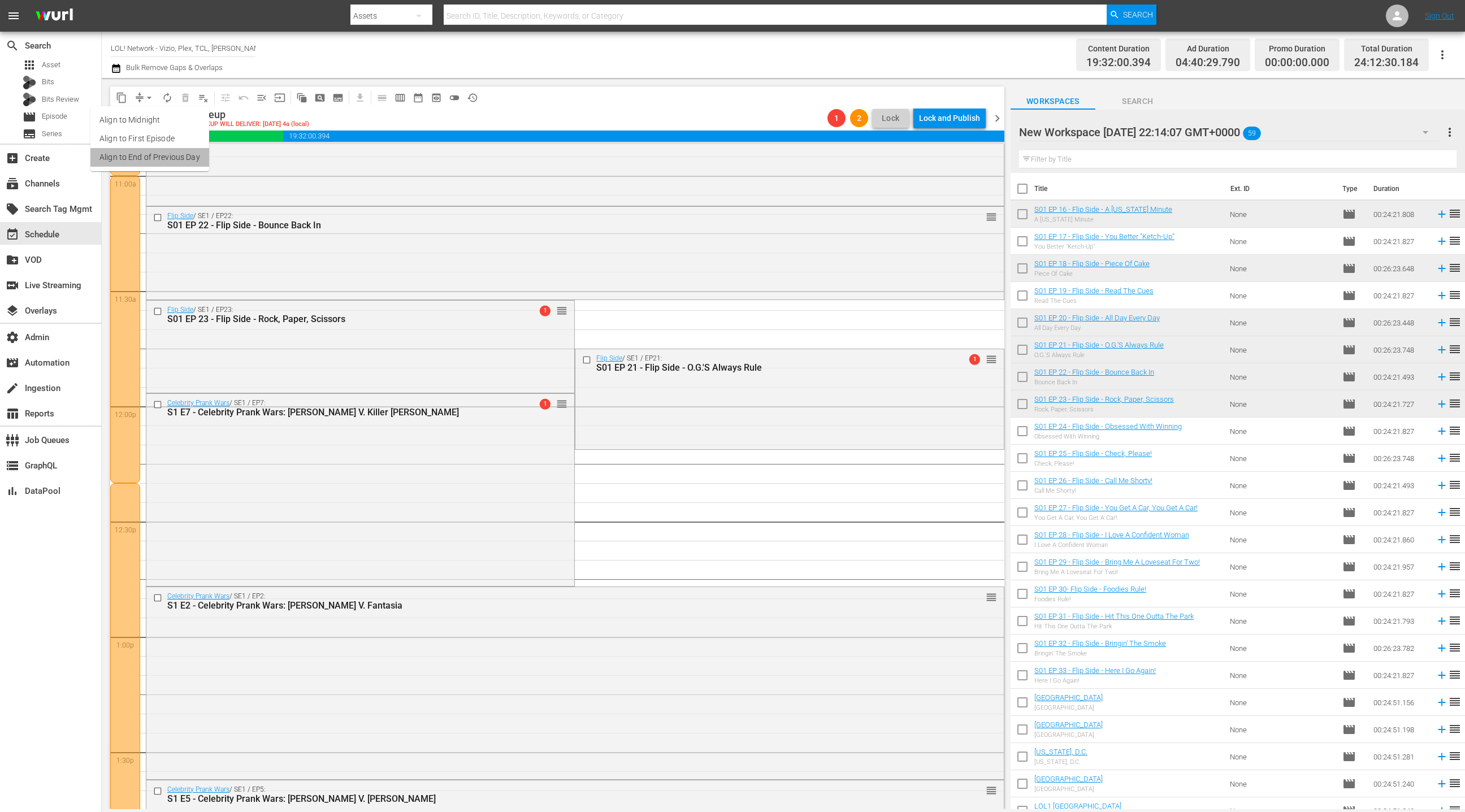
click at [163, 158] on li "Align to End of Previous Day" at bounding box center [149, 157] width 118 height 19
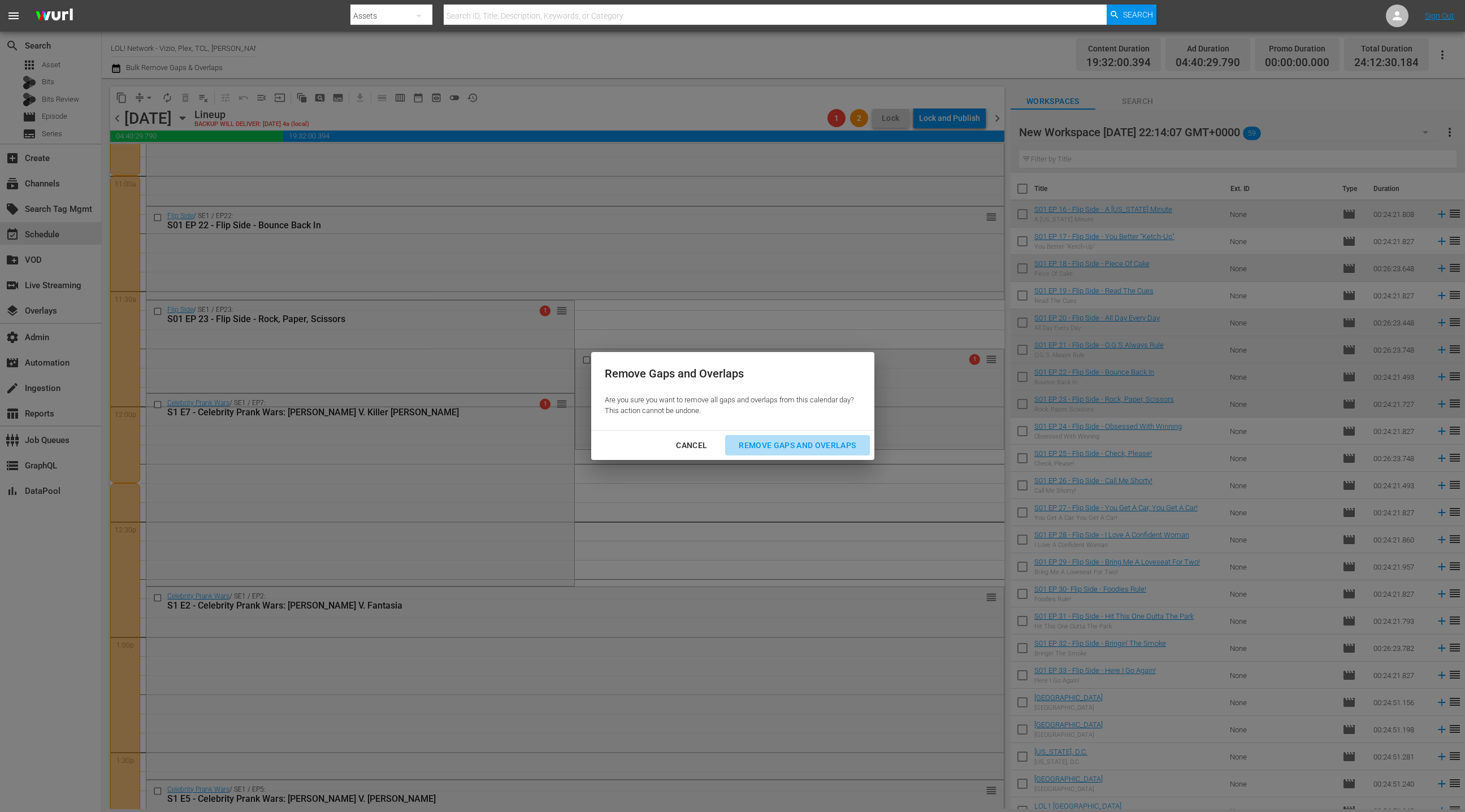
click at [771, 445] on div "Remove Gaps and Overlaps" at bounding box center [796, 445] width 135 height 14
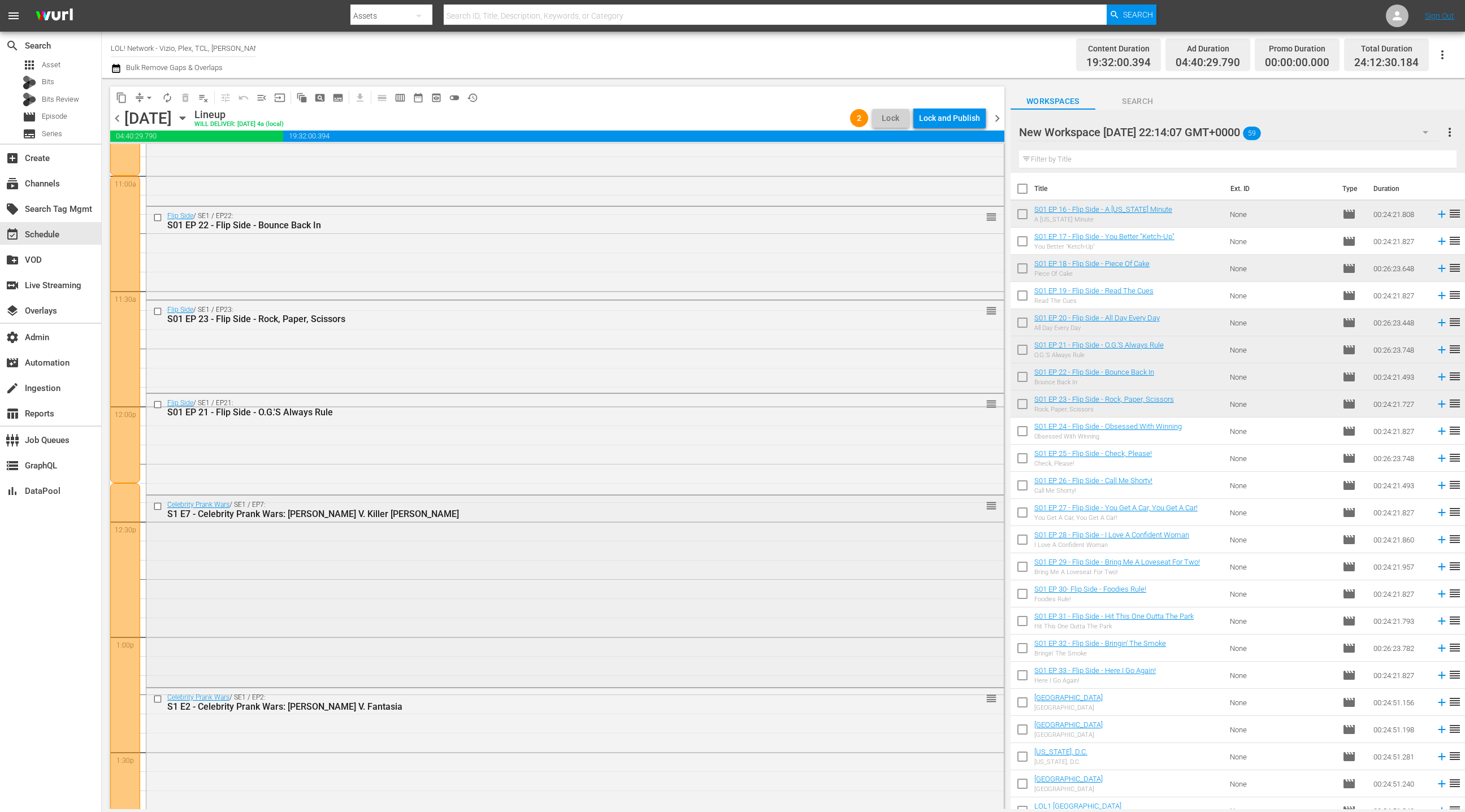
drag, startPoint x: 415, startPoint y: 544, endPoint x: 531, endPoint y: 552, distance: 116.3
click at [531, 552] on div "Celebrity Prank Wars / SE1 / EP7: S1 E7 - Celebrity Prank Wars: Tiffany Haddish…" at bounding box center [575, 590] width 858 height 190
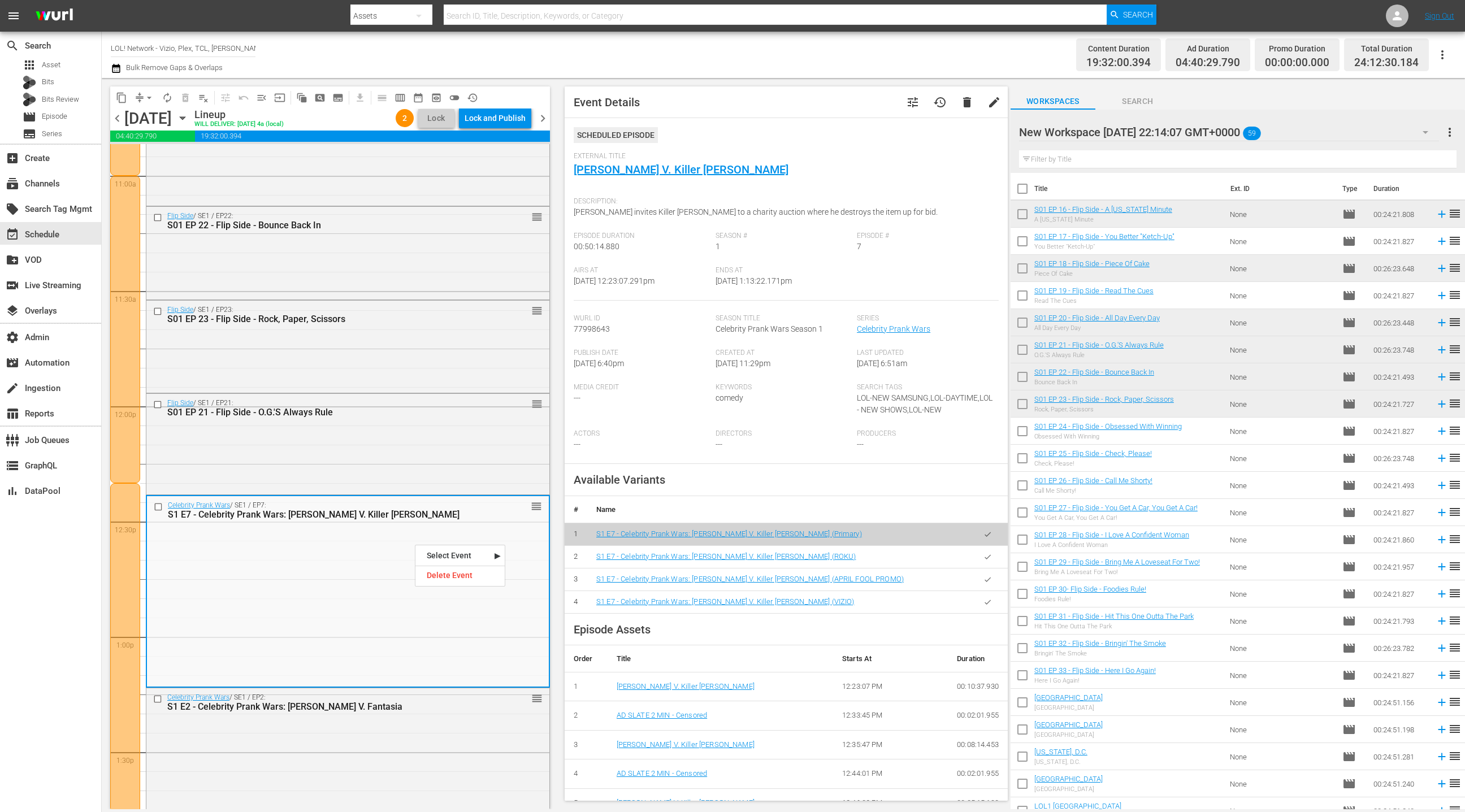
drag, startPoint x: 989, startPoint y: 603, endPoint x: 885, endPoint y: 558, distance: 113.3
click at [988, 603] on icon "button" at bounding box center [987, 602] width 8 height 8
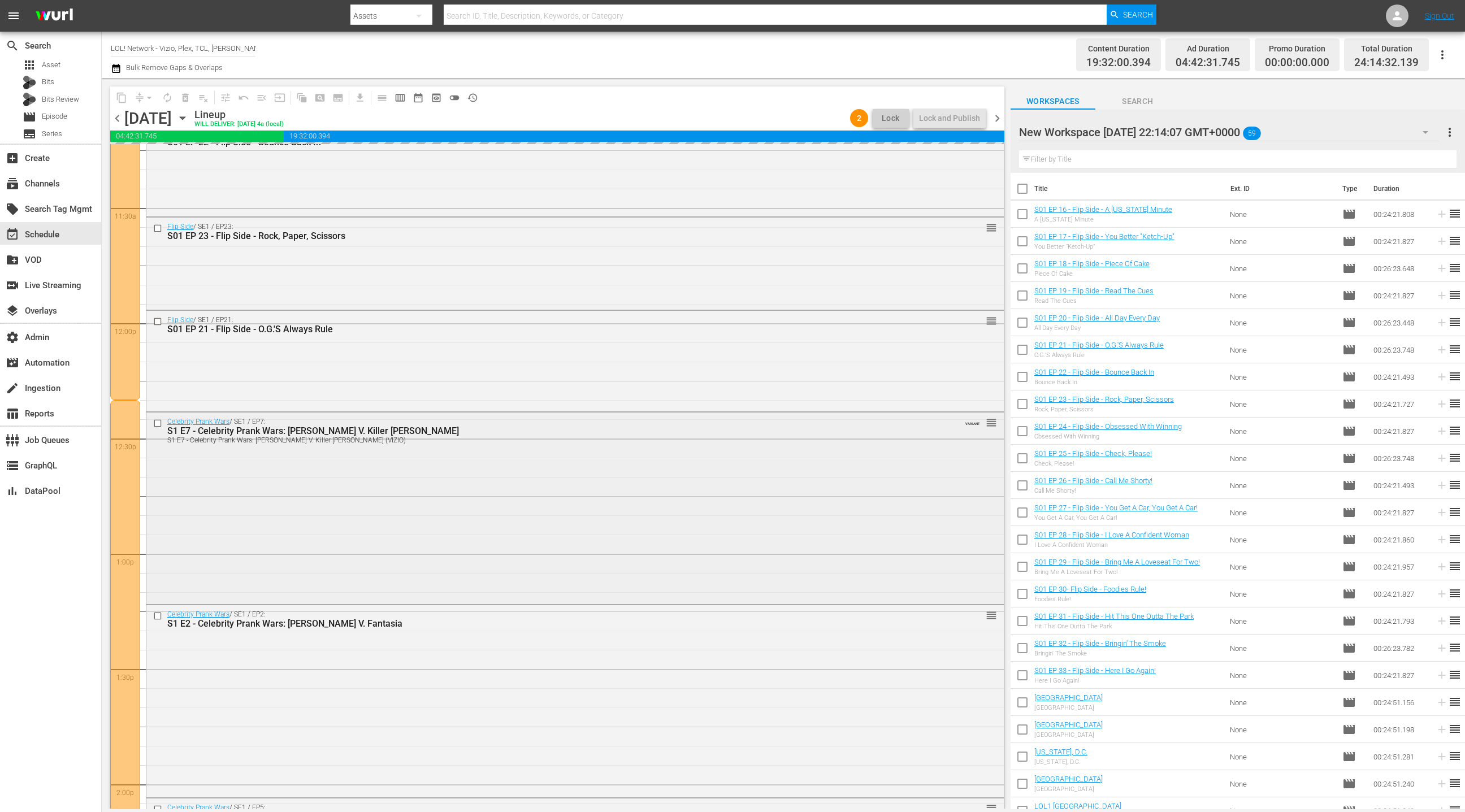
scroll to position [2781, 0]
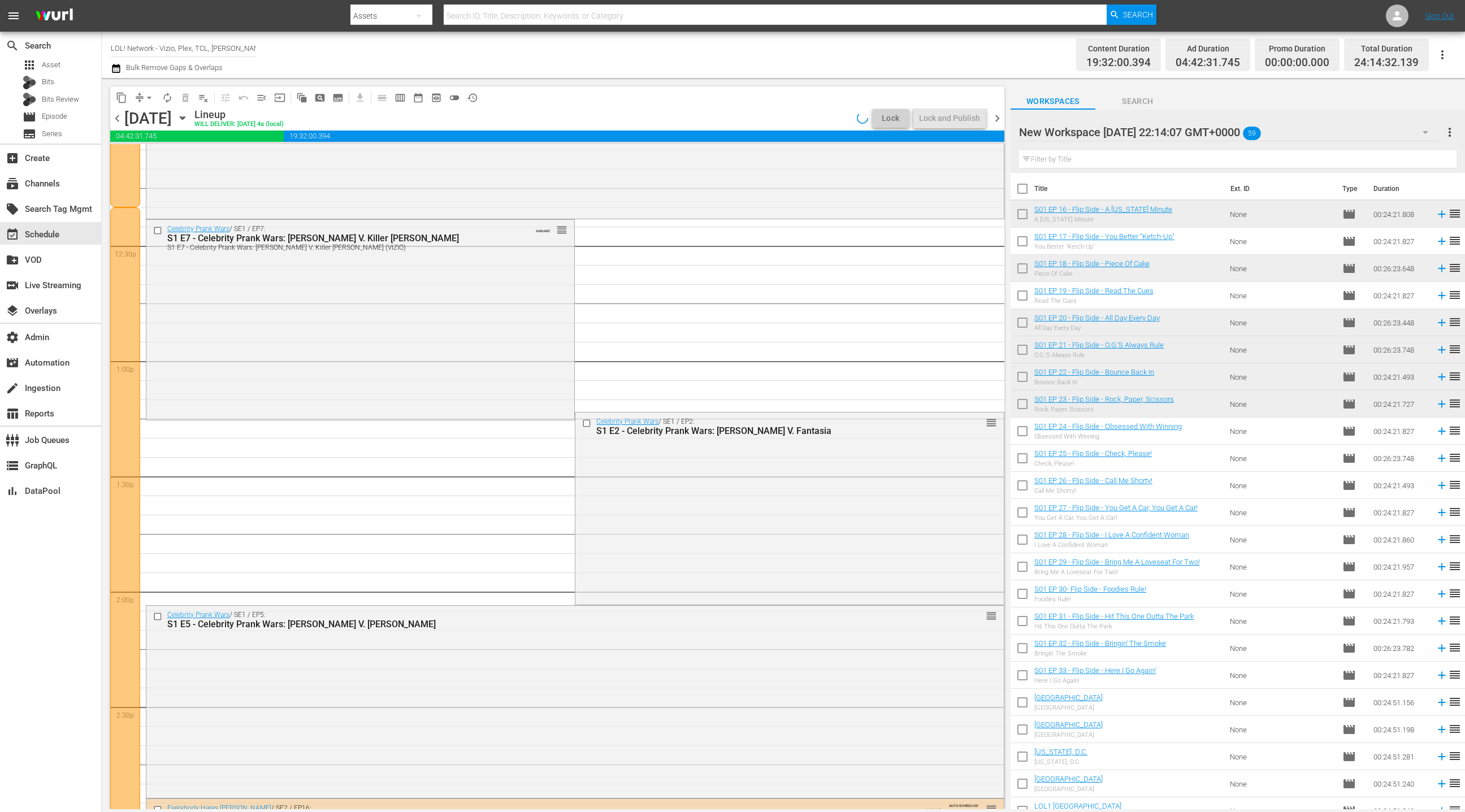
click at [494, 487] on div "Fences Fences (VIZIO) VARIANT AUTO-SCHEDULED 1 reorder Wrong Turn at Tahoe Wron…" at bounding box center [576, 130] width 859 height 5534
click at [622, 491] on div "Celebrity Prank Wars / SE1 / EP2: S1 E2 - Celebrity Prank Wars: Taraji P. Henso…" at bounding box center [789, 508] width 427 height 190
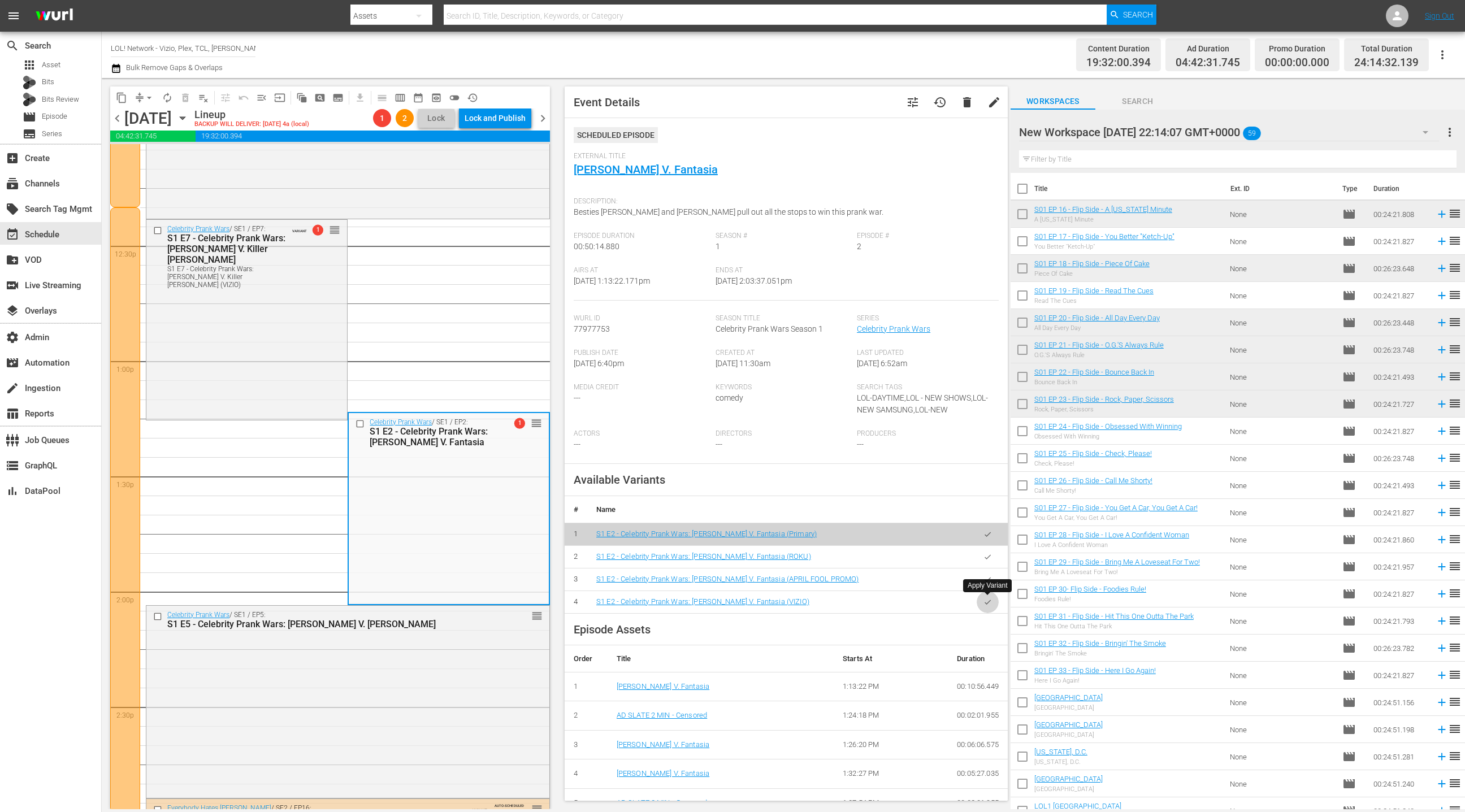
drag, startPoint x: 986, startPoint y: 602, endPoint x: 766, endPoint y: 510, distance: 238.5
click at [985, 602] on icon "button" at bounding box center [987, 602] width 8 height 8
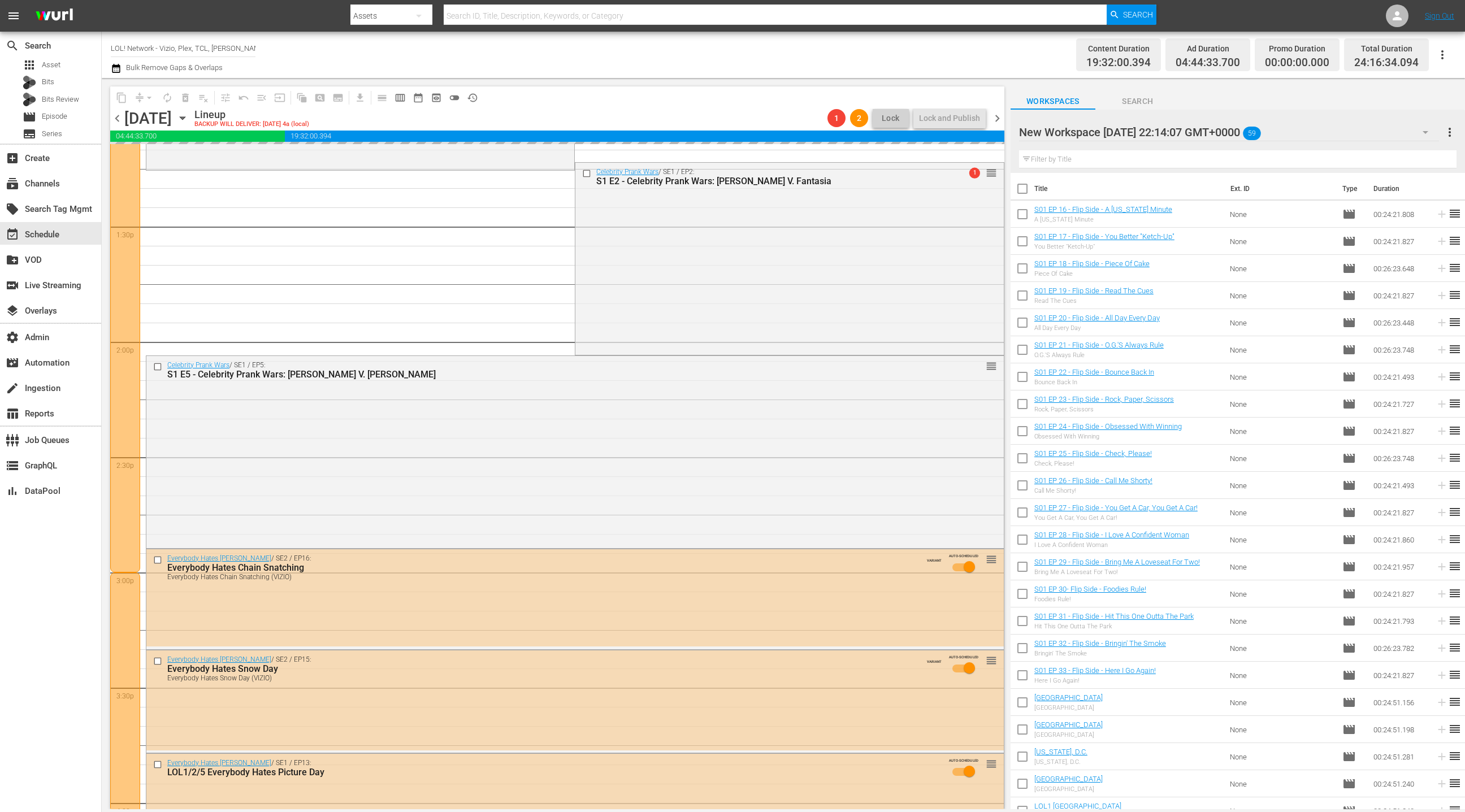
scroll to position [3035, 0]
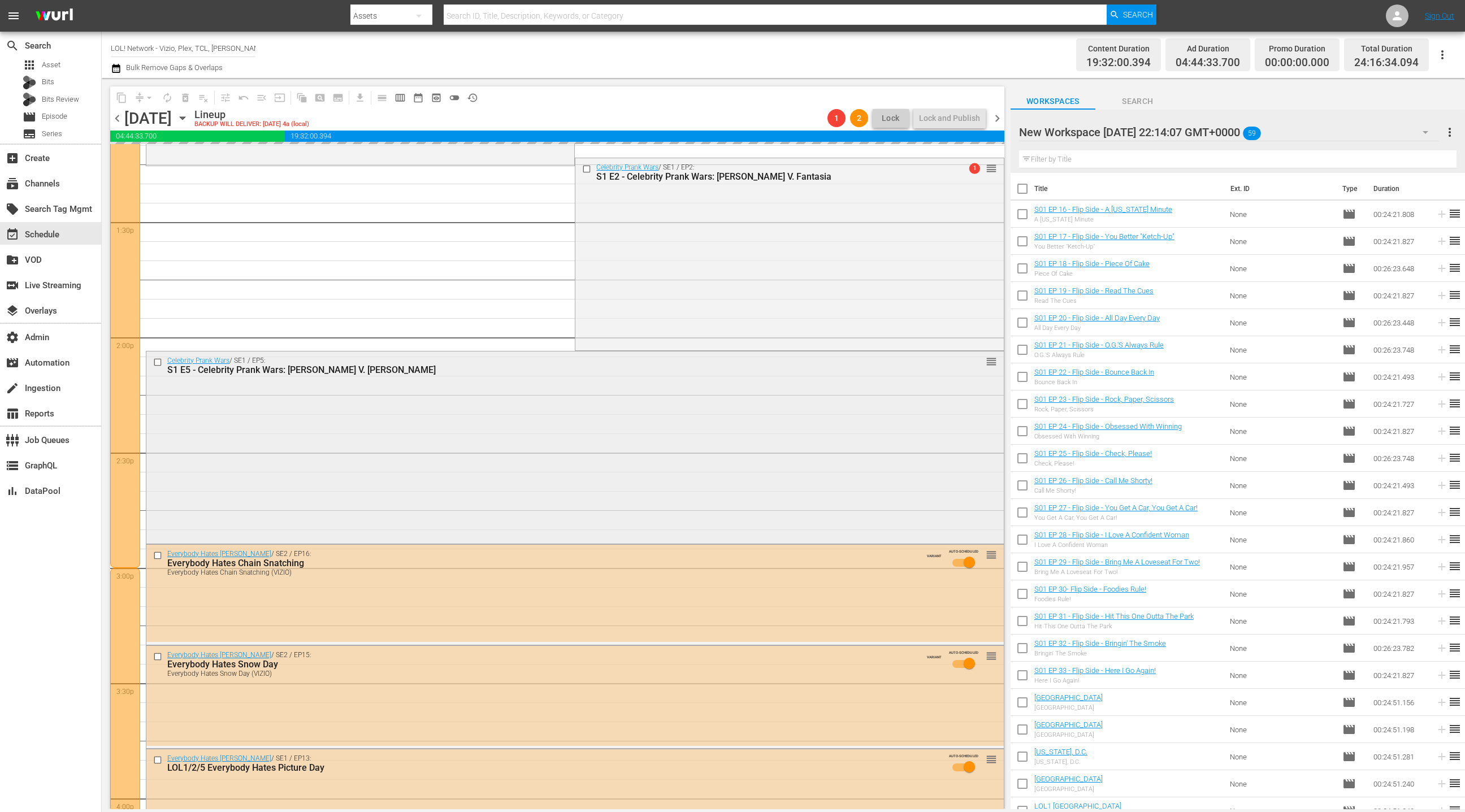
click at [538, 448] on div "Celebrity Prank Wars / SE1 / EP5: S1 E5 - Celebrity Prank Wars: Ludacris V. Lil…" at bounding box center [575, 446] width 858 height 190
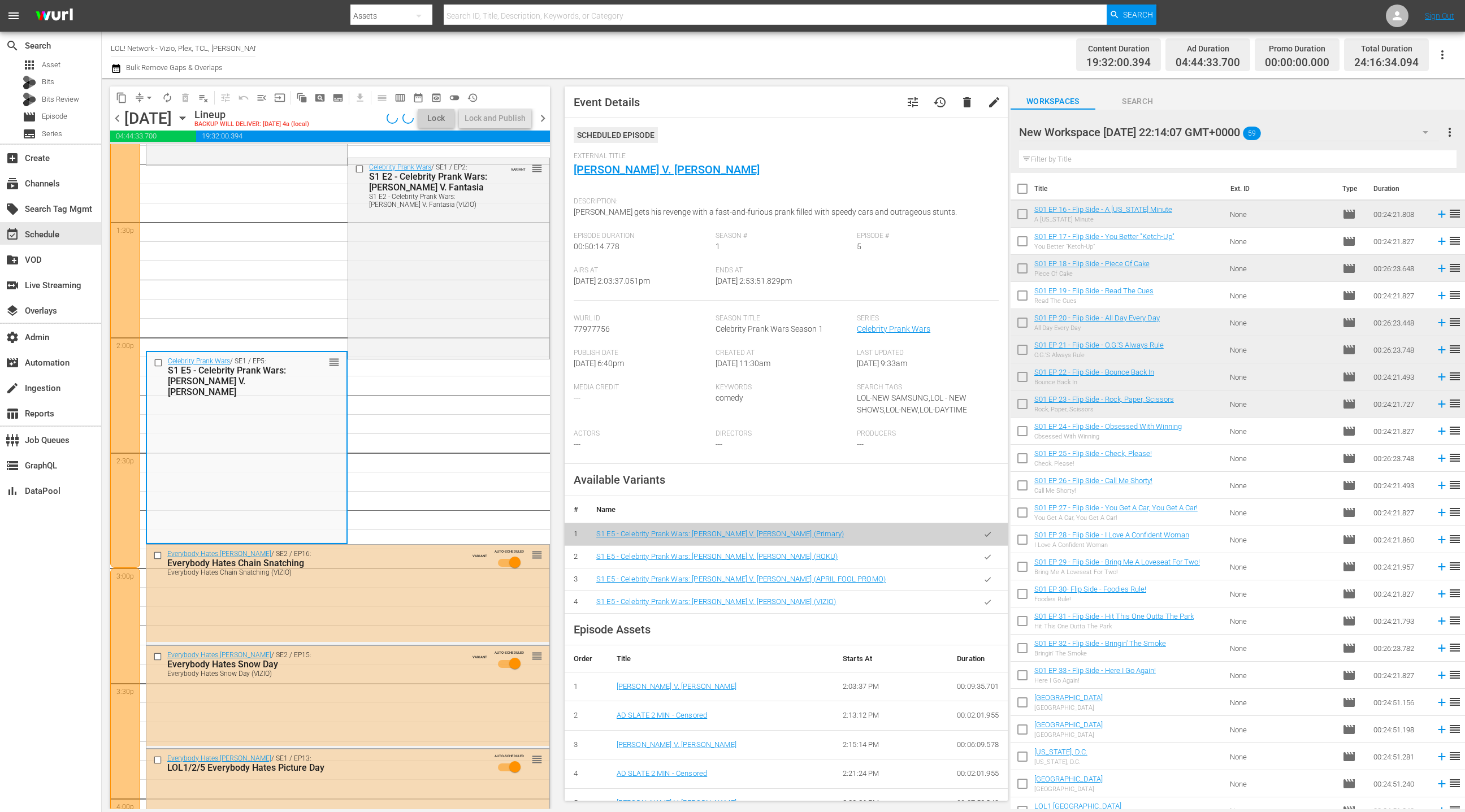
click at [991, 604] on icon "button" at bounding box center [987, 602] width 8 height 8
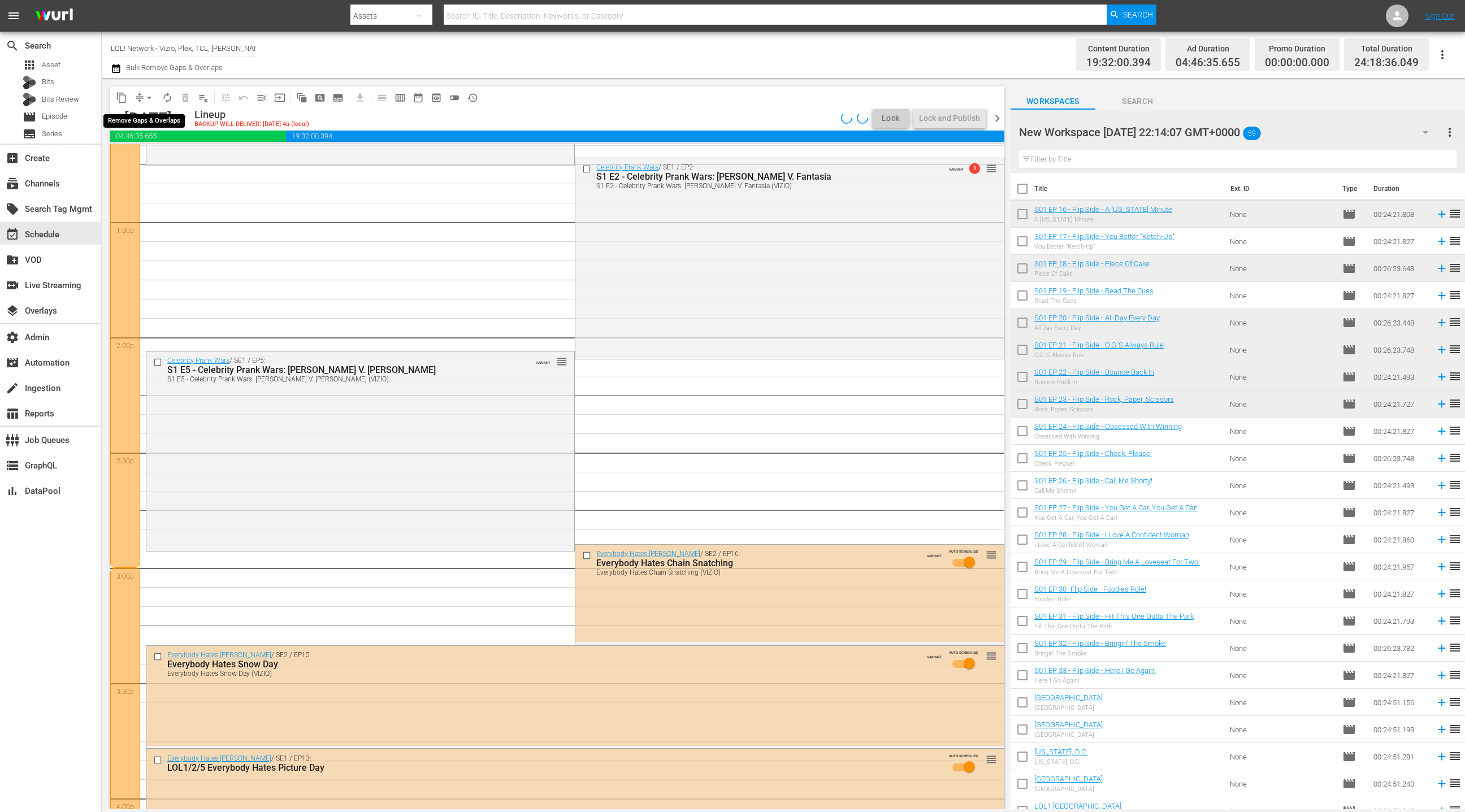
click at [153, 100] on span "arrow_drop_down" at bounding box center [149, 98] width 11 height 11
click at [152, 158] on li "Align to End of Previous Day" at bounding box center [149, 157] width 118 height 19
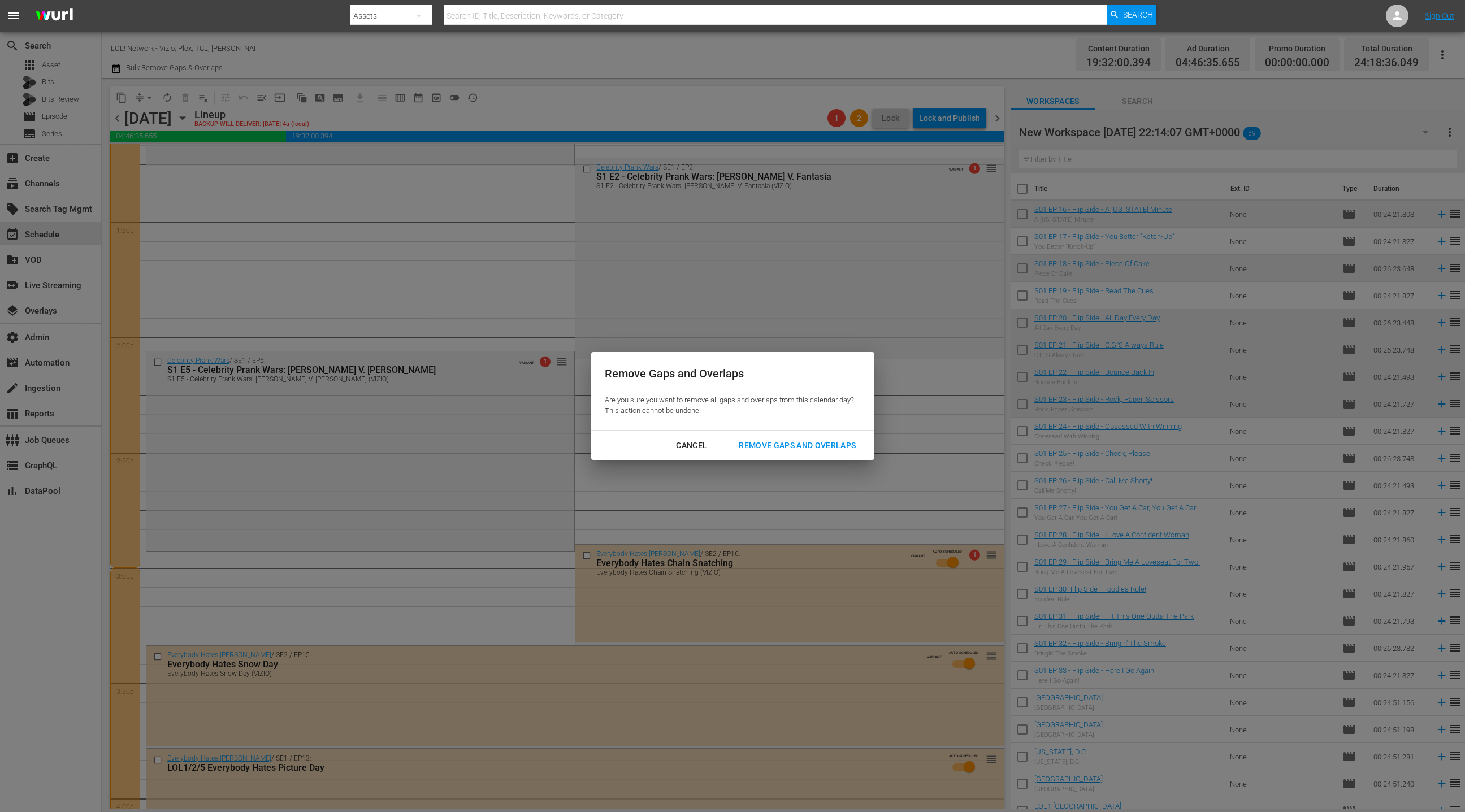
click at [787, 451] on div "Remove Gaps and Overlaps" at bounding box center [796, 445] width 135 height 14
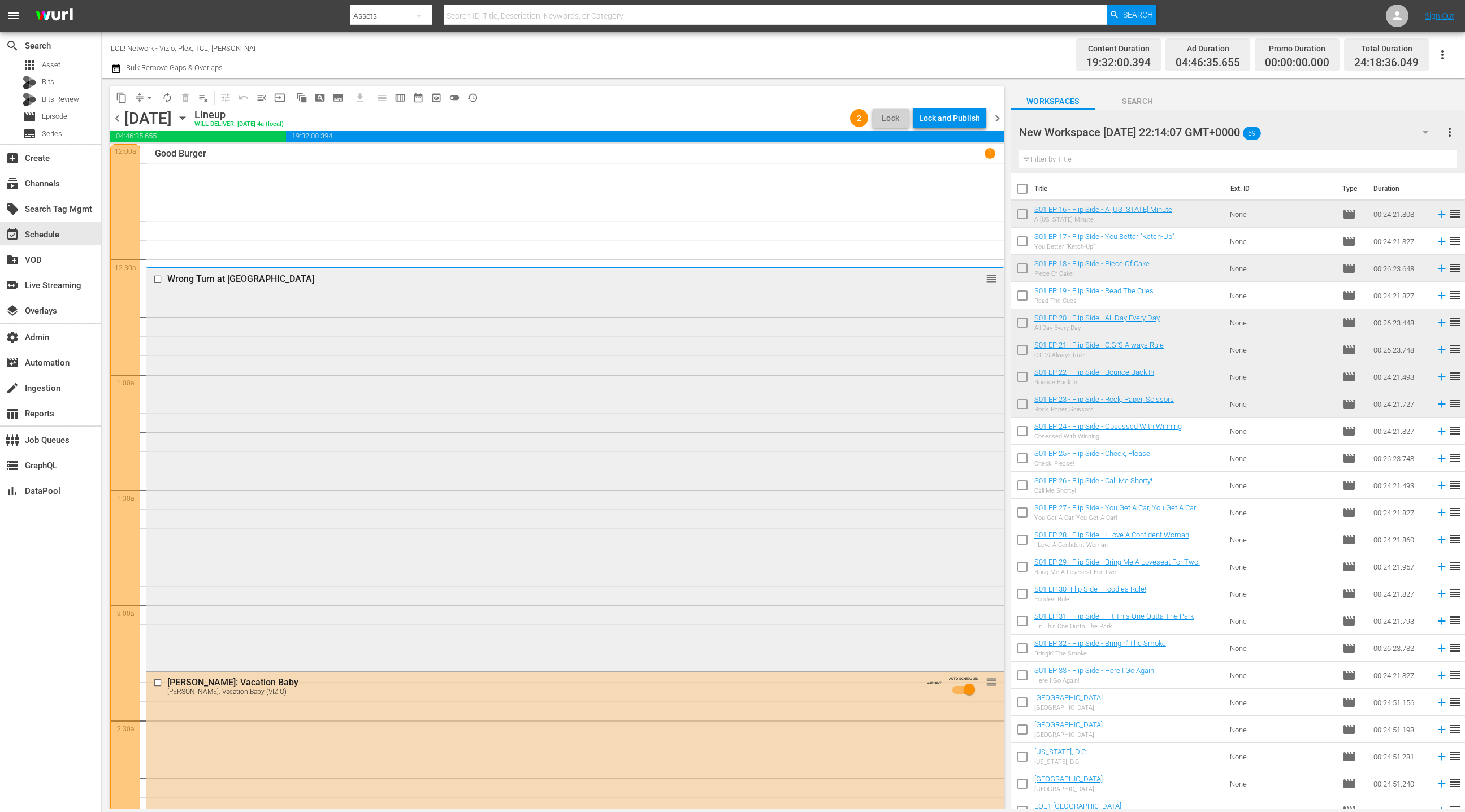
scroll to position [1, 0]
click at [116, 121] on span "chevron_left" at bounding box center [116, 118] width 14 height 14
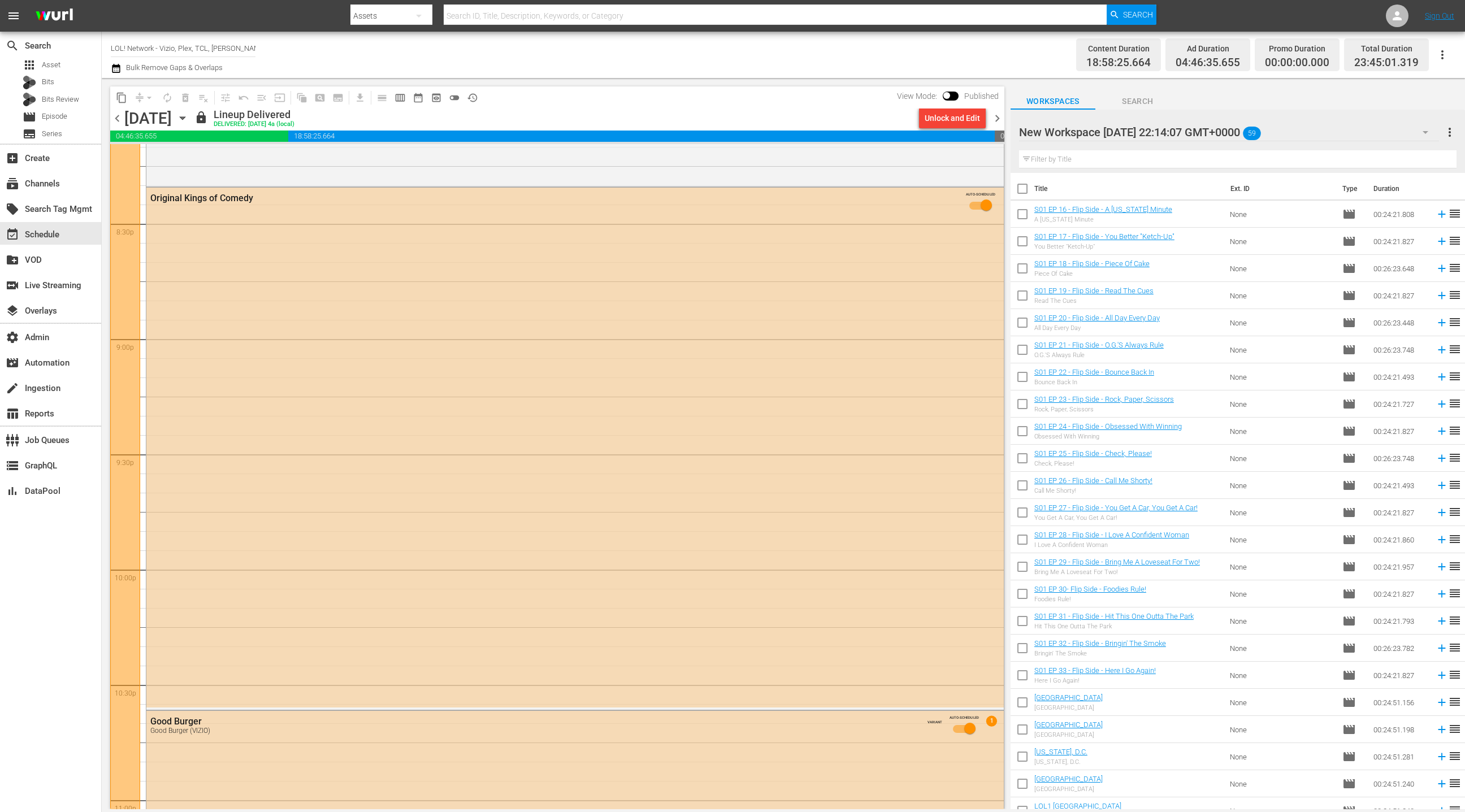
scroll to position [4649, 0]
click at [1001, 120] on span "chevron_right" at bounding box center [997, 118] width 14 height 14
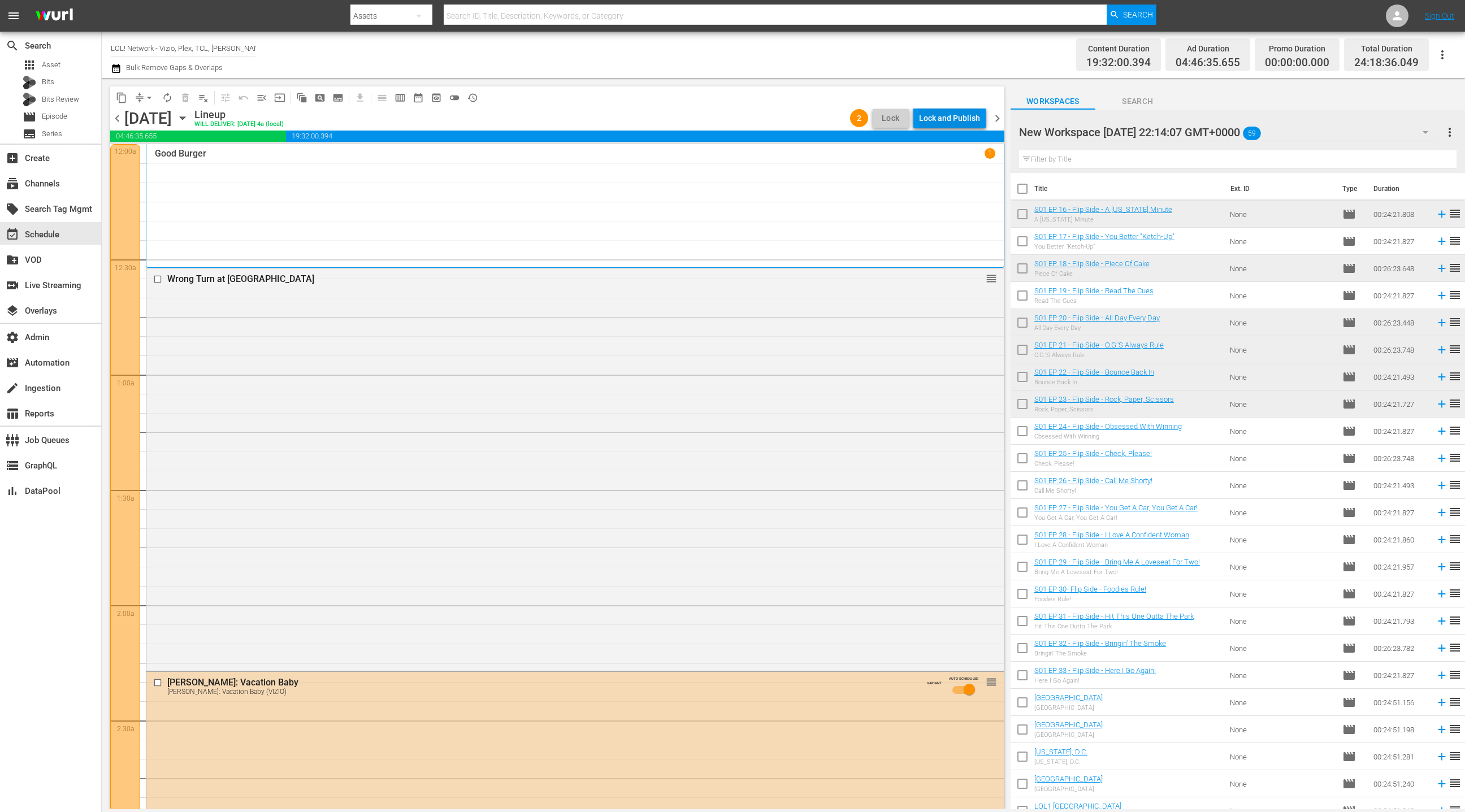
click at [954, 121] on div "Lock and Publish" at bounding box center [950, 118] width 61 height 20
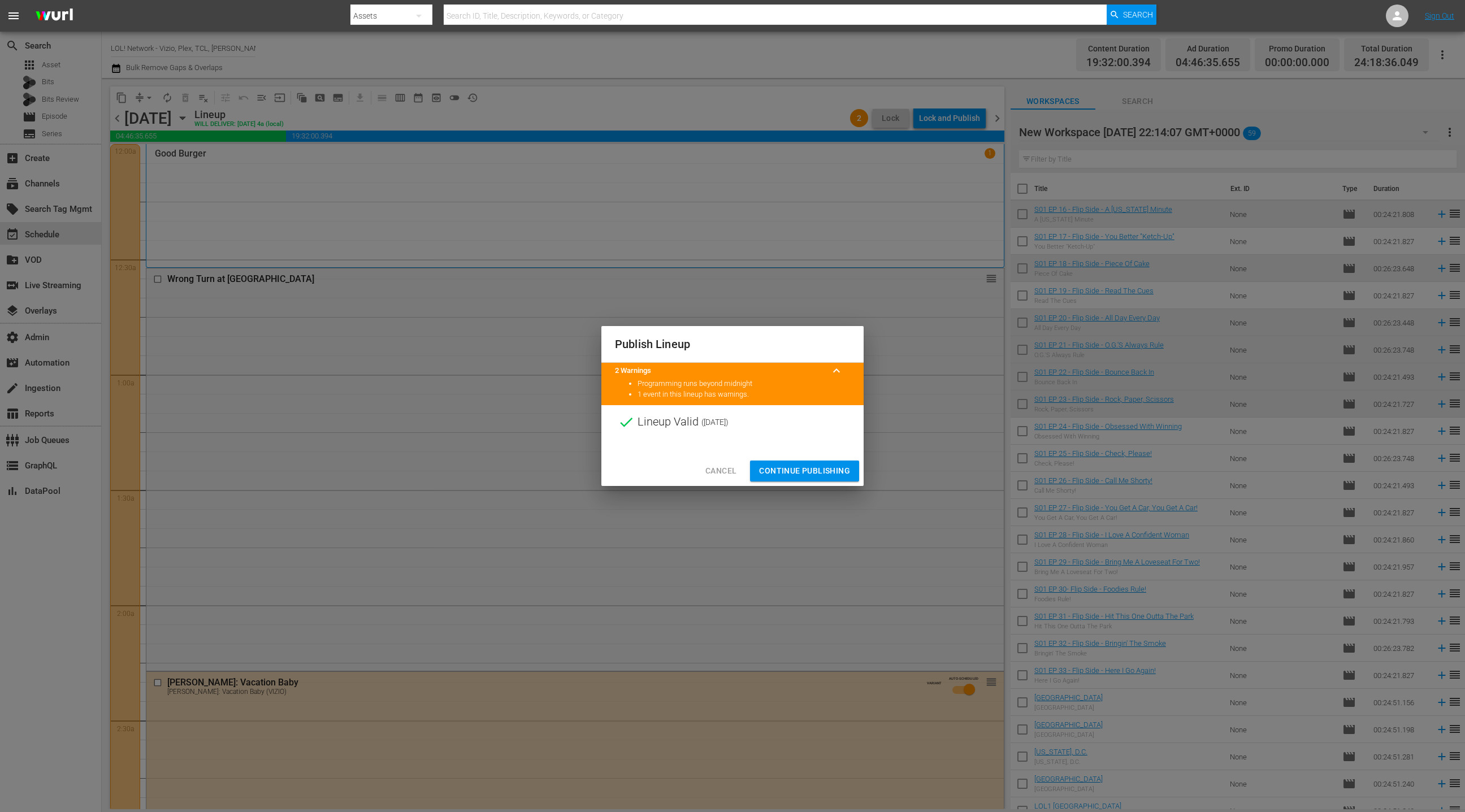
click at [812, 472] on span "Continue Publishing" at bounding box center [805, 470] width 91 height 14
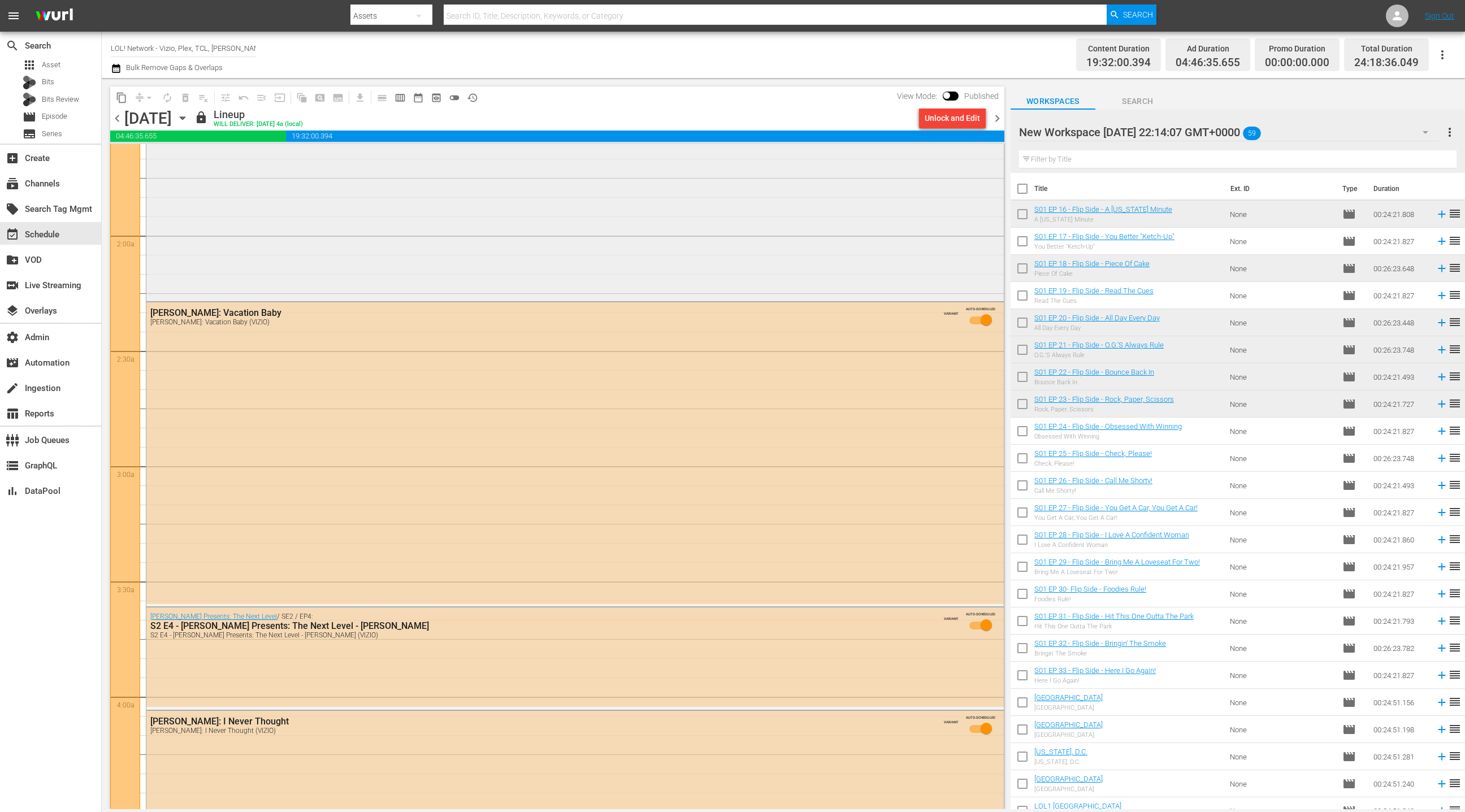
scroll to position [388, 0]
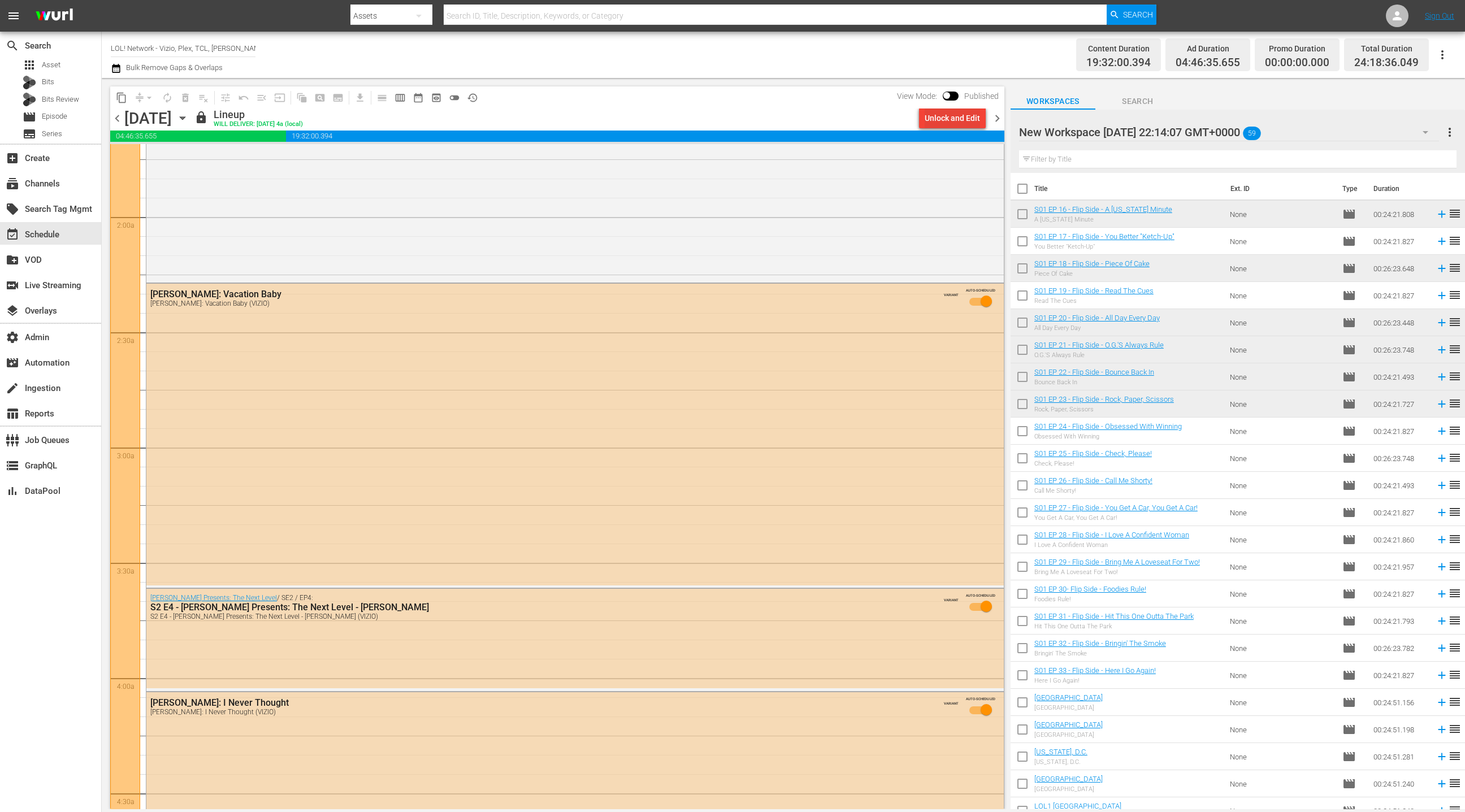
click at [969, 114] on div "Unlock and Edit" at bounding box center [952, 118] width 55 height 20
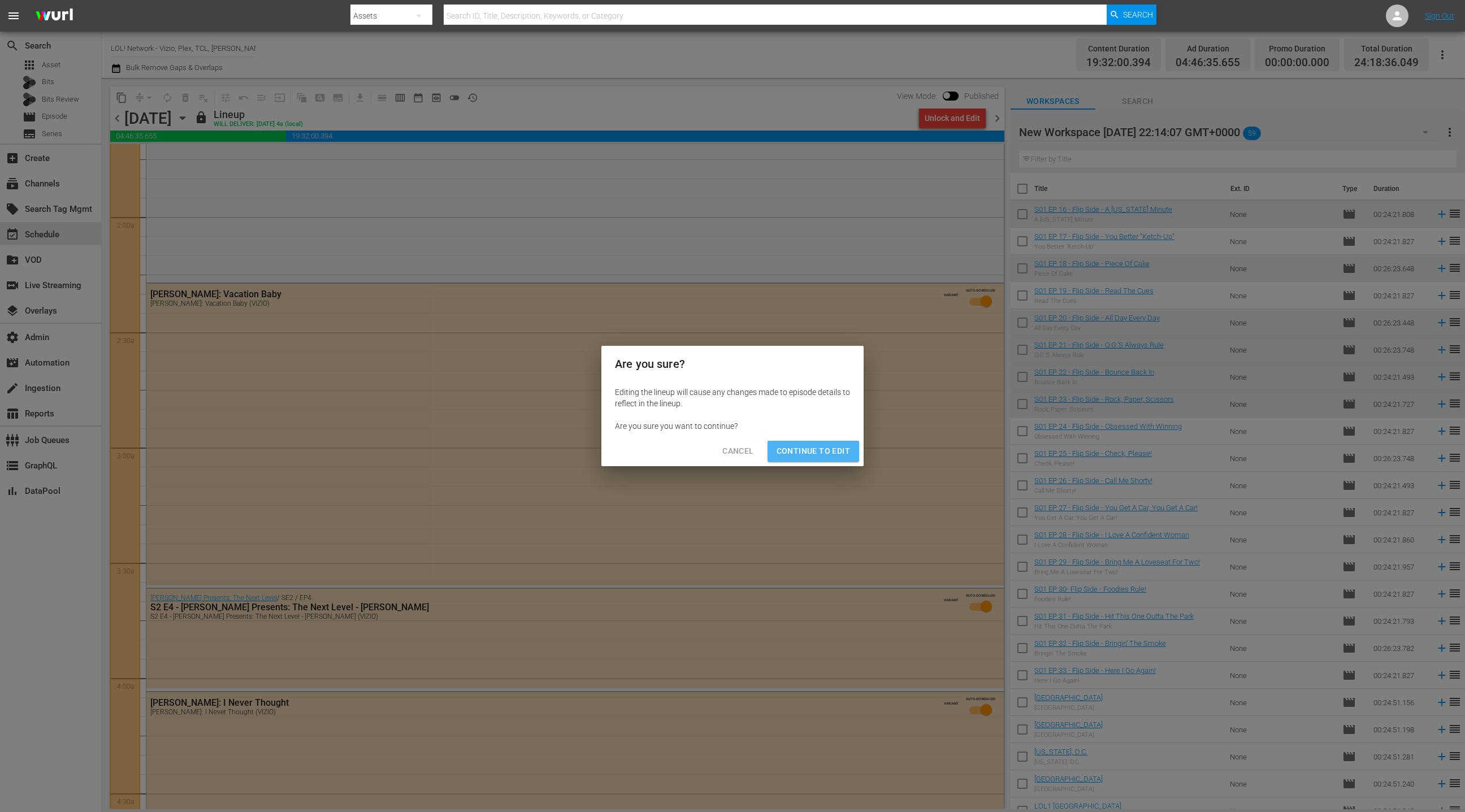
drag, startPoint x: 836, startPoint y: 453, endPoint x: 843, endPoint y: 445, distance: 10.6
click at [836, 453] on span "Continue to Edit" at bounding box center [813, 451] width 74 height 14
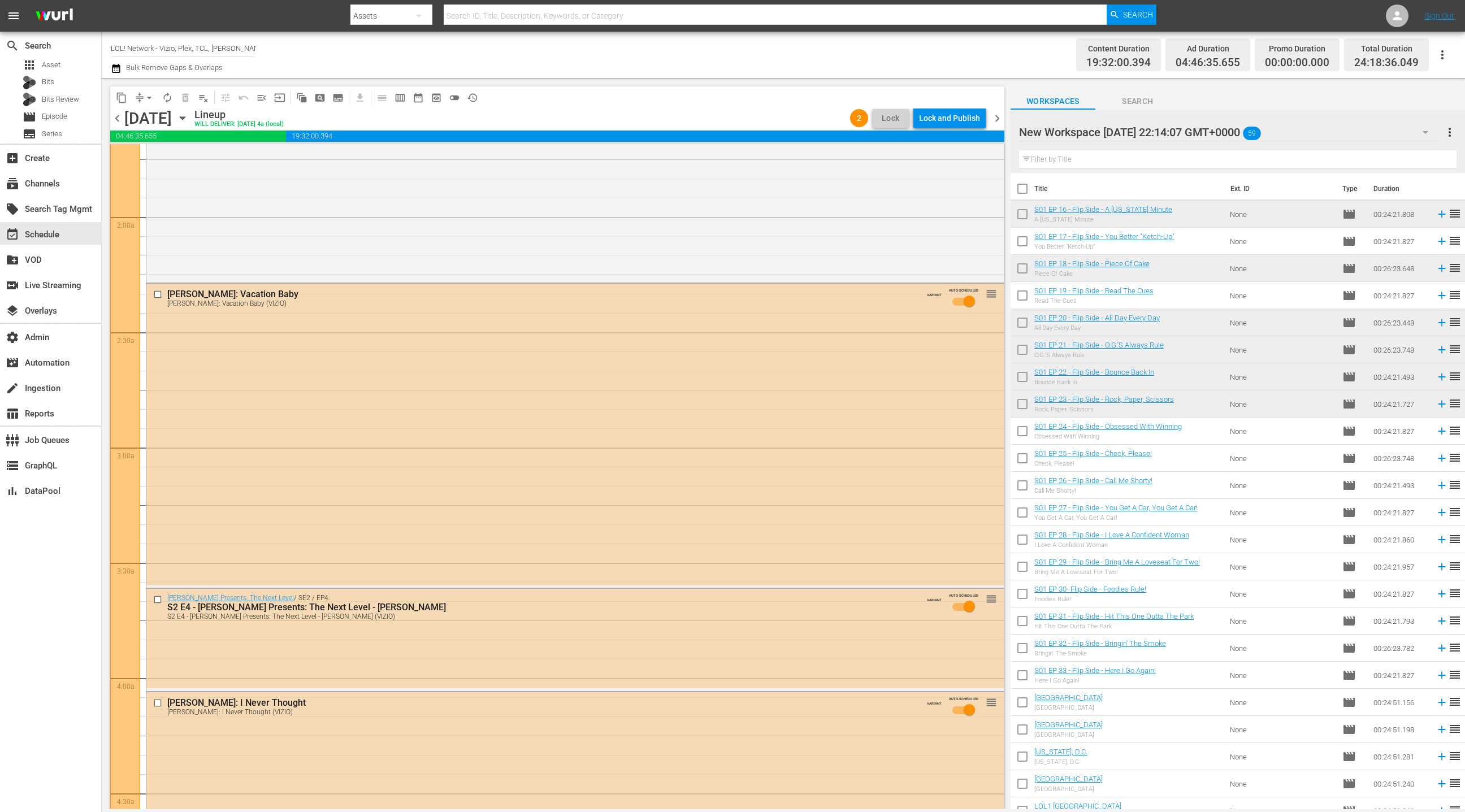
click at [1283, 129] on div "New Workspace Mon Aug 18 2025 22:14:07 GMT+0000 59" at bounding box center [1228, 132] width 420 height 32
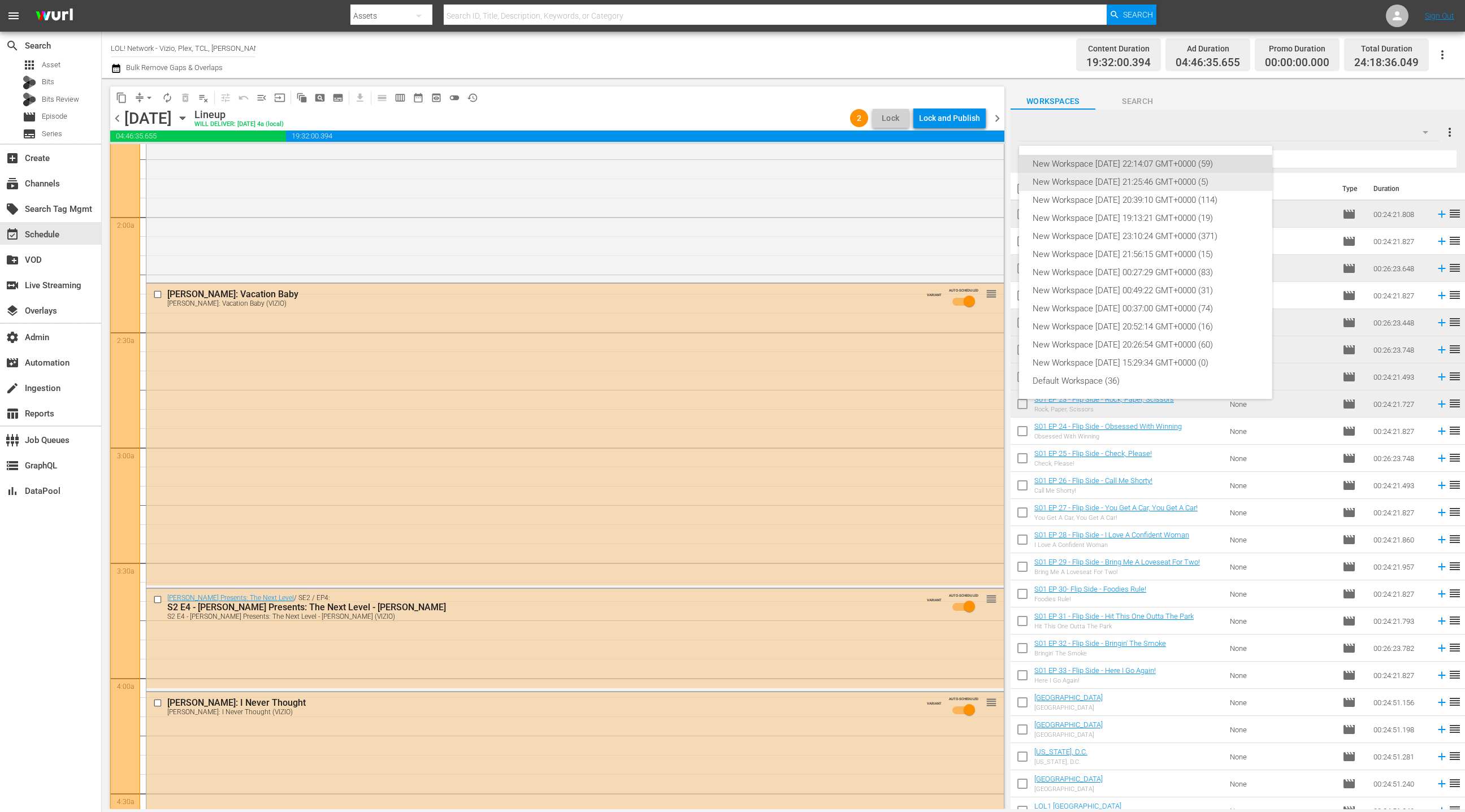
click at [1173, 183] on div "New Workspace [DATE] 21:25:46 GMT+0000 (5)" at bounding box center [1146, 182] width 226 height 18
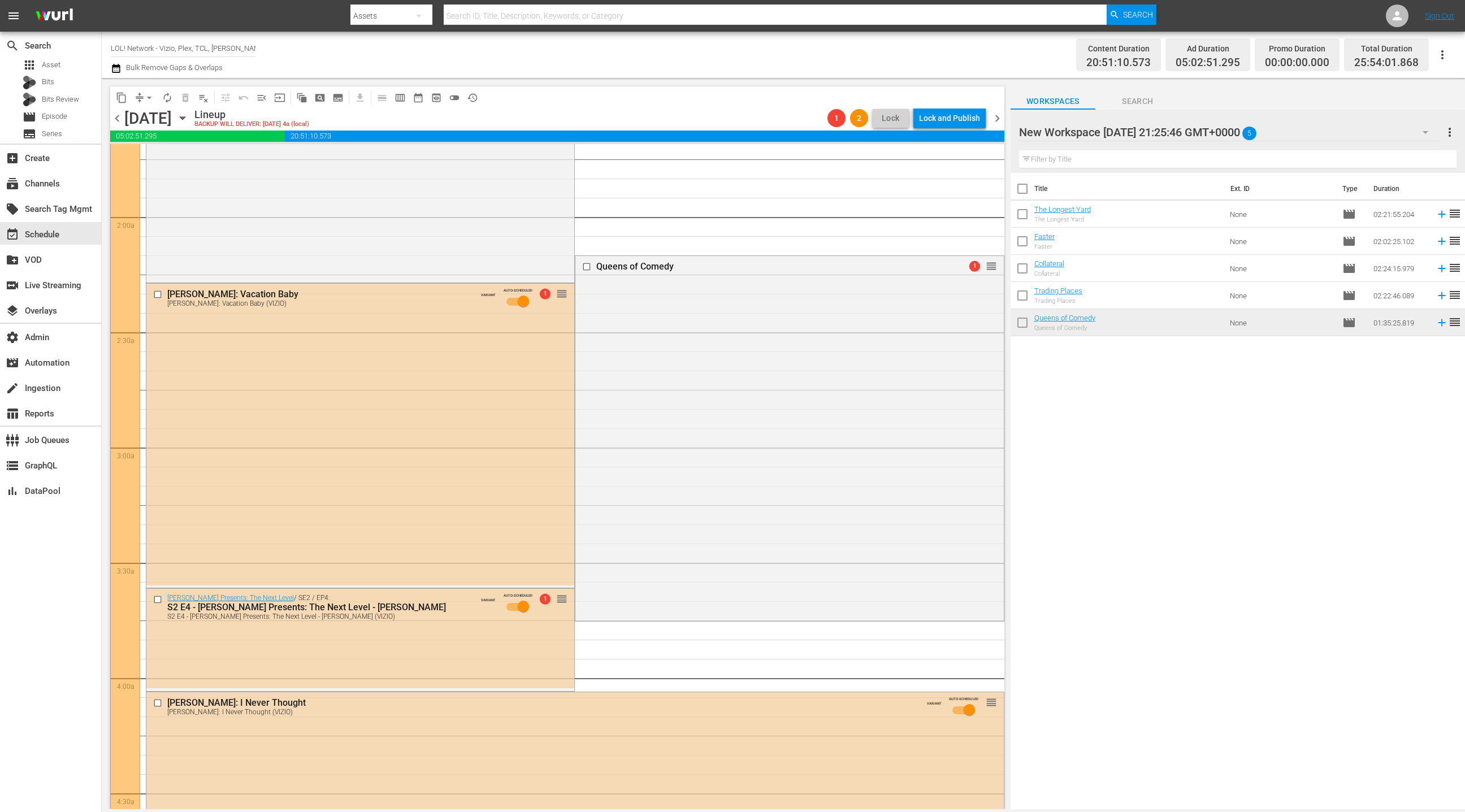
click at [754, 312] on div "Queens of Comedy 1 reorder" at bounding box center [789, 438] width 427 height 363
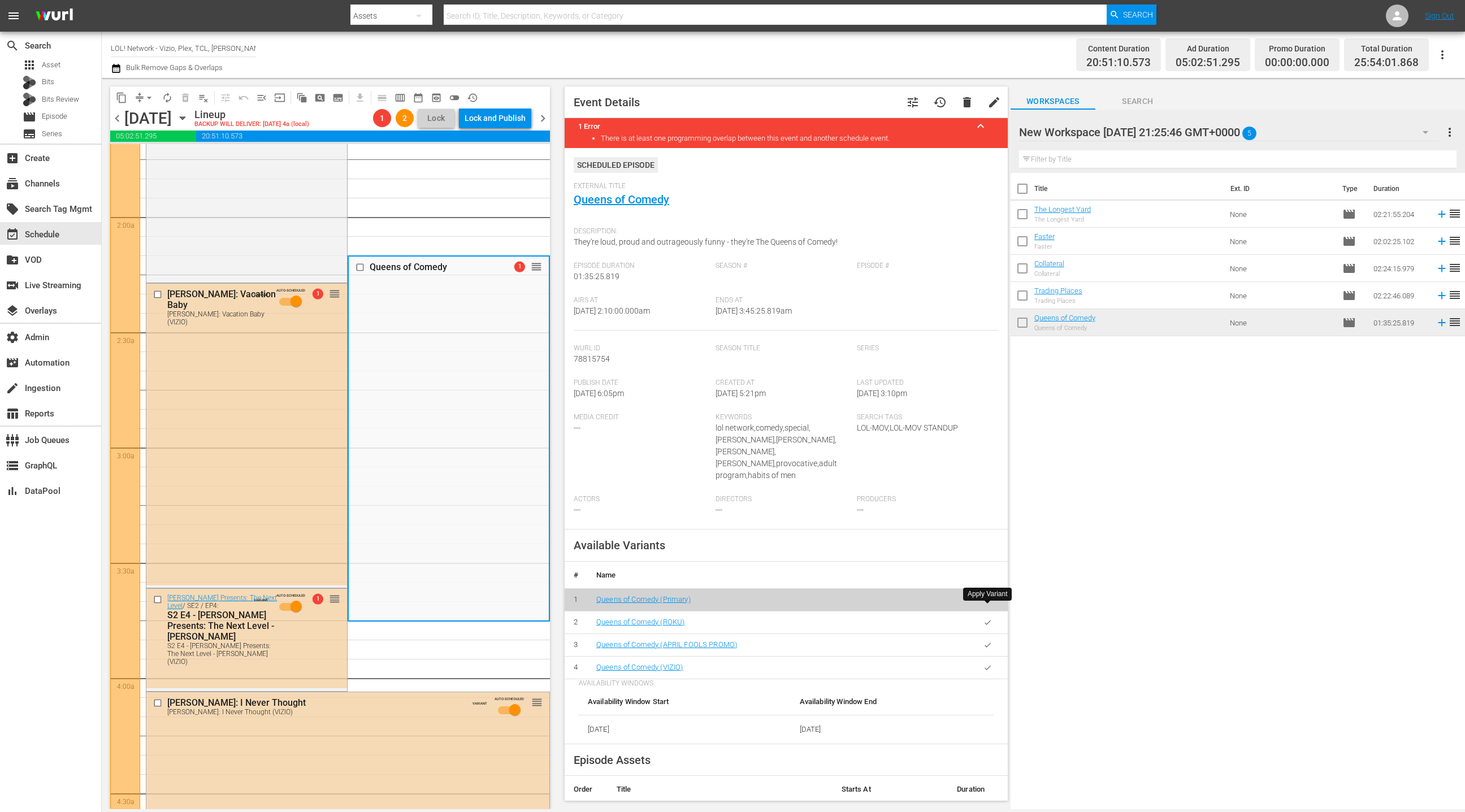
click at [990, 615] on button "button" at bounding box center [988, 623] width 22 height 22
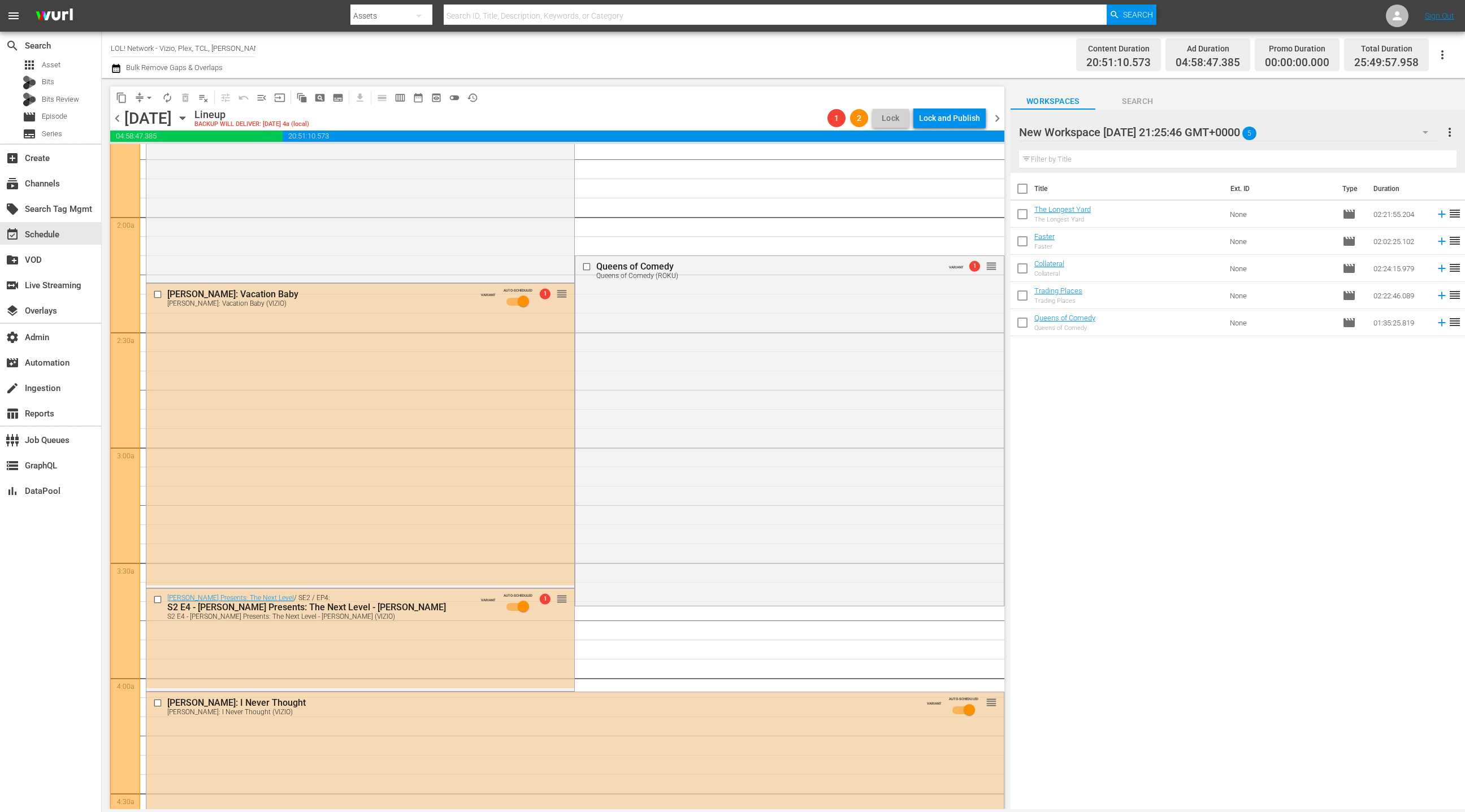
click at [739, 432] on div "Queens of Comedy Queens of Comedy (ROKU) VARIANT 1 reorder" at bounding box center [789, 429] width 427 height 347
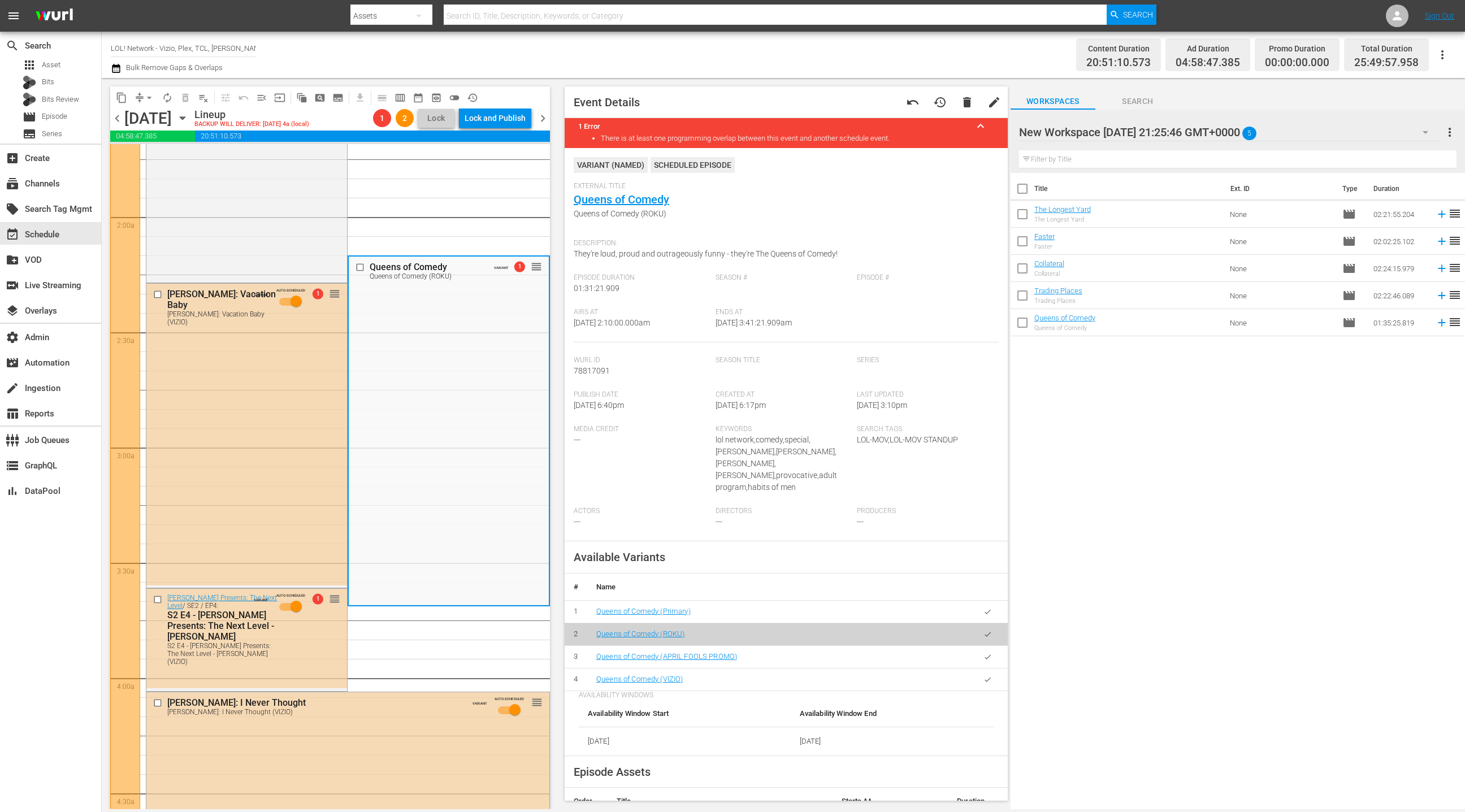
click at [988, 675] on icon "button" at bounding box center [987, 679] width 8 height 8
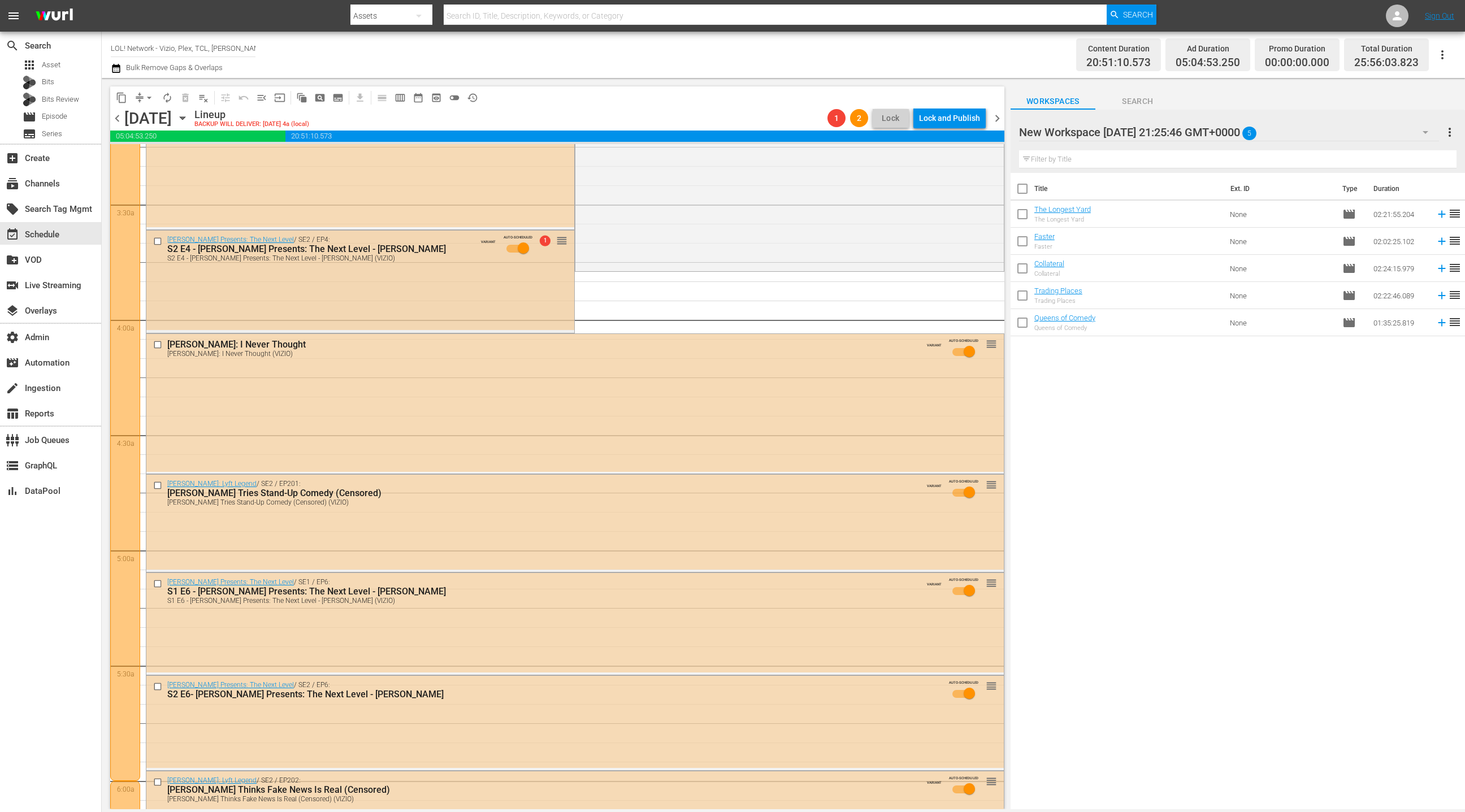
scroll to position [778, 0]
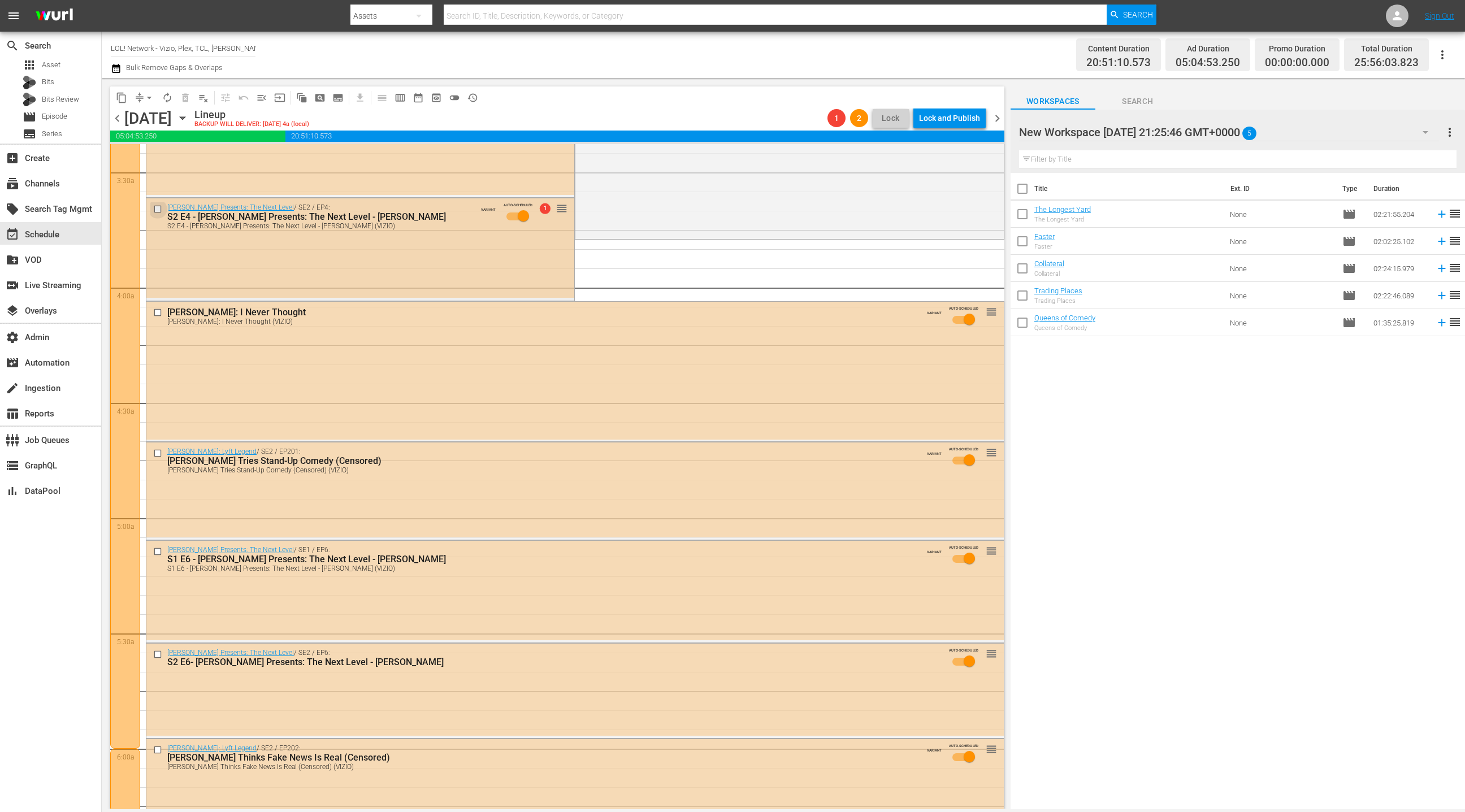
click at [160, 207] on input "checkbox" at bounding box center [158, 209] width 12 height 9
click at [160, 453] on input "checkbox" at bounding box center [158, 453] width 12 height 9
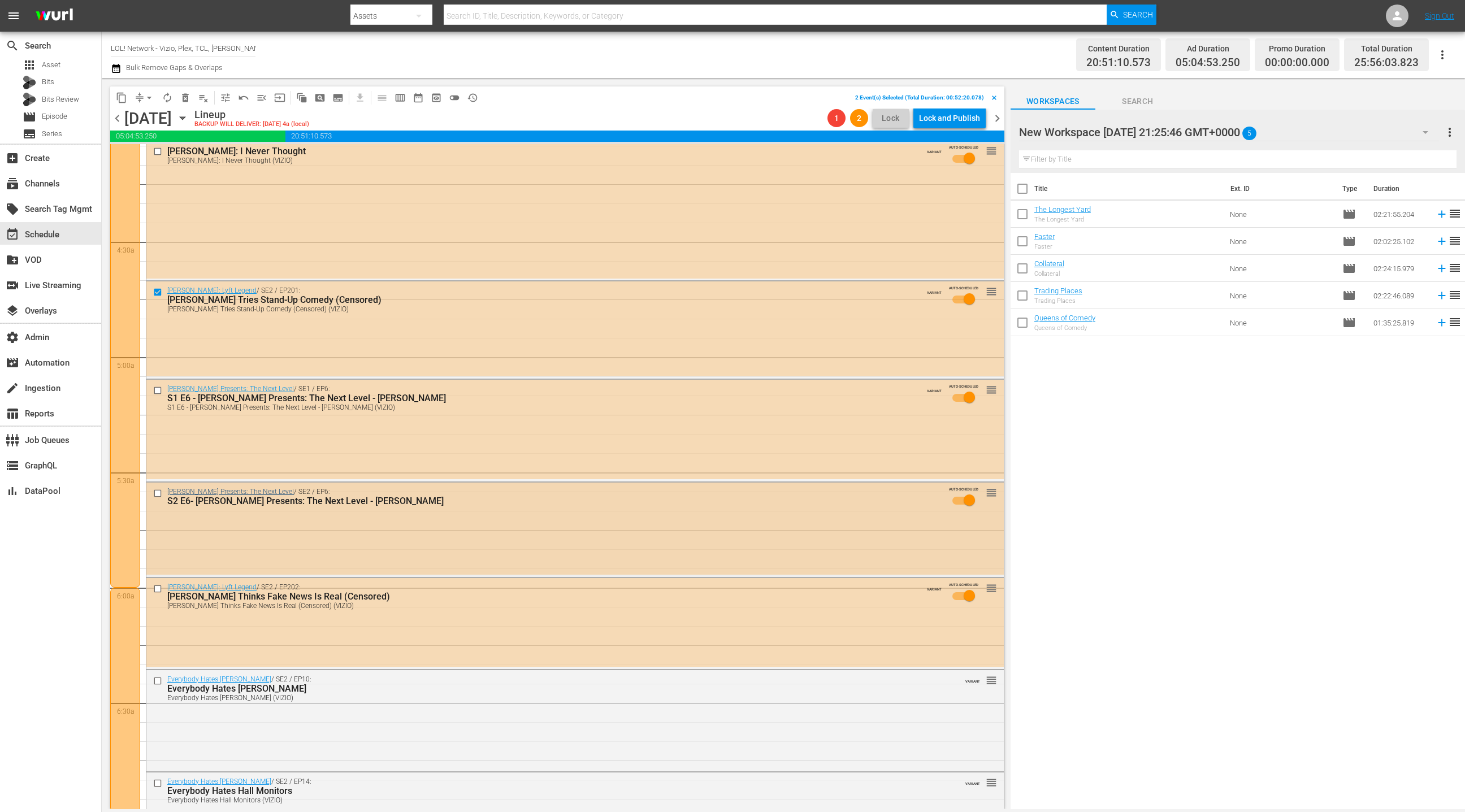
scroll to position [938, 0]
click at [156, 494] on input "checkbox" at bounding box center [158, 494] width 12 height 9
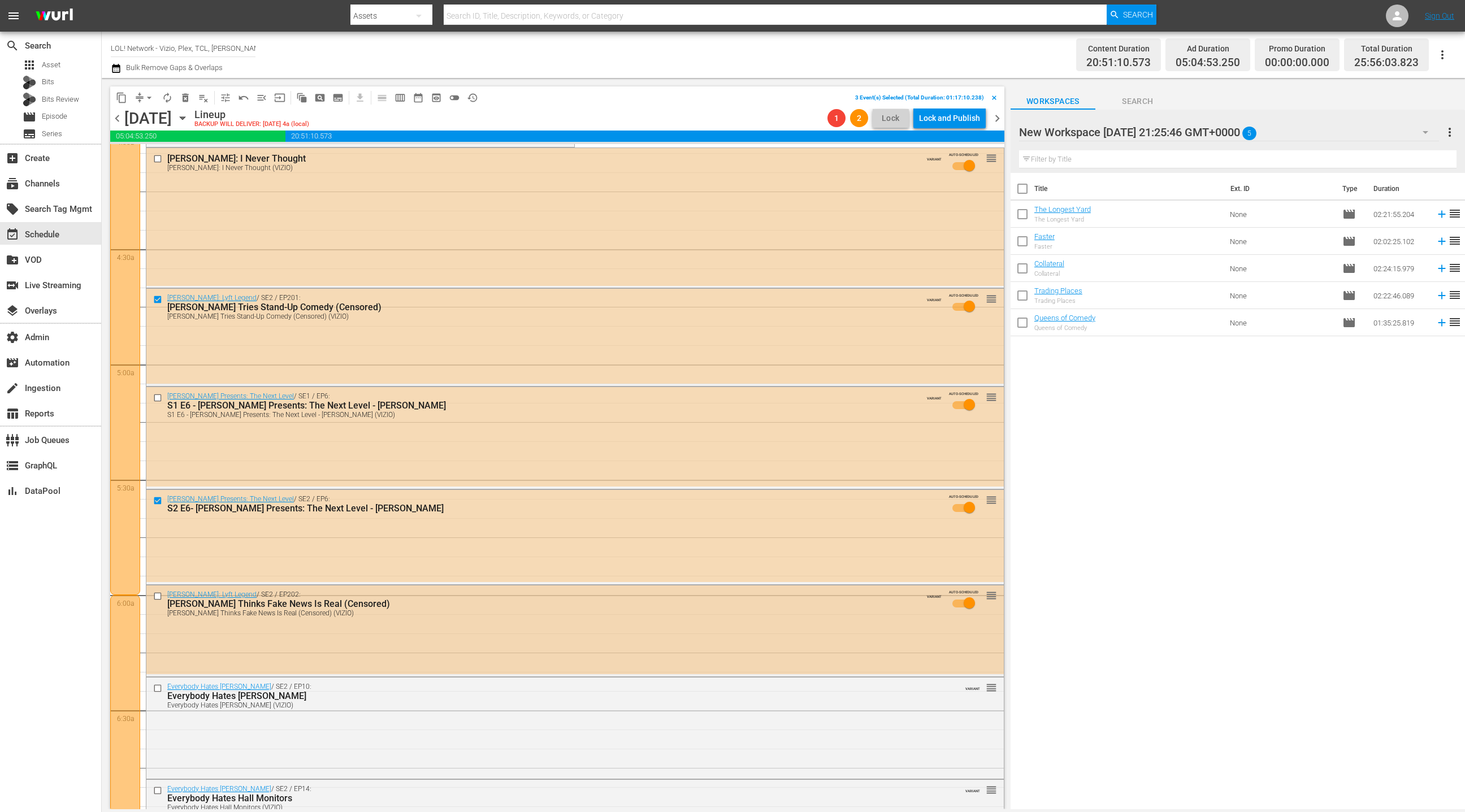
click at [159, 595] on input "checkbox" at bounding box center [158, 596] width 12 height 9
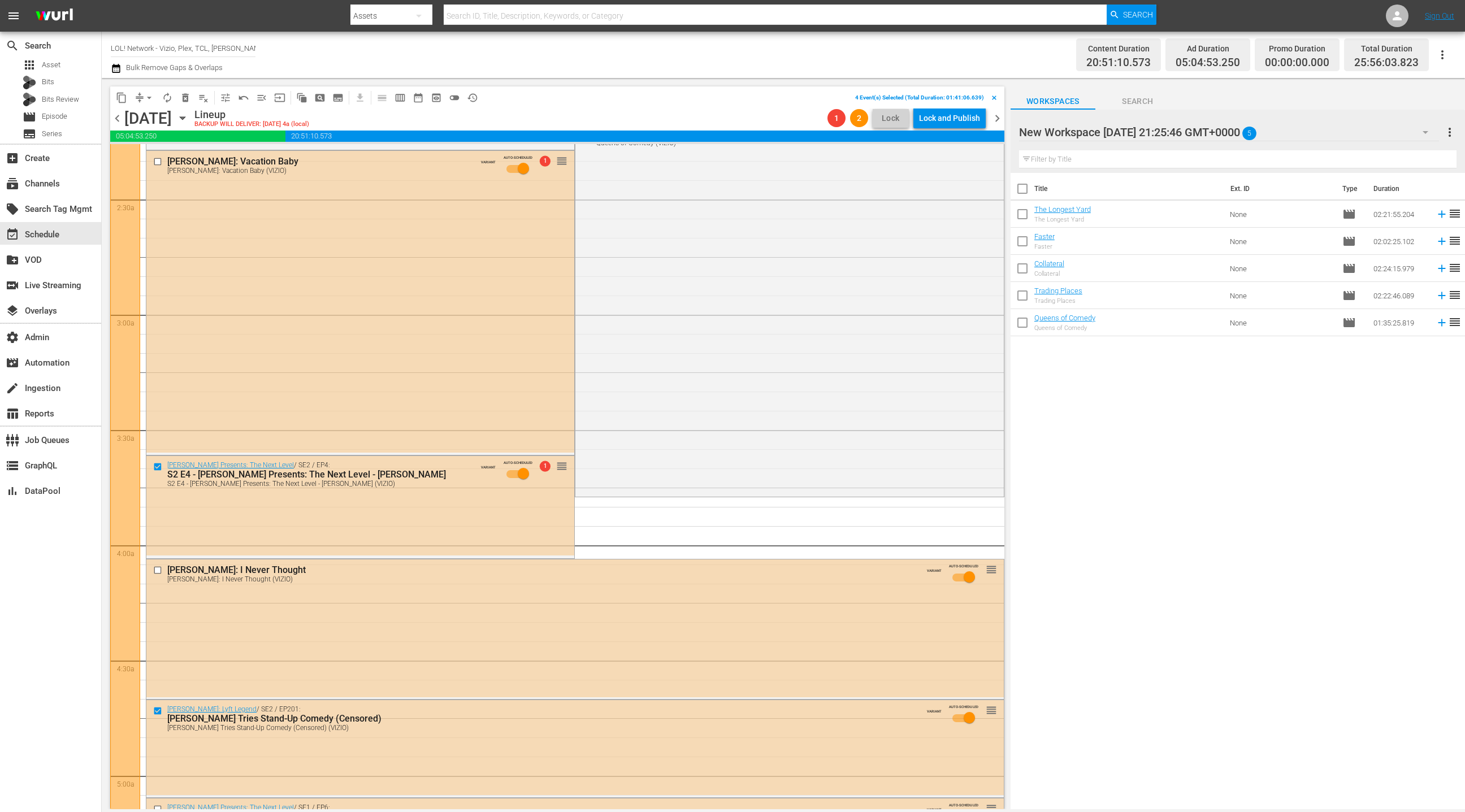
scroll to position [506, 0]
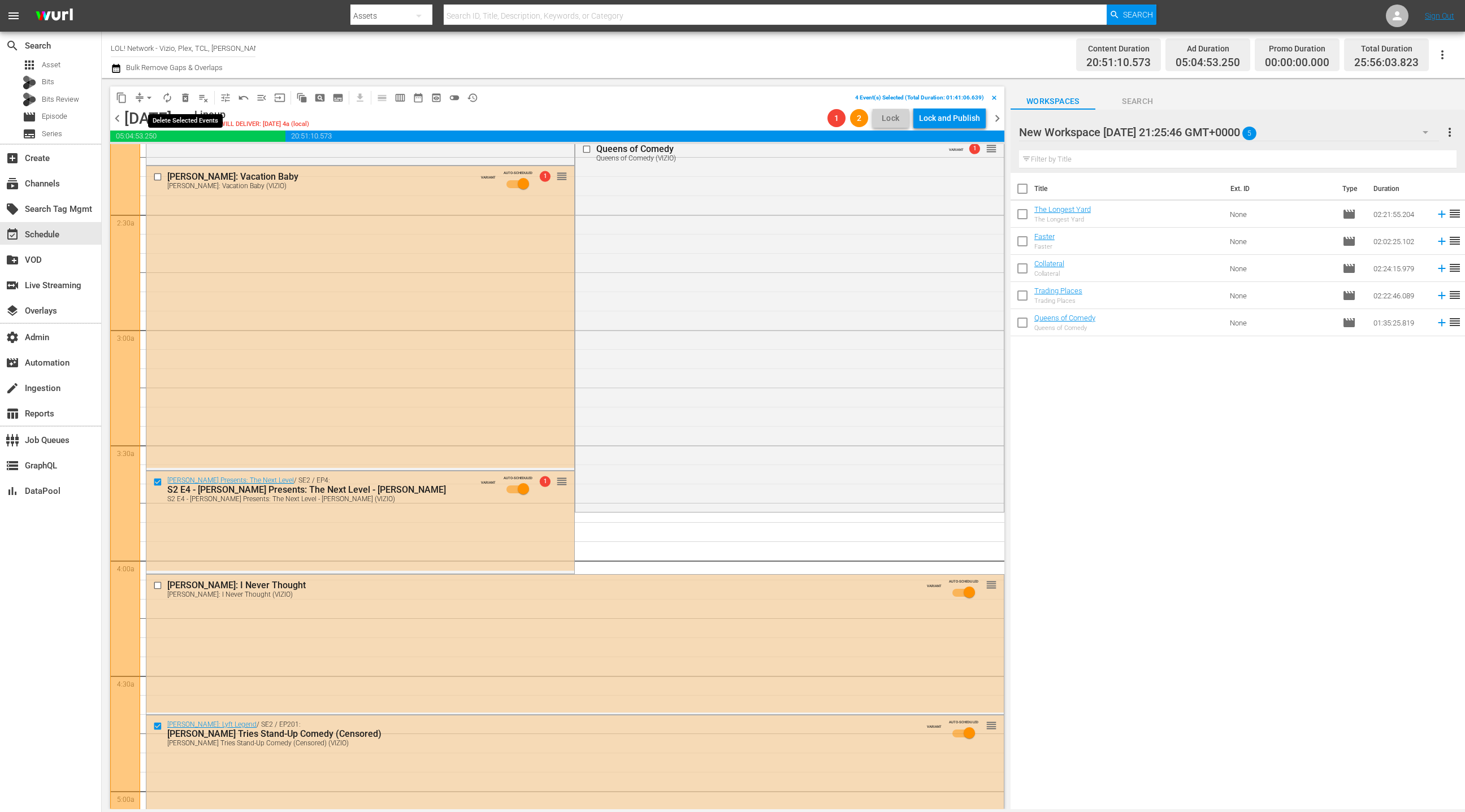
click at [184, 96] on span "delete_forever_outlined" at bounding box center [185, 98] width 11 height 11
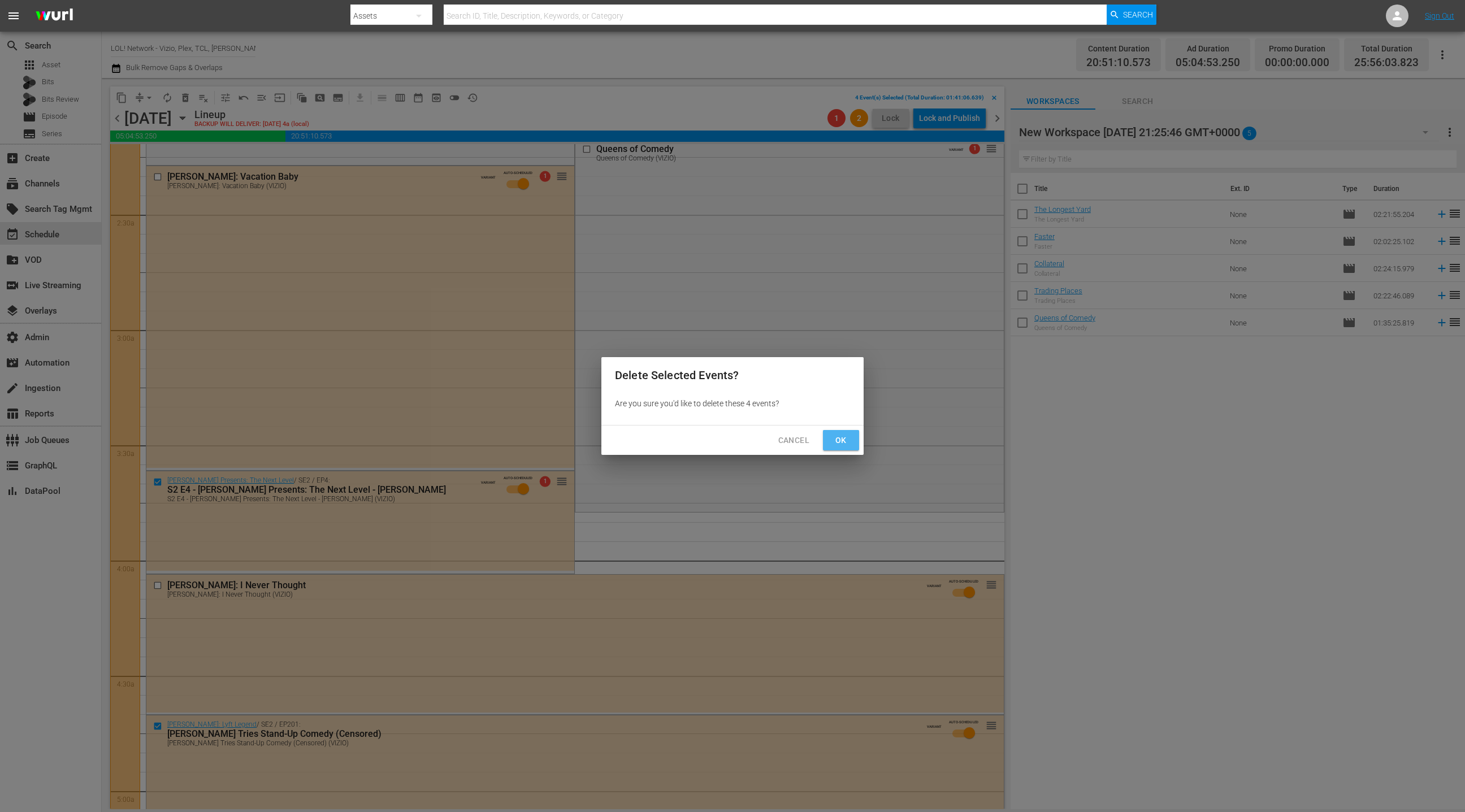
click at [834, 445] on span "Ok" at bounding box center [840, 440] width 18 height 14
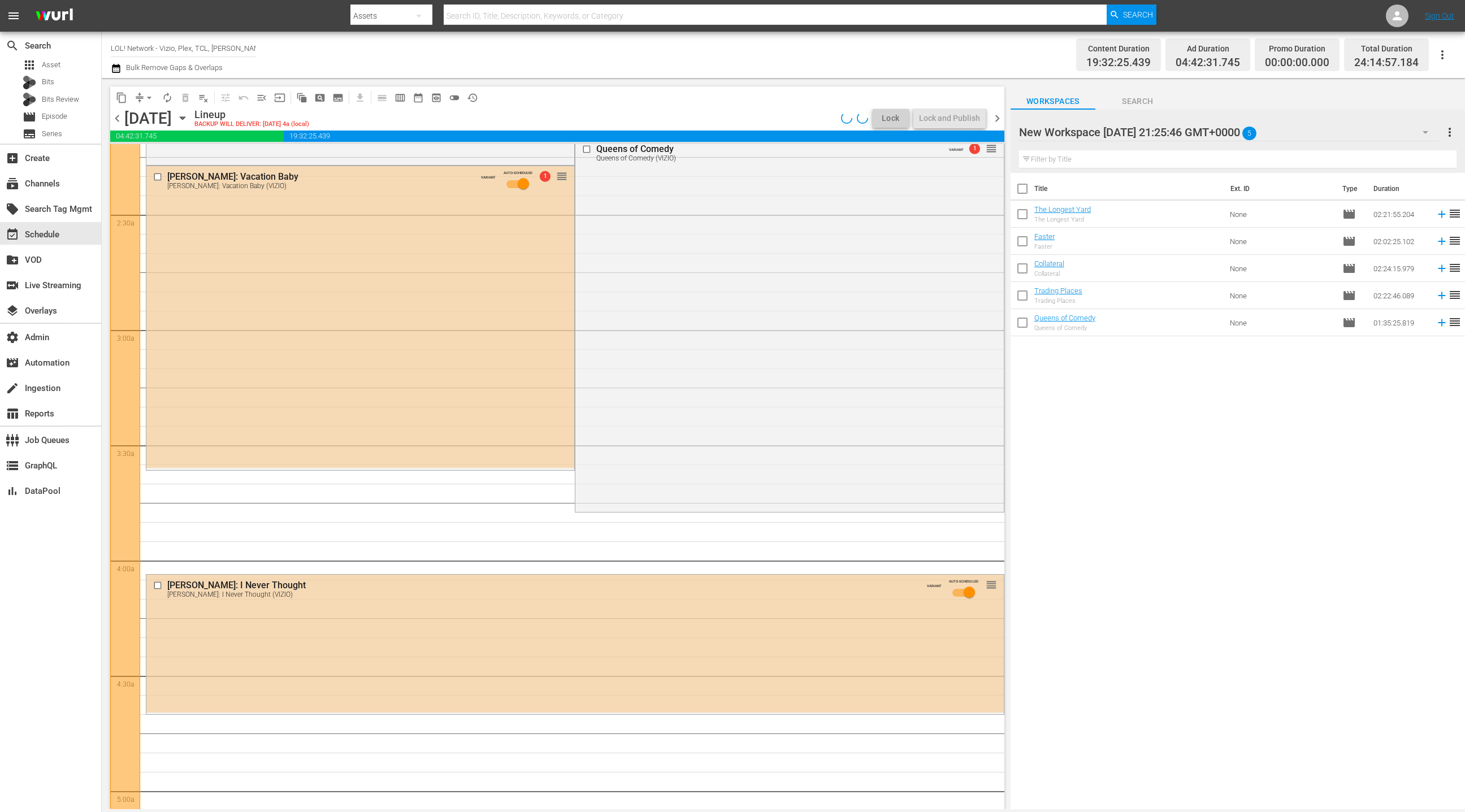
click at [1350, 132] on div "New Workspace [DATE] 21:25:46 GMT+0000 5" at bounding box center [1228, 132] width 420 height 32
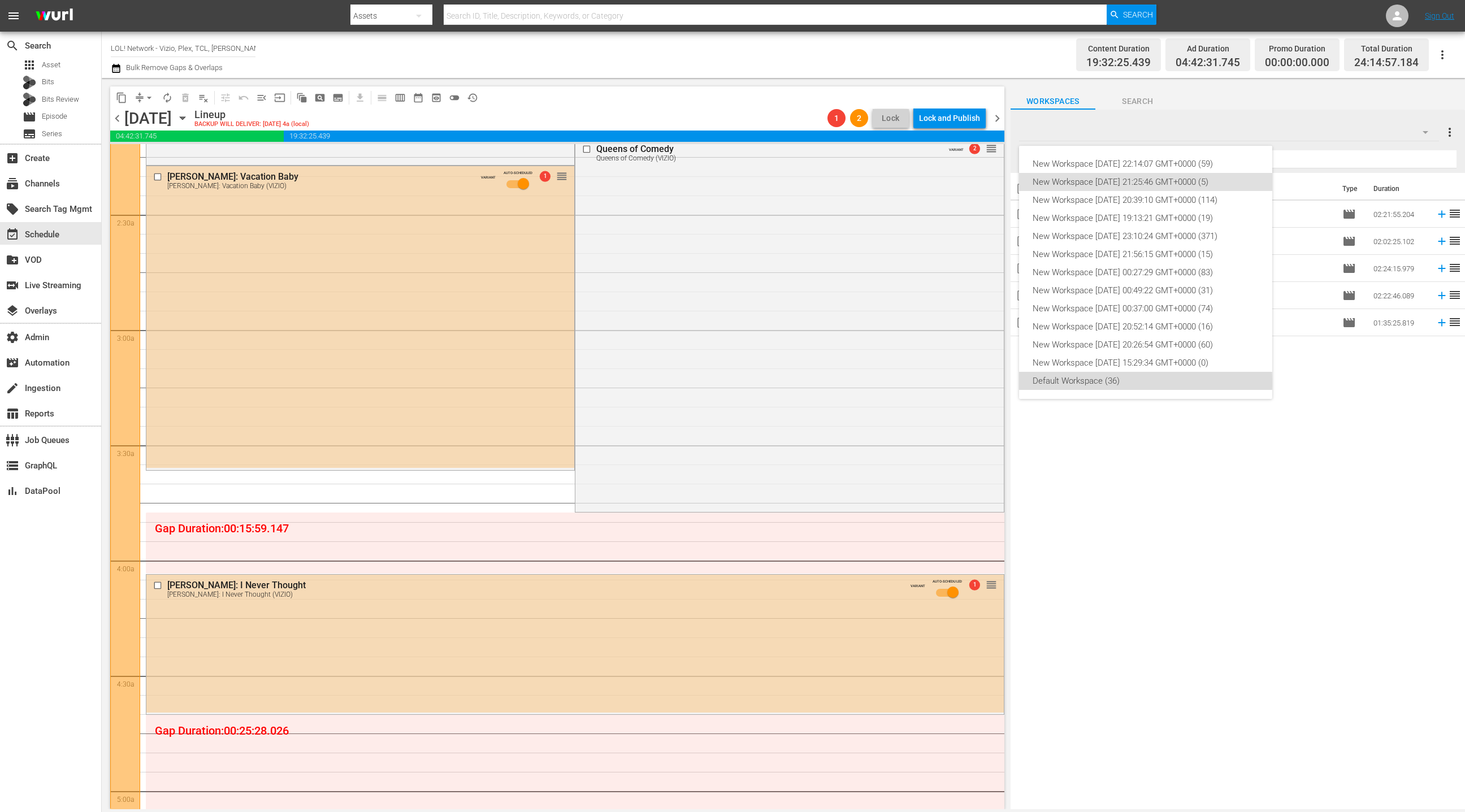
click at [1131, 381] on div "Default Workspace (36)" at bounding box center [1146, 380] width 226 height 18
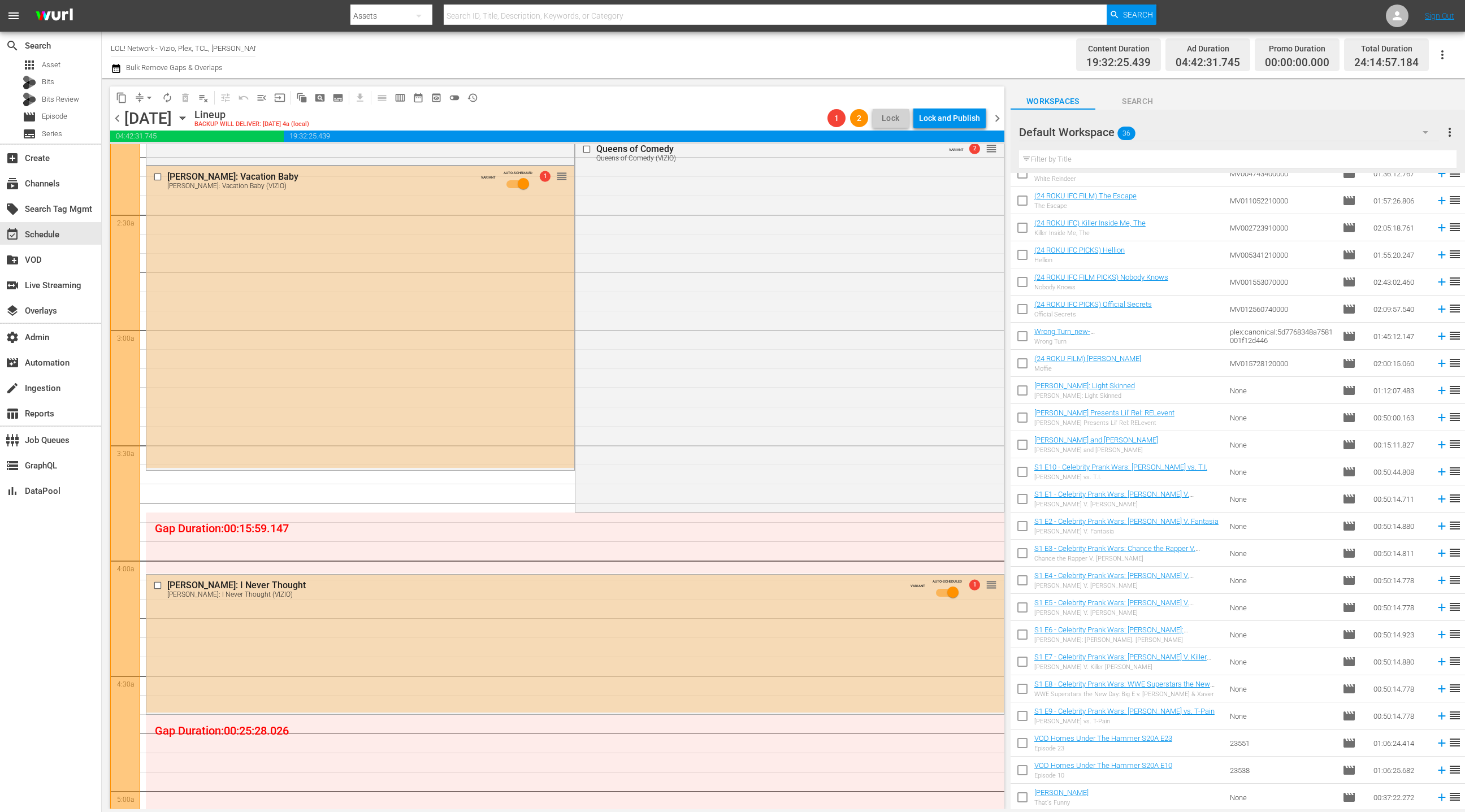
scroll to position [366, 0]
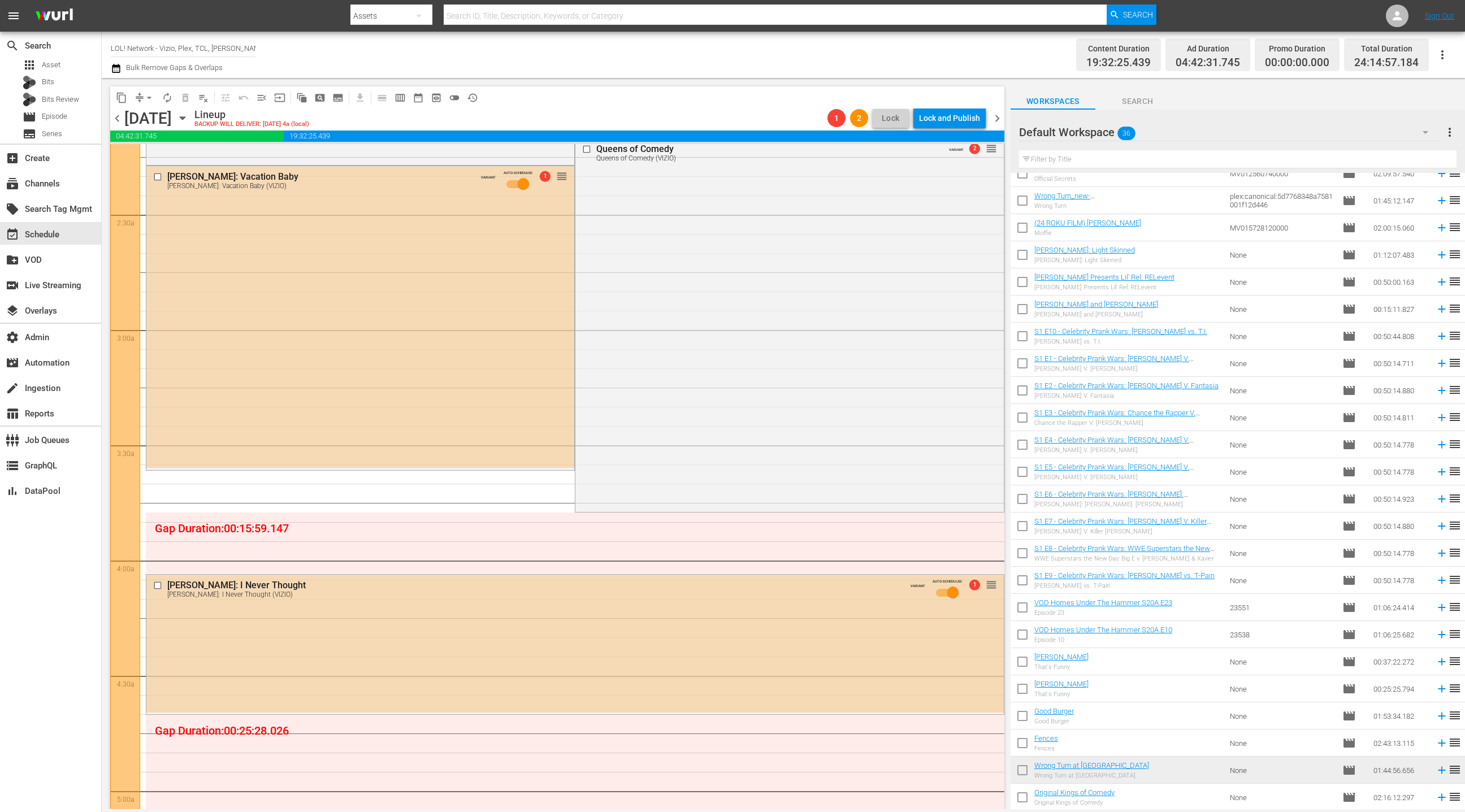
click at [1374, 134] on div "Default Workspace 36" at bounding box center [1228, 132] width 420 height 32
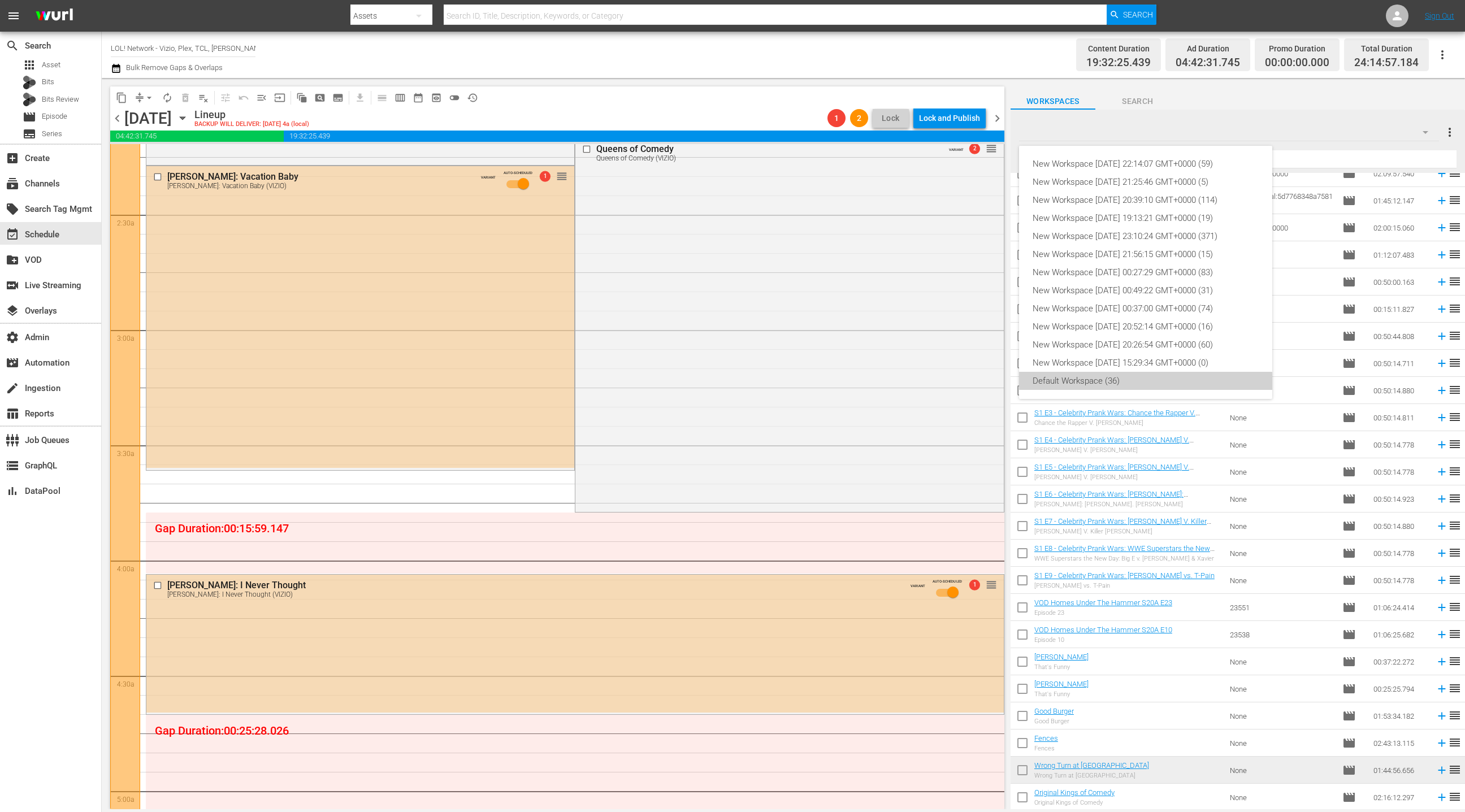
click at [1145, 387] on div "Default Workspace (36)" at bounding box center [1146, 380] width 226 height 18
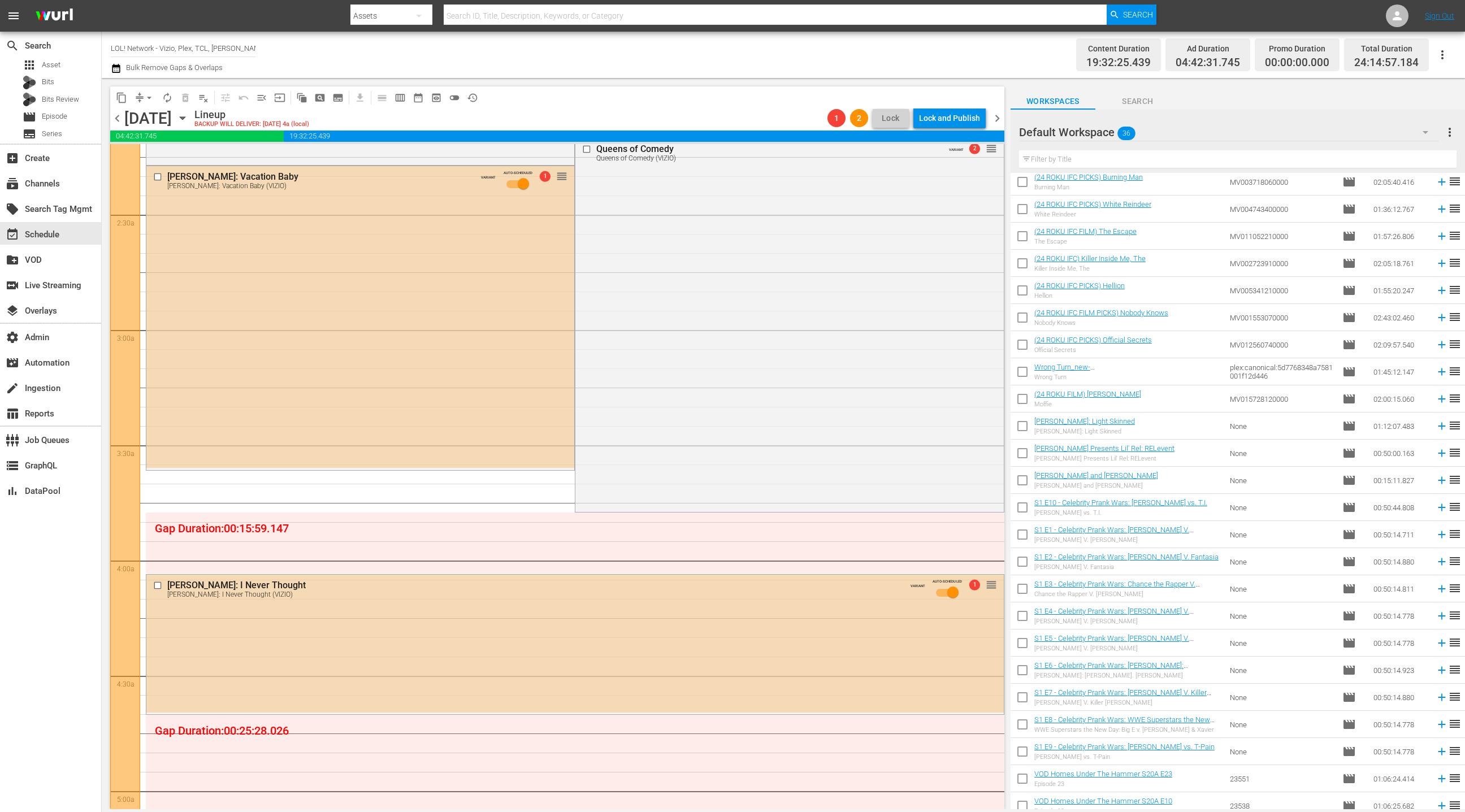
scroll to position [129, 0]
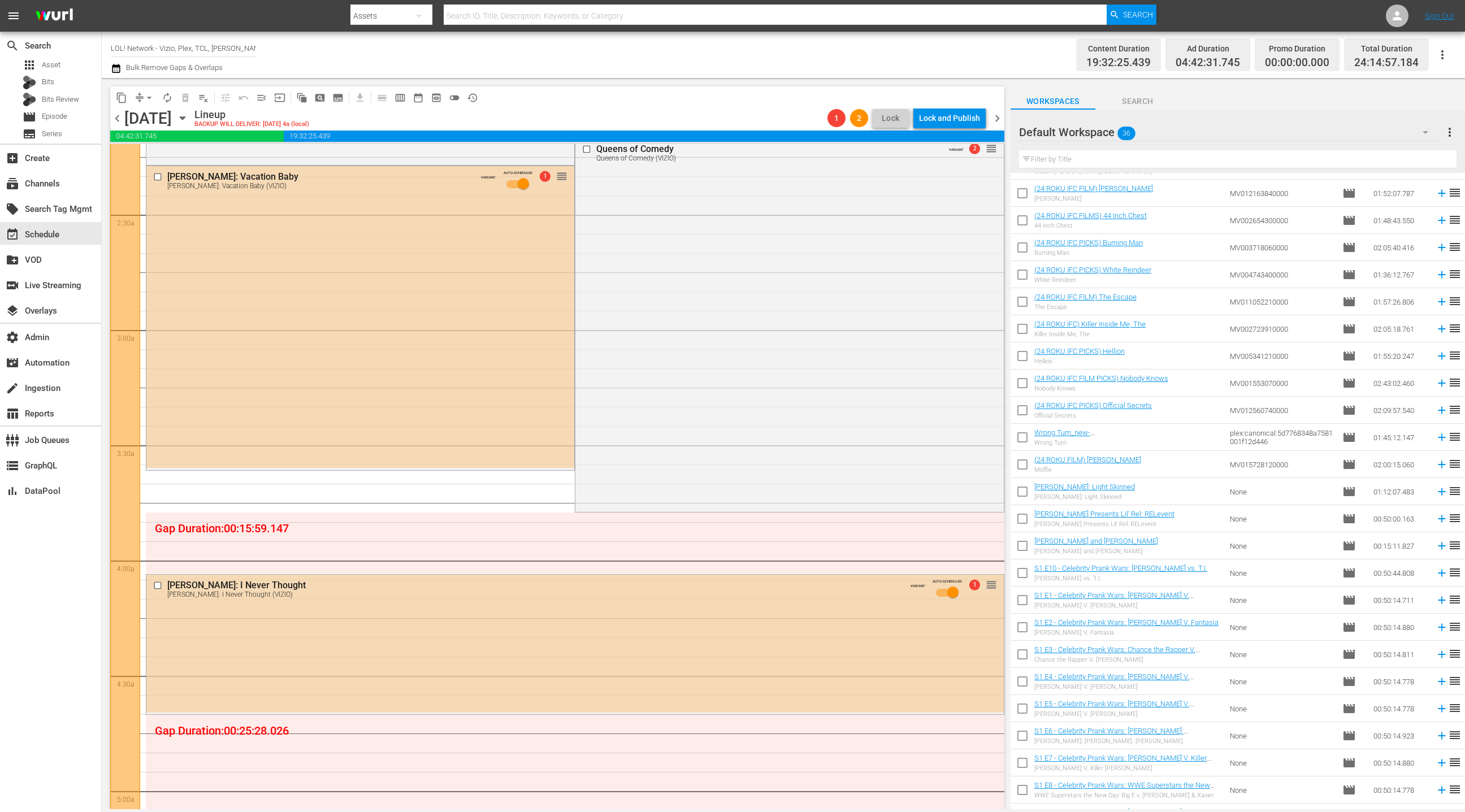
click at [1265, 137] on div "Default Workspace 36" at bounding box center [1228, 132] width 420 height 32
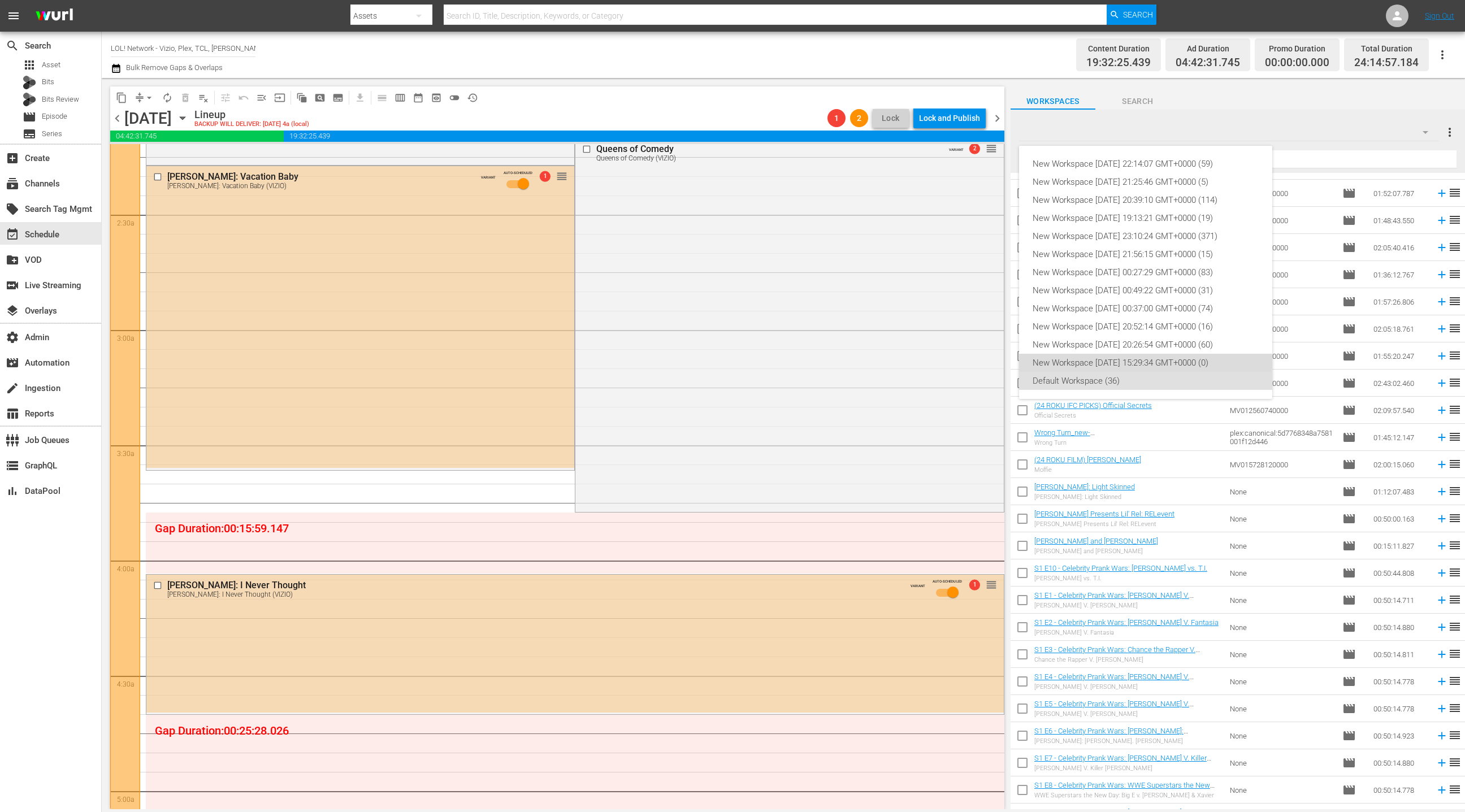
click at [1134, 362] on div "New Workspace [DATE] 15:29:34 GMT+0000 (0)" at bounding box center [1146, 362] width 226 height 18
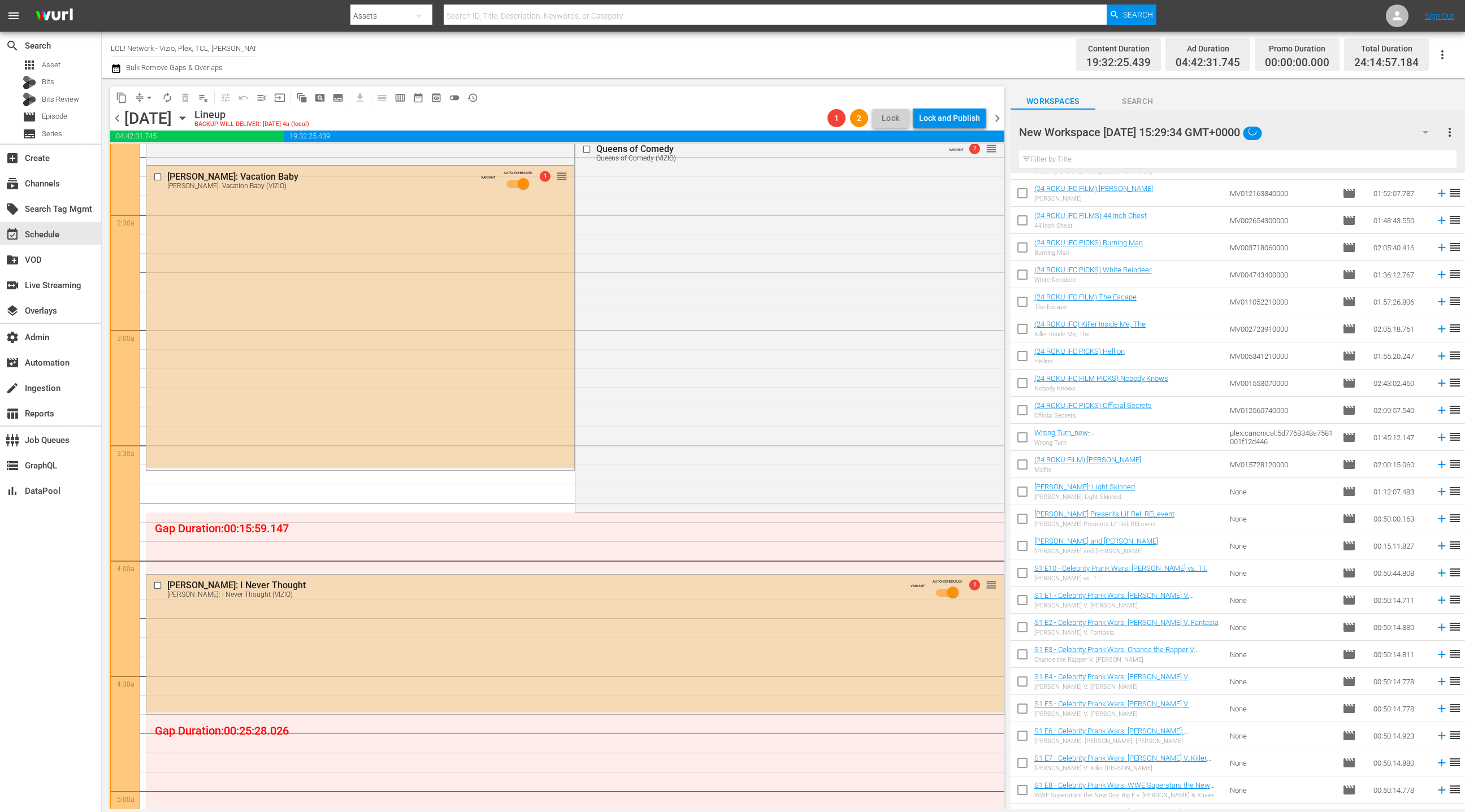
scroll to position [0, 0]
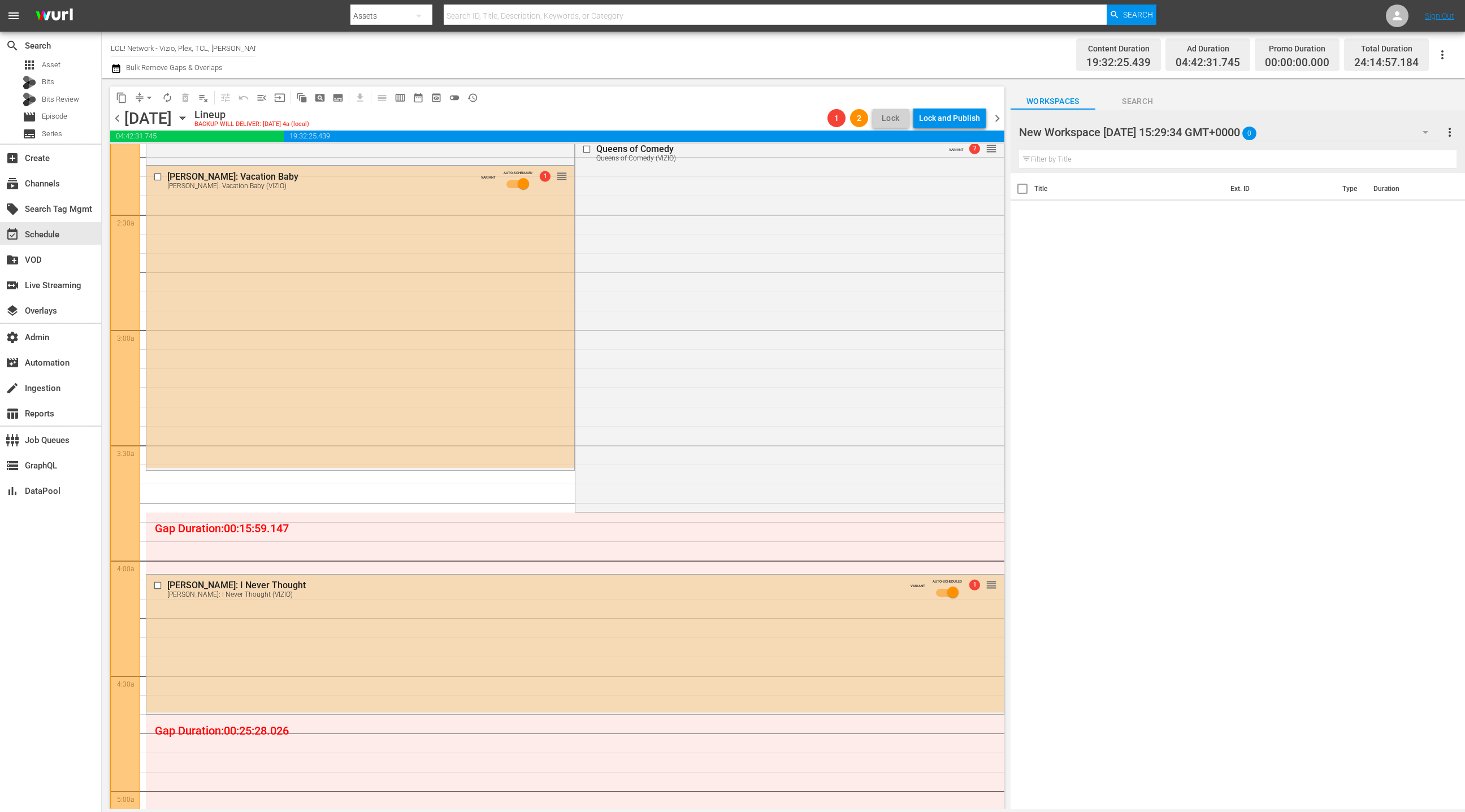
click at [1349, 137] on div "New Workspace Thu Apr 03 2025 15:29:34 GMT+0000 0" at bounding box center [1228, 132] width 420 height 32
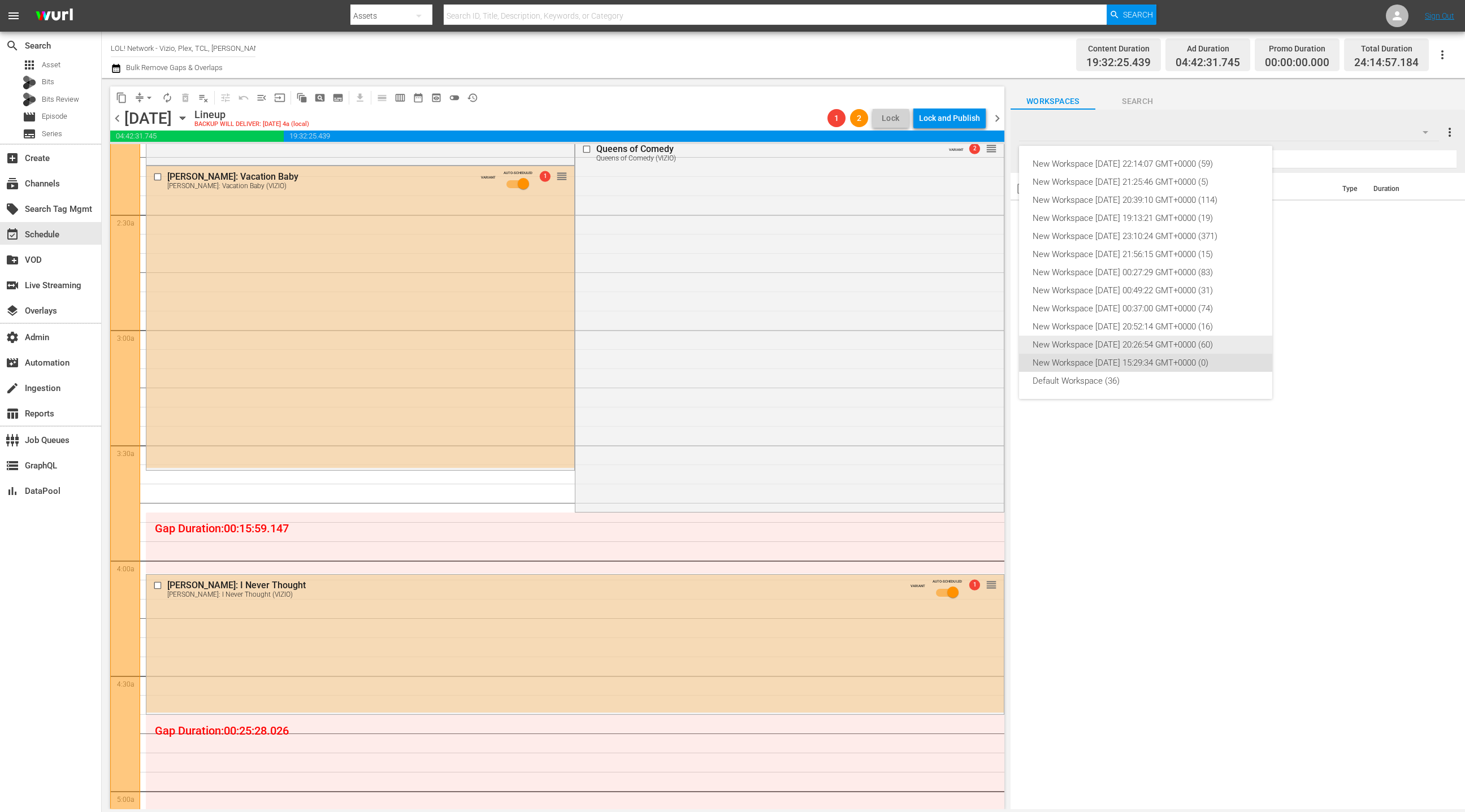
click at [1168, 347] on div "New Workspace [DATE] 20:26:54 GMT+0000 (60)" at bounding box center [1146, 344] width 226 height 18
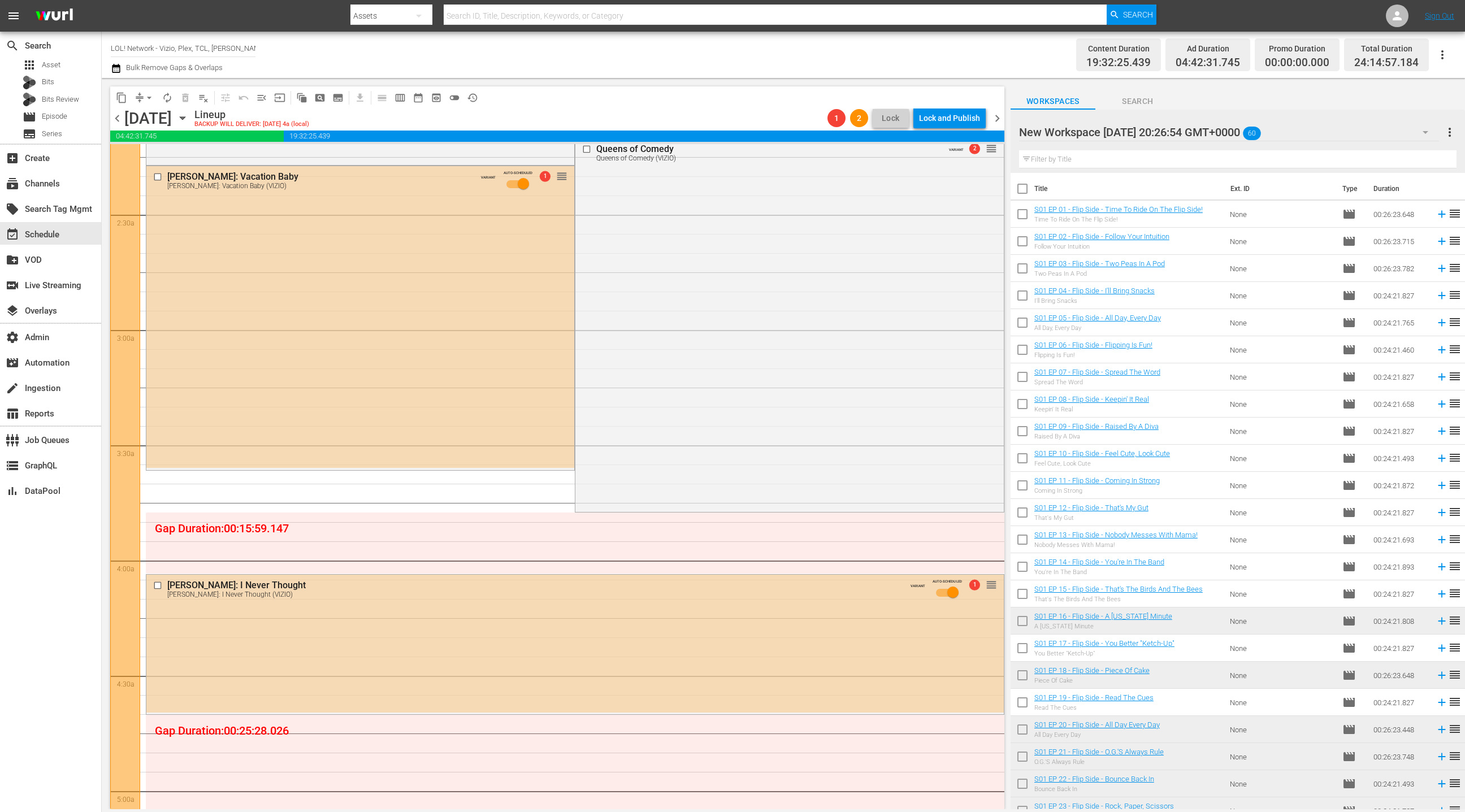
click at [1365, 130] on div "New Workspace Thu May 01 2025 20:26:54 GMT+0000 60" at bounding box center [1228, 132] width 420 height 32
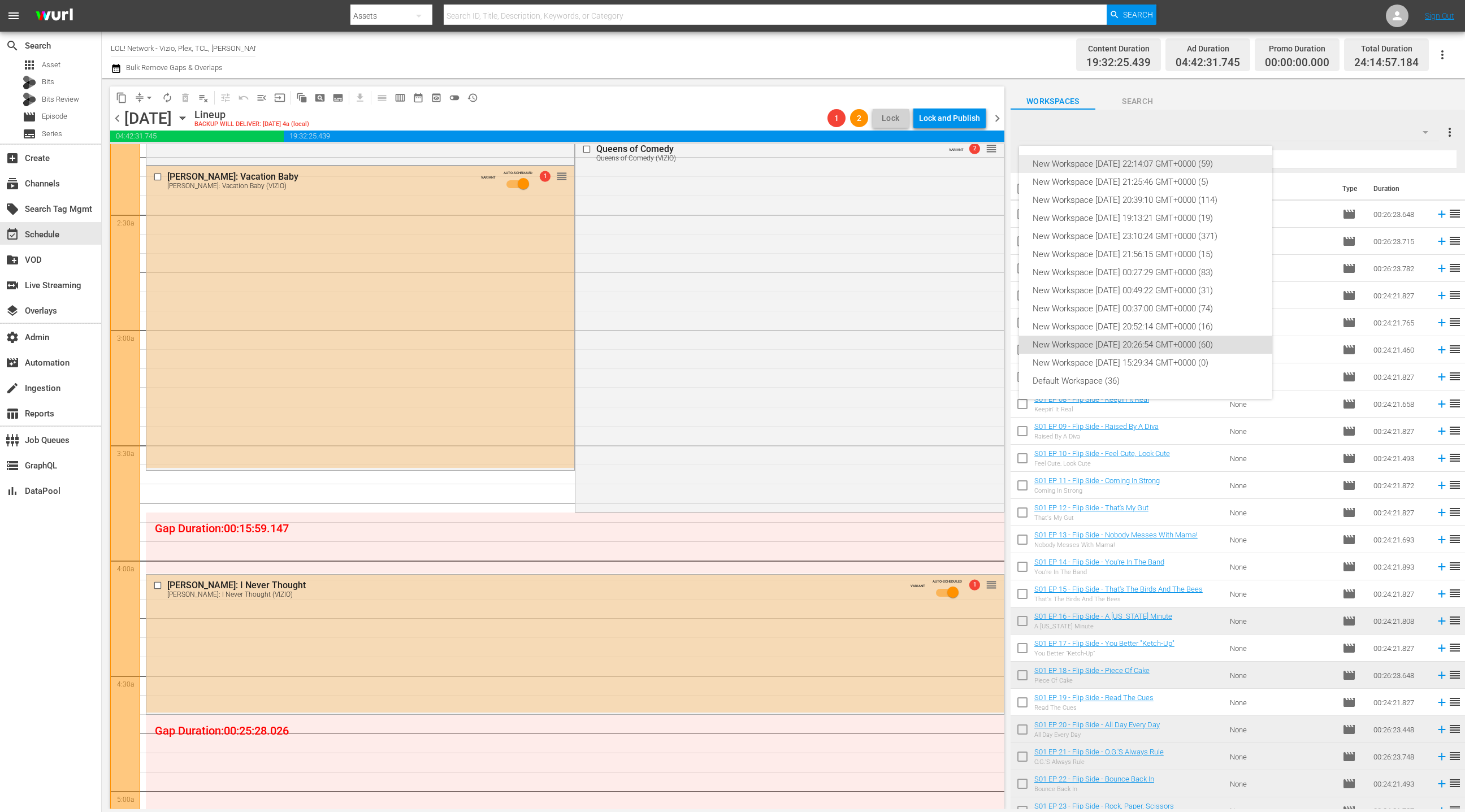
click at [1152, 168] on div "New Workspace [DATE] 22:14:07 GMT+0000 (59)" at bounding box center [1146, 163] width 226 height 18
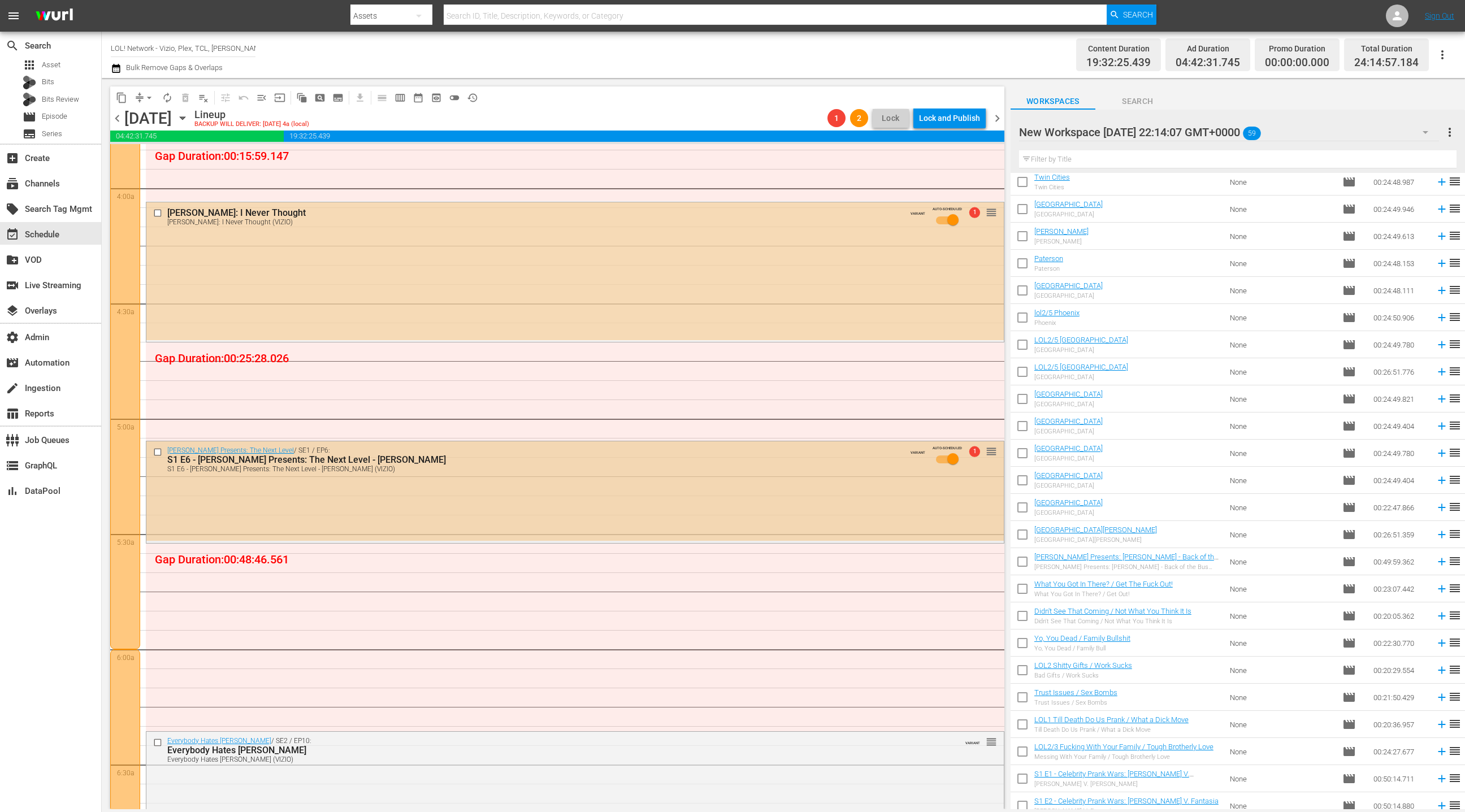
scroll to position [951, 0]
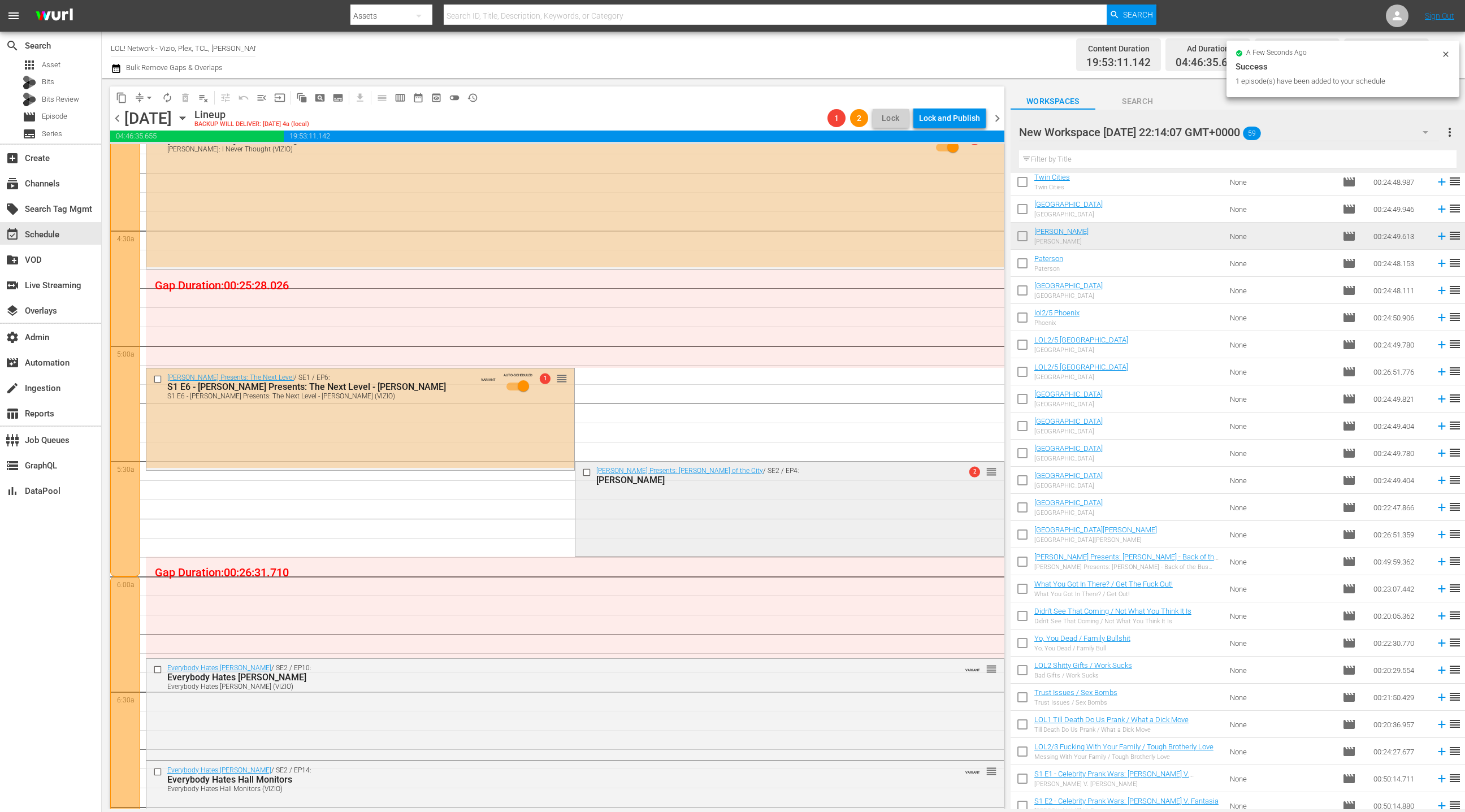
drag, startPoint x: 670, startPoint y: 520, endPoint x: 662, endPoint y: 502, distance: 19.7
click at [662, 502] on div "Kevin Hart Presents: Hart of the City / SE2 / EP4: Jackson 2 reorder" at bounding box center [789, 508] width 427 height 92
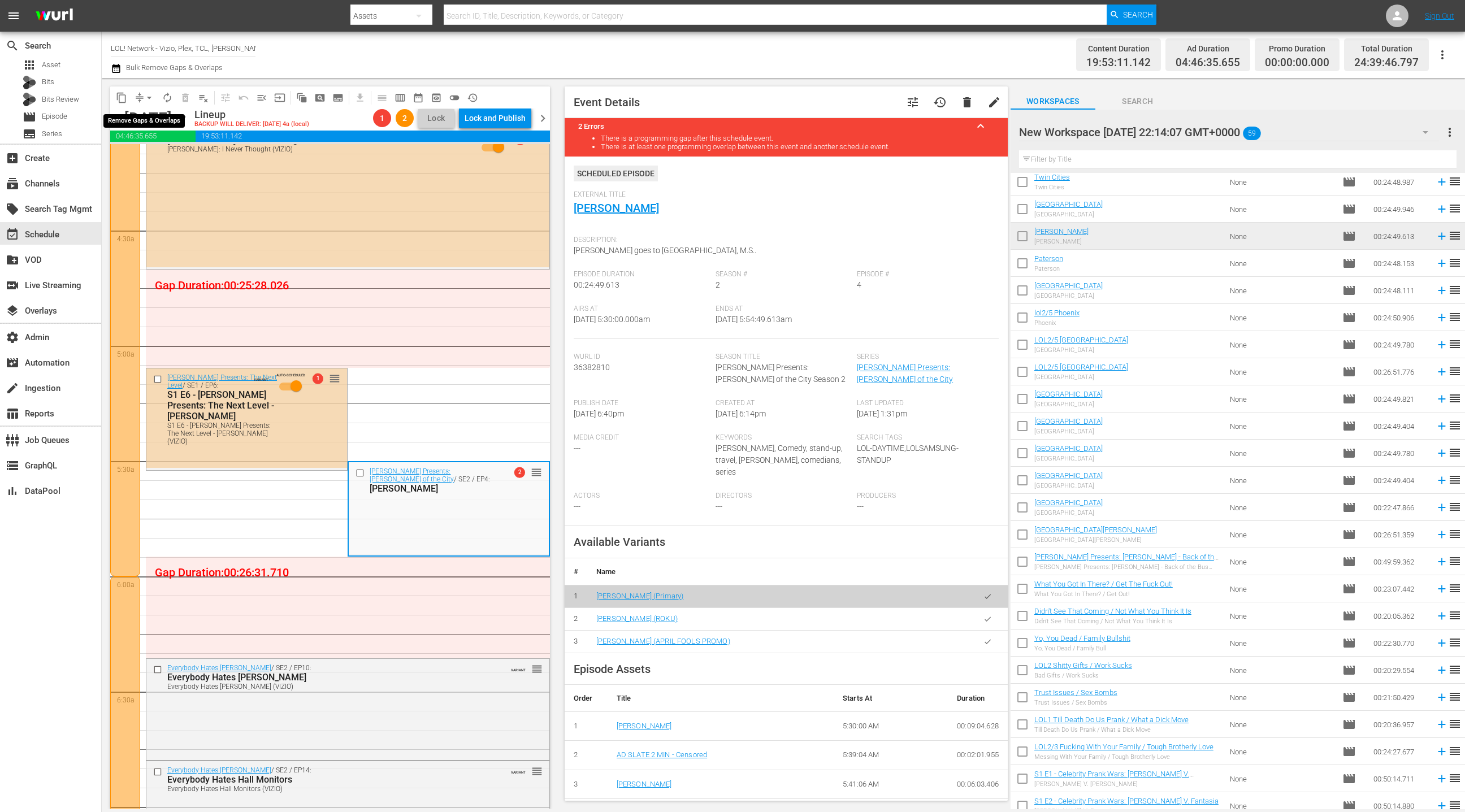
click at [142, 100] on button "arrow_drop_down" at bounding box center [149, 97] width 18 height 18
drag, startPoint x: 153, startPoint y: 163, endPoint x: 447, endPoint y: 304, distance: 326.1
click at [157, 167] on ul "Align to Midnight Align to First Episode Align to End of Previous Day" at bounding box center [149, 139] width 118 height 65
click at [171, 162] on li "Align to End of Previous Day" at bounding box center [149, 157] width 118 height 19
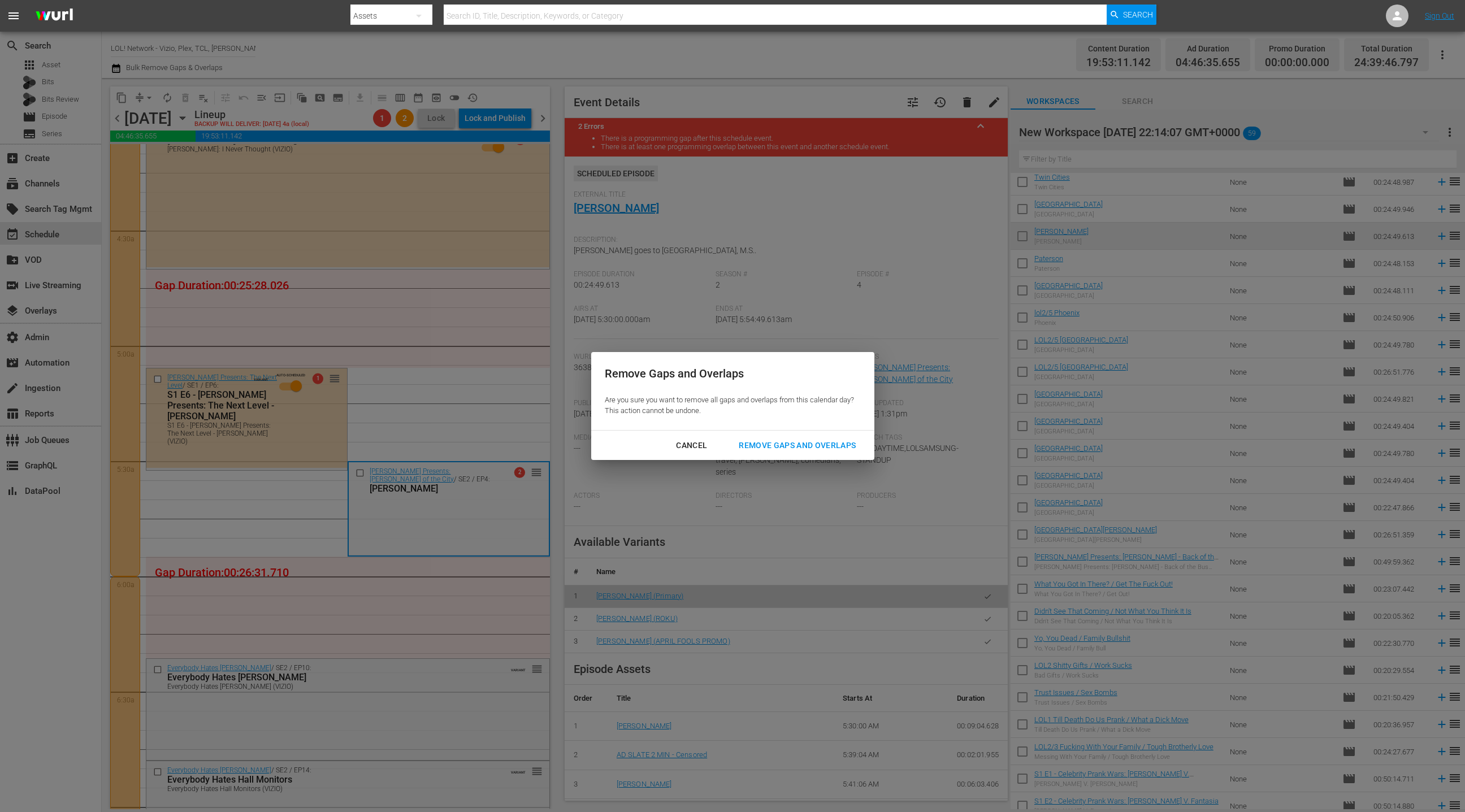
drag, startPoint x: 824, startPoint y: 456, endPoint x: 823, endPoint y: 451, distance: 5.1
click at [824, 456] on div "Cancel Remove Gaps and Overlaps" at bounding box center [733, 445] width 283 height 30
click at [823, 451] on div "Remove Gaps and Overlaps" at bounding box center [796, 445] width 135 height 14
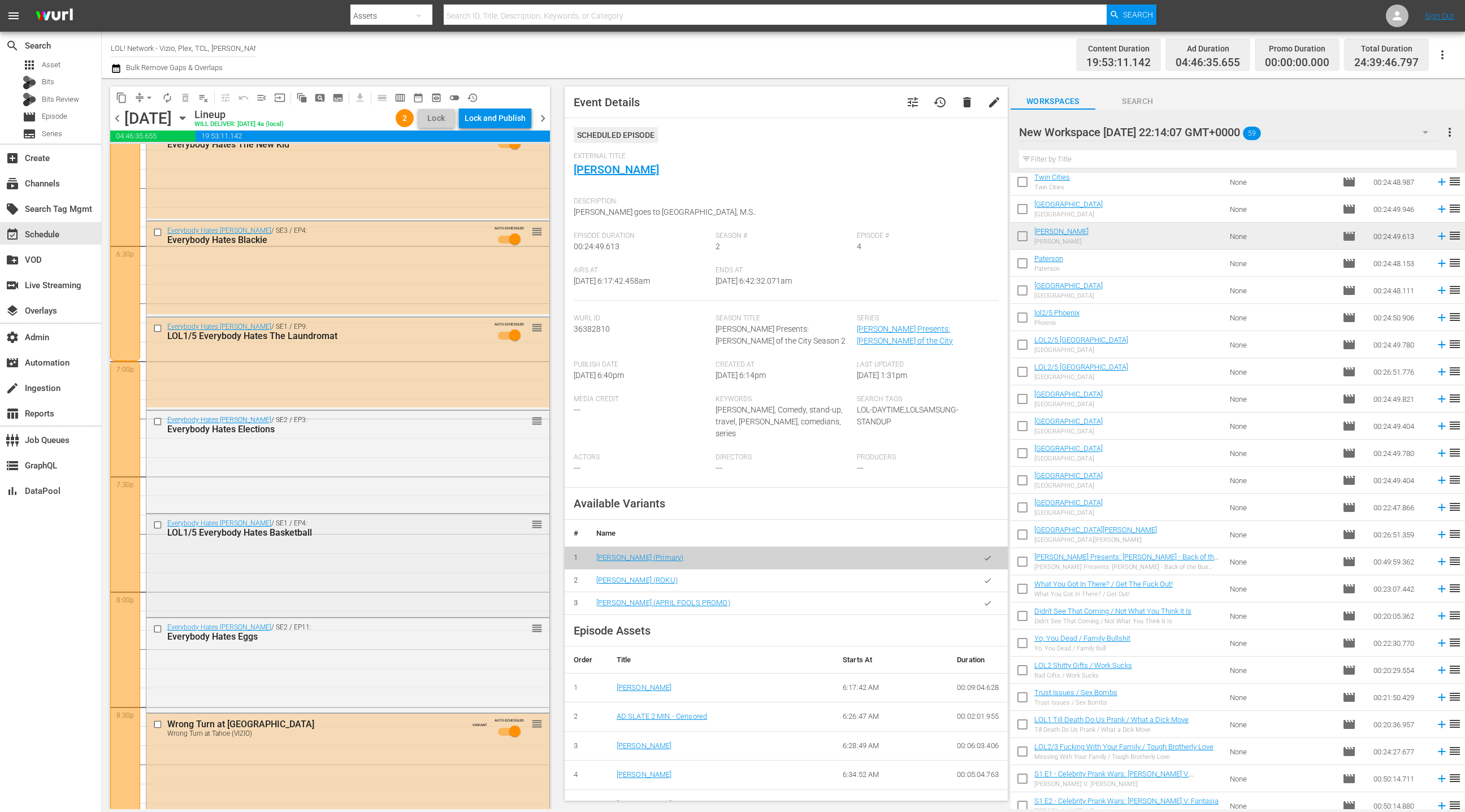
scroll to position [4162, 0]
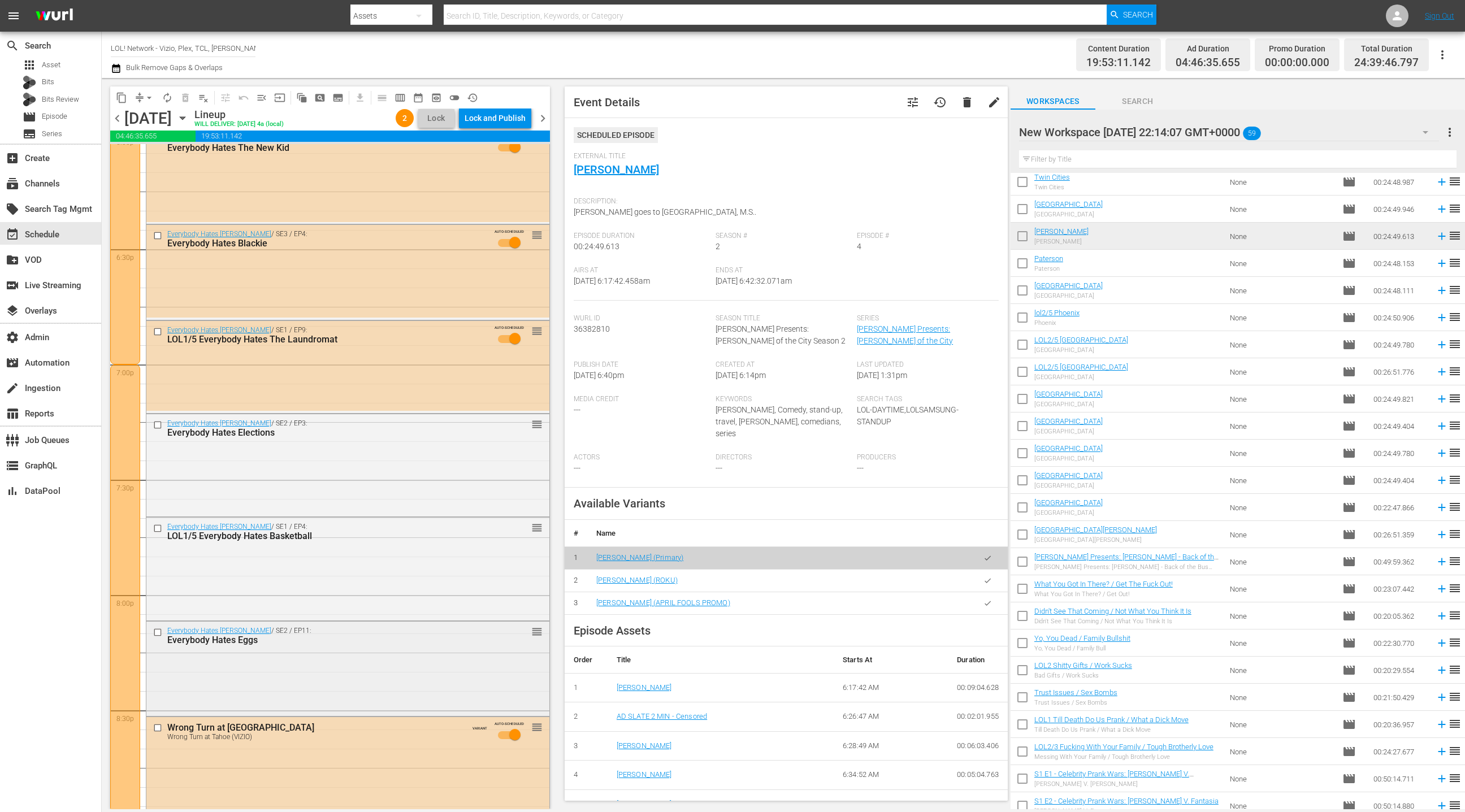
click at [428, 670] on div "Everybody Hates Chris / SE2 / EP11: Everybody Hates Eggs reorder" at bounding box center [347, 668] width 403 height 92
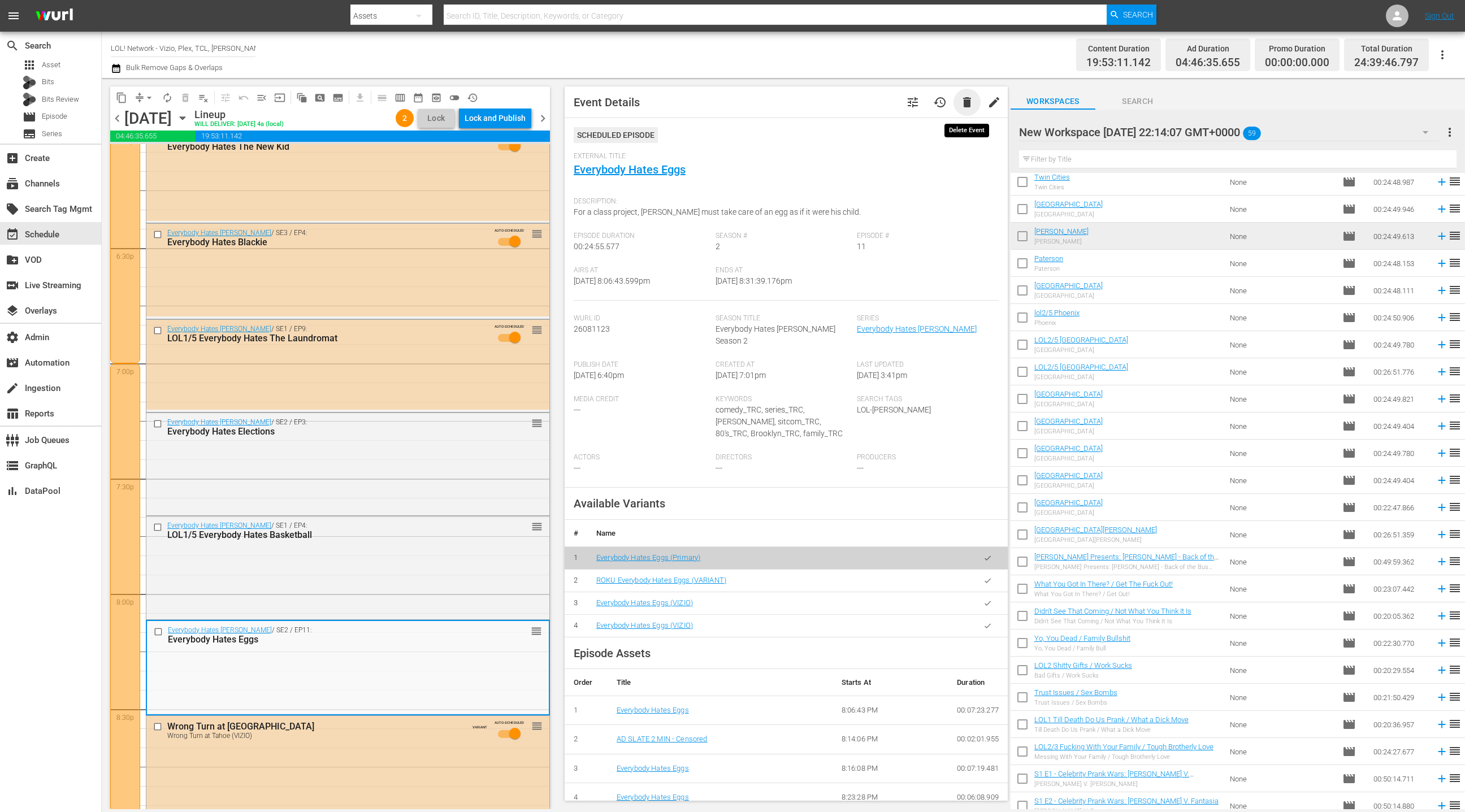
click at [972, 100] on span "delete" at bounding box center [967, 102] width 14 height 14
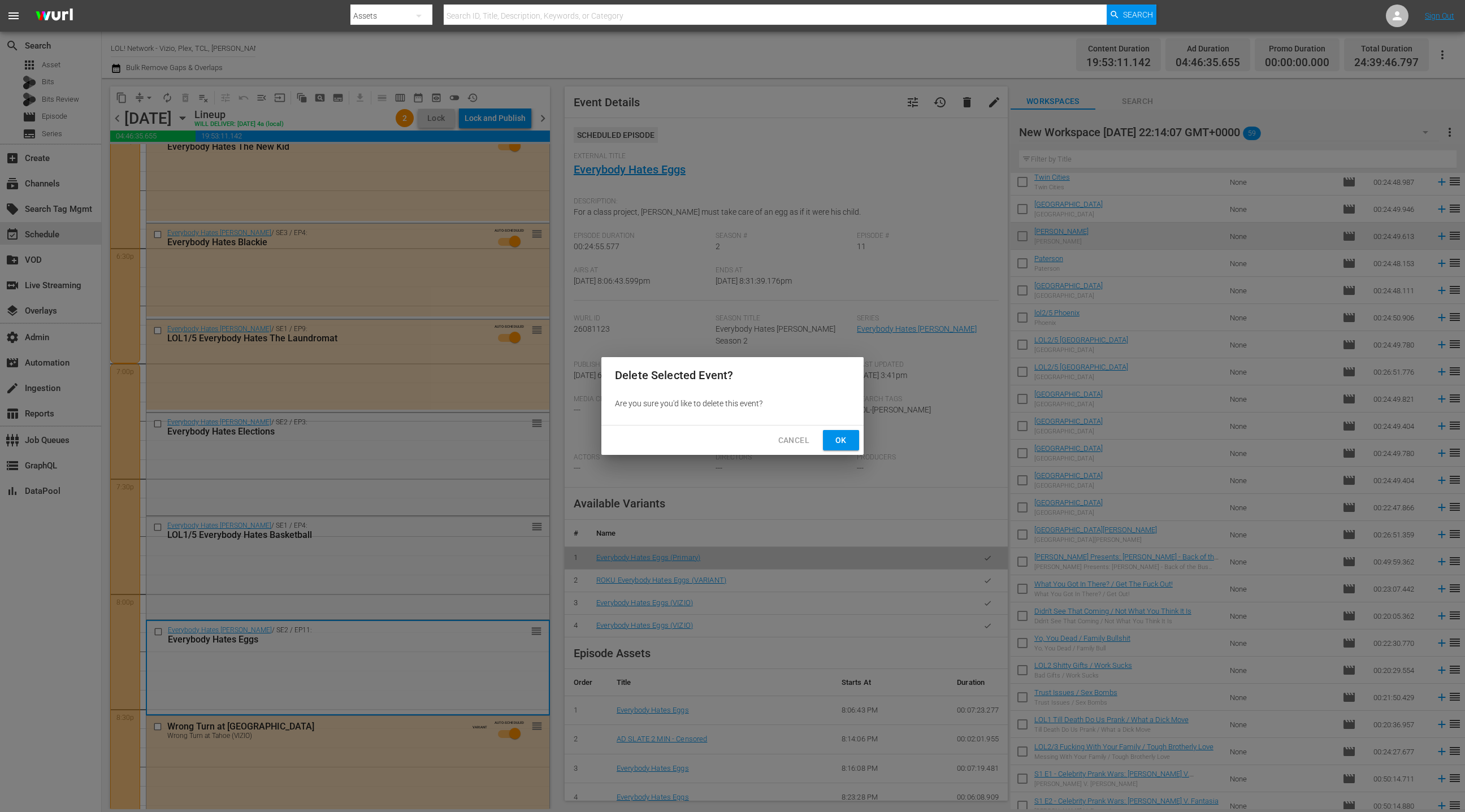
click at [856, 437] on button "Ok" at bounding box center [841, 440] width 36 height 20
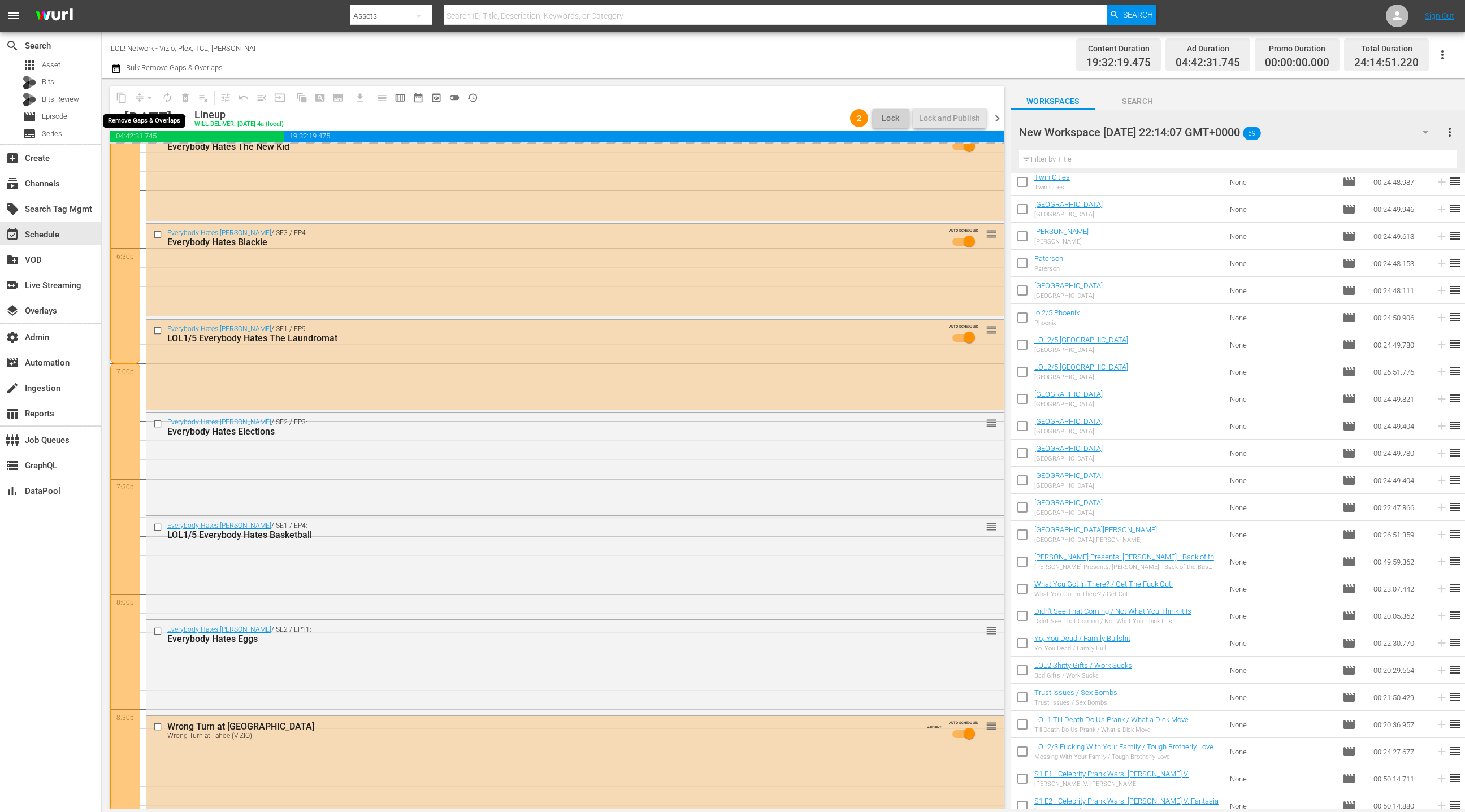
click at [149, 100] on div "arrow_drop_down" at bounding box center [149, 97] width 18 height 18
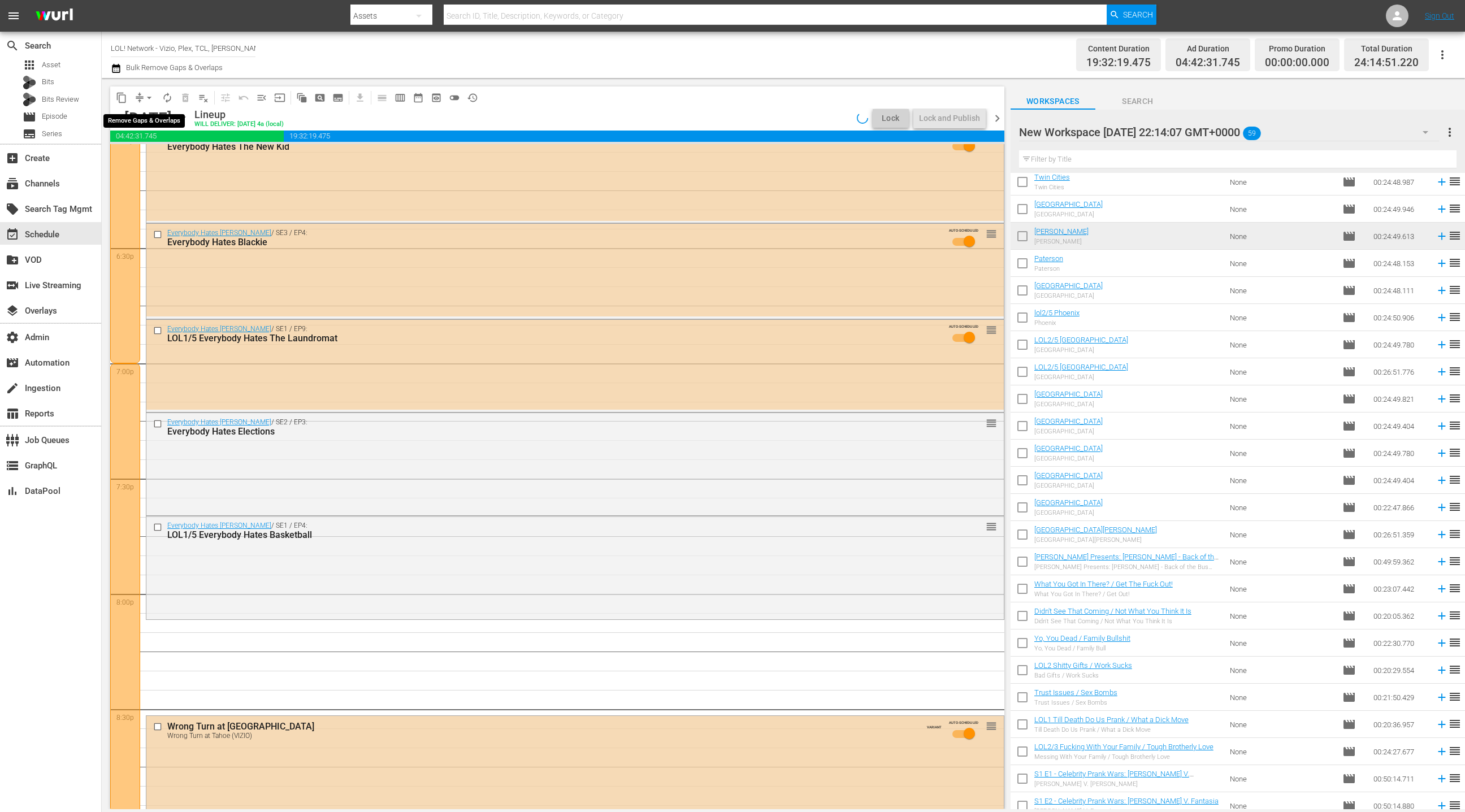
click at [149, 100] on span "arrow_drop_down" at bounding box center [149, 98] width 11 height 11
click at [158, 159] on li "Align to End of Previous Day" at bounding box center [149, 157] width 118 height 19
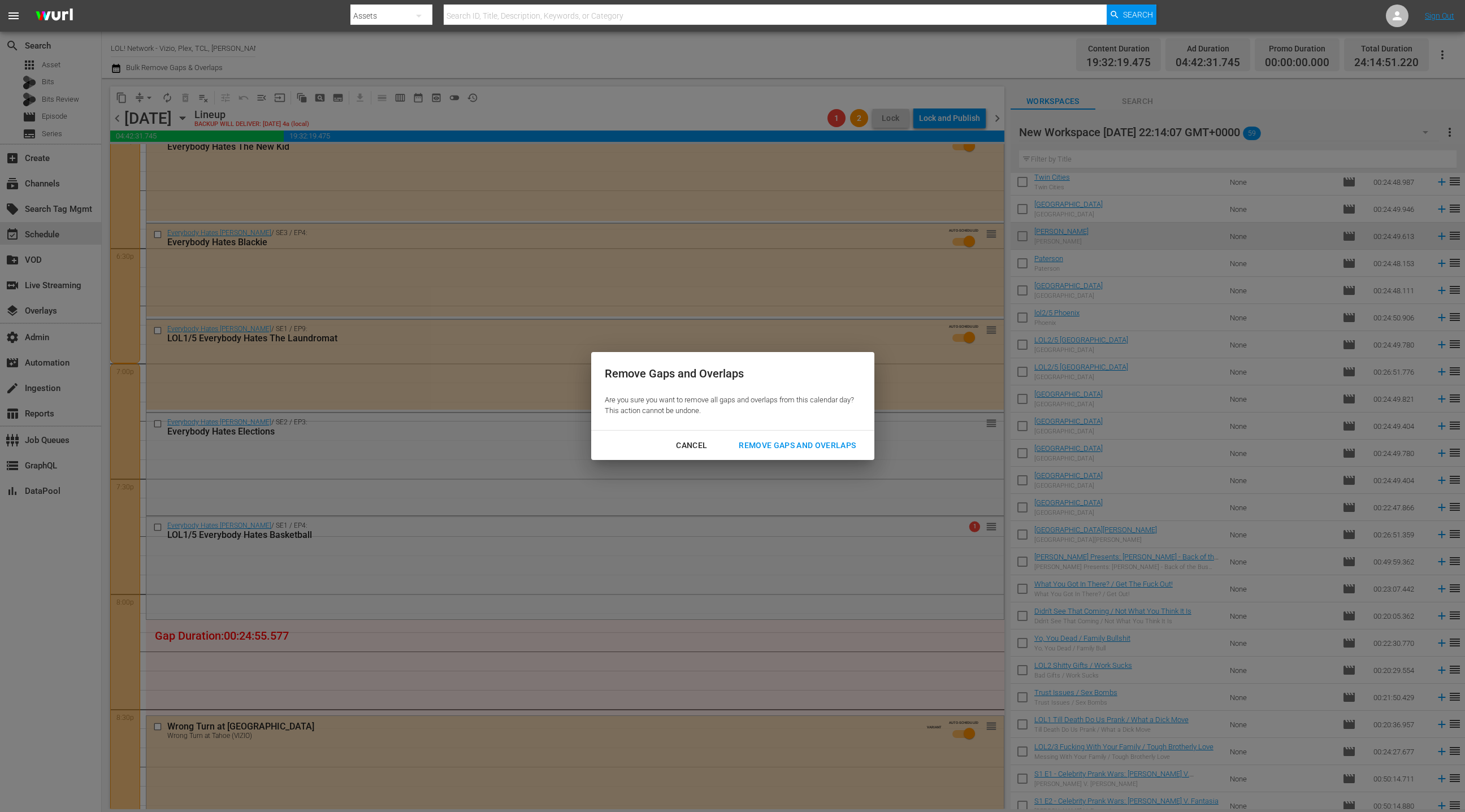
click at [763, 447] on div "Remove Gaps and Overlaps" at bounding box center [796, 445] width 135 height 14
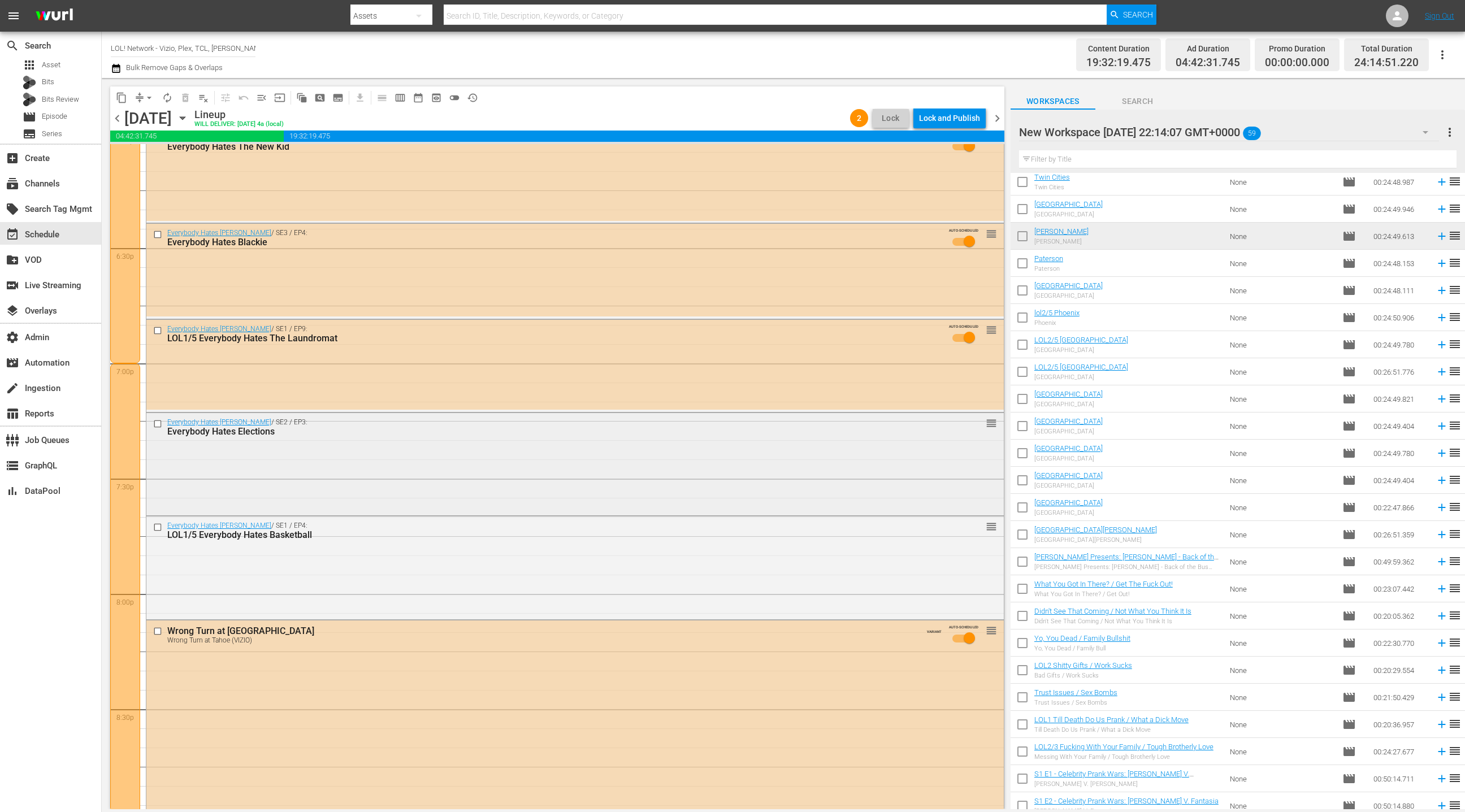
click at [435, 455] on div "Everybody Hates Chris / SE2 / EP3: Everybody Hates Elections reorder" at bounding box center [575, 463] width 858 height 100
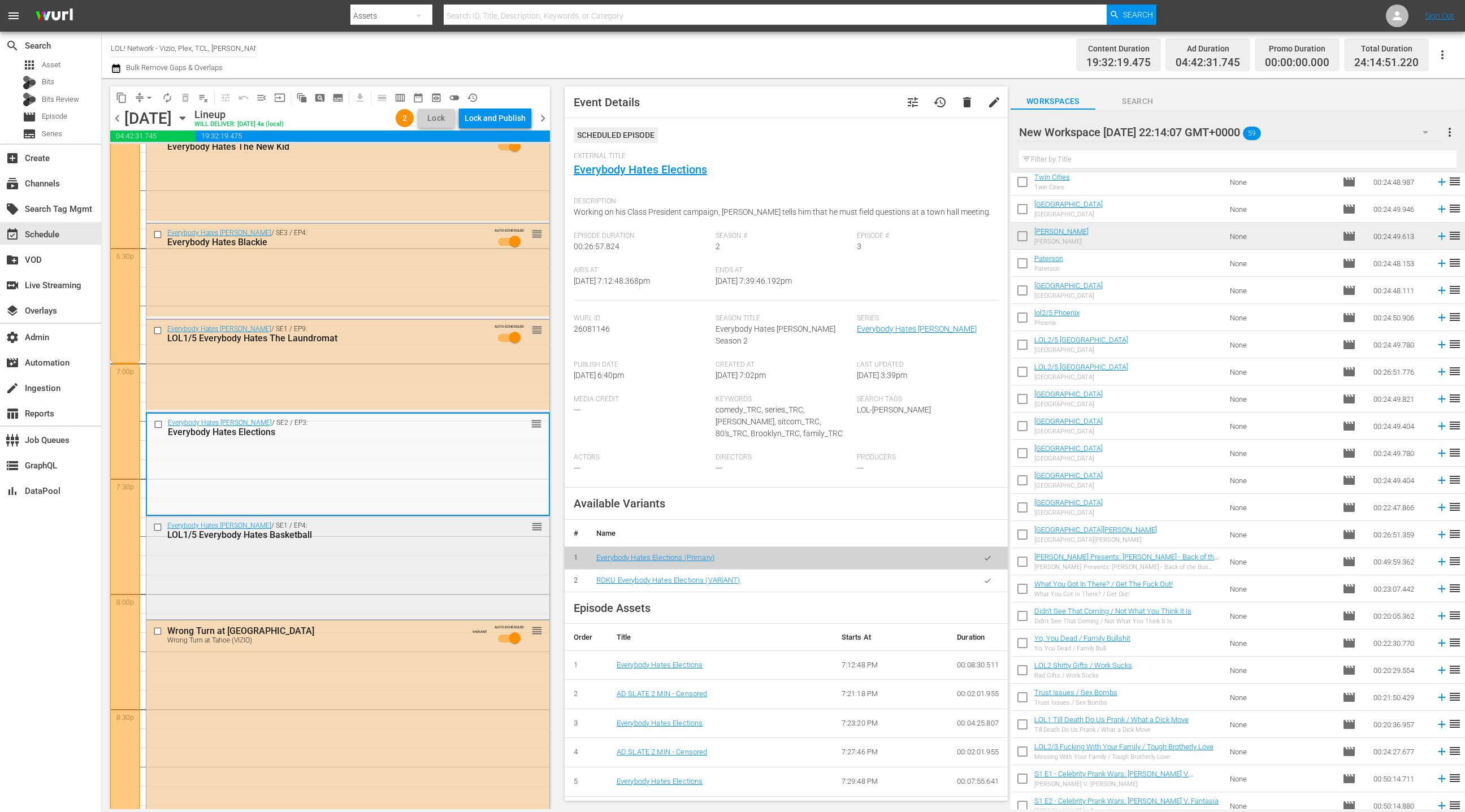
click at [406, 547] on div "Everybody Hates Chris / SE1 / EP4: LOL1/5 Everybody Hates Basketball reorder" at bounding box center [347, 566] width 403 height 100
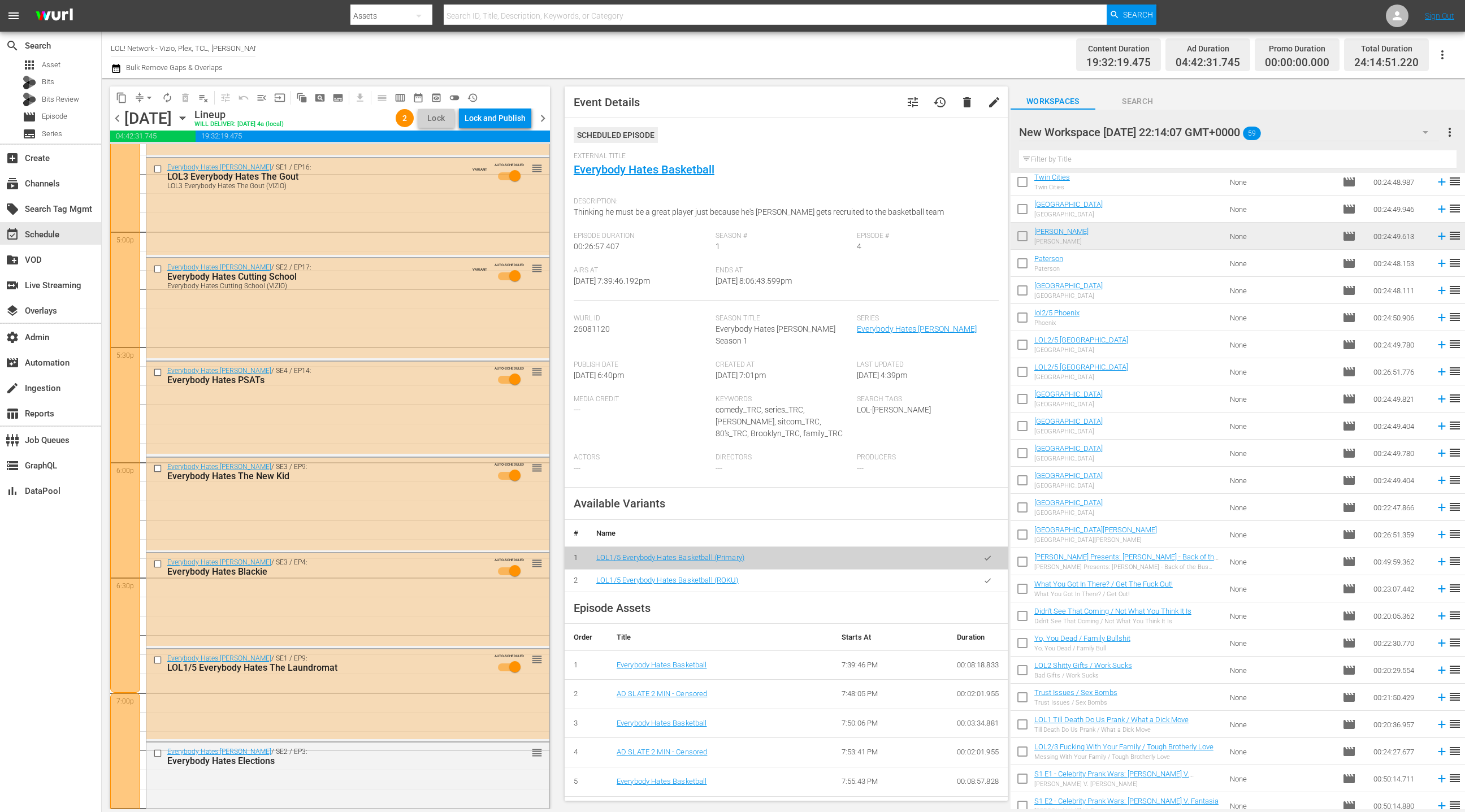
scroll to position [3829, 0]
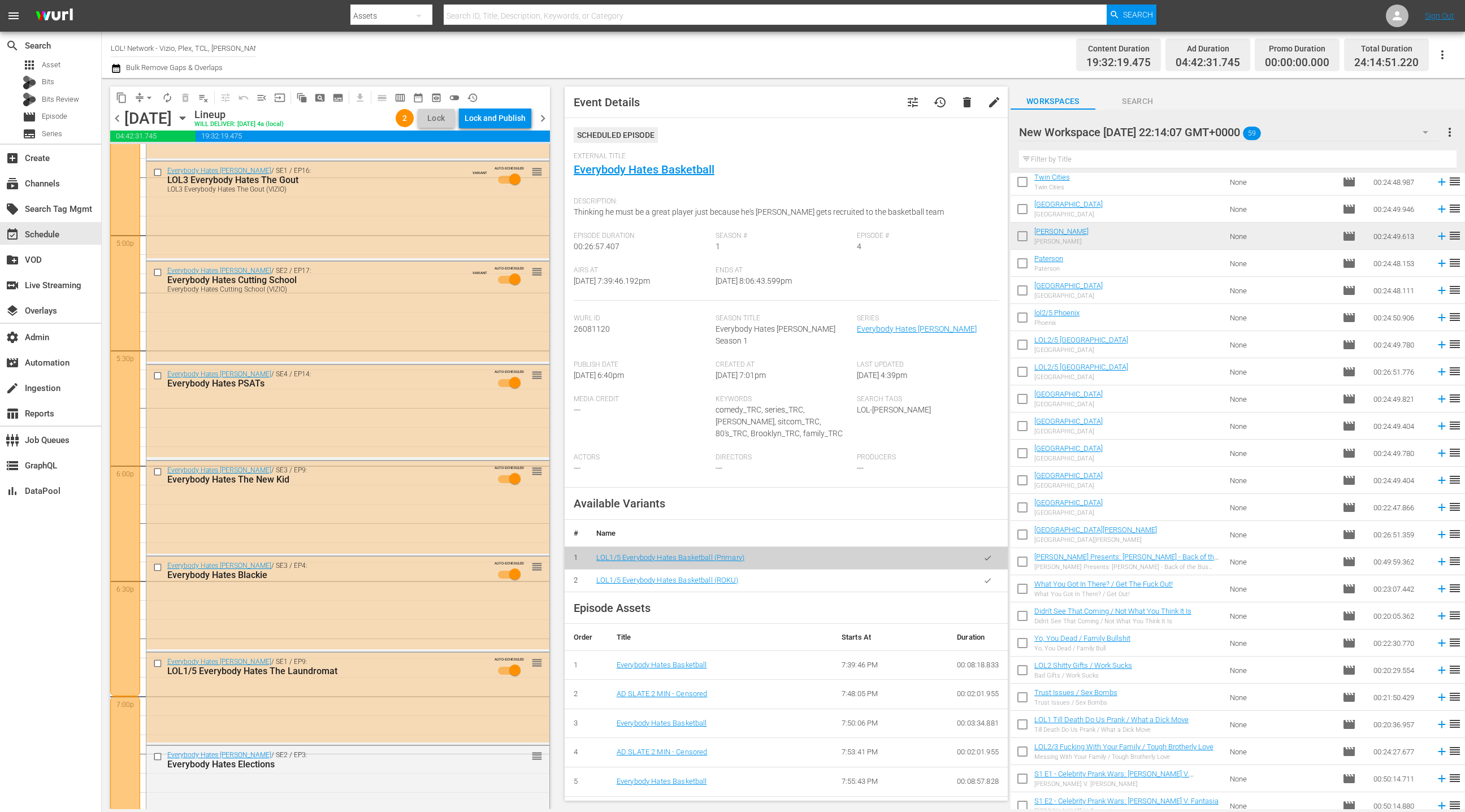
click at [409, 528] on div "Everybody Hates Chris / SE3 / EP9: Everybody Hates The New Kid AUTO-SCHEDULED r…" at bounding box center [347, 508] width 403 height 93
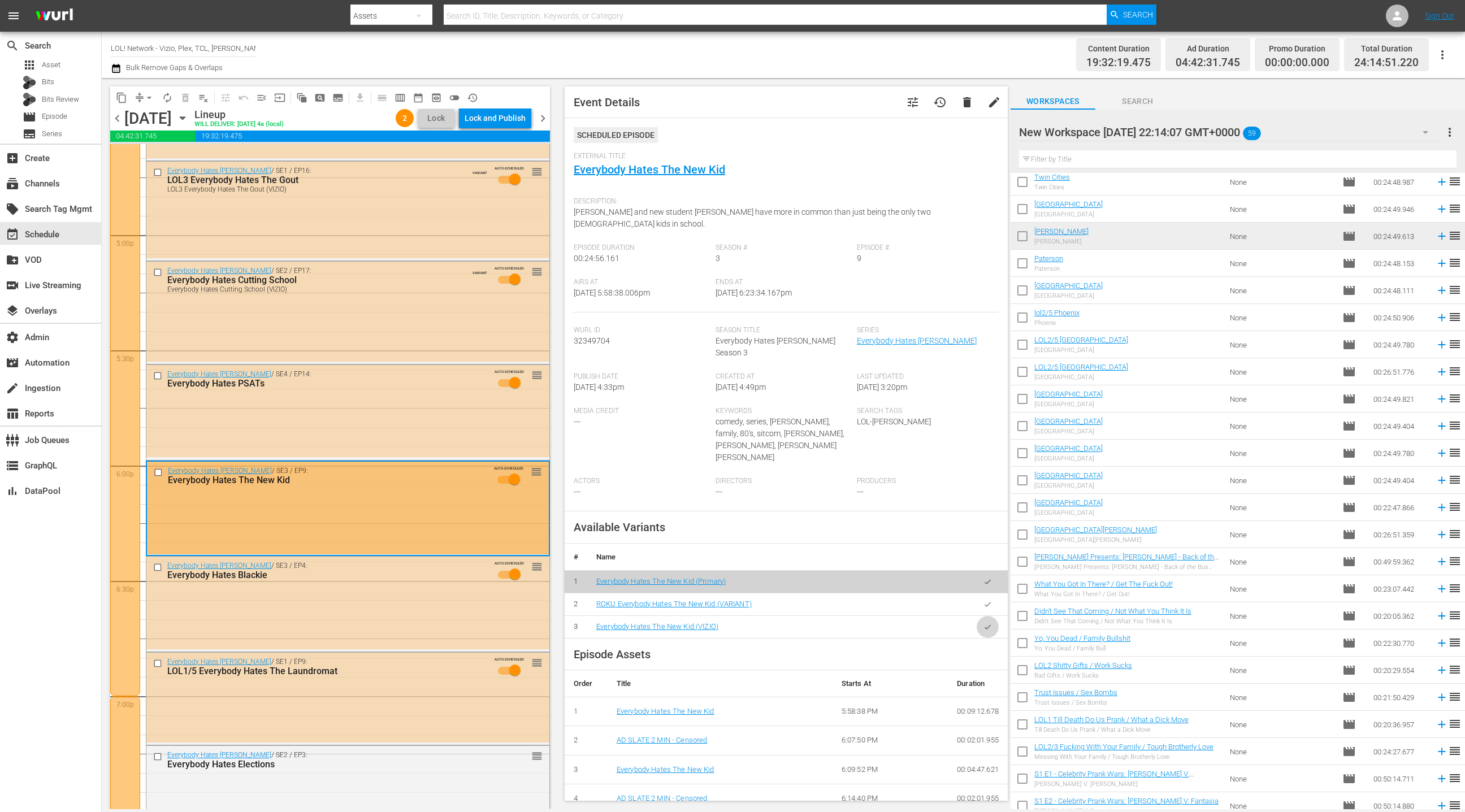
click at [988, 623] on icon "button" at bounding box center [987, 627] width 8 height 8
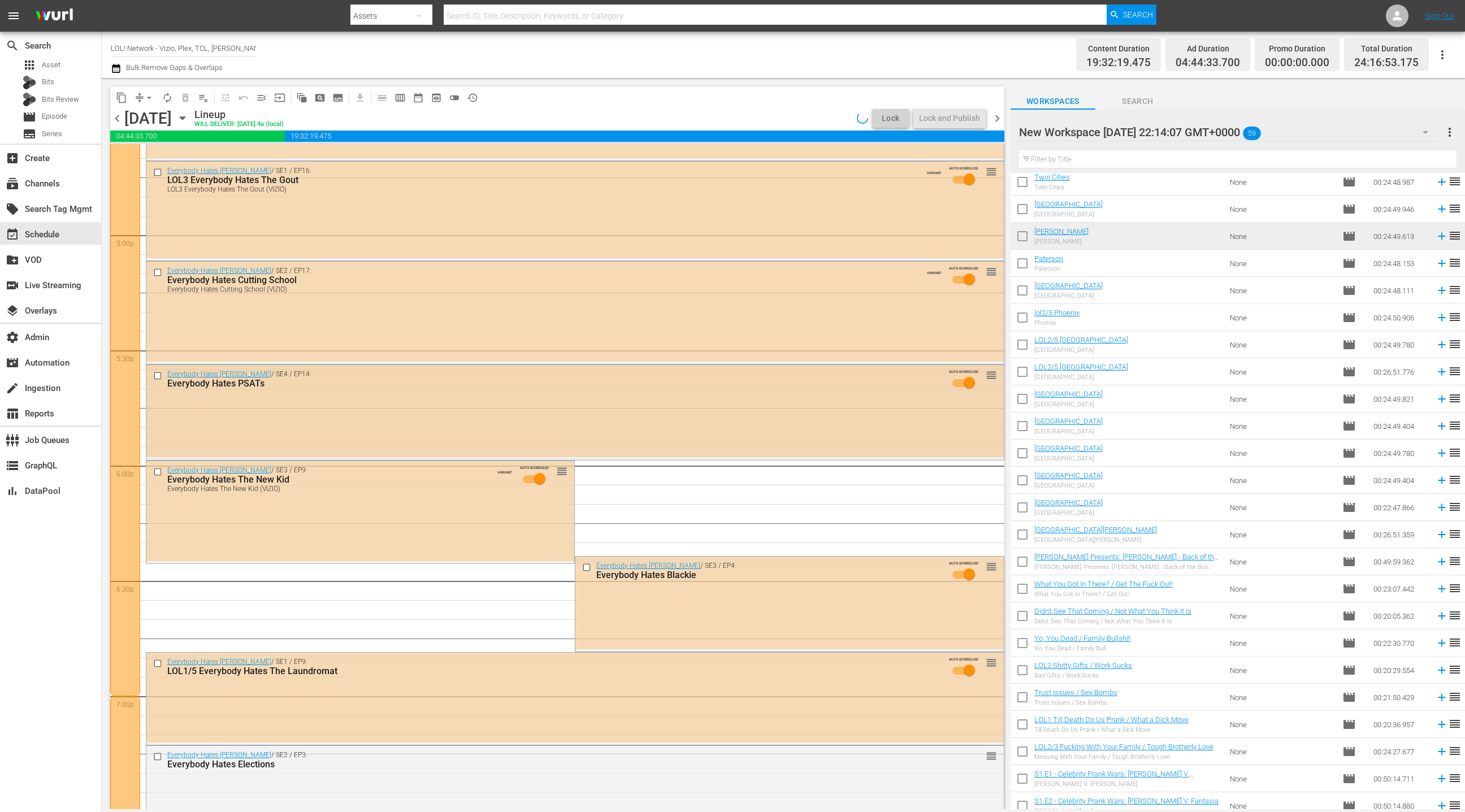
click at [428, 403] on div "Everybody Hates Chris / SE4 / EP14: Everybody Hates PSATs AUTO-SCHEDULED reorder" at bounding box center [575, 411] width 858 height 92
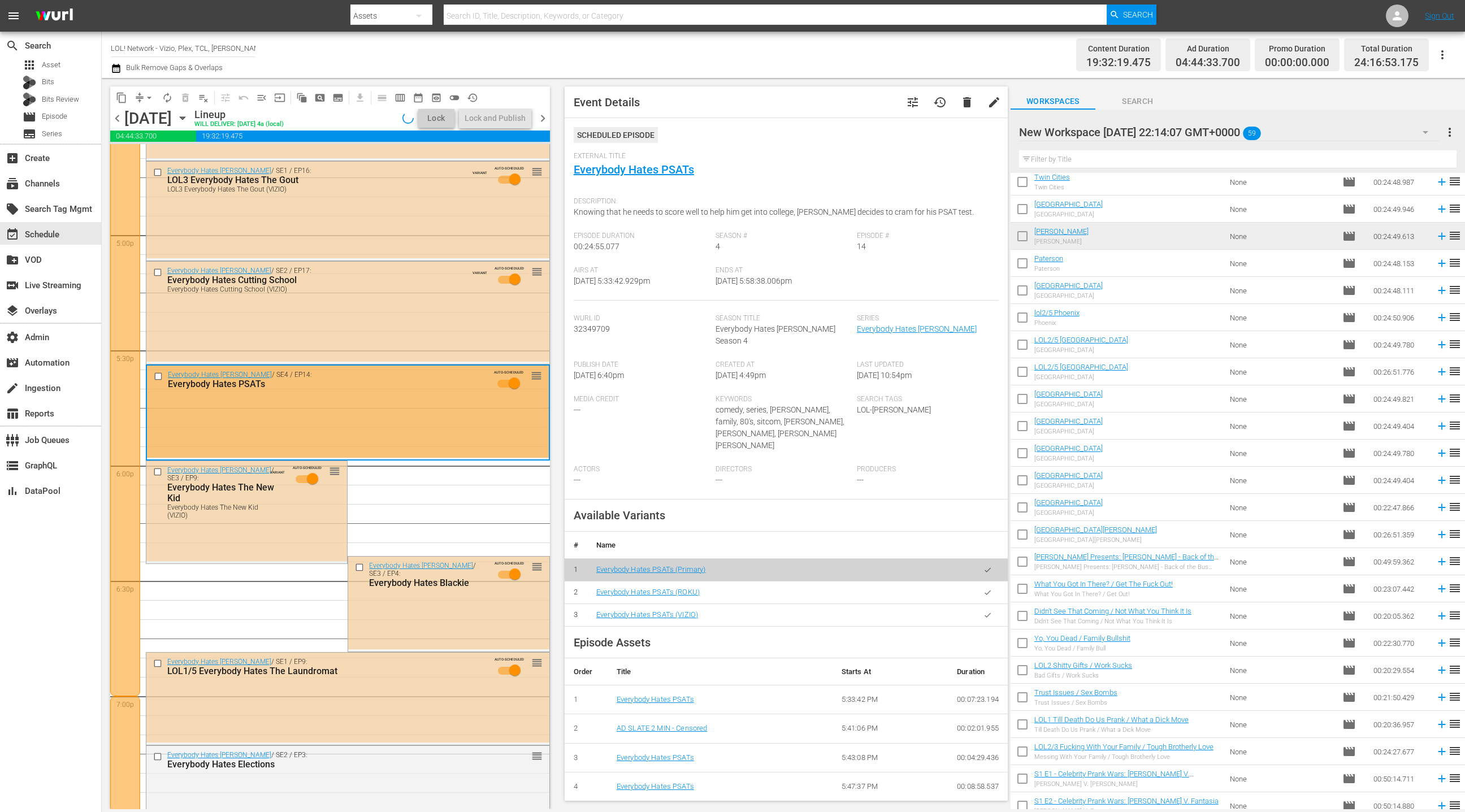
click at [986, 611] on icon "button" at bounding box center [987, 615] width 8 height 8
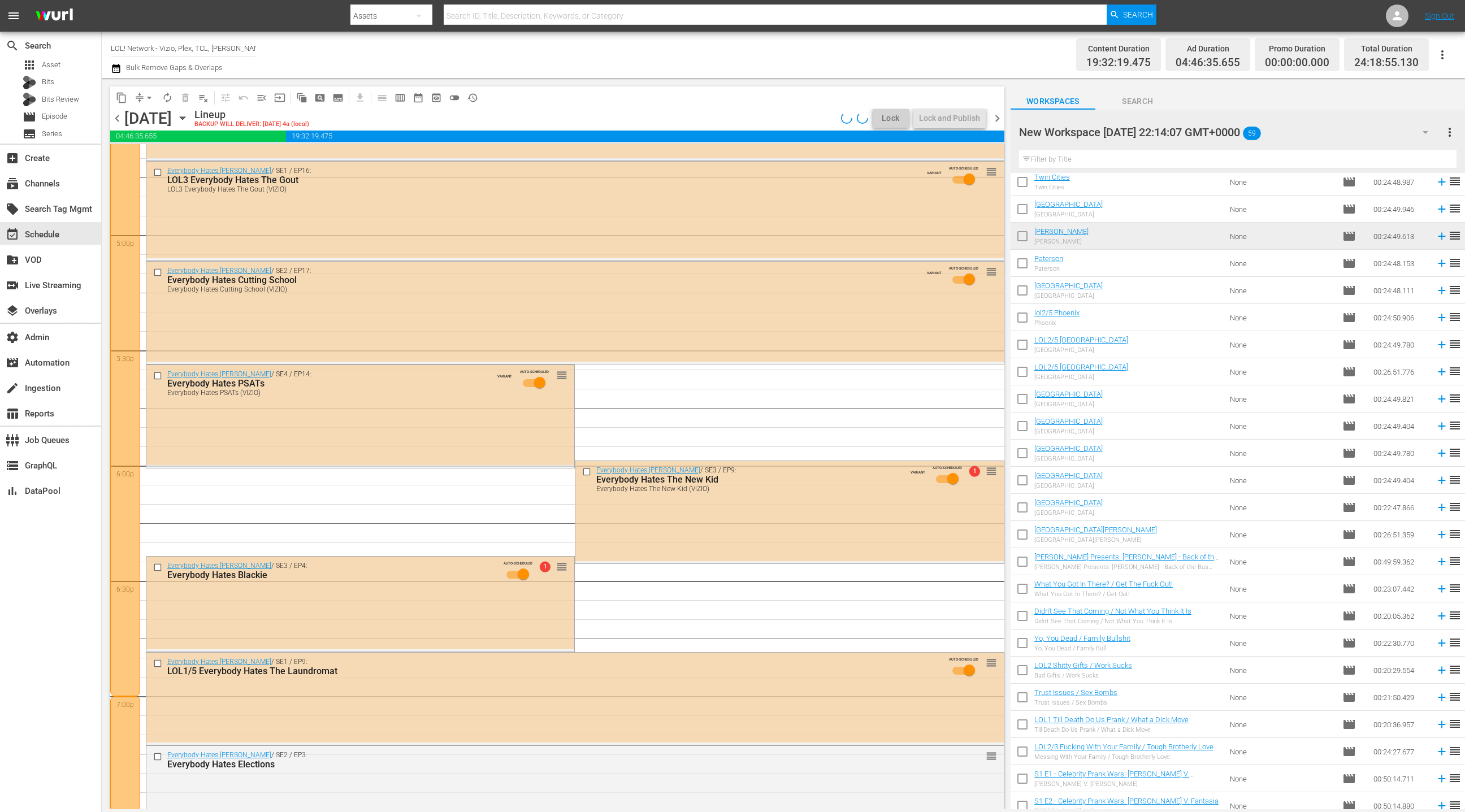
drag, startPoint x: 404, startPoint y: 585, endPoint x: 401, endPoint y: 575, distance: 10.4
click at [406, 580] on div "Everybody Hates Chris / SE3 / EP4: Everybody Hates Blackie AUTO-SCHEDULED 1 reo…" at bounding box center [359, 574] width 427 height 34
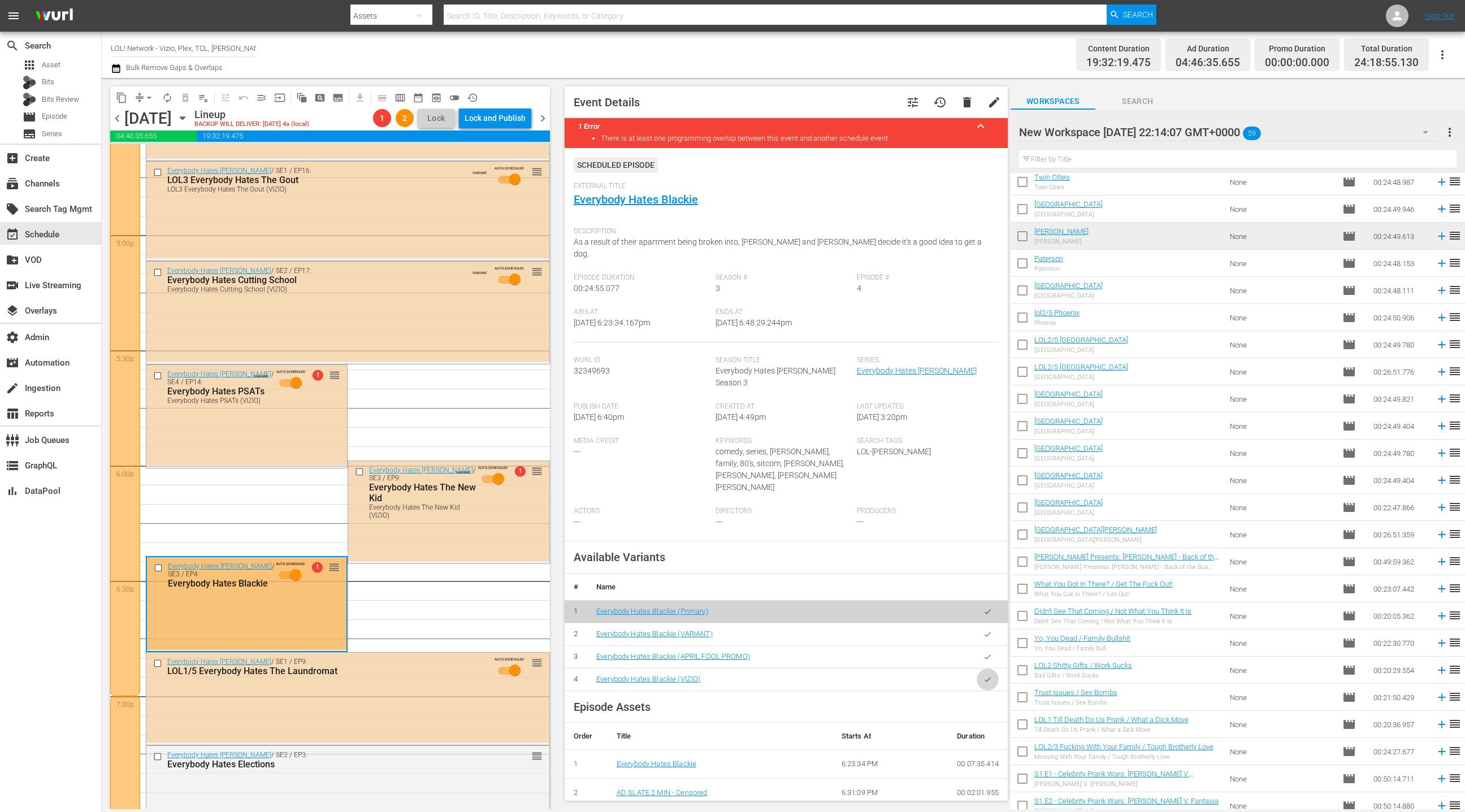
click at [991, 669] on button "button" at bounding box center [988, 680] width 22 height 22
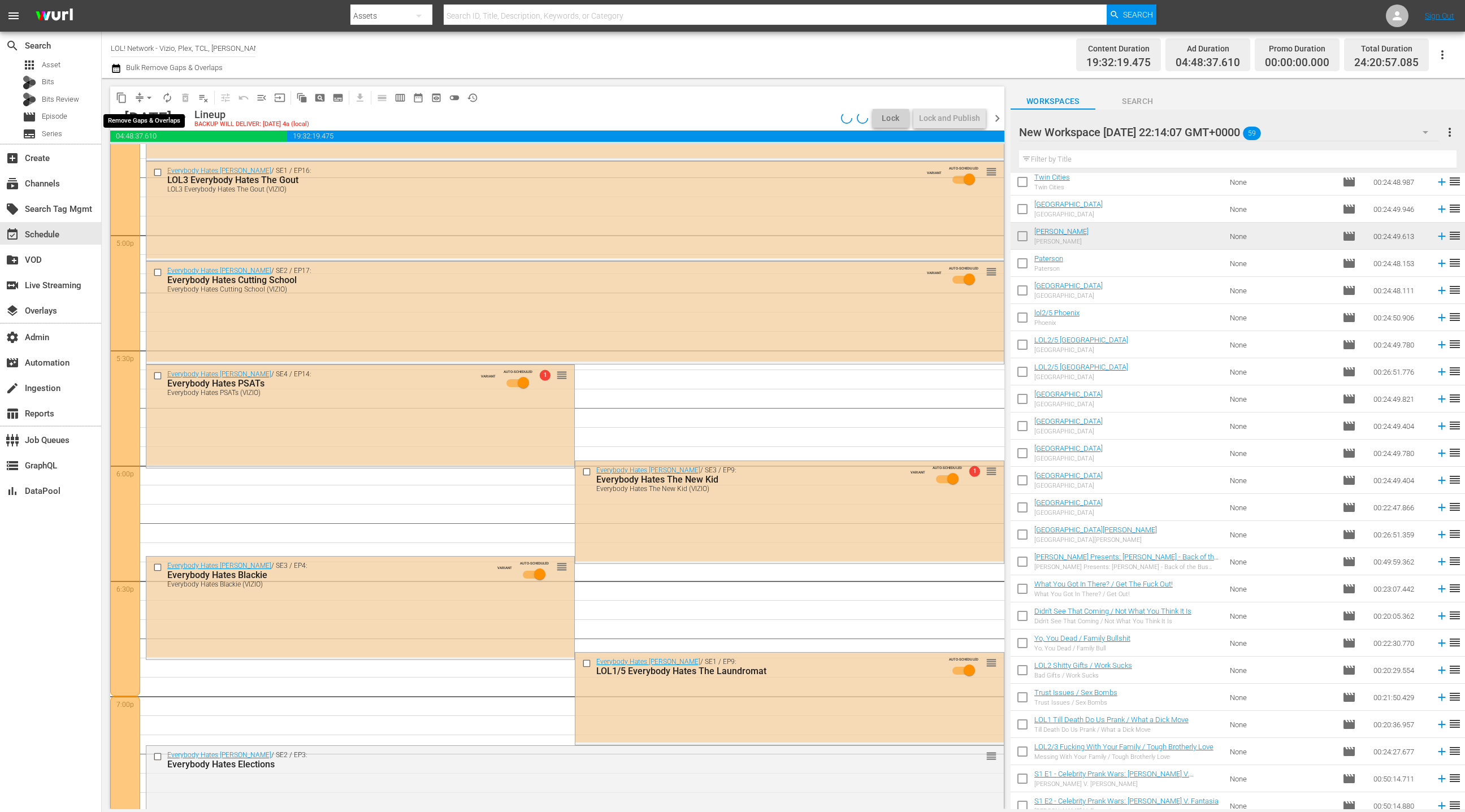
click at [147, 102] on span "arrow_drop_down" at bounding box center [149, 98] width 11 height 11
click at [159, 157] on li "Align to End of Previous Day" at bounding box center [149, 157] width 118 height 19
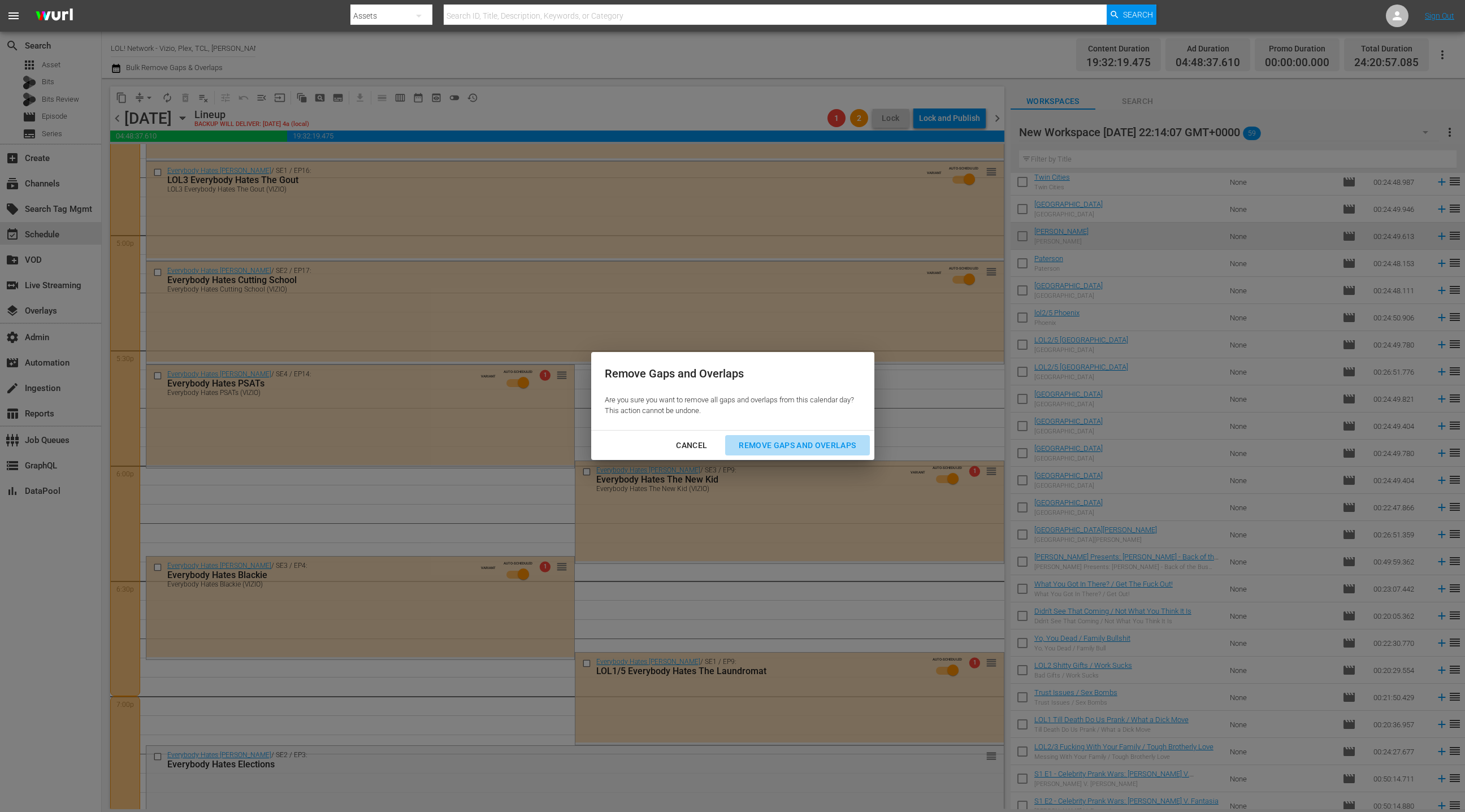
click at [779, 450] on div "Remove Gaps and Overlaps" at bounding box center [796, 445] width 135 height 14
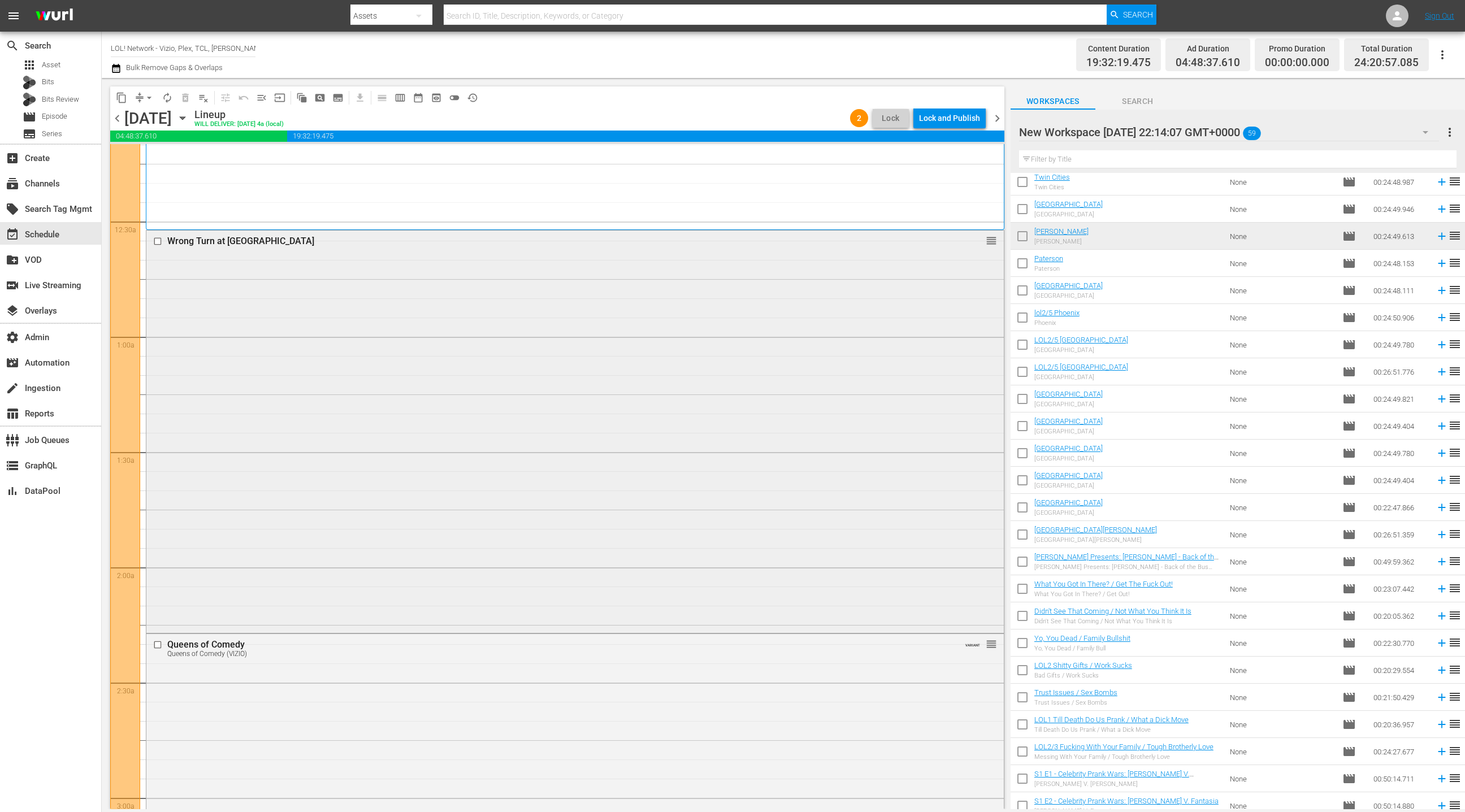
scroll to position [78, 0]
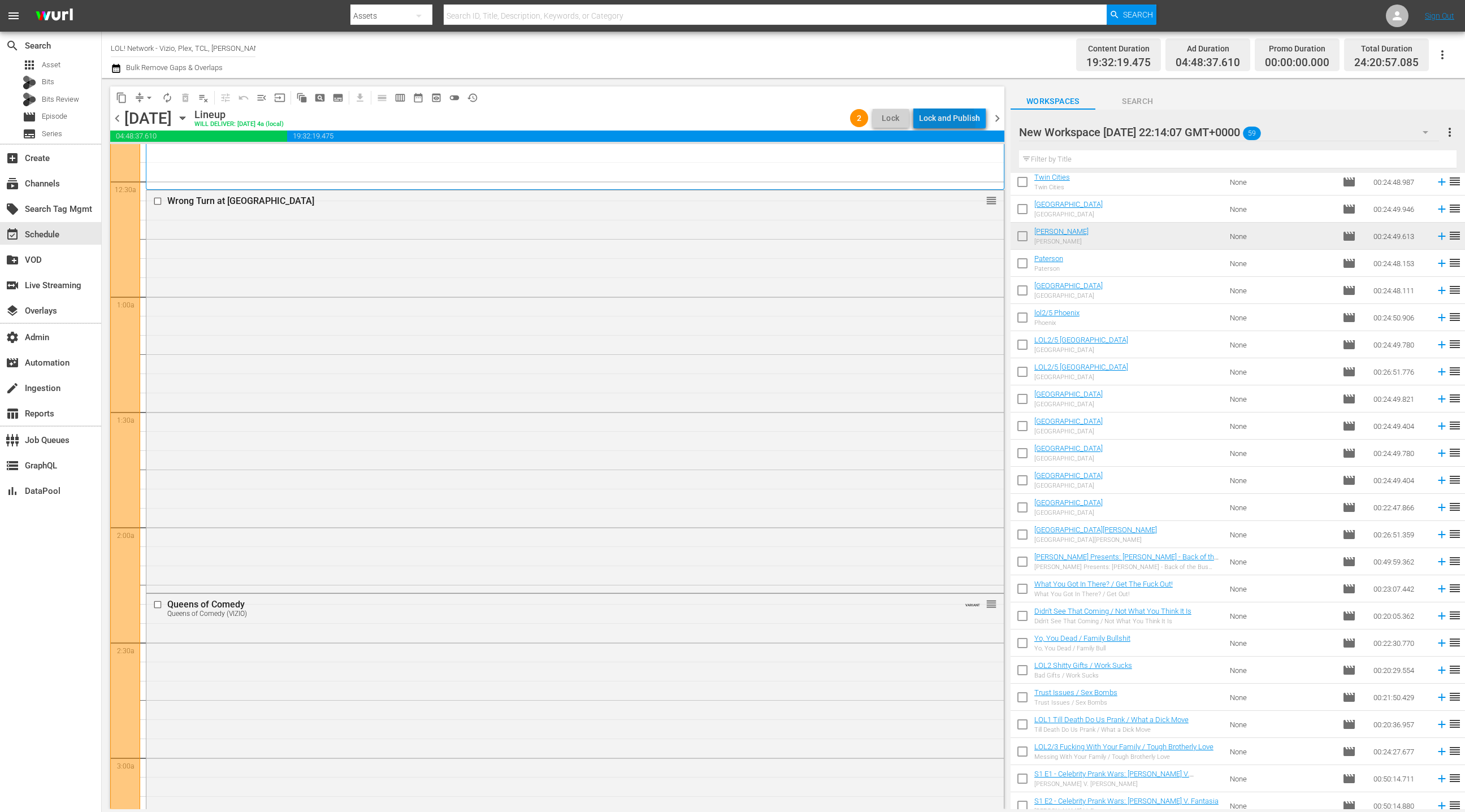
click at [937, 121] on div "Lock and Publish" at bounding box center [950, 118] width 61 height 20
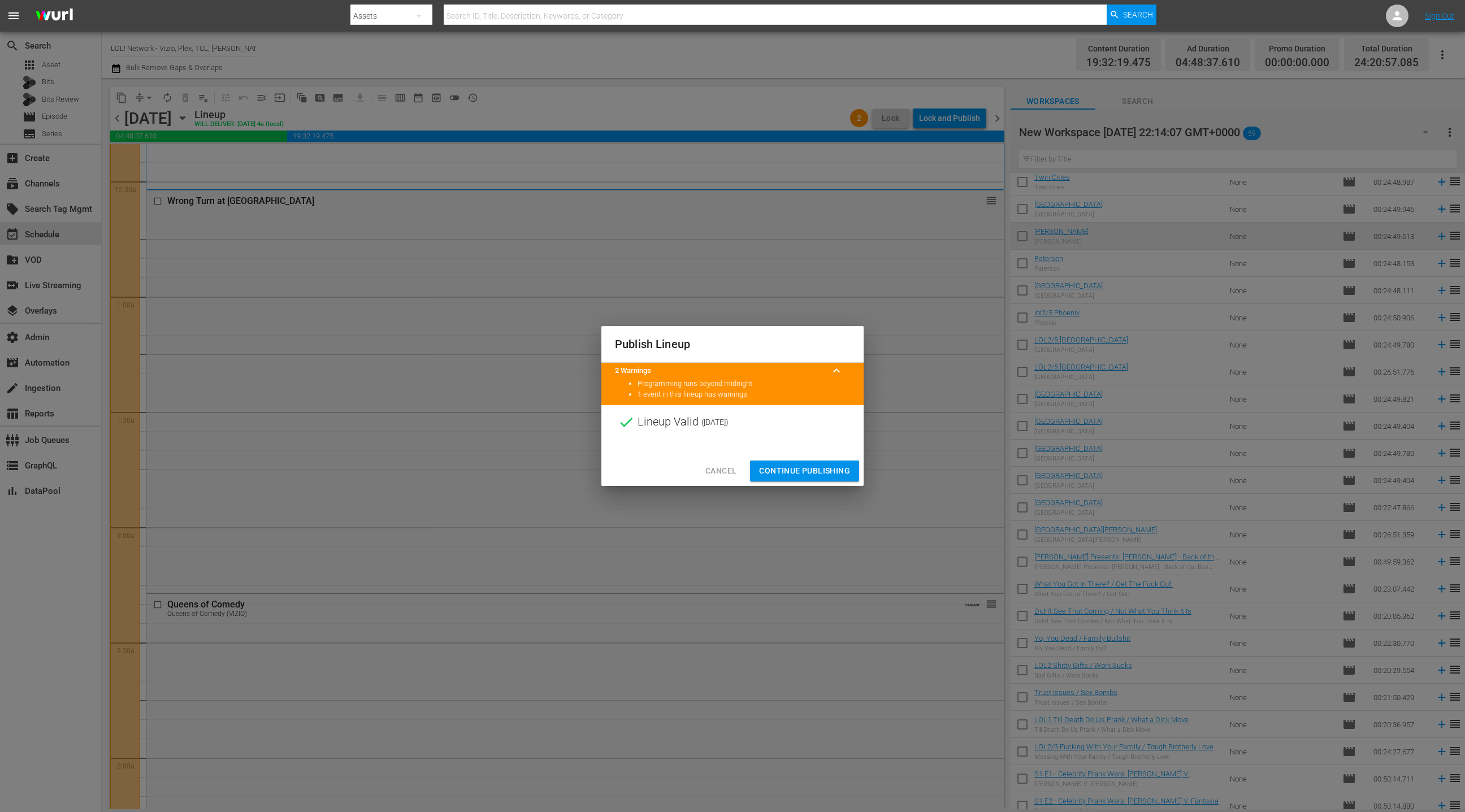
click at [829, 471] on span "Continue Publishing" at bounding box center [805, 470] width 91 height 14
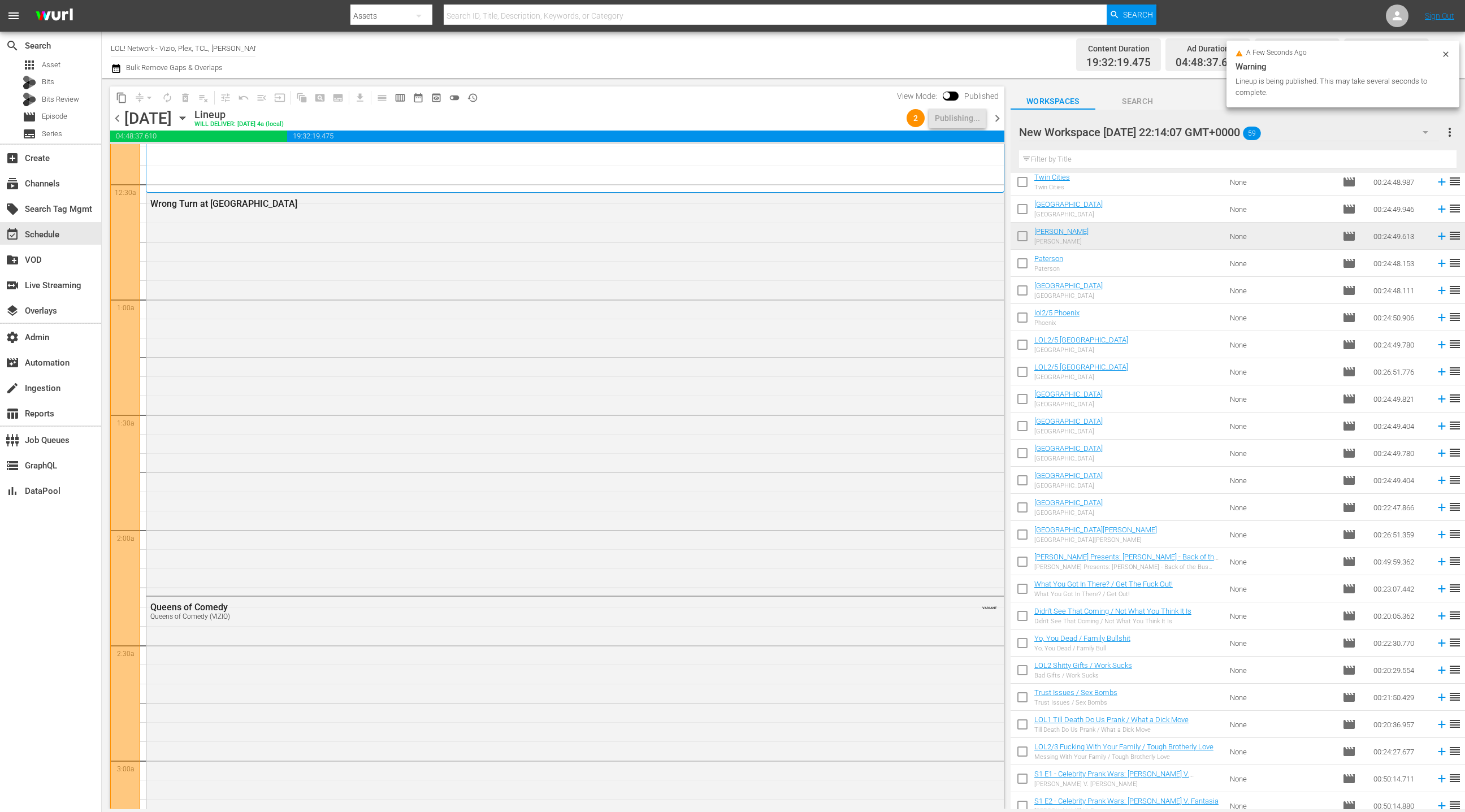
scroll to position [80, 0]
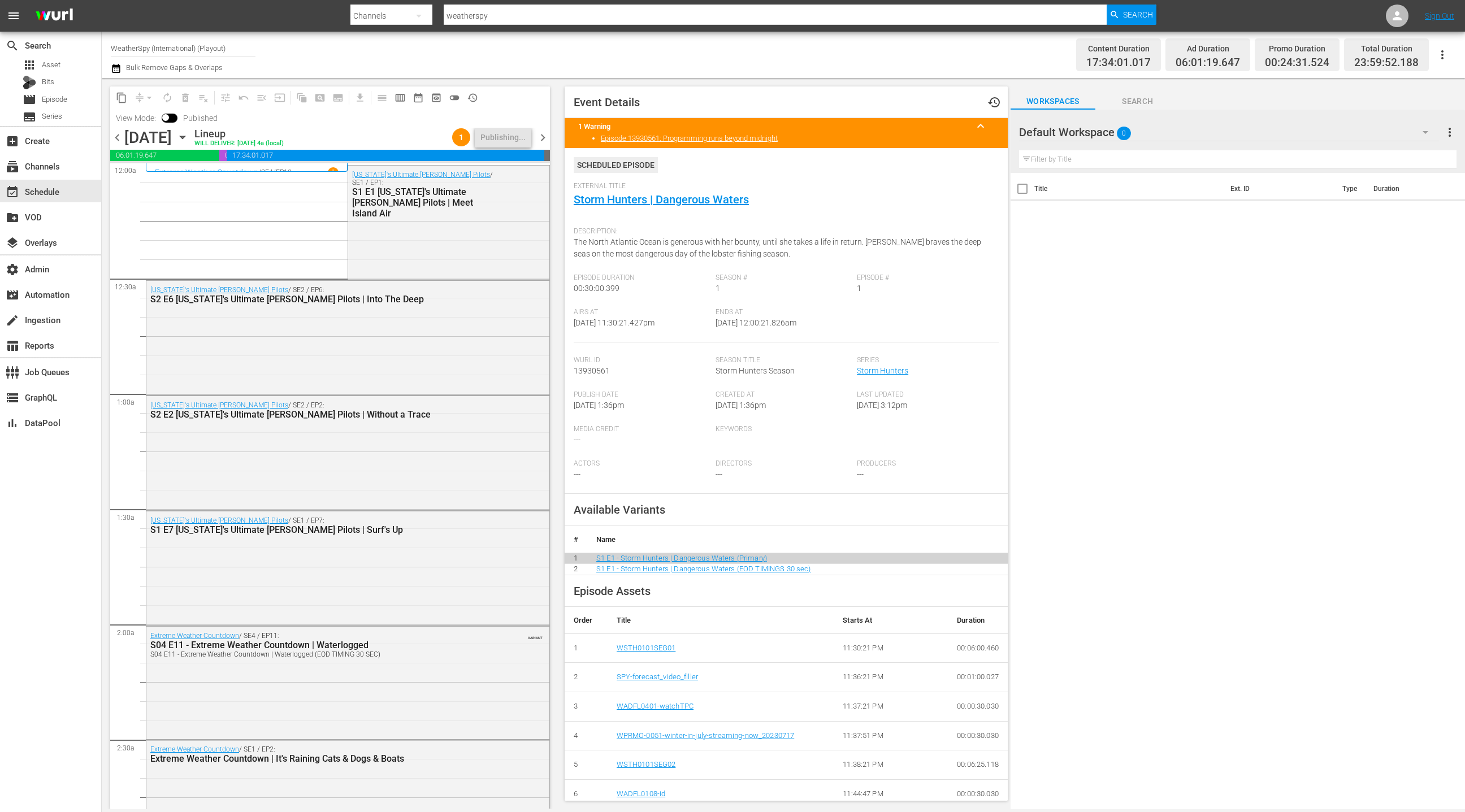
scroll to position [4869, 0]
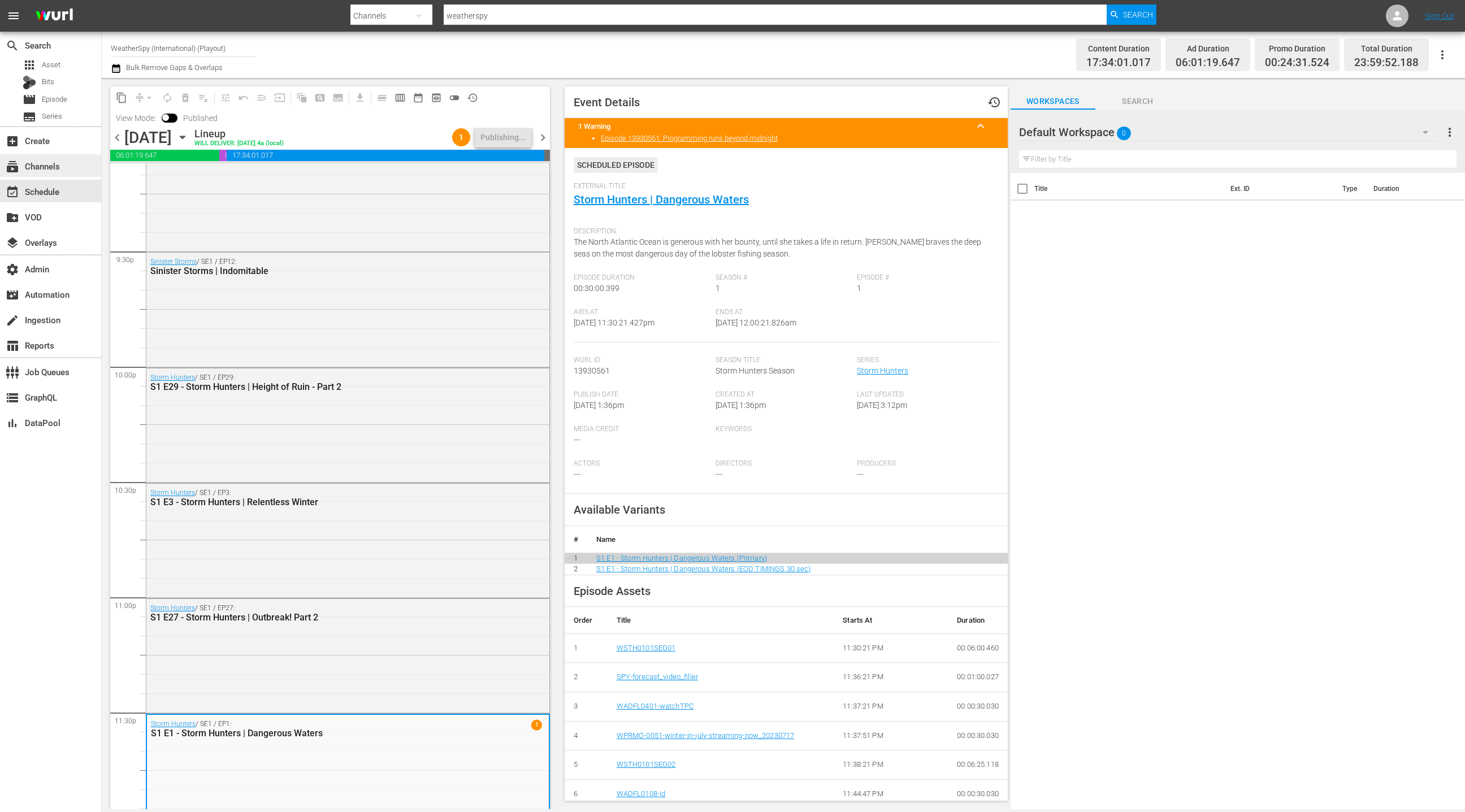
click at [55, 169] on div "subscriptions Channels" at bounding box center [32, 164] width 63 height 10
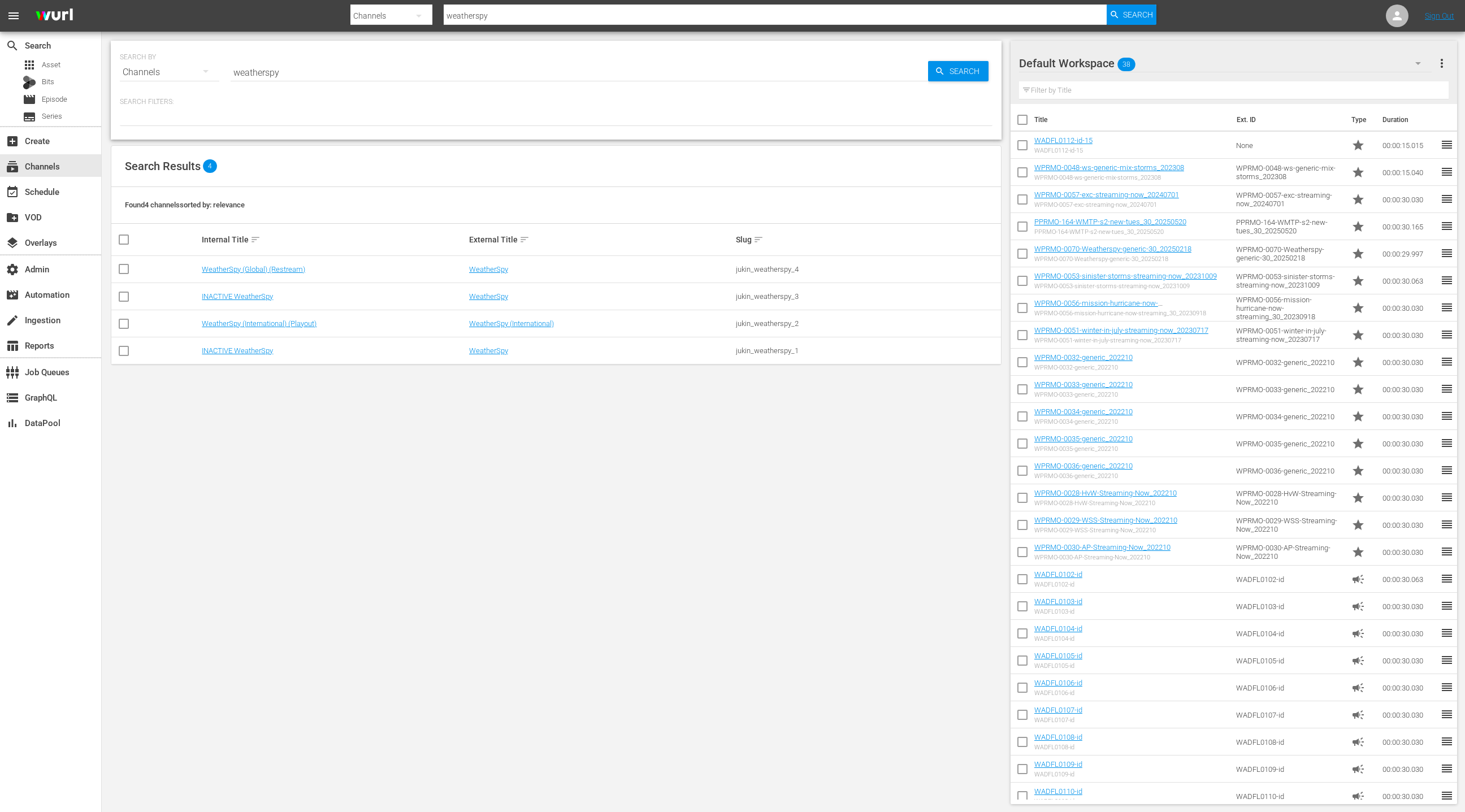
click at [253, 67] on input "weatherspy" at bounding box center [579, 72] width 698 height 27
type input "lol"
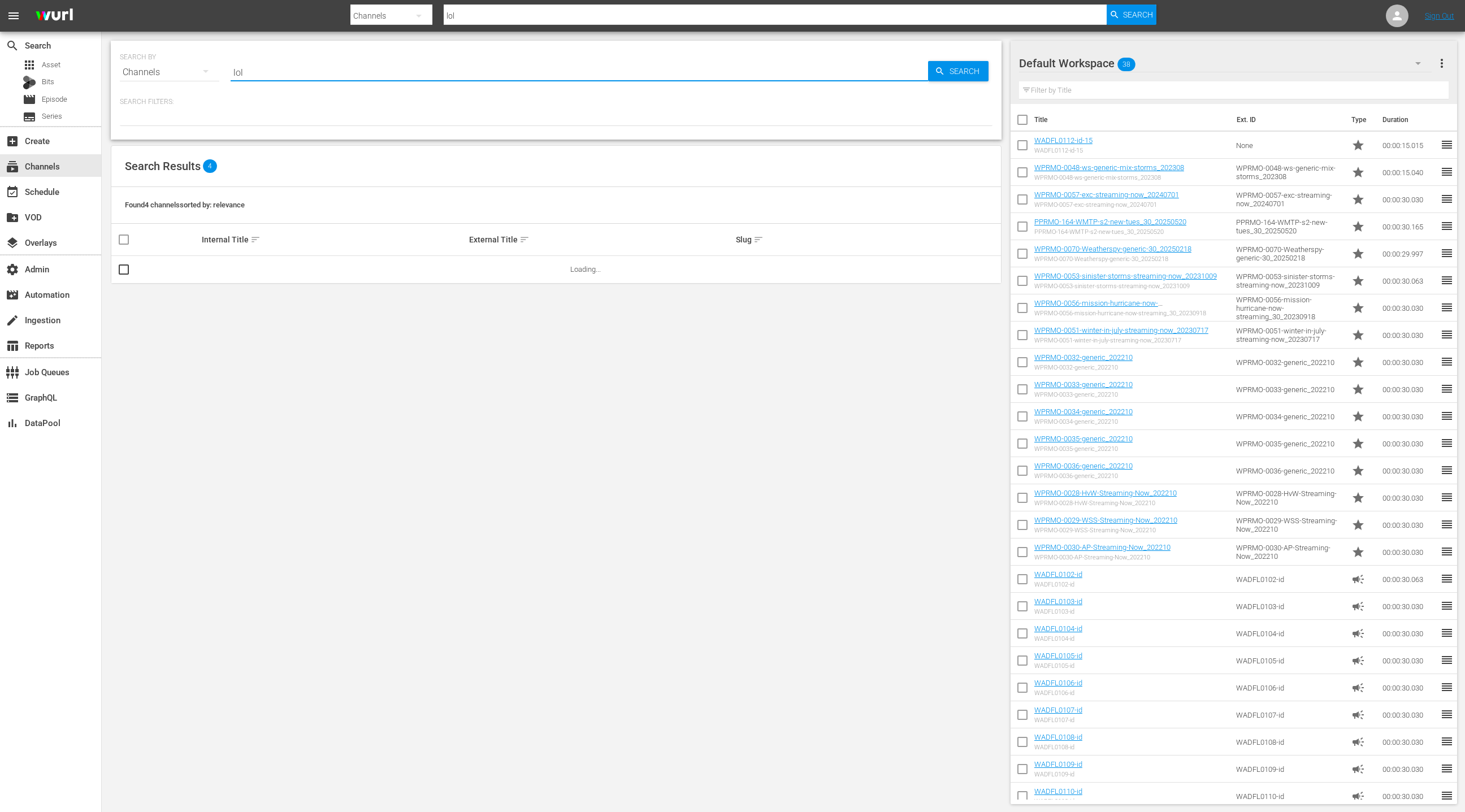
type input "LOL"
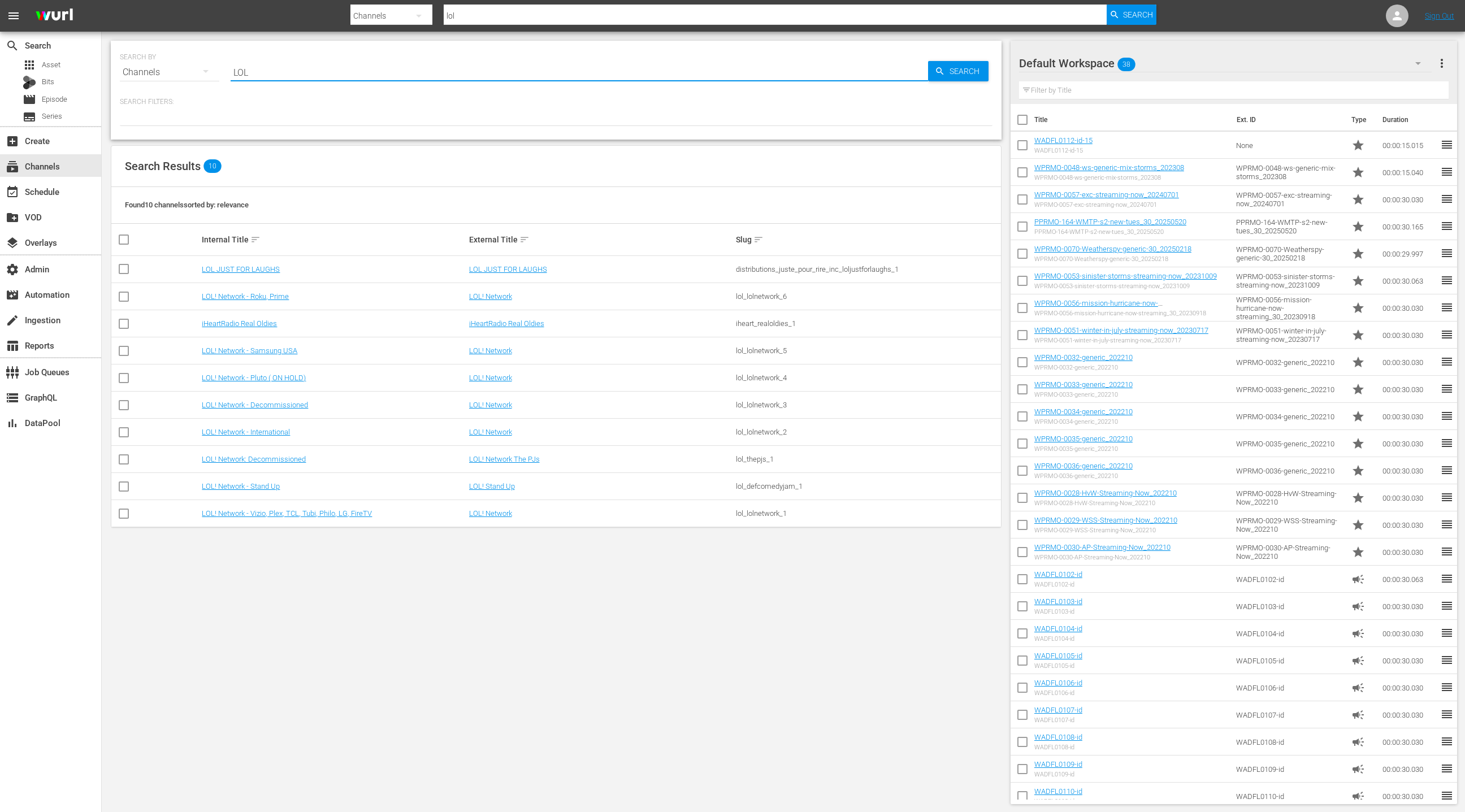
type input "LOL"
click at [268, 297] on link "LOL! Network - Roku, Prime" at bounding box center [245, 296] width 87 height 8
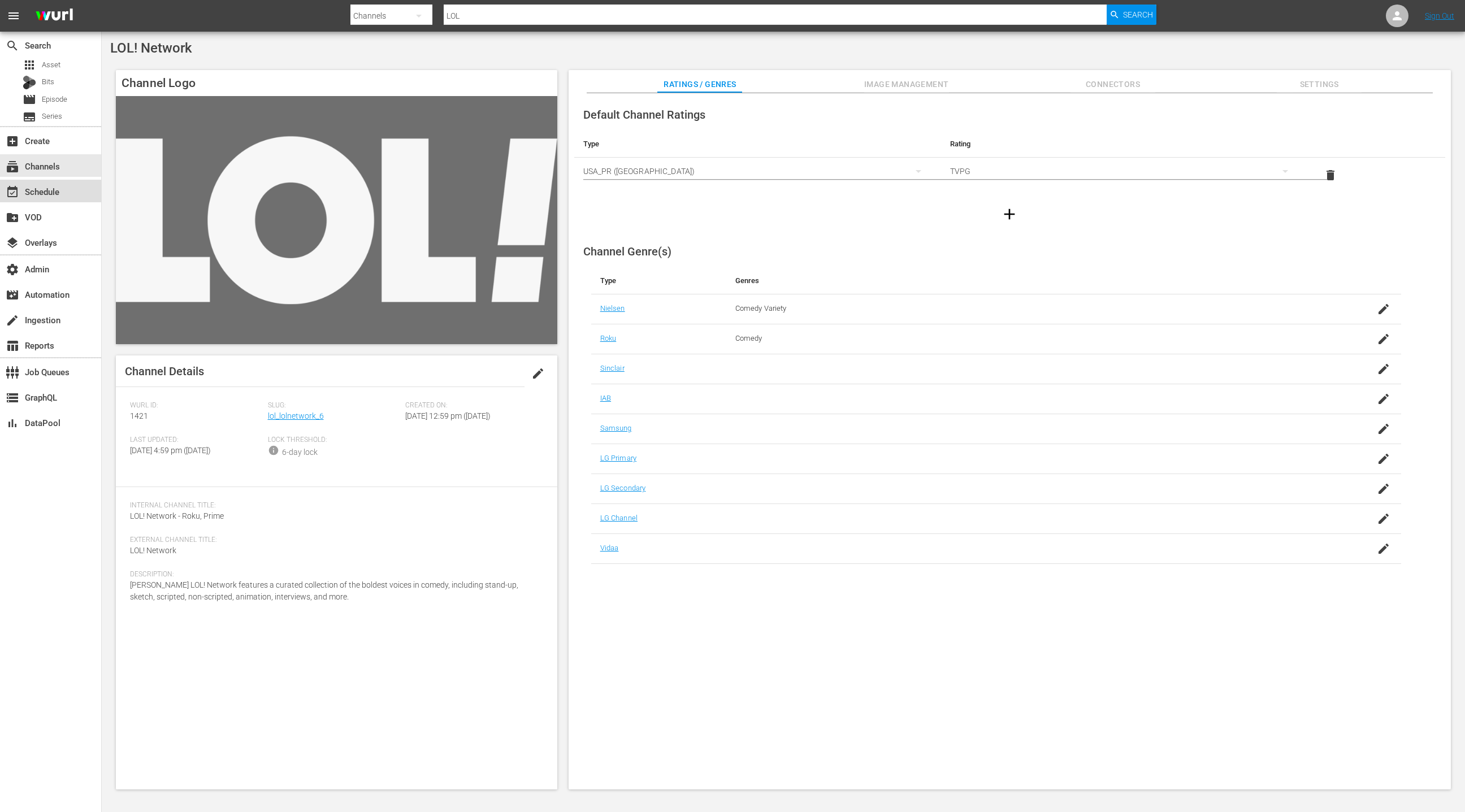
click at [64, 196] on div "event_available Schedule" at bounding box center [50, 191] width 102 height 22
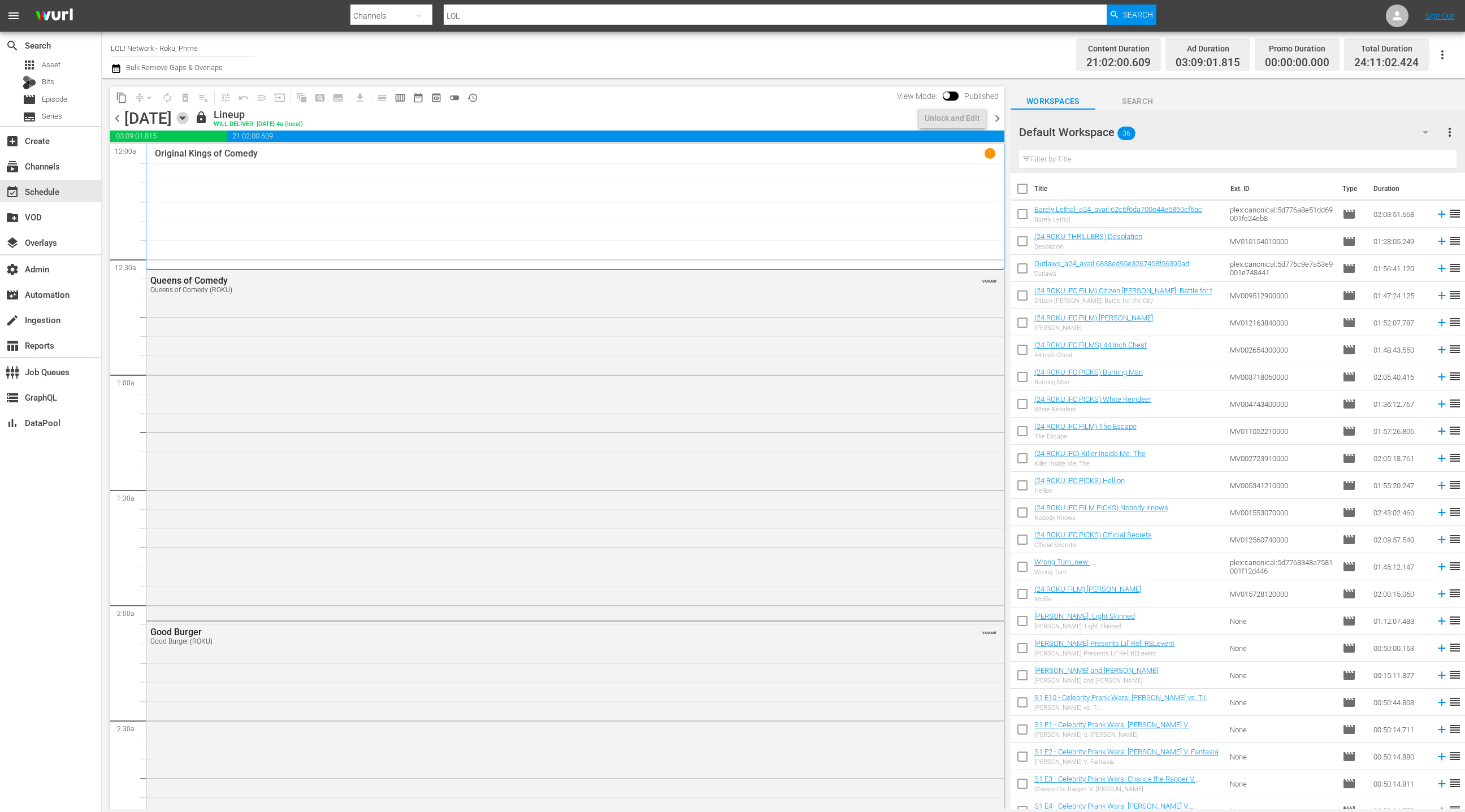
click at [189, 120] on icon "button" at bounding box center [182, 117] width 12 height 12
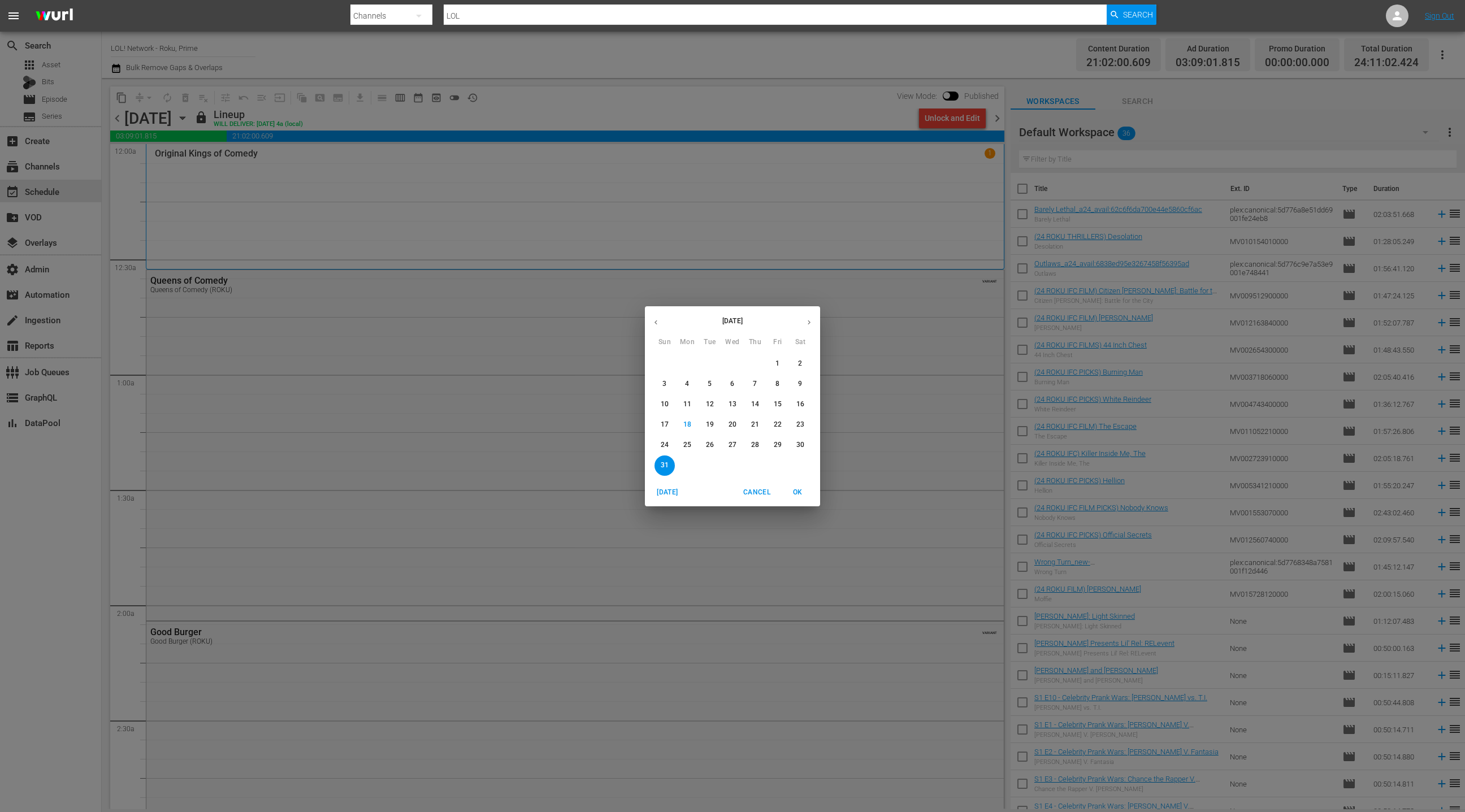
click at [732, 429] on button "20" at bounding box center [733, 425] width 20 height 20
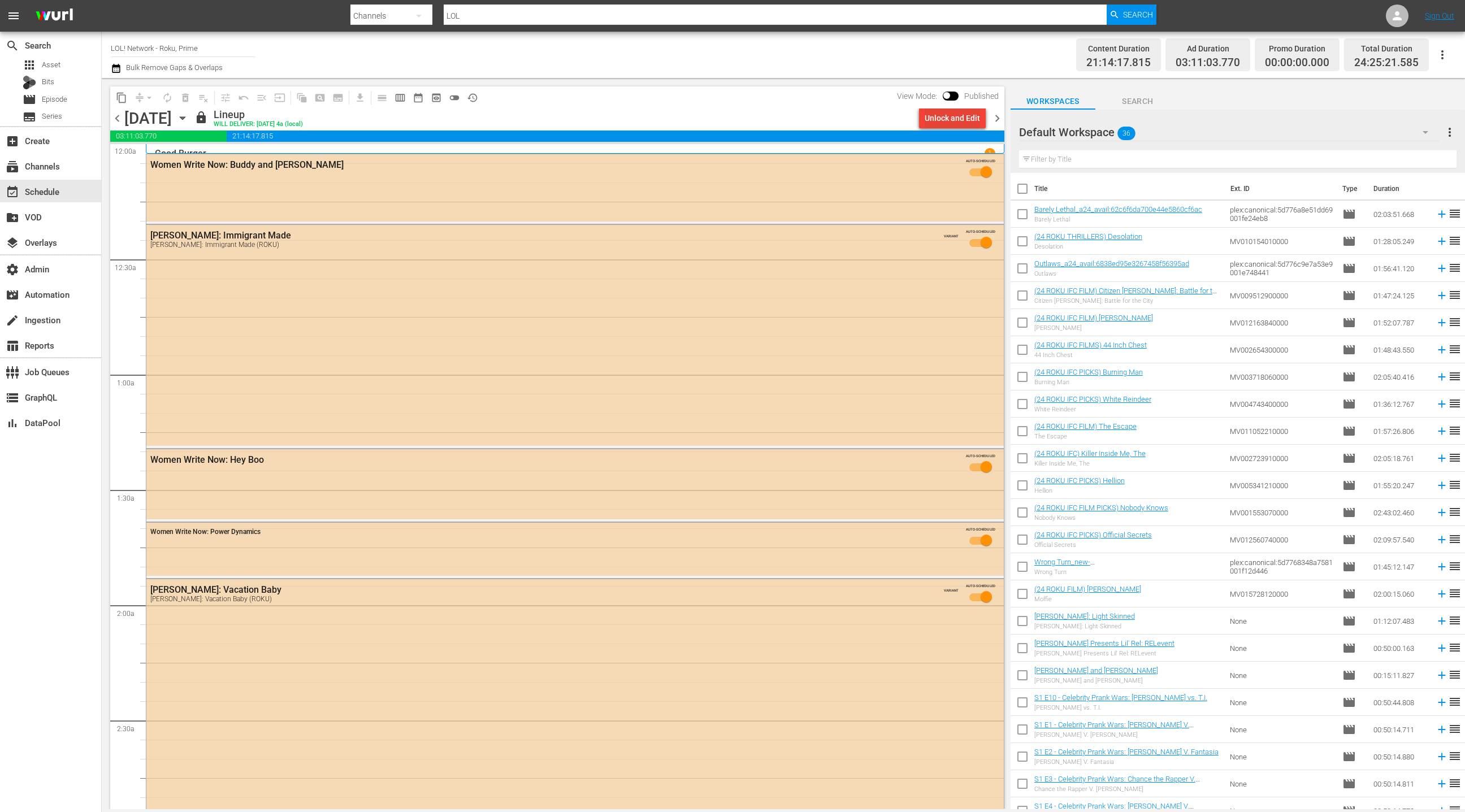
click at [938, 115] on div "Unlock and Edit" at bounding box center [952, 118] width 55 height 20
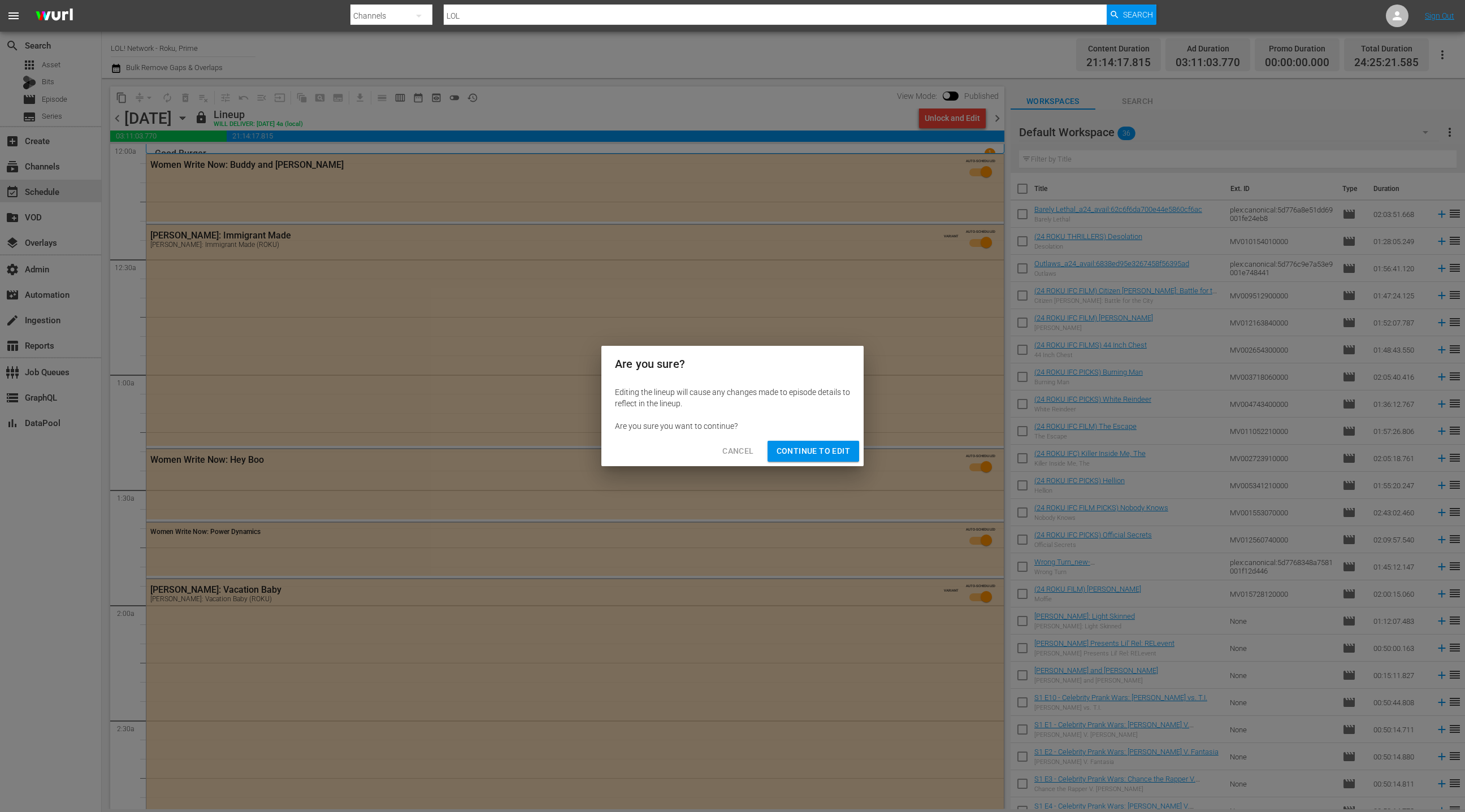
click at [818, 454] on span "Continue to Edit" at bounding box center [813, 451] width 74 height 14
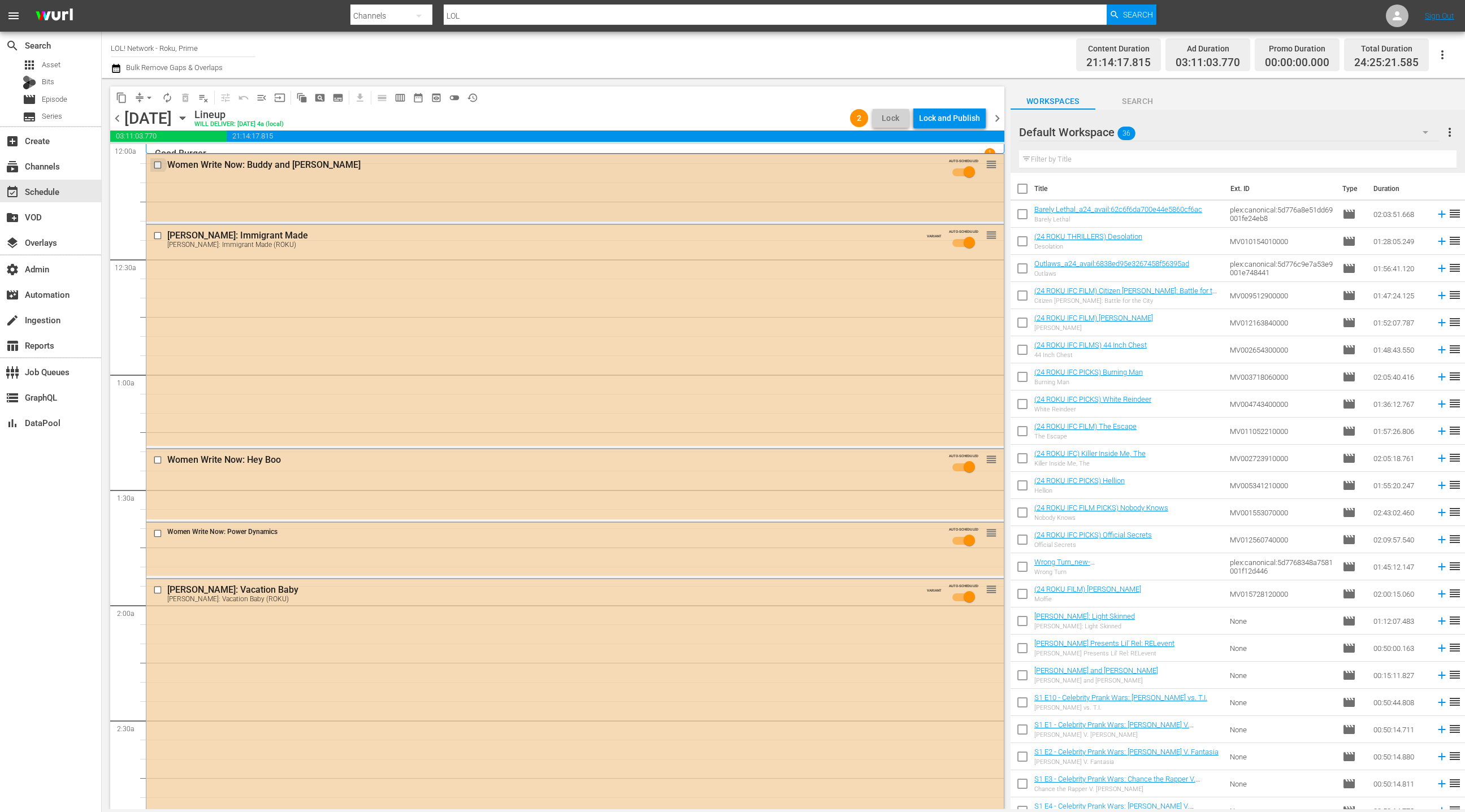
click at [159, 165] on input "checkbox" at bounding box center [158, 165] width 12 height 9
click at [160, 237] on input "checkbox" at bounding box center [158, 236] width 12 height 9
click at [157, 459] on input "checkbox" at bounding box center [158, 460] width 12 height 9
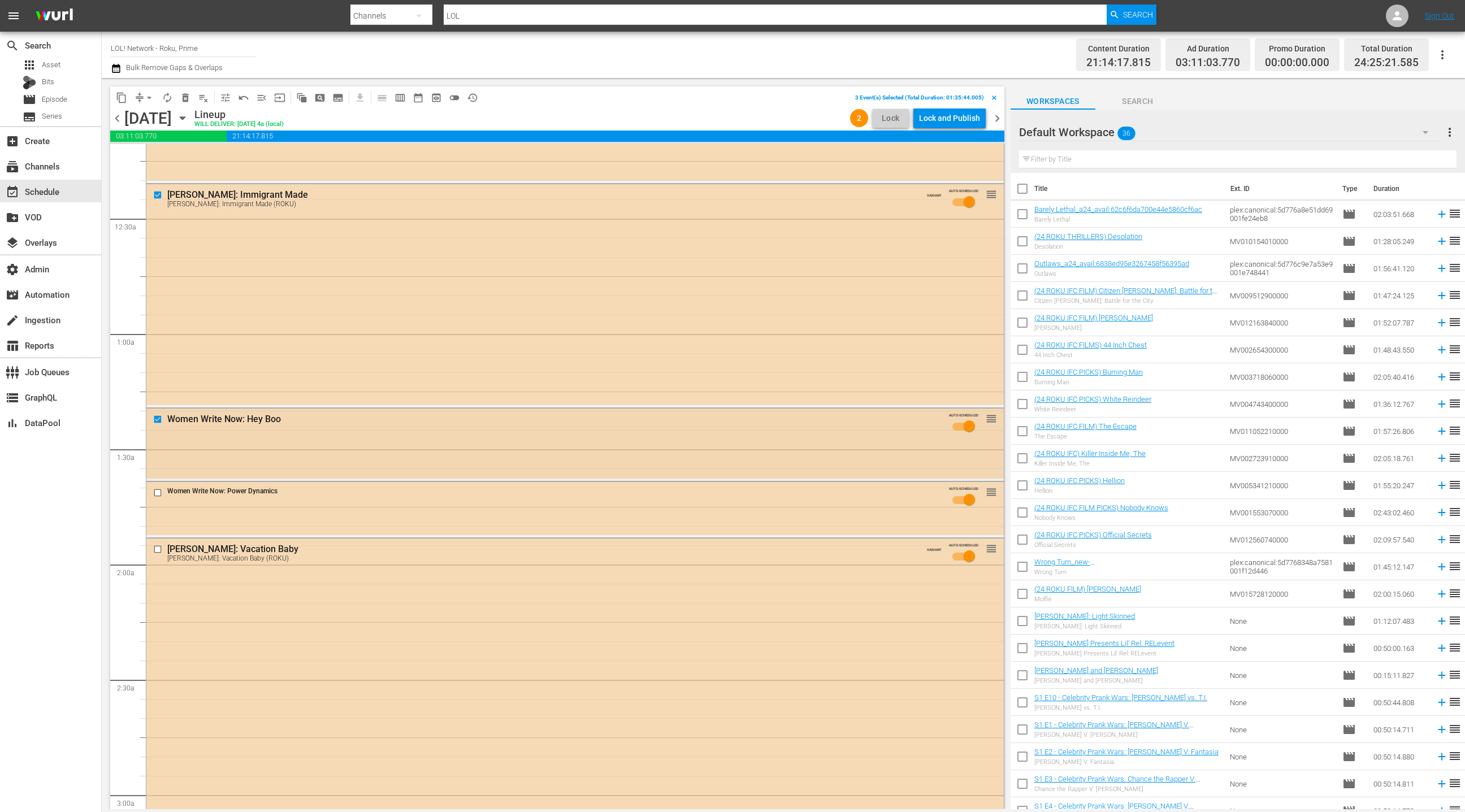
scroll to position [120, 0]
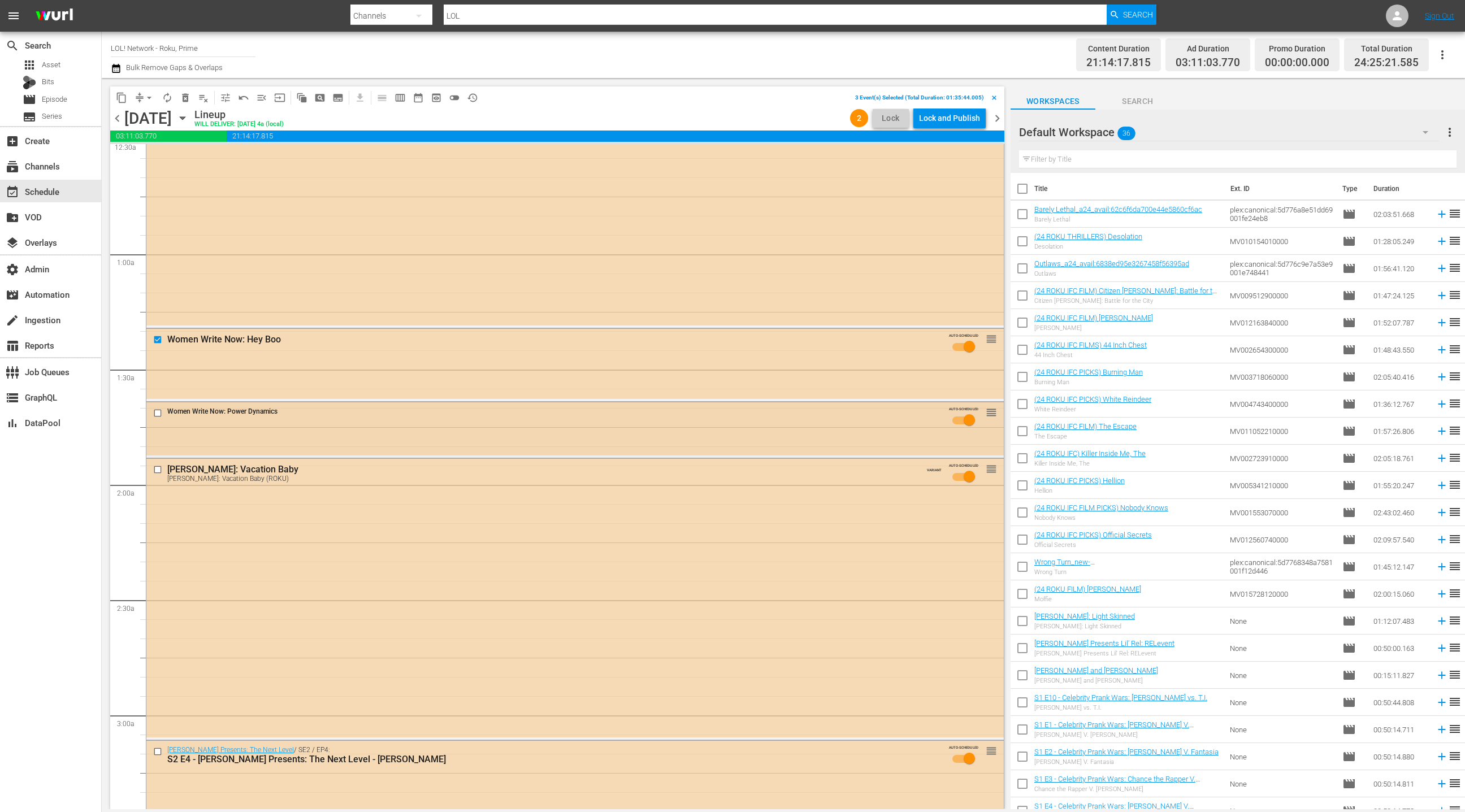
click at [159, 414] on input "checkbox" at bounding box center [158, 413] width 12 height 9
click at [183, 99] on span "delete_forever_outlined" at bounding box center [185, 98] width 11 height 11
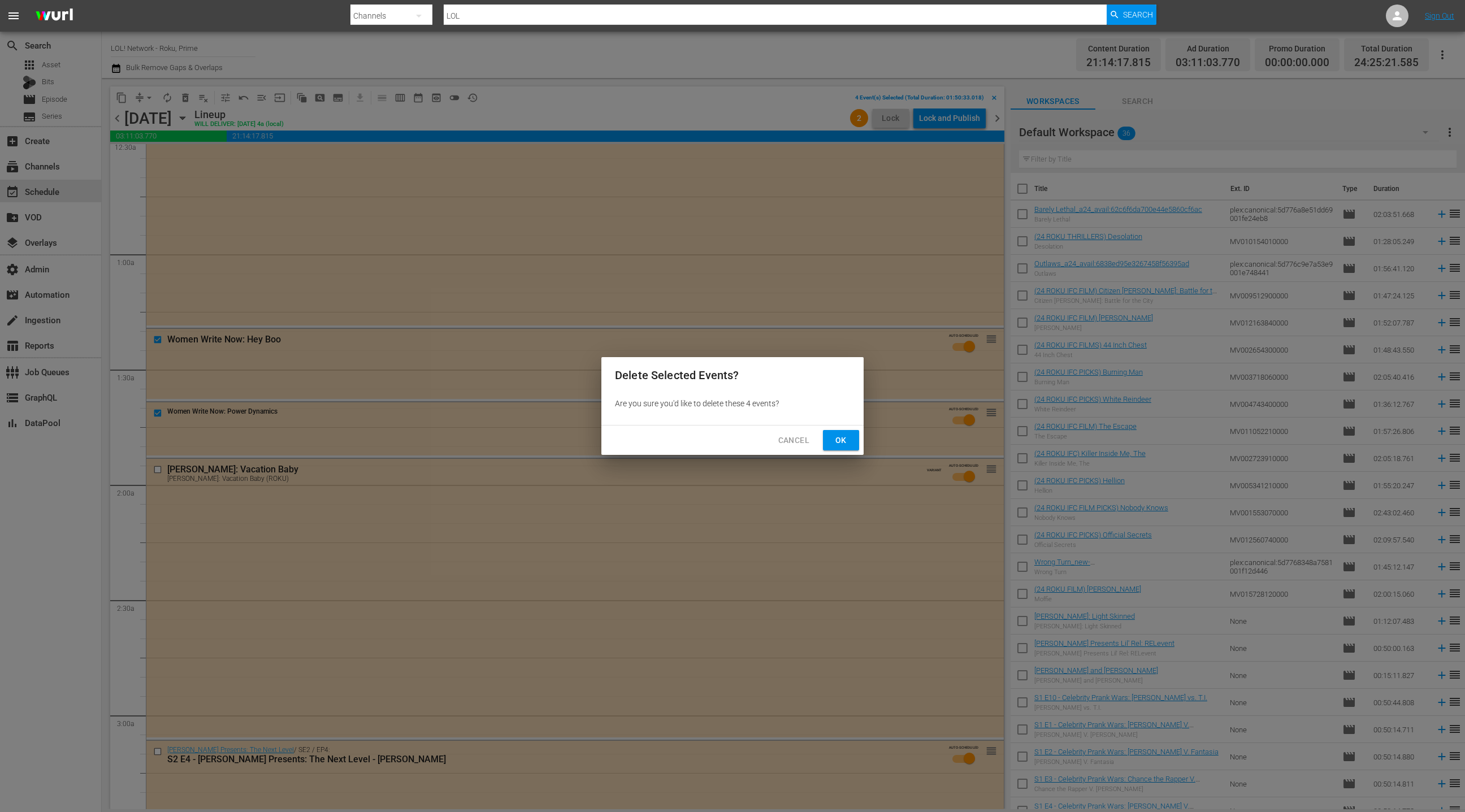
drag, startPoint x: 836, startPoint y: 440, endPoint x: 831, endPoint y: 435, distance: 7.1
click at [836, 440] on span "Ok" at bounding box center [840, 440] width 18 height 14
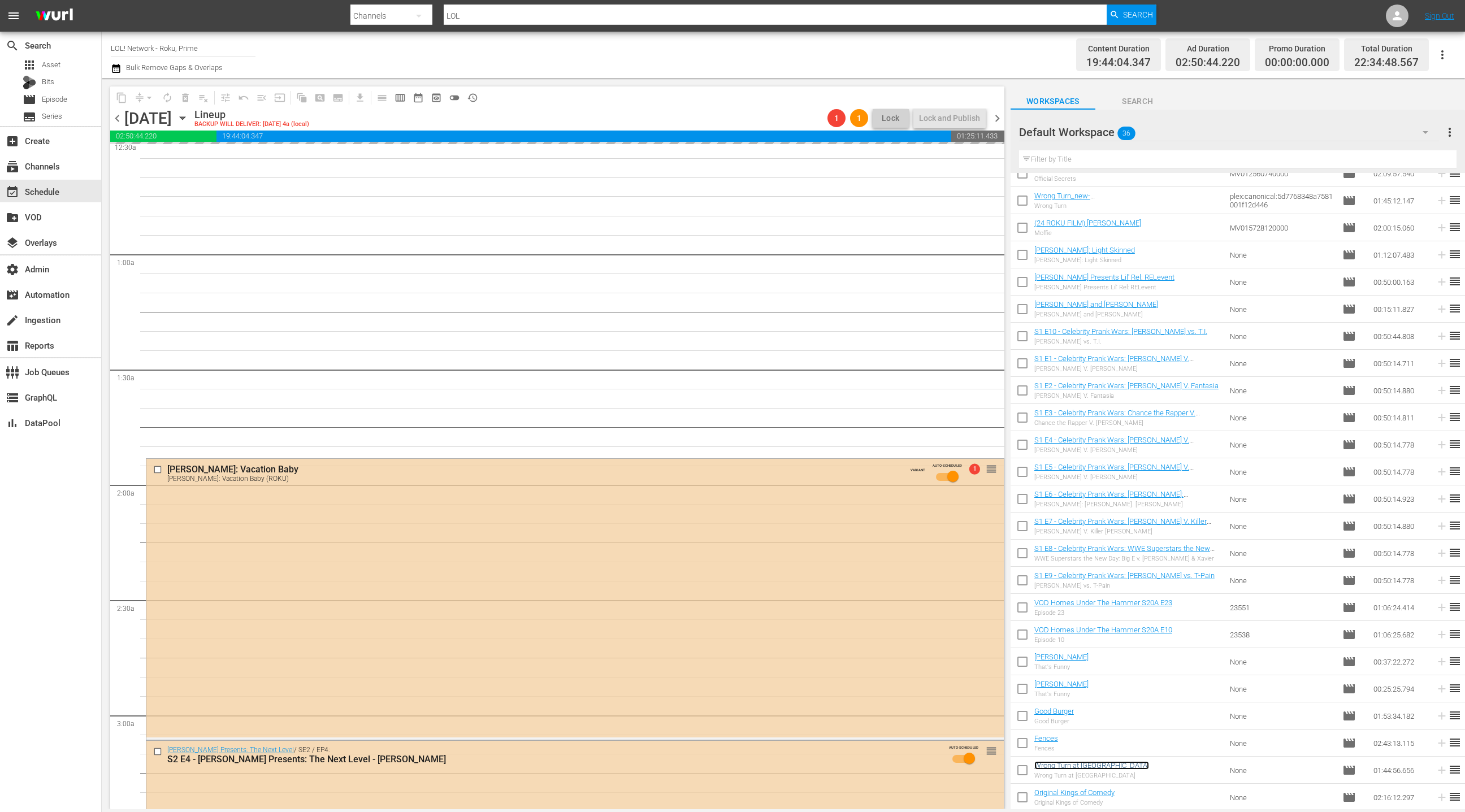
scroll to position [0, 0]
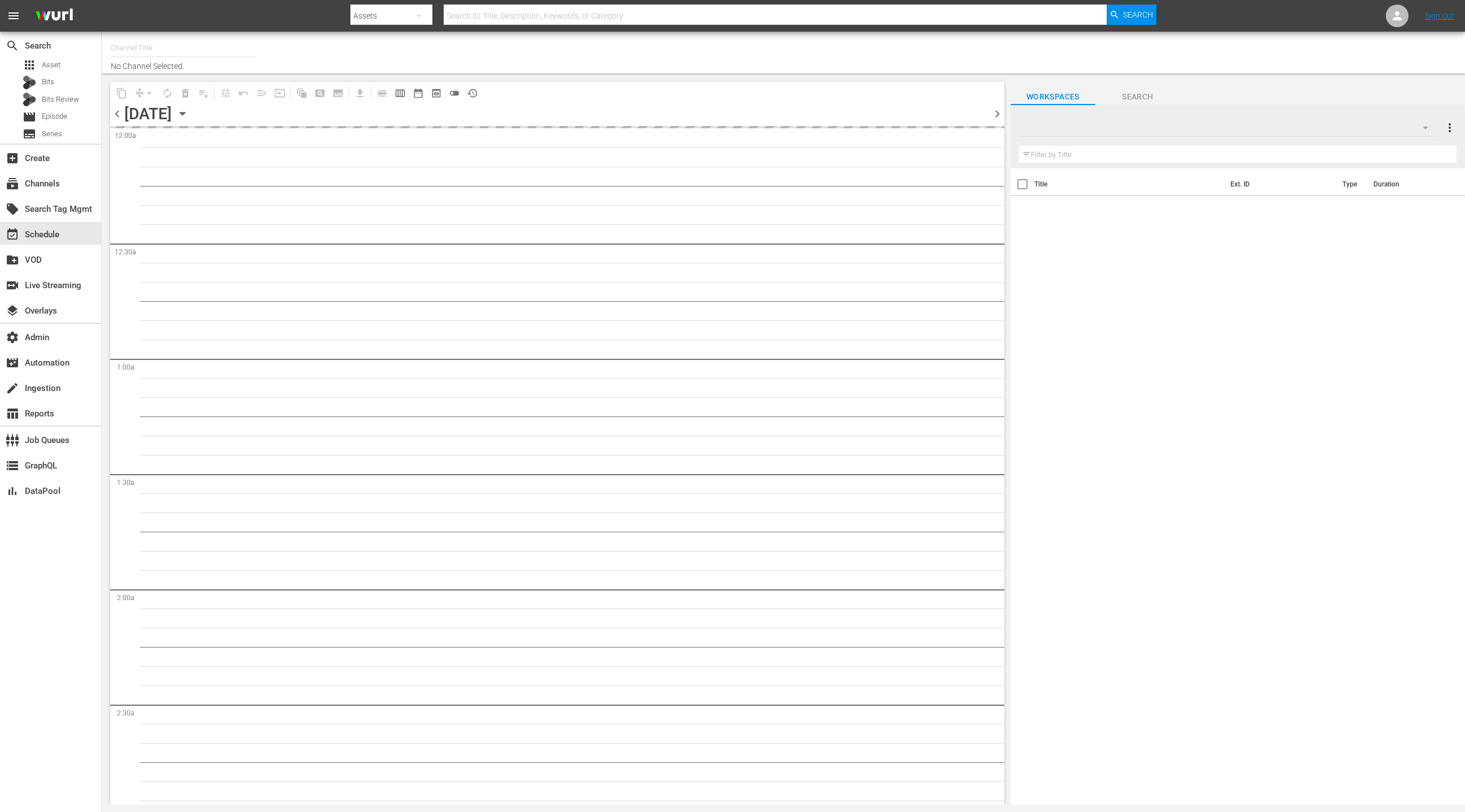
type input "LOL! Network - Roku, Prime (1421)"
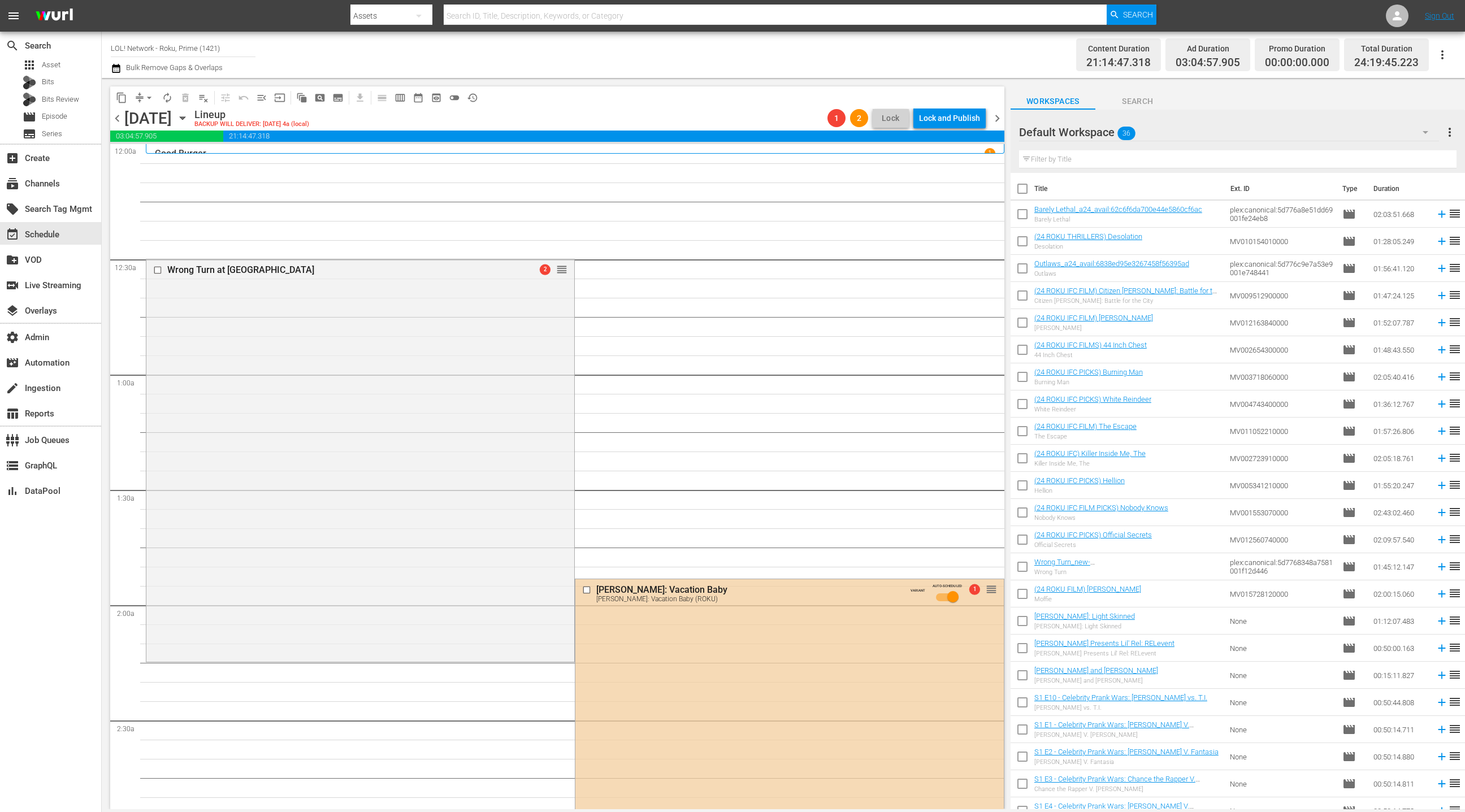
click at [504, 357] on div "Wrong Turn at Tahoe 2 reorder" at bounding box center [359, 460] width 427 height 400
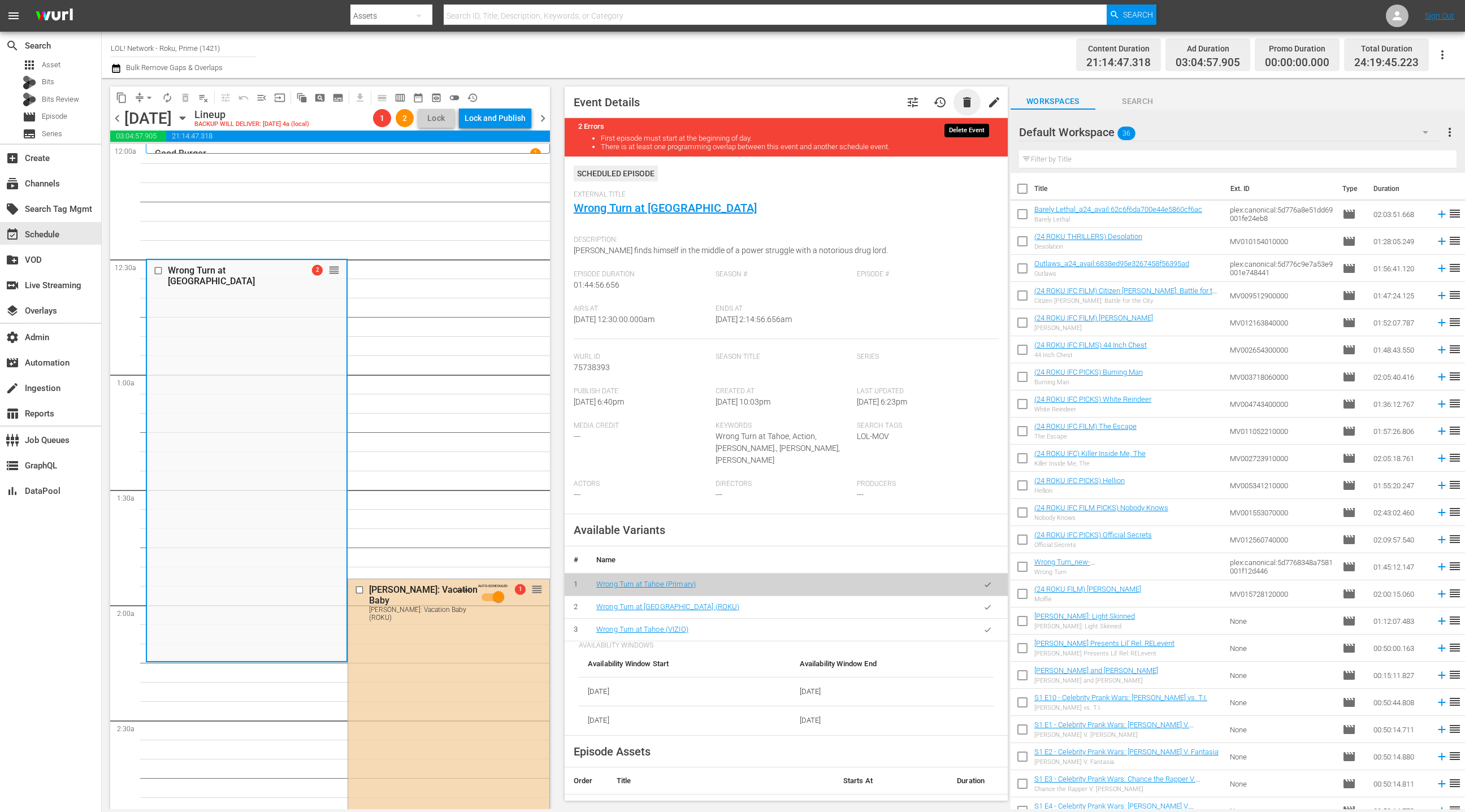
click at [968, 104] on span "delete" at bounding box center [967, 102] width 14 height 14
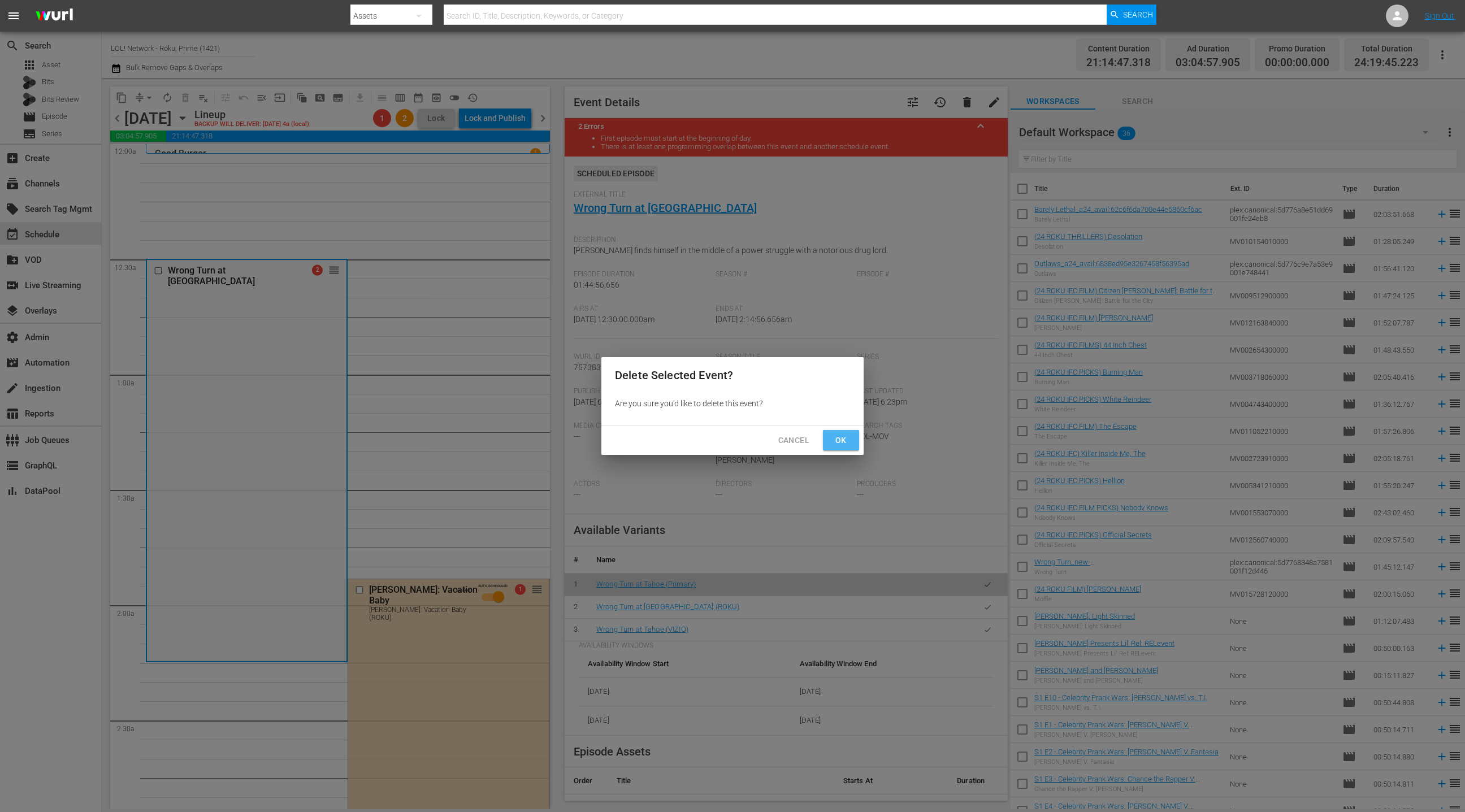
click at [839, 438] on span "Ok" at bounding box center [840, 440] width 18 height 14
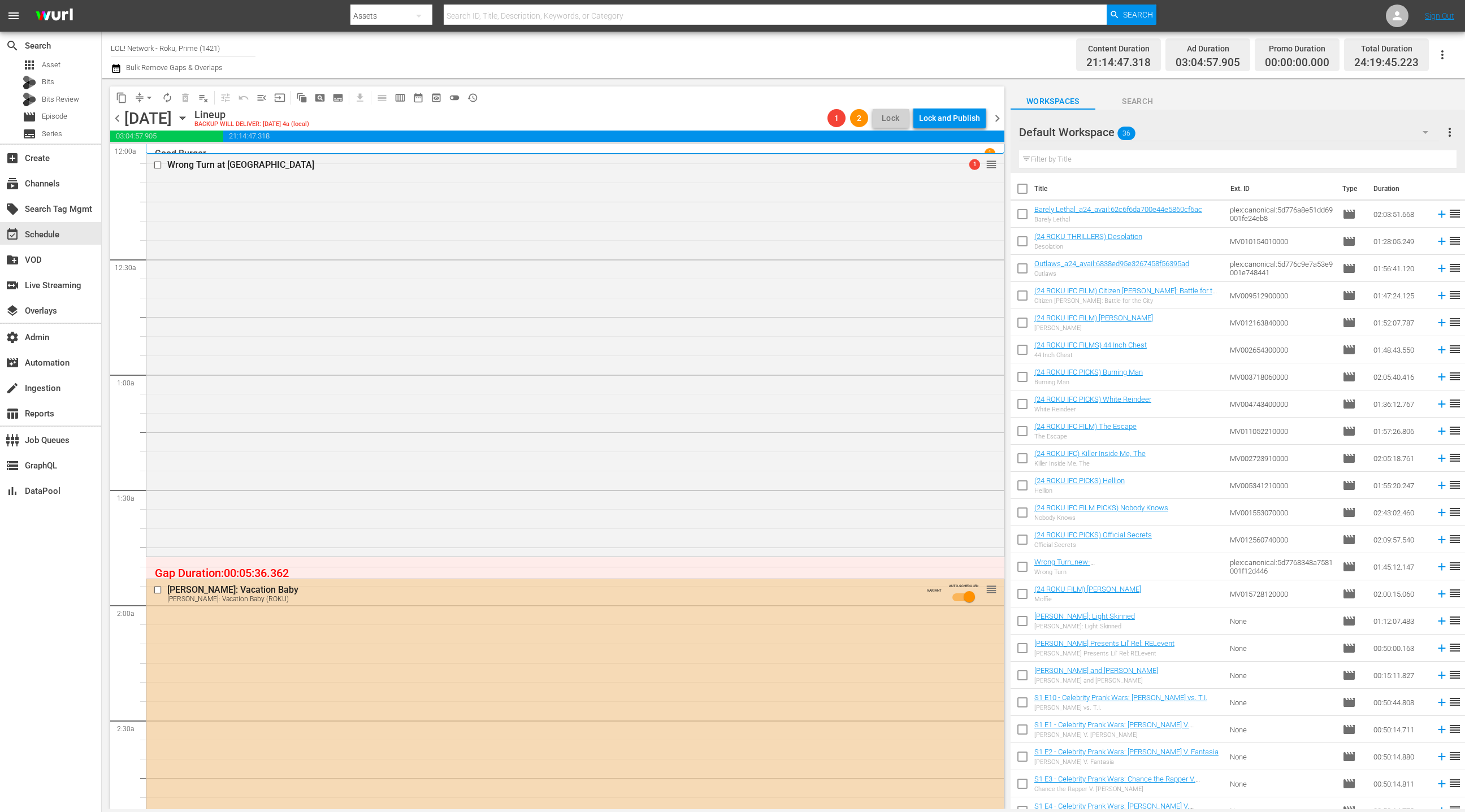
click at [1266, 130] on div "Default Workspace 36" at bounding box center [1228, 132] width 420 height 32
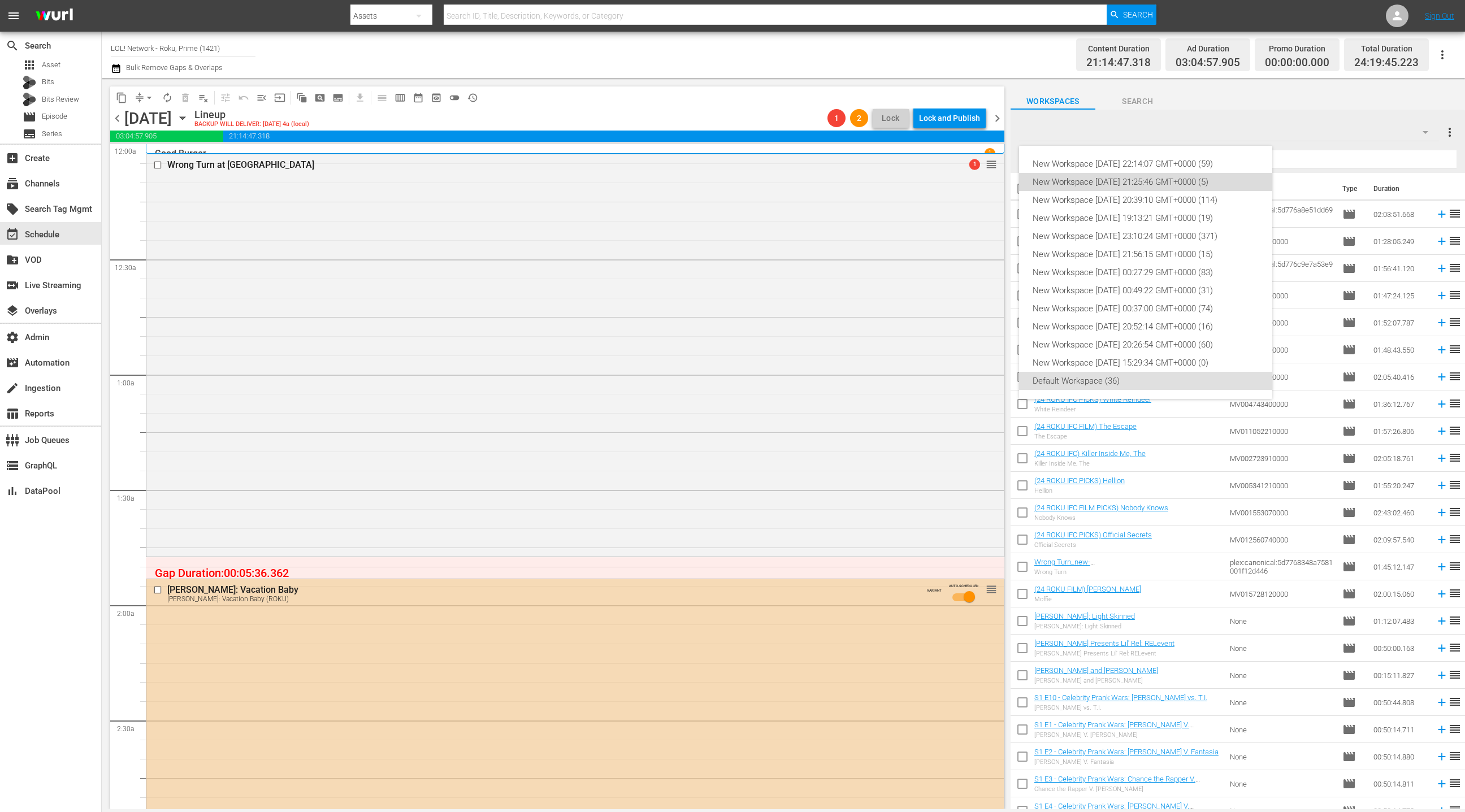
click at [1193, 187] on div "New Workspace [DATE] 21:25:46 GMT+0000 (5)" at bounding box center [1146, 182] width 226 height 18
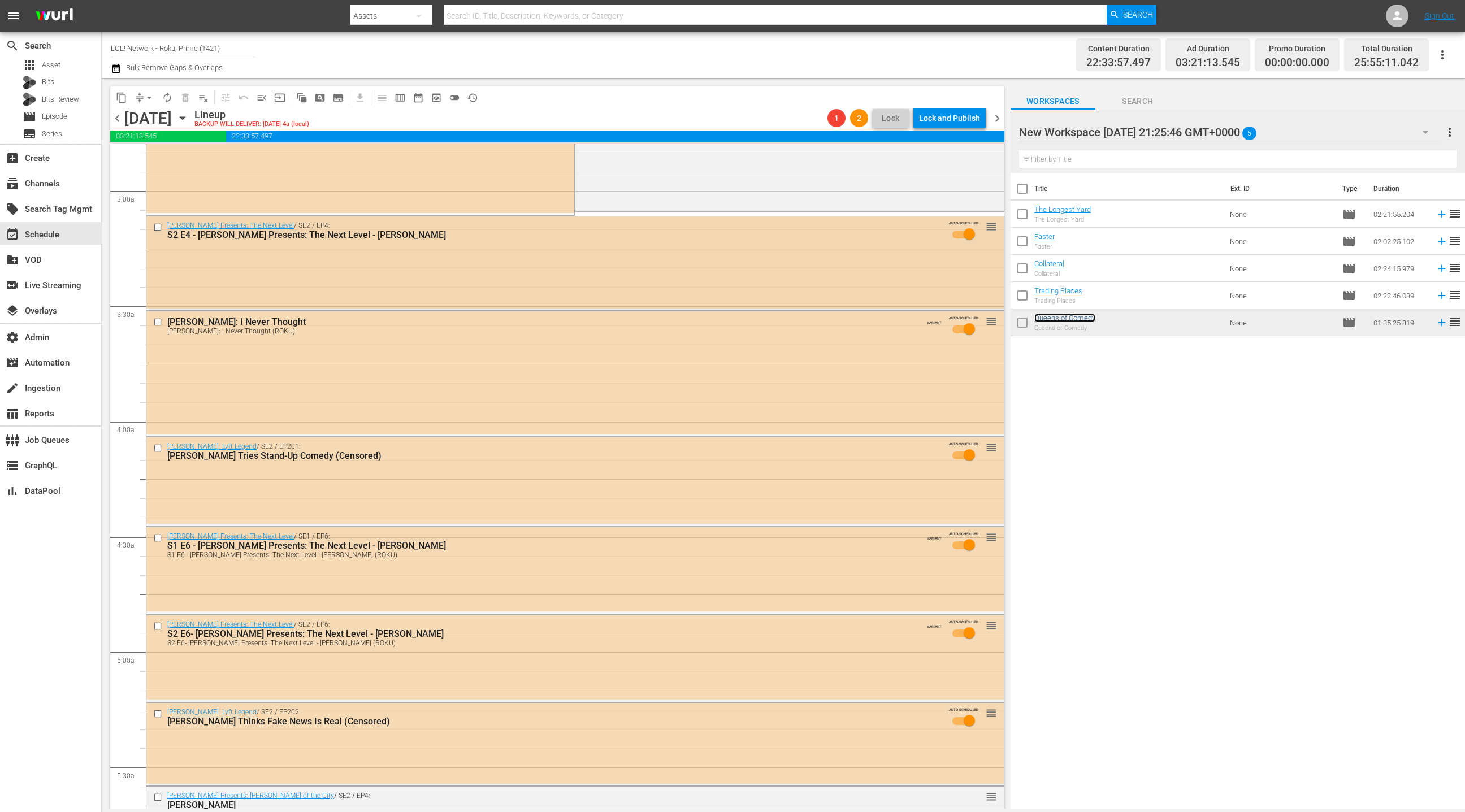
scroll to position [747, 0]
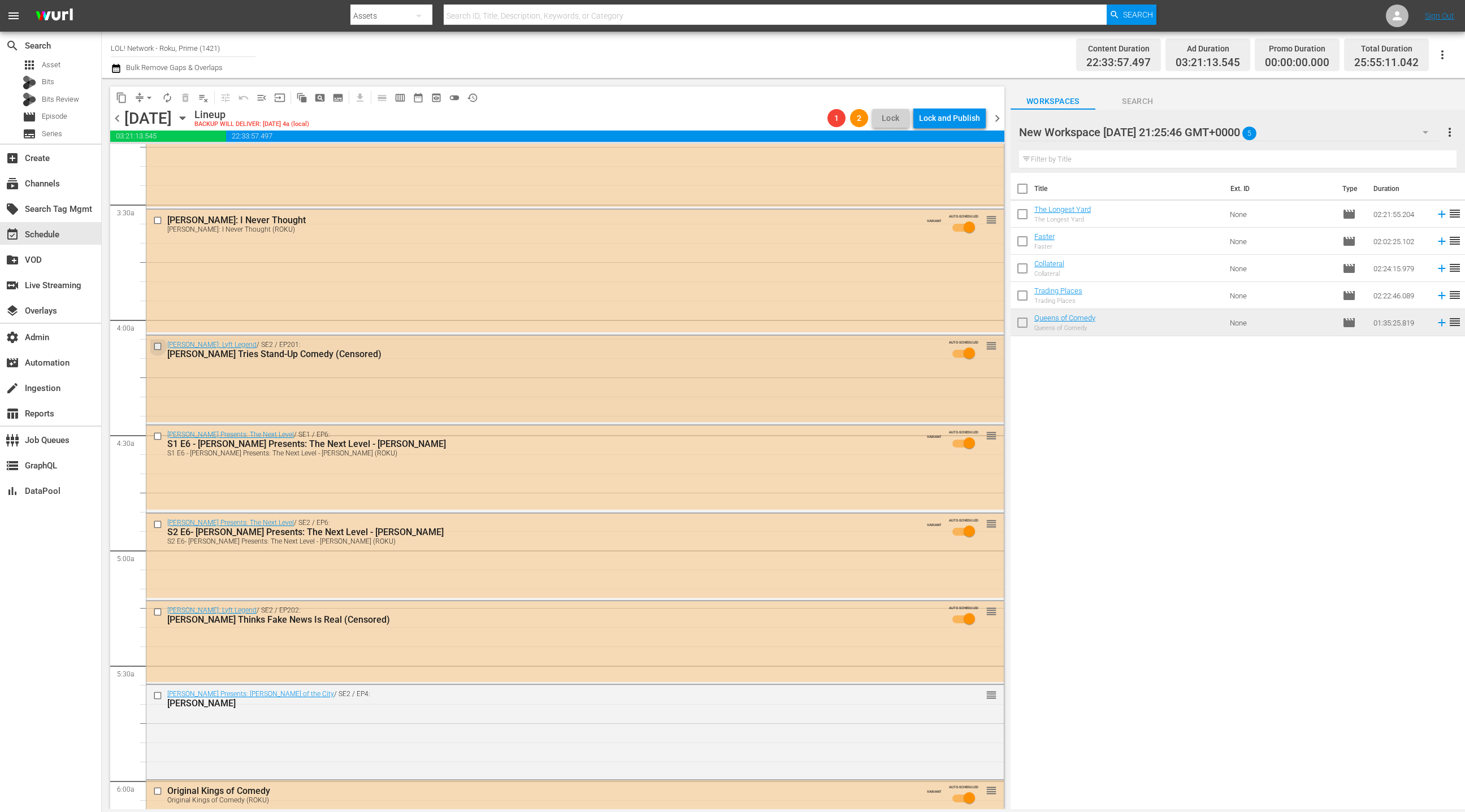
click at [160, 347] on input "checkbox" at bounding box center [158, 346] width 12 height 9
click at [160, 612] on input "checkbox" at bounding box center [158, 612] width 12 height 9
click at [156, 525] on input "checkbox" at bounding box center [158, 524] width 12 height 9
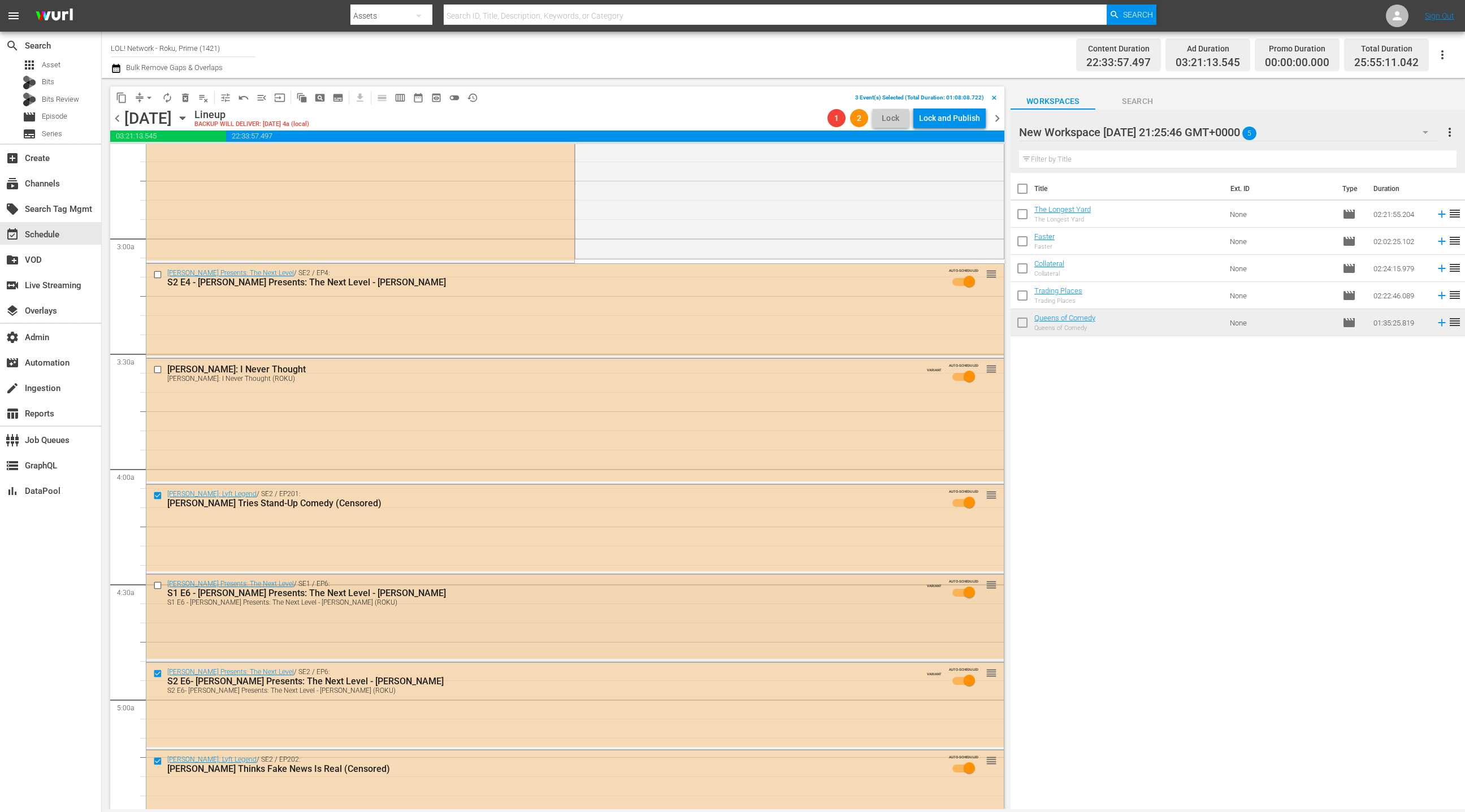
scroll to position [525, 0]
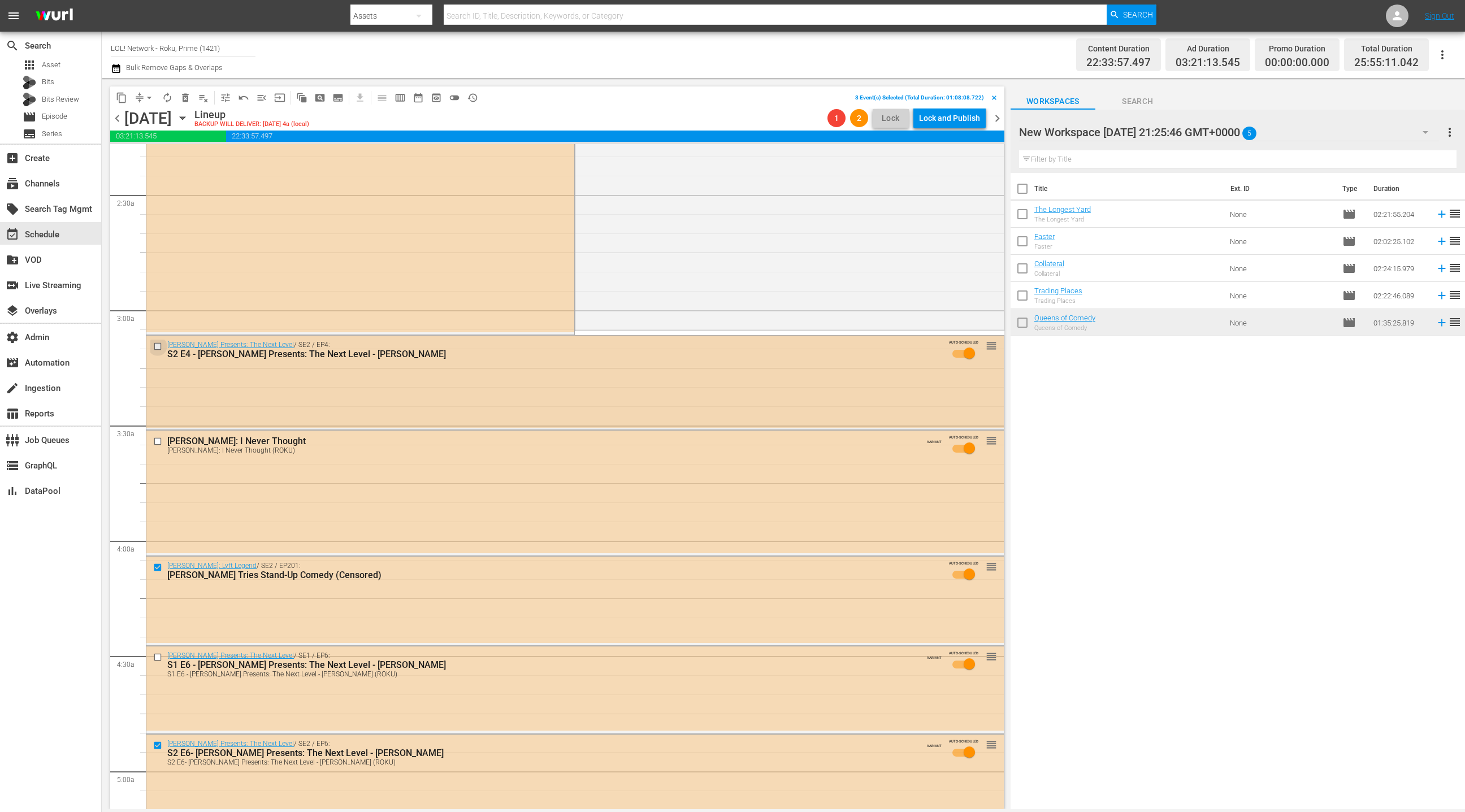
click at [160, 345] on input "checkbox" at bounding box center [158, 346] width 12 height 9
click at [184, 99] on span "delete_forever_outlined" at bounding box center [185, 98] width 11 height 11
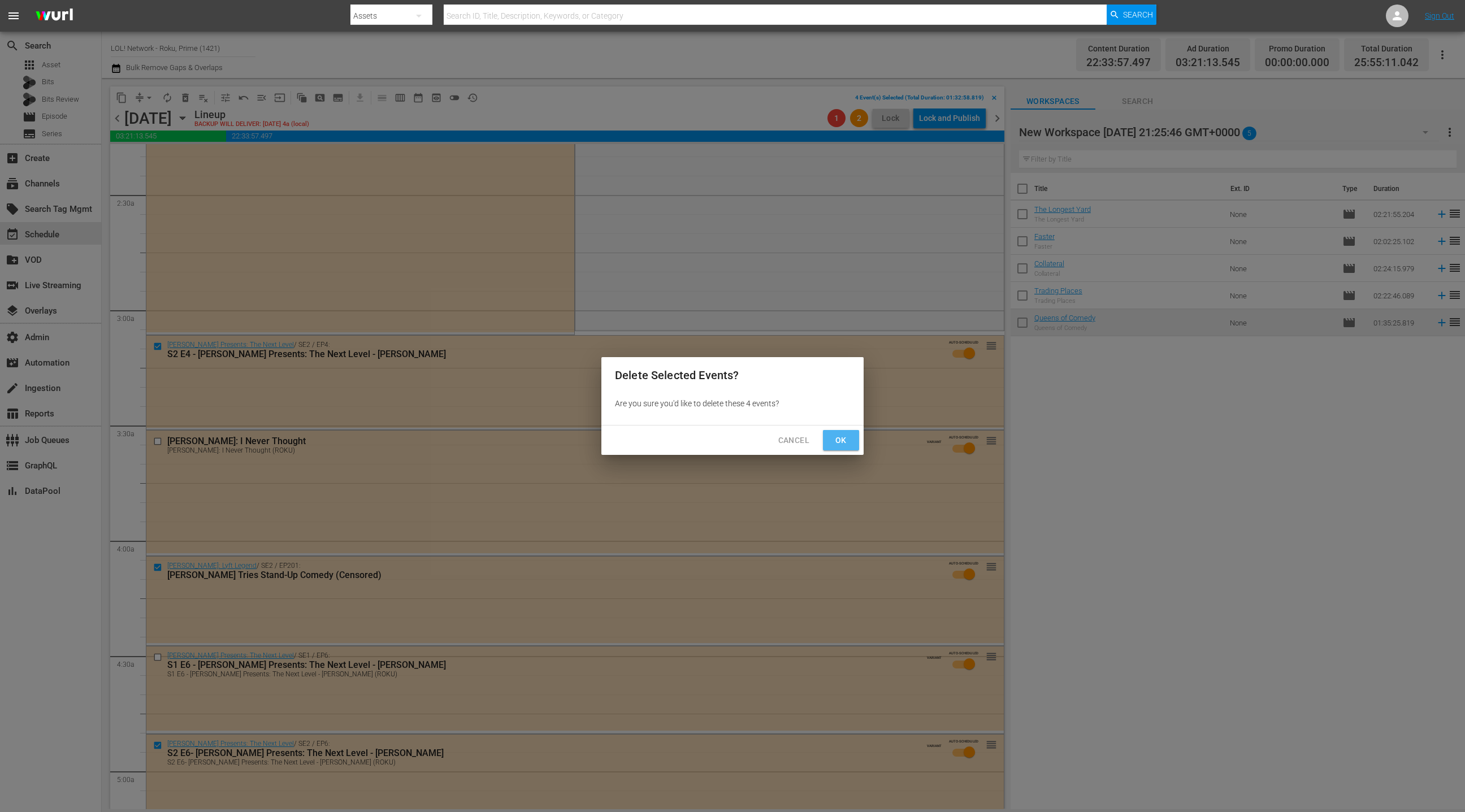
click at [850, 440] on button "Ok" at bounding box center [841, 440] width 36 height 20
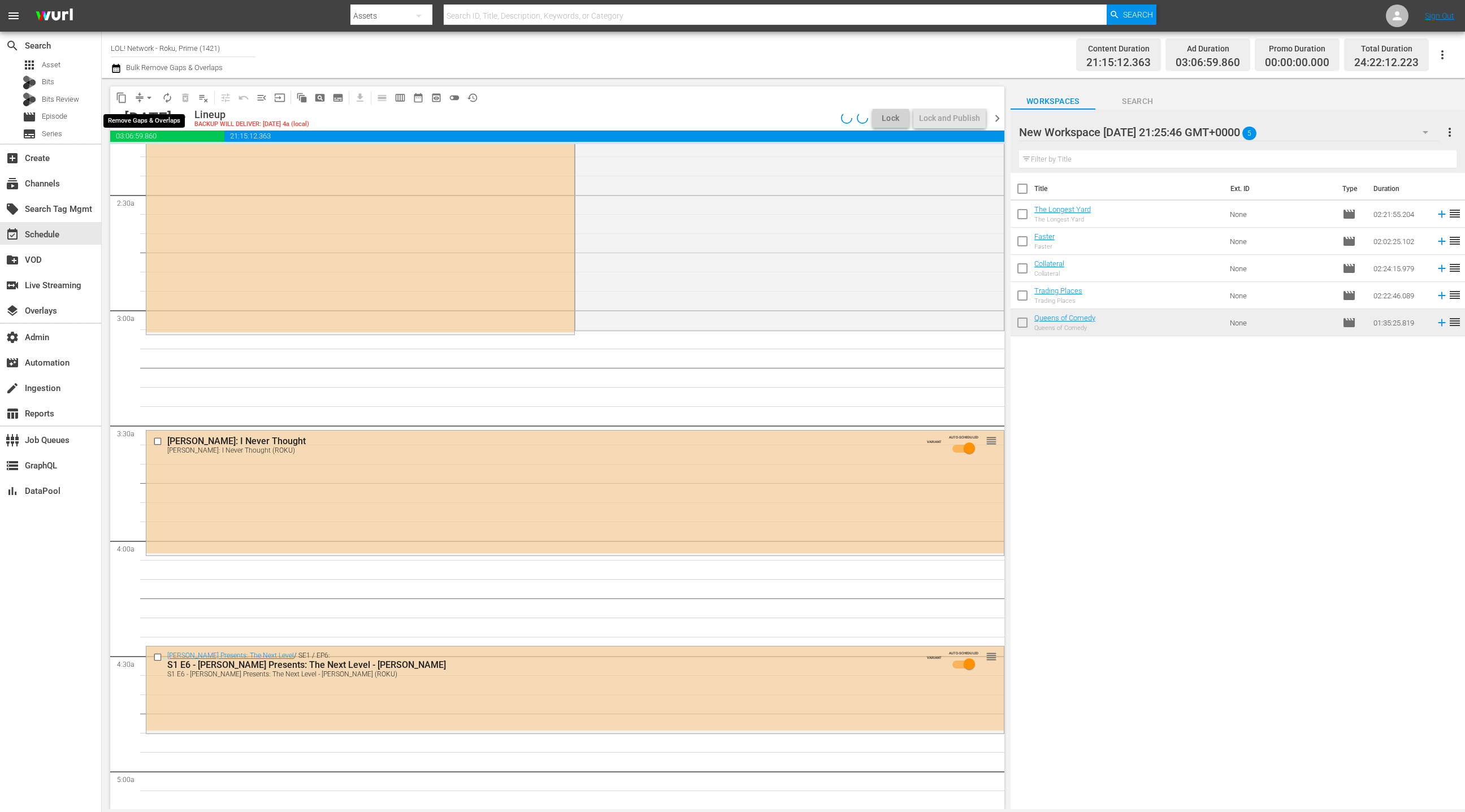
drag, startPoint x: 146, startPoint y: 99, endPoint x: 149, endPoint y: 105, distance: 6.7
click at [146, 99] on span "arrow_drop_down" at bounding box center [149, 98] width 11 height 11
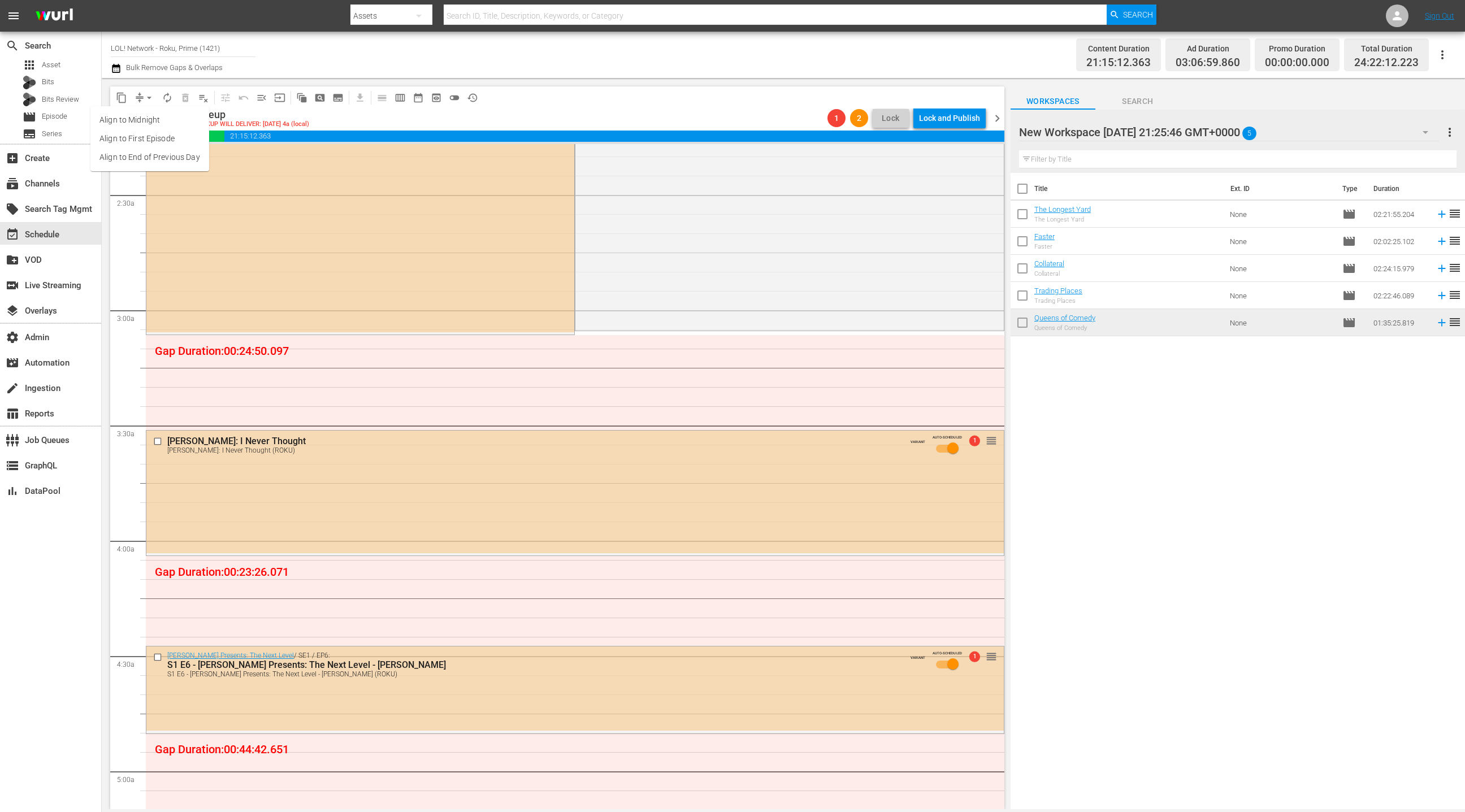
click at [157, 159] on li "Align to End of Previous Day" at bounding box center [149, 157] width 118 height 19
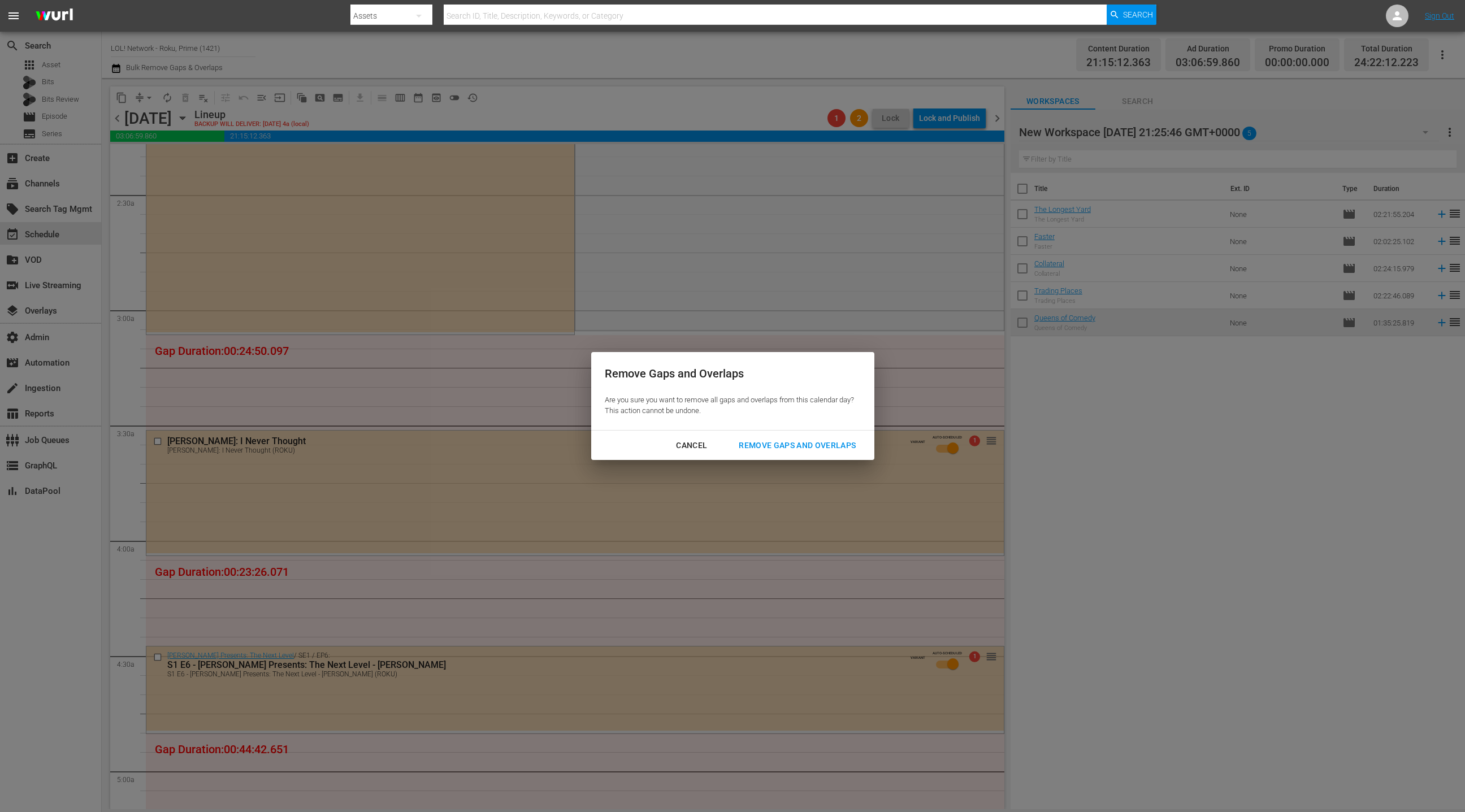
click at [767, 451] on div "Remove Gaps and Overlaps" at bounding box center [796, 445] width 135 height 14
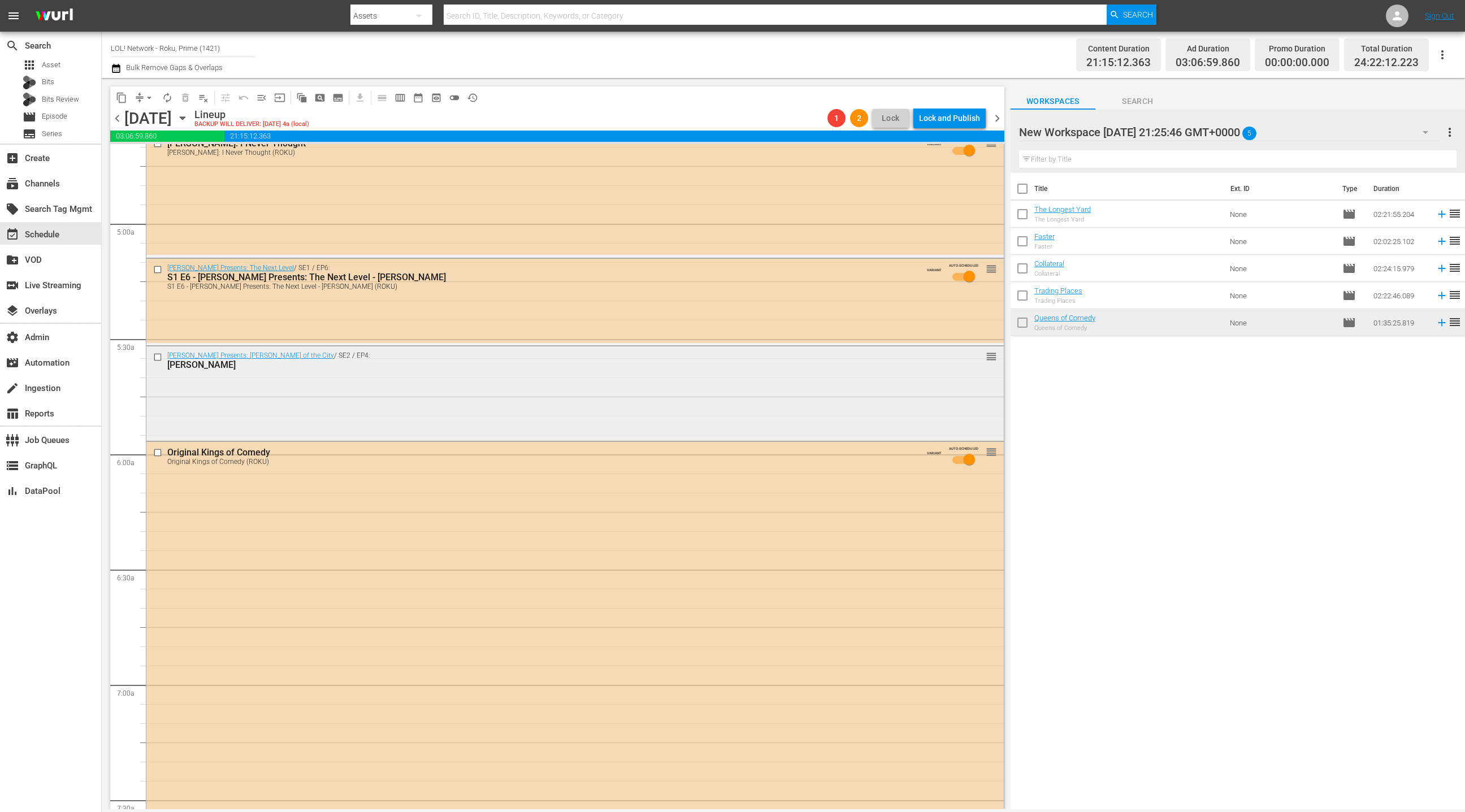
scroll to position [1165, 0]
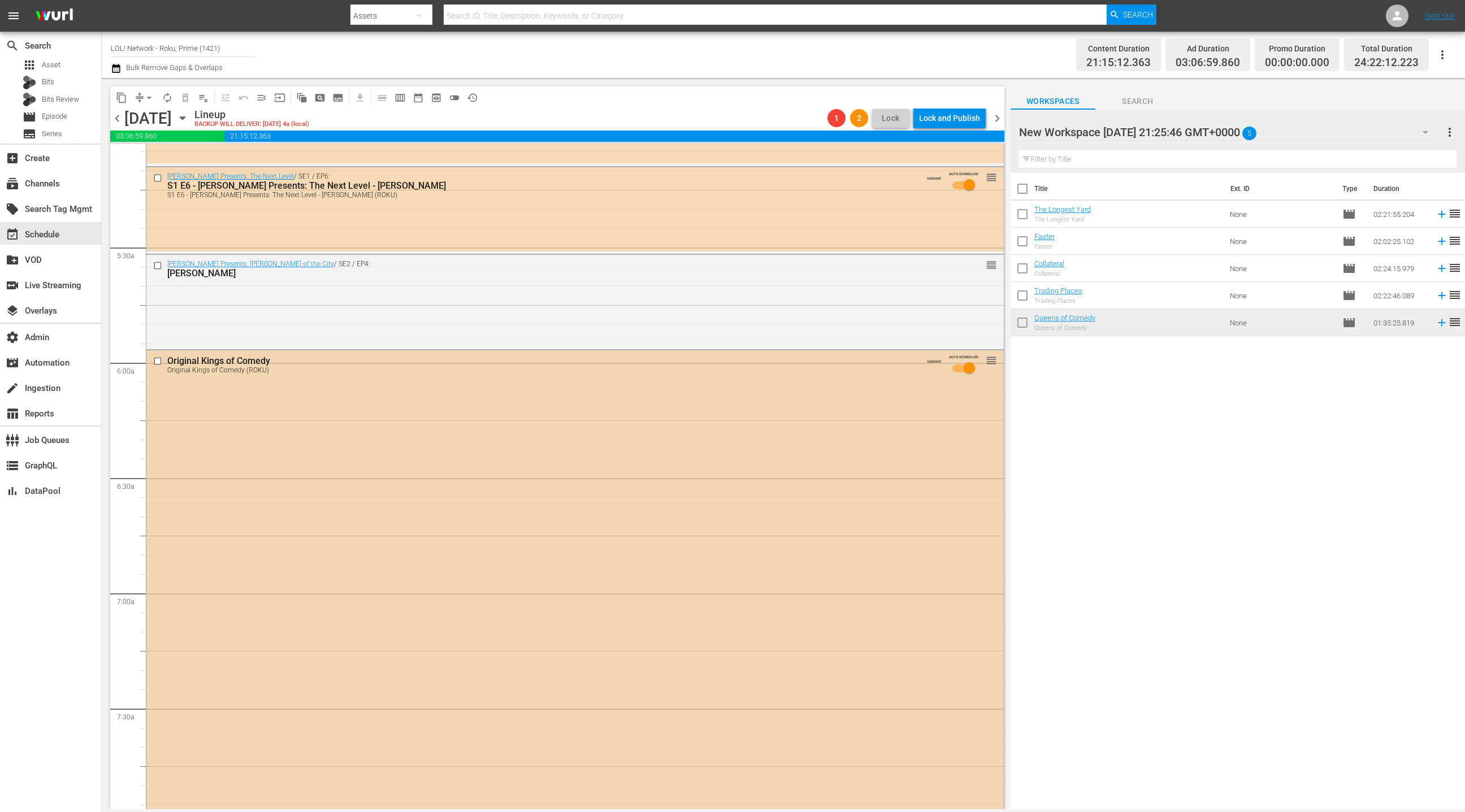
click at [156, 361] on input "checkbox" at bounding box center [158, 361] width 12 height 9
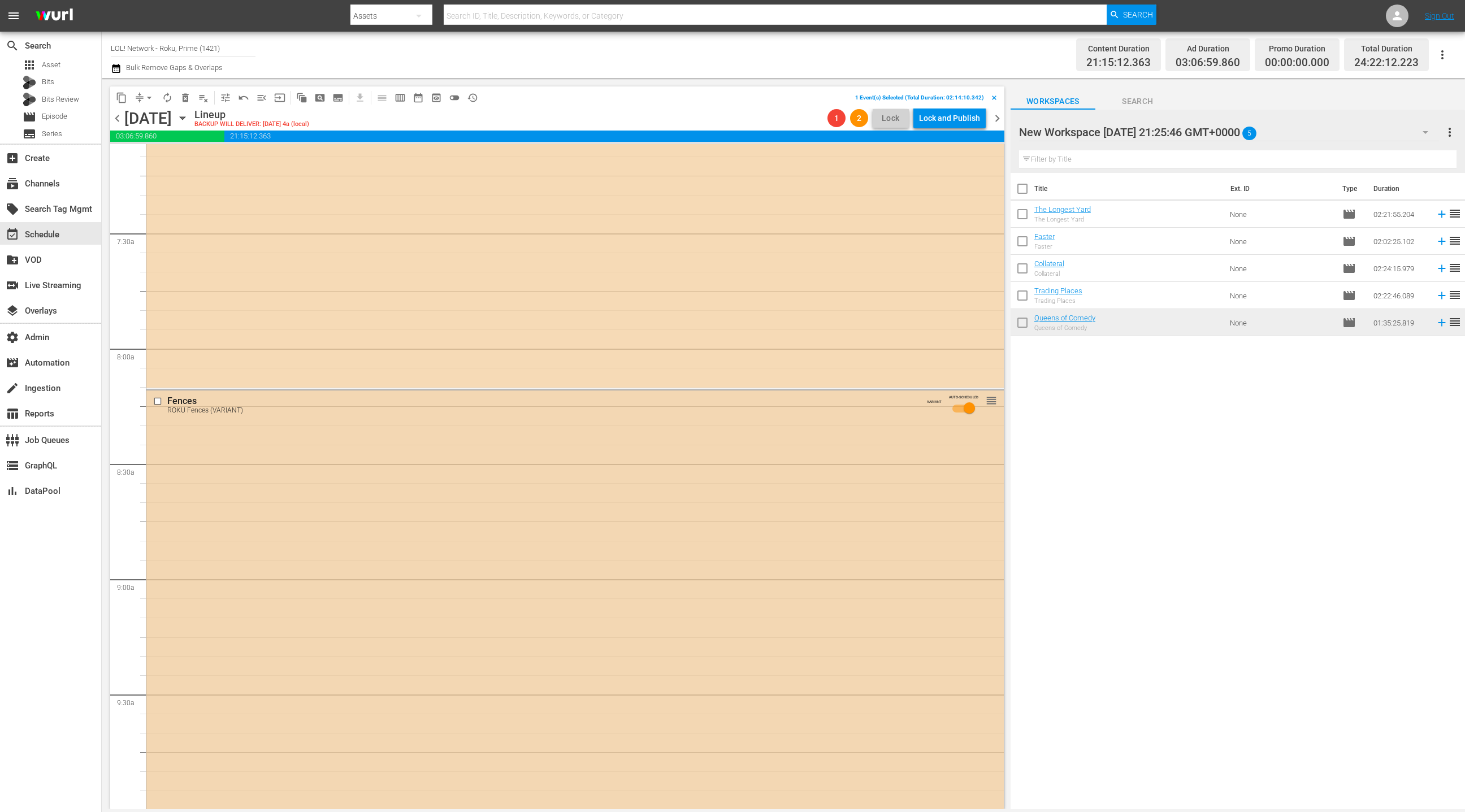
scroll to position [1741, 0]
click at [157, 301] on input "checkbox" at bounding box center [158, 300] width 12 height 9
click at [189, 100] on span "delete_forever_outlined" at bounding box center [185, 98] width 11 height 11
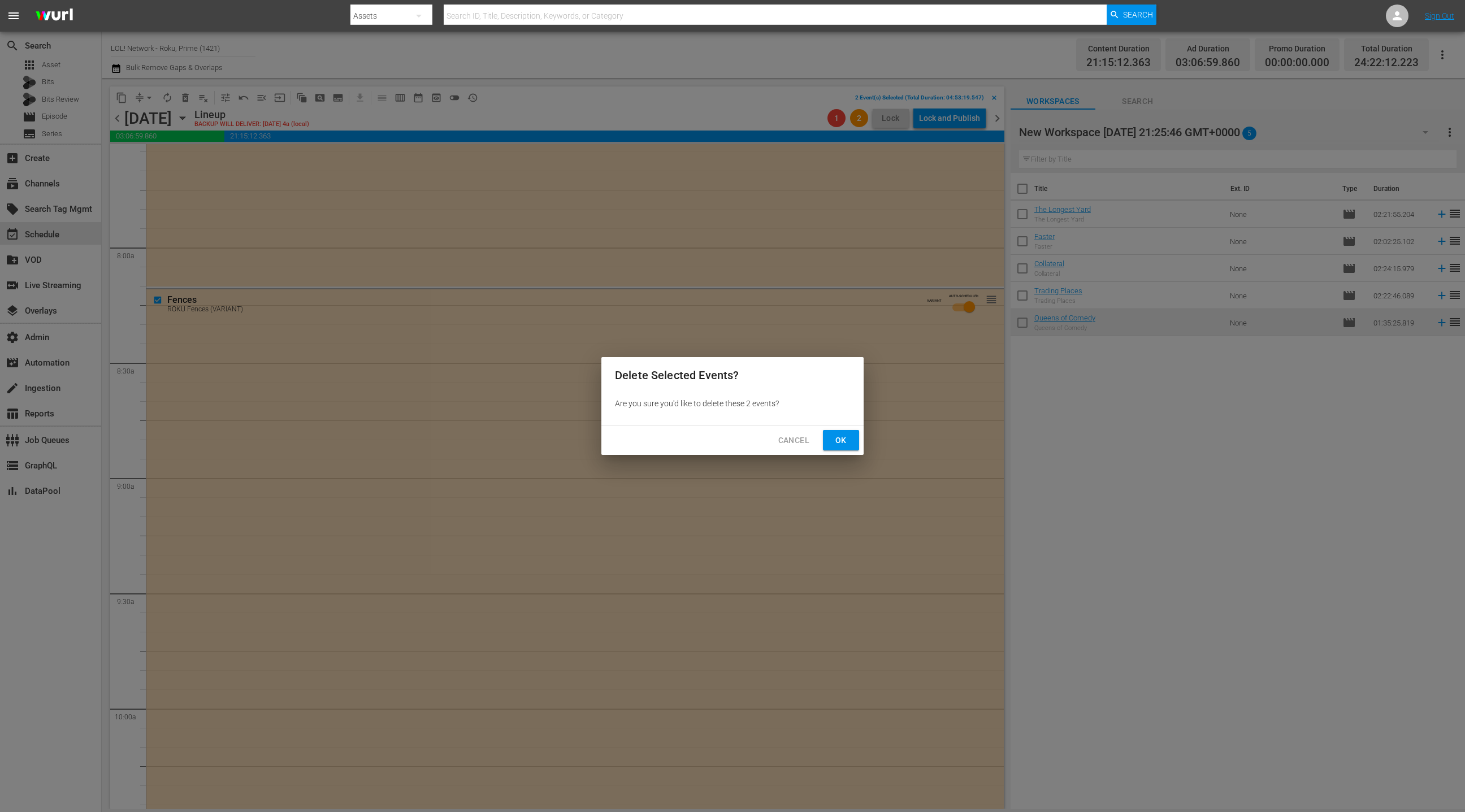
click at [843, 444] on span "Ok" at bounding box center [840, 440] width 18 height 14
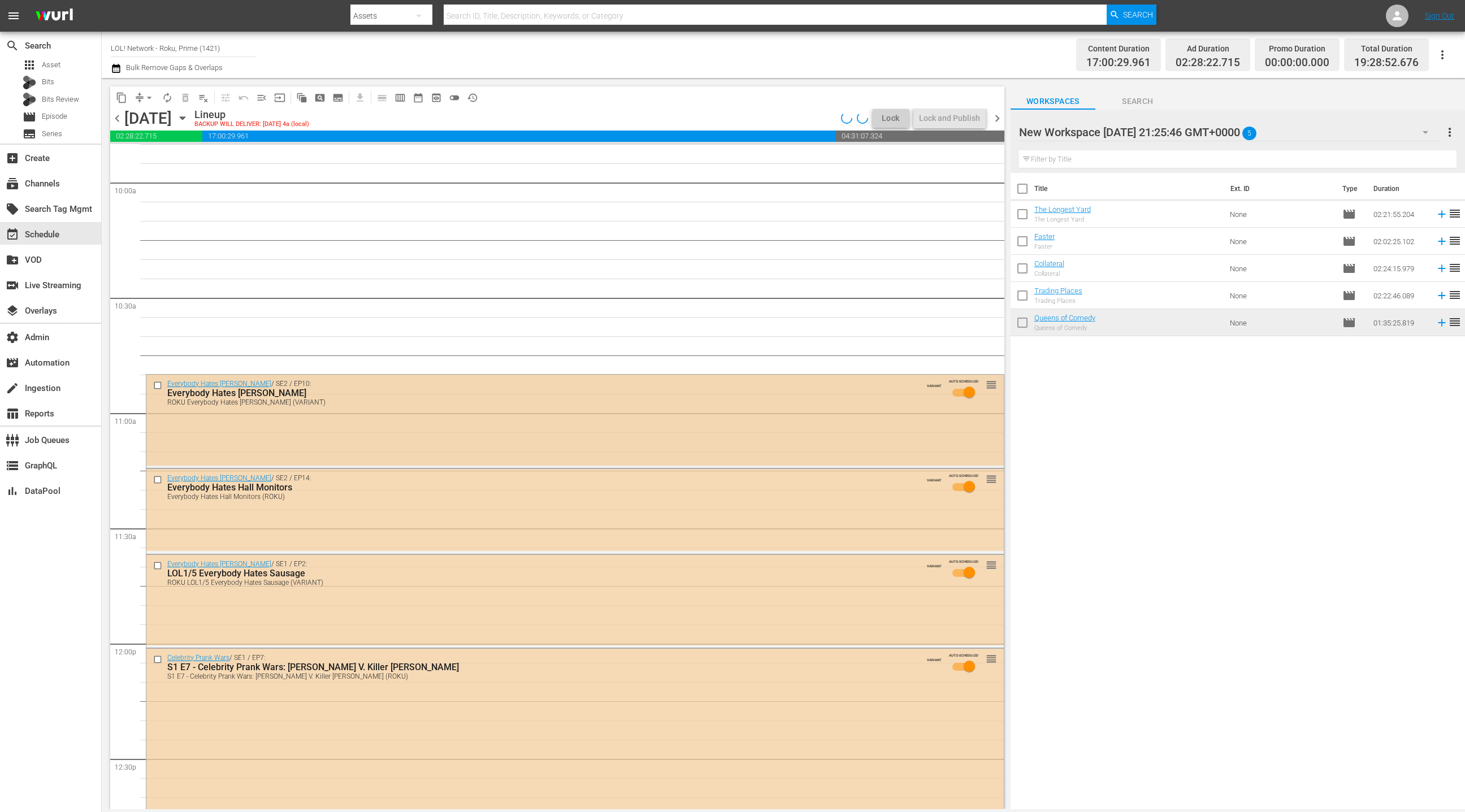
scroll to position [2268, 0]
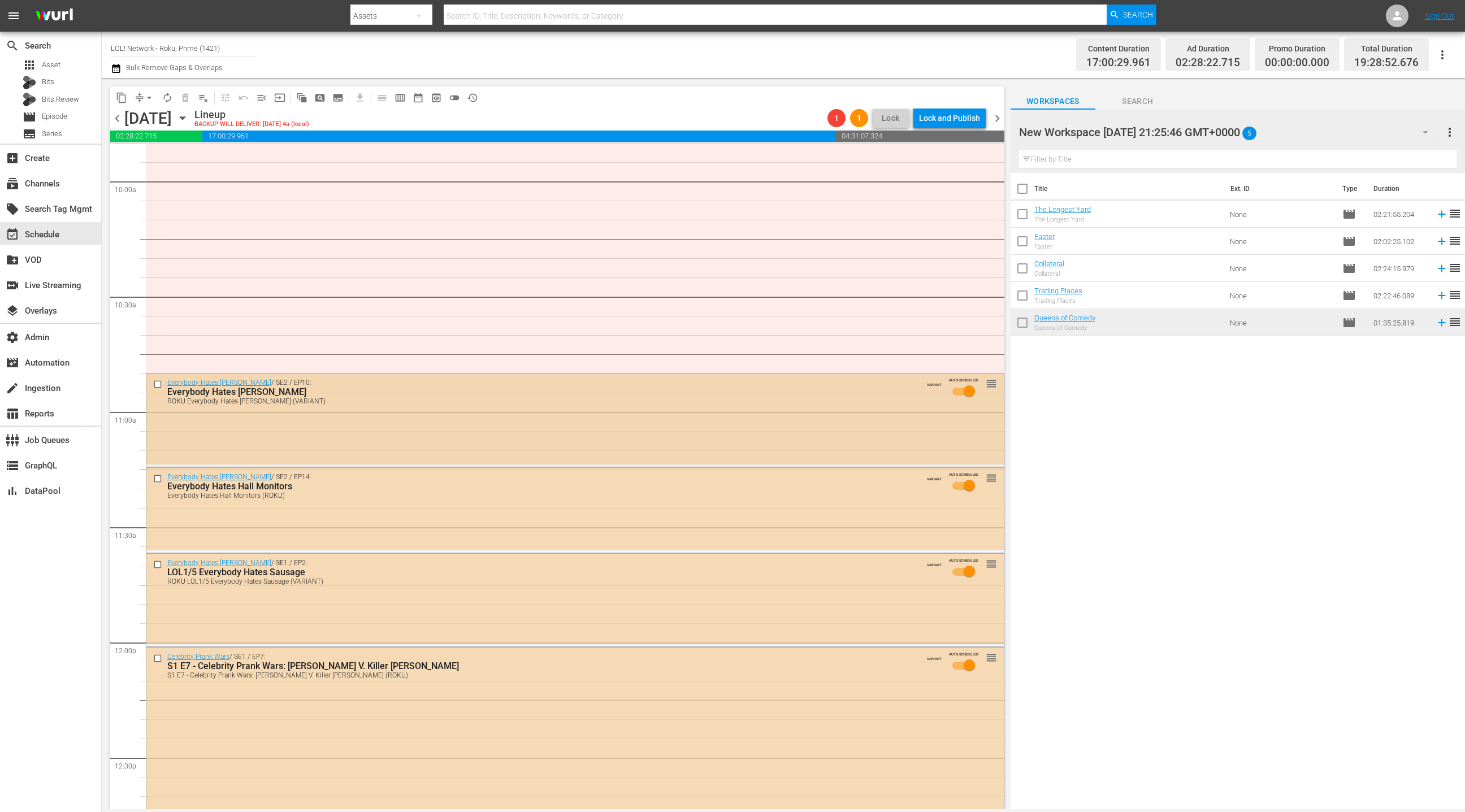
click at [156, 385] on input "checkbox" at bounding box center [158, 385] width 12 height 9
click at [160, 480] on input "checkbox" at bounding box center [158, 479] width 12 height 9
click at [156, 562] on input "checkbox" at bounding box center [158, 564] width 12 height 9
click at [124, 97] on span "content_copy" at bounding box center [121, 98] width 11 height 11
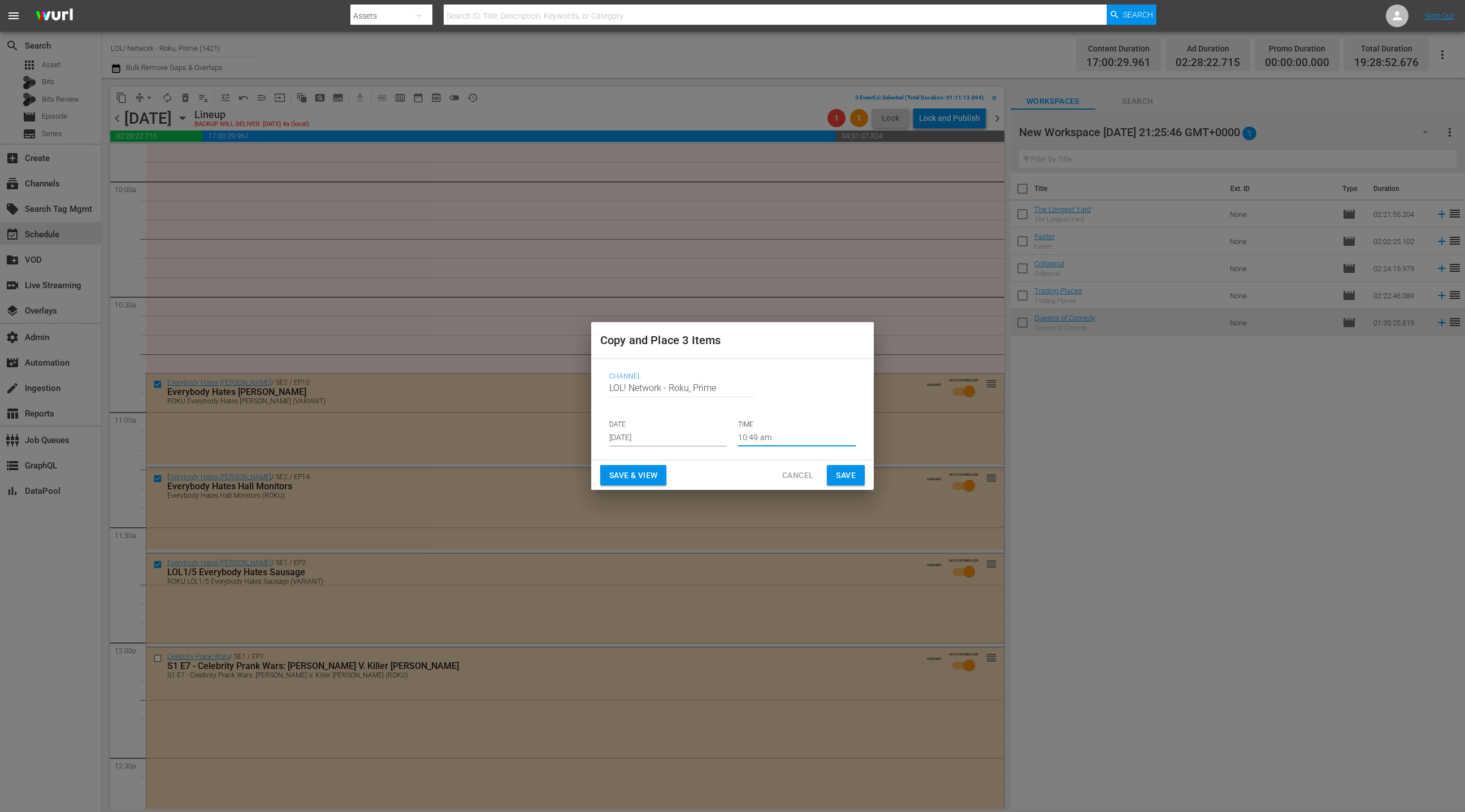
click at [755, 432] on input "10:49 am" at bounding box center [797, 438] width 117 height 17
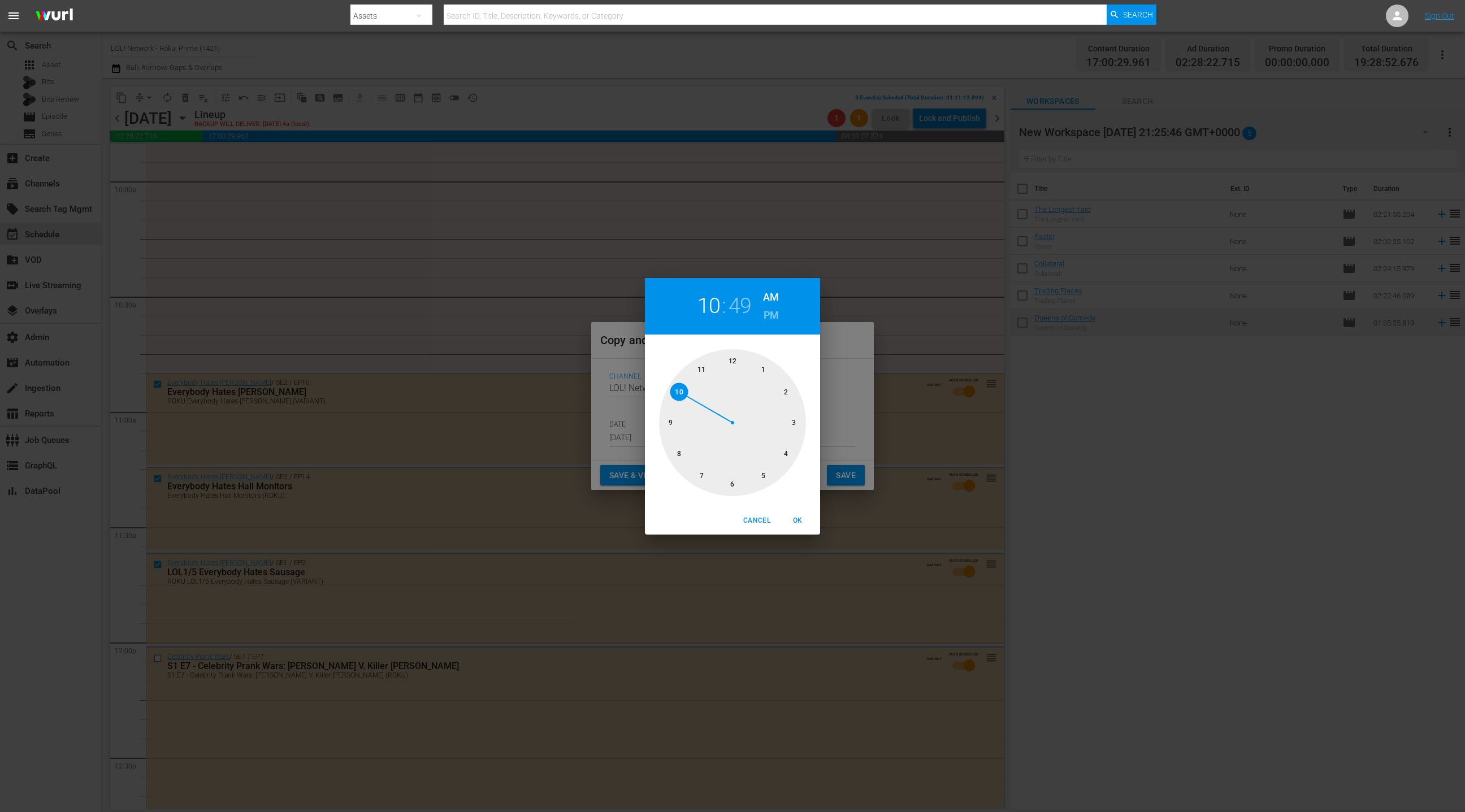
click at [732, 481] on div at bounding box center [733, 423] width 147 height 147
click at [734, 362] on div at bounding box center [733, 423] width 147 height 147
drag, startPoint x: 797, startPoint y: 518, endPoint x: 821, endPoint y: 501, distance: 29.4
click at [797, 518] on span "OK" at bounding box center [797, 521] width 27 height 12
type input "06:00 am"
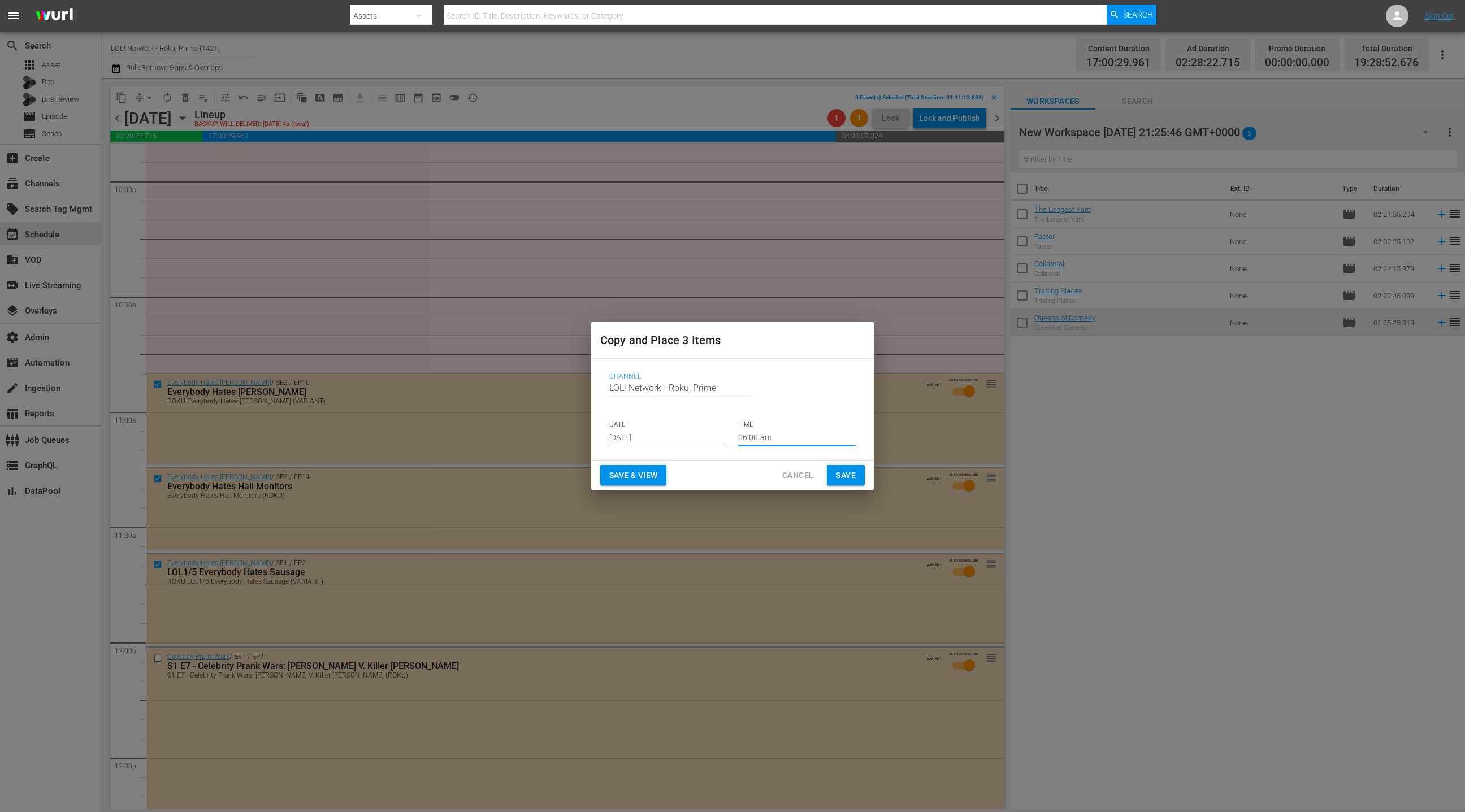
click at [843, 478] on span "Save" at bounding box center [846, 475] width 20 height 14
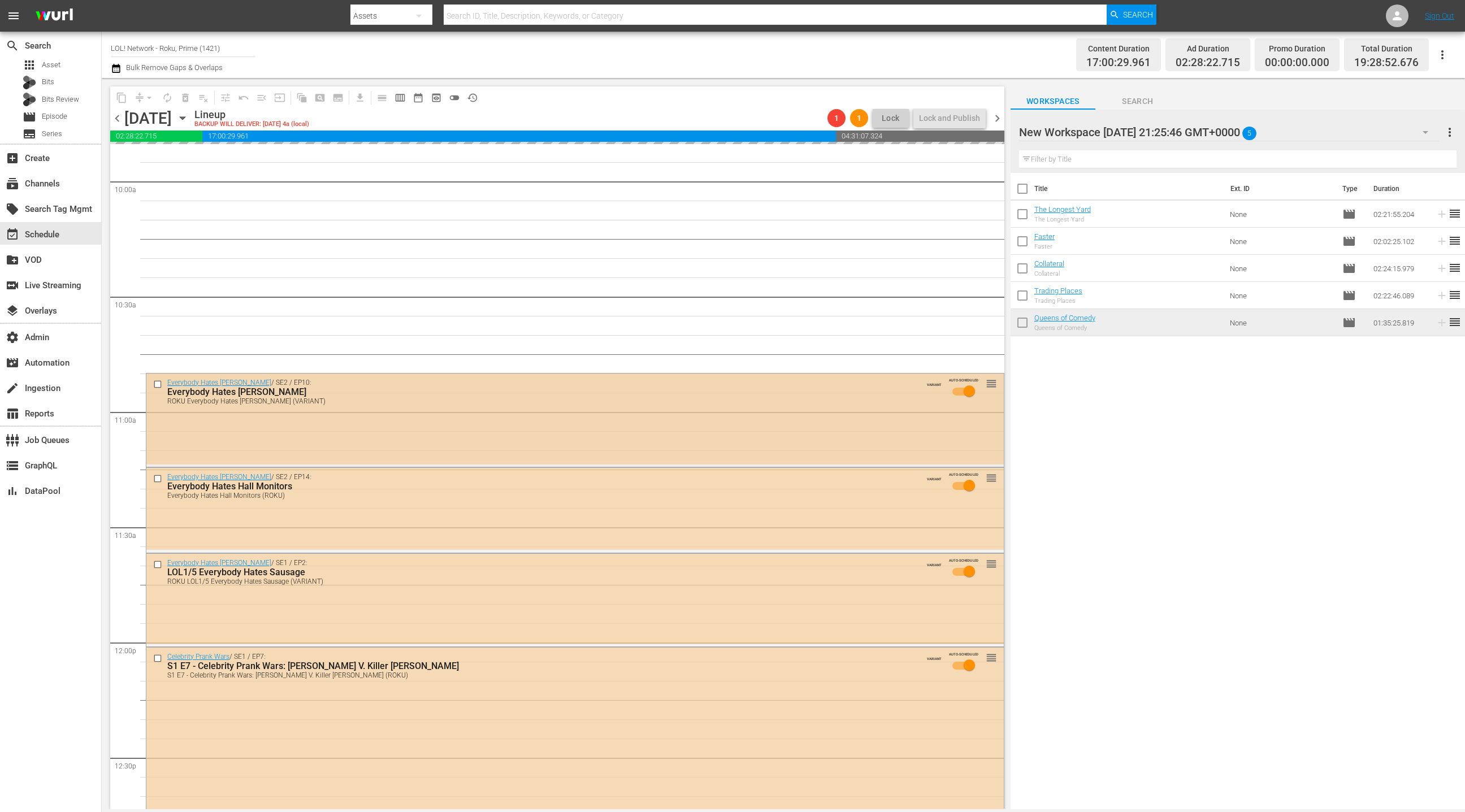
click at [157, 386] on input "checkbox" at bounding box center [158, 385] width 12 height 9
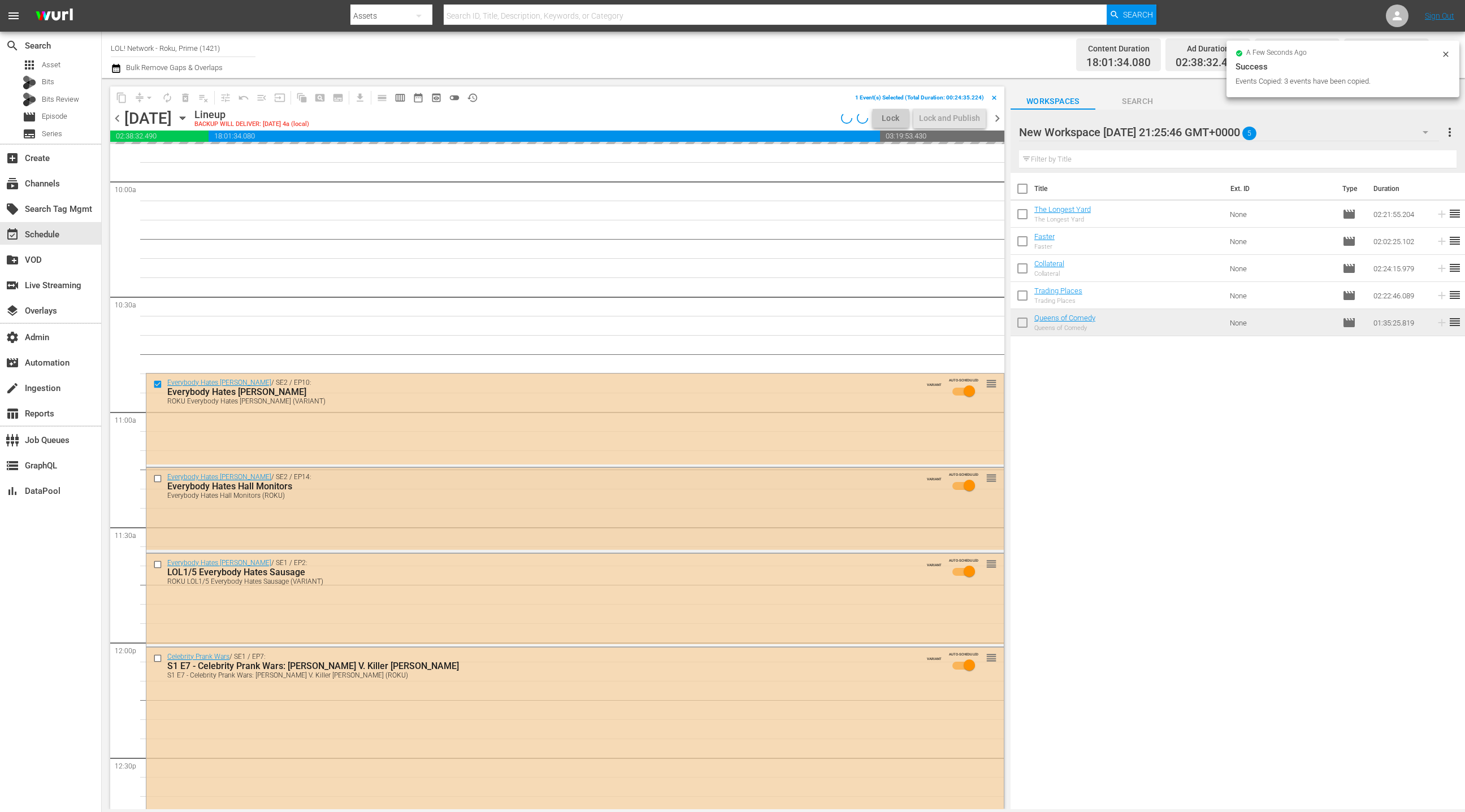
click at [159, 481] on input "checkbox" at bounding box center [158, 479] width 12 height 9
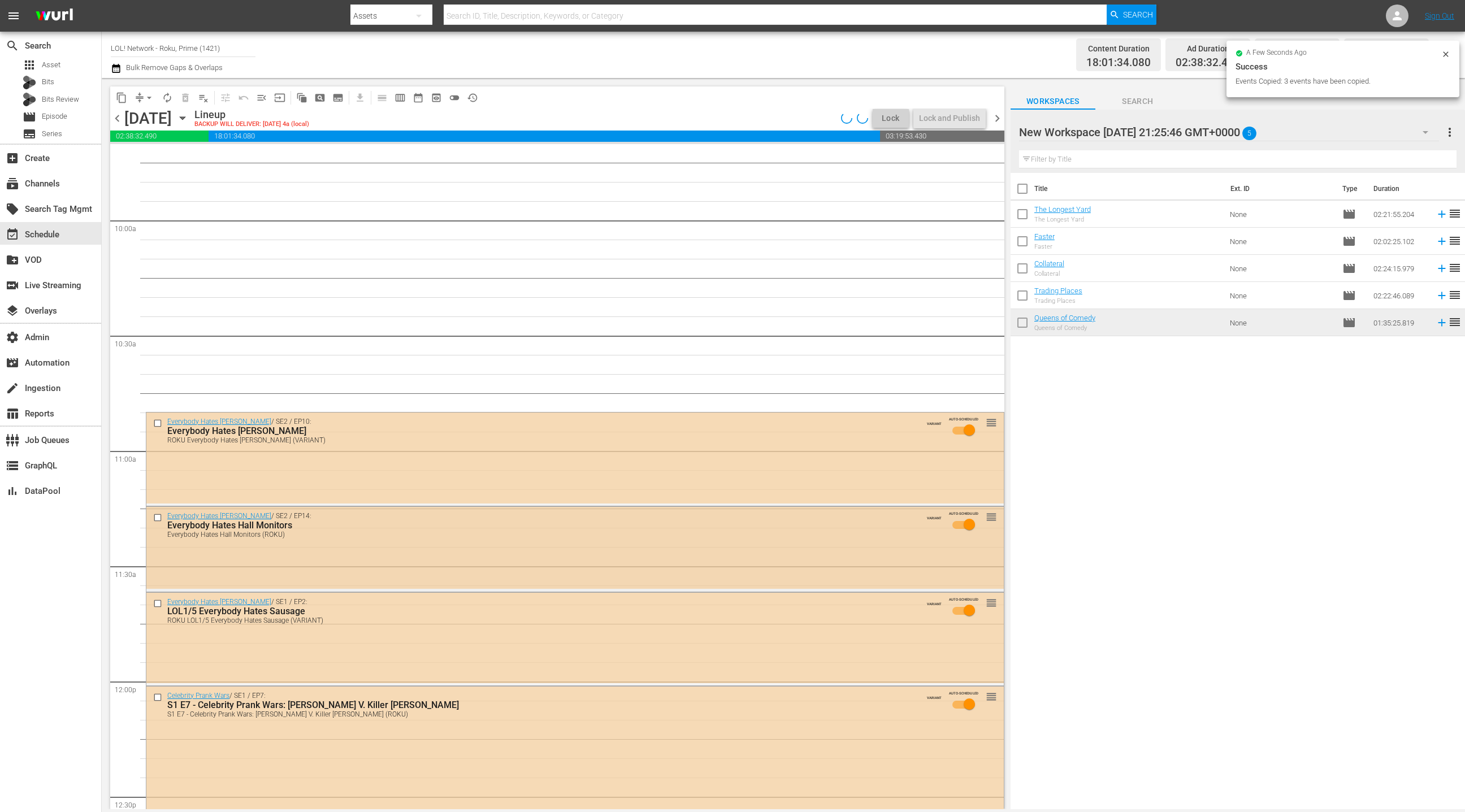
click at [159, 567] on div "Everybody Hates [PERSON_NAME] / SE2 / EP14: Everybody Hates Hall Monitors Every…" at bounding box center [575, 548] width 858 height 82
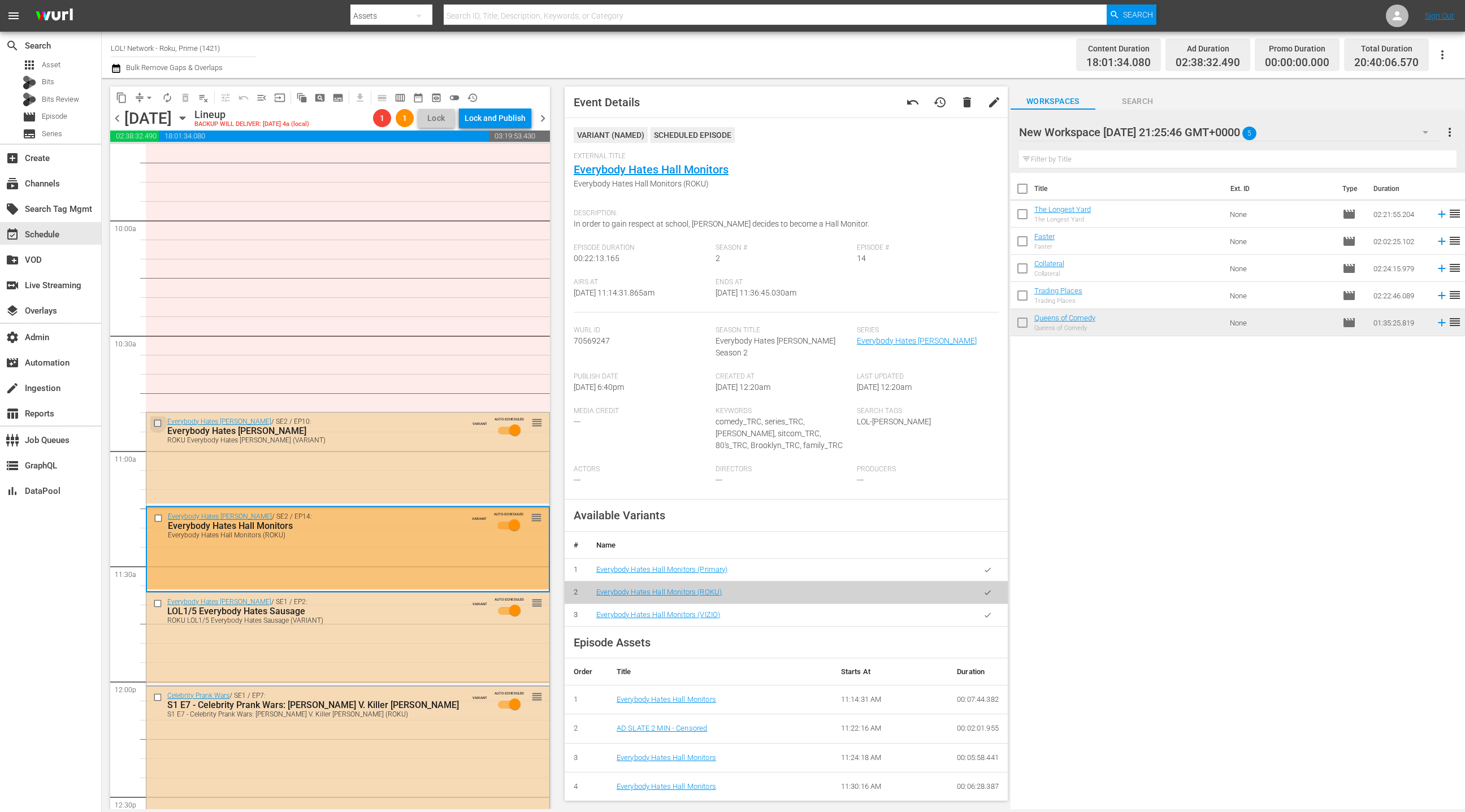
click at [161, 420] on input "checkbox" at bounding box center [158, 424] width 12 height 9
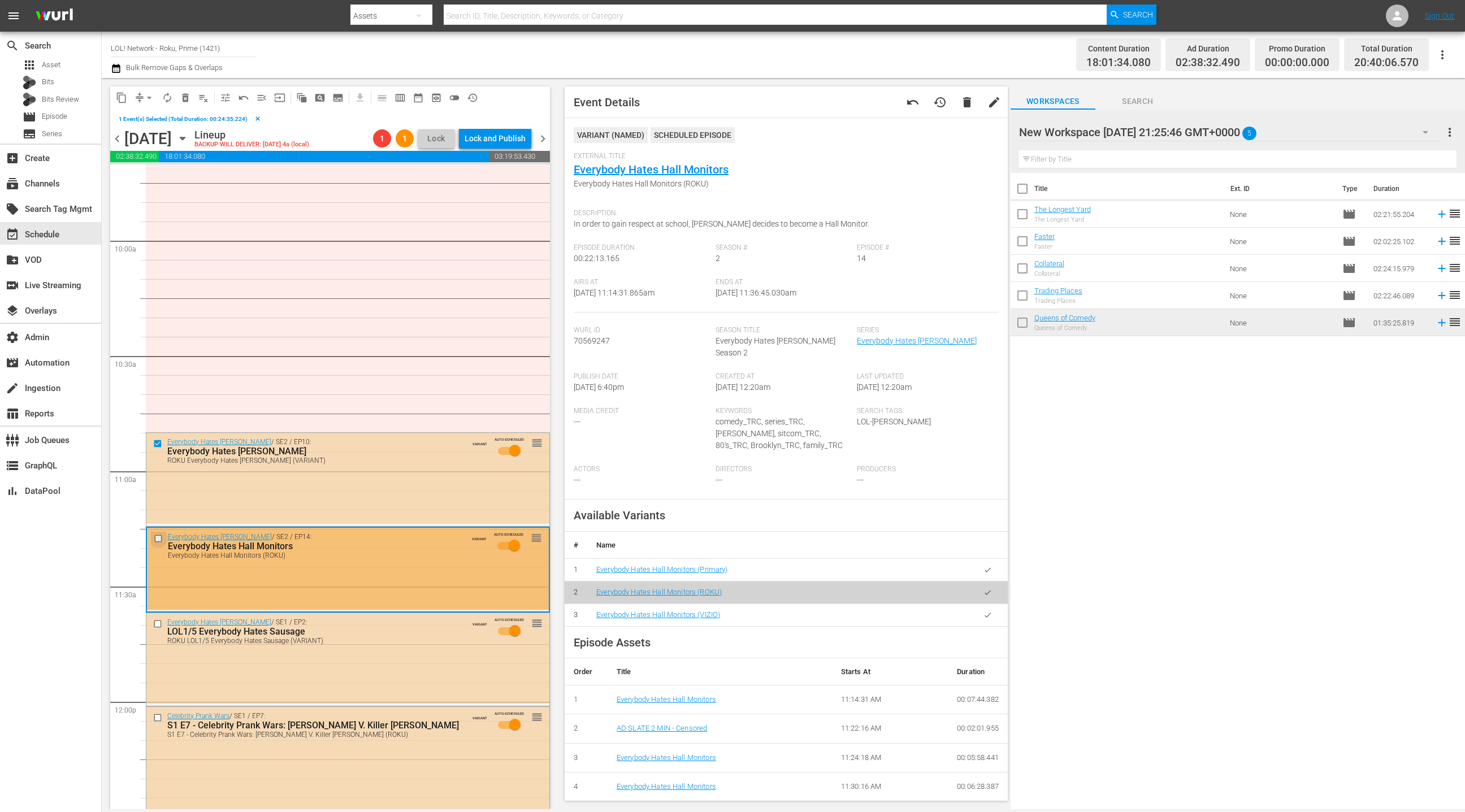
click at [156, 537] on input "checkbox" at bounding box center [159, 539] width 12 height 9
click at [158, 620] on input "checkbox" at bounding box center [158, 624] width 12 height 9
click at [190, 99] on span "delete_forever_outlined" at bounding box center [185, 98] width 11 height 11
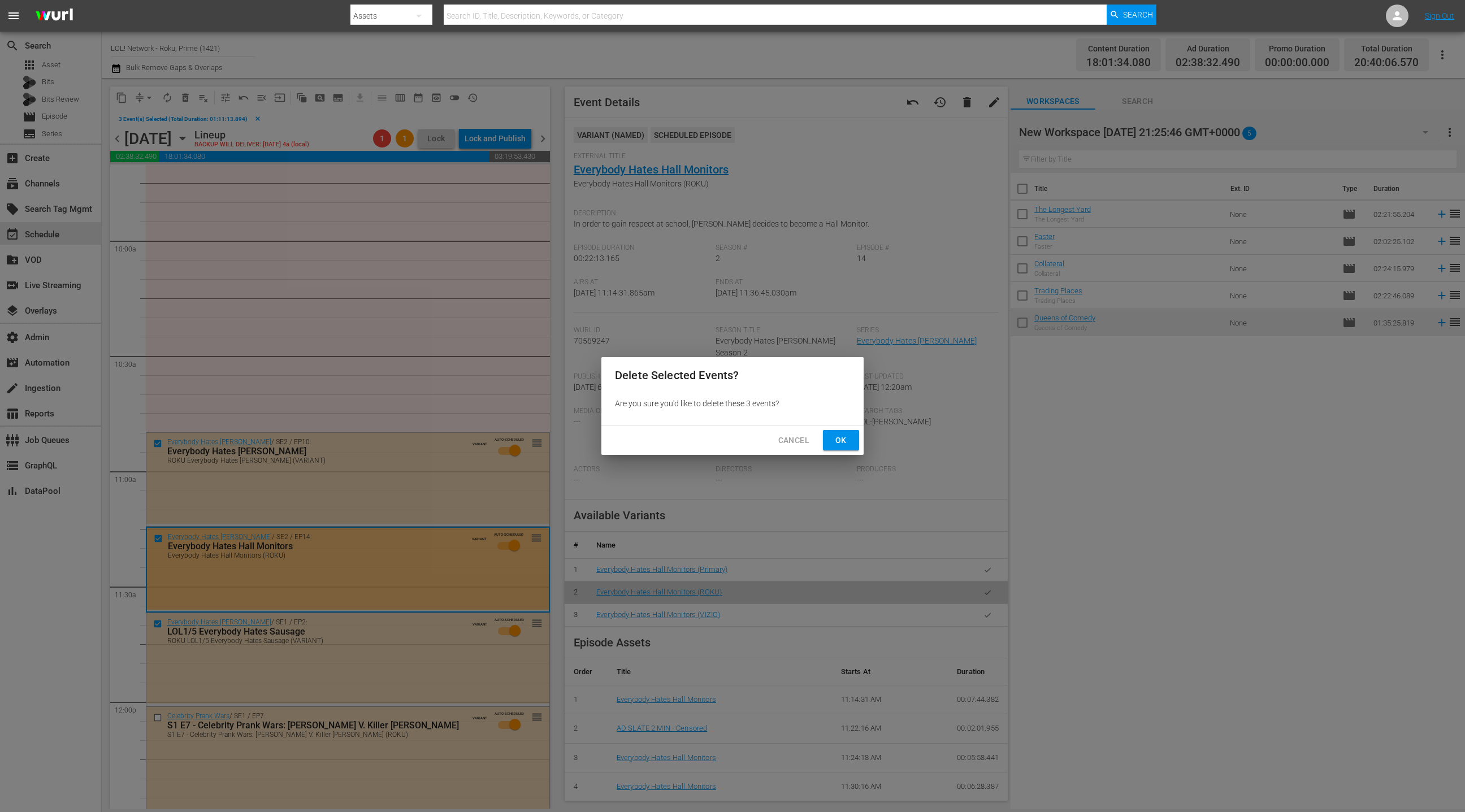
click at [848, 442] on span "Ok" at bounding box center [840, 440] width 18 height 14
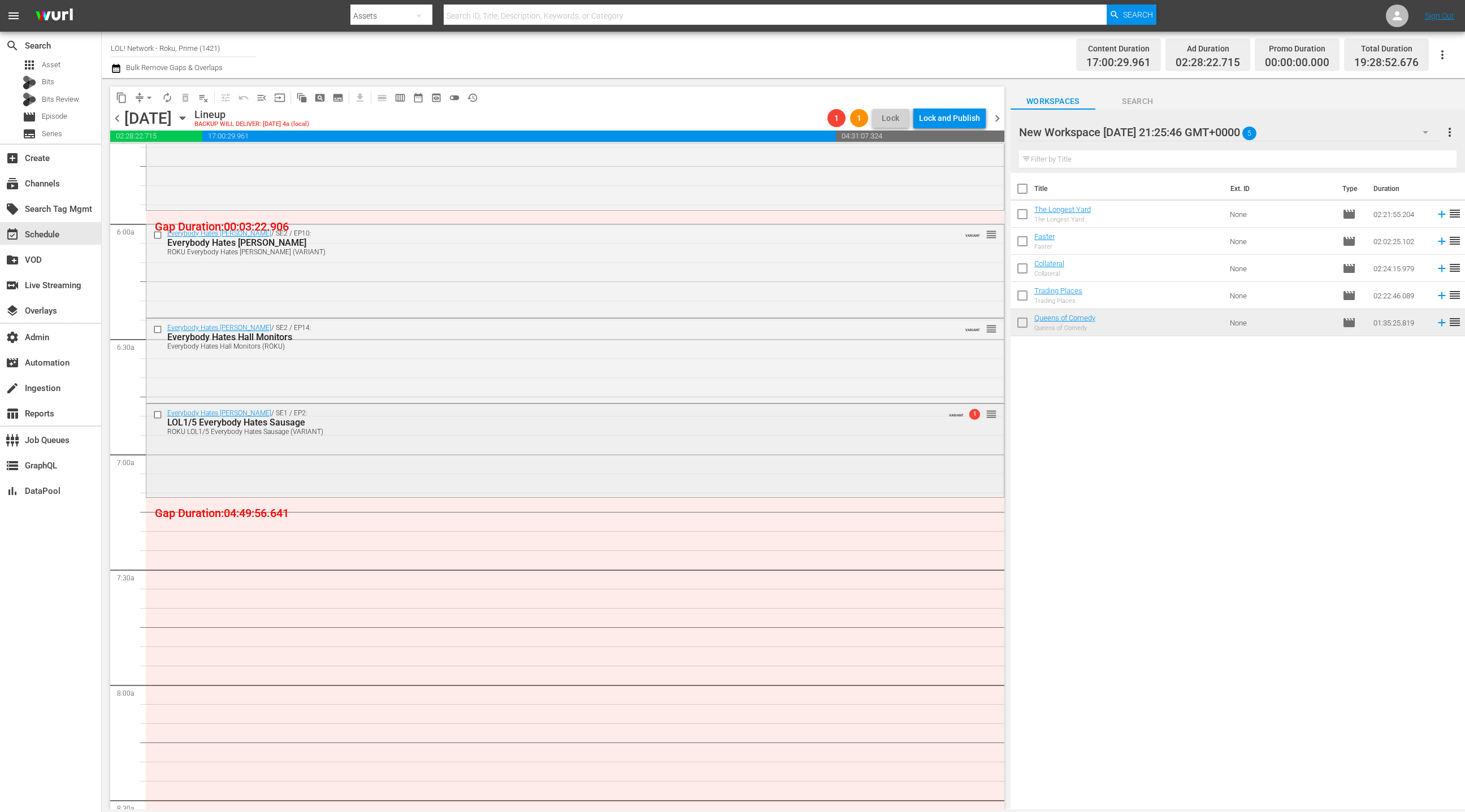
scroll to position [1455, 0]
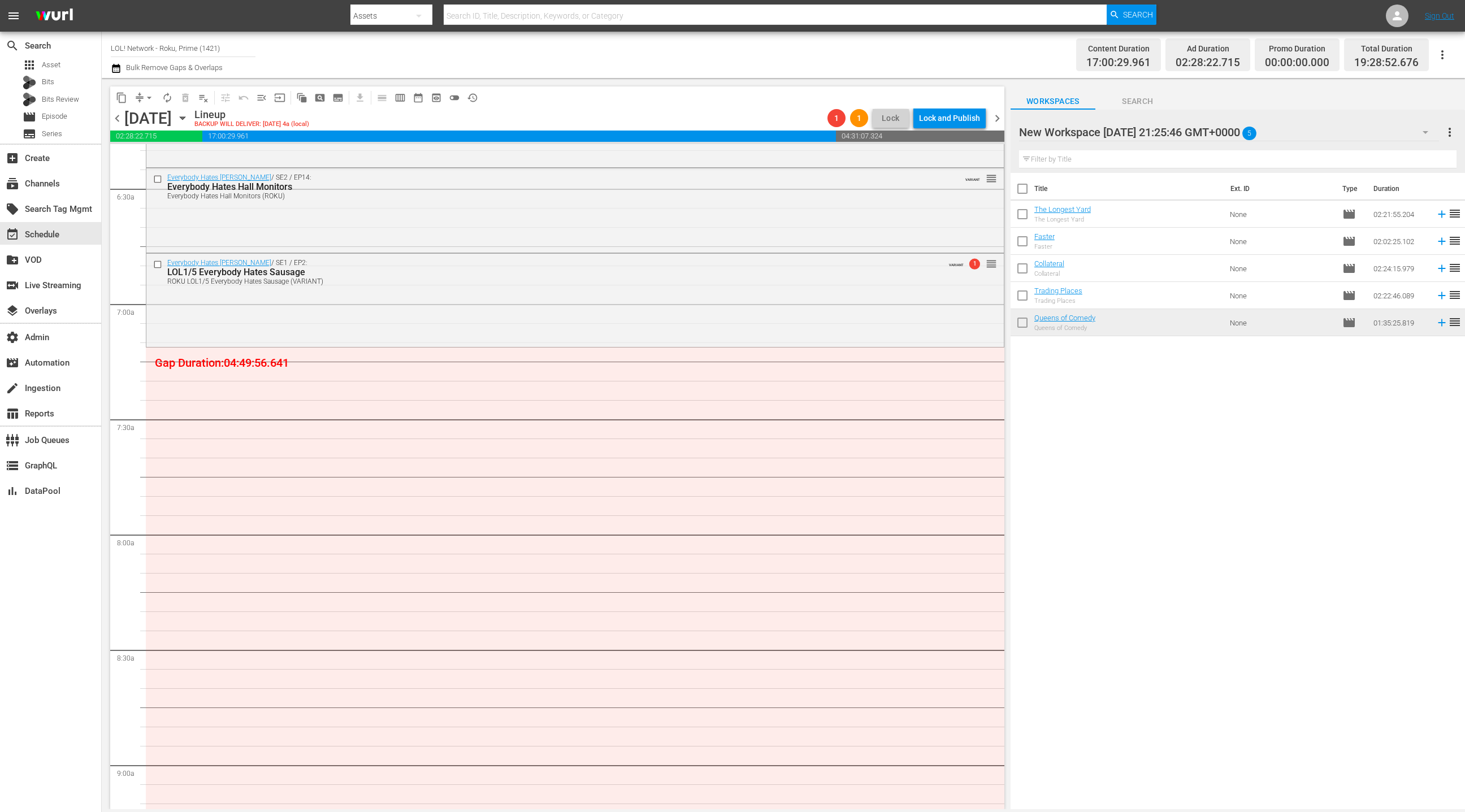
click at [1394, 129] on div "New Workspace [DATE] 21:25:46 GMT+0000 5" at bounding box center [1228, 132] width 420 height 32
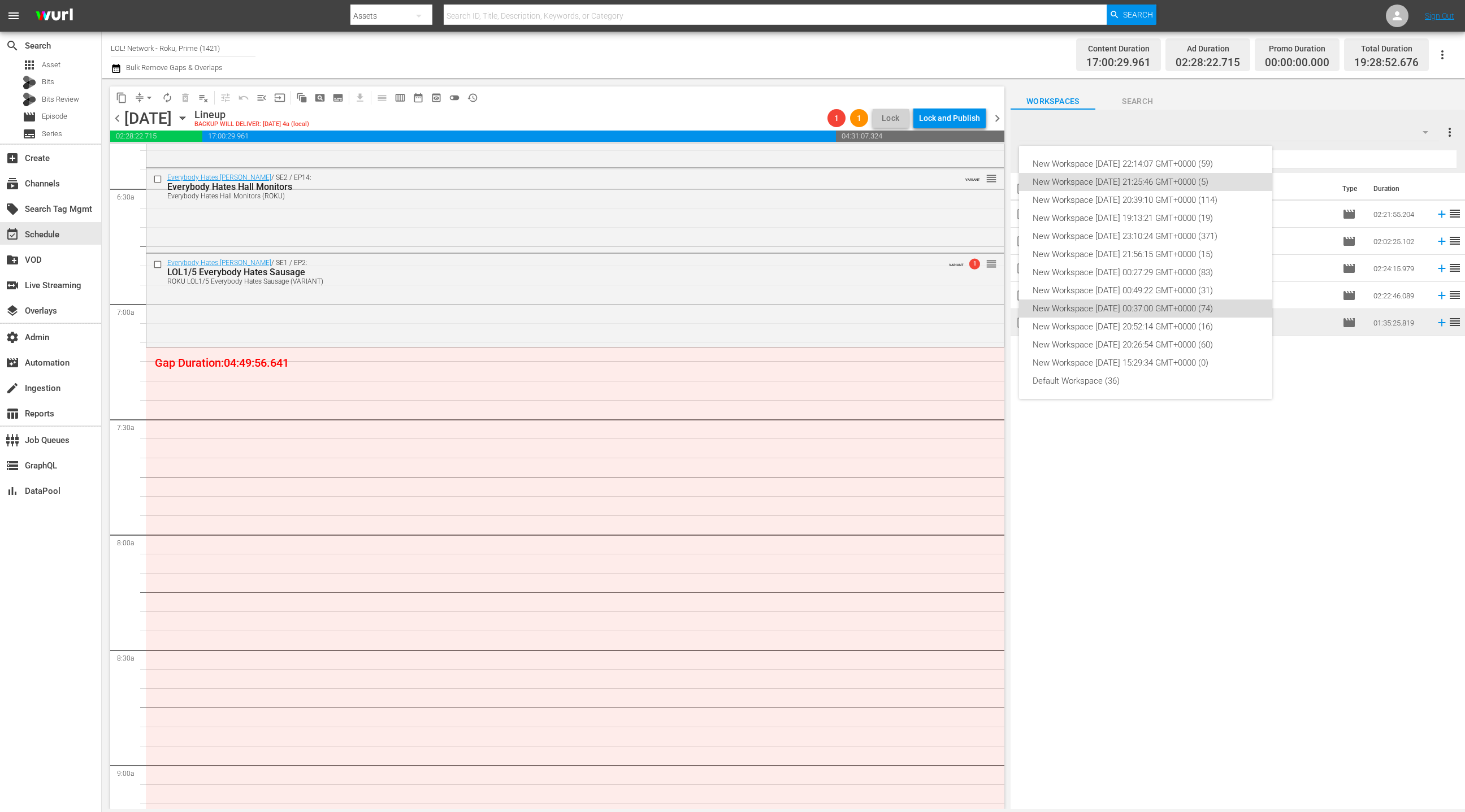
click at [1177, 307] on div "New Workspace [DATE] 00:37:00 GMT+0000 (74)" at bounding box center [1146, 308] width 226 height 18
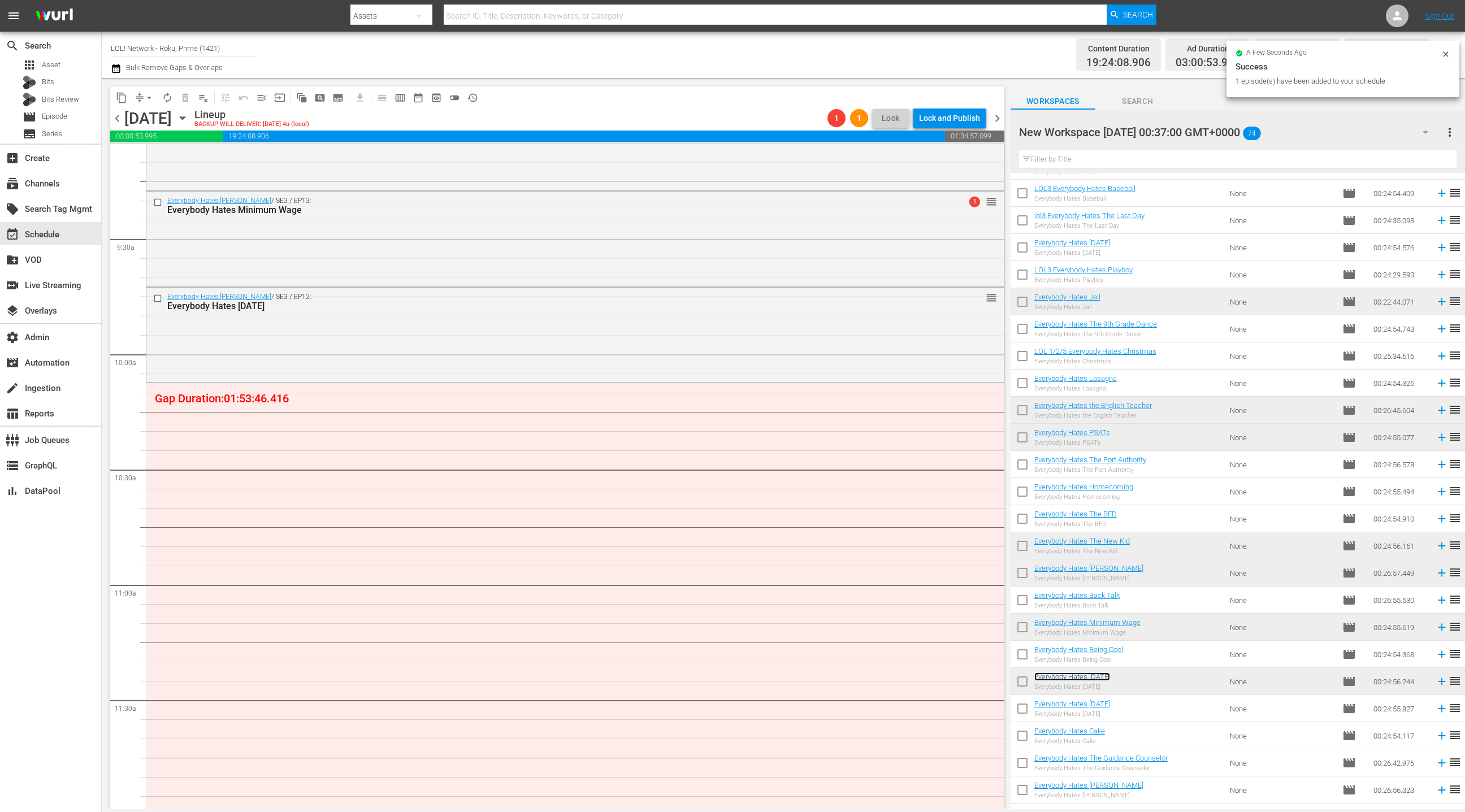
scroll to position [151, 0]
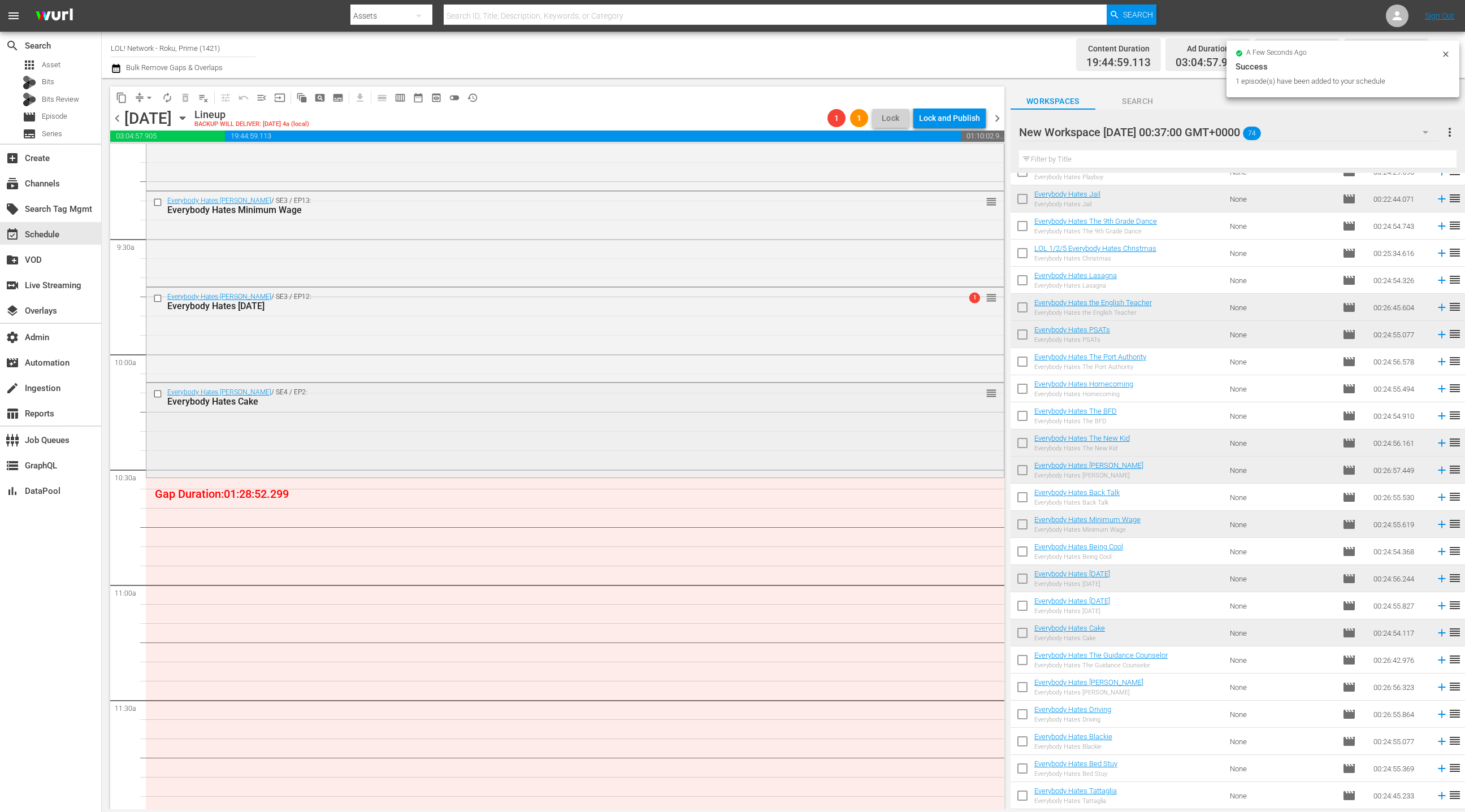
click at [509, 449] on div "Everybody Hates [PERSON_NAME] / SE4 / EP2: Everybody Hates Cake reorder" at bounding box center [575, 428] width 858 height 92
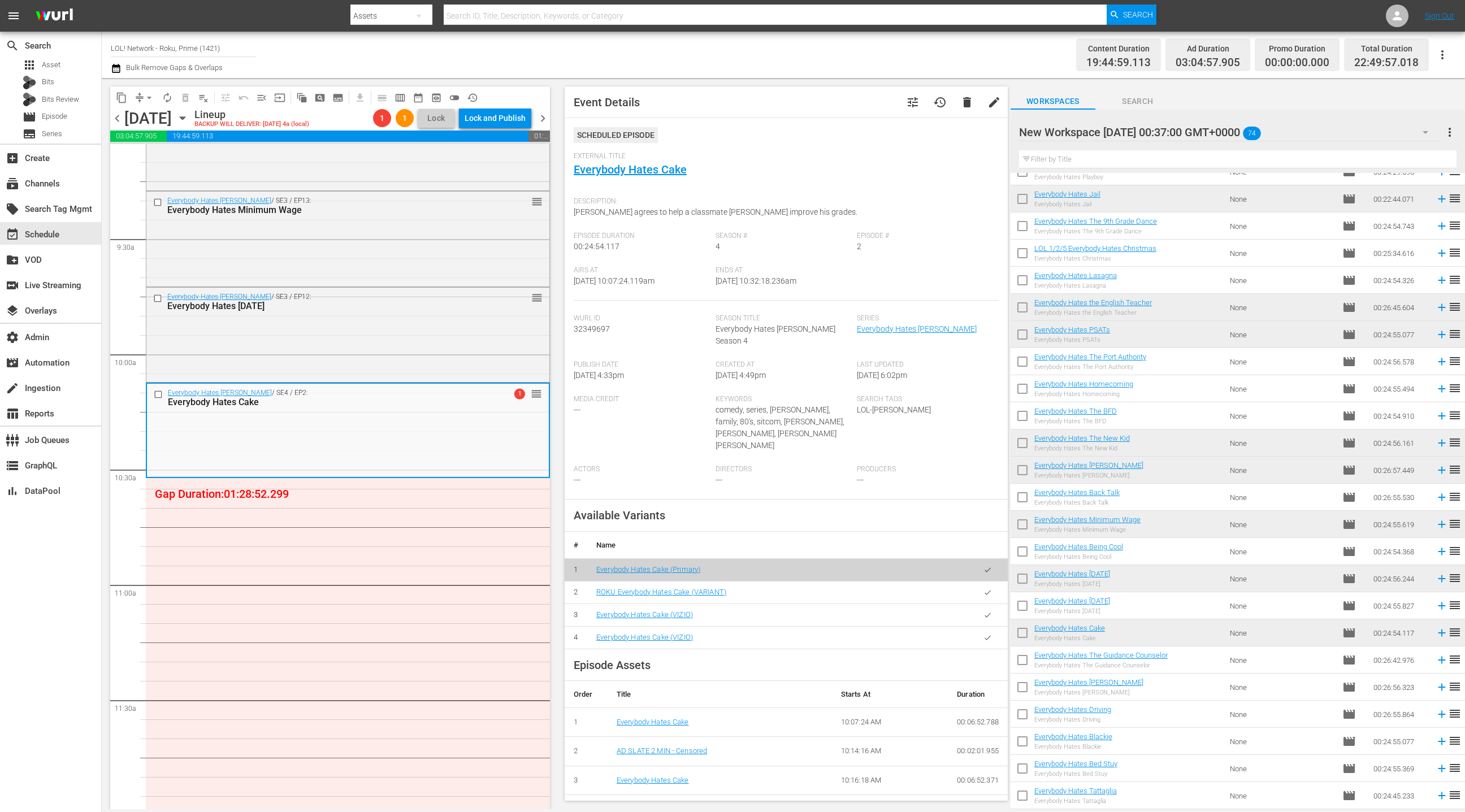
click at [987, 589] on icon "button" at bounding box center [987, 592] width 8 height 8
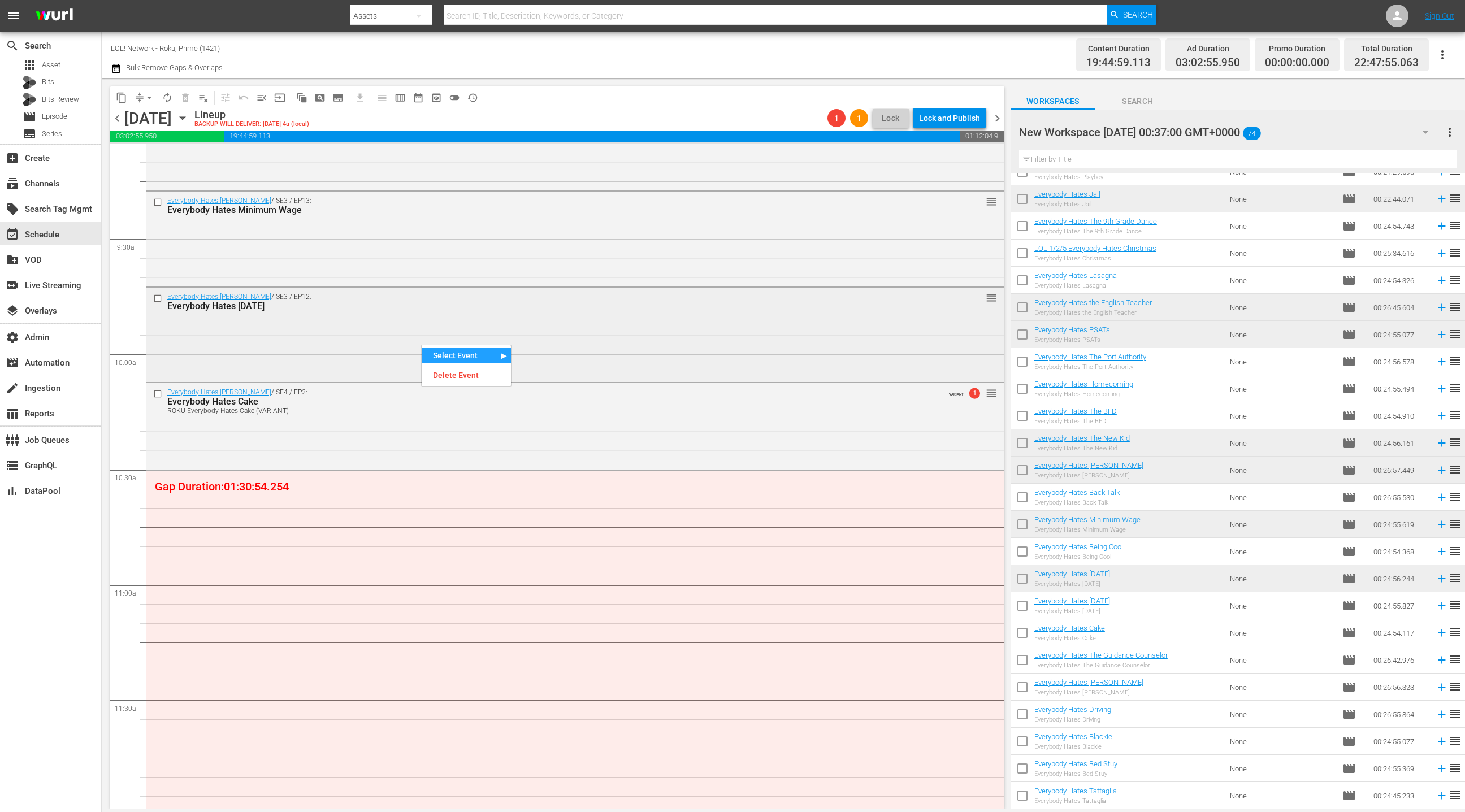
click at [364, 319] on div "Everybody Hates [PERSON_NAME] / SE3 / EP12: Everybody Hates [DATE] reorder" at bounding box center [575, 334] width 858 height 93
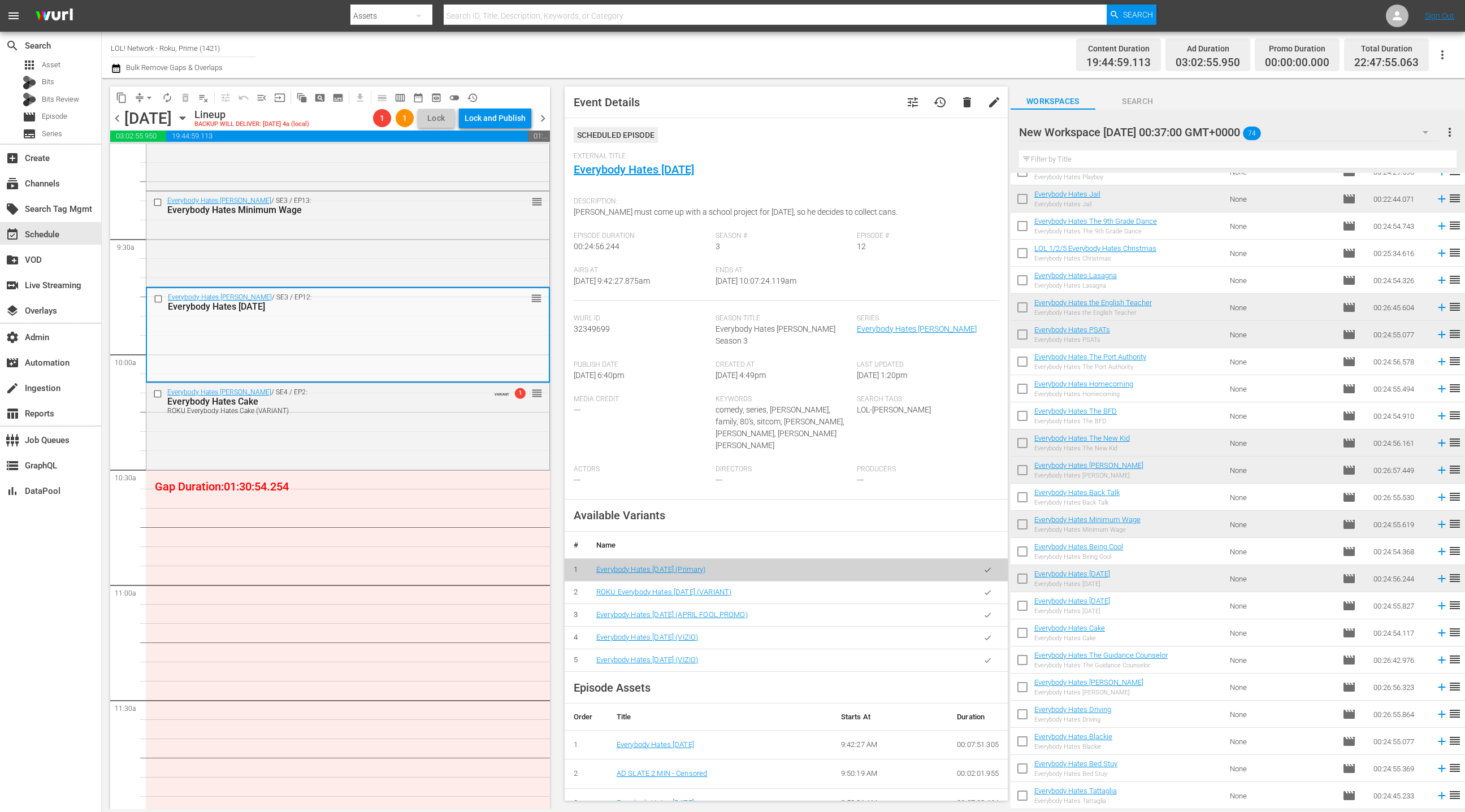
drag, startPoint x: 987, startPoint y: 569, endPoint x: 892, endPoint y: 532, distance: 102.0
click at [987, 590] on icon "button" at bounding box center [987, 592] width 7 height 5
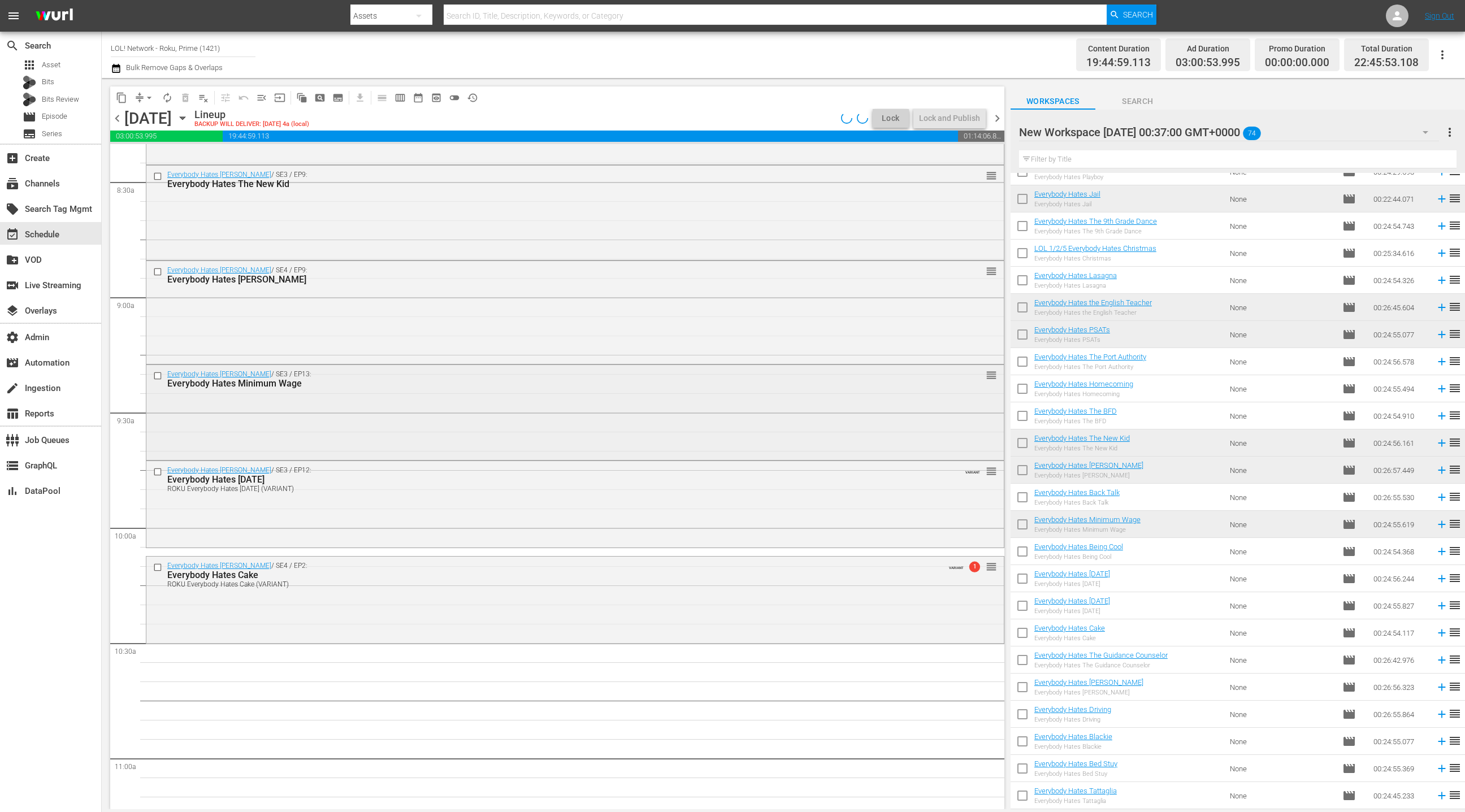
scroll to position [1897, 0]
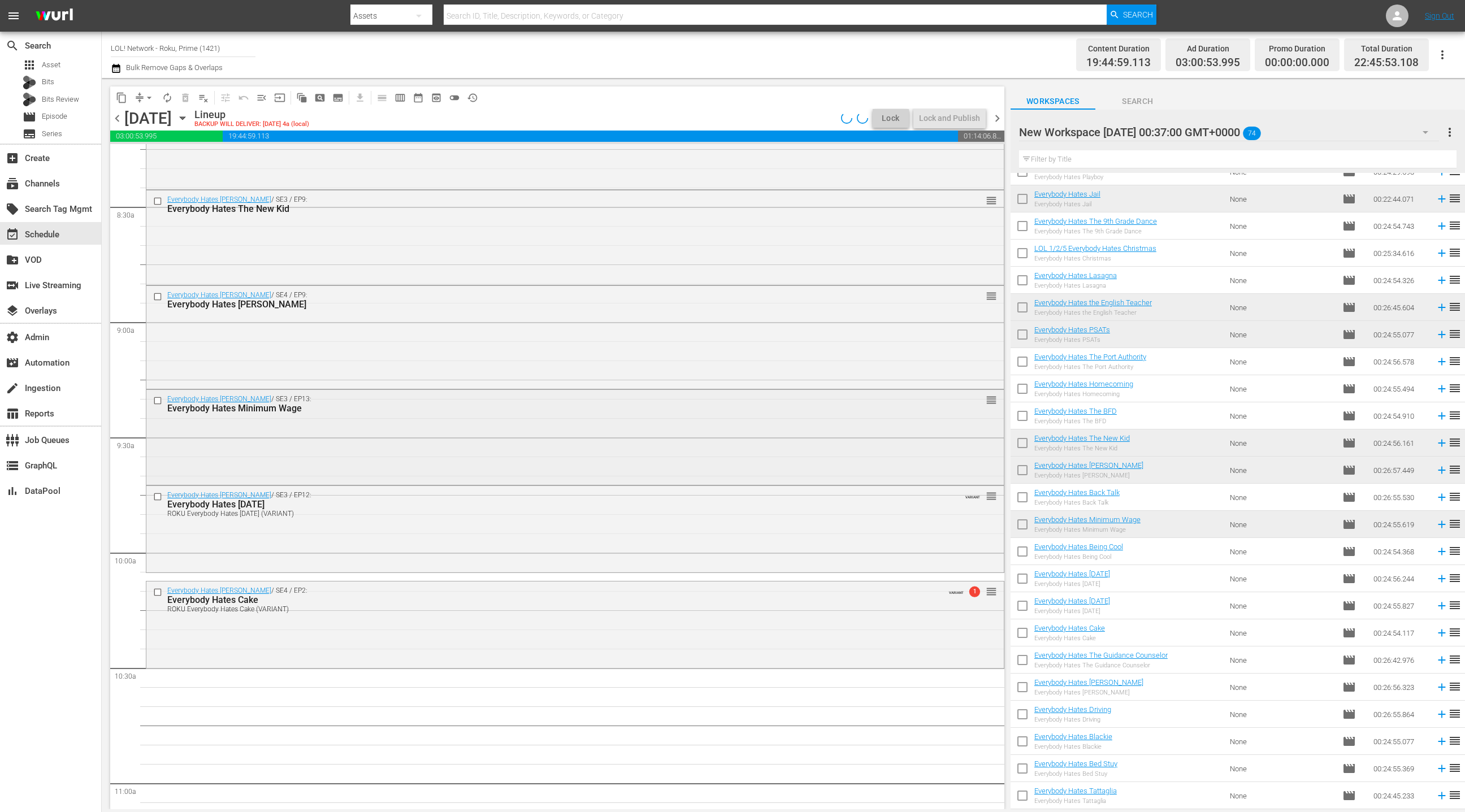
click at [468, 437] on div "Everybody Hates [PERSON_NAME] / SE3 / EP13: Everybody Hates Minimum Wage reorder" at bounding box center [575, 437] width 858 height 93
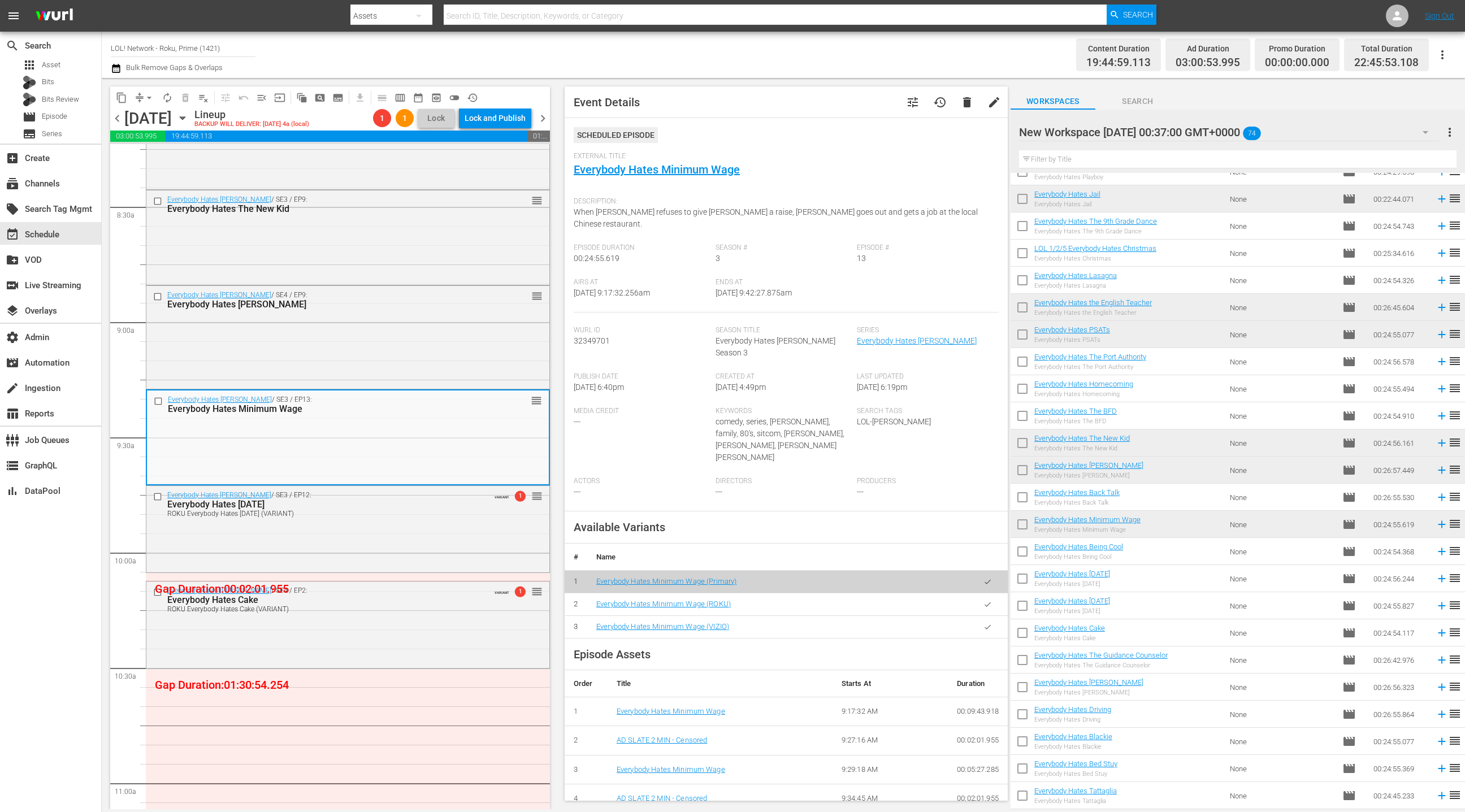
drag, startPoint x: 987, startPoint y: 567, endPoint x: 806, endPoint y: 484, distance: 199.1
click at [987, 601] on icon "button" at bounding box center [987, 604] width 8 height 8
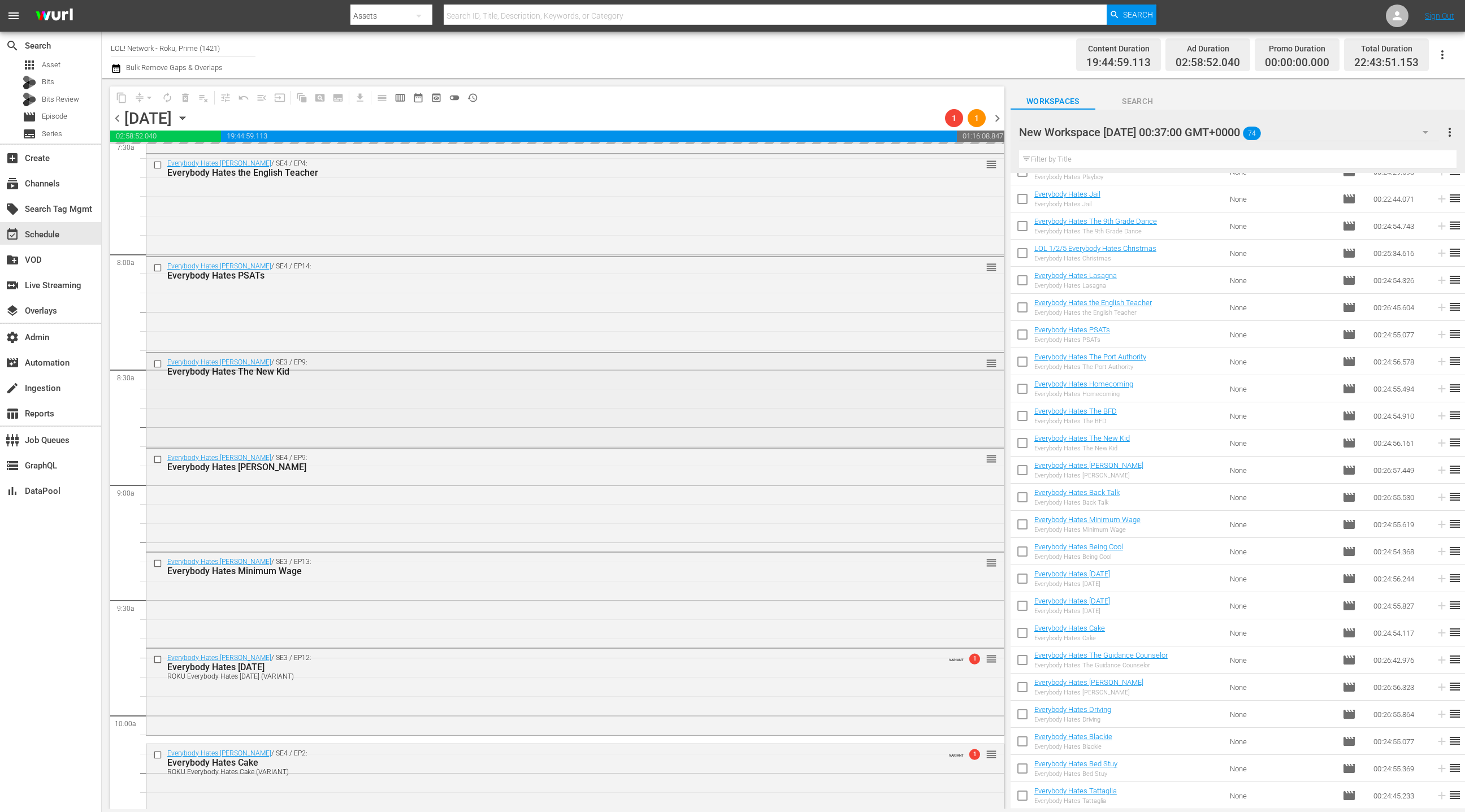
scroll to position [1725, 0]
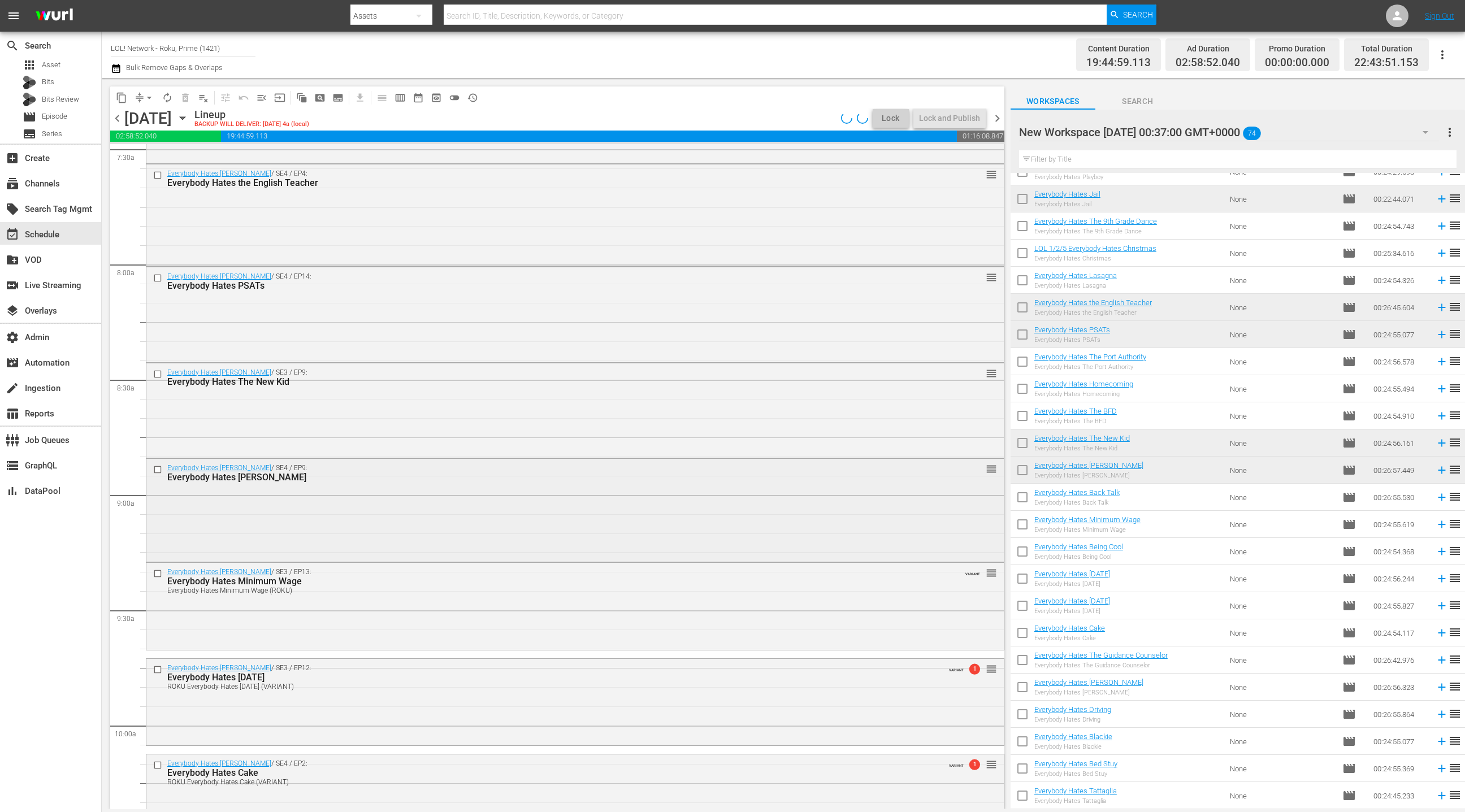
click at [367, 486] on div "Everybody Hates [PERSON_NAME] / SE4 / EP9: Everybody Hates [PERSON_NAME] reorder" at bounding box center [575, 508] width 858 height 100
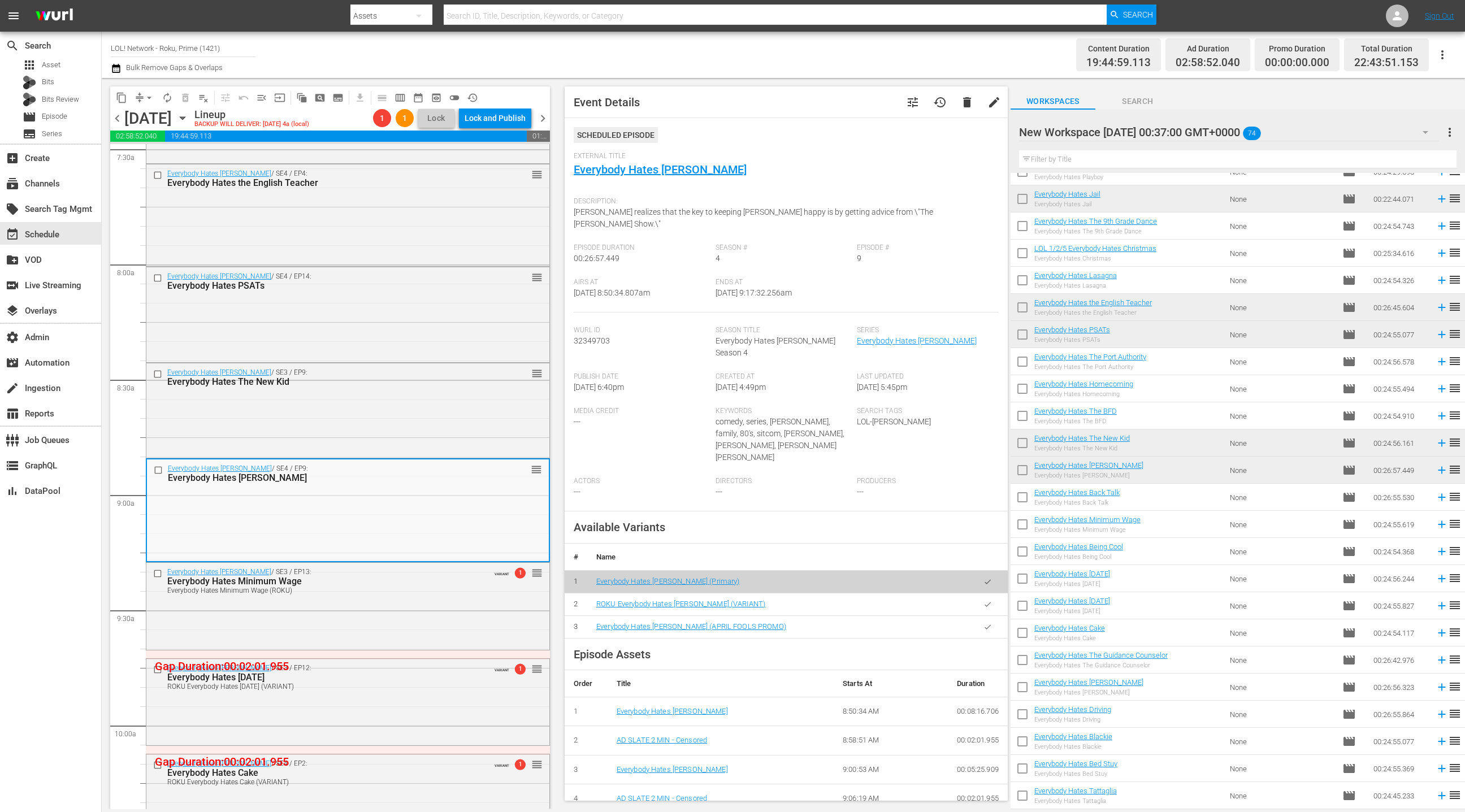
drag, startPoint x: 987, startPoint y: 569, endPoint x: 934, endPoint y: 543, distance: 59.0
click at [987, 602] on icon "button" at bounding box center [987, 603] width 7 height 5
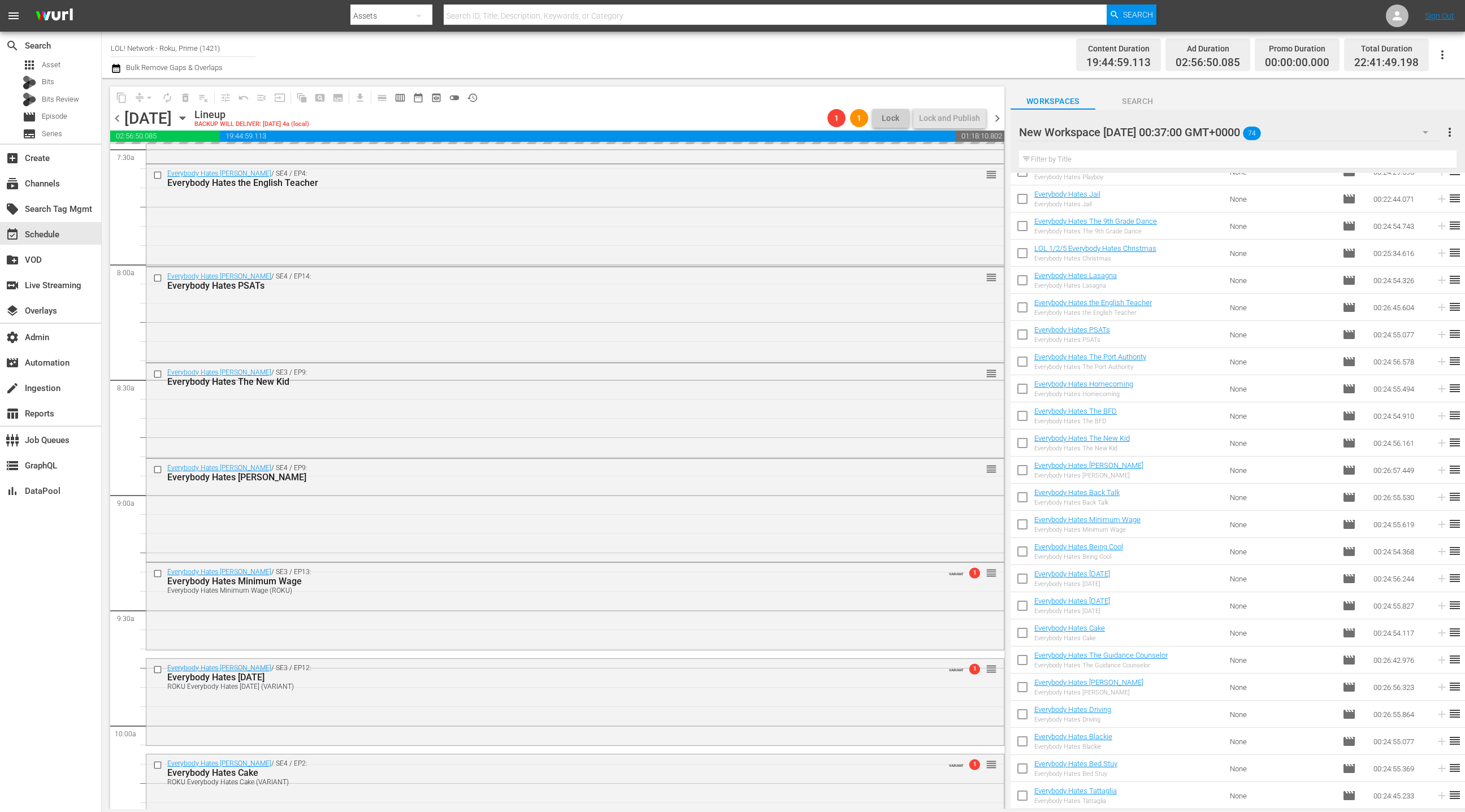
click at [449, 409] on div "Everybody Hates [PERSON_NAME] / SE3 / EP9: Everybody Hates The New Kid reorder" at bounding box center [575, 410] width 858 height 93
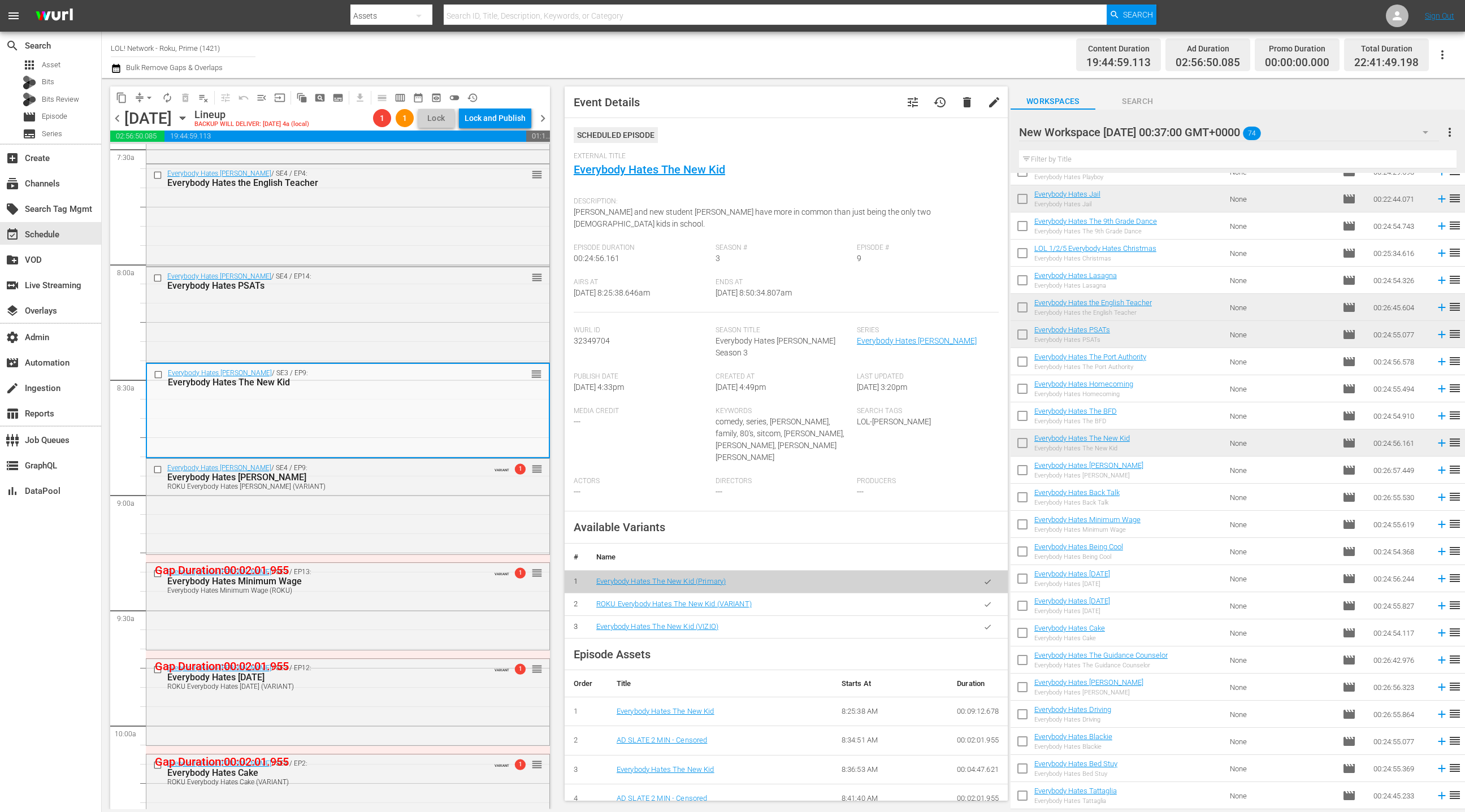
drag, startPoint x: 985, startPoint y: 570, endPoint x: 726, endPoint y: 404, distance: 307.6
click at [982, 593] on button "button" at bounding box center [988, 604] width 22 height 22
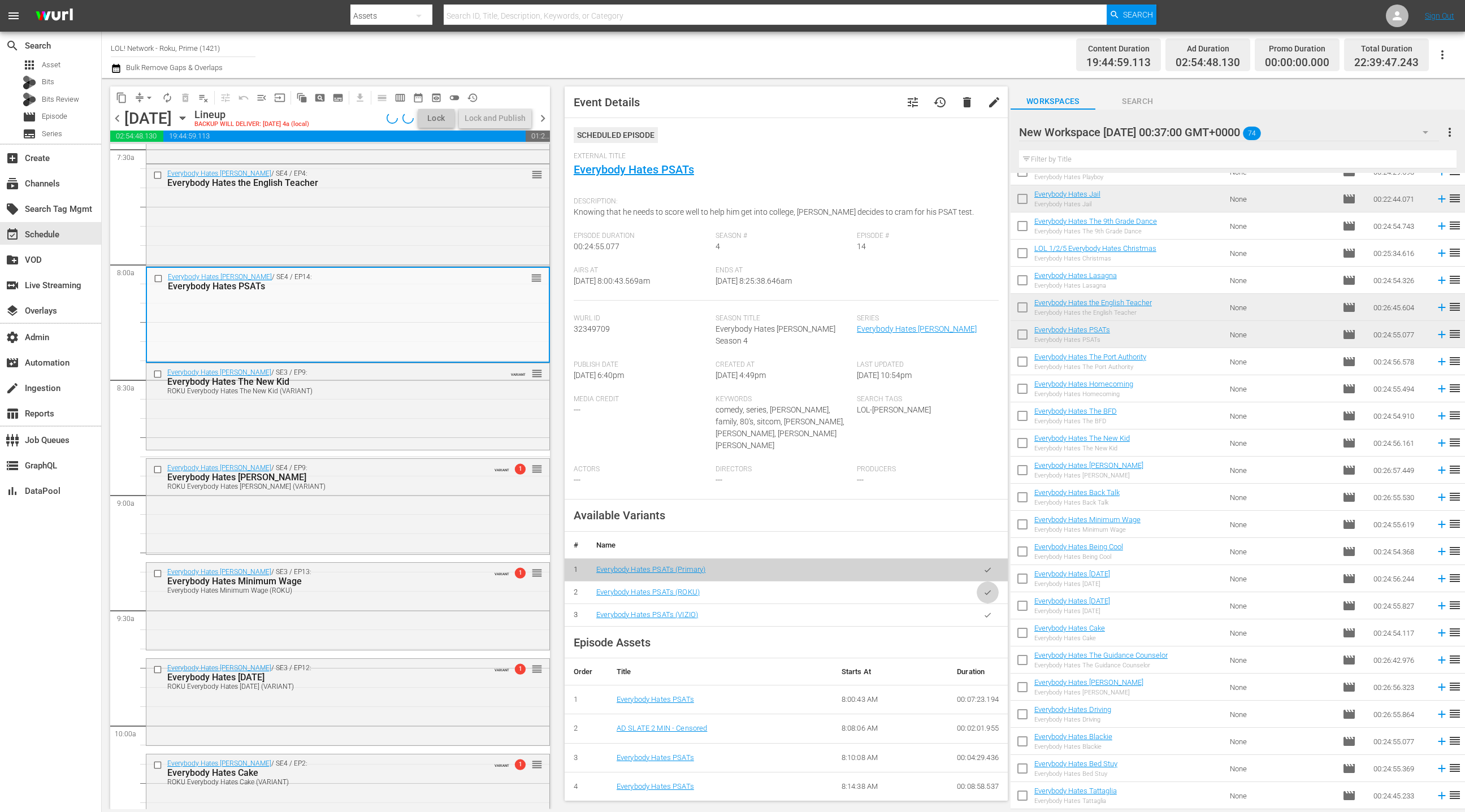
click at [991, 589] on icon "button" at bounding box center [987, 592] width 8 height 8
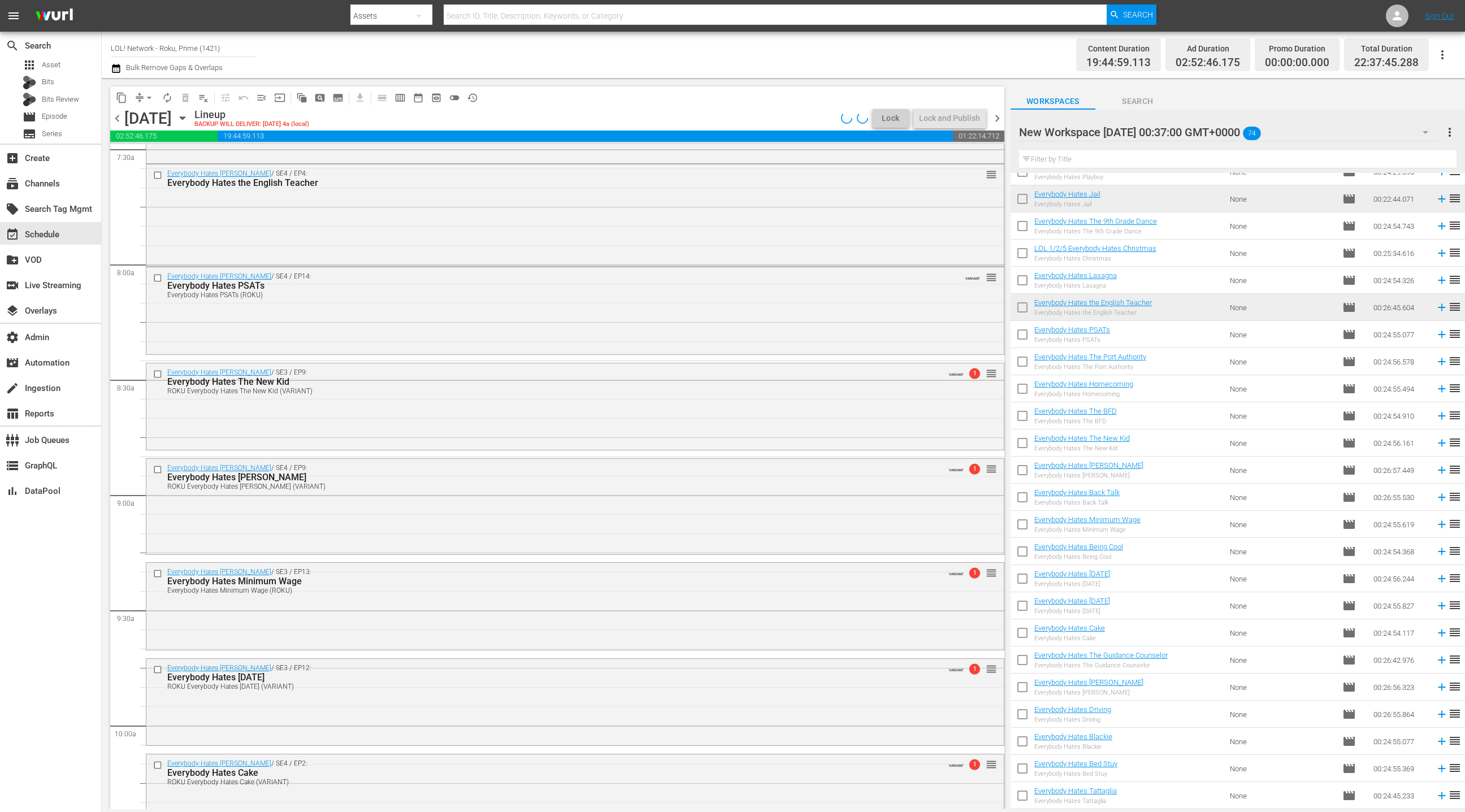
click at [342, 223] on div "Everybody Hates [PERSON_NAME] / SE4 / EP4: Everybody Hates the English Teacher …" at bounding box center [575, 214] width 858 height 100
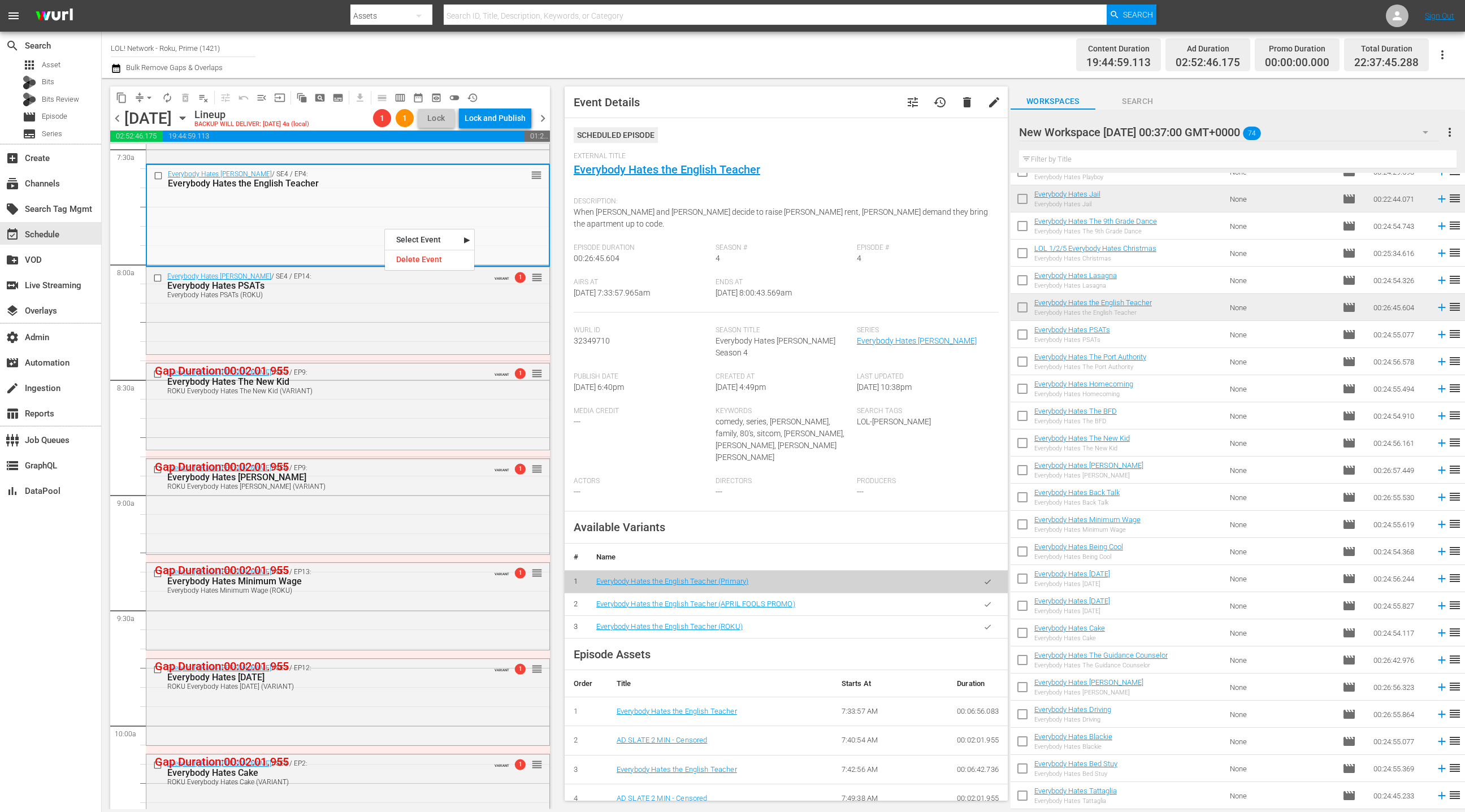
drag, startPoint x: 988, startPoint y: 591, endPoint x: 771, endPoint y: 482, distance: 242.8
click at [988, 623] on icon "button" at bounding box center [987, 627] width 8 height 8
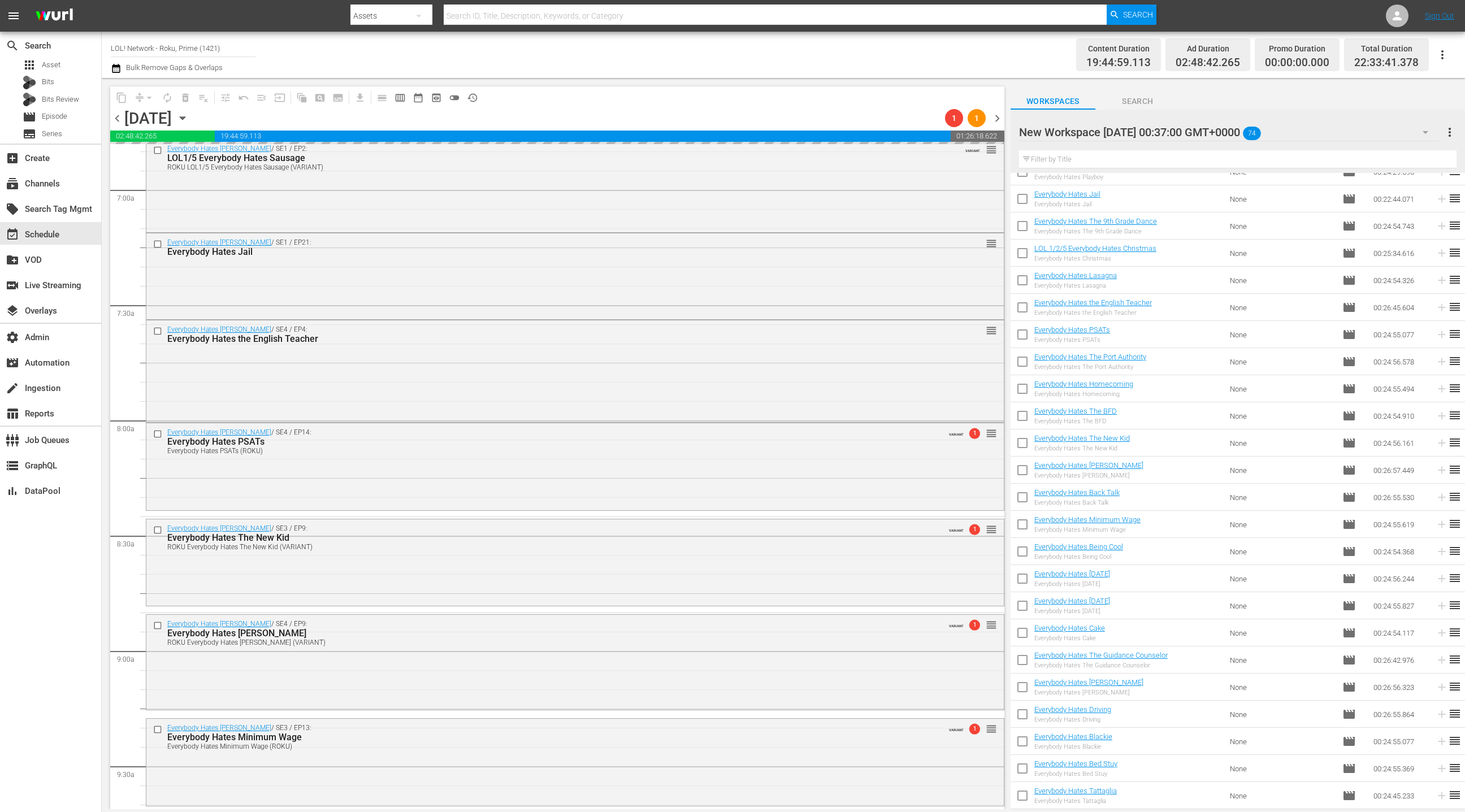
scroll to position [1510, 0]
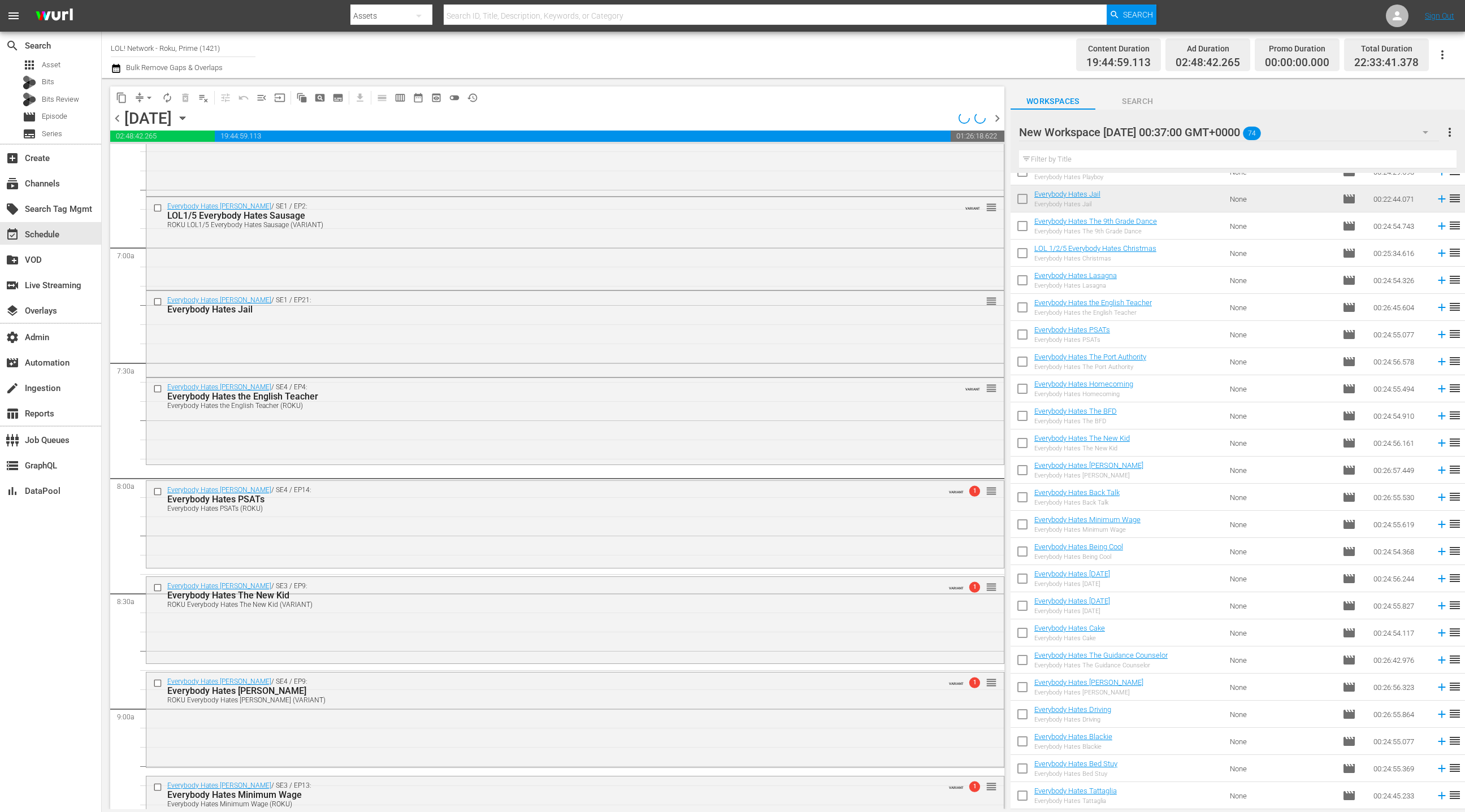
click at [387, 325] on div "Everybody Hates [PERSON_NAME] / SE1 / EP21: Everybody Hates Jail reorder" at bounding box center [575, 333] width 858 height 84
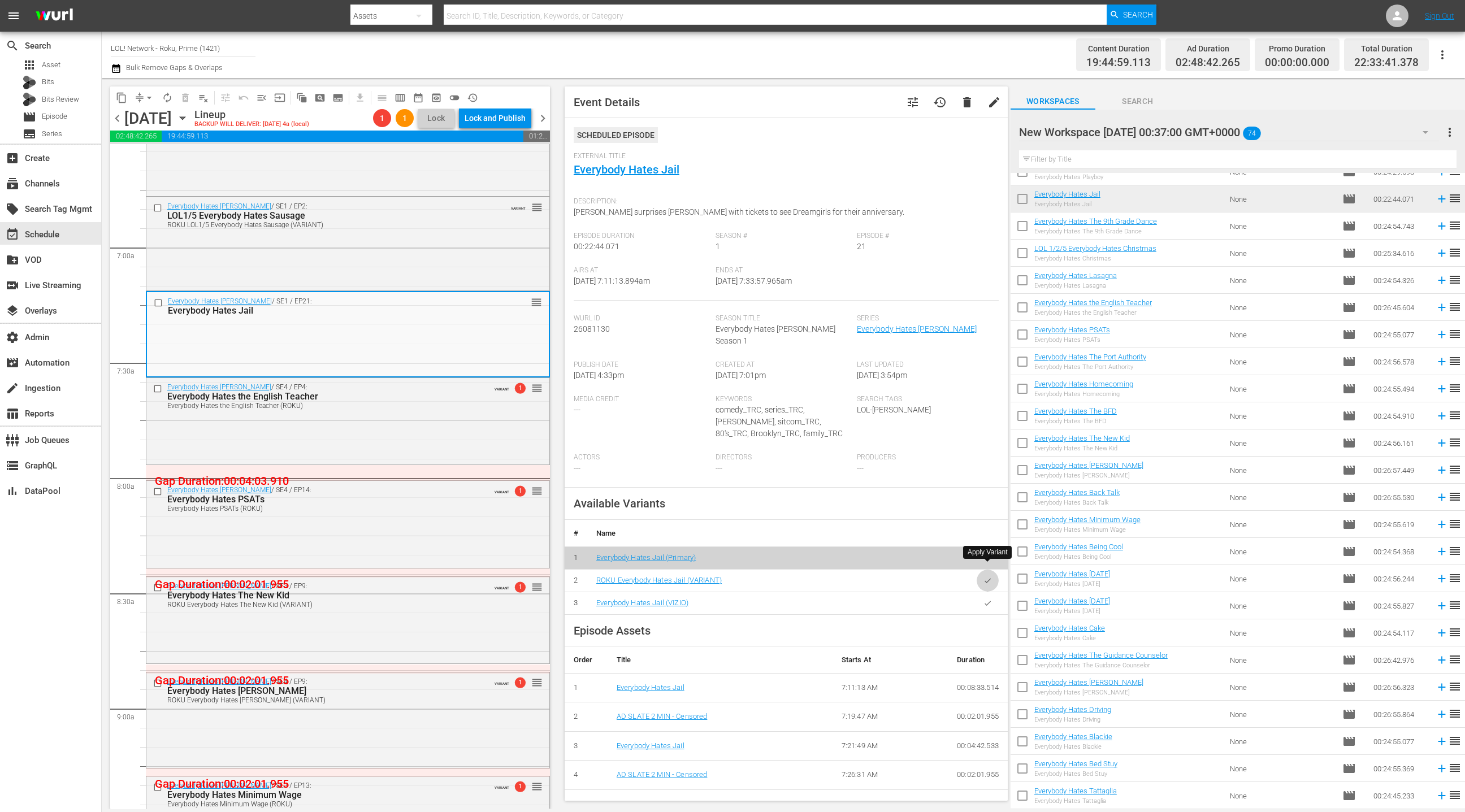
drag, startPoint x: 987, startPoint y: 573, endPoint x: 652, endPoint y: 395, distance: 379.4
click at [987, 573] on button "button" at bounding box center [988, 581] width 22 height 22
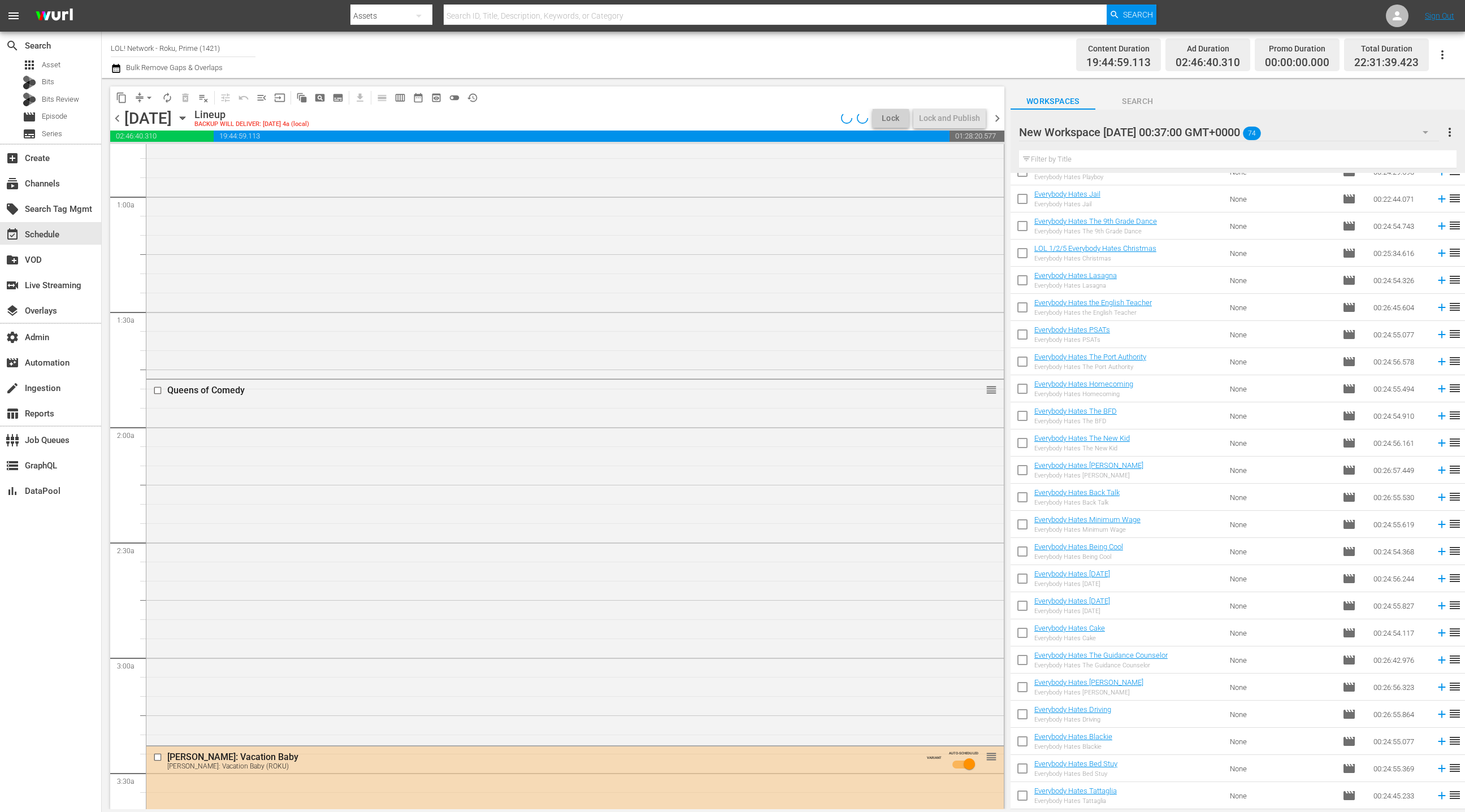
scroll to position [210, 0]
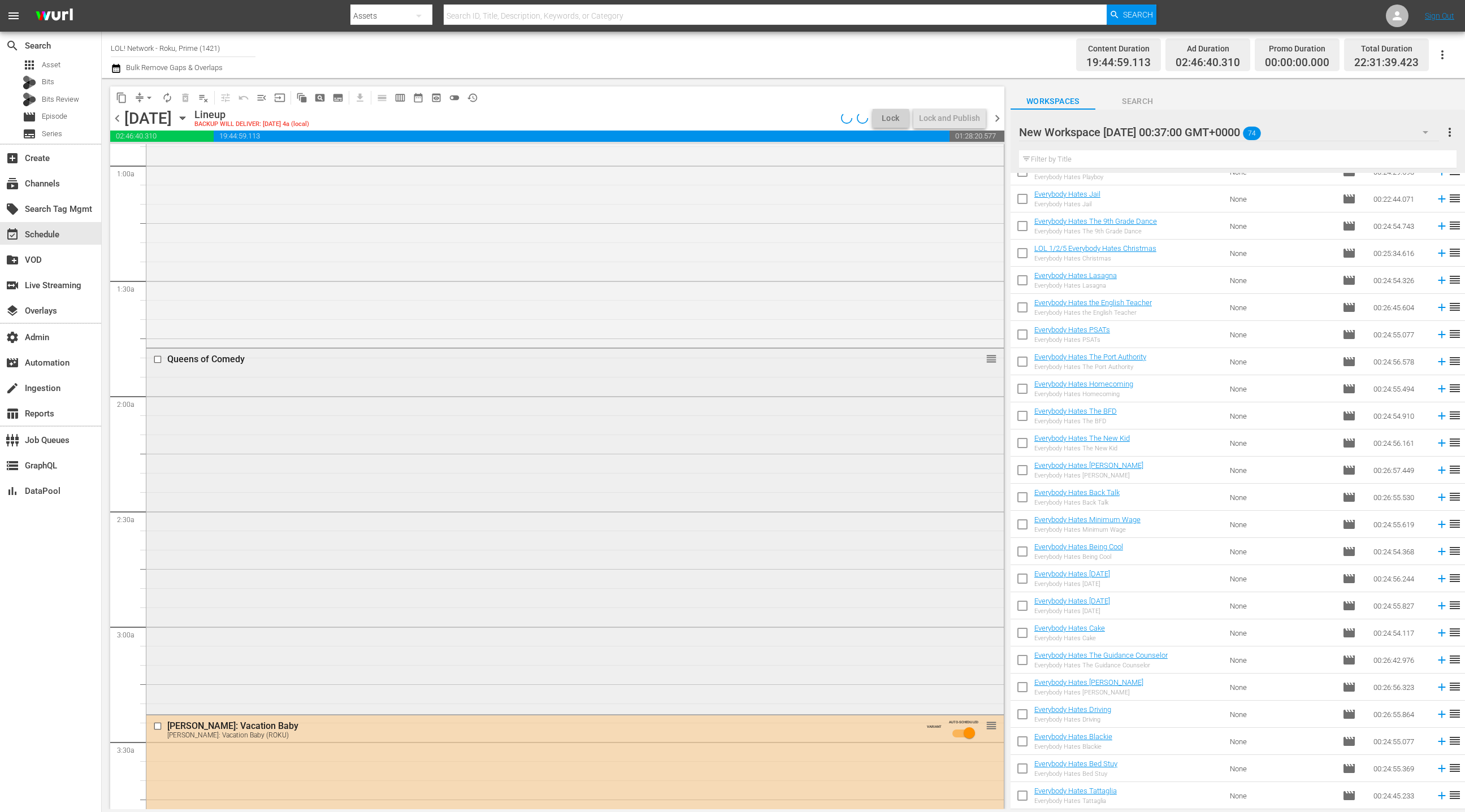
click at [420, 425] on div "Queens of Comedy reorder" at bounding box center [575, 530] width 858 height 363
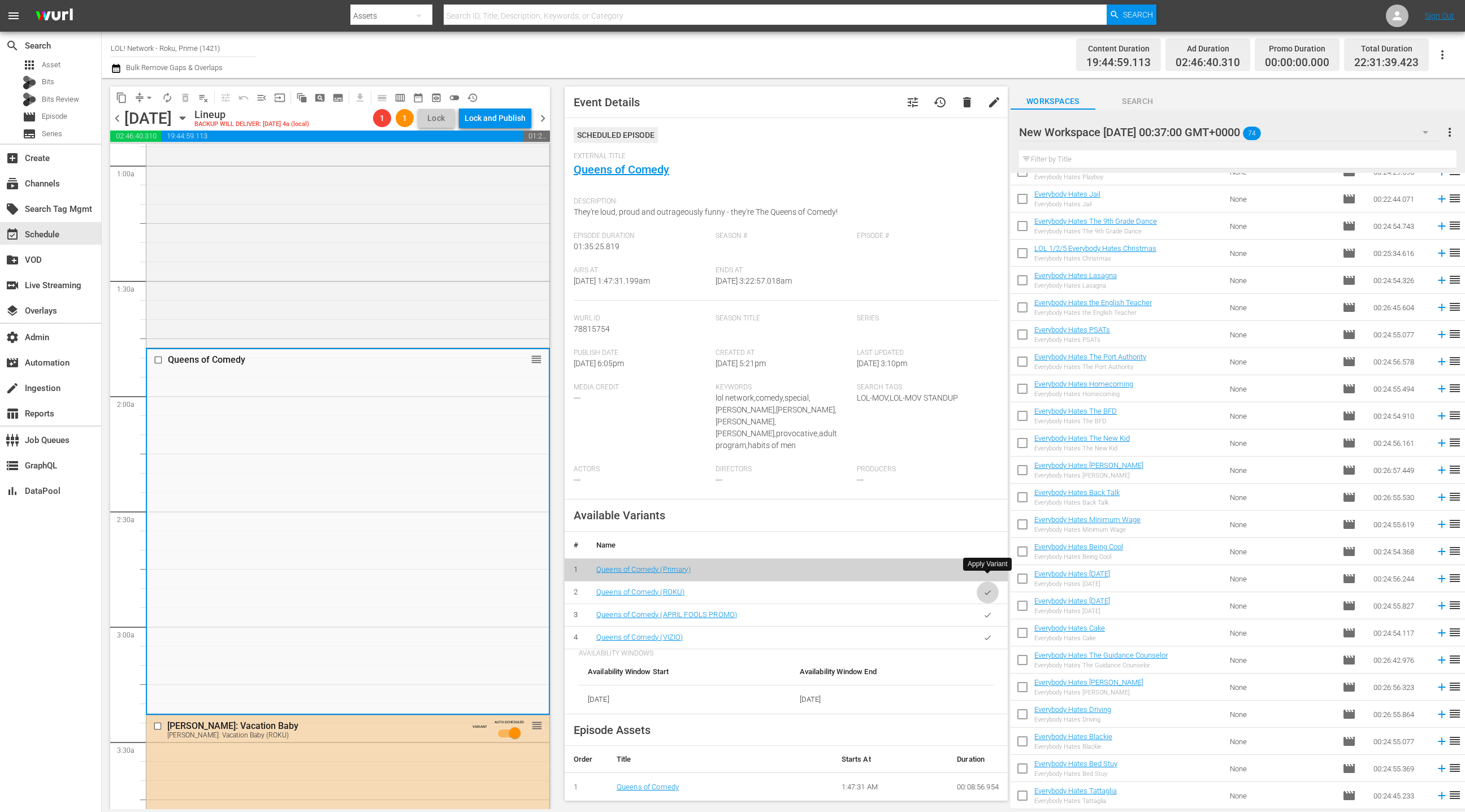
drag, startPoint x: 988, startPoint y: 582, endPoint x: 580, endPoint y: 488, distance: 418.7
click at [988, 589] on icon "button" at bounding box center [987, 592] width 8 height 8
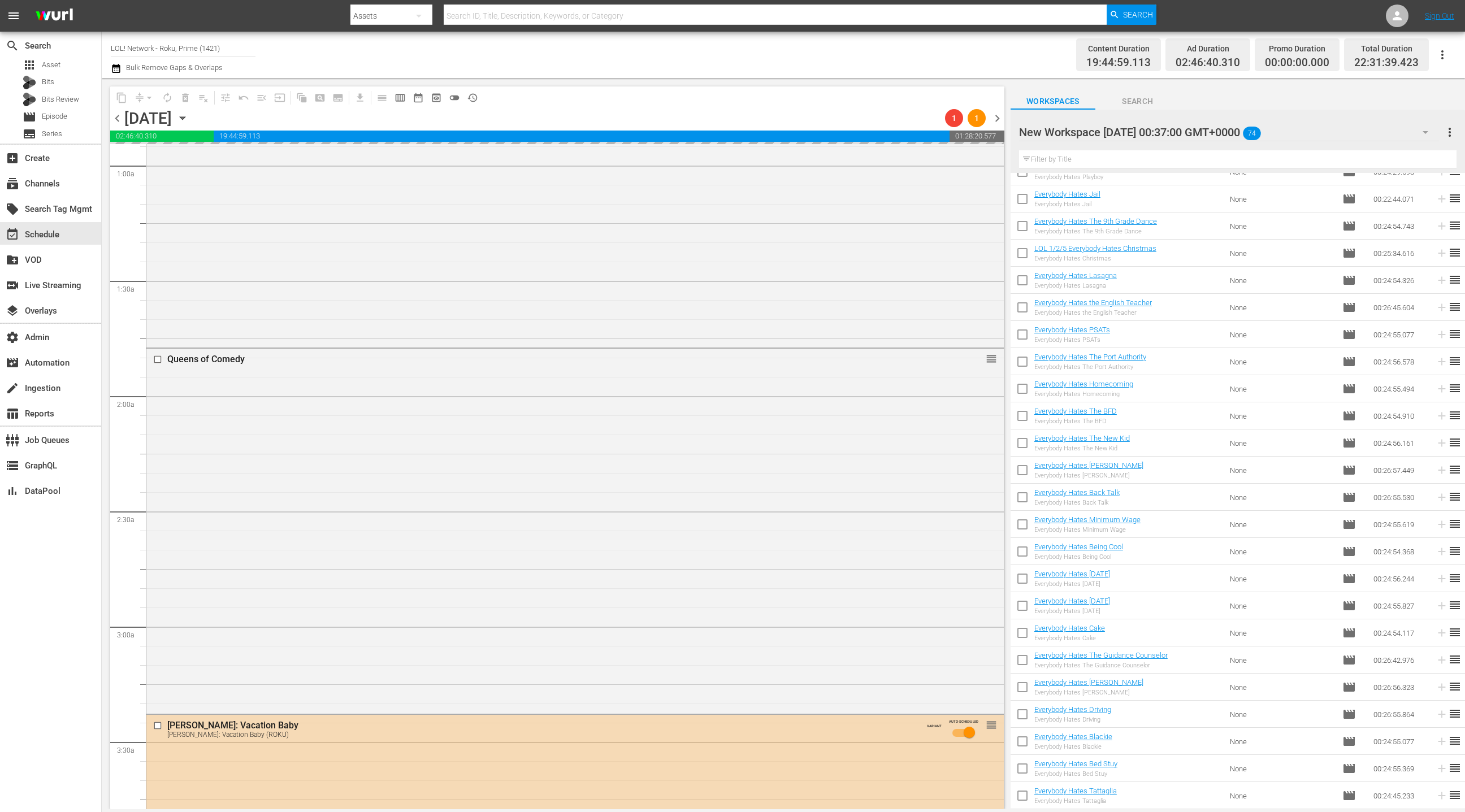
scroll to position [0, 0]
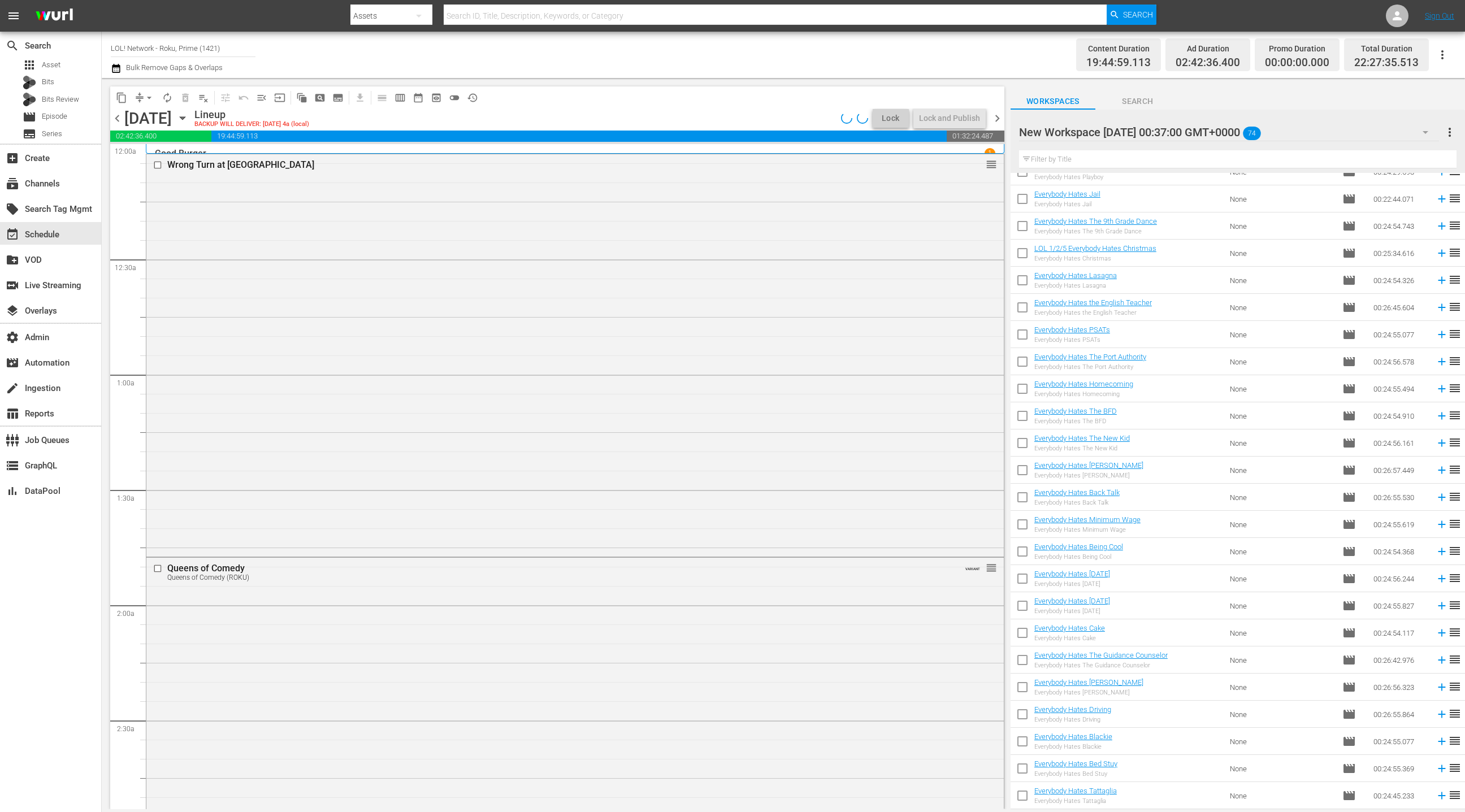
click at [392, 465] on div "Wrong Turn at Tahoe reorder" at bounding box center [575, 355] width 858 height 400
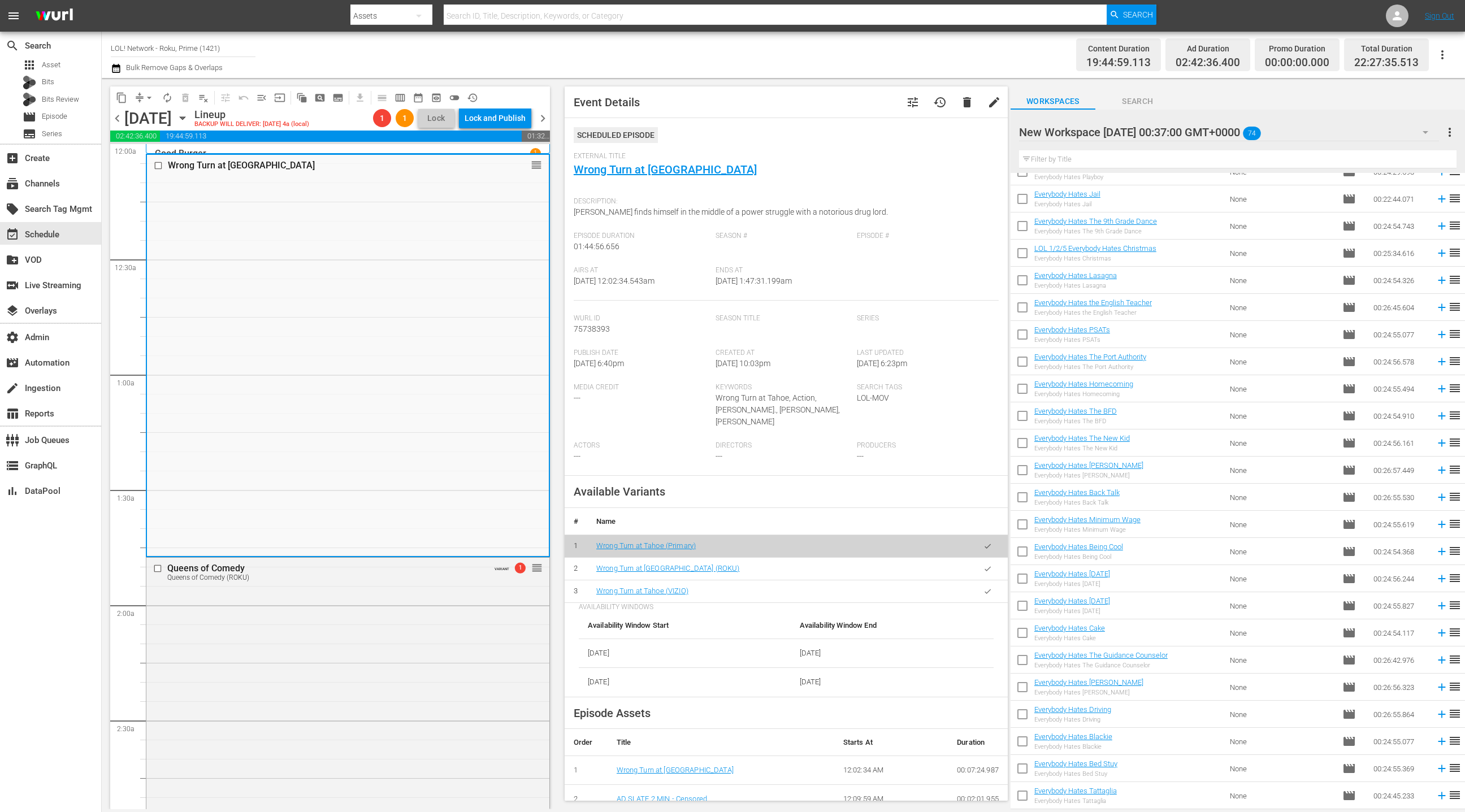
drag, startPoint x: 984, startPoint y: 570, endPoint x: 912, endPoint y: 548, distance: 75.3
click at [972, 565] on td at bounding box center [987, 568] width 40 height 22
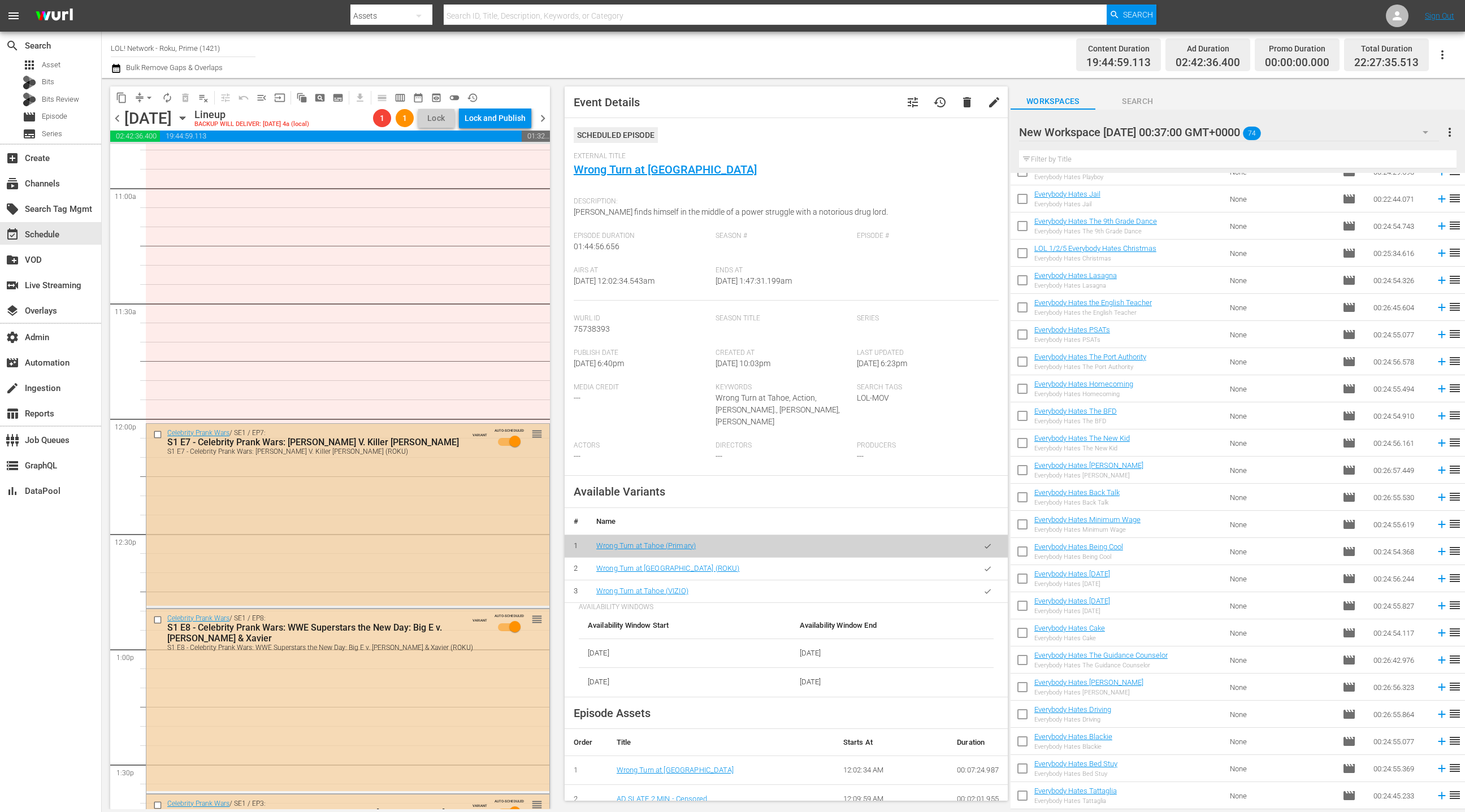
scroll to position [2455, 0]
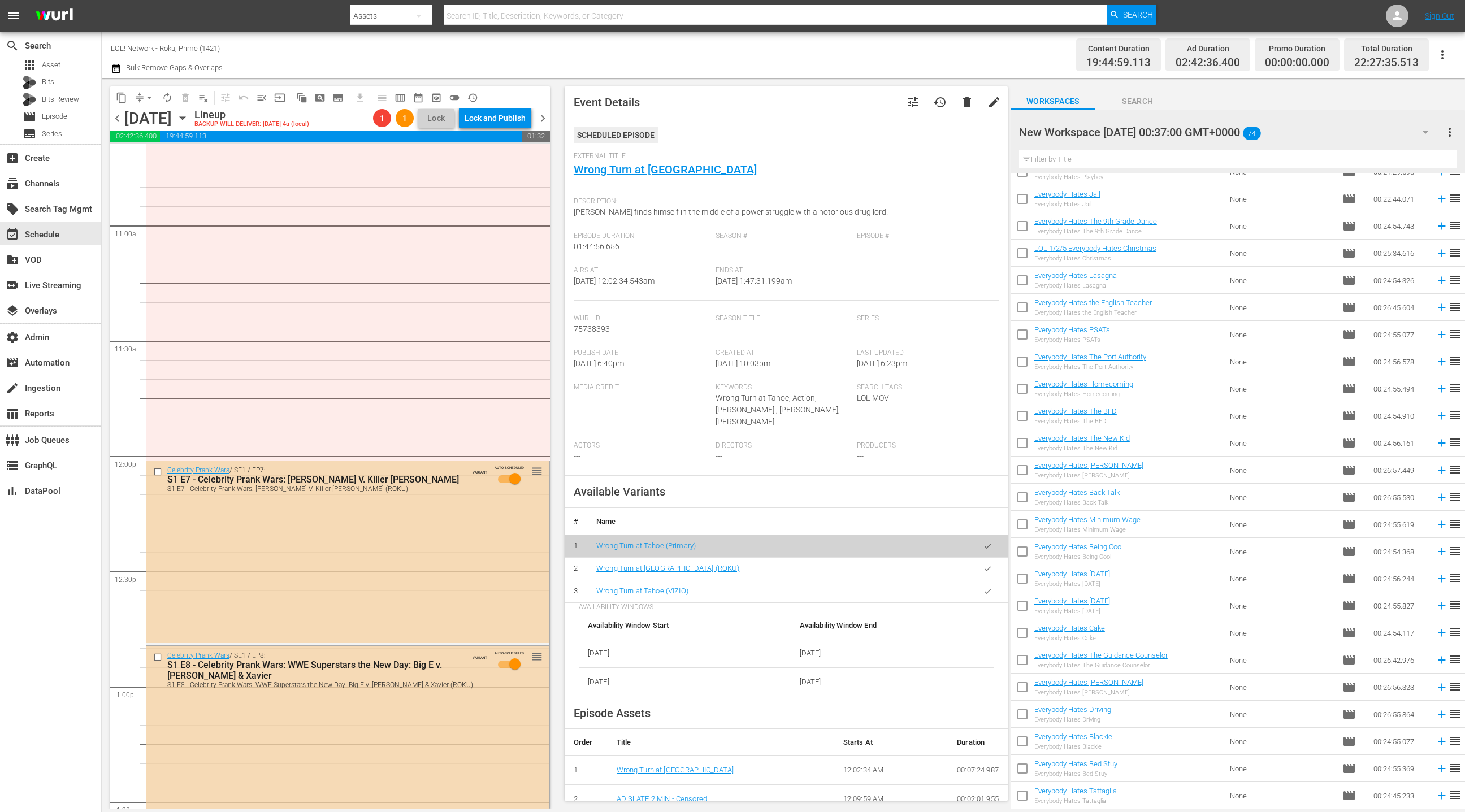
click at [1384, 134] on div "New Workspace [DATE] 00:37:00 GMT+0000 74" at bounding box center [1228, 132] width 420 height 32
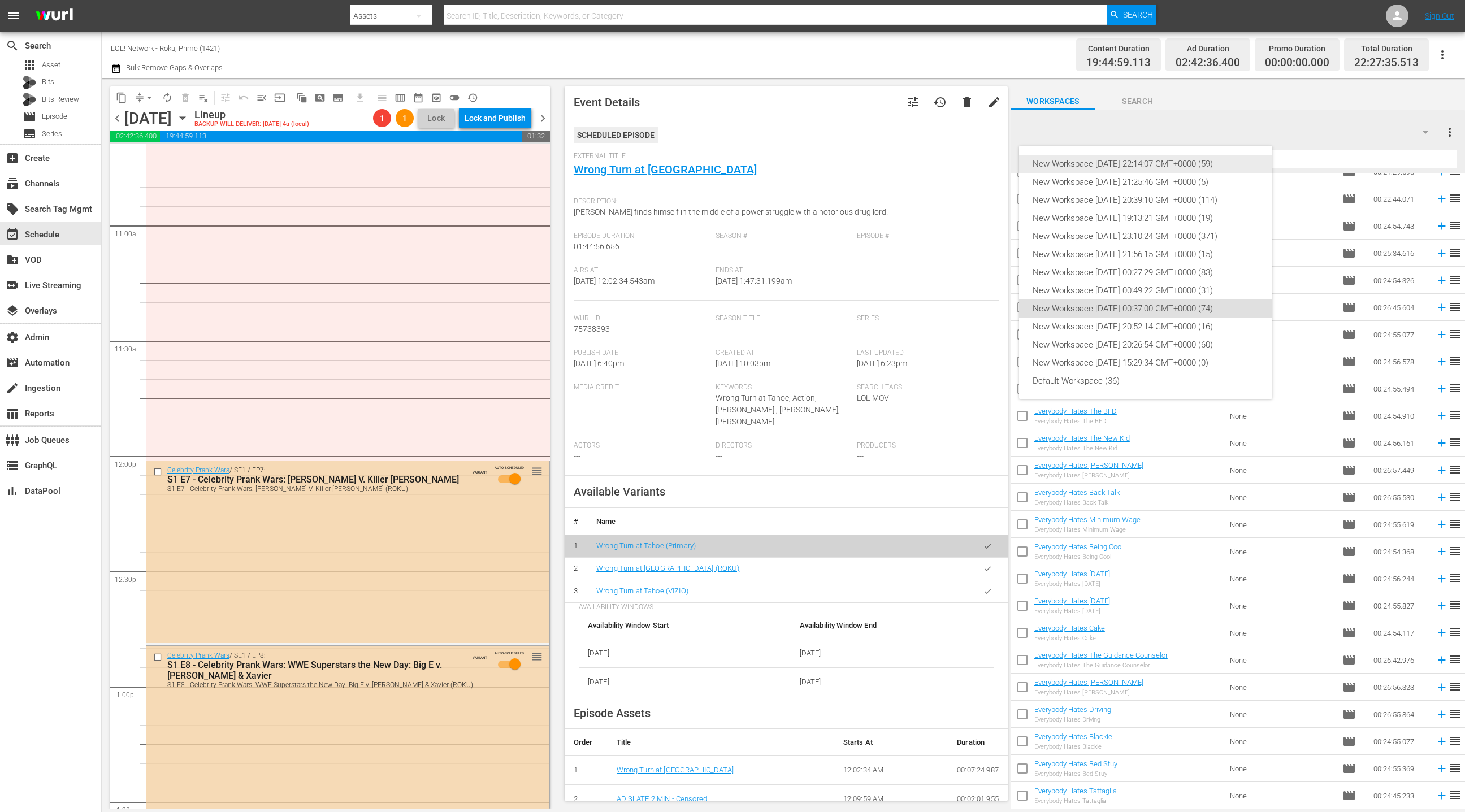
click at [1201, 159] on div "New Workspace [DATE] 22:14:07 GMT+0000 (59)" at bounding box center [1146, 163] width 226 height 18
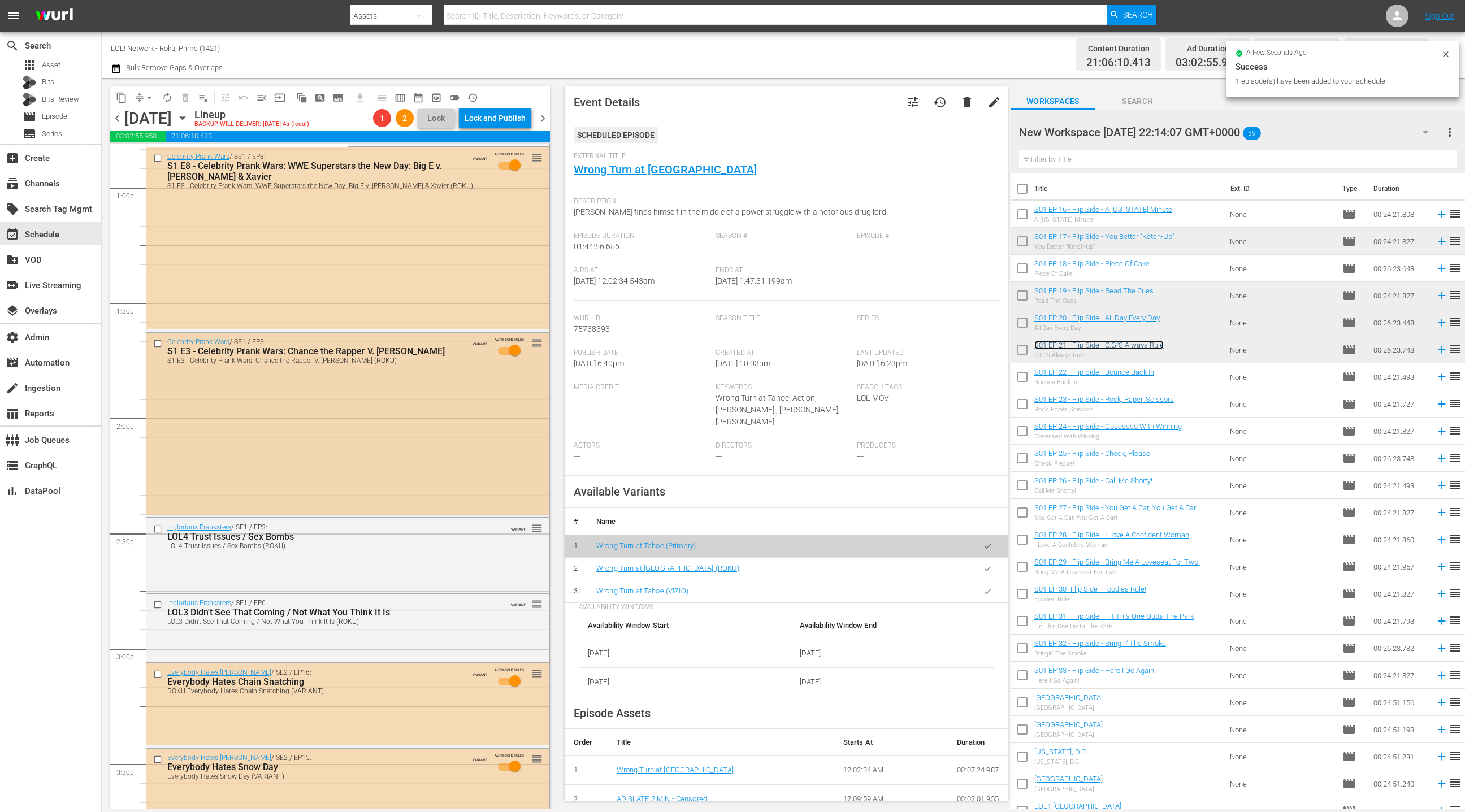
scroll to position [3037, 0]
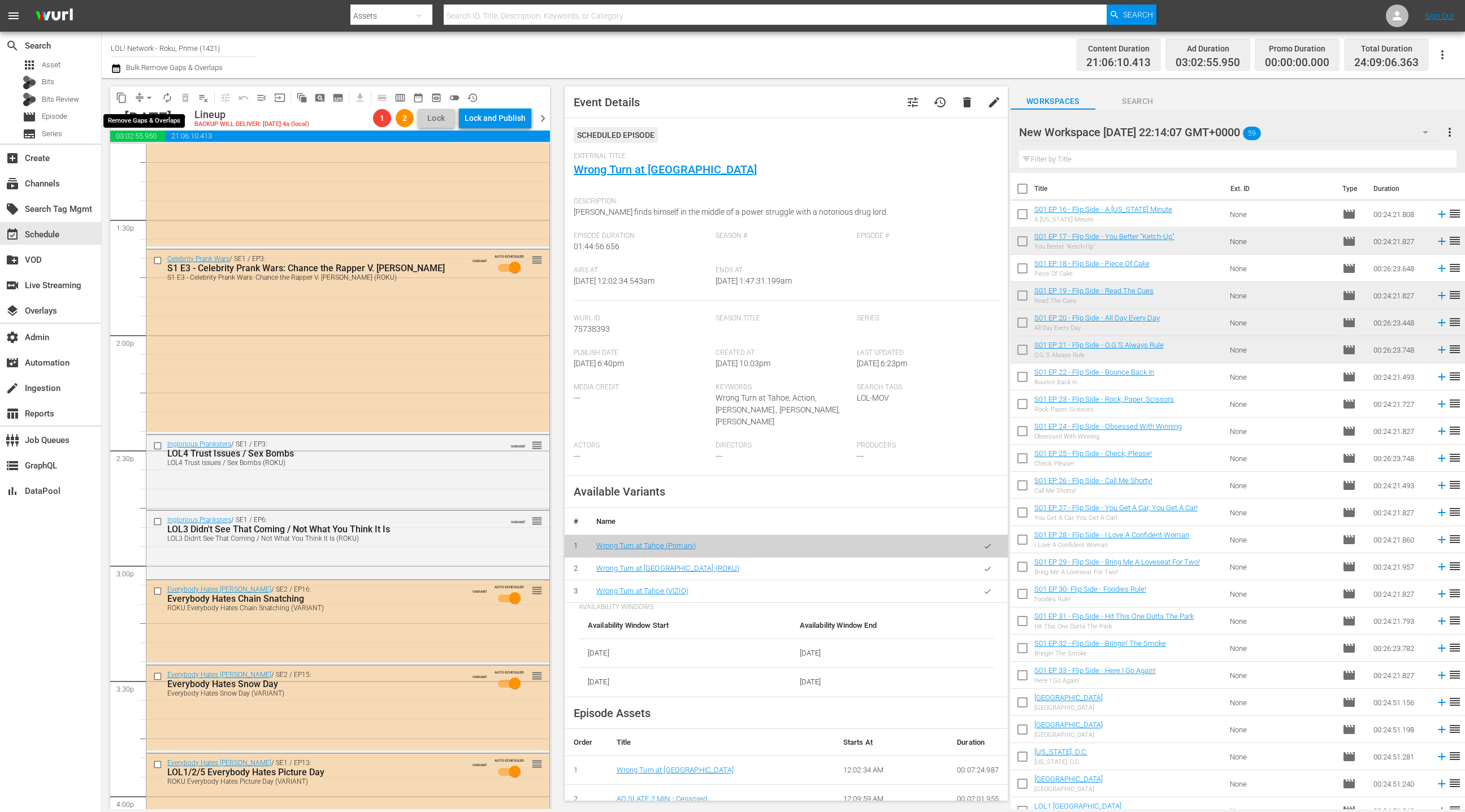
click at [143, 101] on span "arrow_drop_down" at bounding box center [149, 98] width 11 height 11
click at [160, 162] on li "Align to End of Previous Day" at bounding box center [149, 157] width 118 height 19
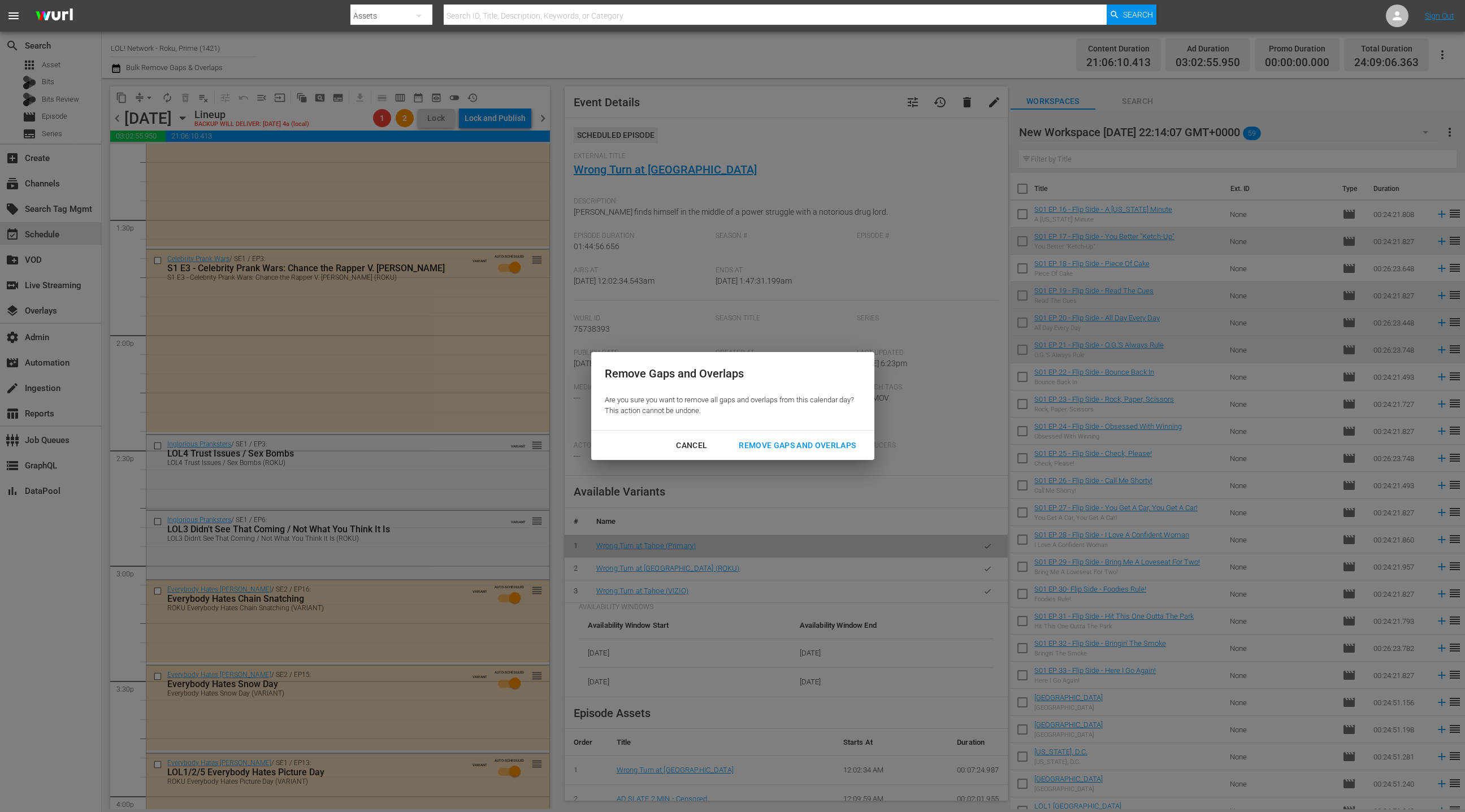
click at [831, 447] on div "Remove Gaps and Overlaps" at bounding box center [796, 445] width 135 height 14
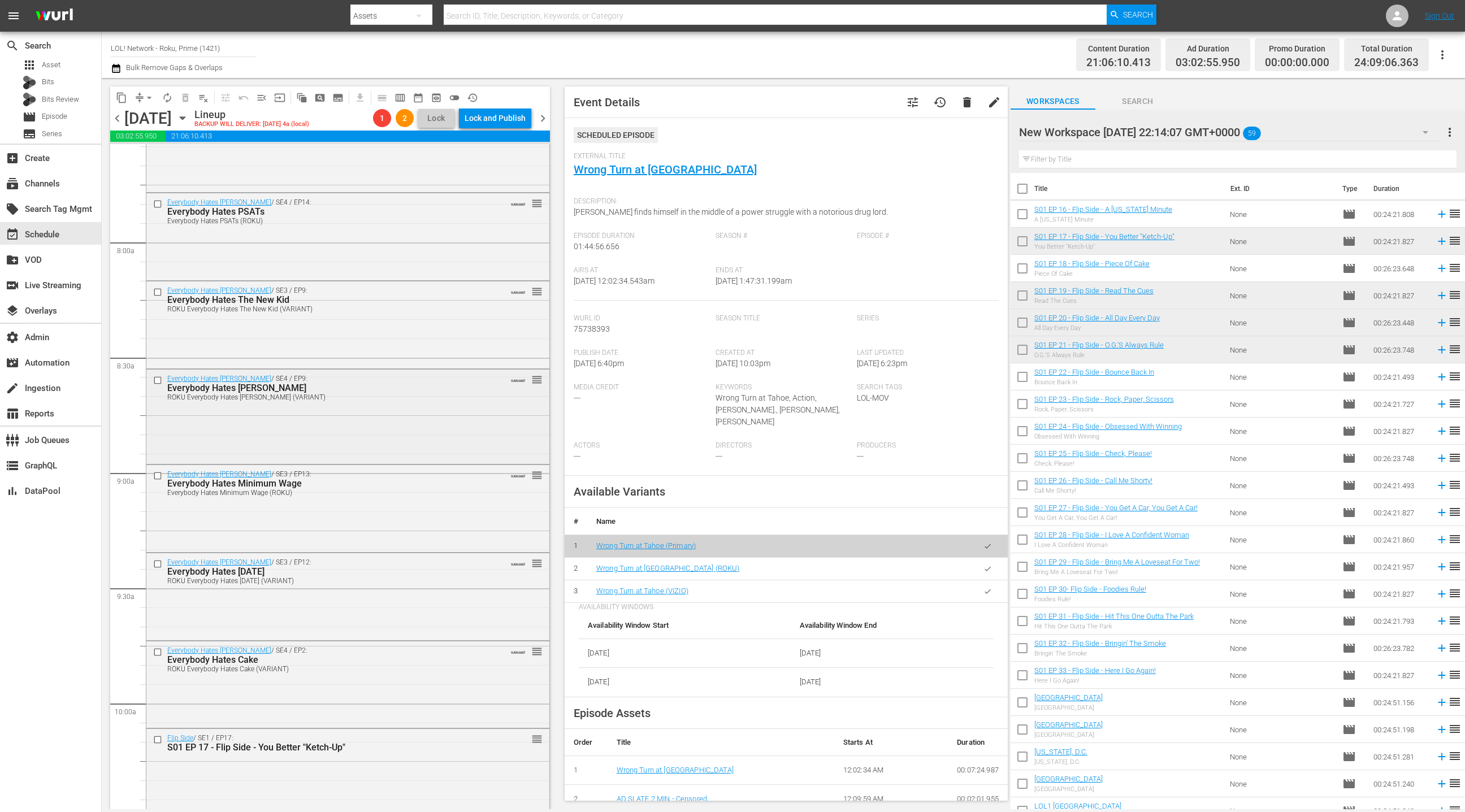
scroll to position [1411, 0]
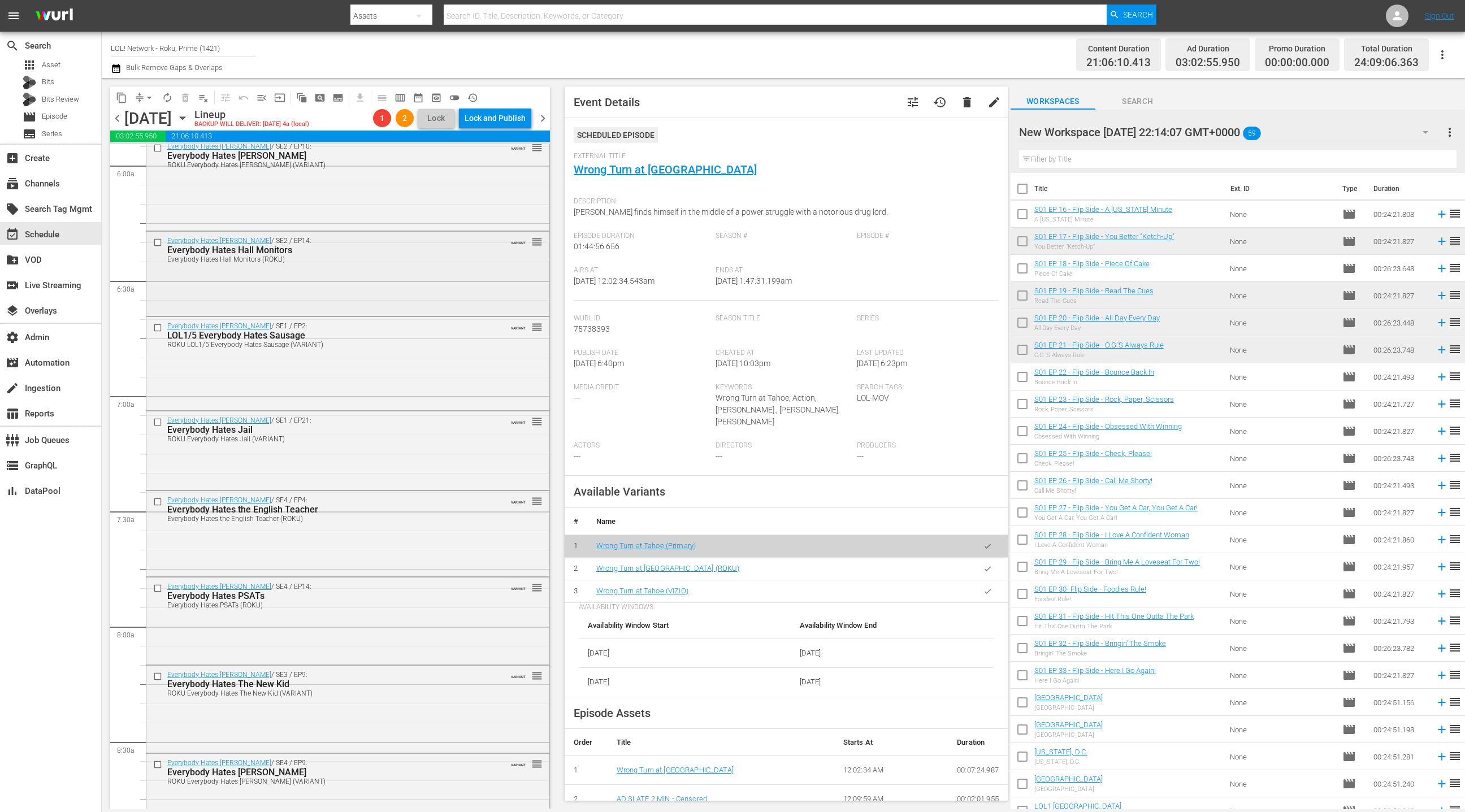
click at [363, 273] on div "Everybody Hates [PERSON_NAME] / SE2 / EP14: Everybody Hates Hall Monitors Every…" at bounding box center [347, 273] width 403 height 82
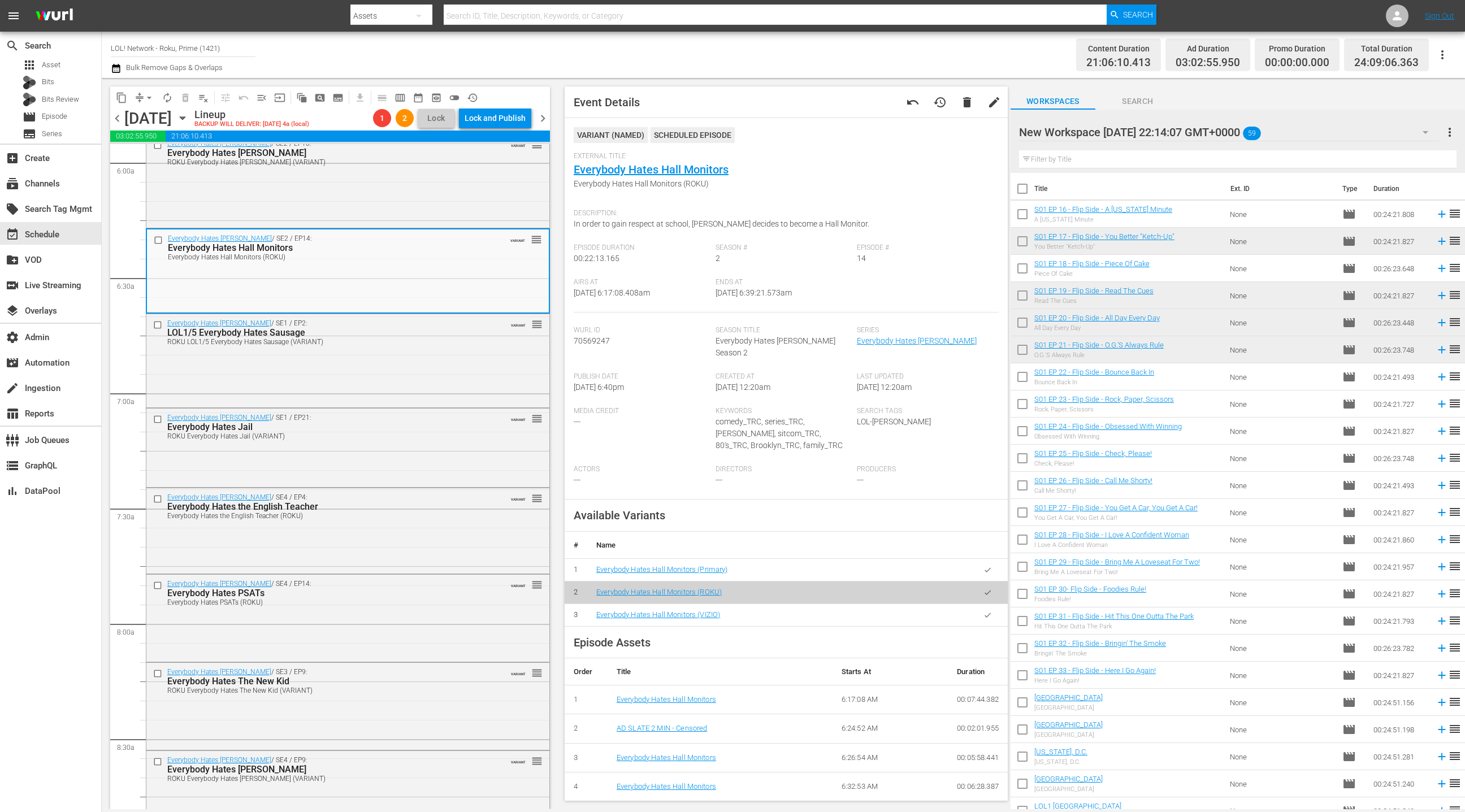
scroll to position [1360, 0]
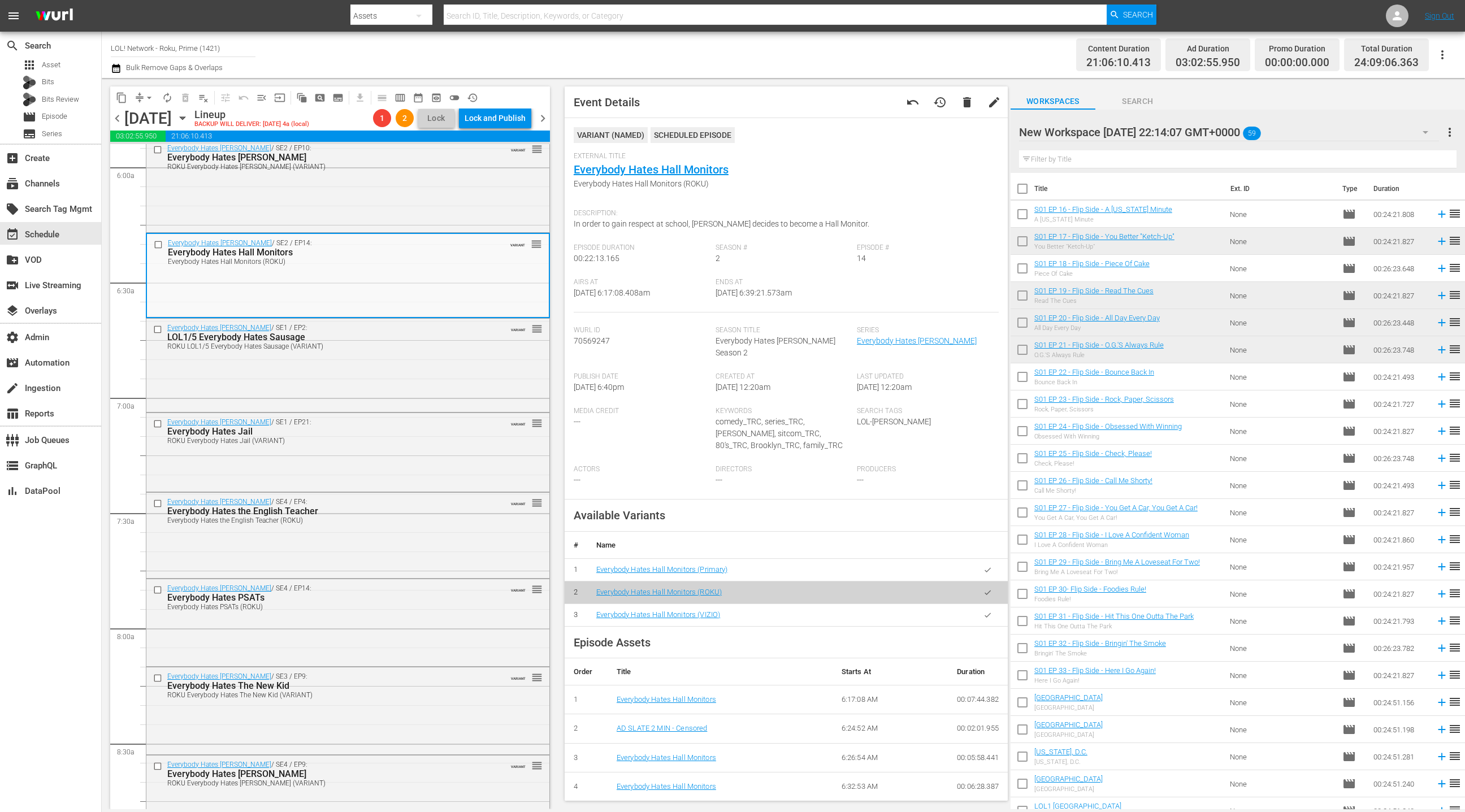
click at [985, 565] on icon "button" at bounding box center [987, 569] width 8 height 8
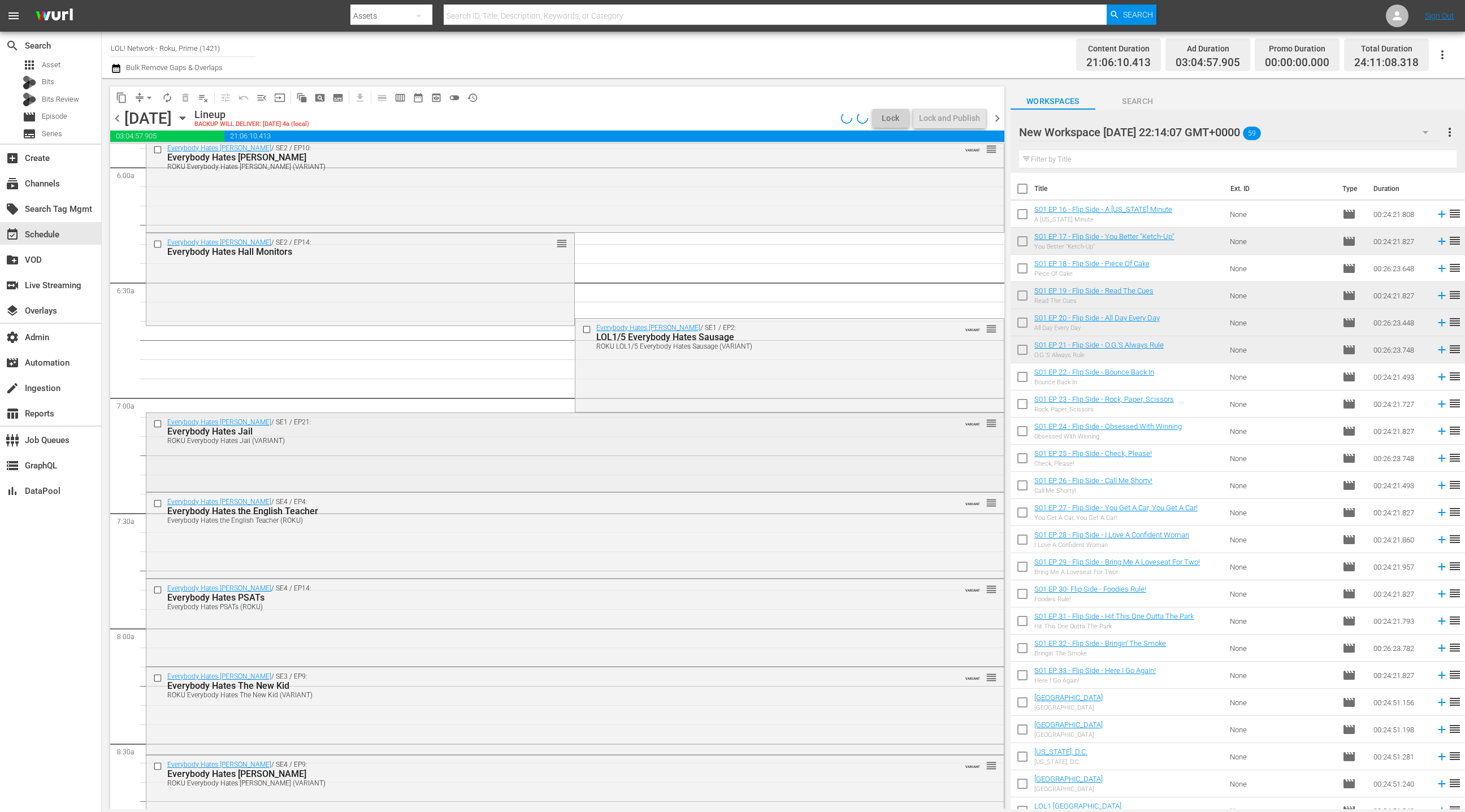
click at [464, 455] on div "Everybody Hates [PERSON_NAME] / SE1 / EP21: Everybody Hates Jail ROKU Everybody…" at bounding box center [575, 452] width 858 height 76
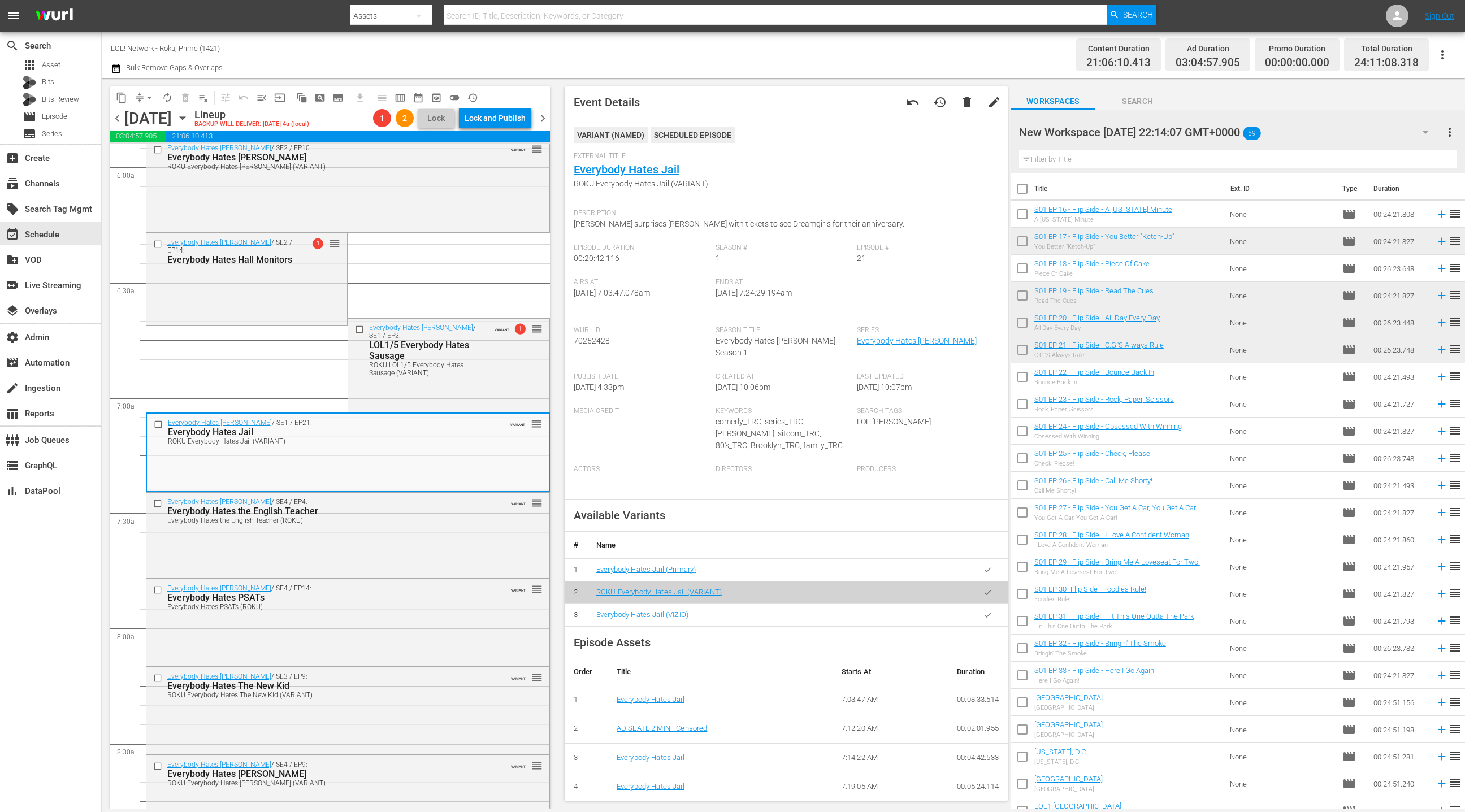
click at [990, 565] on icon "button" at bounding box center [987, 569] width 8 height 8
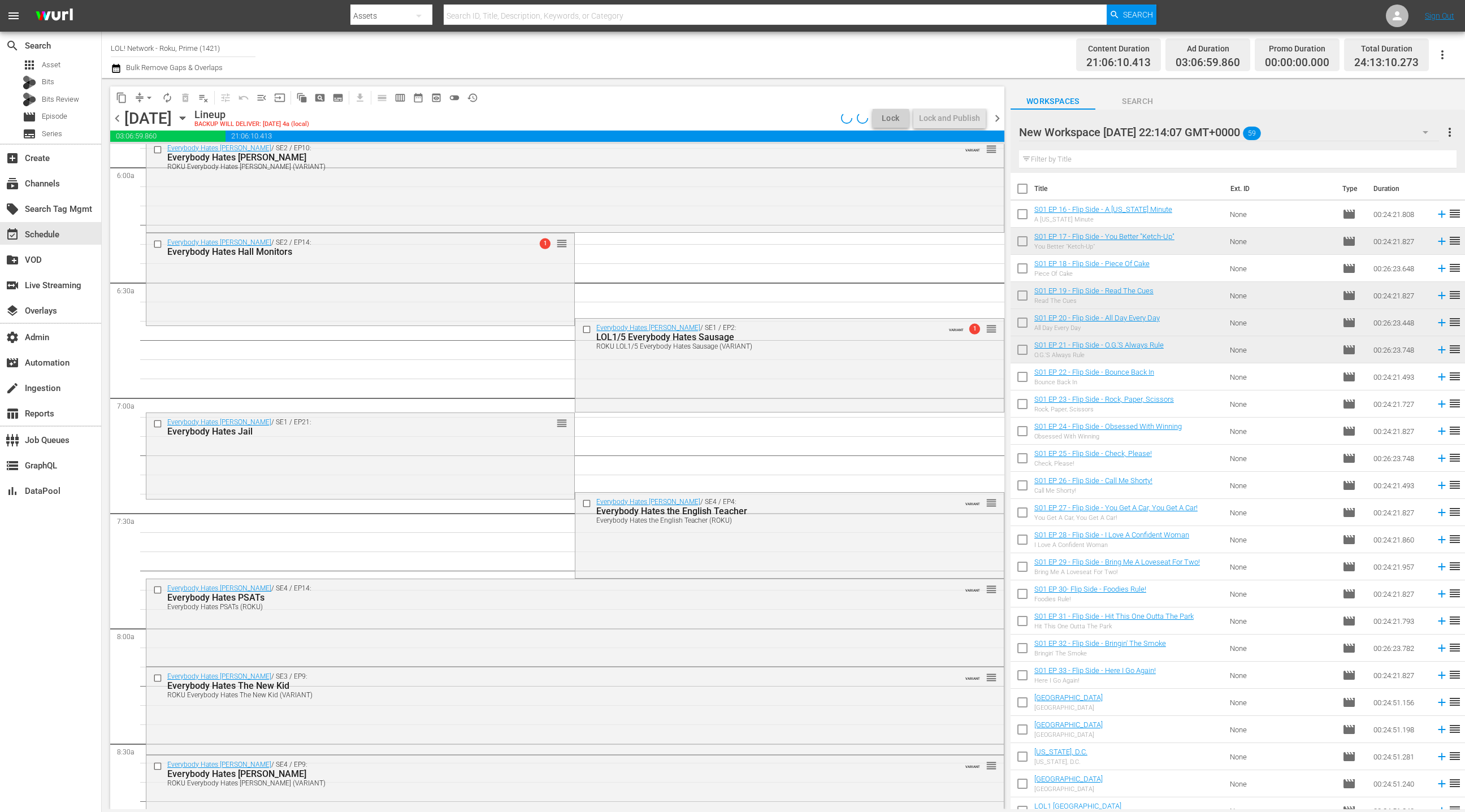
click at [398, 611] on div "Everybody Hates [PERSON_NAME] / SE4 / EP14: Everybody Hates PSATs Everybody Hat…" at bounding box center [575, 597] width 858 height 35
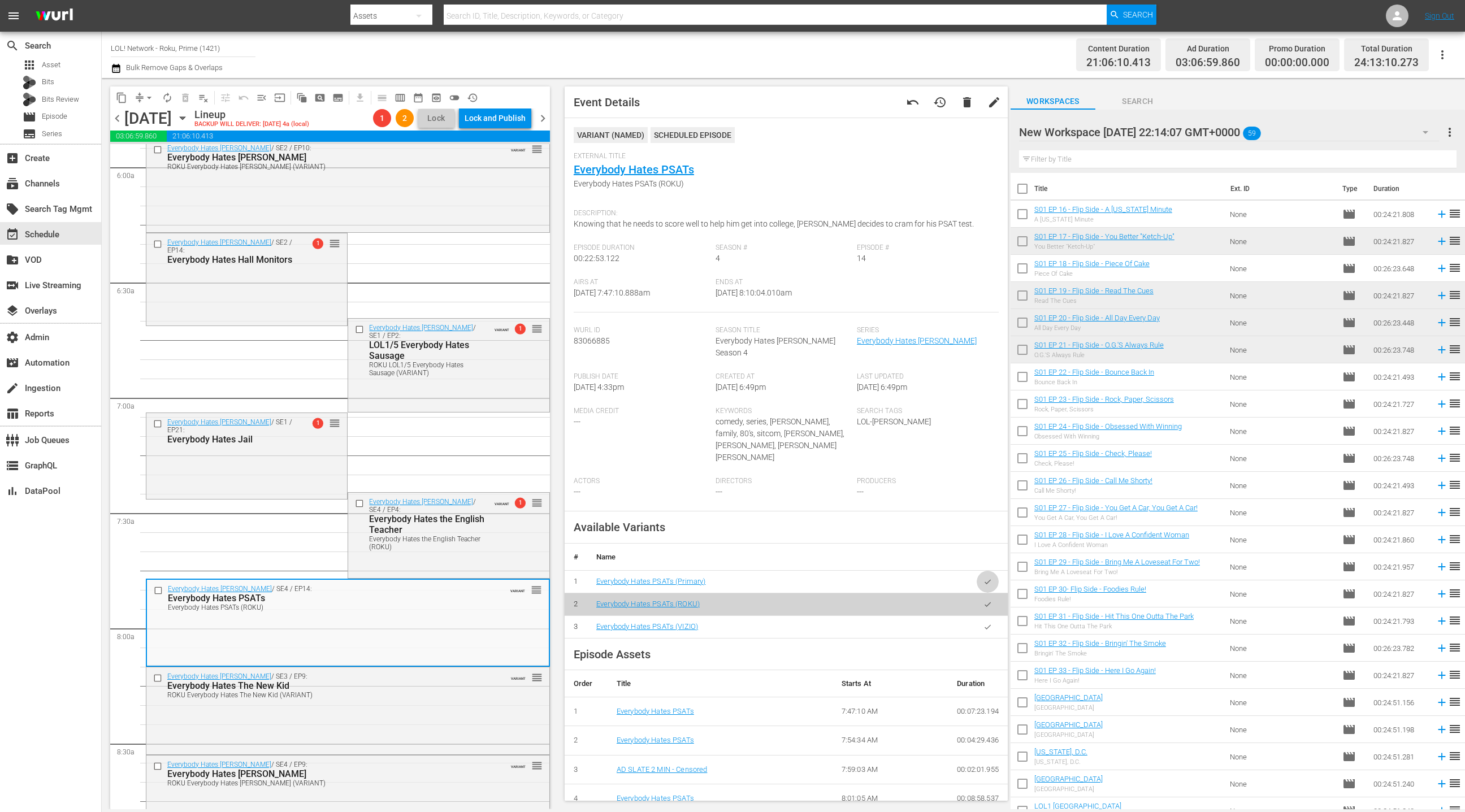
click at [990, 577] on icon "button" at bounding box center [987, 581] width 8 height 8
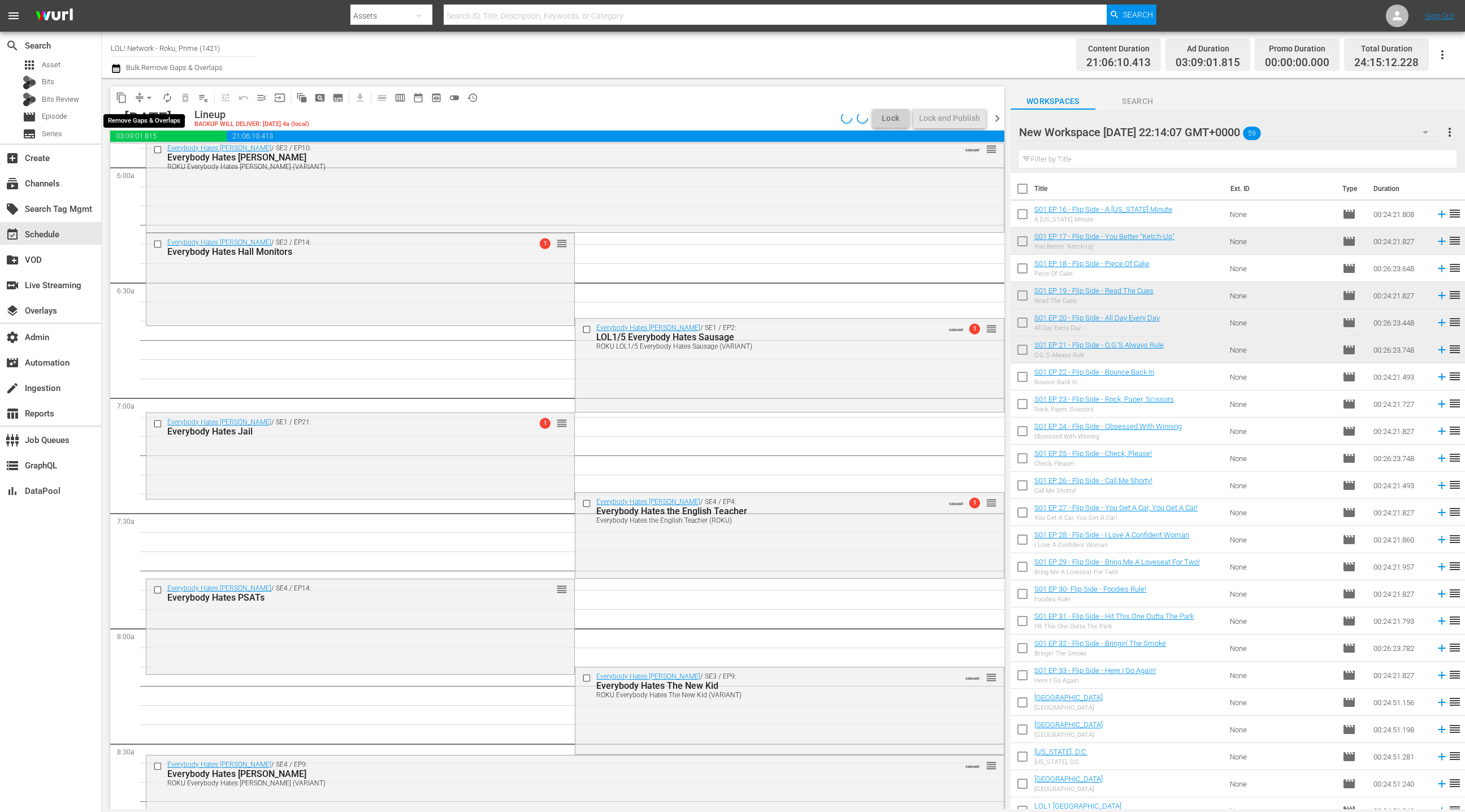
click at [145, 100] on span "arrow_drop_down" at bounding box center [149, 98] width 11 height 11
click at [147, 157] on li "Align to End of Previous Day" at bounding box center [149, 157] width 118 height 19
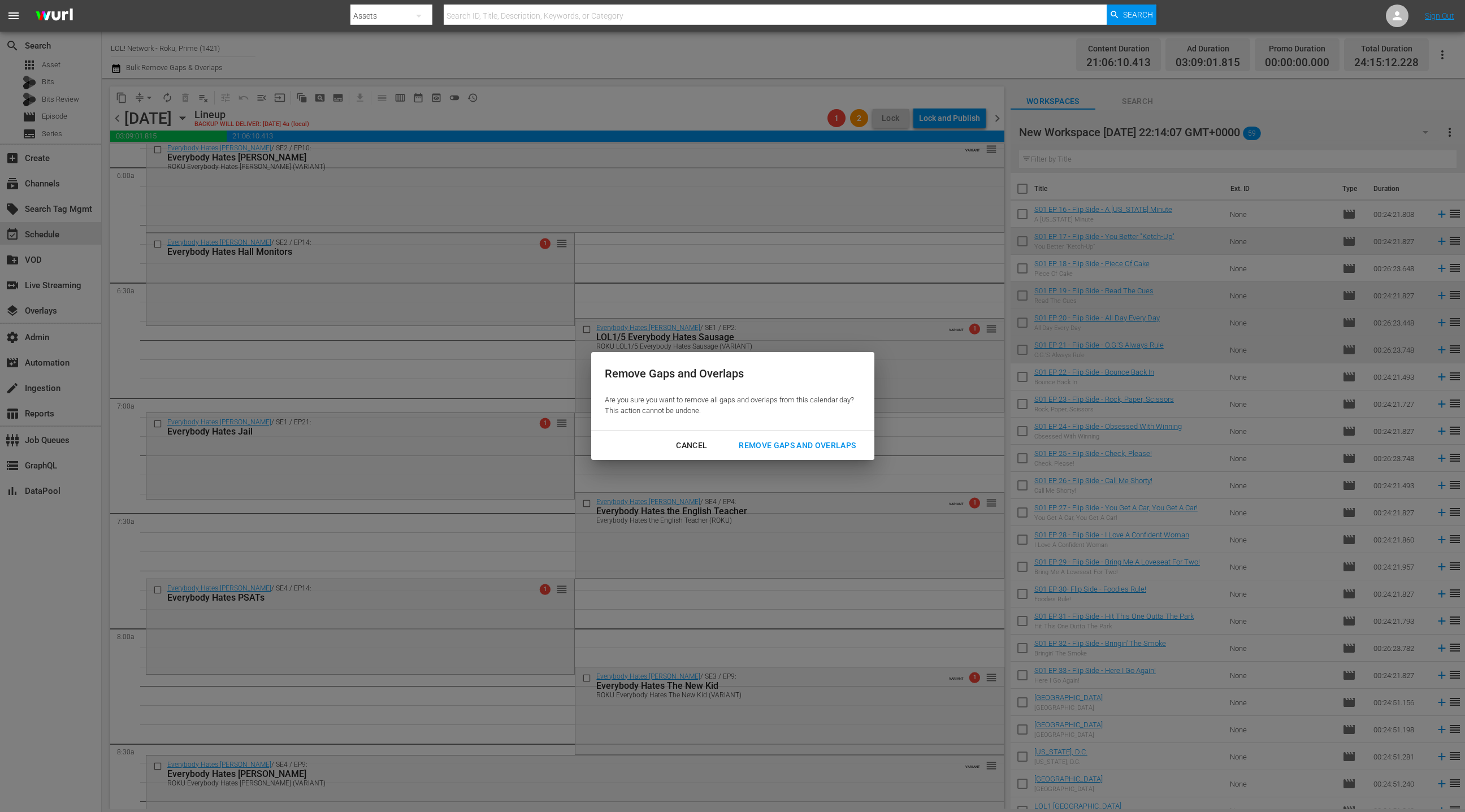
click at [806, 452] on div "Remove Gaps and Overlaps" at bounding box center [796, 445] width 135 height 14
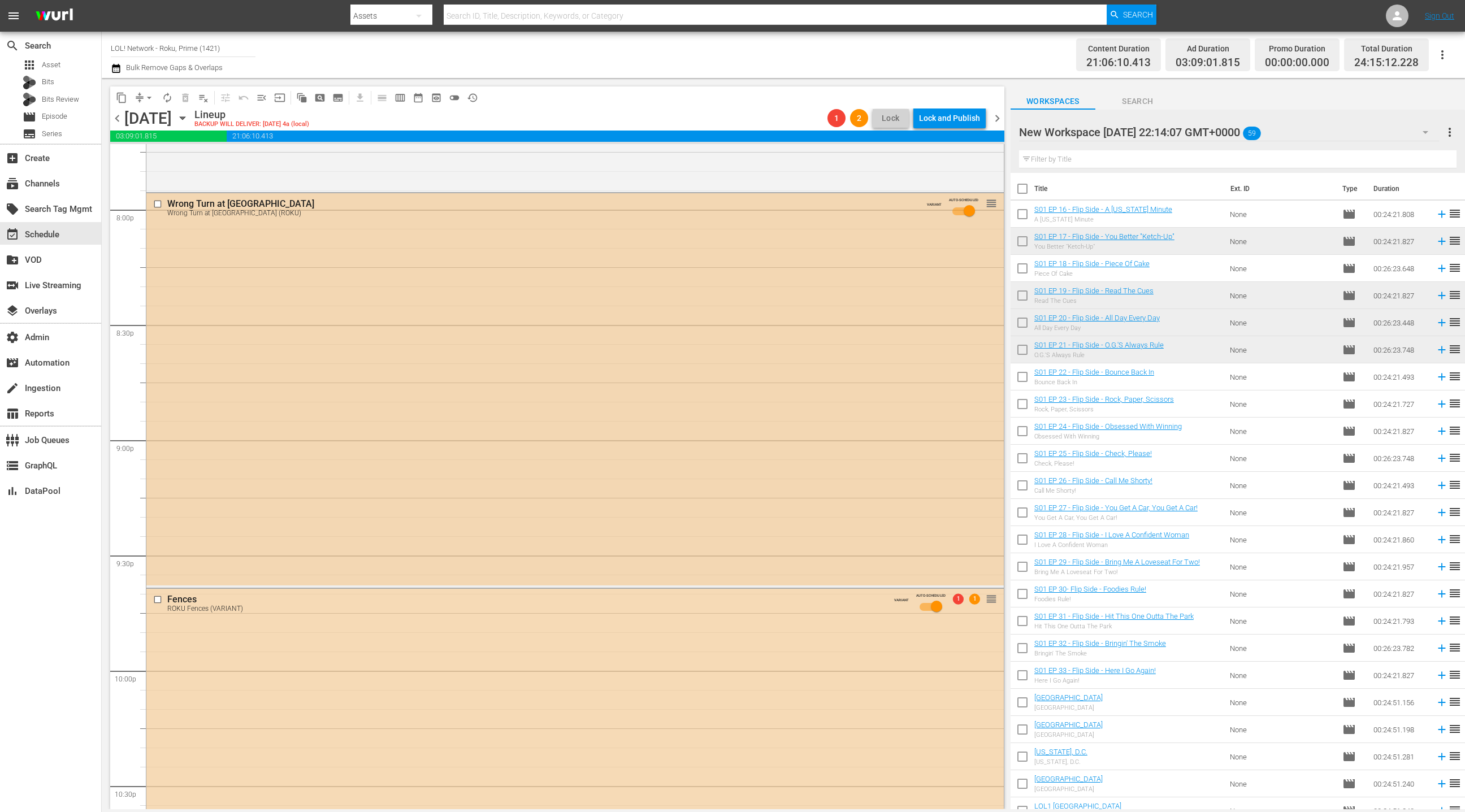
scroll to position [4584, 0]
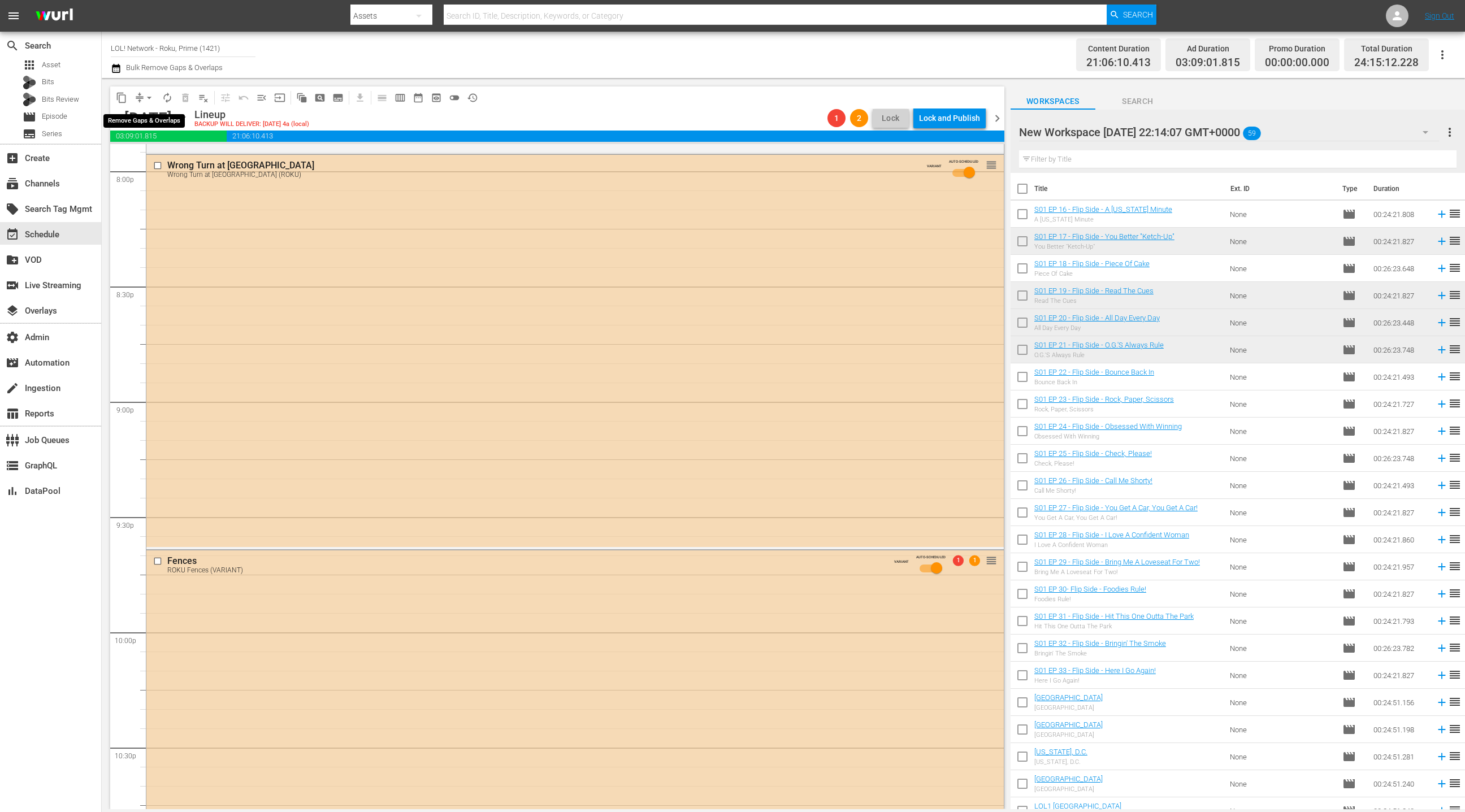
click at [147, 99] on span "arrow_drop_down" at bounding box center [149, 98] width 11 height 11
drag, startPoint x: 999, startPoint y: 120, endPoint x: 994, endPoint y: 120, distance: 5.0
click at [999, 120] on span "chevron_right" at bounding box center [997, 118] width 14 height 14
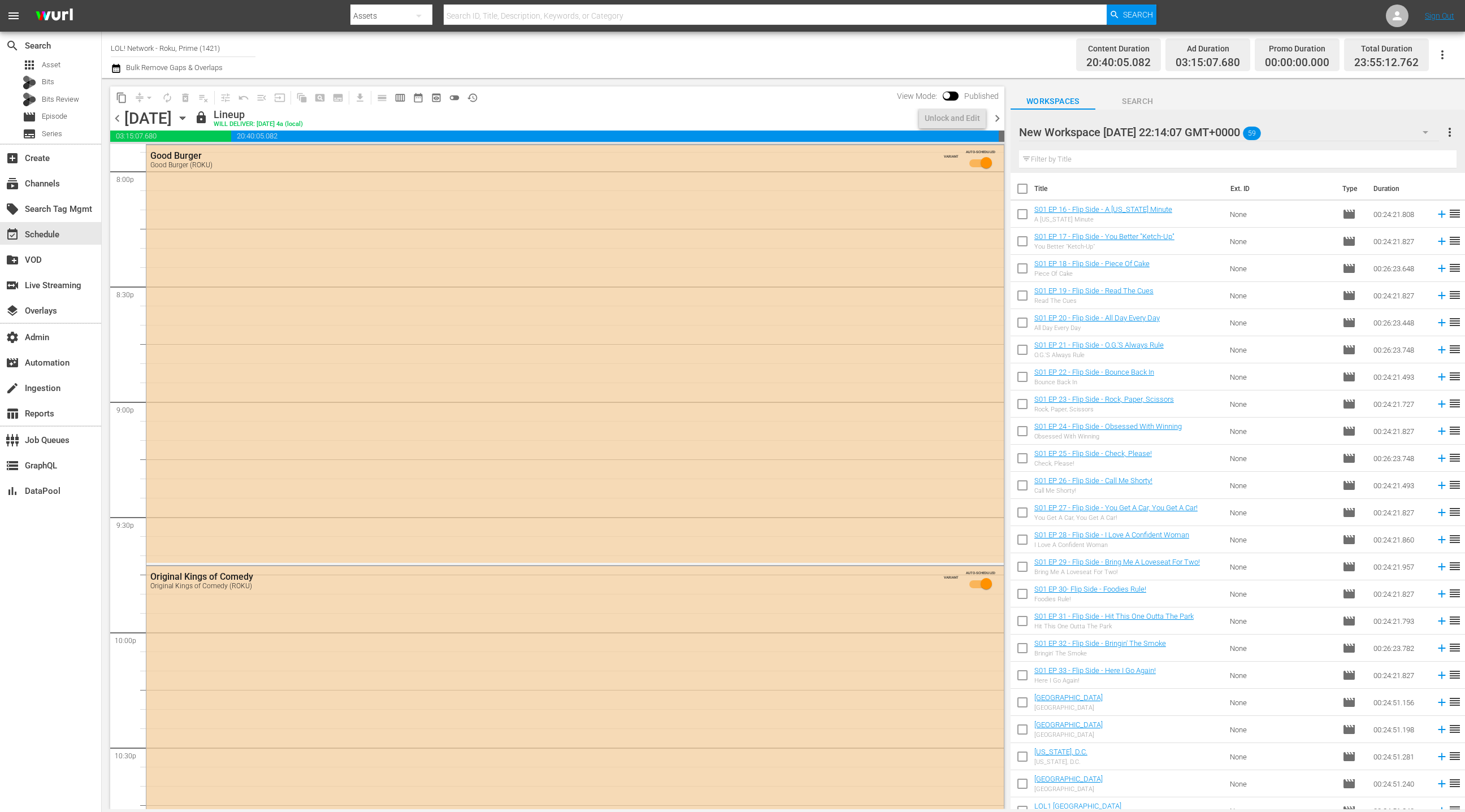
scroll to position [4200, 0]
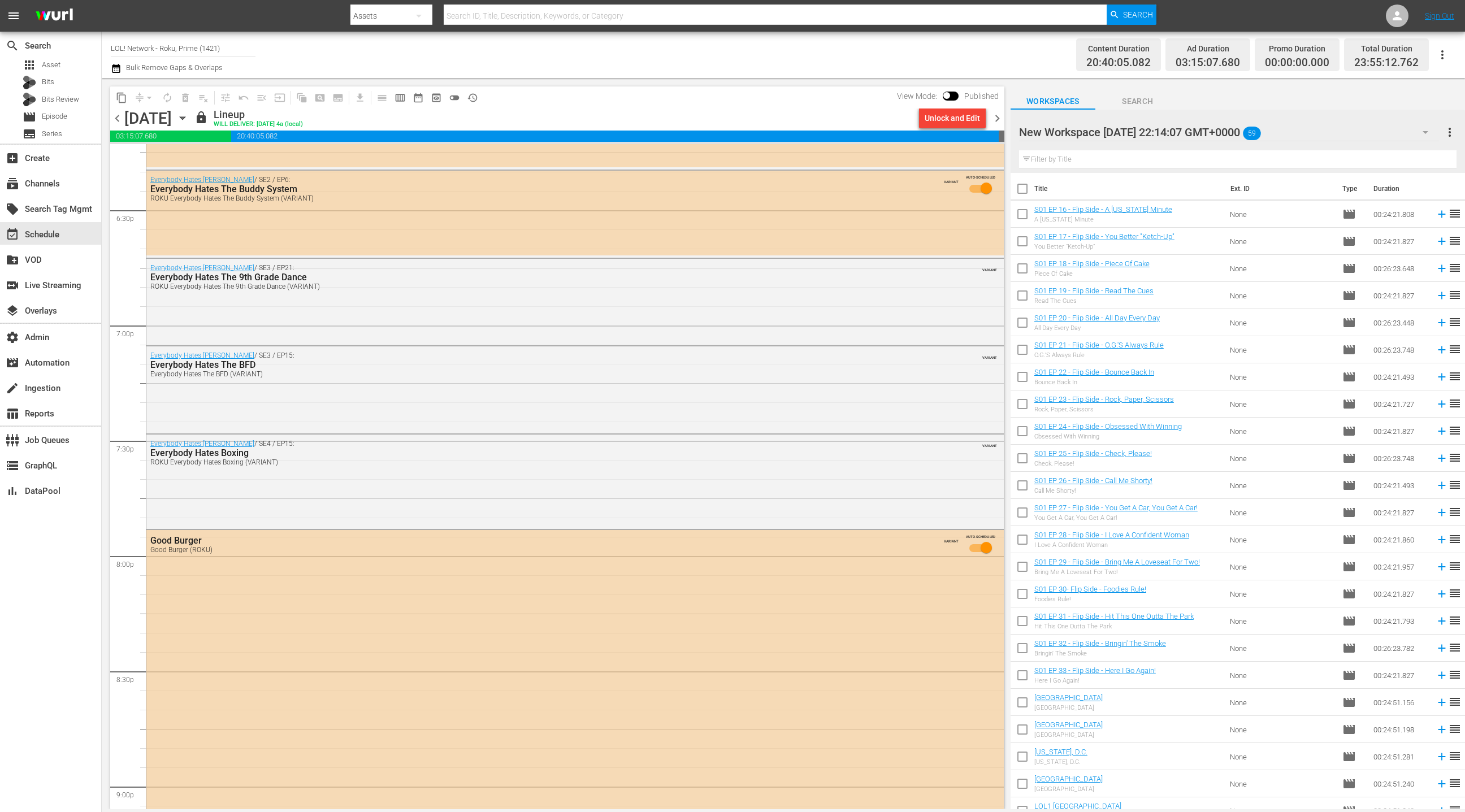
click at [934, 119] on div "Unlock and Edit" at bounding box center [952, 118] width 55 height 20
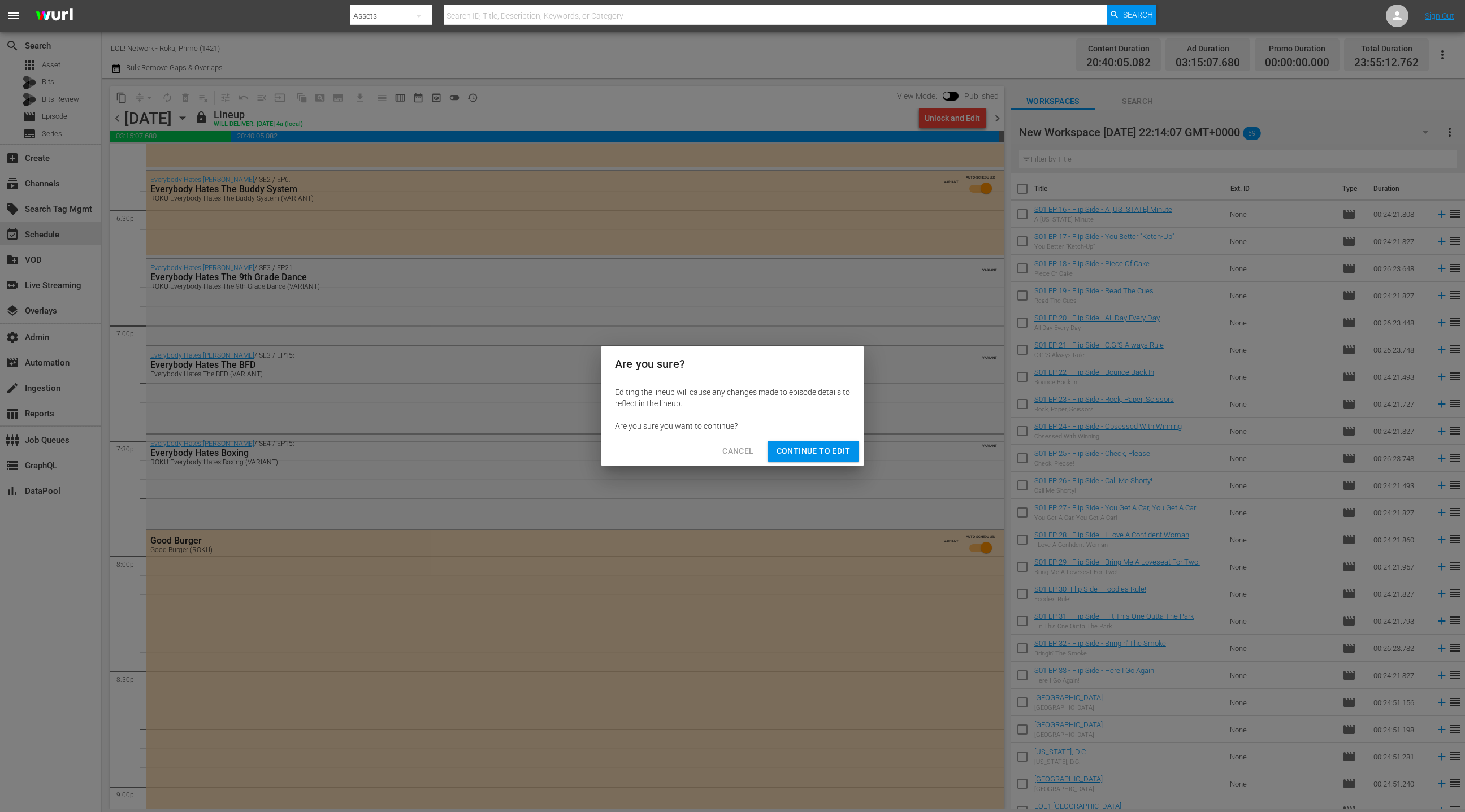
drag, startPoint x: 799, startPoint y: 458, endPoint x: 802, endPoint y: 451, distance: 7.6
click at [799, 458] on button "Continue to Edit" at bounding box center [813, 451] width 91 height 20
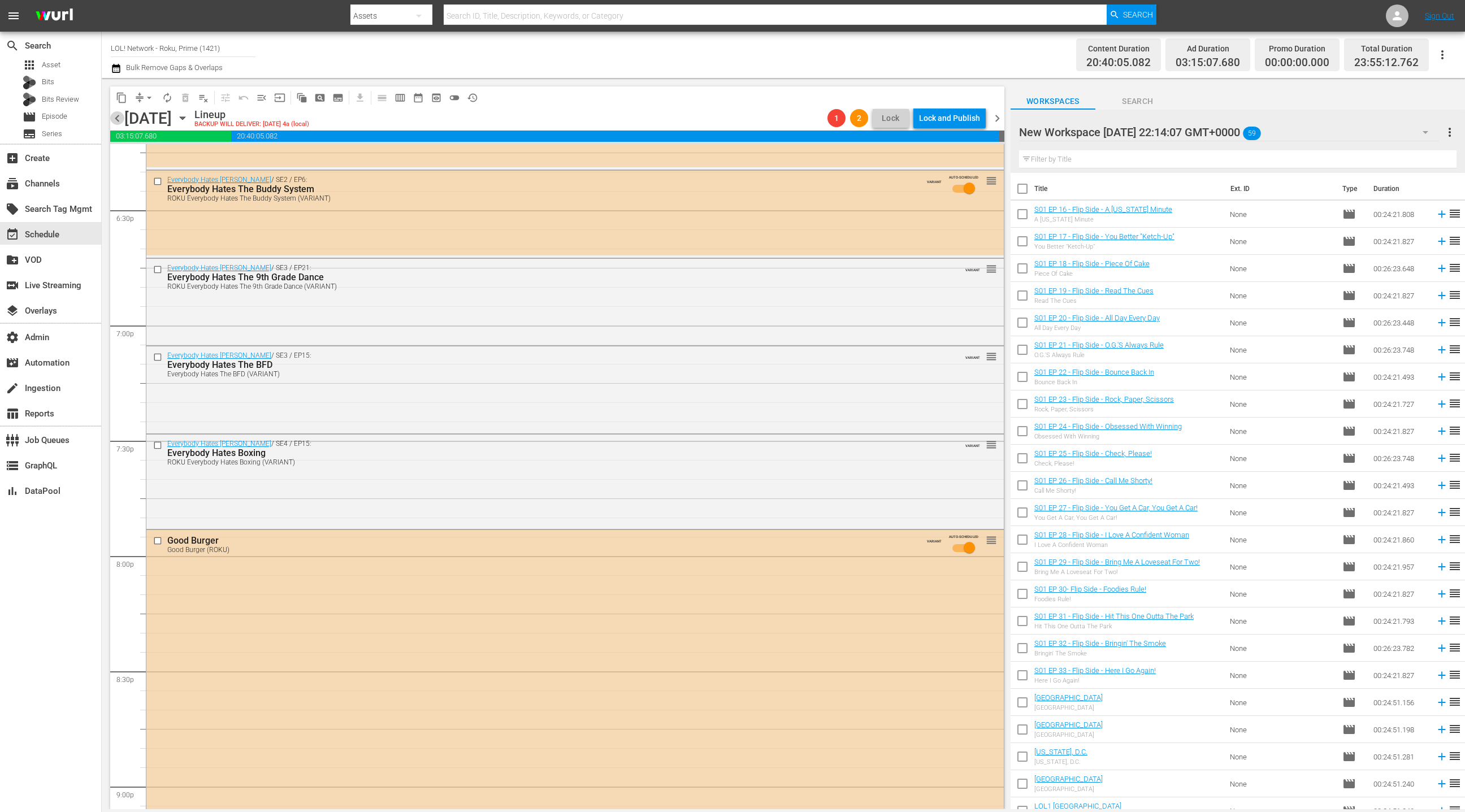
click at [123, 113] on span "chevron_left" at bounding box center [116, 118] width 14 height 14
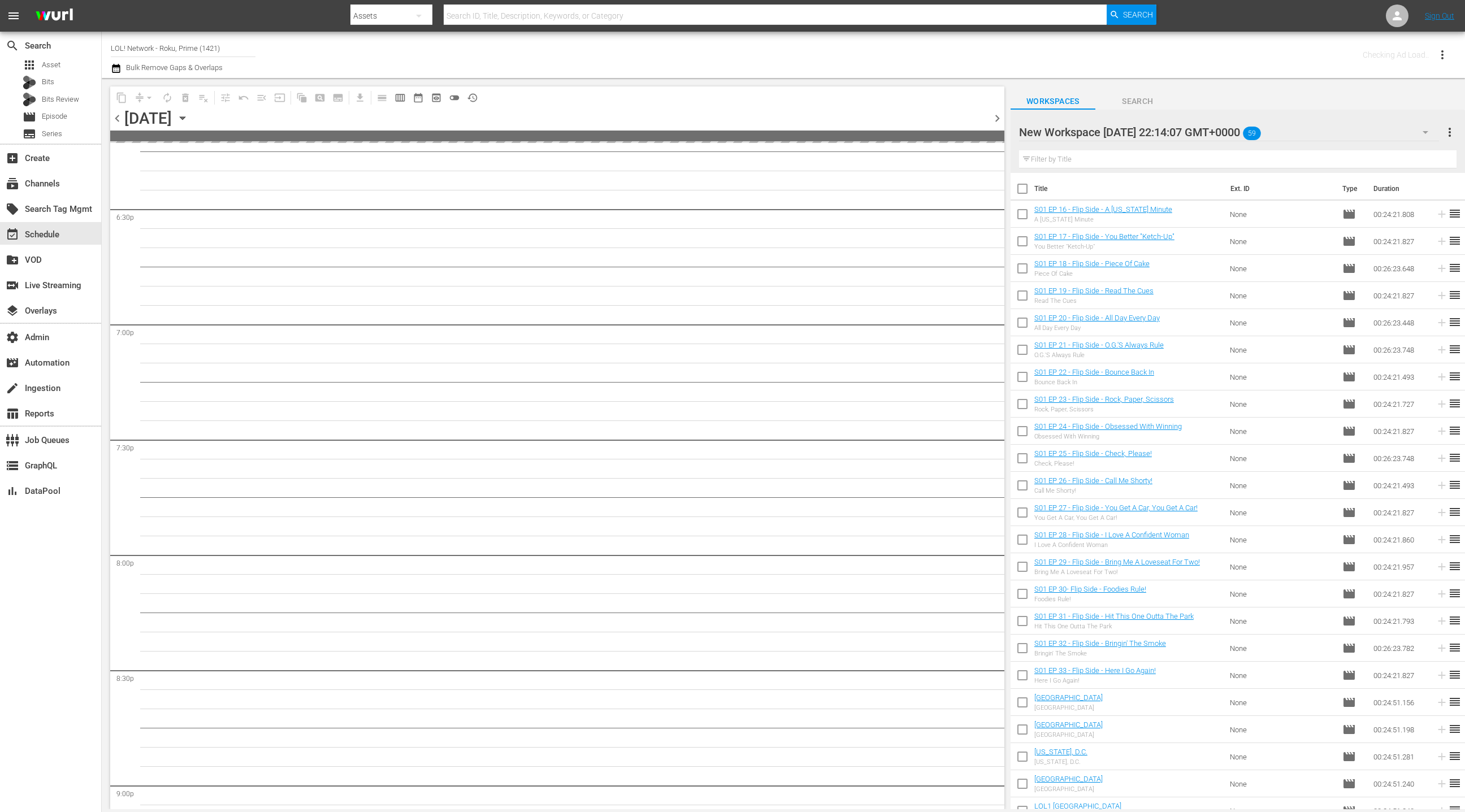
scroll to position [4584, 0]
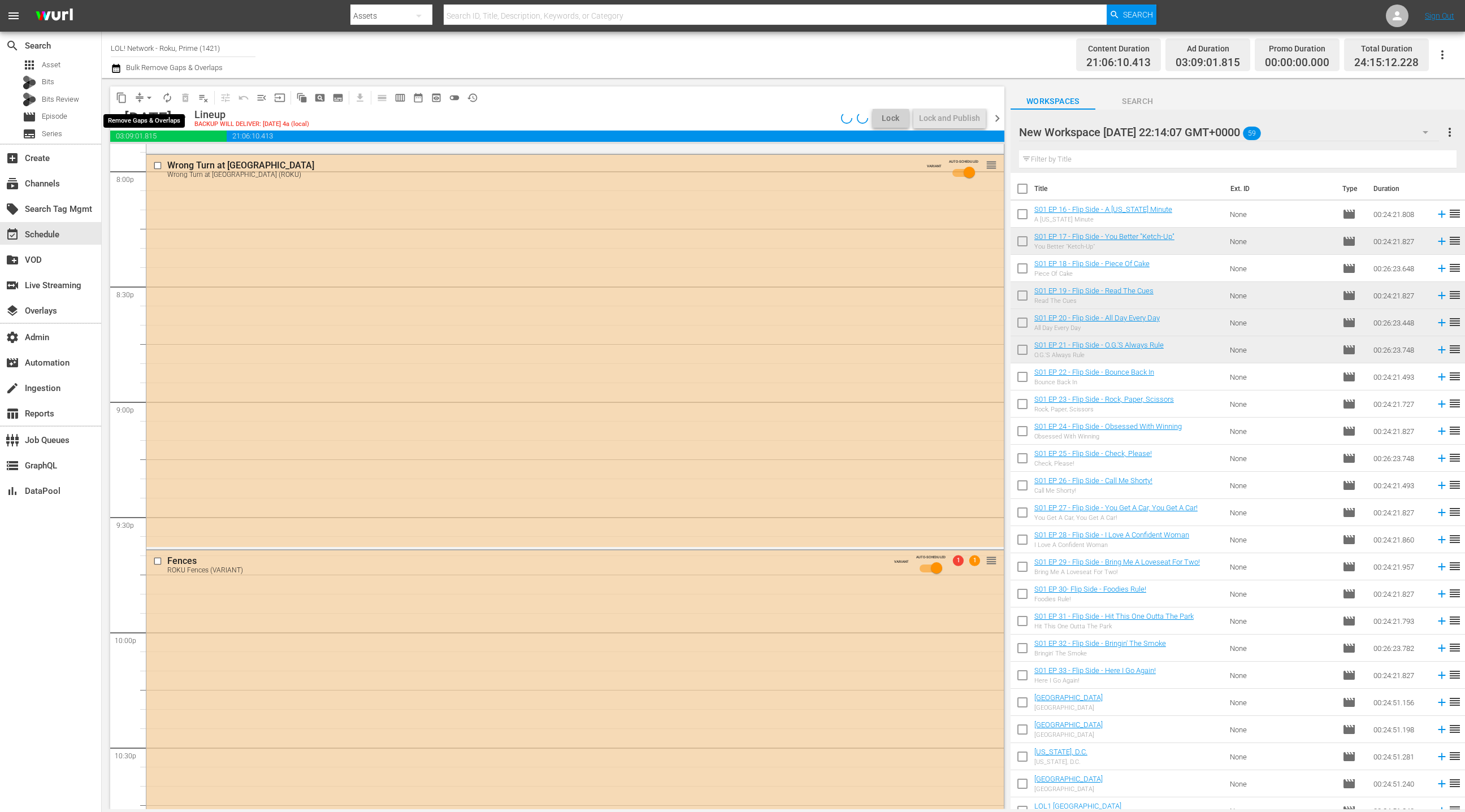
click at [143, 99] on span "arrow_drop_down" at bounding box center [149, 98] width 11 height 11
click at [158, 155] on li "Align to End of Previous Day" at bounding box center [149, 157] width 118 height 19
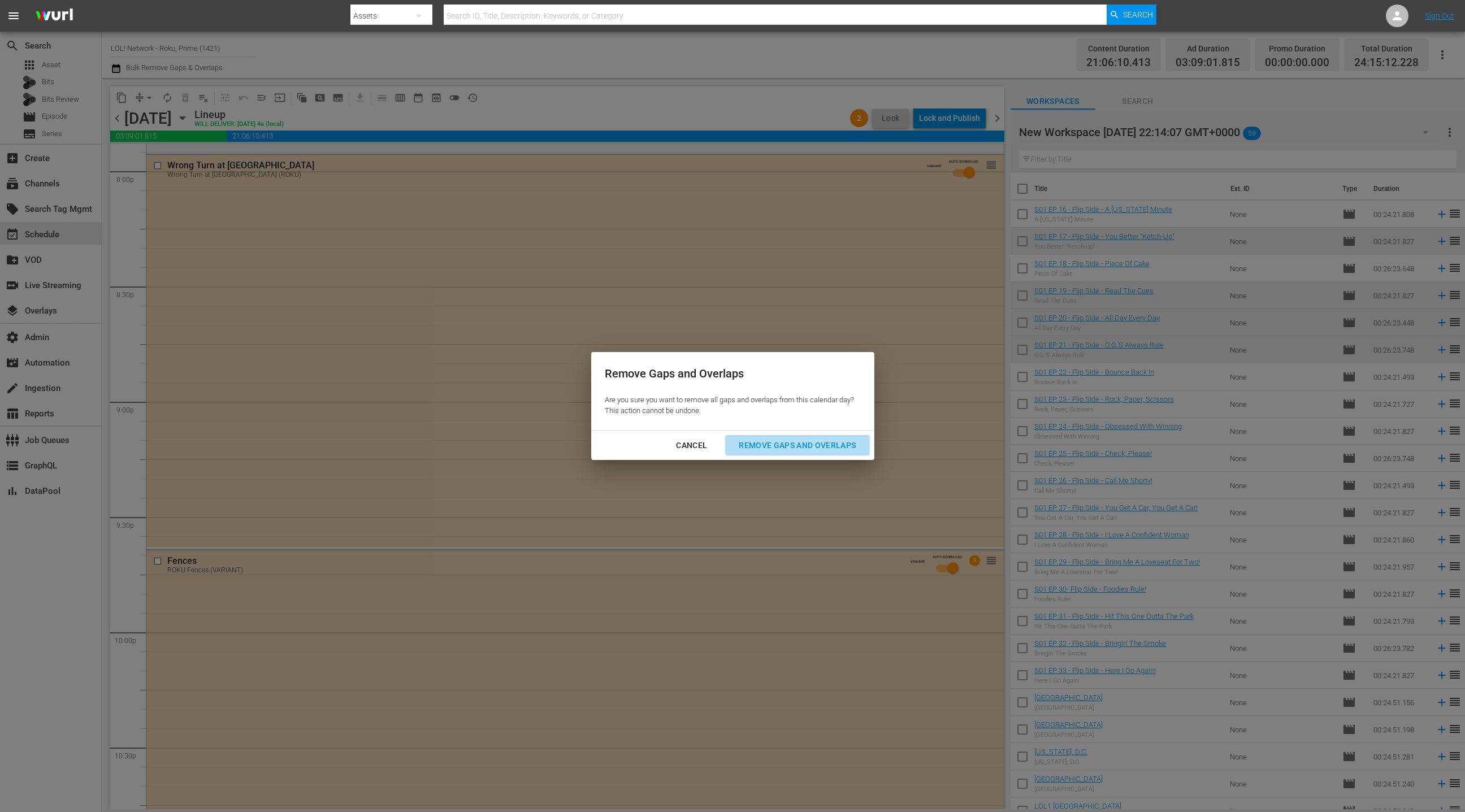
drag, startPoint x: 768, startPoint y: 442, endPoint x: 712, endPoint y: 393, distance: 74.4
click at [768, 442] on div "Remove Gaps and Overlaps" at bounding box center [796, 445] width 135 height 14
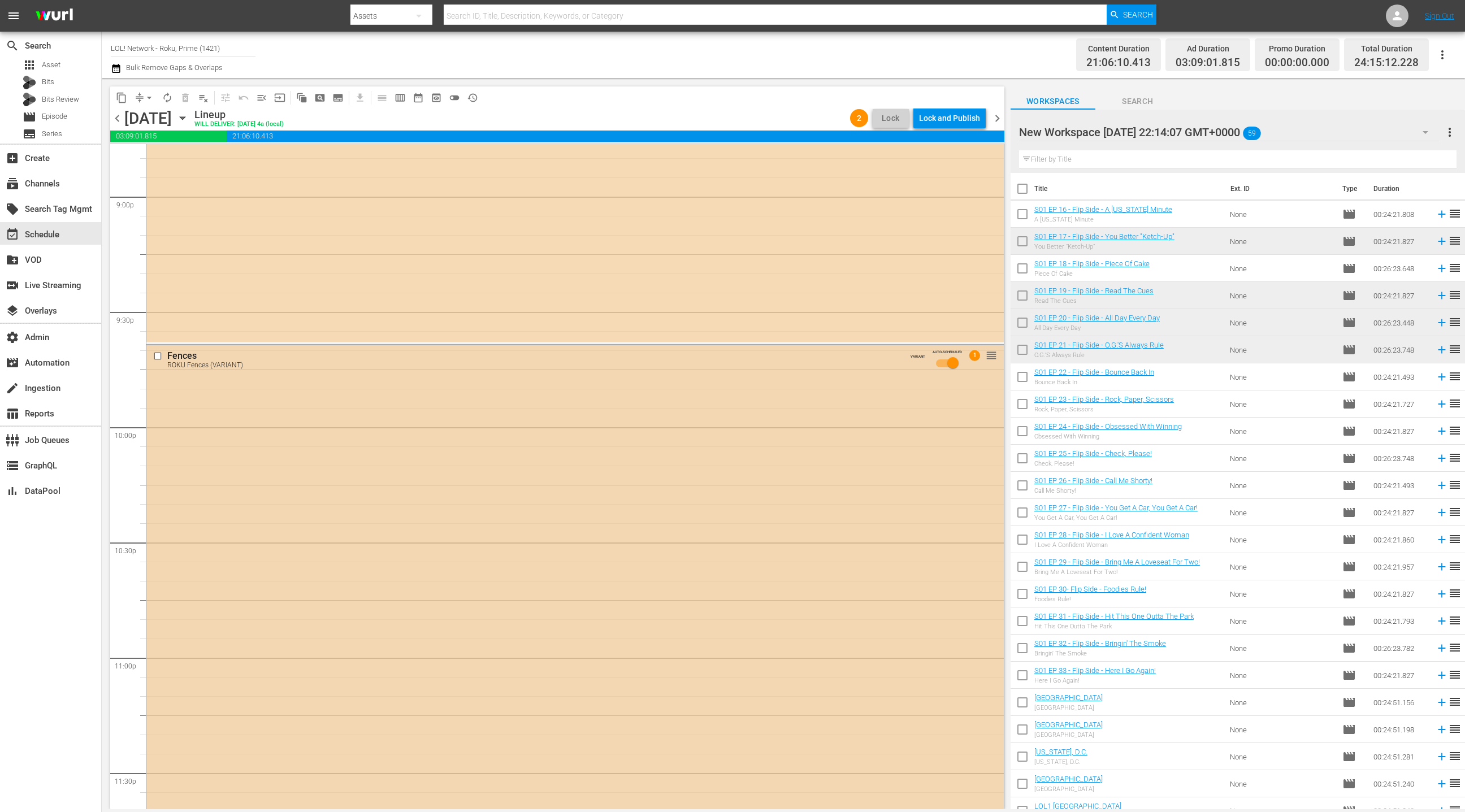
scroll to position [4432, 0]
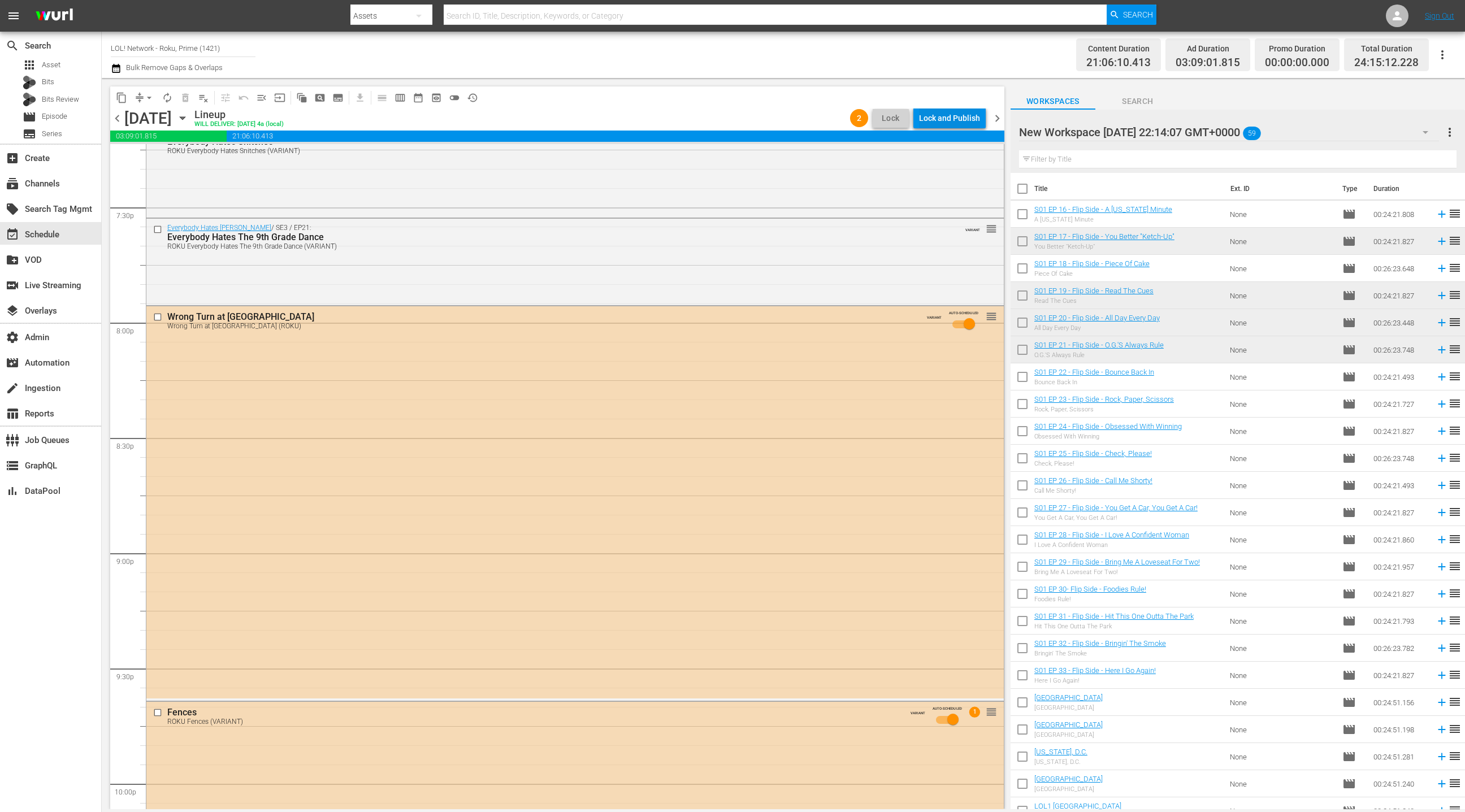
click at [961, 126] on div "Lock and Publish" at bounding box center [950, 118] width 61 height 20
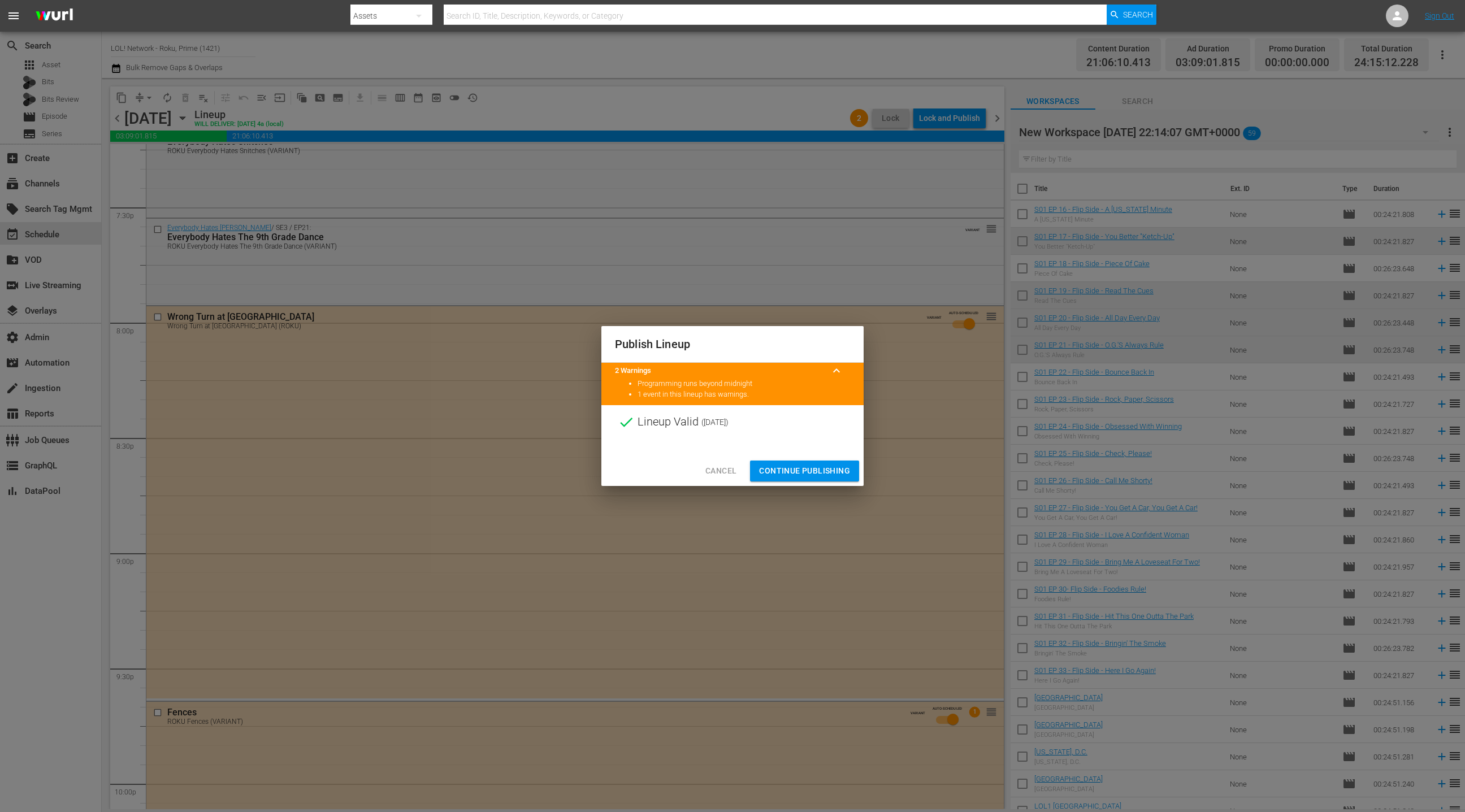
click at [800, 471] on span "Continue Publishing" at bounding box center [805, 470] width 91 height 14
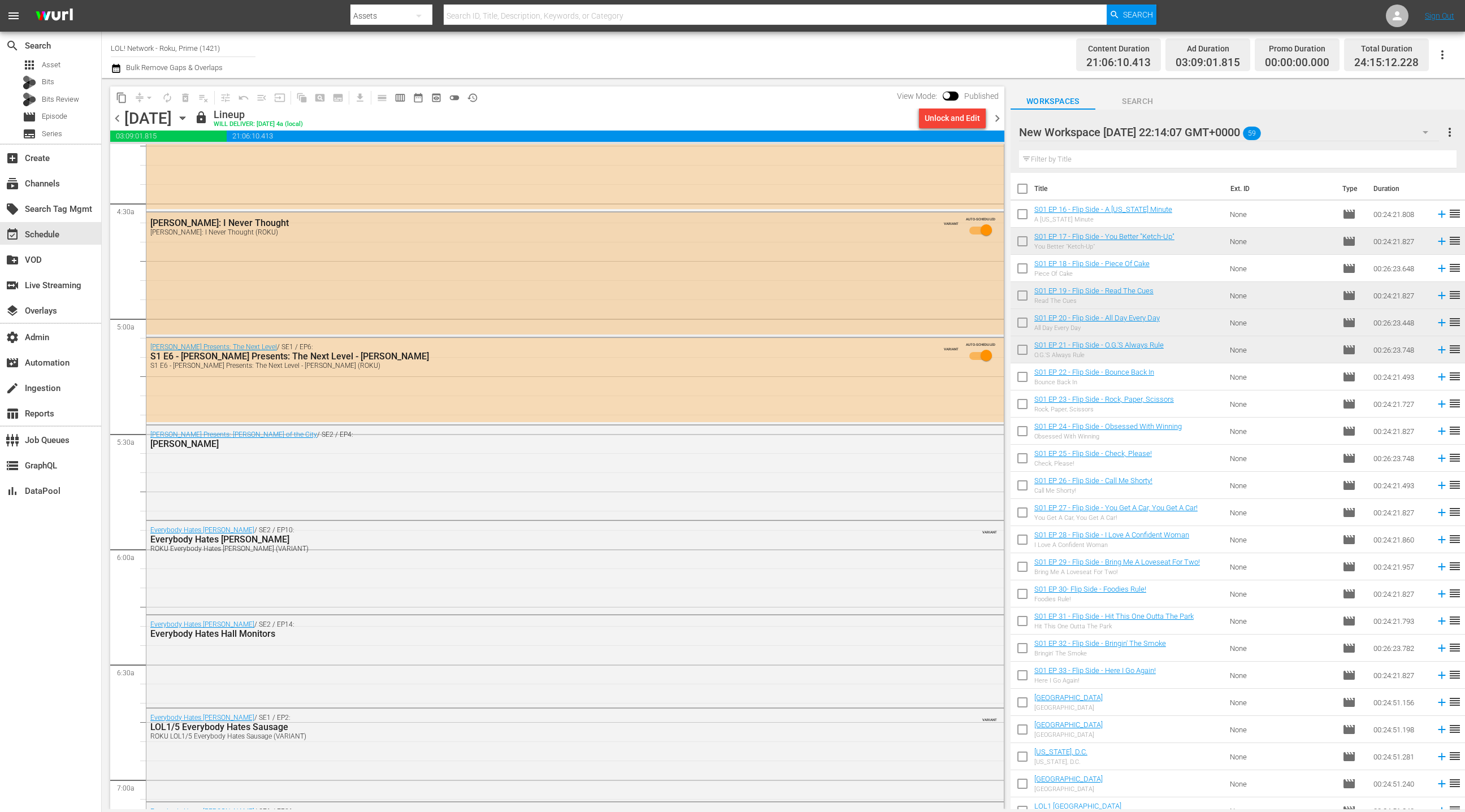
scroll to position [979, 0]
